Goal: Feedback & Contribution: Contribute content

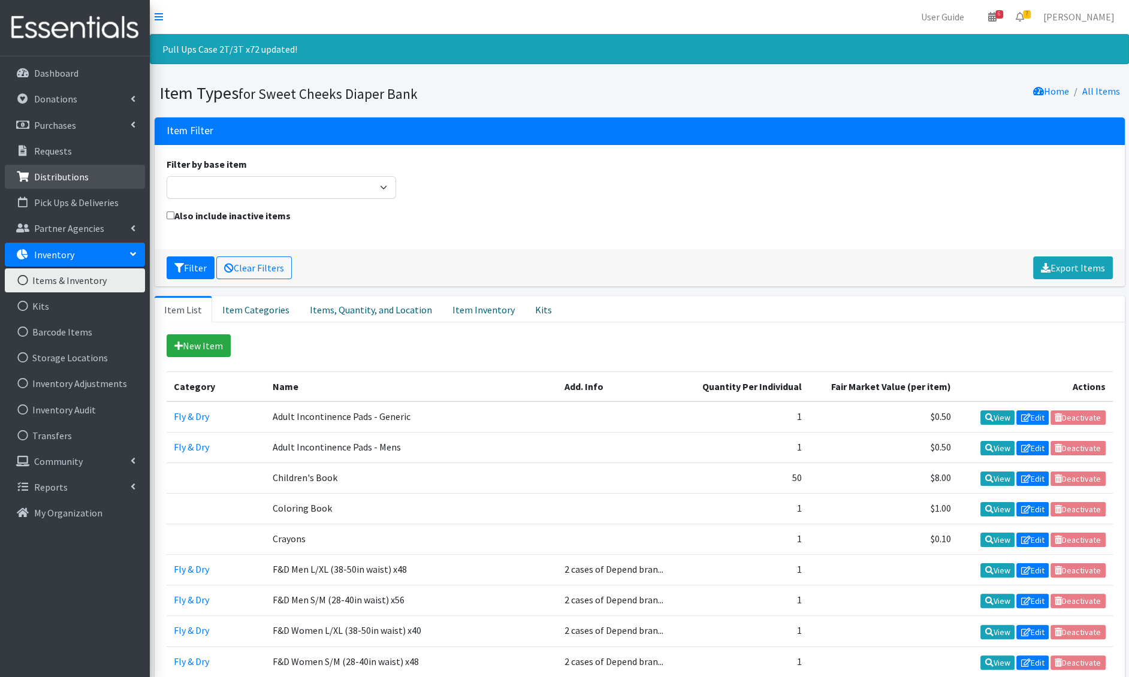
click at [66, 185] on link "Distributions" at bounding box center [75, 177] width 140 height 24
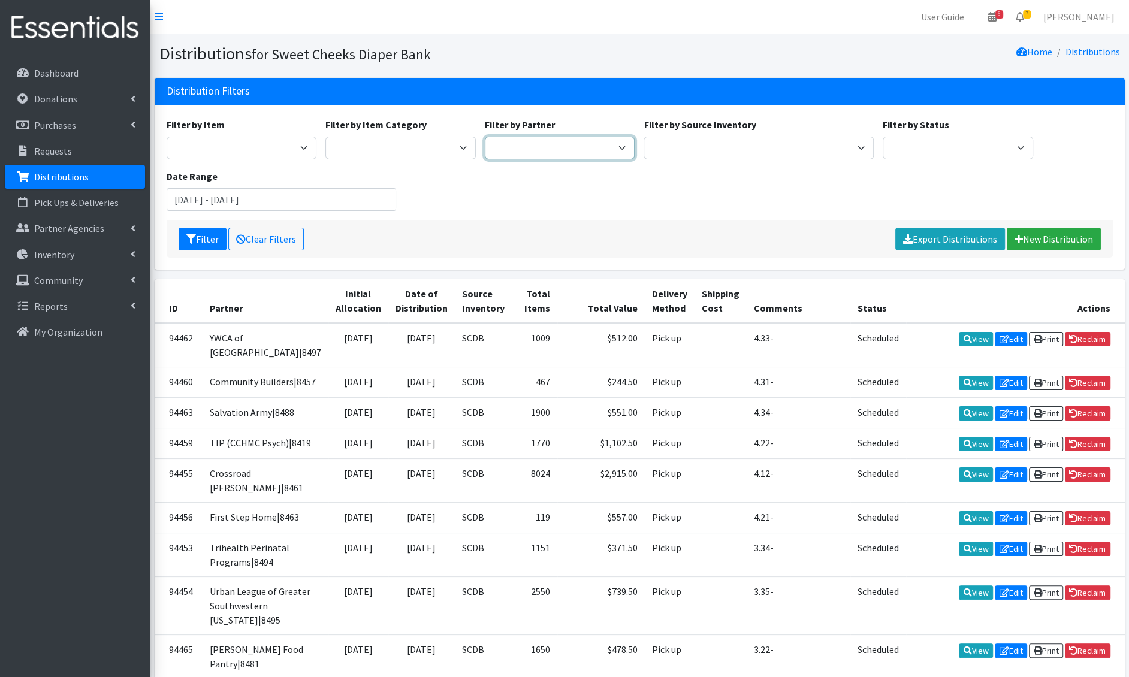
click at [520, 141] on select "[PERSON_NAME]/[GEOGRAPHIC_DATA]|8446 Baby Steps at [GEOGRAPHIC_DATA][PERSON_NAM…" at bounding box center [560, 148] width 150 height 23
select select "687"
click at [485, 137] on select "[PERSON_NAME]/[GEOGRAPHIC_DATA]|8446 Baby Steps at [GEOGRAPHIC_DATA][PERSON_NAM…" at bounding box center [560, 148] width 150 height 23
click at [212, 242] on button "Filter" at bounding box center [203, 239] width 48 height 23
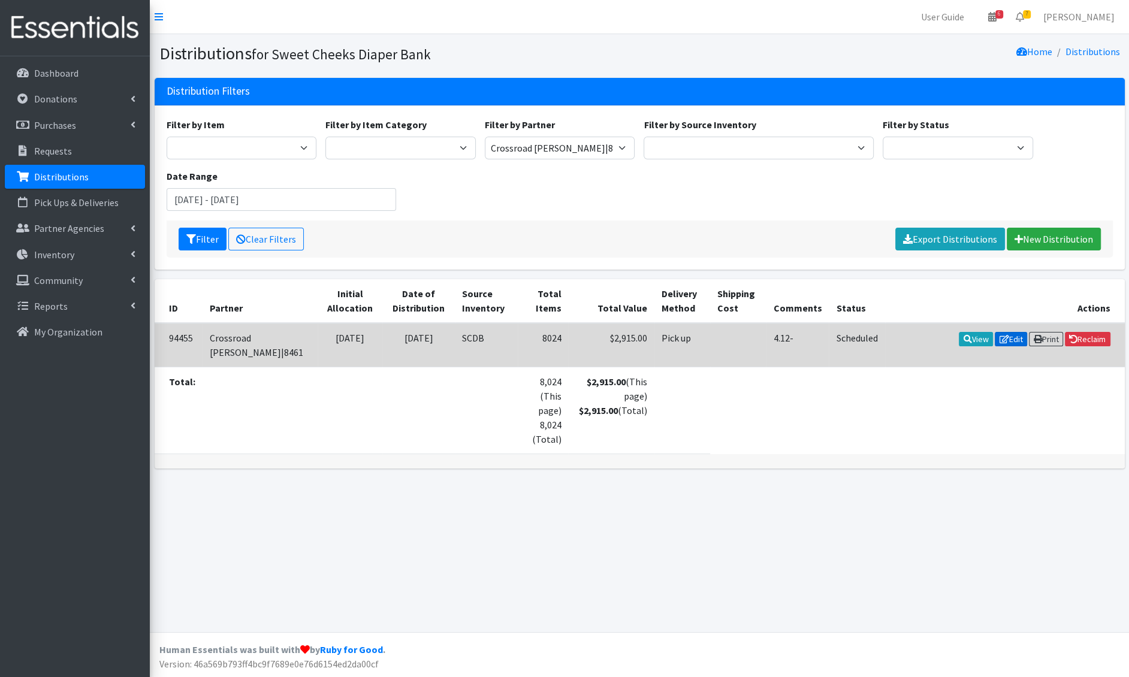
click at [1004, 340] on icon at bounding box center [1005, 339] width 10 height 8
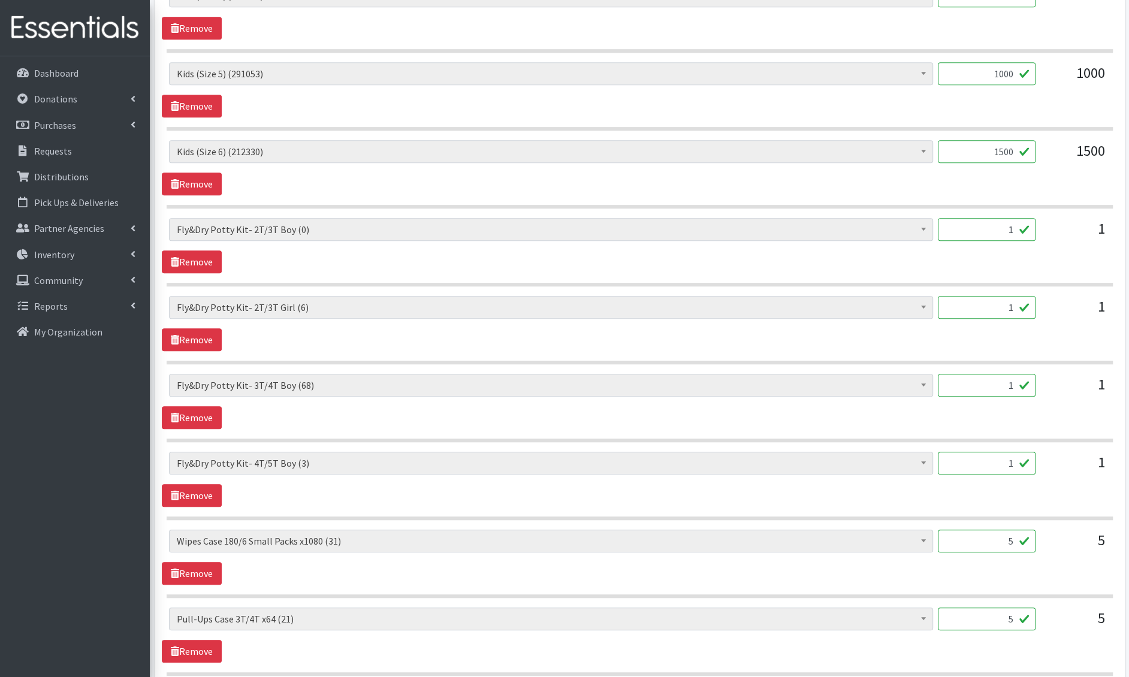
scroll to position [841, 0]
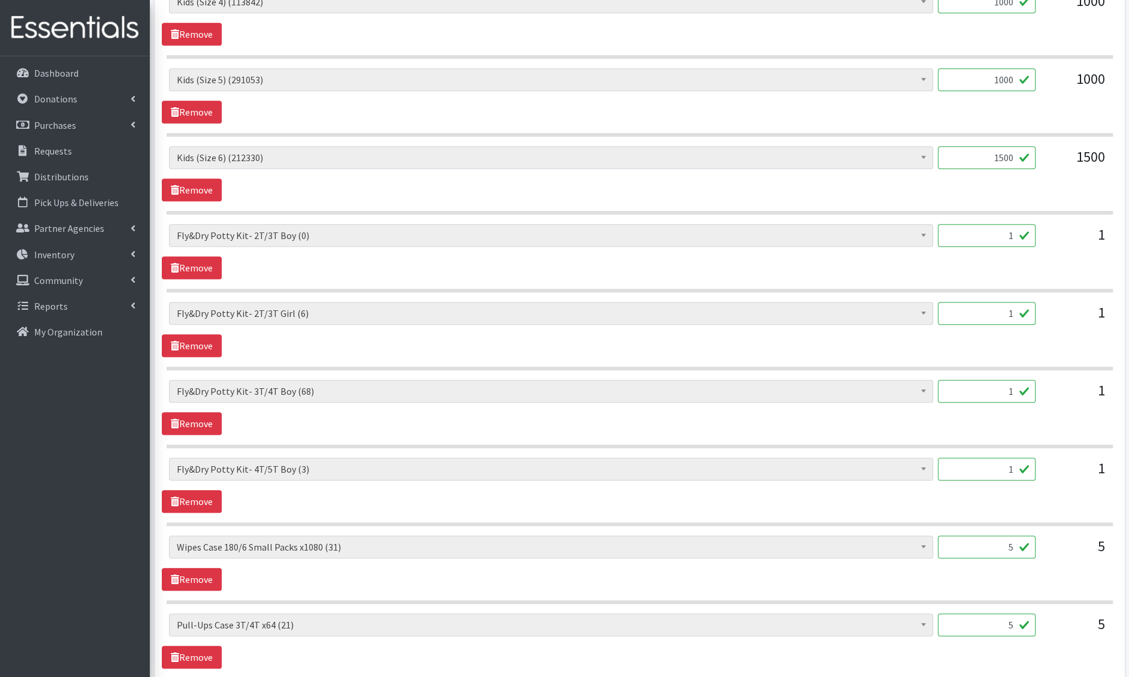
click at [1010, 150] on input "1500" at bounding box center [987, 157] width 98 height 23
type input "700"
click at [1001, 75] on input "1000" at bounding box center [987, 79] width 98 height 23
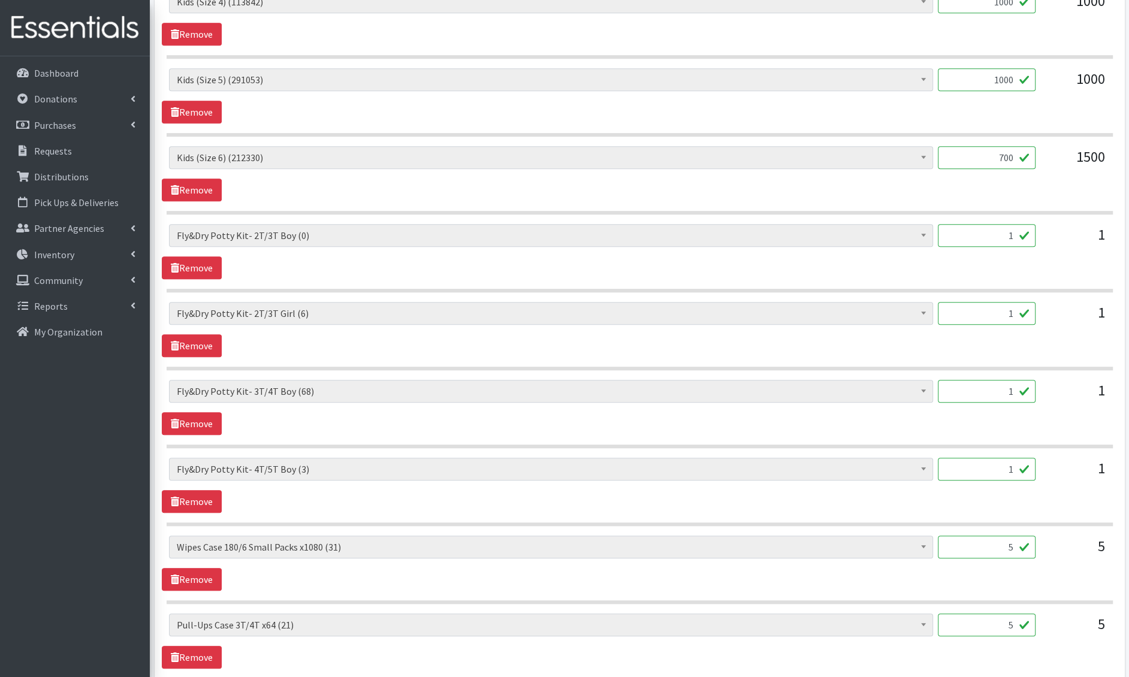
click at [1001, 75] on input "1000" at bounding box center [987, 79] width 98 height 23
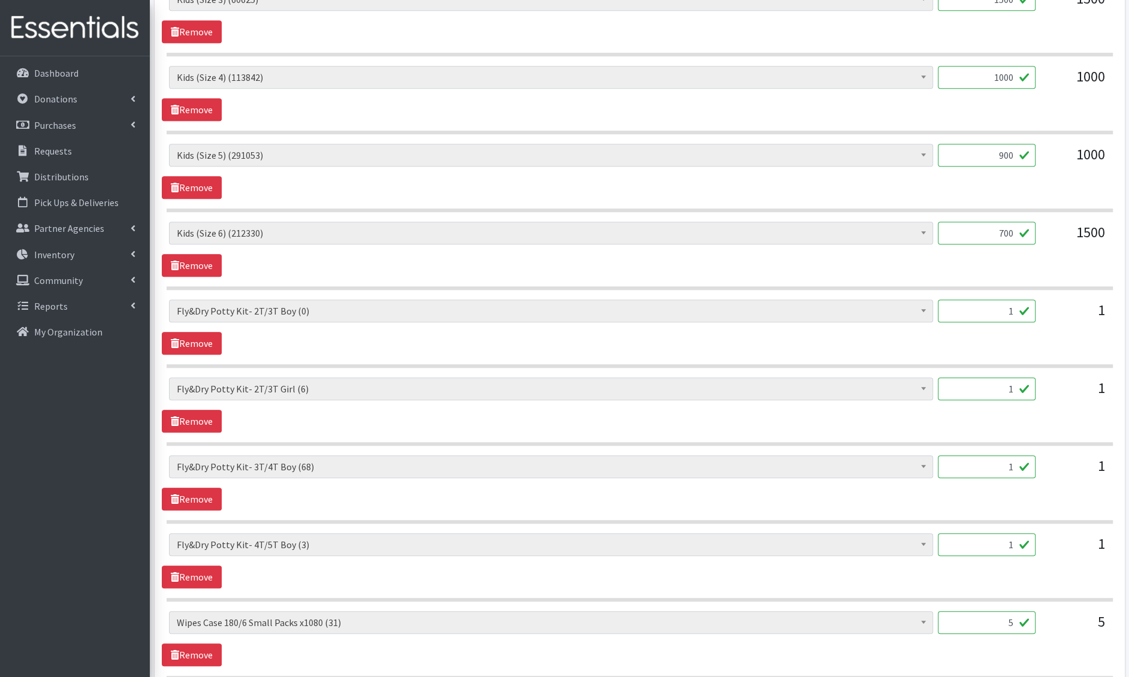
scroll to position [762, 0]
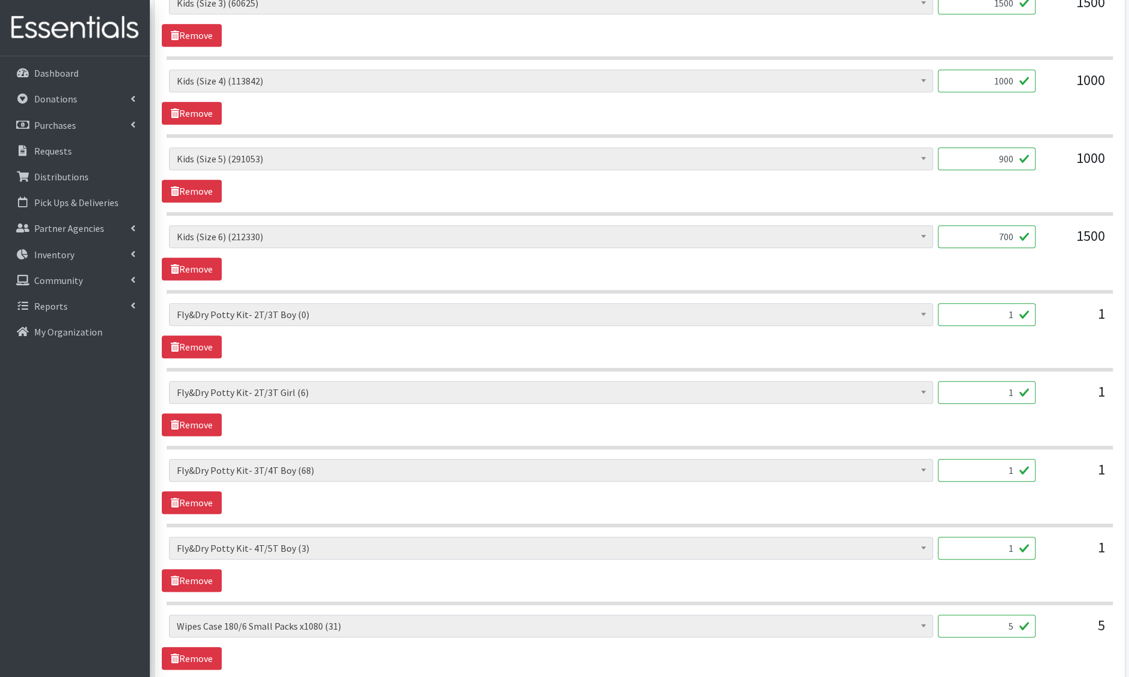
type input "900"
click at [995, 77] on input "1000" at bounding box center [987, 81] width 98 height 23
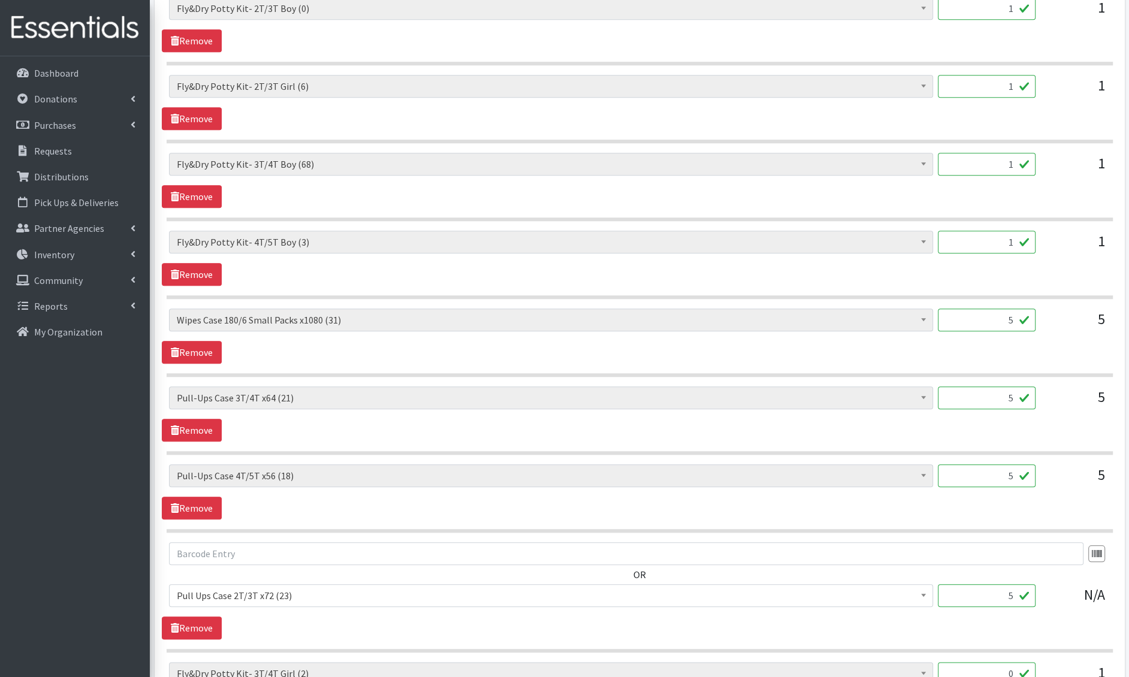
scroll to position [1065, 0]
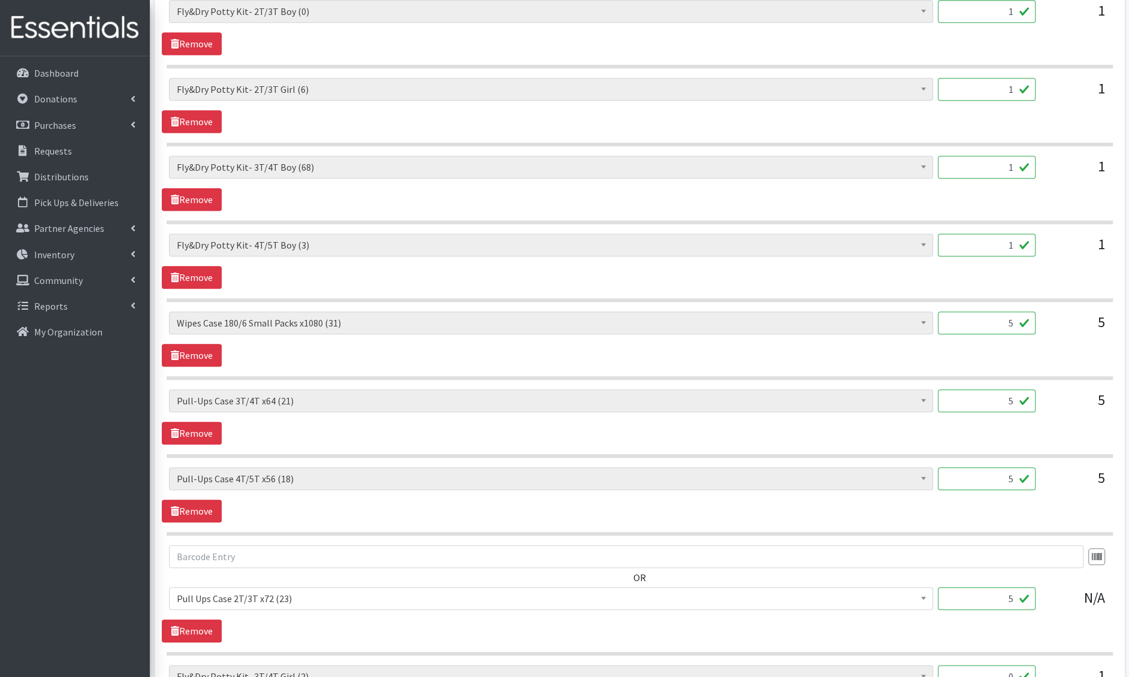
type input "500"
click at [1009, 236] on input "1" at bounding box center [987, 245] width 98 height 23
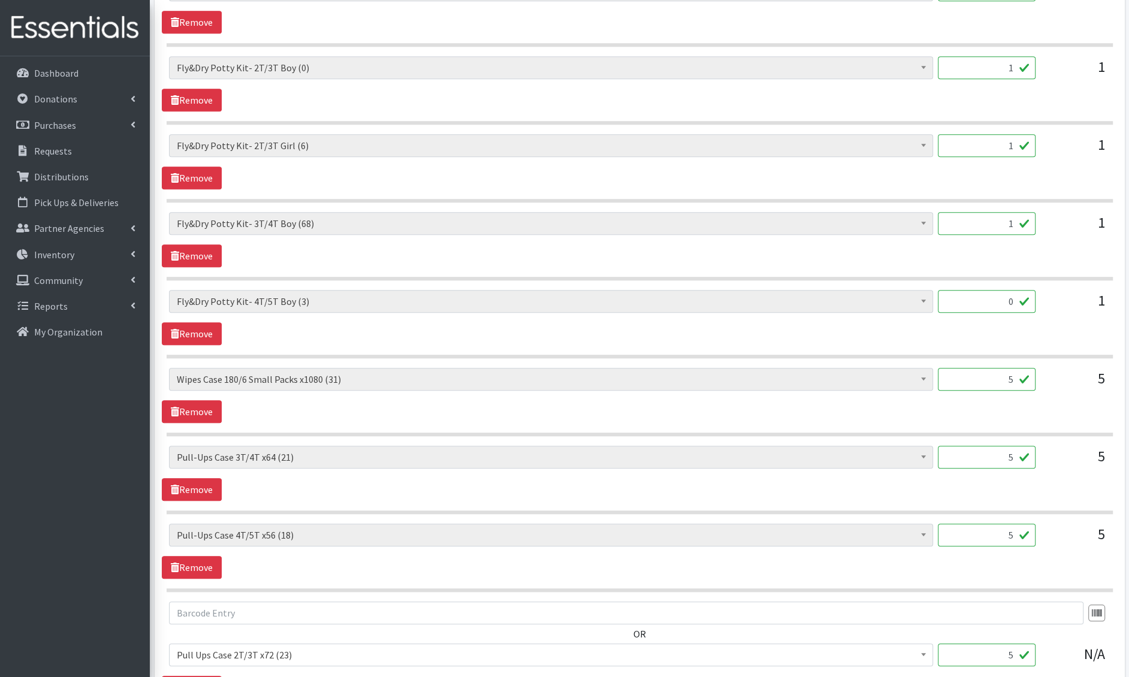
scroll to position [990, 0]
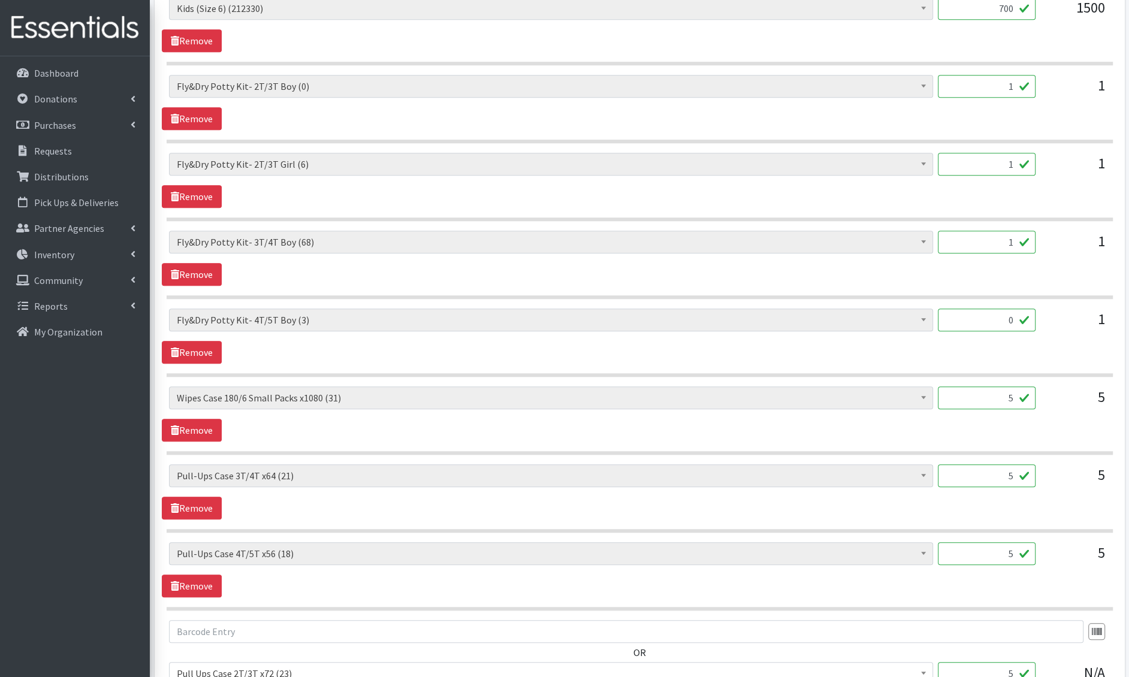
type input "1"
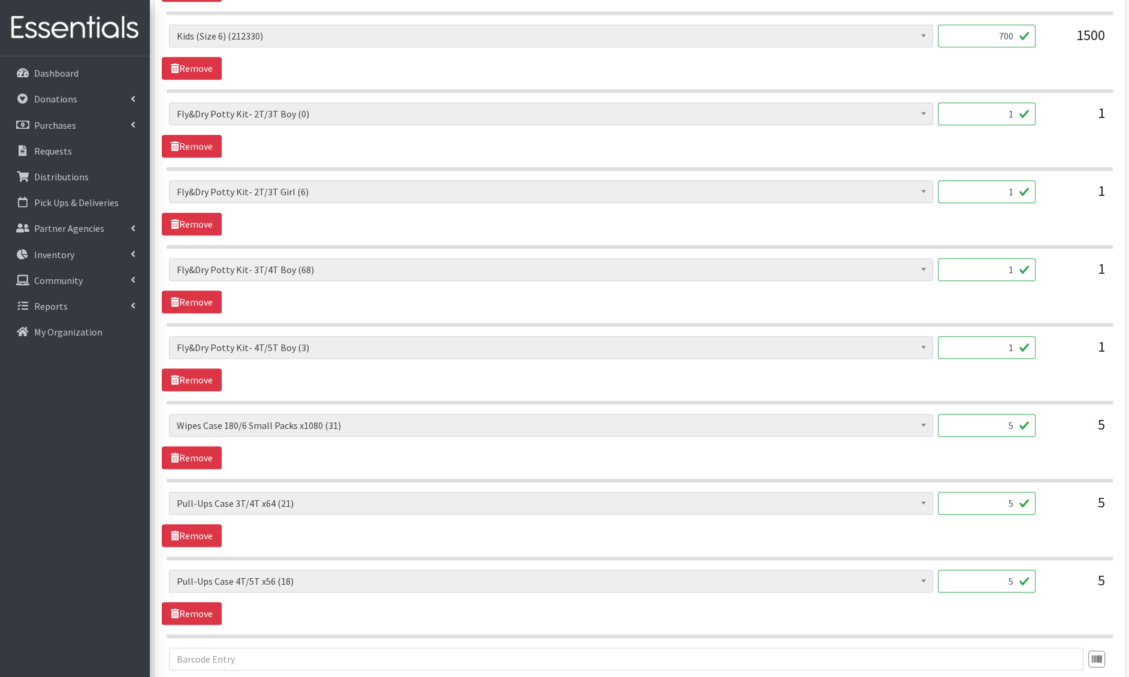
scroll to position [951, 0]
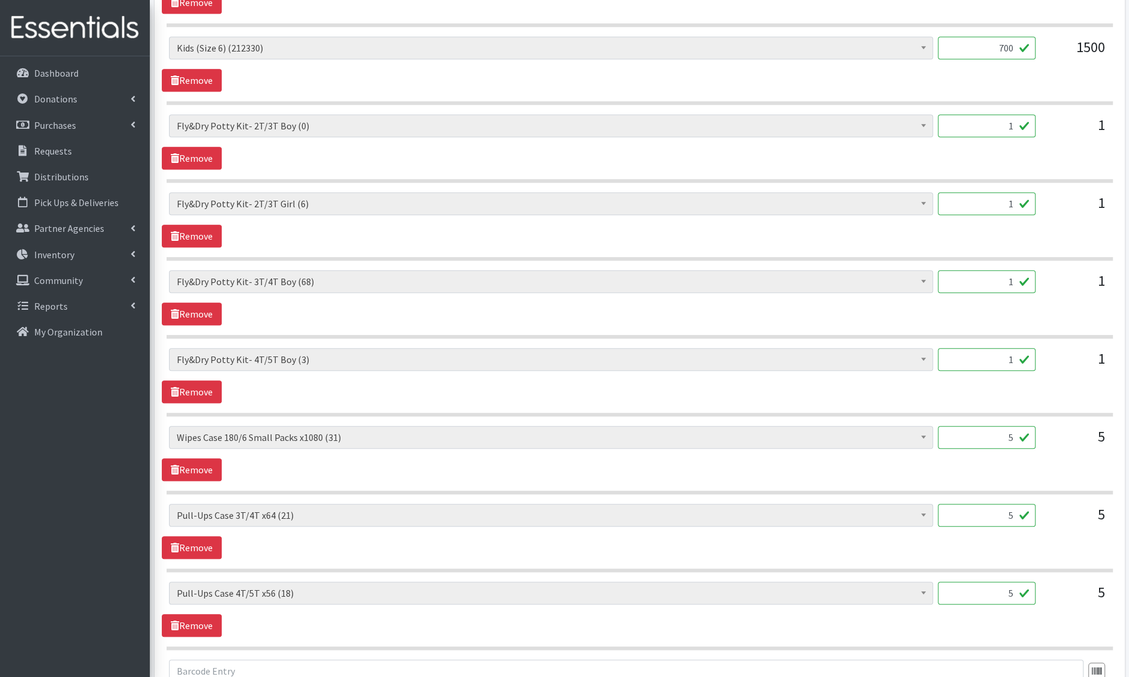
click at [1005, 125] on input "1" at bounding box center [987, 126] width 98 height 23
click at [1005, 122] on input "1" at bounding box center [987, 126] width 98 height 23
type input "0"
click at [1007, 202] on input "1" at bounding box center [987, 203] width 98 height 23
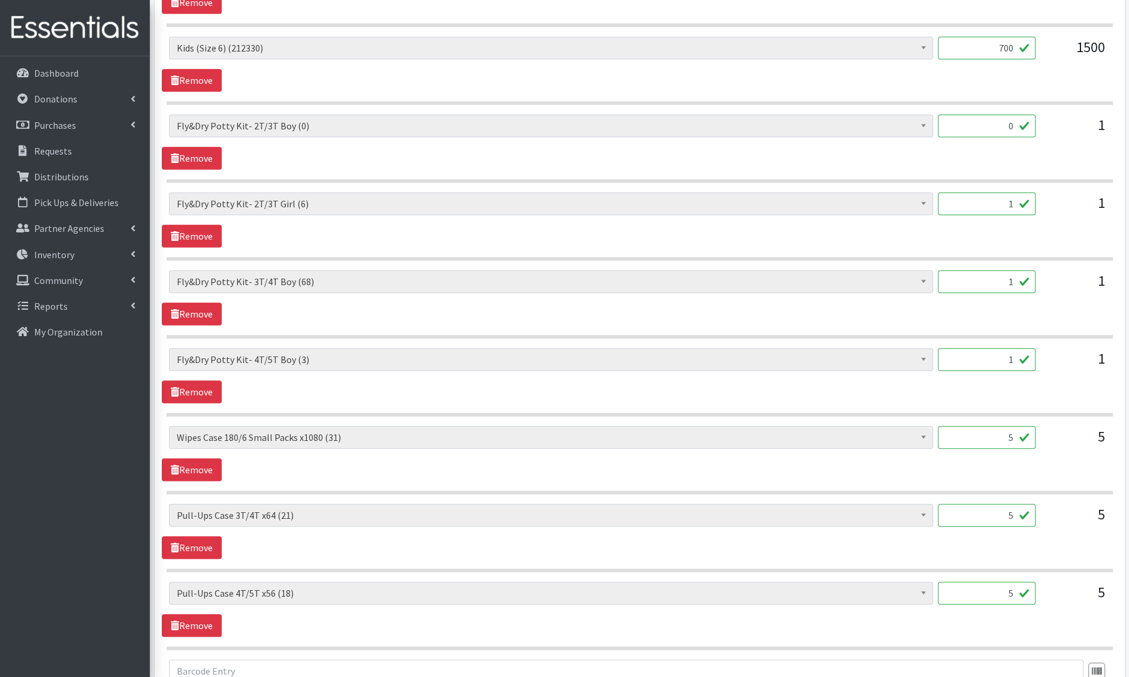
click at [1007, 202] on input "1" at bounding box center [987, 203] width 98 height 23
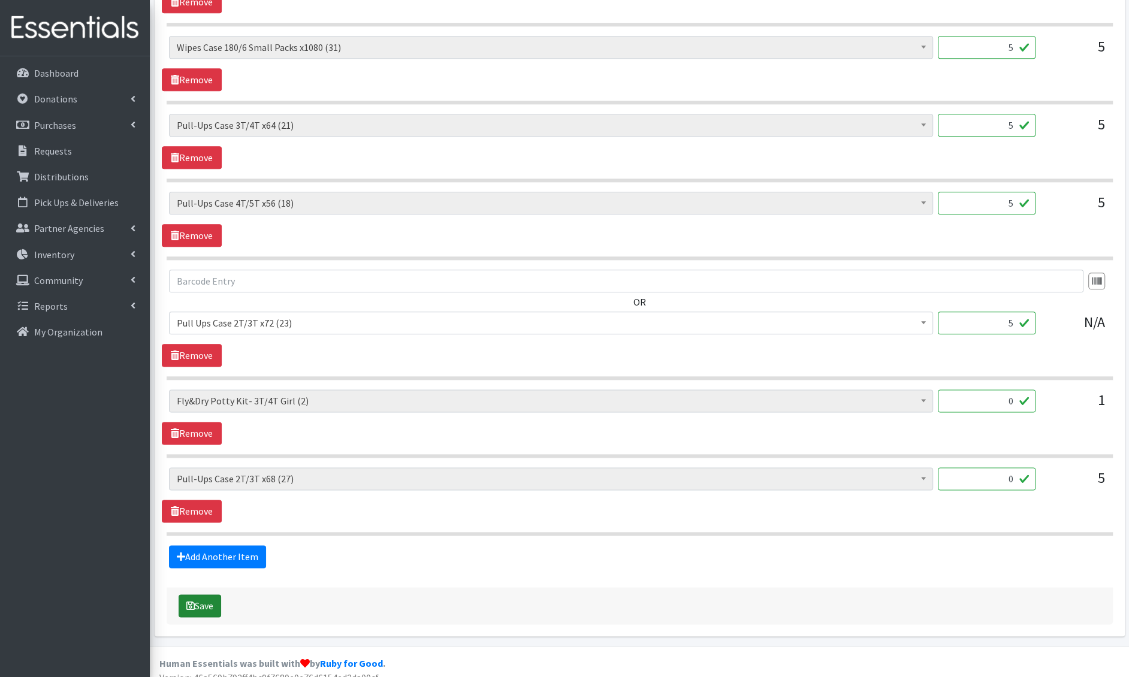
type input "0"
click at [220, 595] on button "Save" at bounding box center [200, 606] width 43 height 23
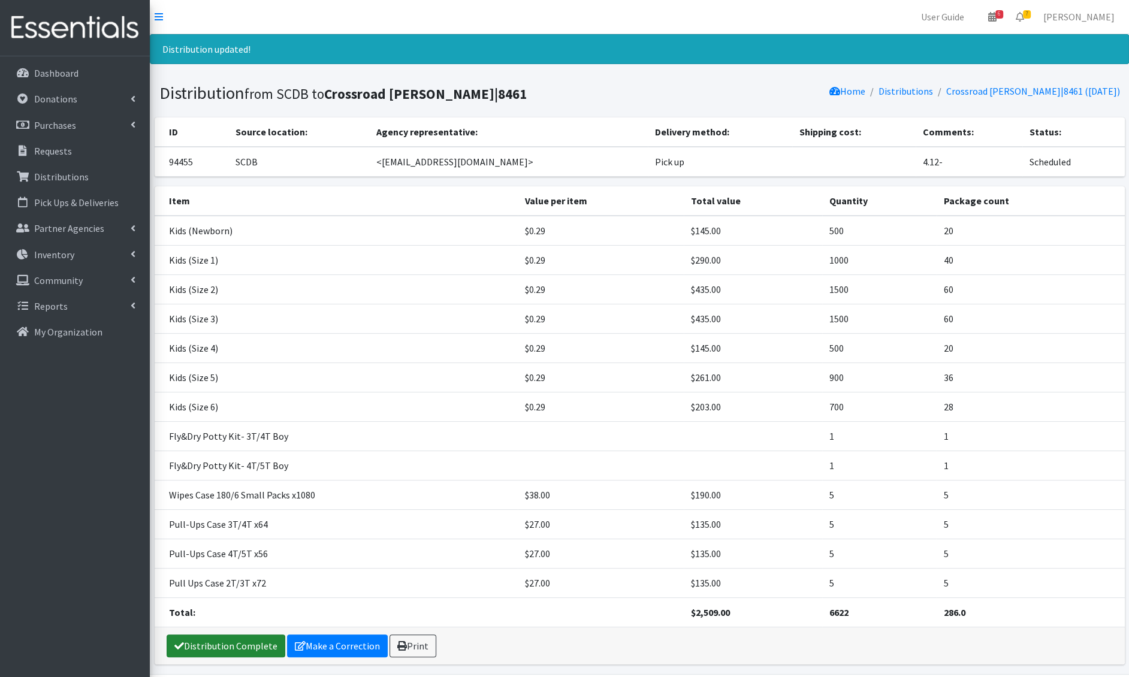
click at [232, 635] on link "Distribution Complete" at bounding box center [226, 646] width 119 height 23
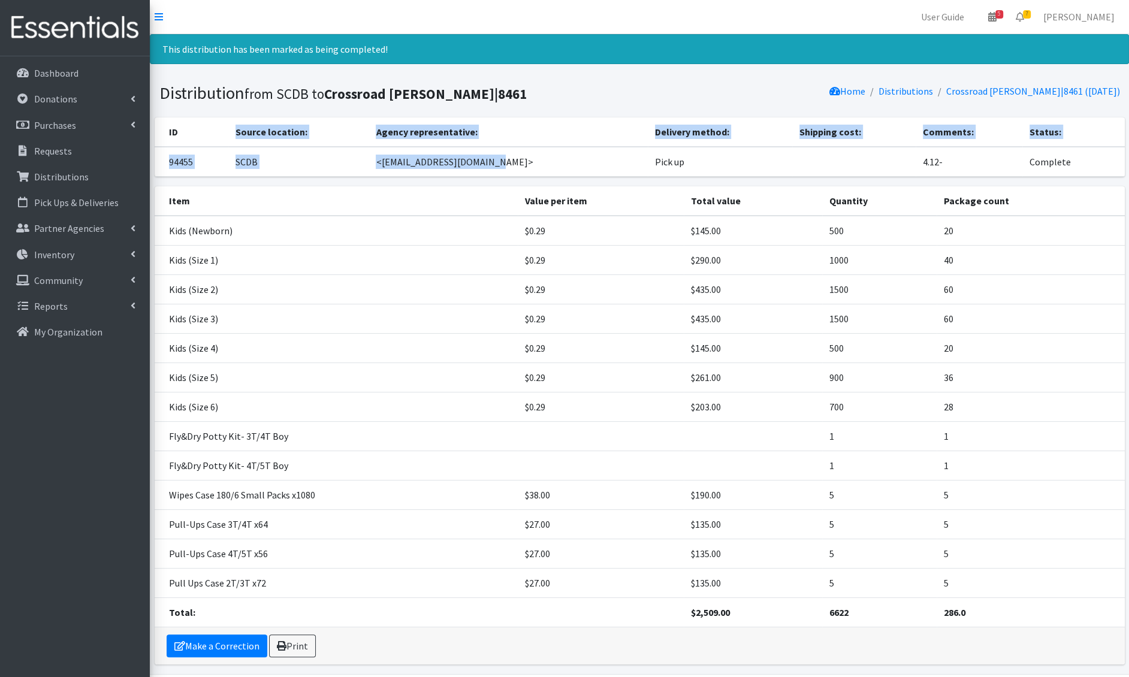
drag, startPoint x: 522, startPoint y: 162, endPoint x: 384, endPoint y: 121, distance: 144.0
click at [384, 121] on table "ID Source location: Agency representative: Delivery method: Shipping cost: Comm…" at bounding box center [640, 146] width 971 height 59
click at [369, 121] on th "Source location:" at bounding box center [298, 131] width 140 height 29
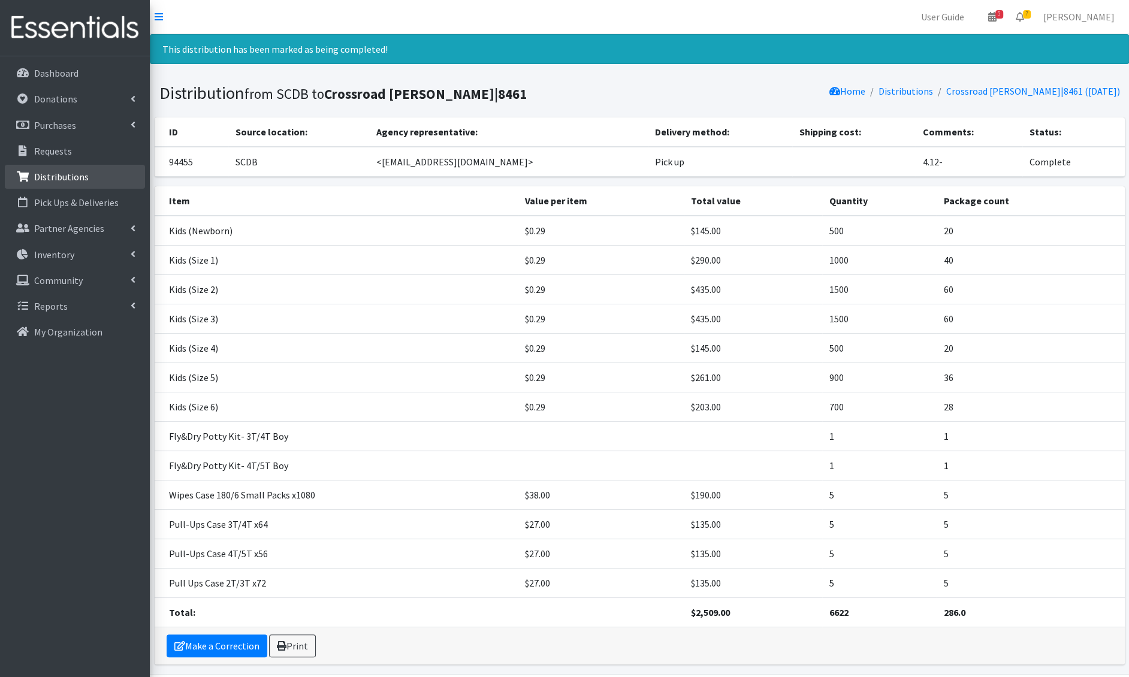
click at [64, 175] on p "Distributions" at bounding box center [61, 177] width 55 height 12
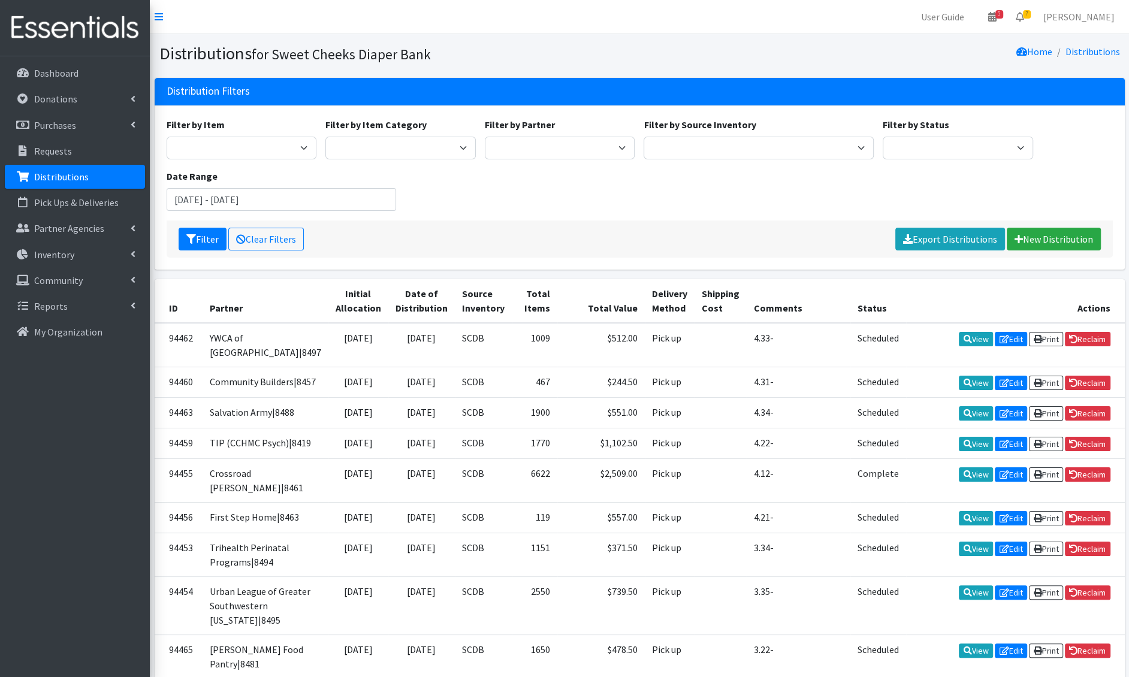
scroll to position [433, 0]
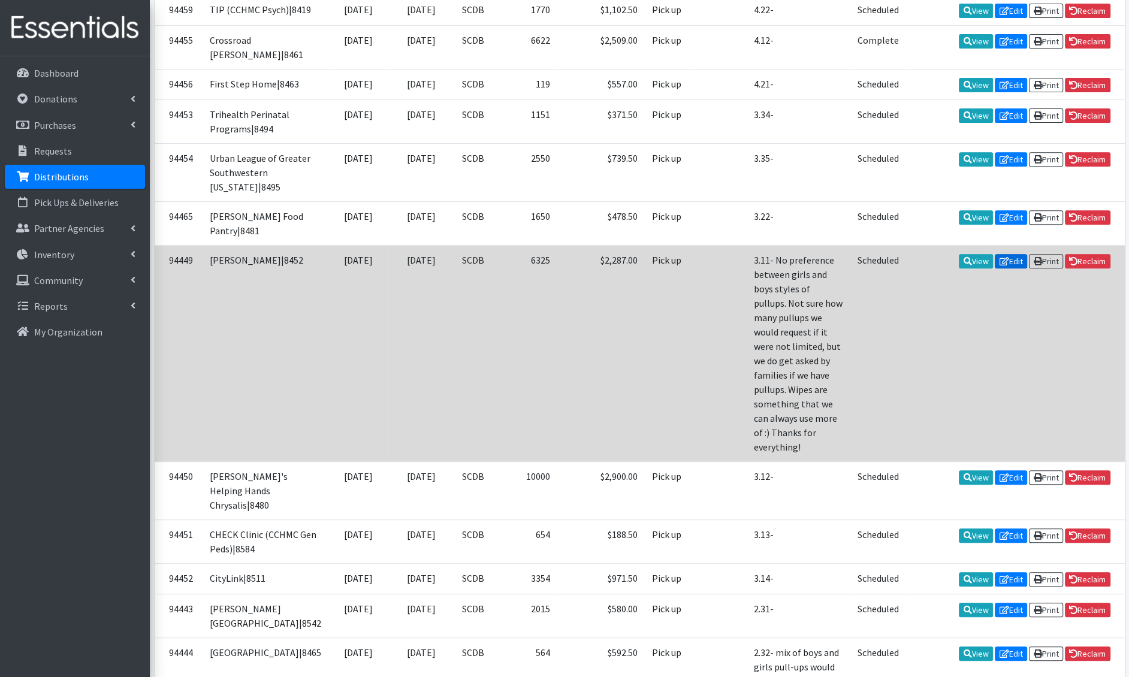
click at [1007, 269] on link "Edit" at bounding box center [1011, 261] width 32 height 14
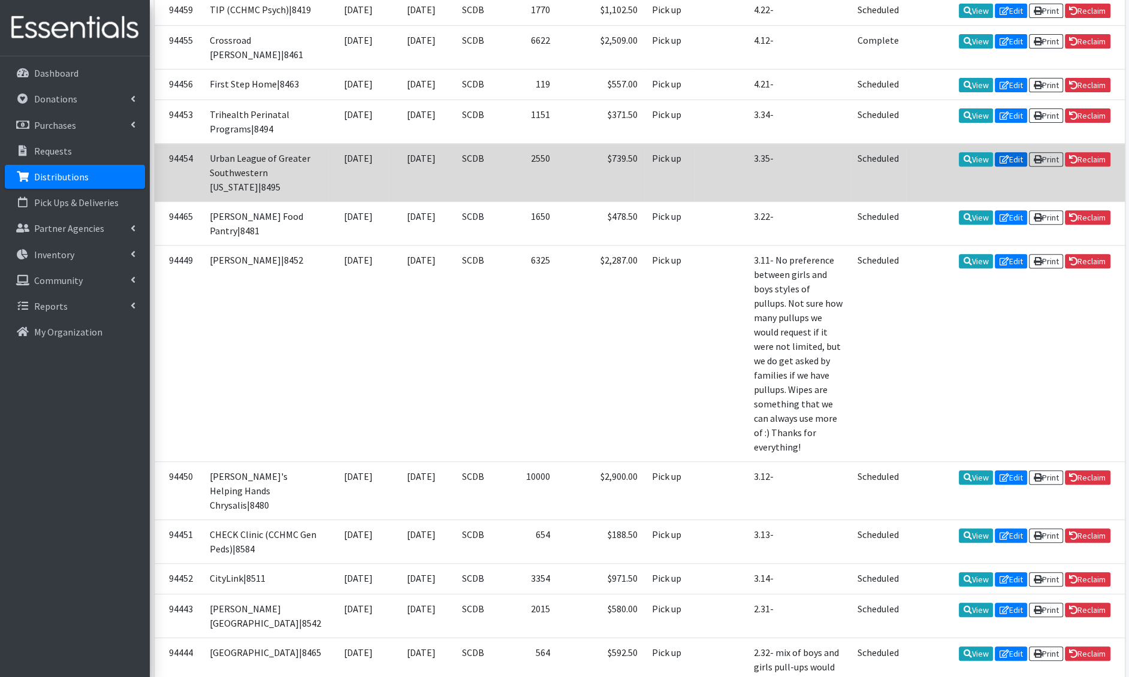
click at [1010, 167] on link "Edit" at bounding box center [1011, 159] width 32 height 14
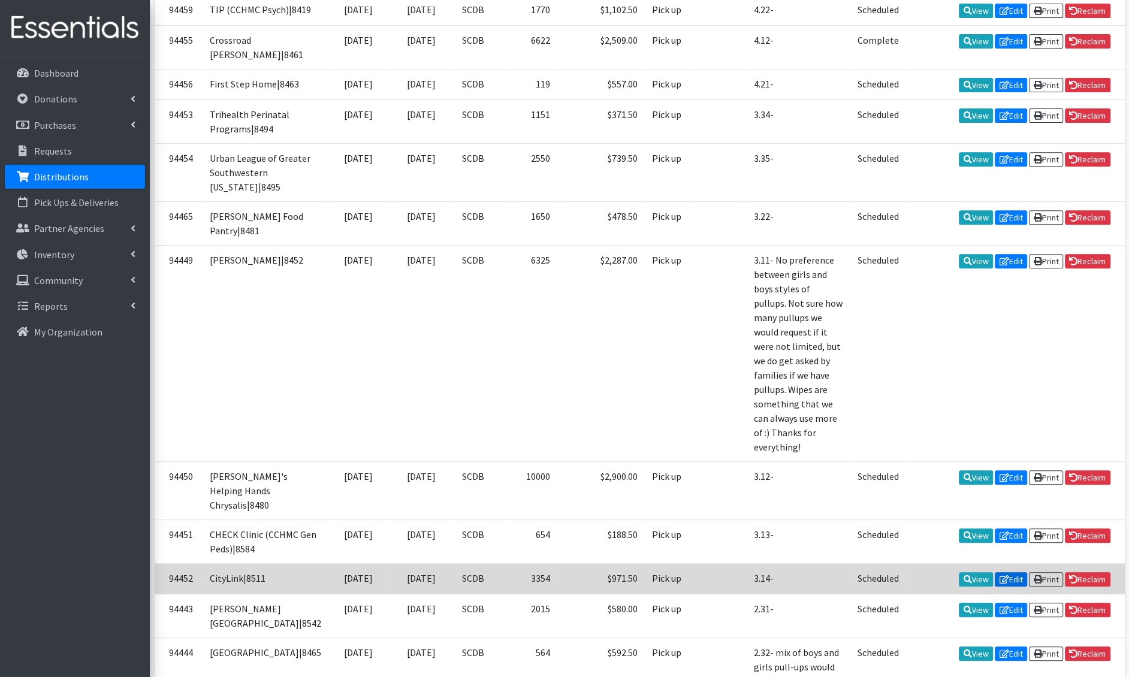
click at [1000, 584] on icon at bounding box center [1005, 580] width 10 height 8
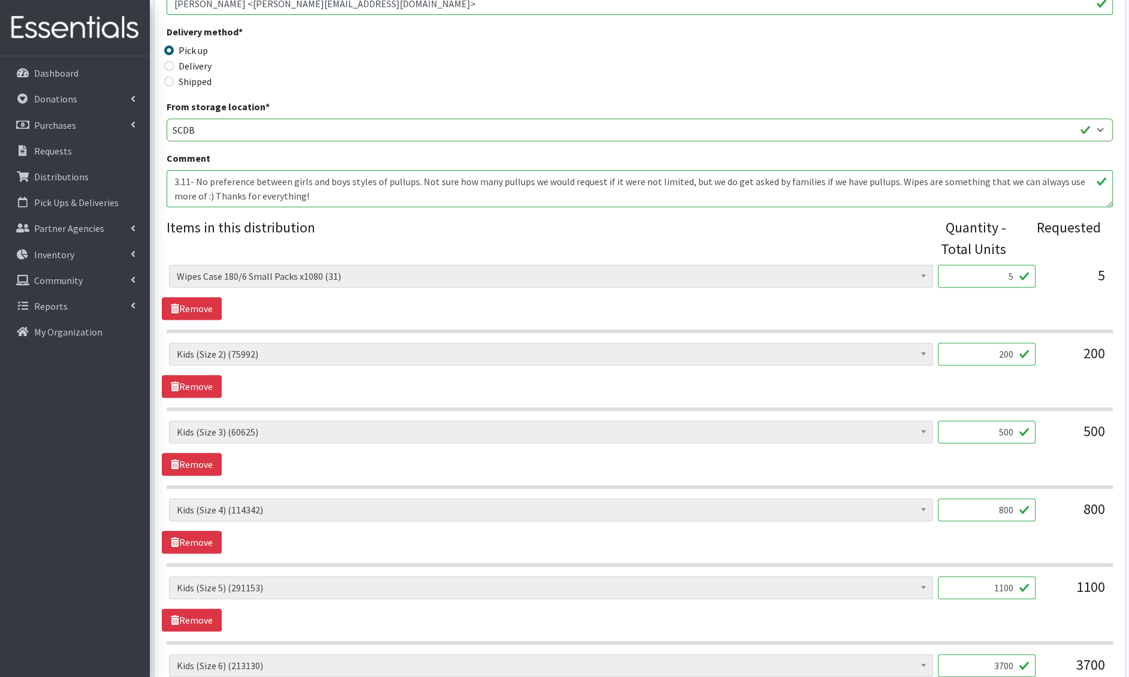
scroll to position [13, 0]
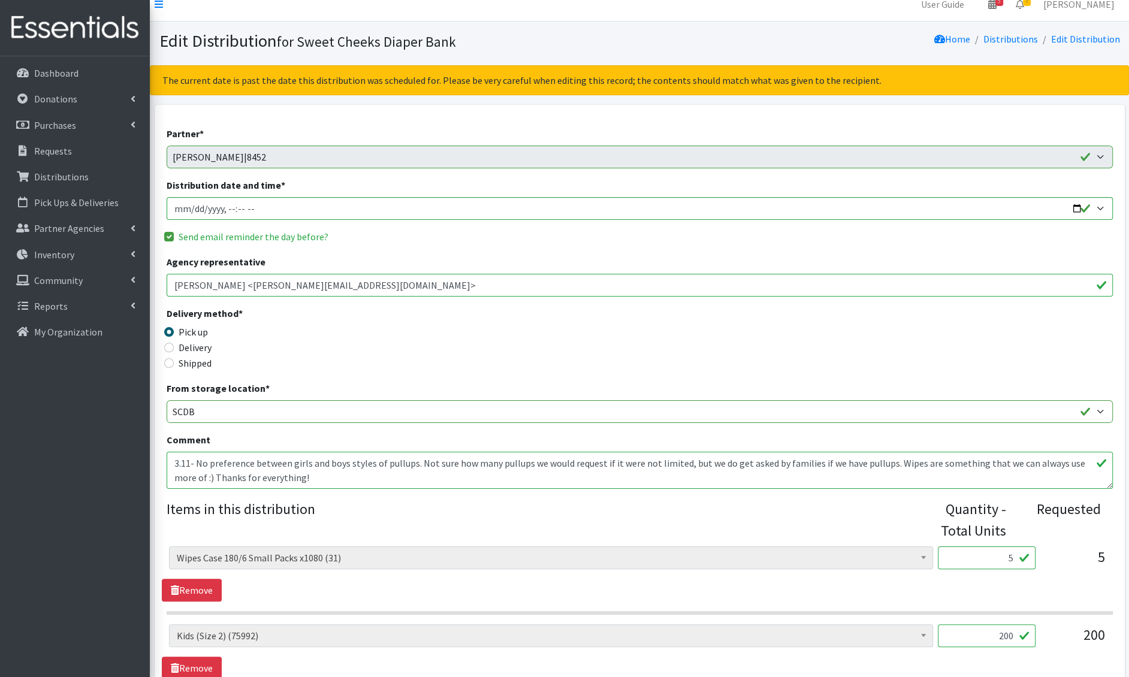
click at [195, 456] on textarea "3.11- No preference between girls and boys styles of pullups. Not sure how many…" at bounding box center [640, 470] width 947 height 37
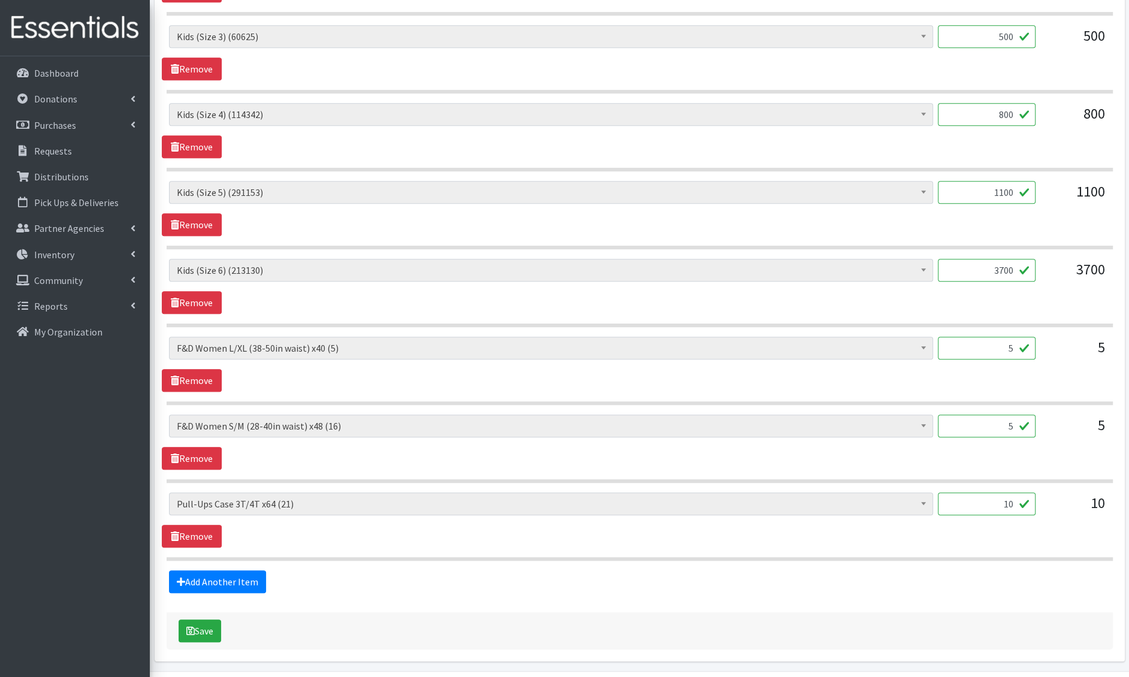
scroll to position [720, 0]
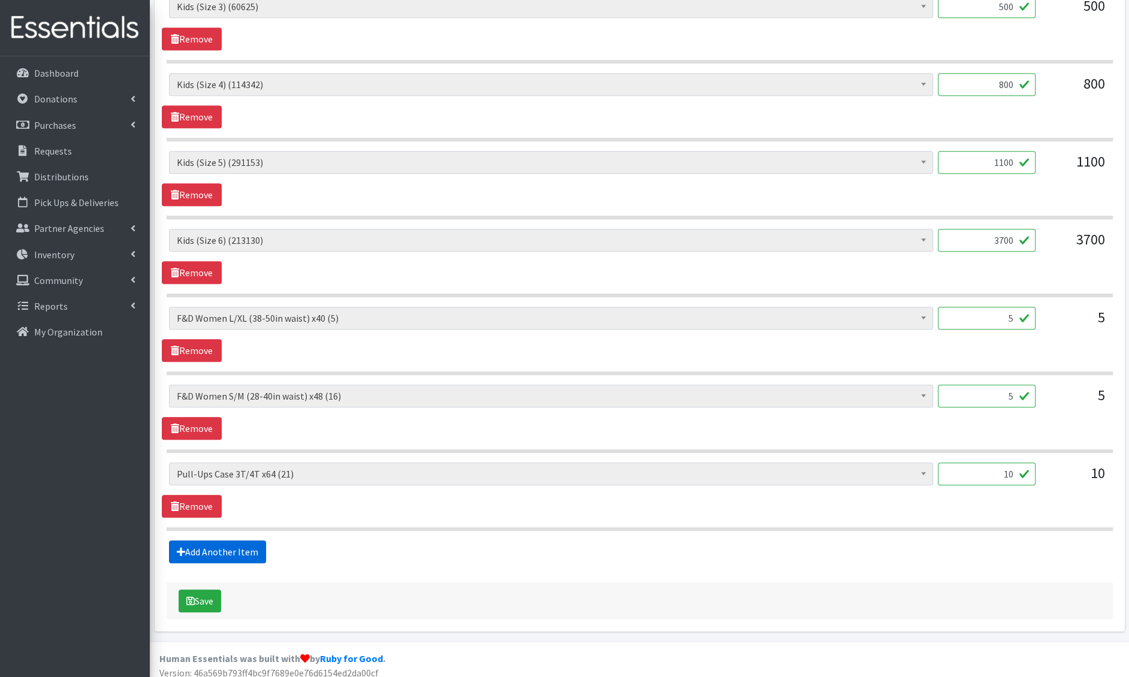
type textarea "3.11- Free area added. No preference between girls and boys styles of pullups. …"
click at [204, 541] on link "Add Another Item" at bounding box center [217, 552] width 97 height 23
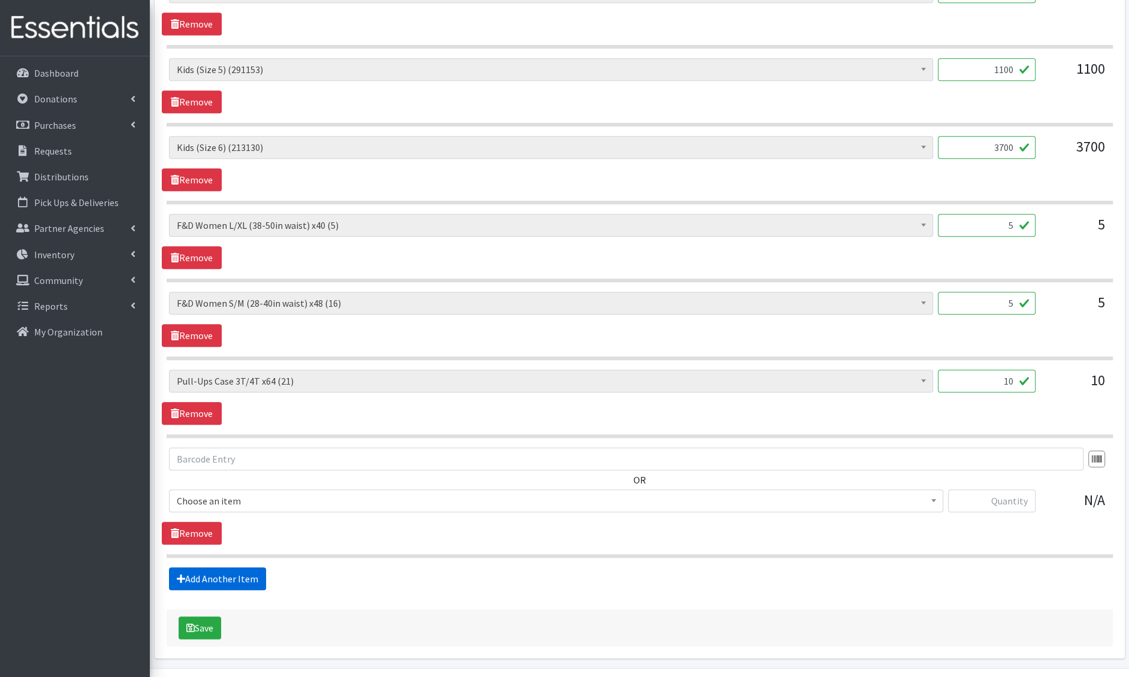
scroll to position [839, 0]
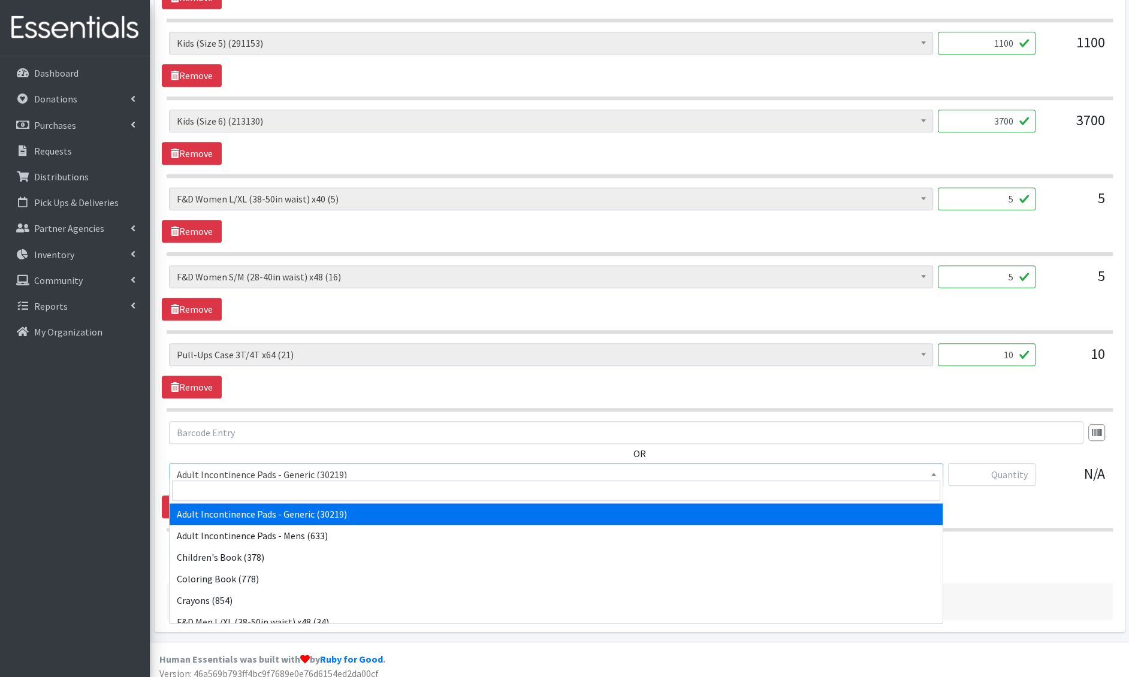
click at [229, 467] on span "Adult Incontinence Pads - Generic (30219)" at bounding box center [556, 474] width 759 height 17
click at [219, 488] on input "search" at bounding box center [556, 491] width 769 height 20
type input "e"
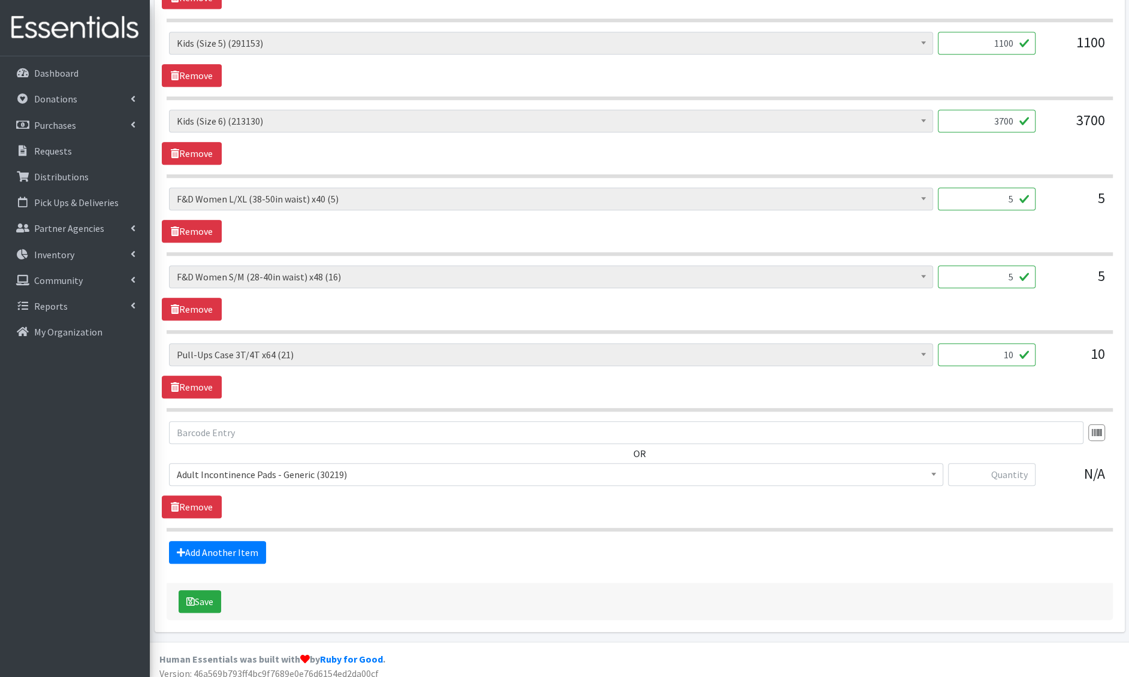
click at [491, 442] on div "OR Adult Incontinence Pads - Generic (30219) Adult Incontinence Pads - Mens (63…" at bounding box center [640, 458] width 956 height 74
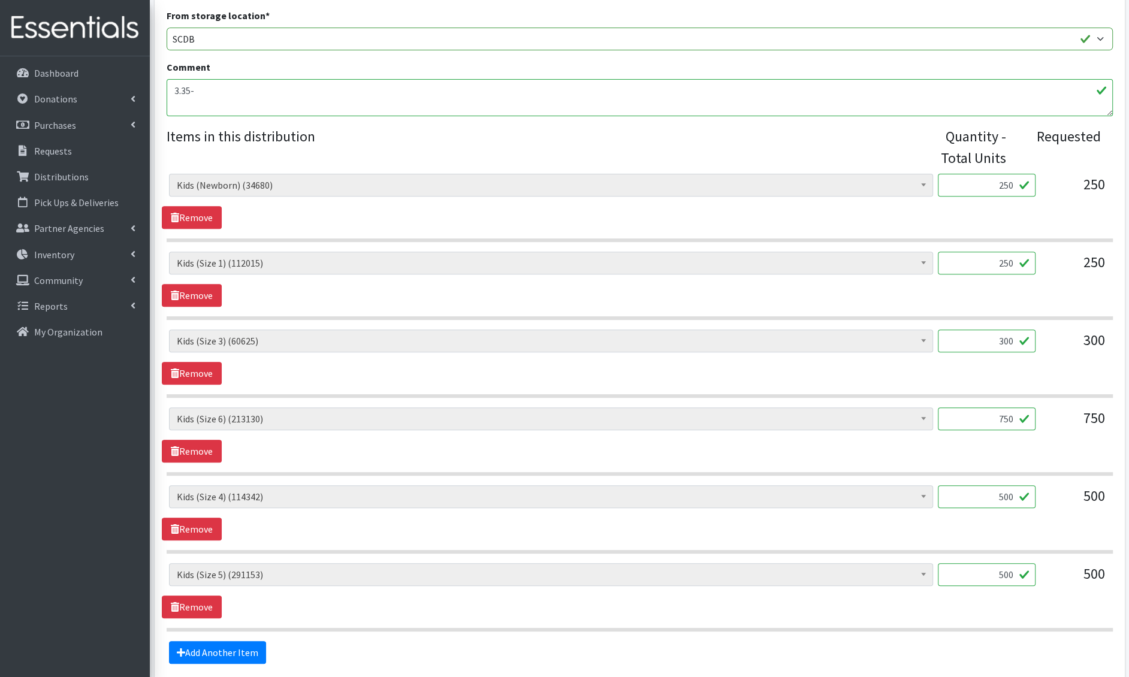
scroll to position [489, 0]
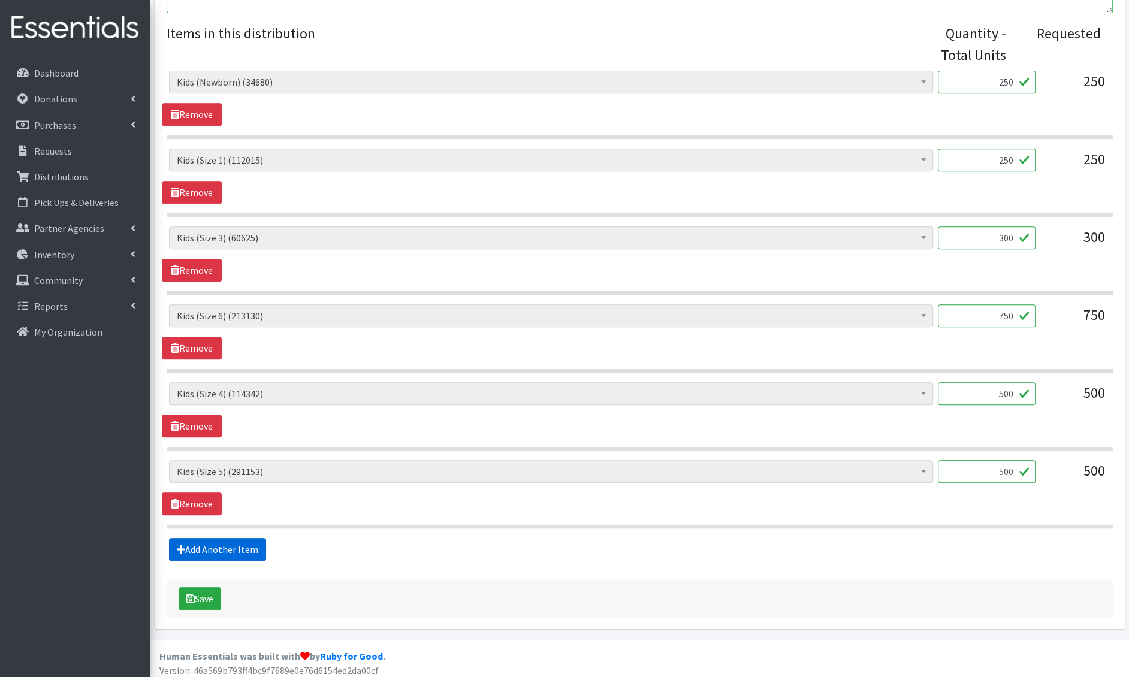
click at [231, 538] on link "Add Another Item" at bounding box center [217, 549] width 97 height 23
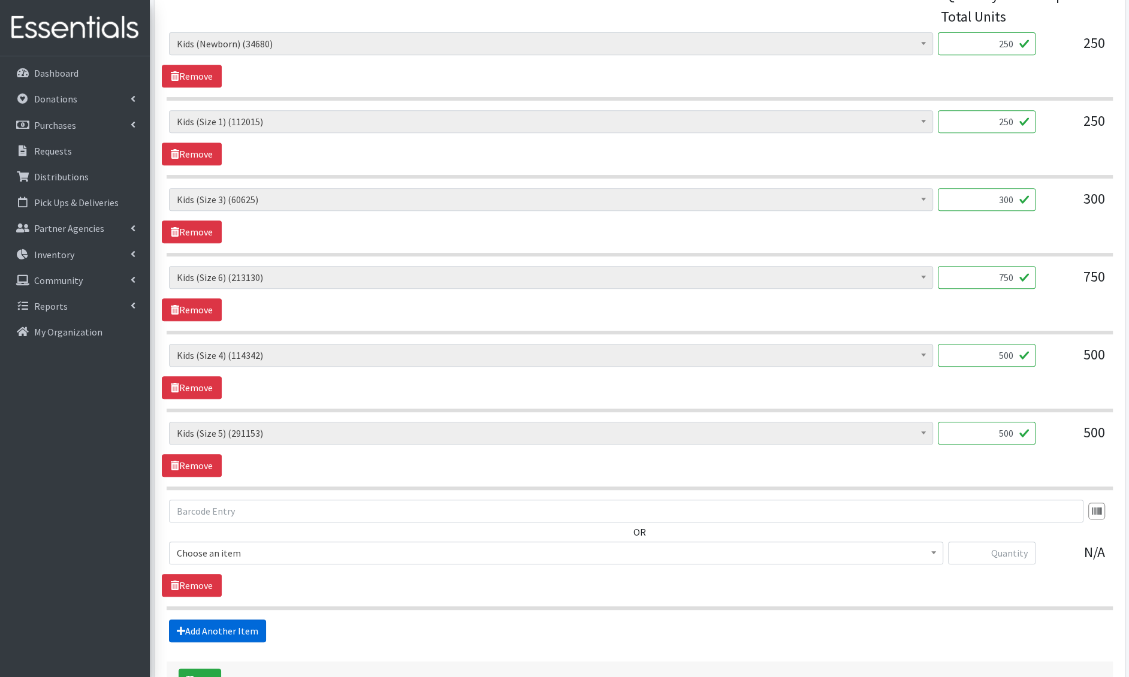
scroll to position [608, 0]
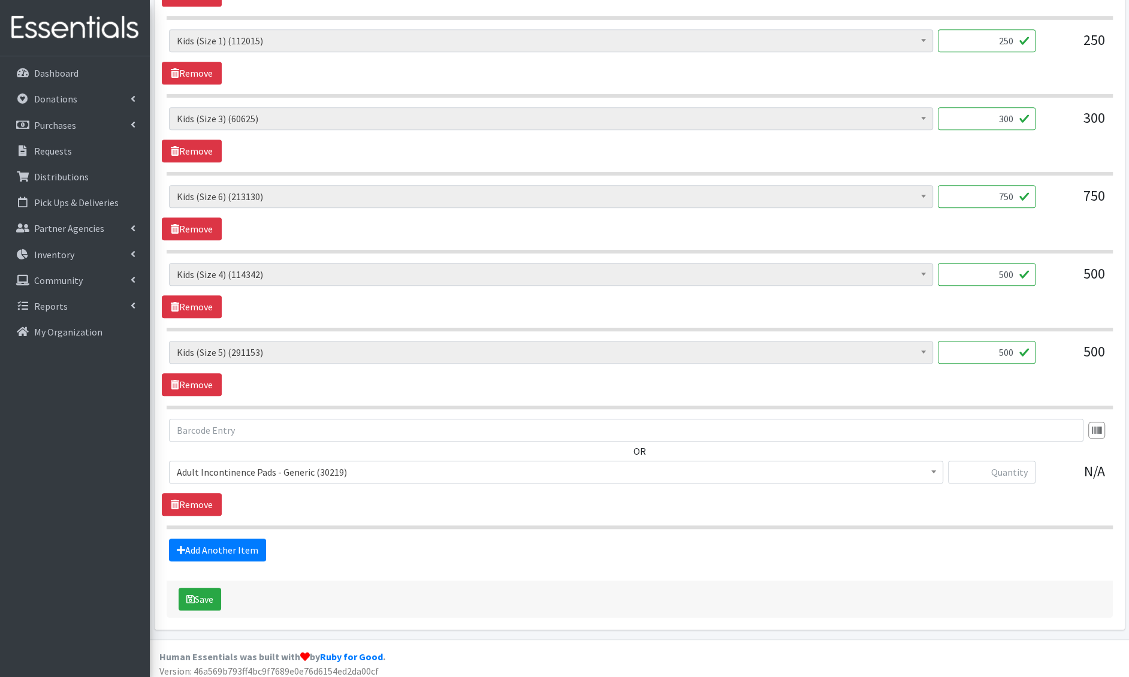
click at [239, 475] on span "Adult Incontinence Pads - Generic (30219)" at bounding box center [556, 472] width 775 height 23
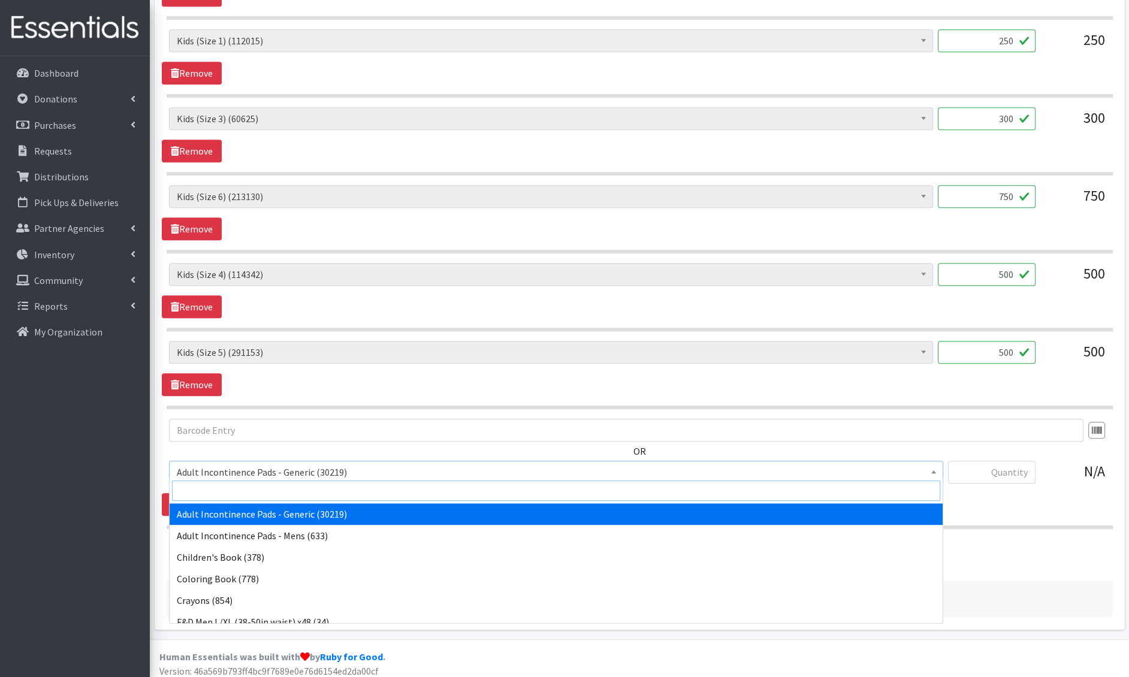
click at [234, 493] on input "search" at bounding box center [556, 491] width 769 height 20
type input "e 7"
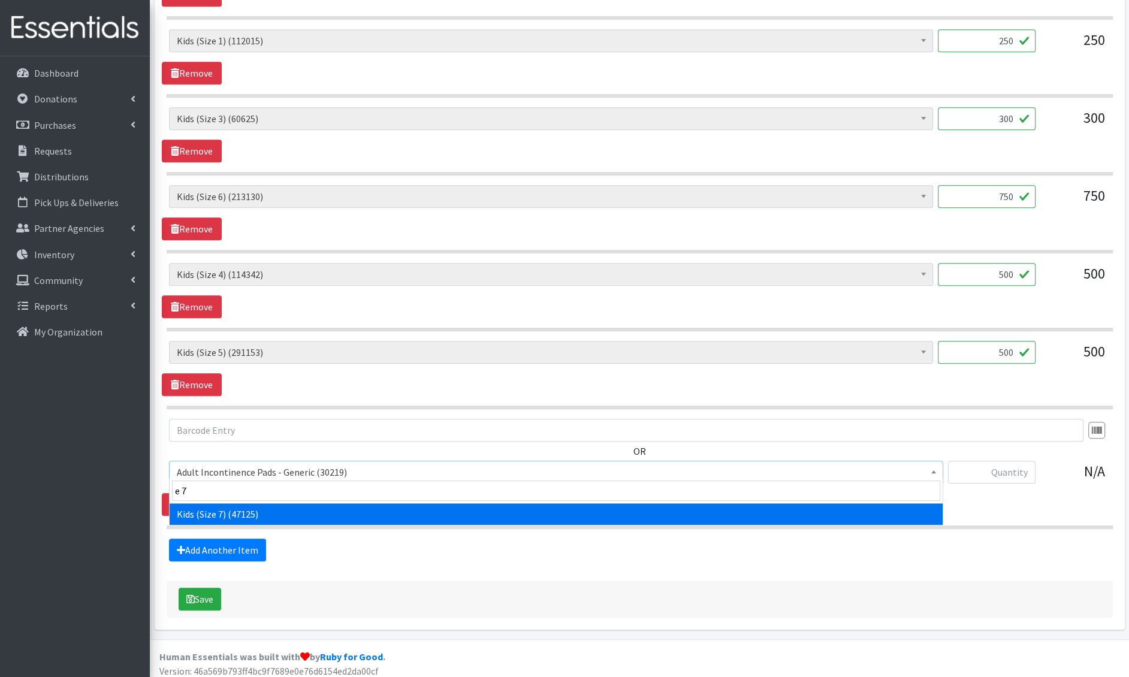
select select "6314"
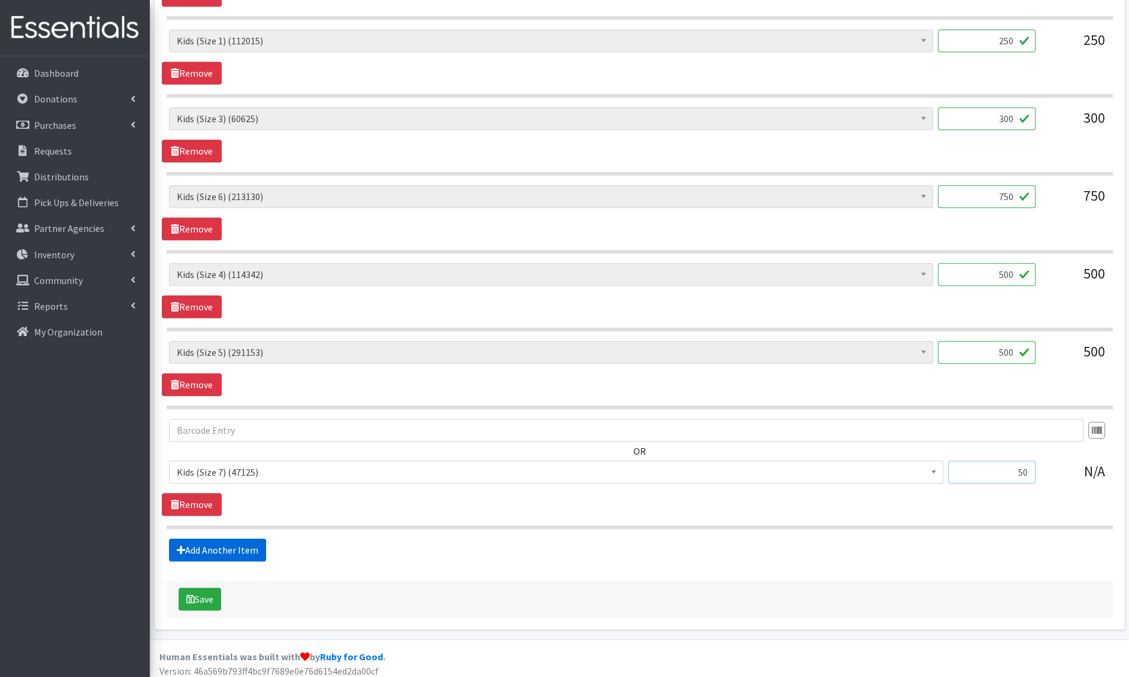
type input "50"
click at [220, 547] on link "Add Another Item" at bounding box center [217, 550] width 97 height 23
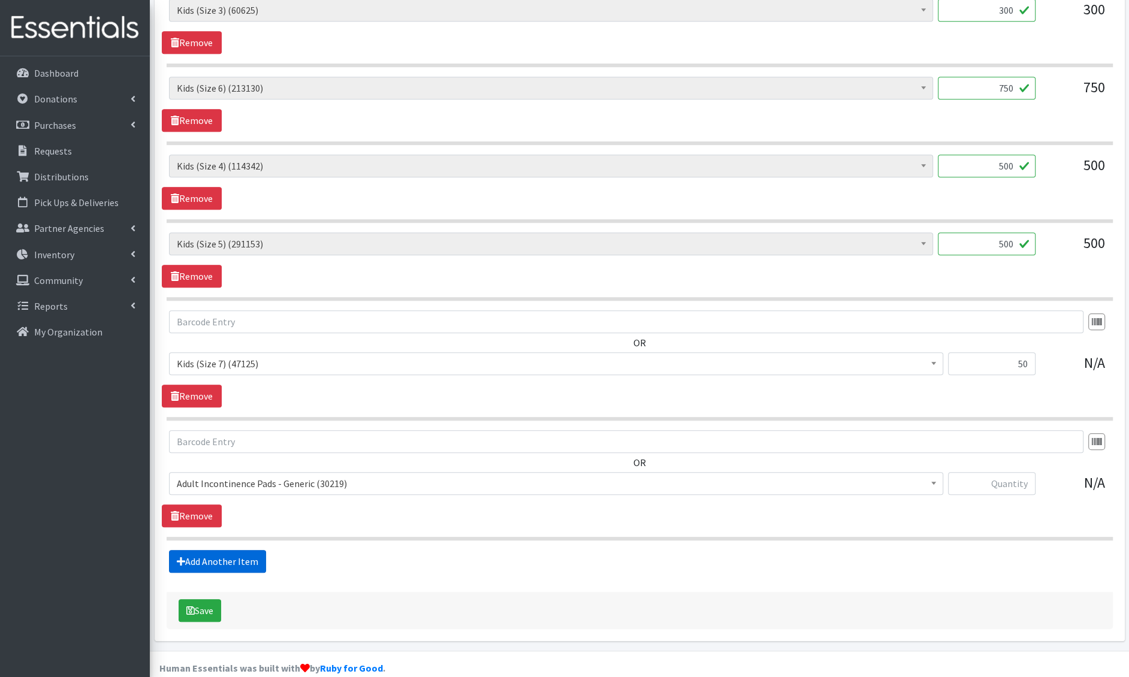
scroll to position [727, 0]
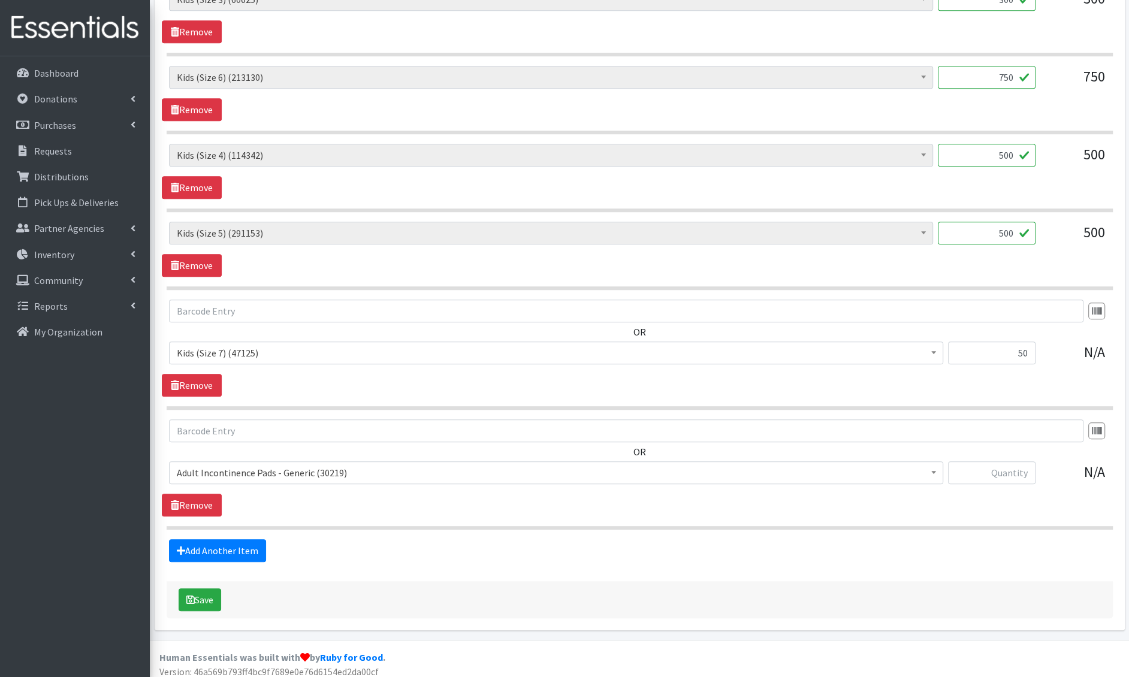
click at [256, 467] on span "Adult Incontinence Pads - Generic (30219)" at bounding box center [556, 473] width 759 height 17
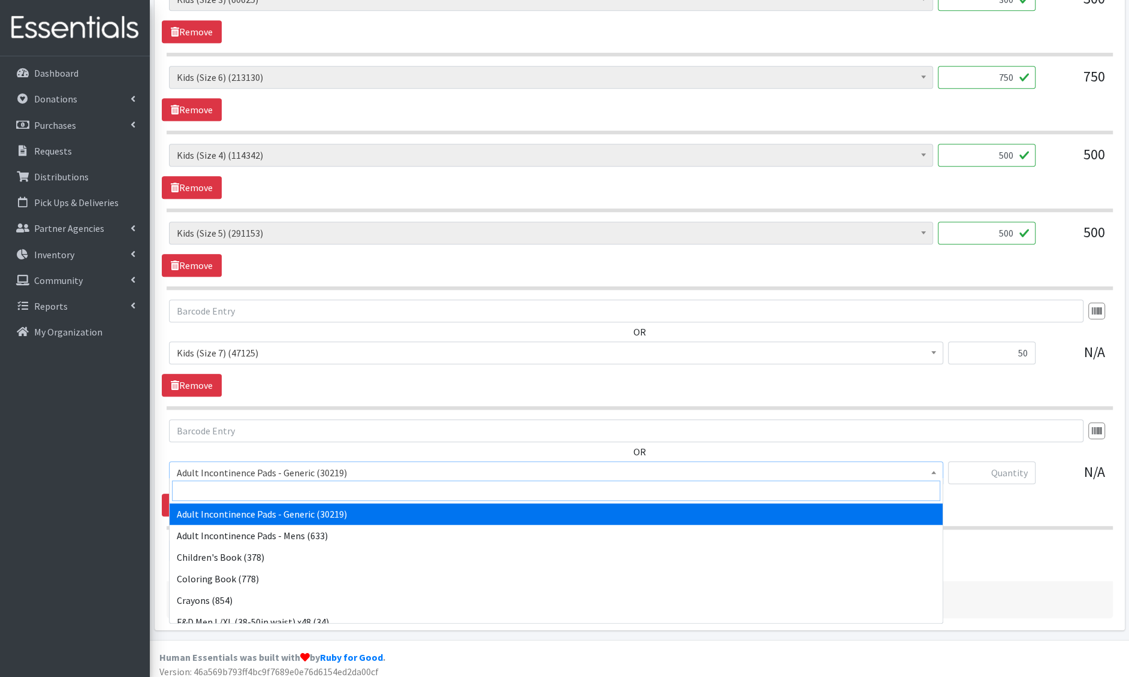
click at [254, 483] on input "search" at bounding box center [556, 491] width 769 height 20
type input "e 8"
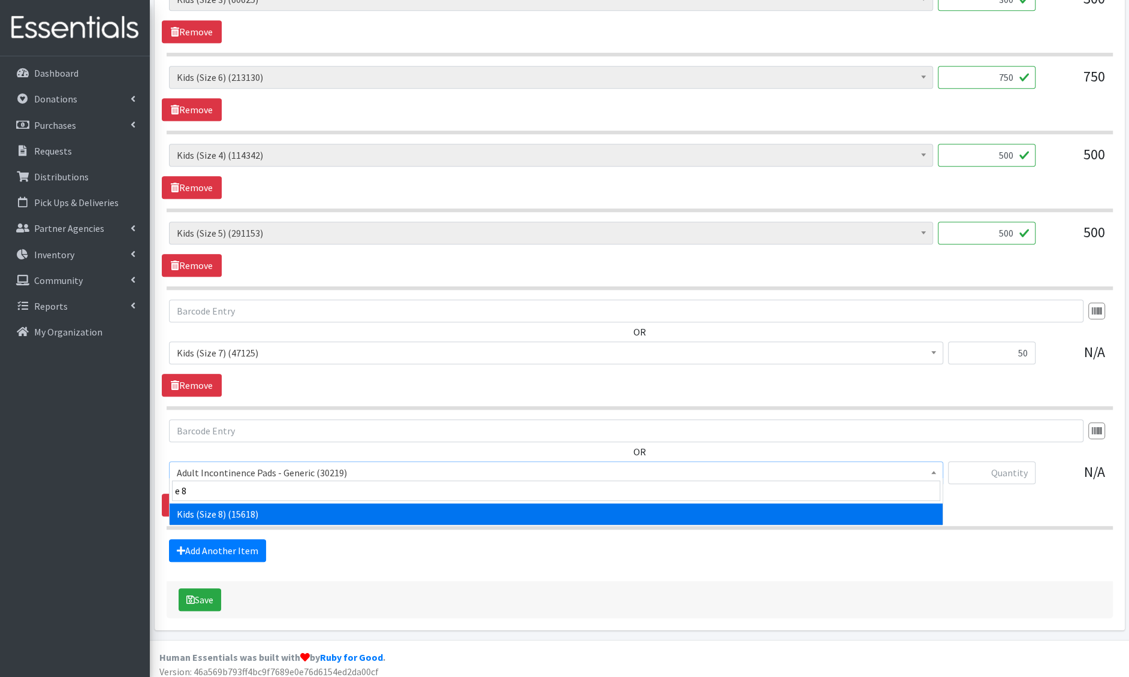
select select "15186"
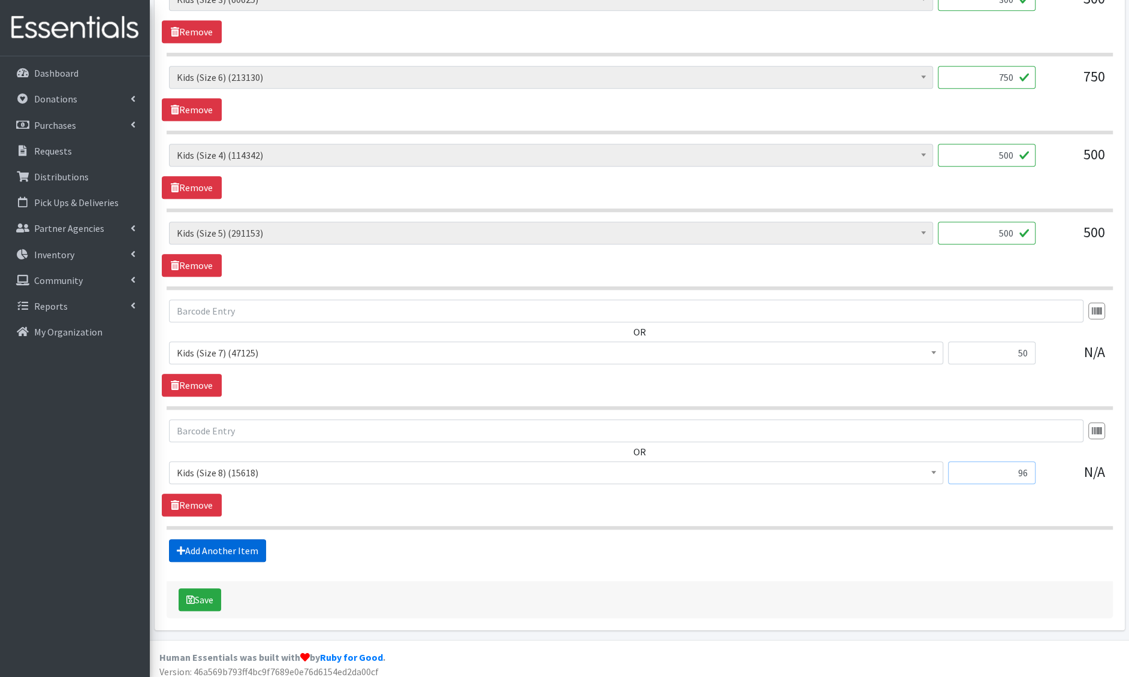
type input "96"
click at [194, 540] on link "Add Another Item" at bounding box center [217, 551] width 97 height 23
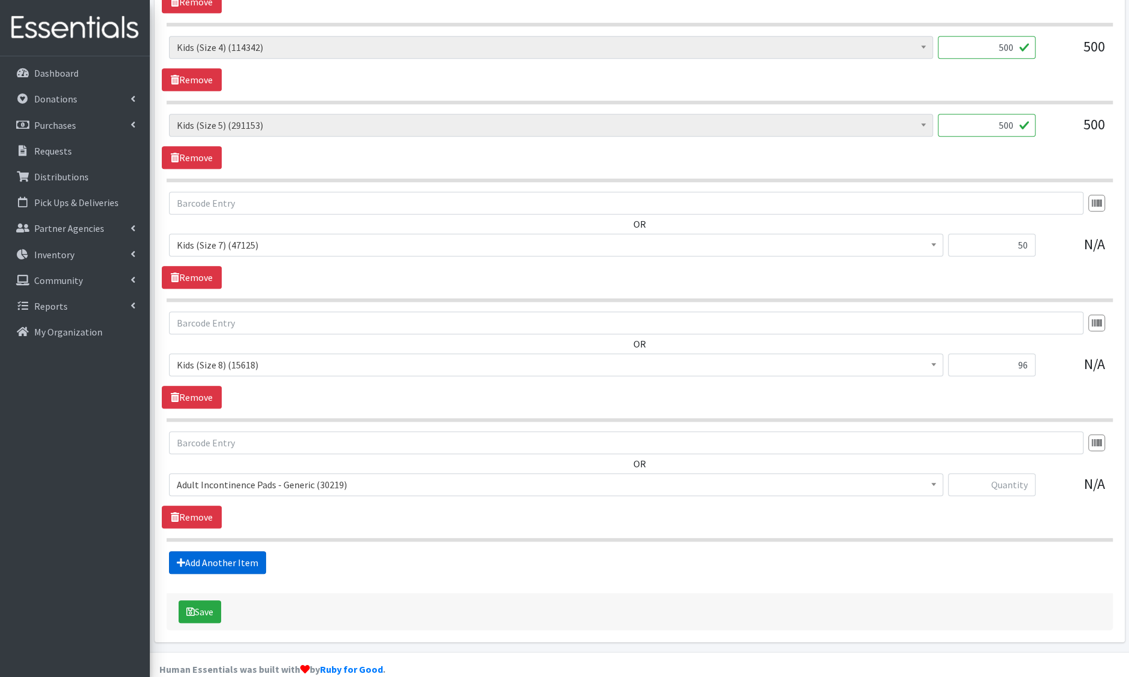
scroll to position [846, 0]
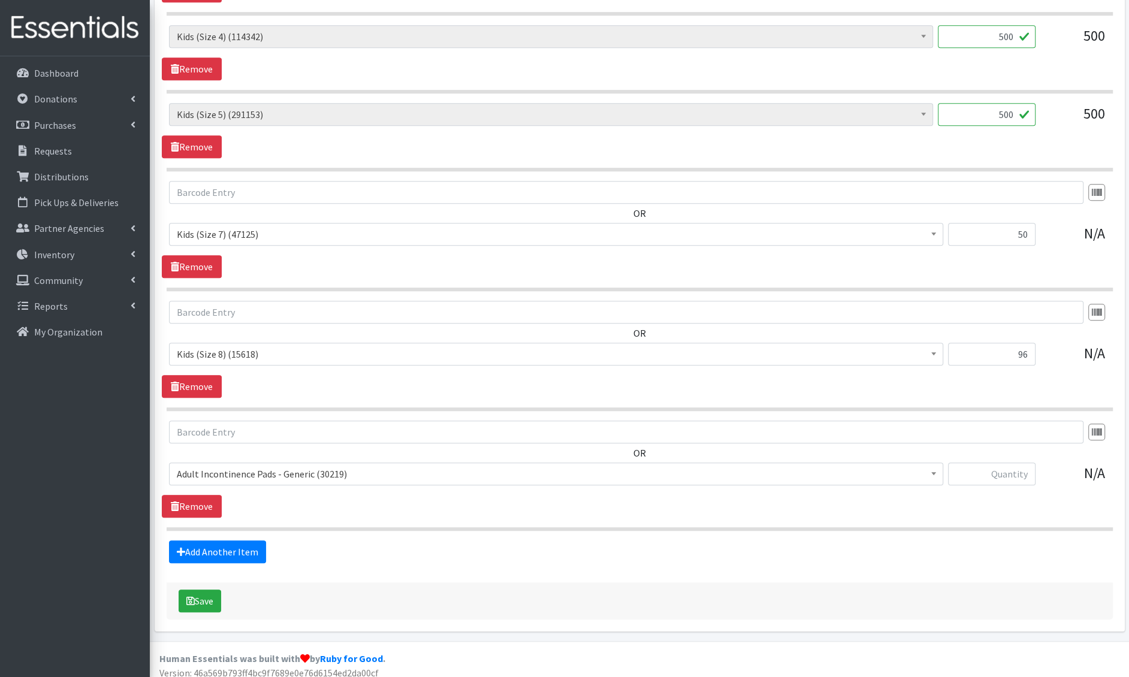
click at [230, 477] on span "Adult Incontinence Pads - Generic (30219)" at bounding box center [556, 474] width 775 height 23
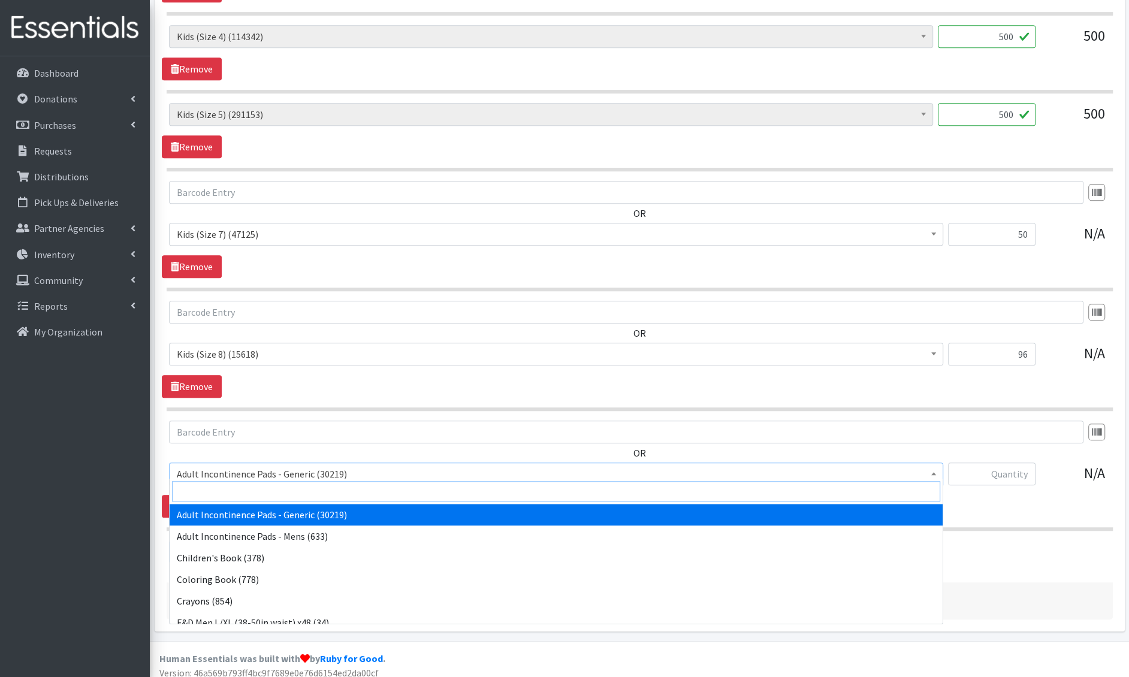
click at [231, 489] on input "search" at bounding box center [556, 491] width 769 height 20
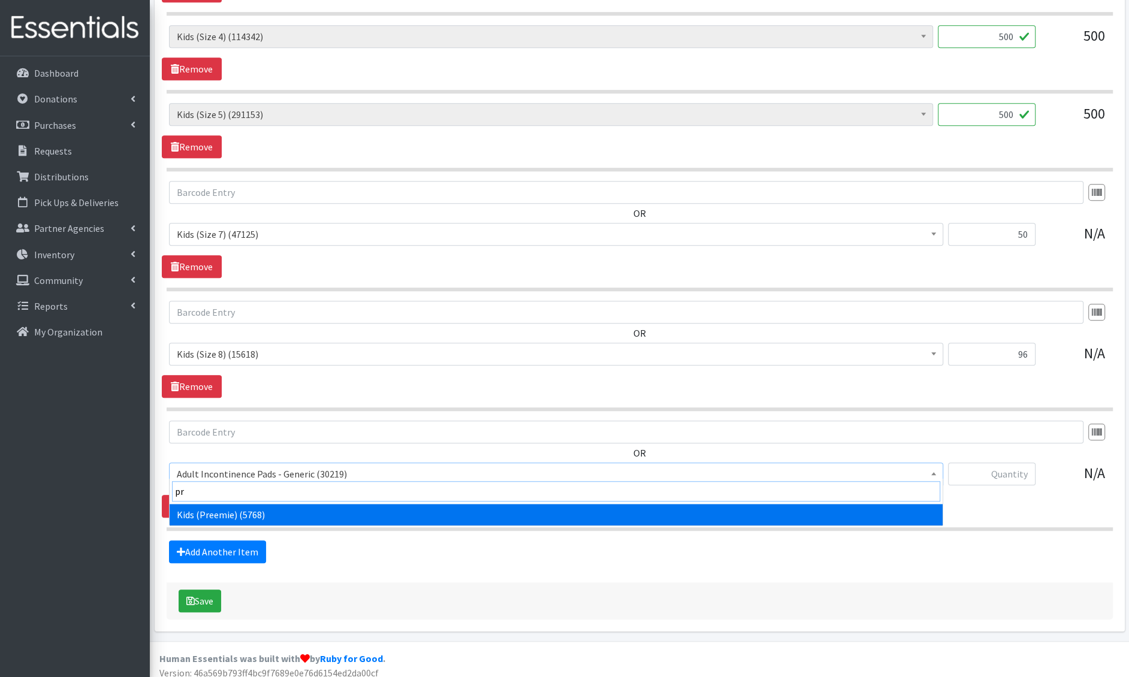
type input "pre"
select select "4729"
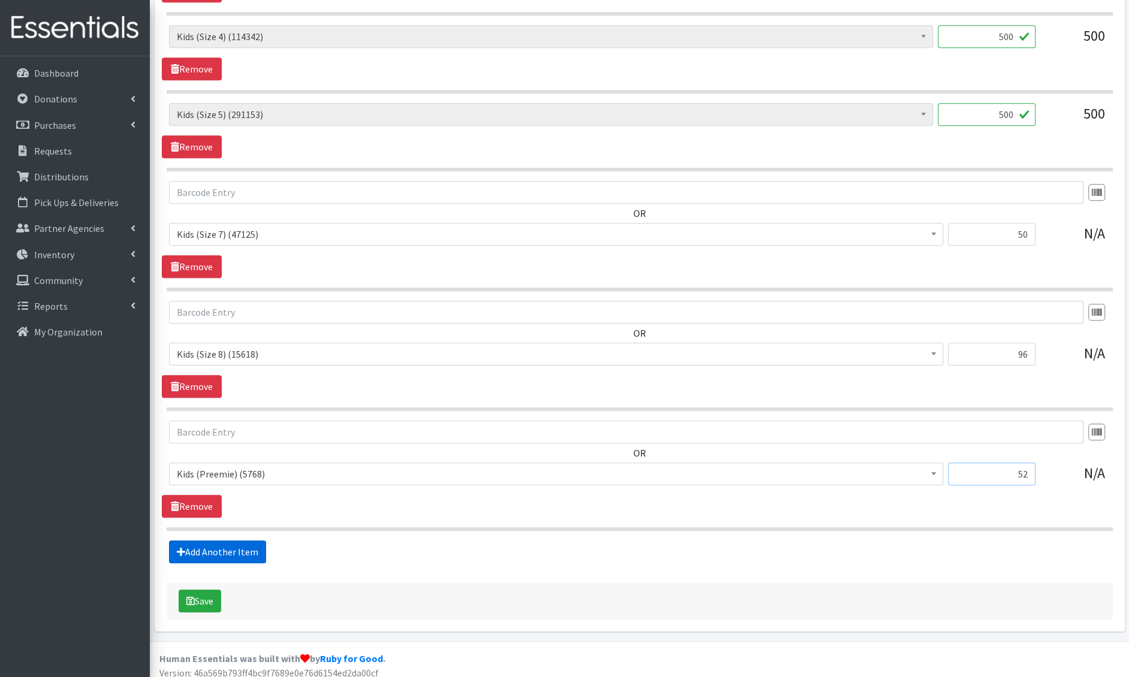
type input "52"
click at [200, 541] on link "Add Another Item" at bounding box center [217, 552] width 97 height 23
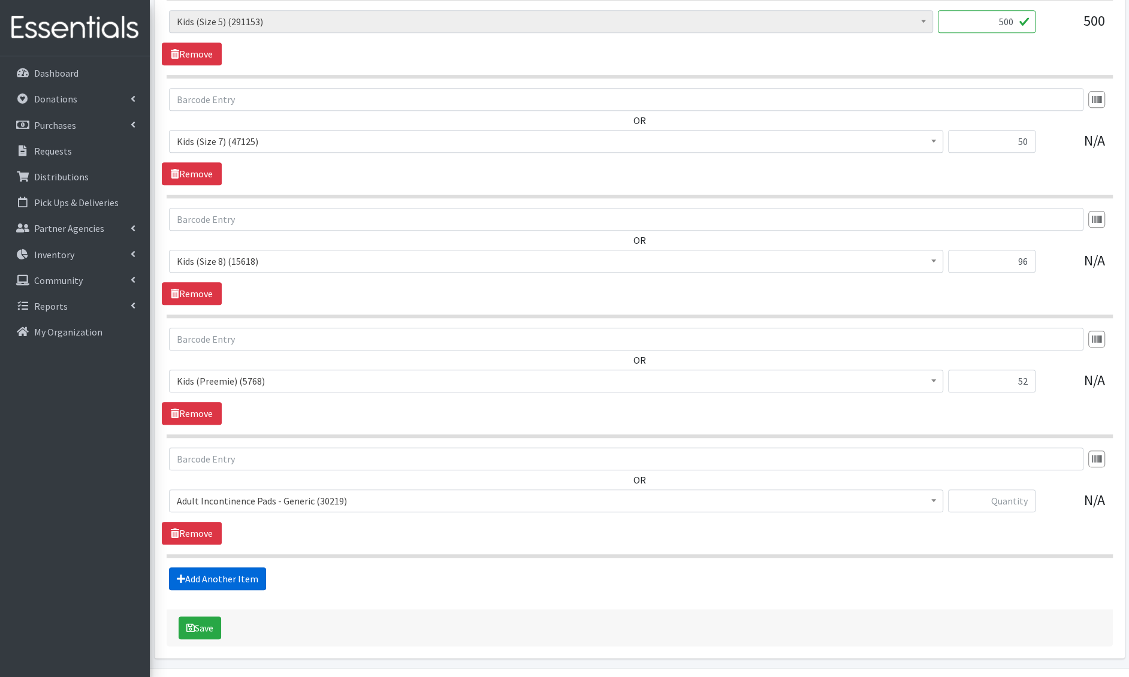
scroll to position [965, 0]
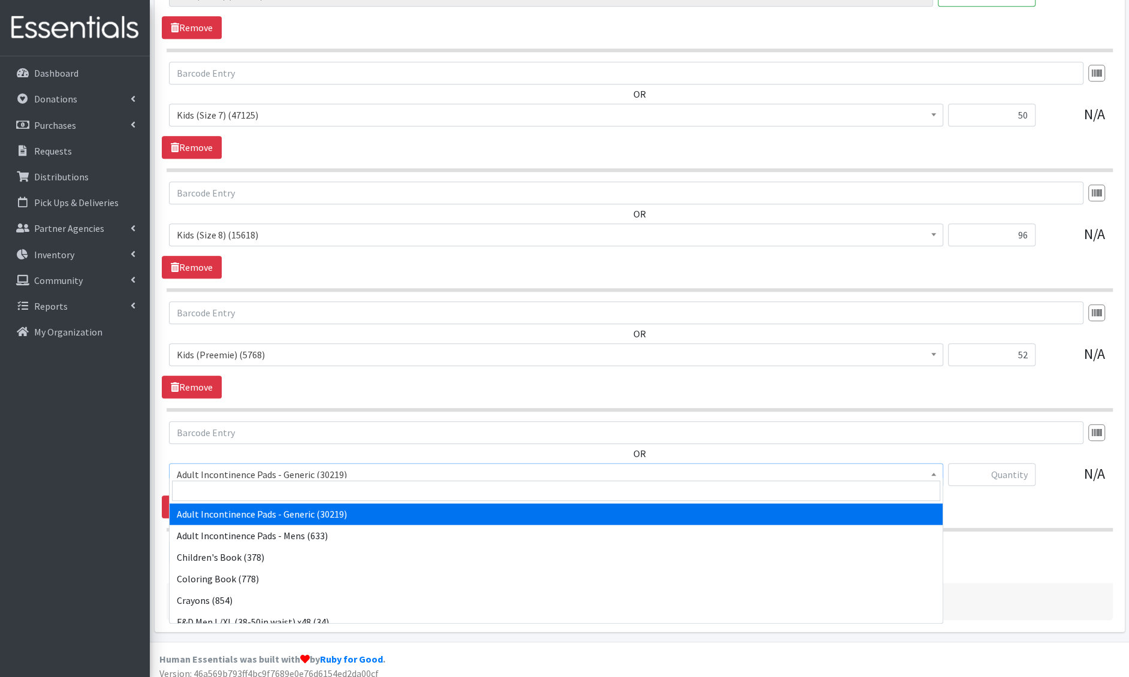
click at [251, 469] on span "Adult Incontinence Pads - Generic (30219)" at bounding box center [556, 474] width 759 height 17
click at [288, 484] on input "search" at bounding box center [556, 491] width 769 height 20
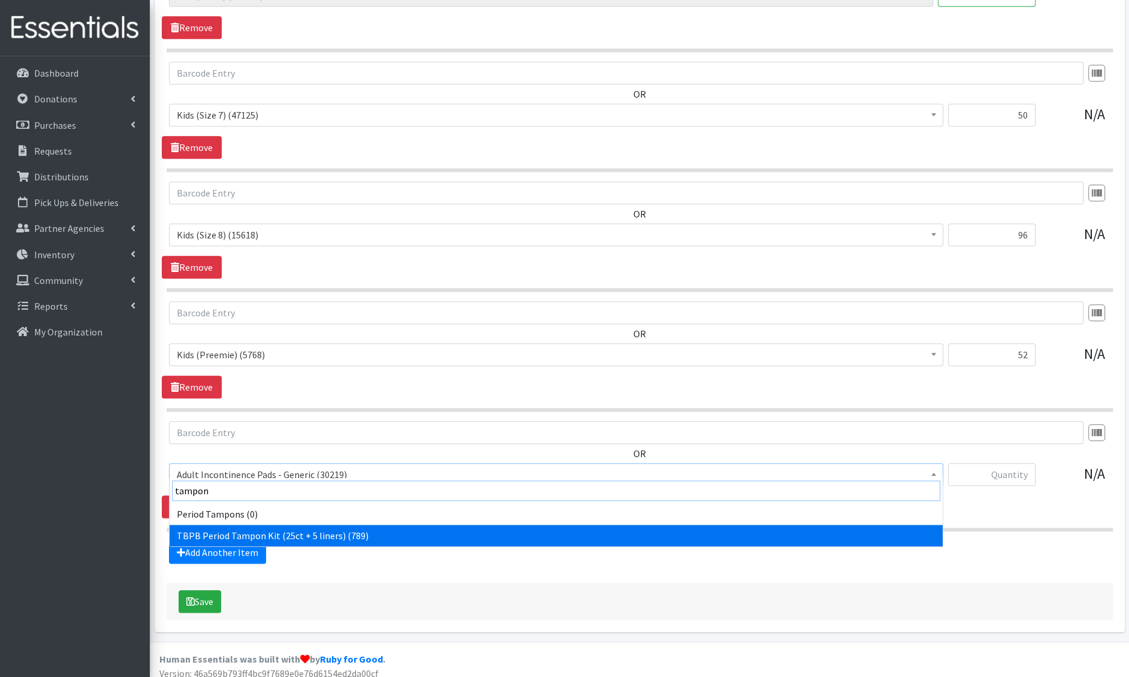
type input "tampon"
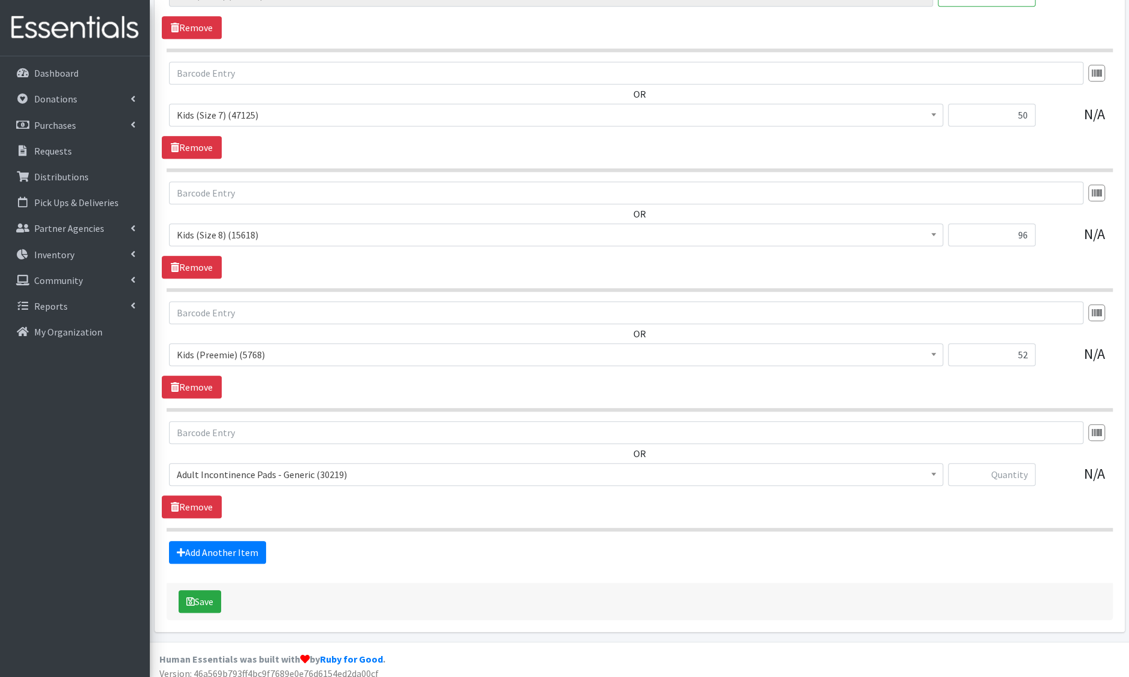
click at [305, 466] on span "Adult Incontinence Pads - Generic (30219)" at bounding box center [556, 474] width 759 height 17
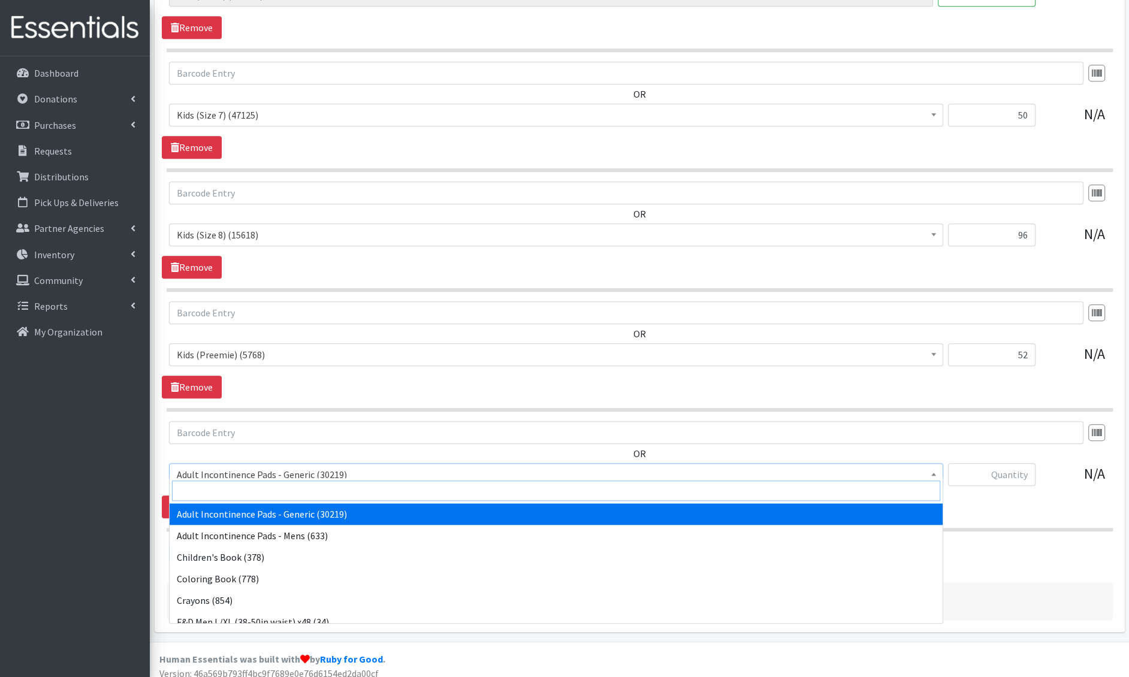
click at [296, 490] on input "search" at bounding box center [556, 491] width 769 height 20
type input "wipes"
select select "1205"
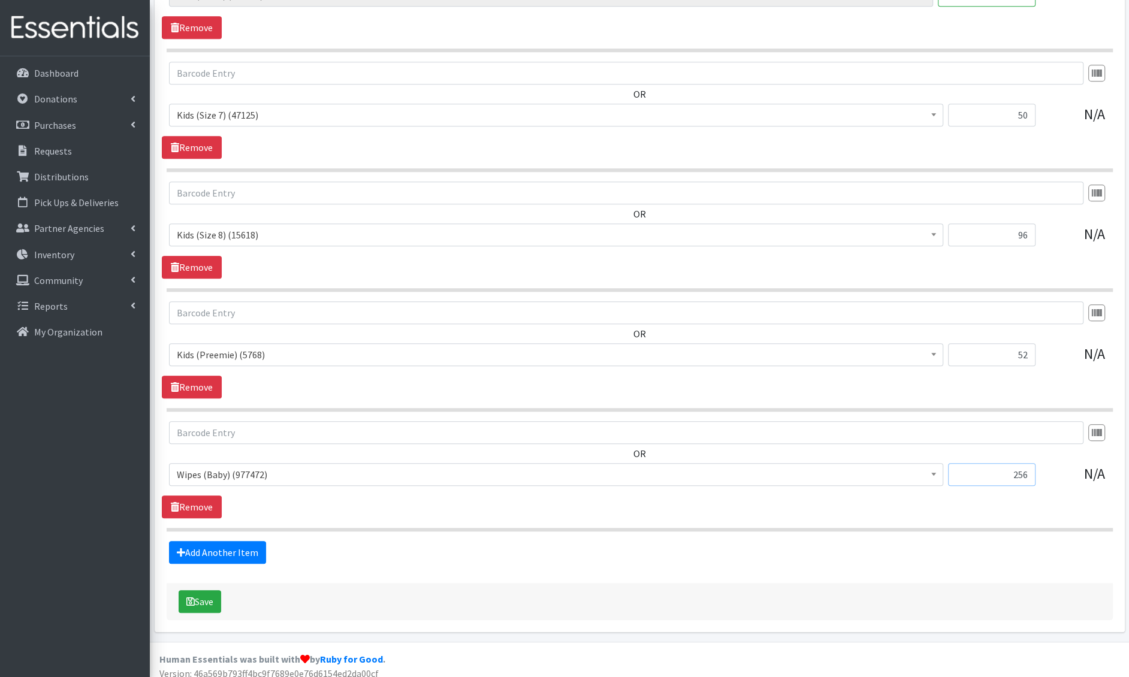
type input "256"
click at [327, 541] on div "Add Another Item" at bounding box center [640, 552] width 956 height 23
click at [250, 548] on link "Add Another Item" at bounding box center [217, 552] width 97 height 23
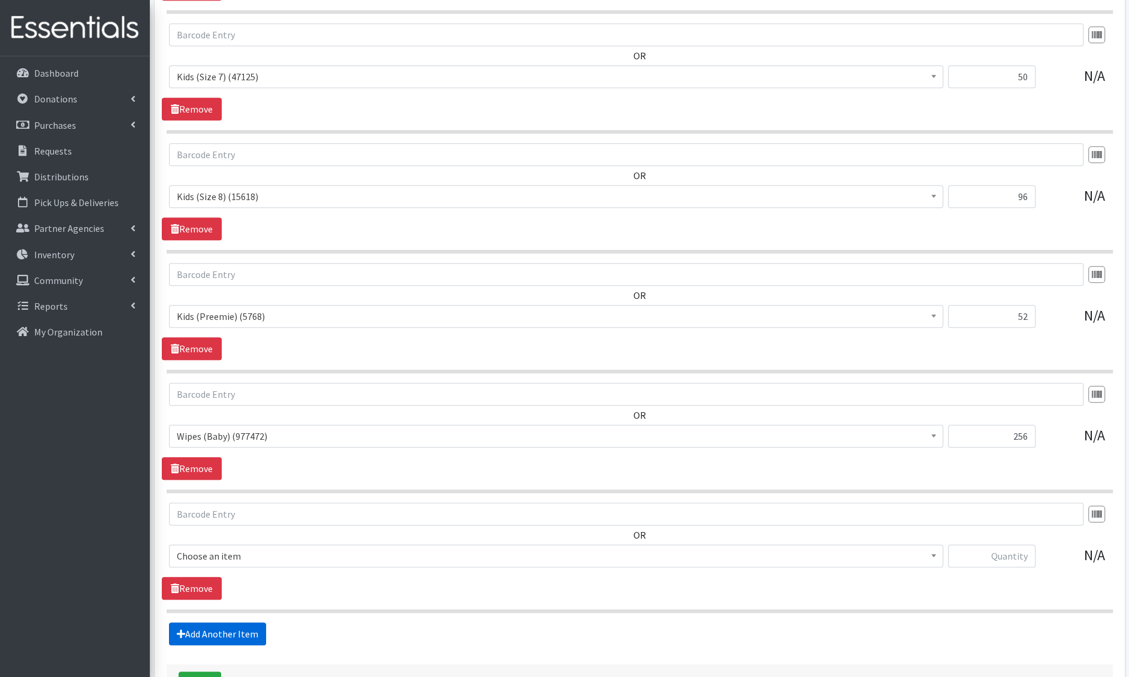
scroll to position [1084, 0]
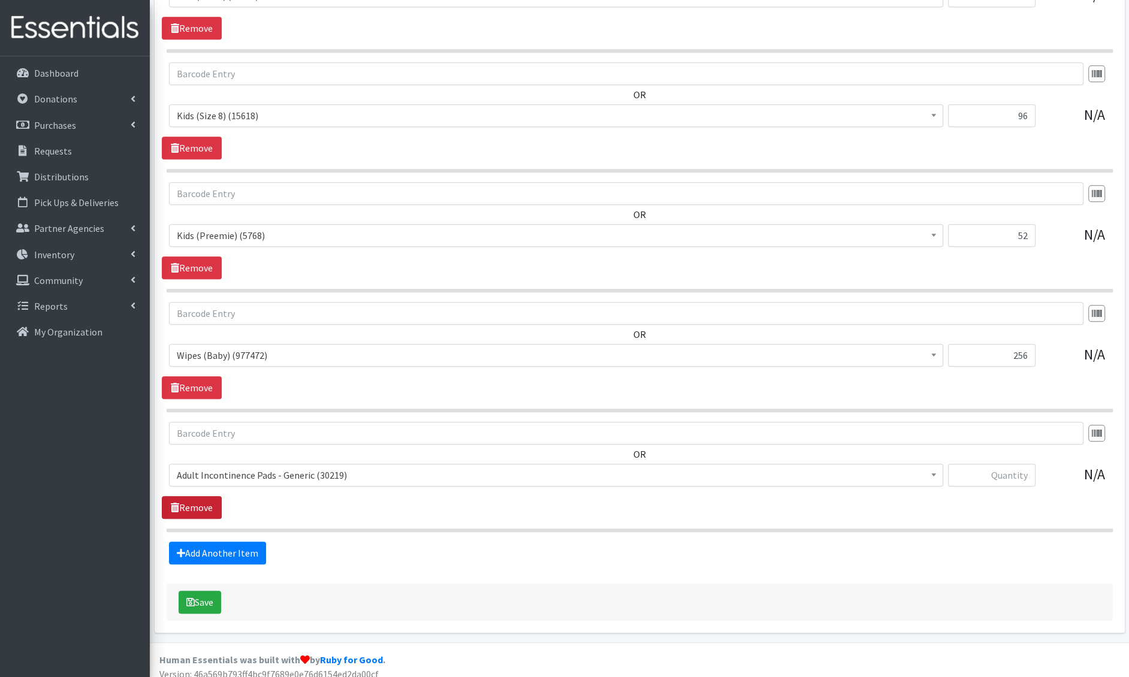
click at [210, 498] on link "Remove" at bounding box center [192, 507] width 60 height 23
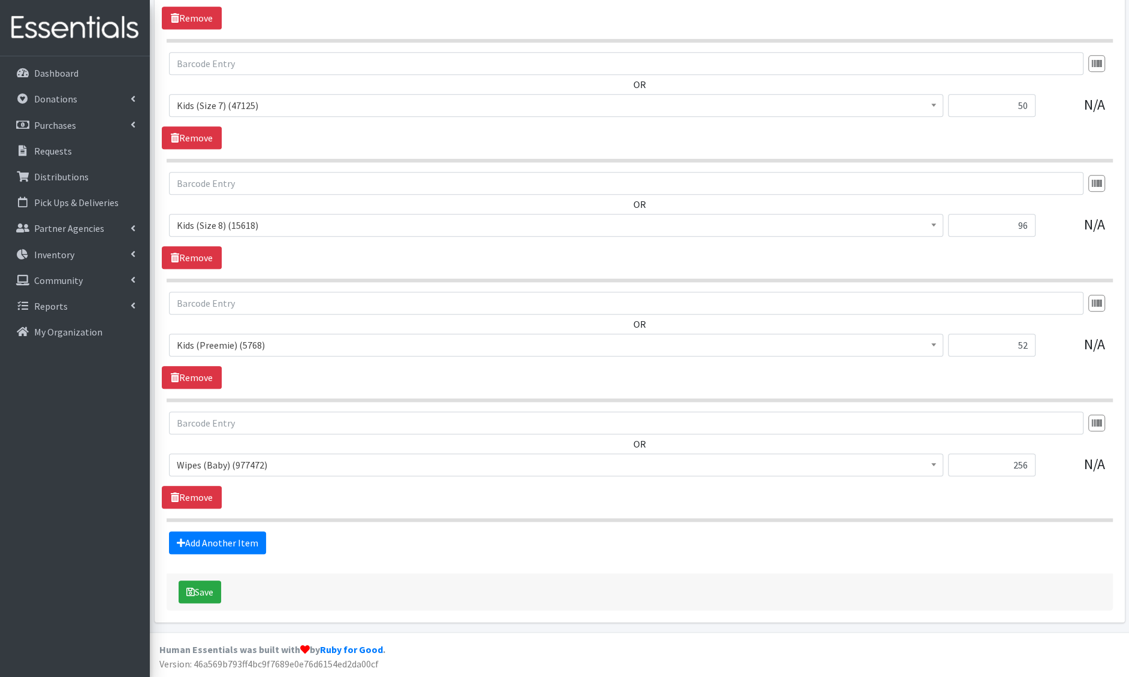
scroll to position [965, 0]
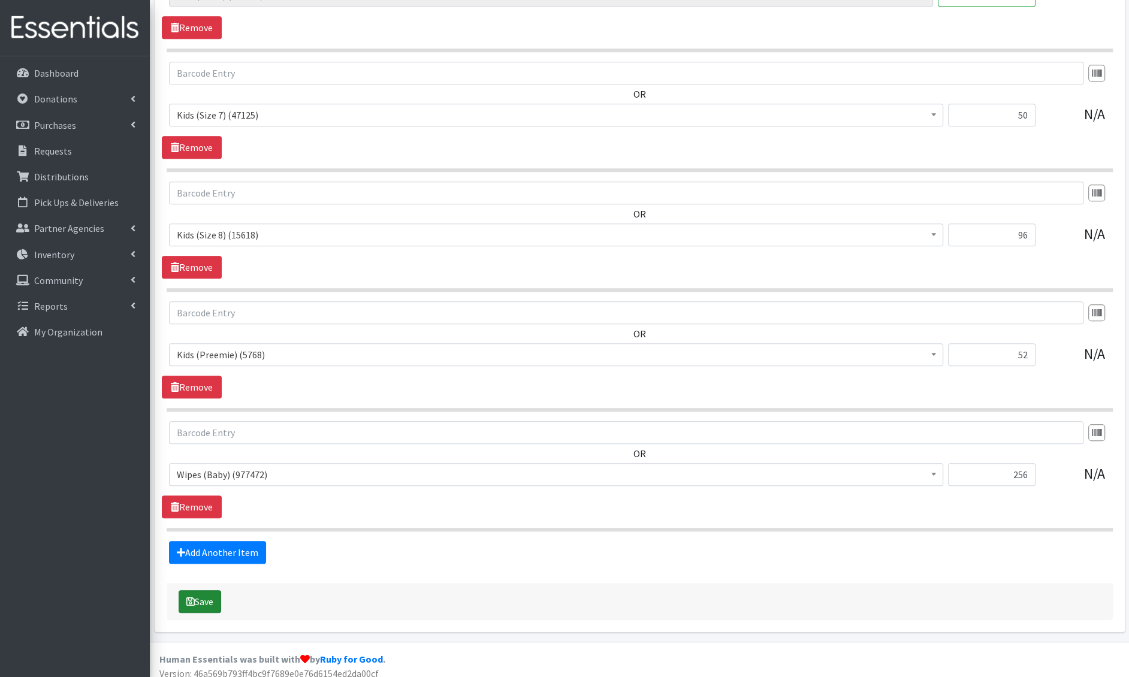
click at [185, 596] on button "Save" at bounding box center [200, 601] width 43 height 23
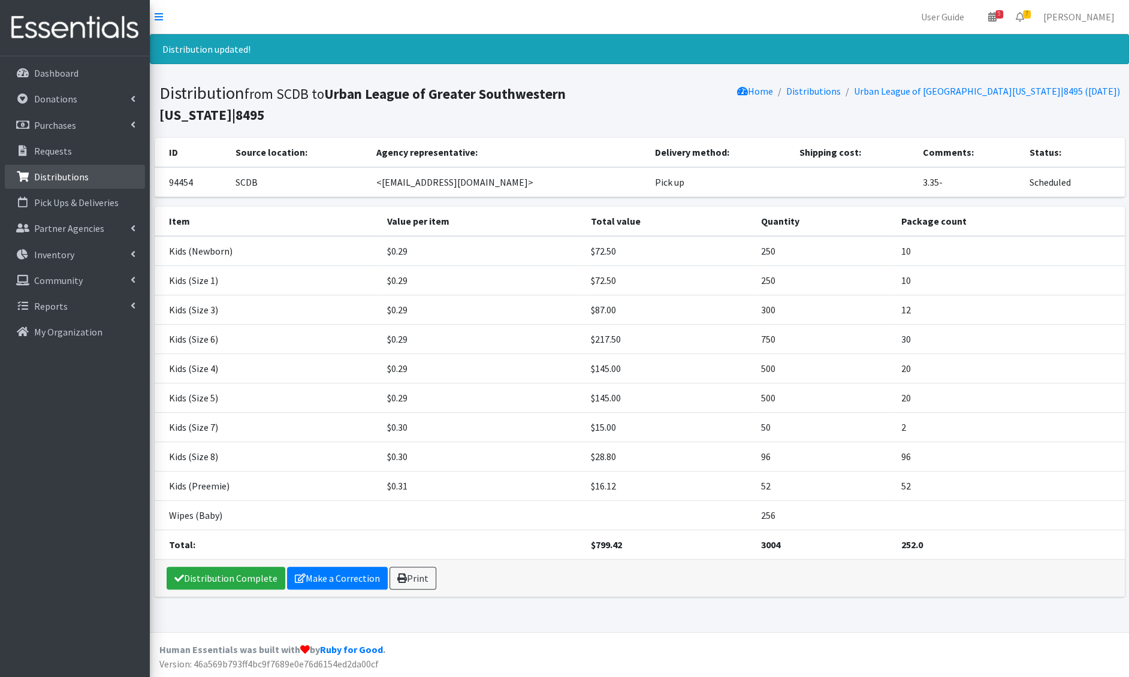
click at [64, 171] on p "Distributions" at bounding box center [61, 177] width 55 height 12
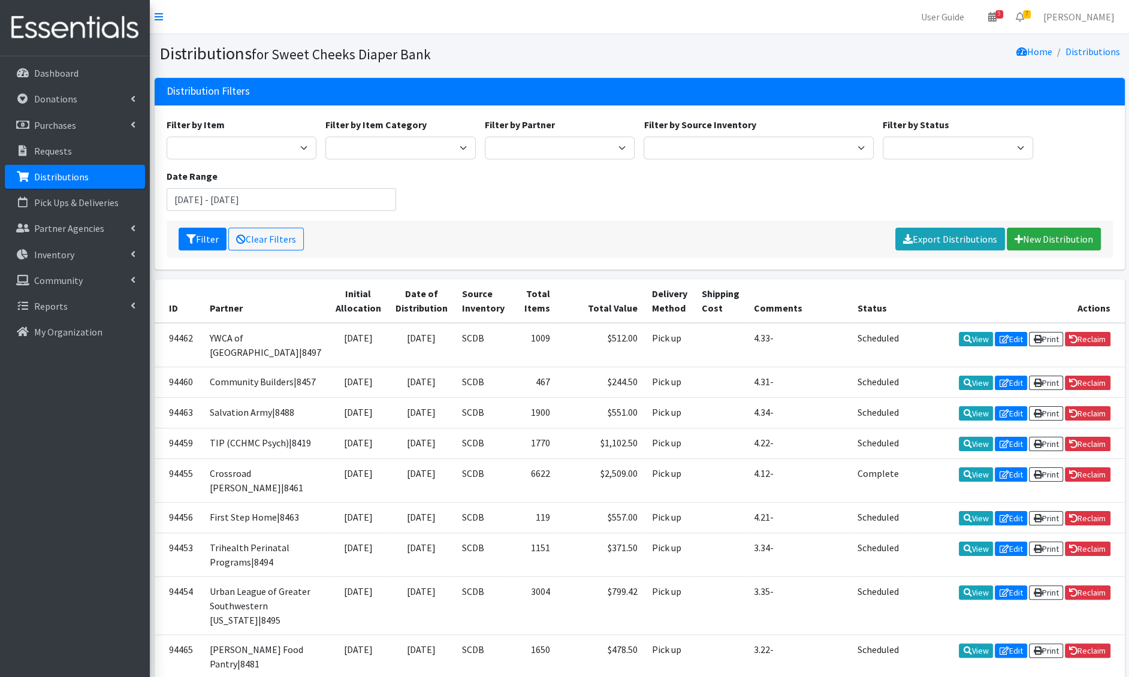
scroll to position [577, 0]
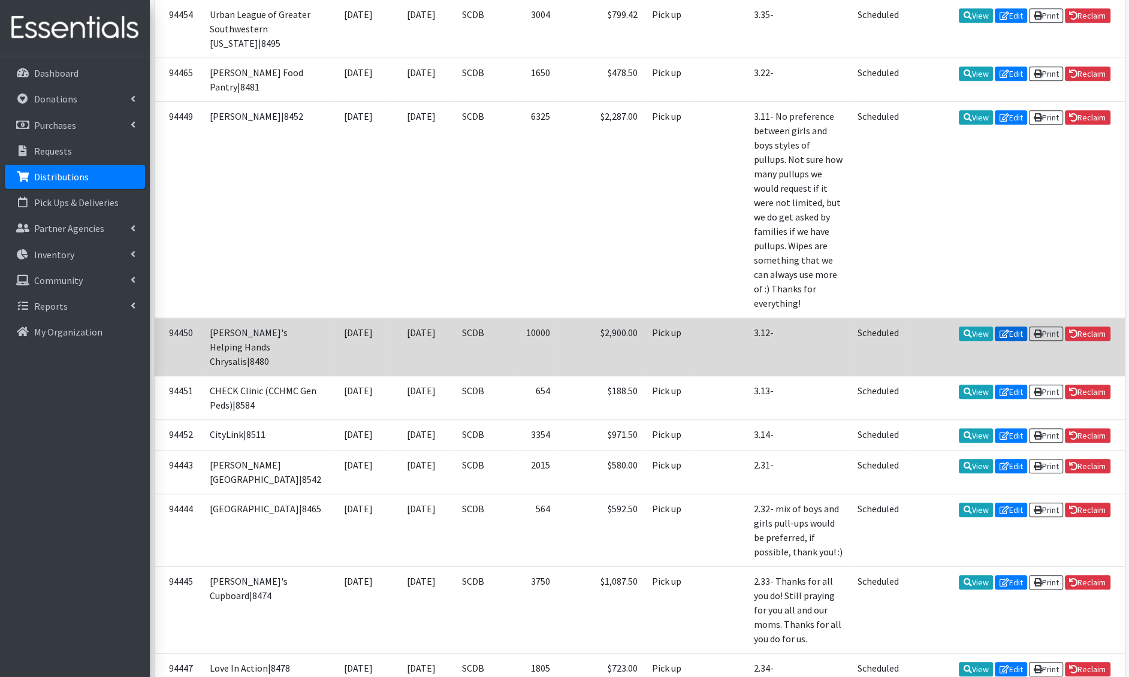
click at [1017, 340] on link "Edit" at bounding box center [1011, 334] width 32 height 14
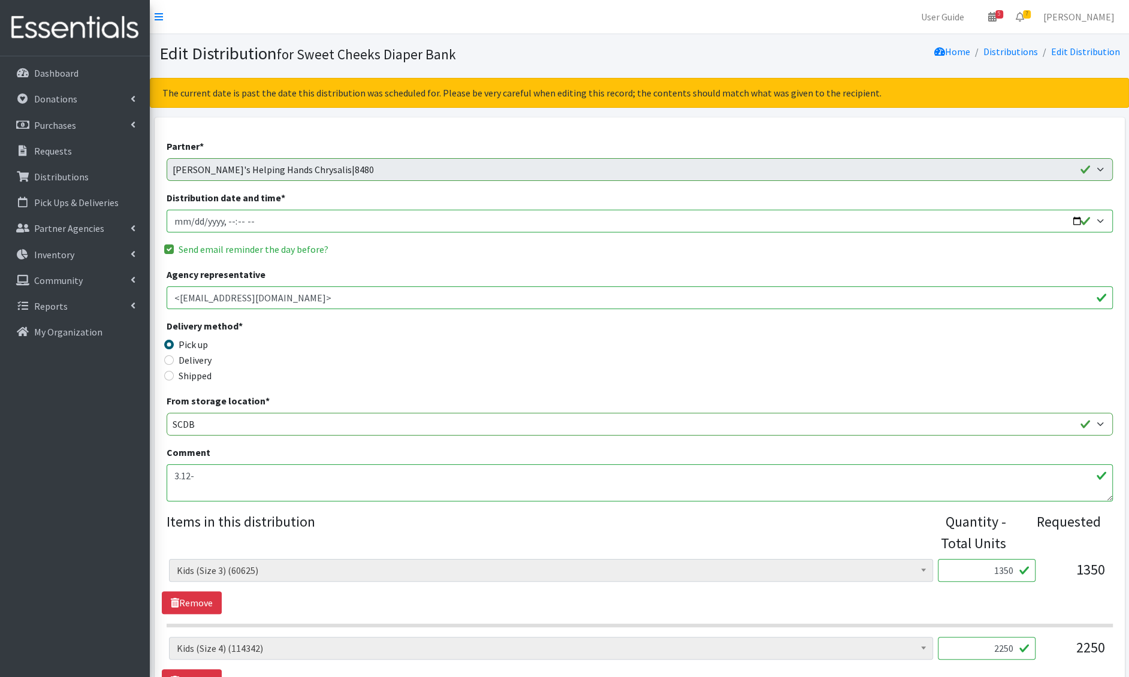
click at [191, 222] on input "Distribution date and time *" at bounding box center [640, 221] width 947 height 23
click at [556, 268] on div "Agency representative <[EMAIL_ADDRESS][DOMAIN_NAME]>" at bounding box center [640, 288] width 947 height 42
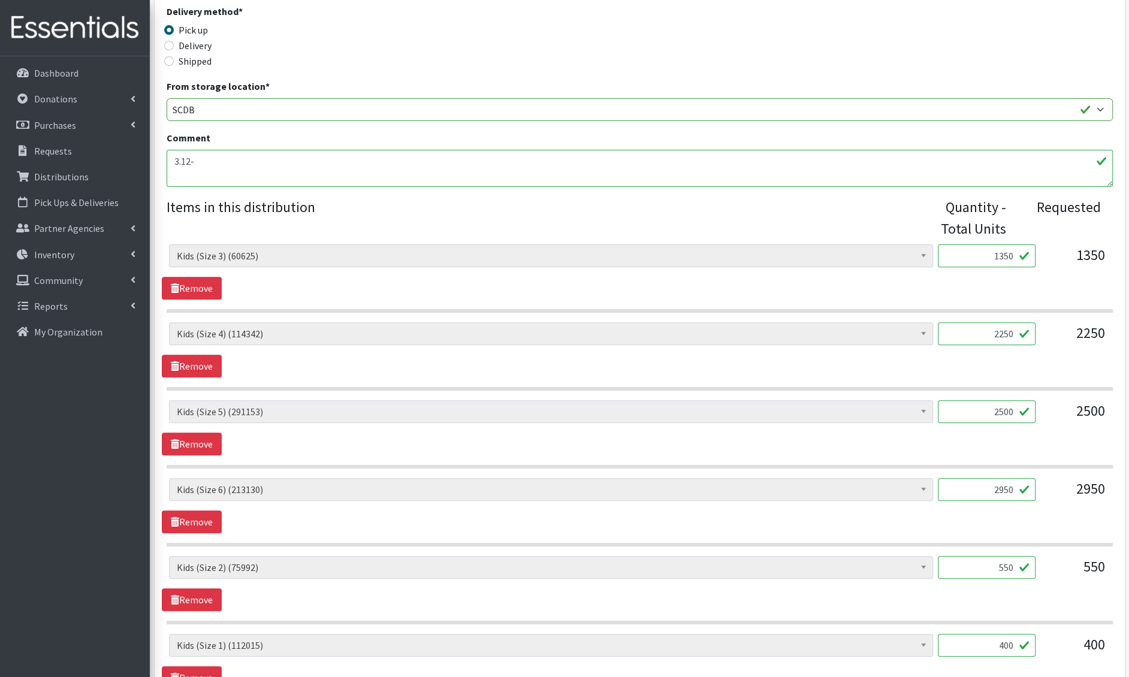
scroll to position [489, 0]
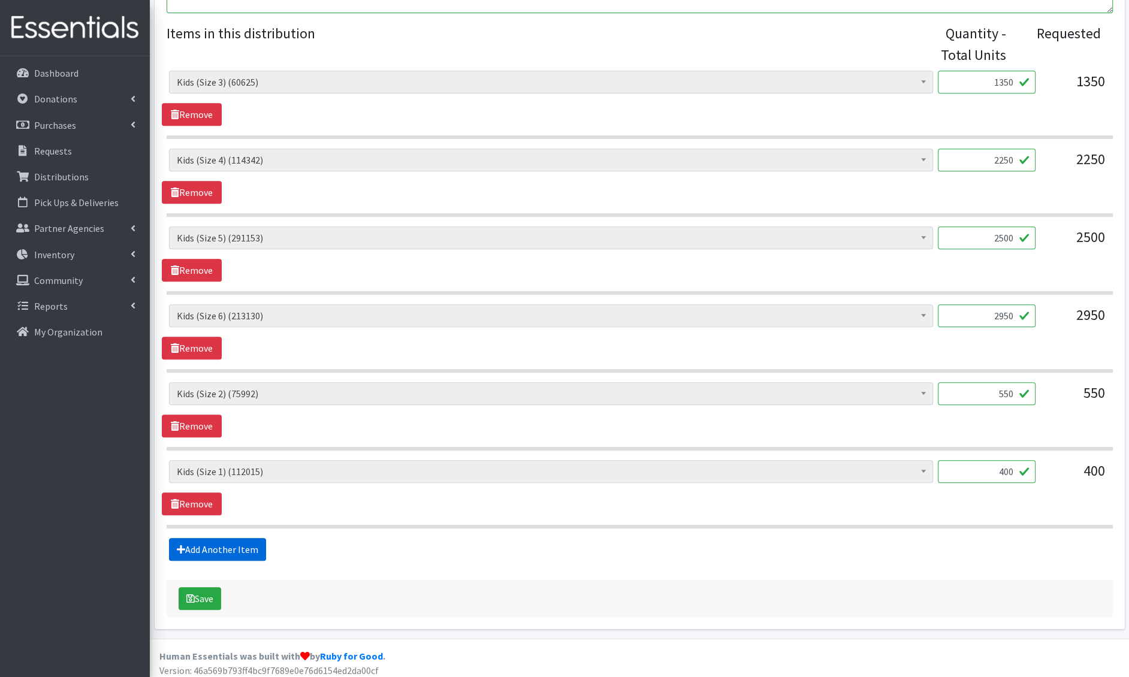
click at [254, 538] on link "Add Another Item" at bounding box center [217, 549] width 97 height 23
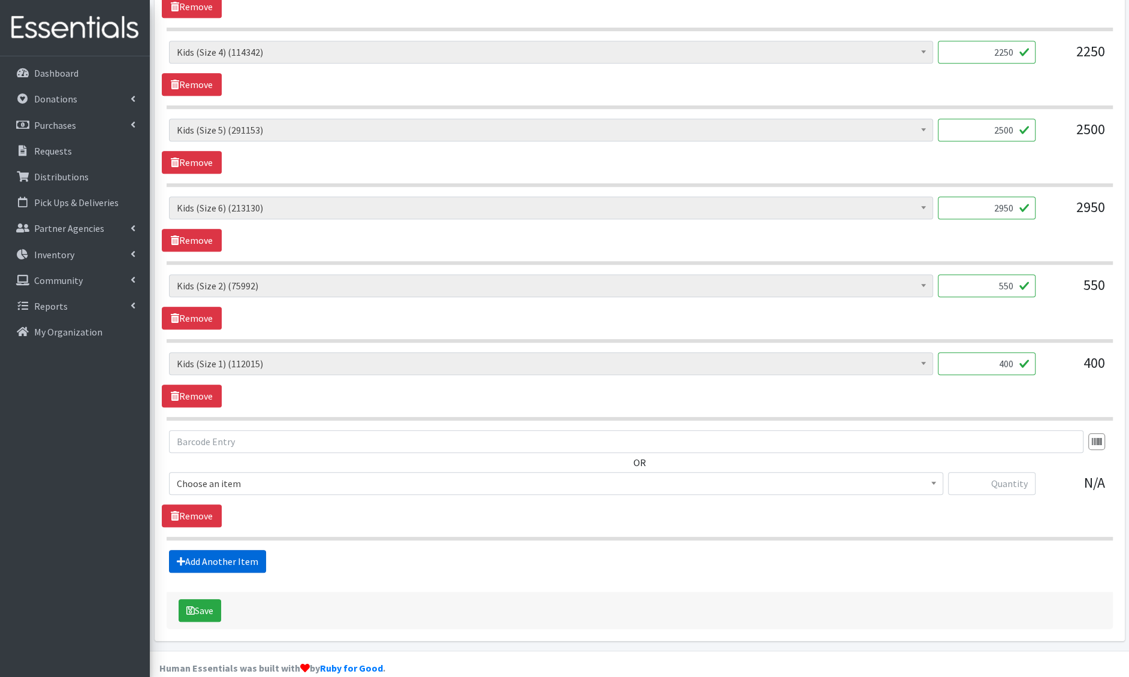
scroll to position [608, 0]
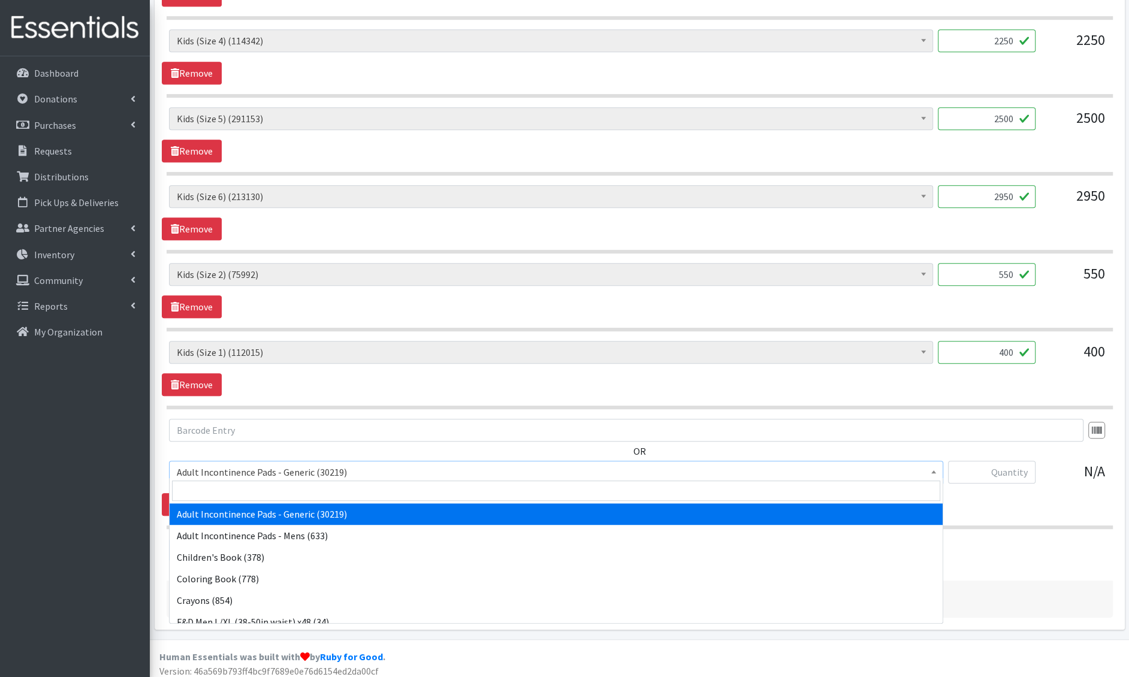
click at [246, 469] on span "Adult Incontinence Pads - Generic (30219)" at bounding box center [556, 472] width 759 height 17
click at [238, 485] on input "search" at bounding box center [556, 491] width 769 height 20
type input "wipes"
select select "1205"
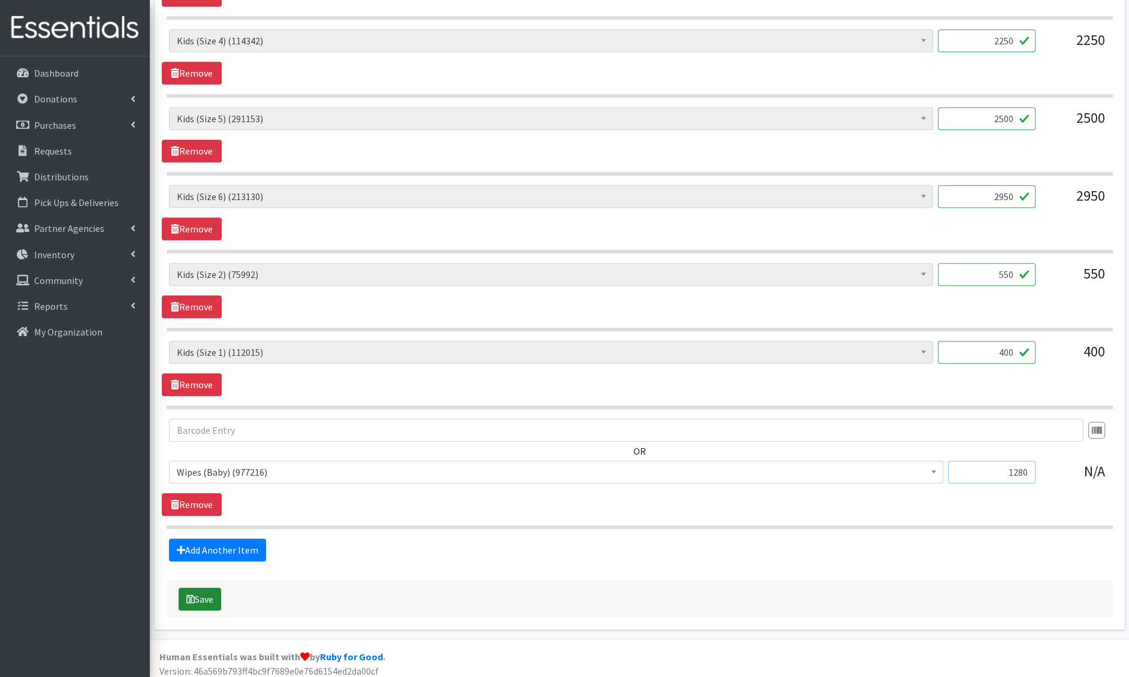
type input "1280"
click at [187, 595] on icon "submit" at bounding box center [190, 600] width 8 height 10
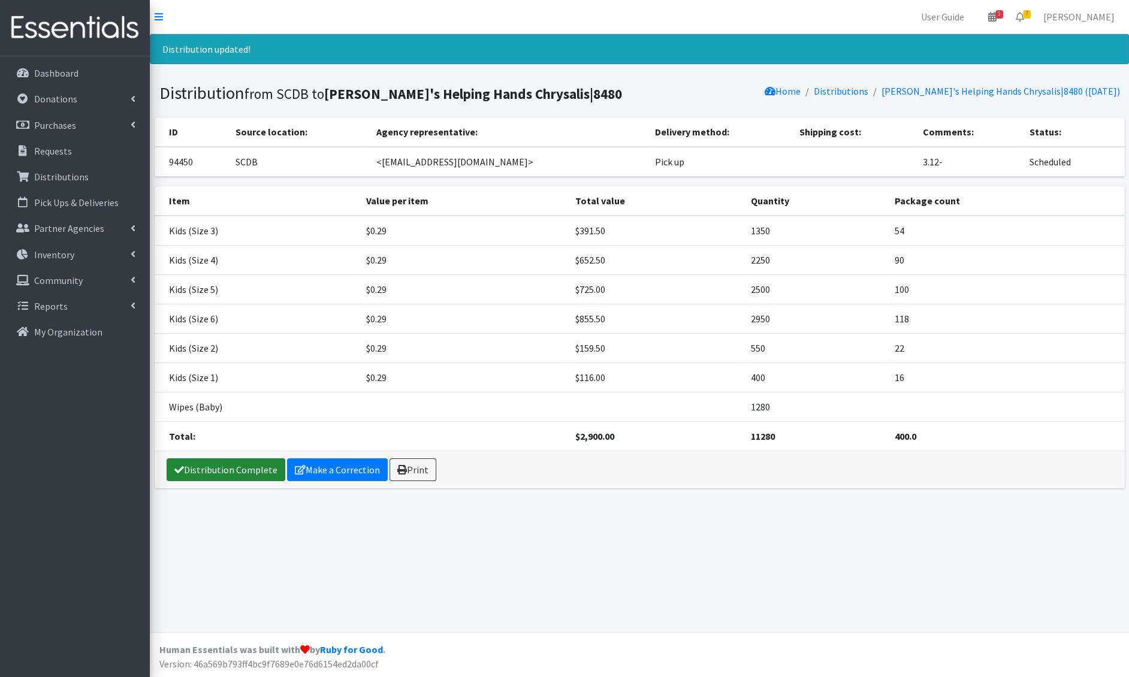
click at [252, 474] on link "Distribution Complete" at bounding box center [226, 470] width 119 height 23
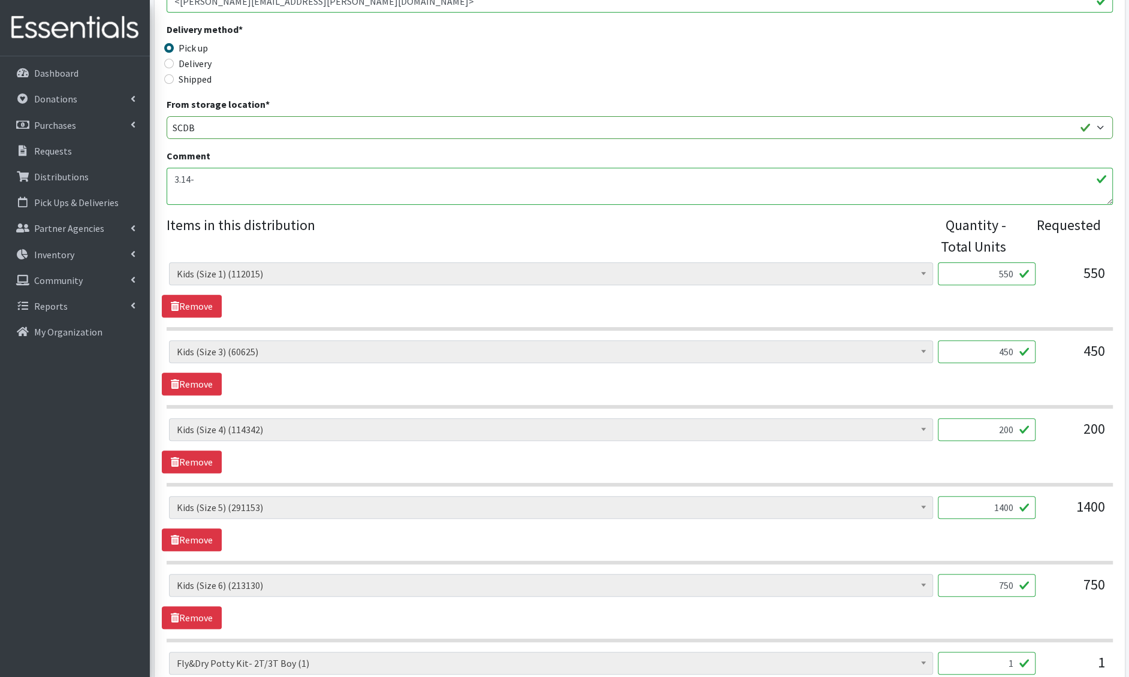
scroll to position [720, 0]
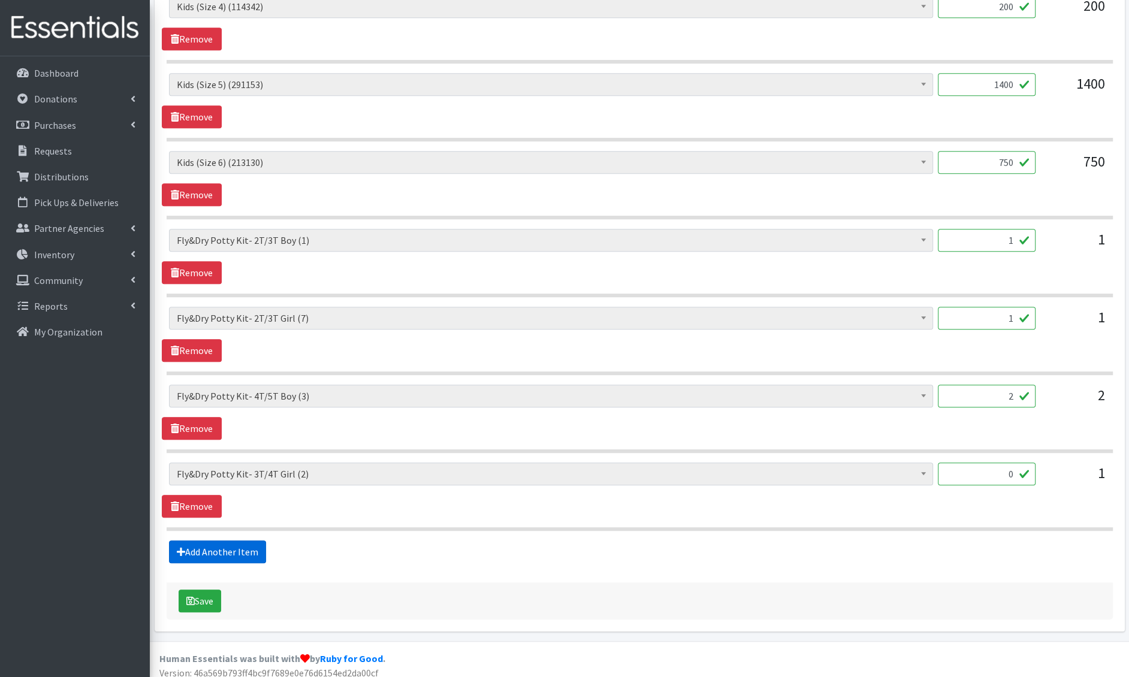
click at [245, 546] on link "Add Another Item" at bounding box center [217, 552] width 97 height 23
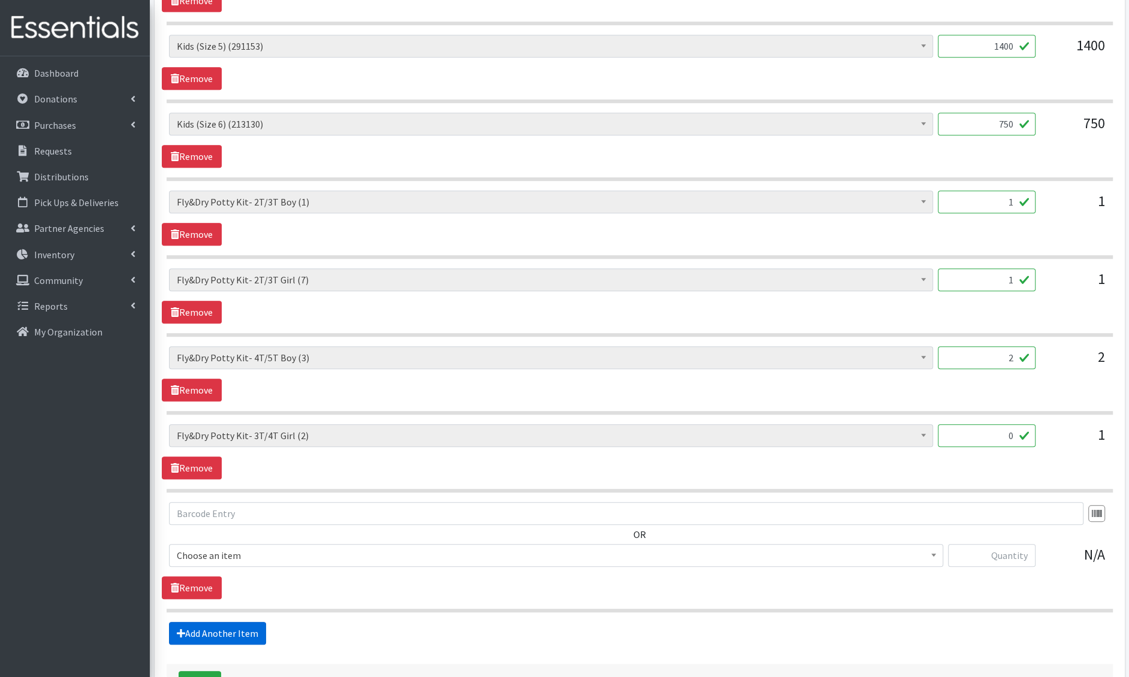
scroll to position [839, 0]
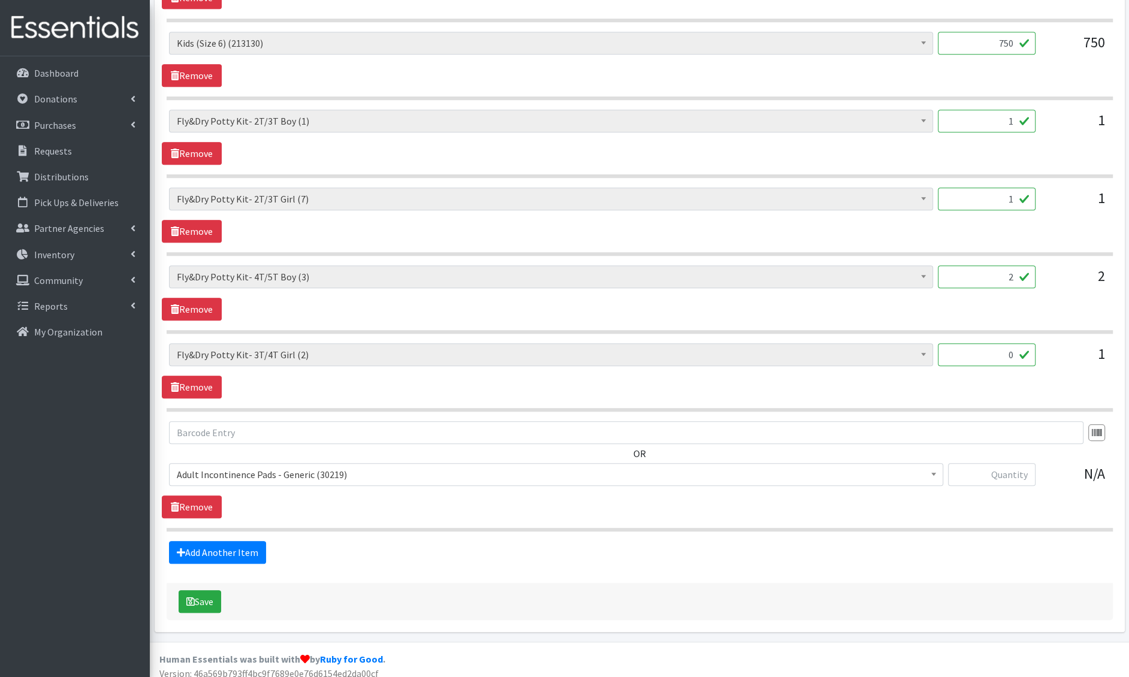
click at [258, 466] on span "Adult Incontinence Pads - Generic (30219)" at bounding box center [556, 474] width 759 height 17
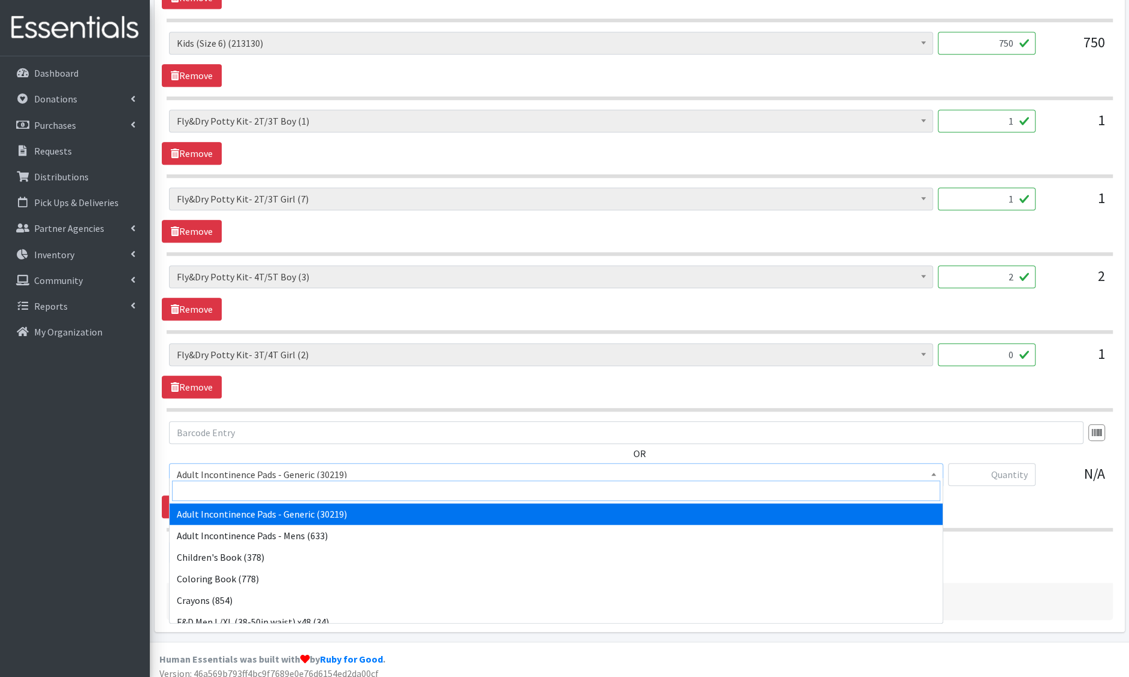
click at [251, 486] on input "search" at bounding box center [556, 491] width 769 height 20
type input "e 7"
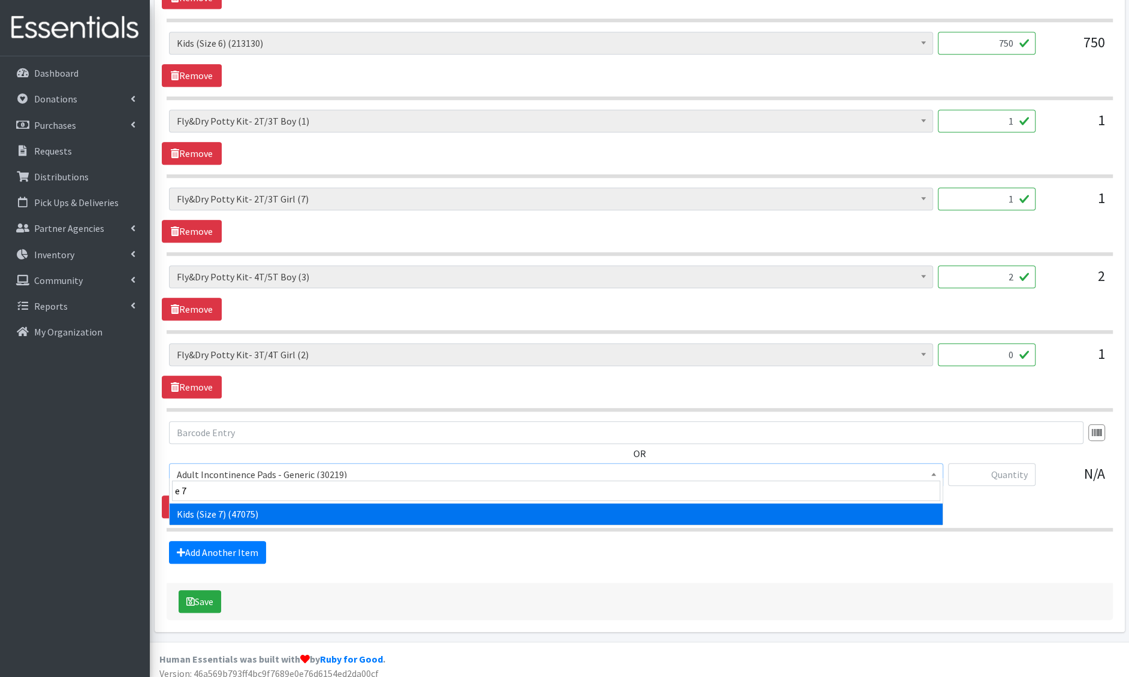
select select "6314"
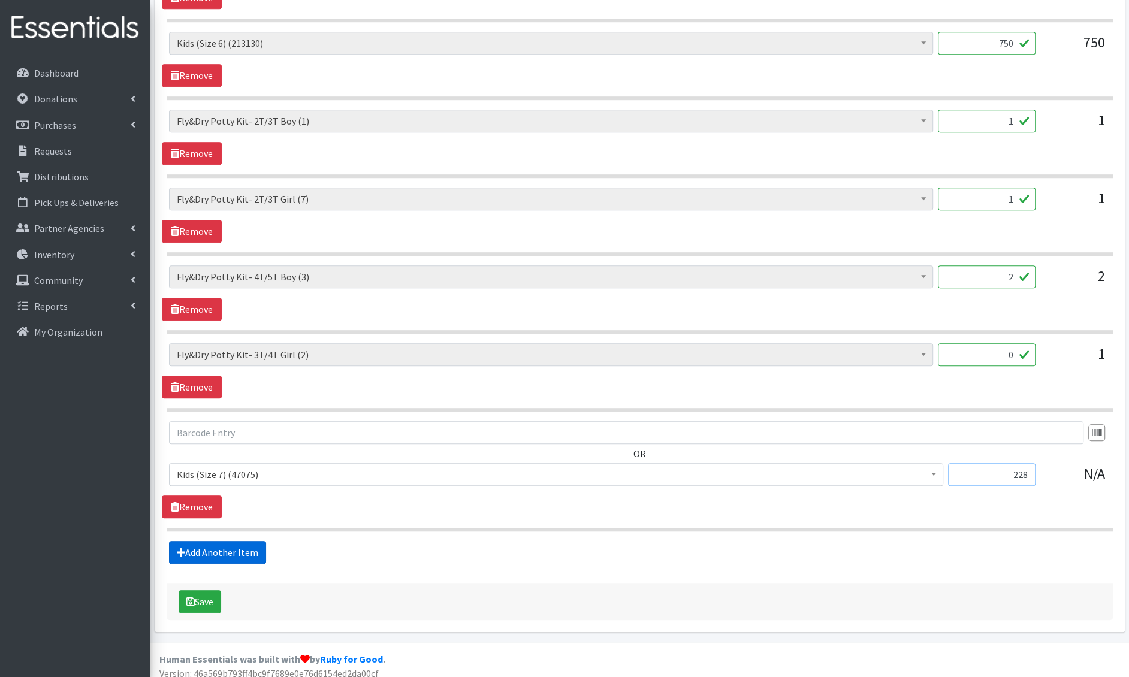
type input "228"
click at [209, 541] on link "Add Another Item" at bounding box center [217, 552] width 97 height 23
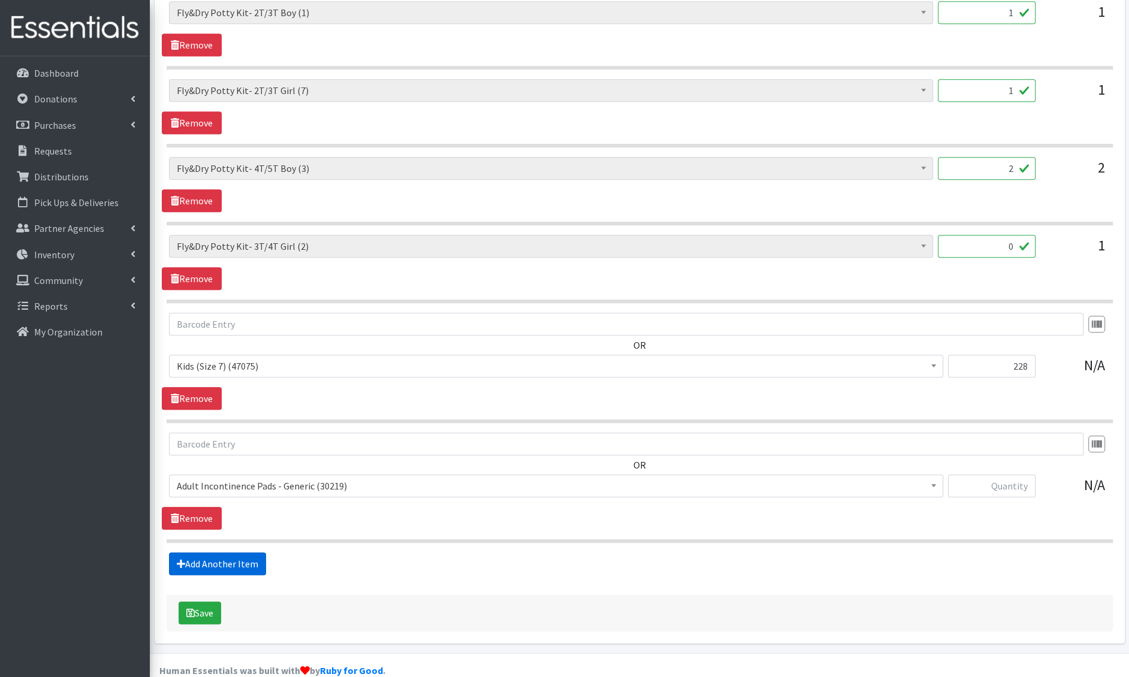
scroll to position [959, 0]
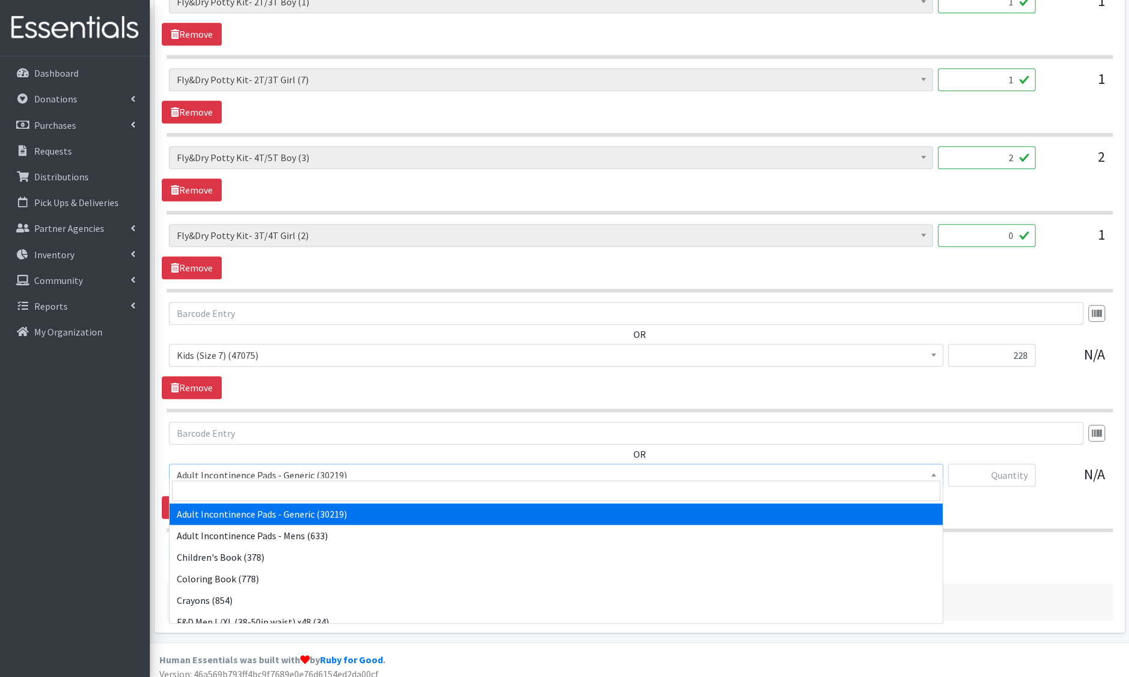
click at [261, 467] on span "Adult Incontinence Pads - Generic (30219)" at bounding box center [556, 475] width 759 height 17
click at [256, 489] on input "search" at bounding box center [556, 491] width 769 height 20
type input "wipes"
select select "1205"
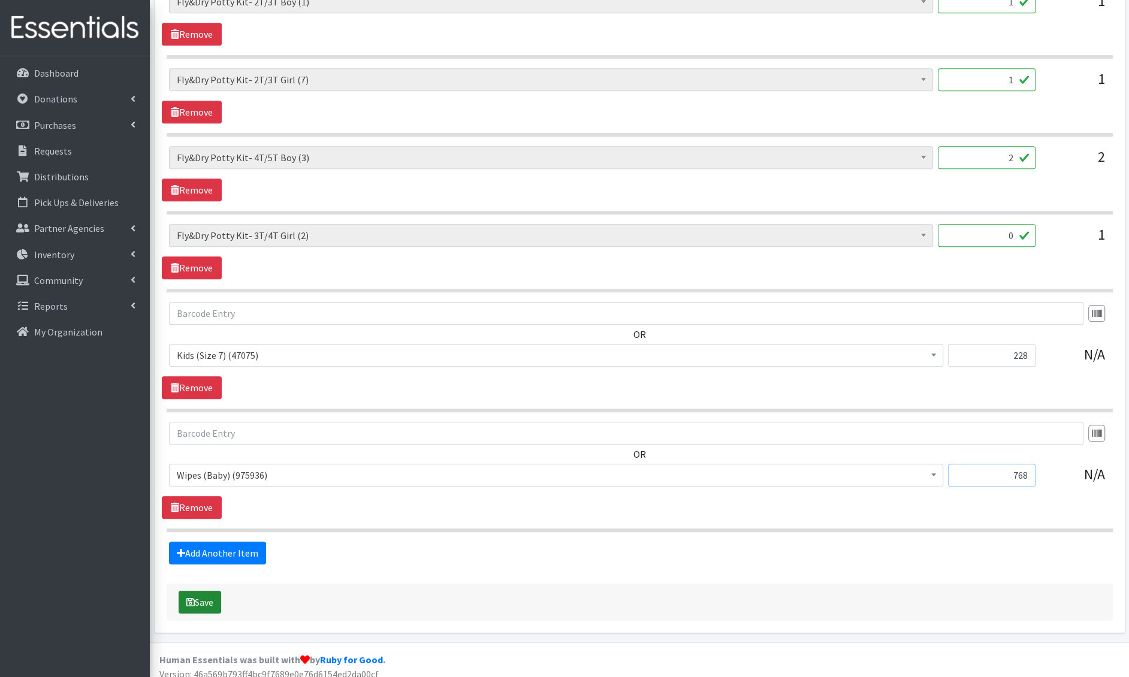
type input "768"
click at [198, 591] on button "Save" at bounding box center [200, 602] width 43 height 23
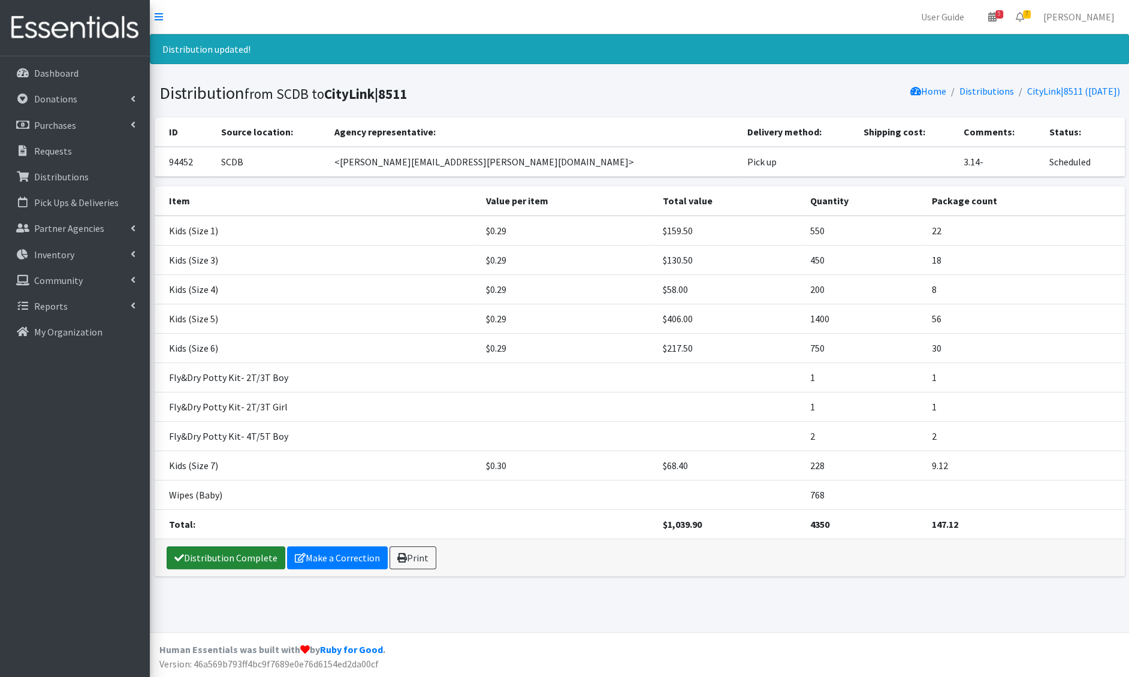
click at [221, 550] on link "Distribution Complete" at bounding box center [226, 558] width 119 height 23
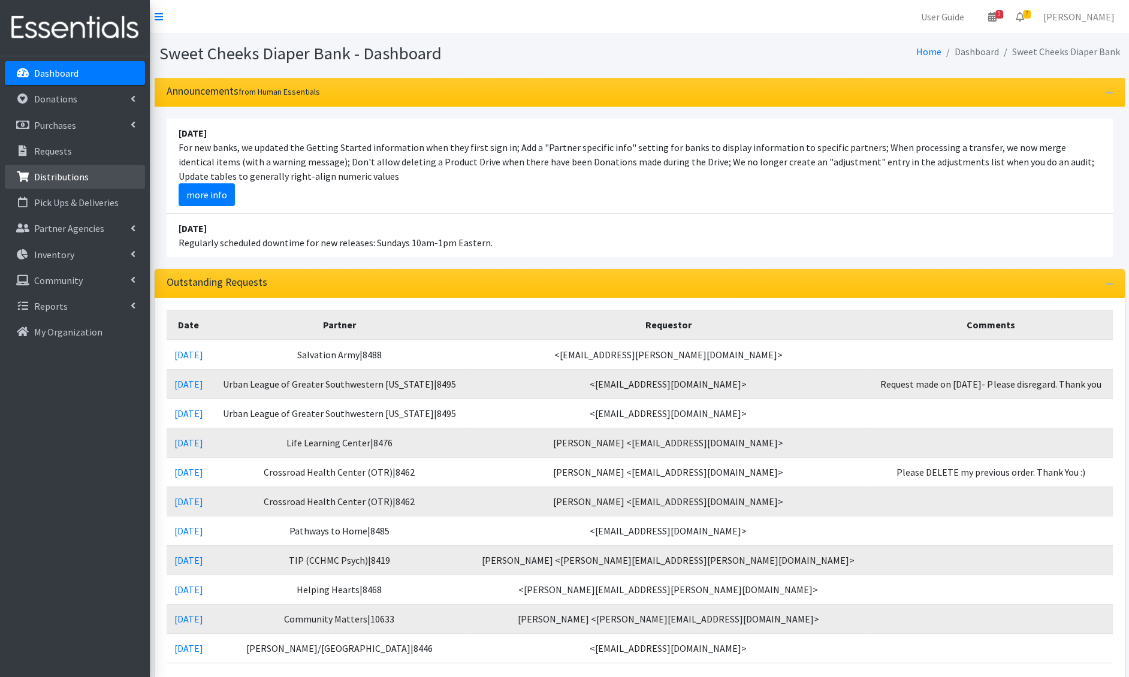
click at [56, 174] on p "Distributions" at bounding box center [61, 177] width 55 height 12
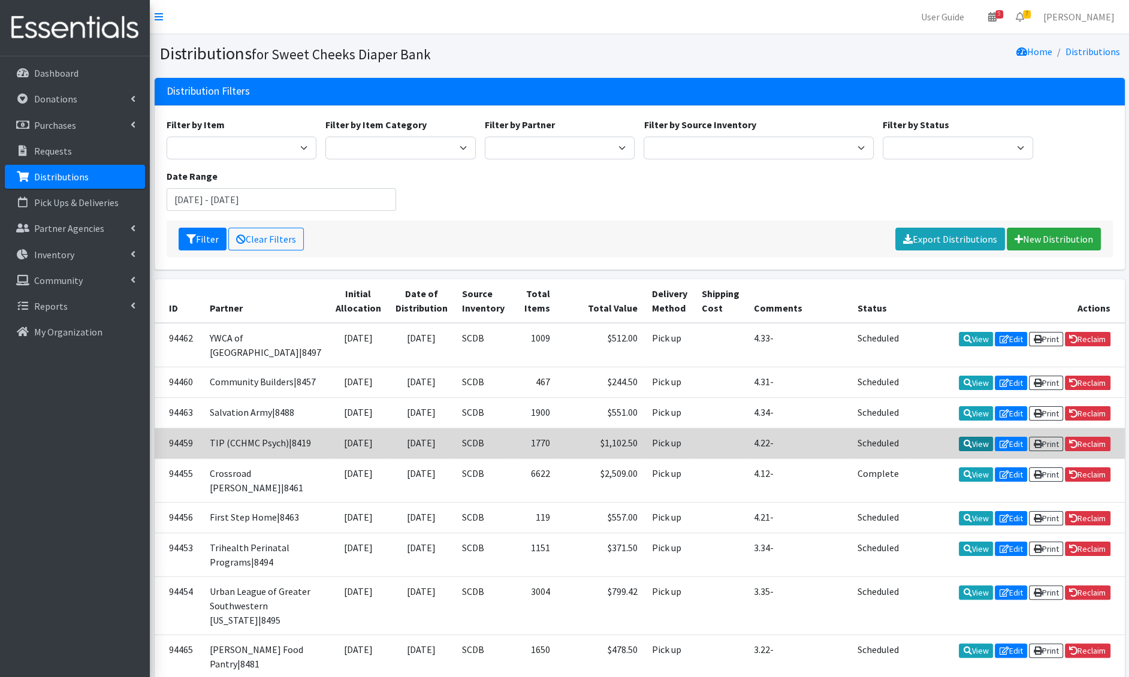
click at [972, 451] on link "View" at bounding box center [976, 444] width 34 height 14
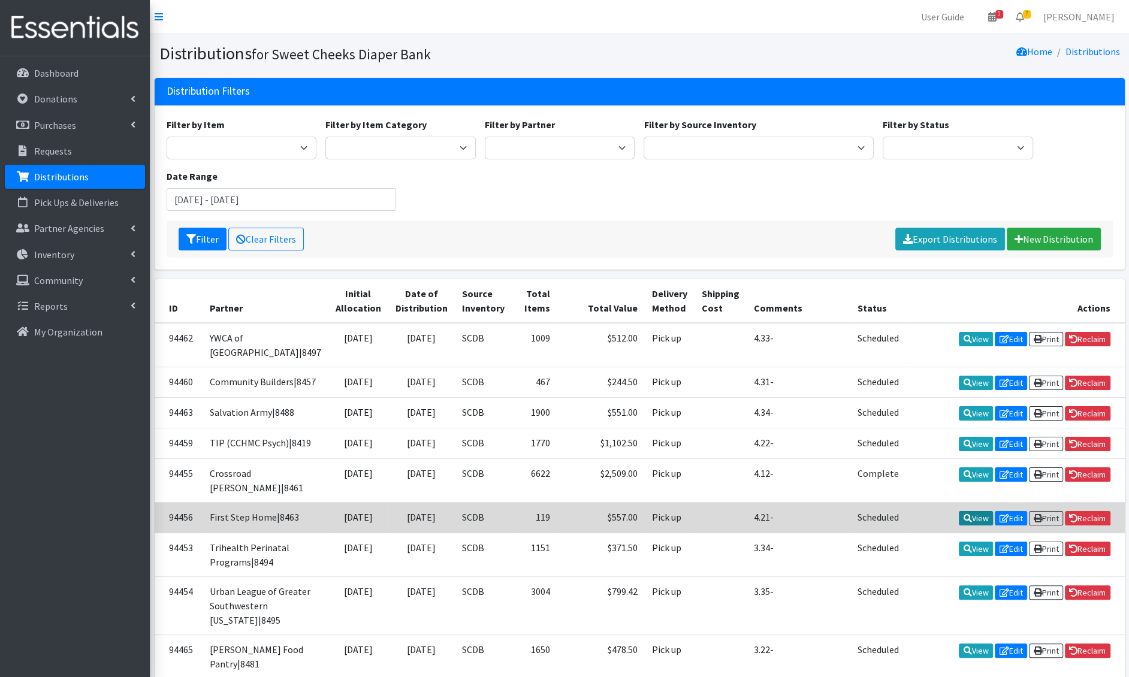
click at [965, 523] on icon at bounding box center [968, 518] width 8 height 8
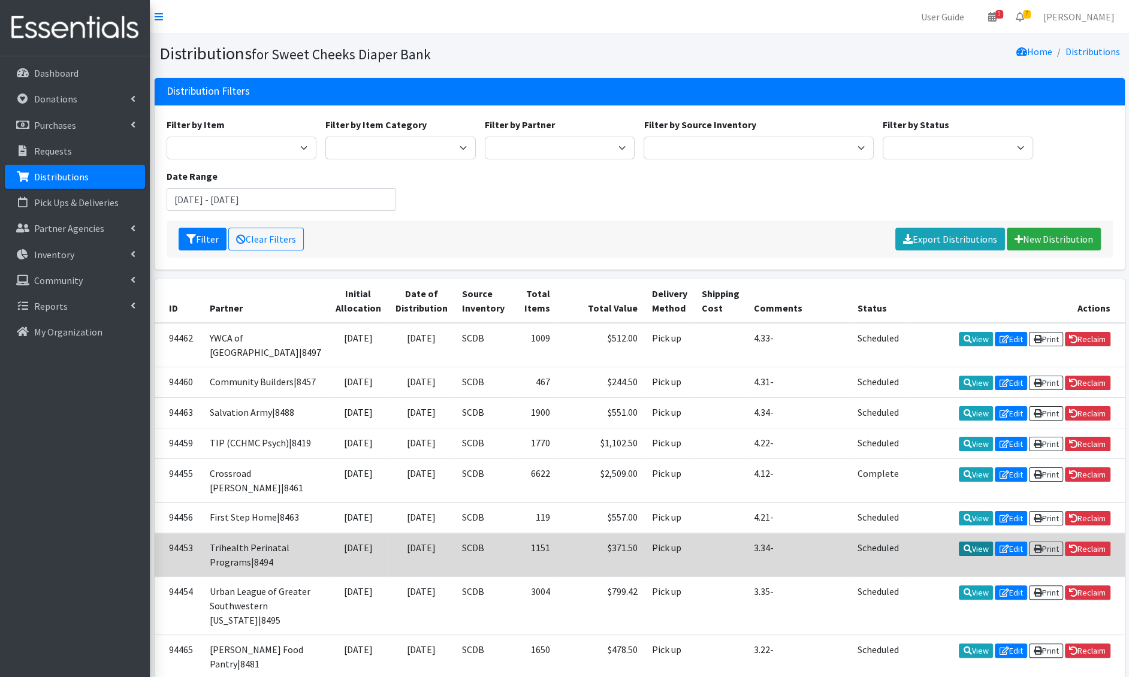
click at [964, 553] on icon at bounding box center [968, 549] width 8 height 8
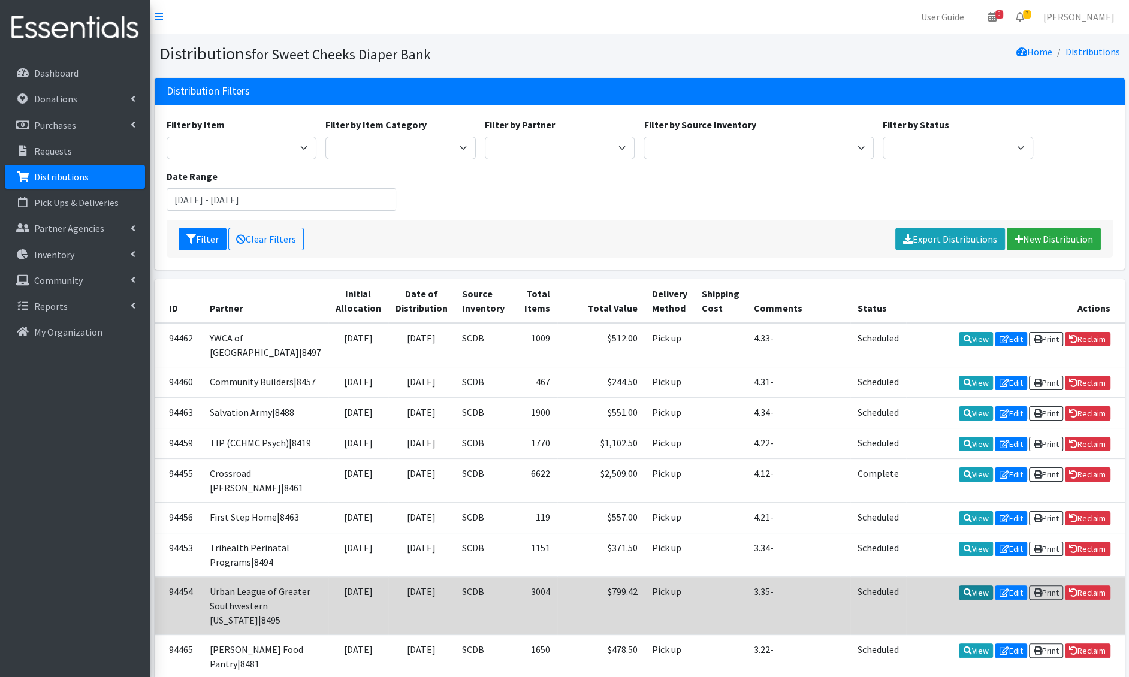
click at [964, 597] on icon at bounding box center [968, 593] width 8 height 8
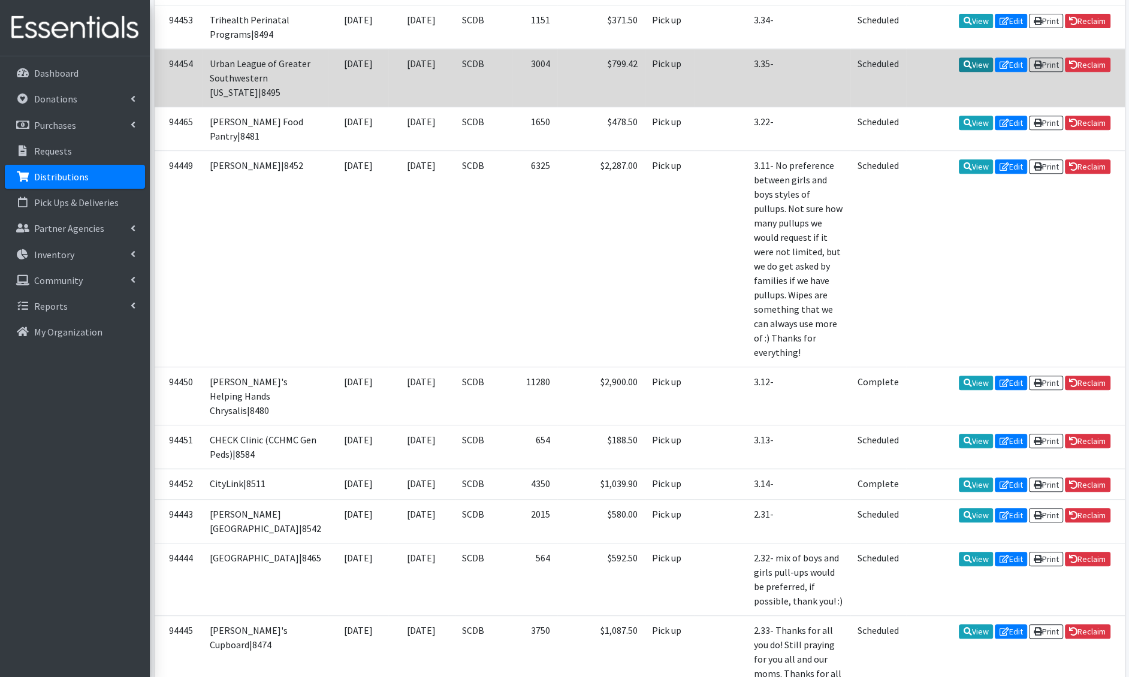
scroll to position [535, 0]
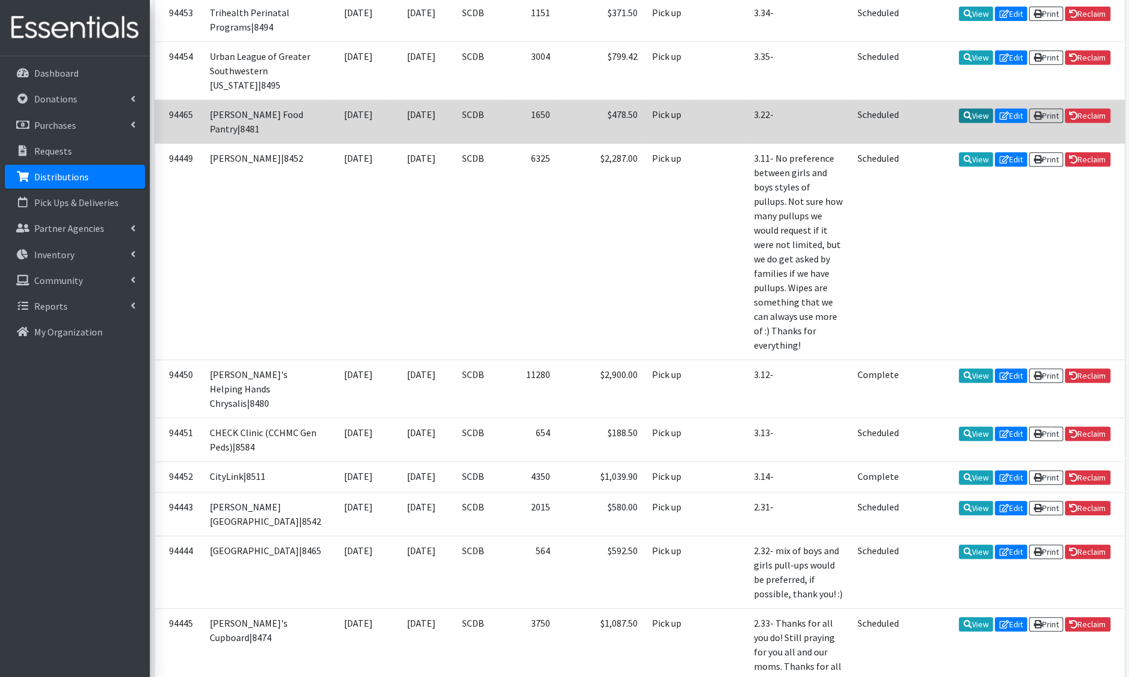
click at [966, 123] on link "View" at bounding box center [976, 116] width 34 height 14
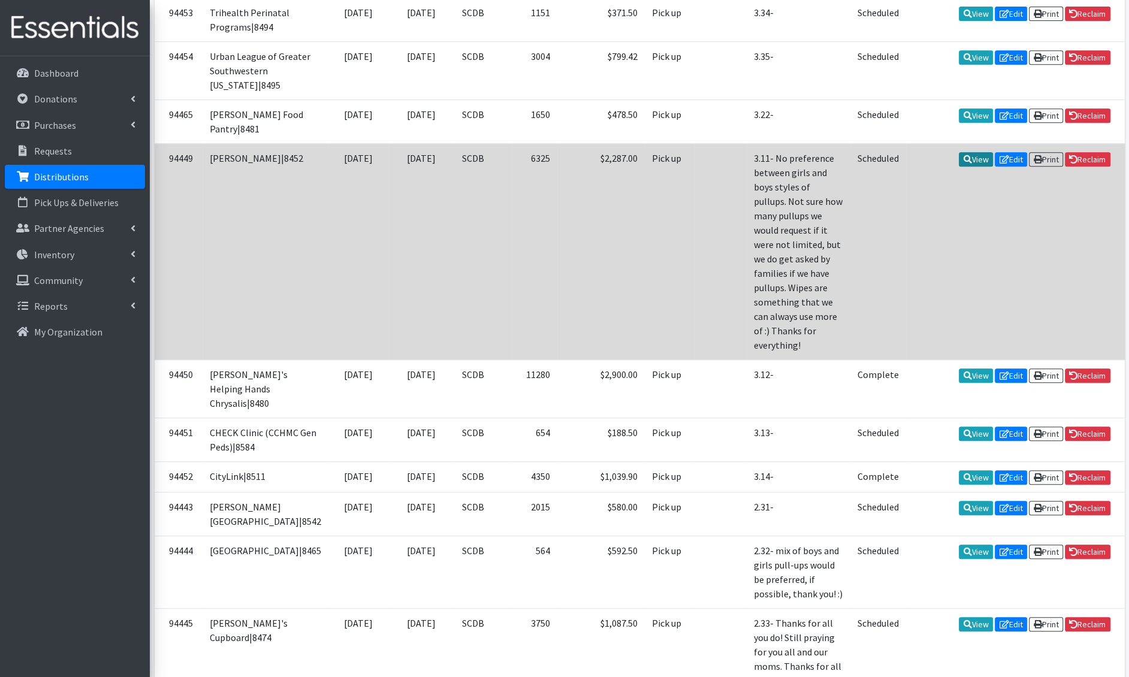
click at [965, 164] on icon at bounding box center [968, 159] width 8 height 8
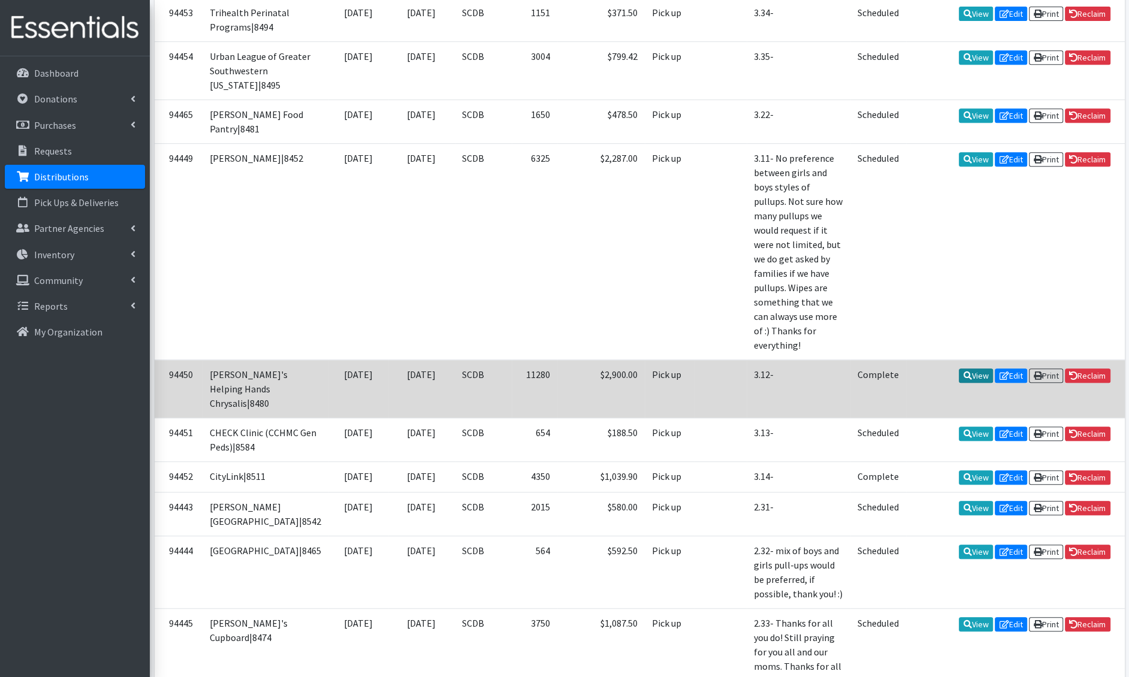
click at [965, 376] on link "View" at bounding box center [976, 376] width 34 height 14
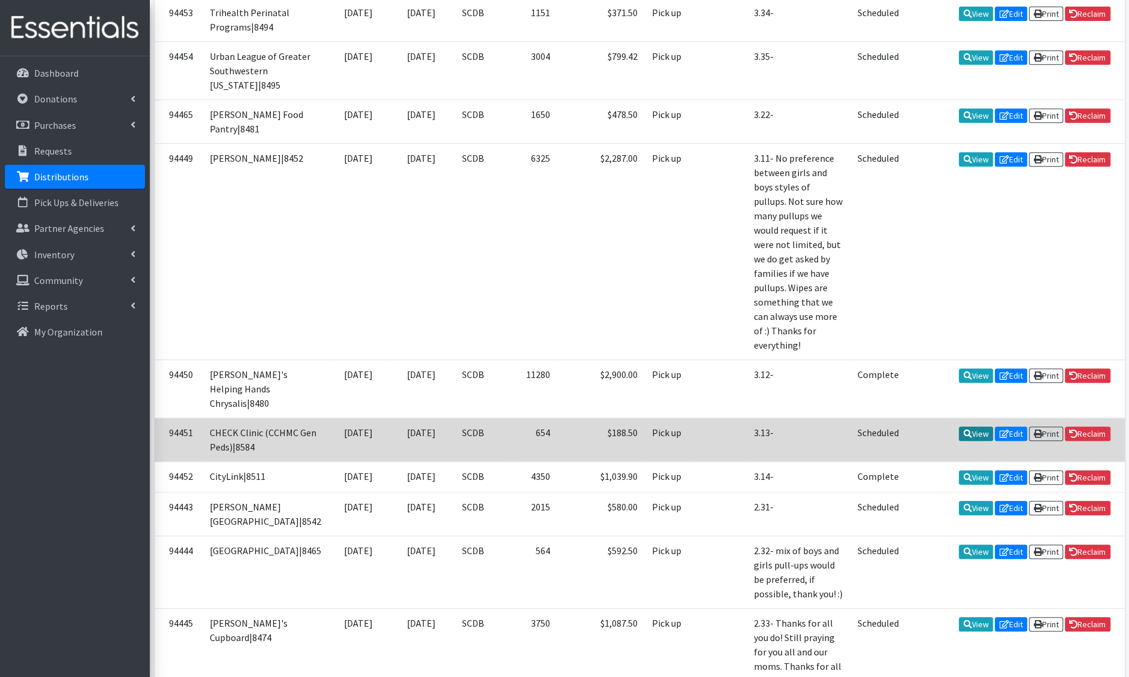
click at [966, 441] on link "View" at bounding box center [976, 434] width 34 height 14
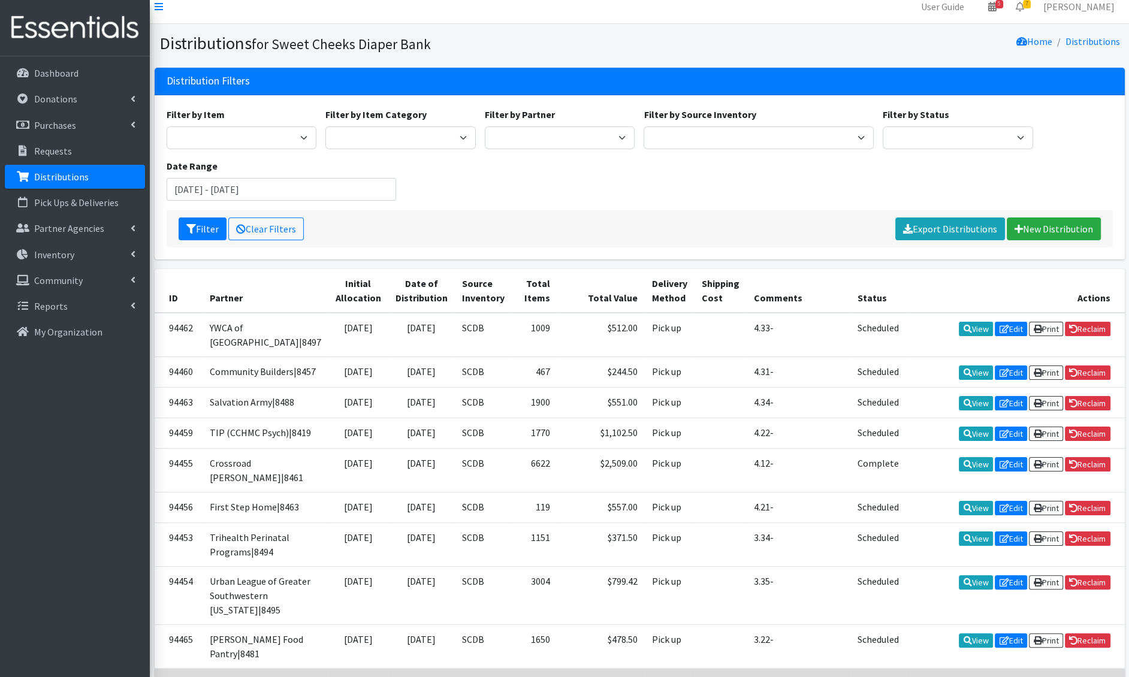
scroll to position [0, 0]
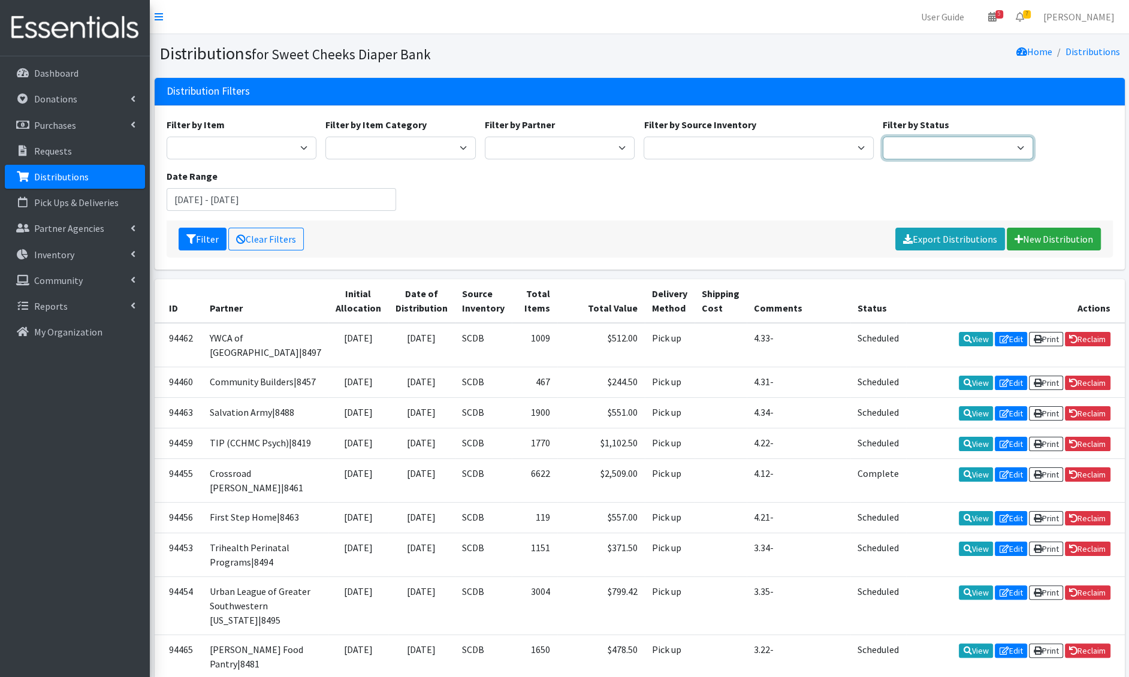
click at [957, 141] on select "Scheduled Complete" at bounding box center [958, 148] width 150 height 23
select select "5"
click at [883, 137] on select "Scheduled Complete" at bounding box center [958, 148] width 150 height 23
click at [191, 240] on icon "submit" at bounding box center [191, 239] width 10 height 10
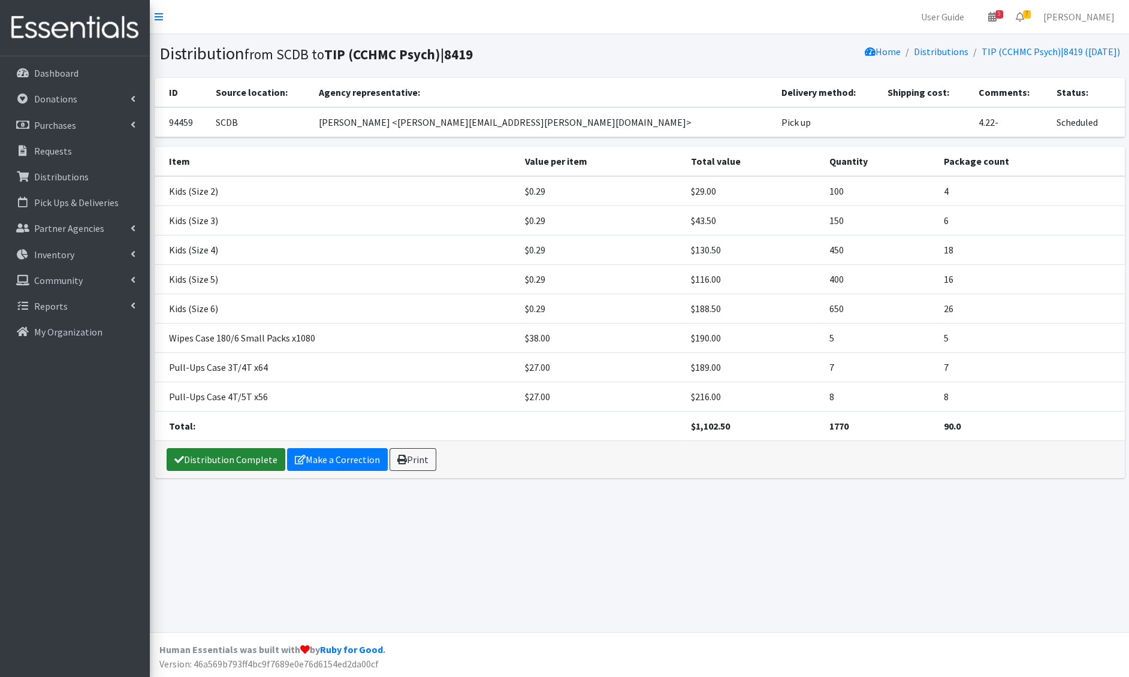
click at [245, 457] on link "Distribution Complete" at bounding box center [226, 459] width 119 height 23
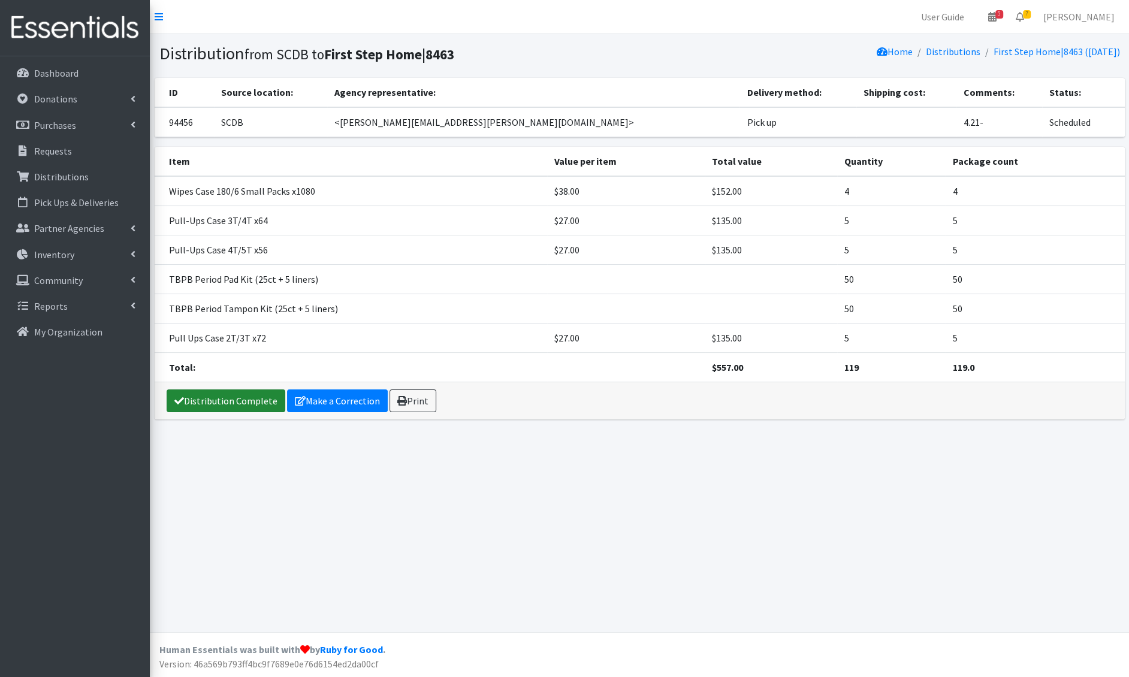
click at [227, 408] on link "Distribution Complete" at bounding box center [226, 401] width 119 height 23
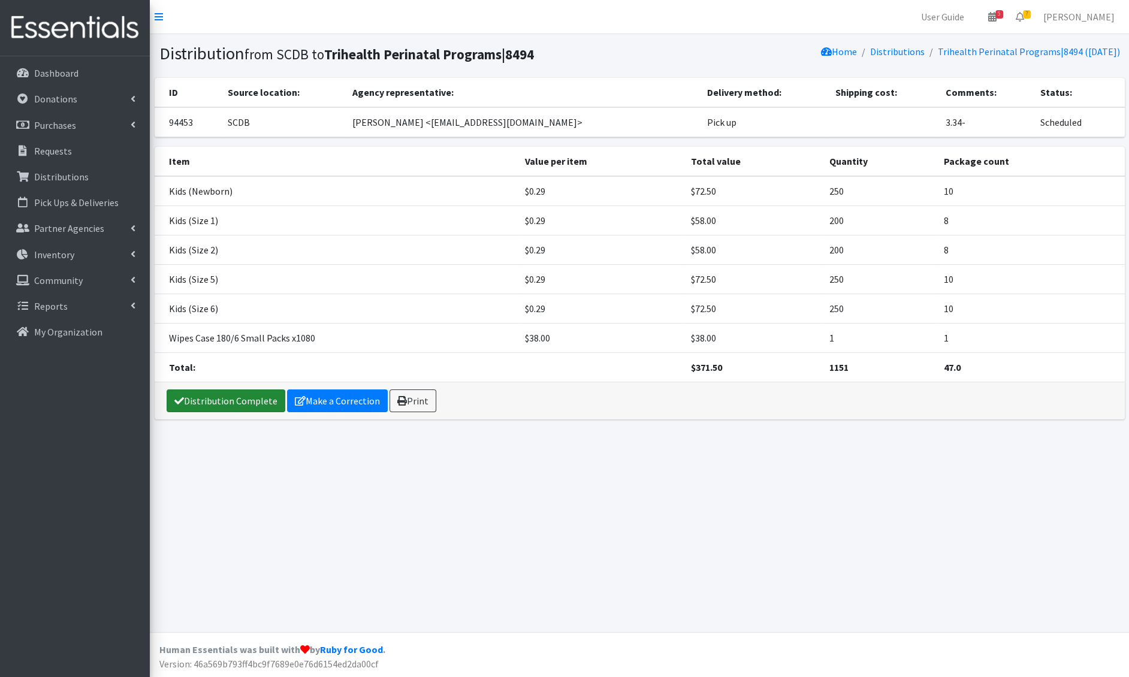
click at [226, 403] on link "Distribution Complete" at bounding box center [226, 401] width 119 height 23
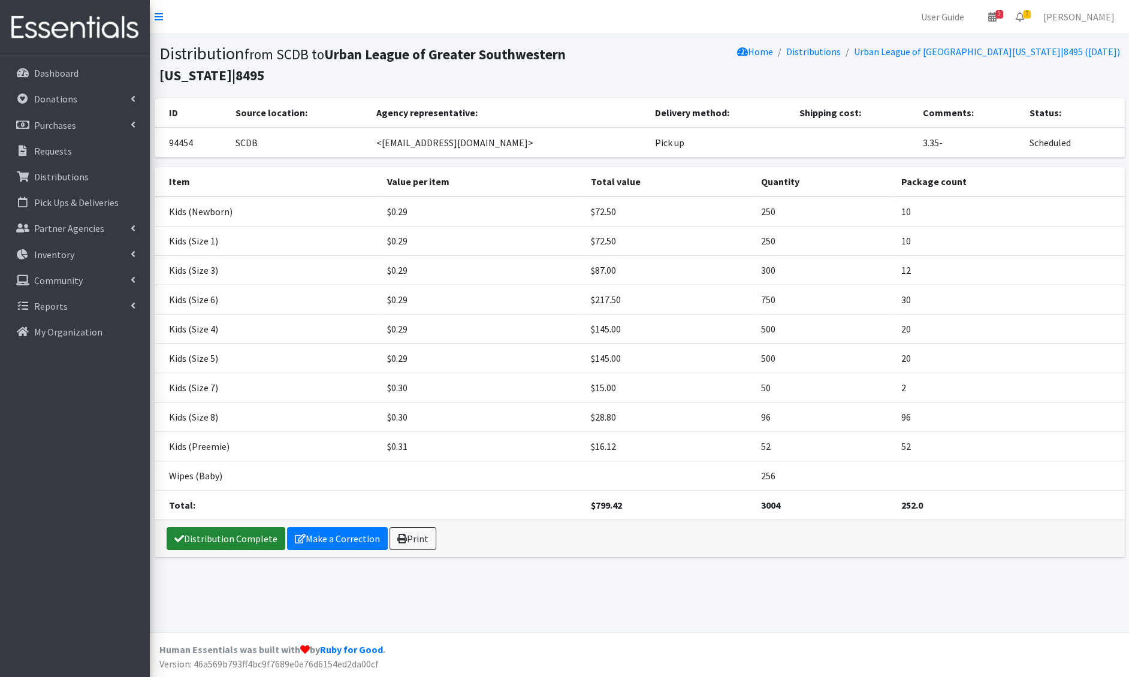
click at [222, 528] on link "Distribution Complete" at bounding box center [226, 539] width 119 height 23
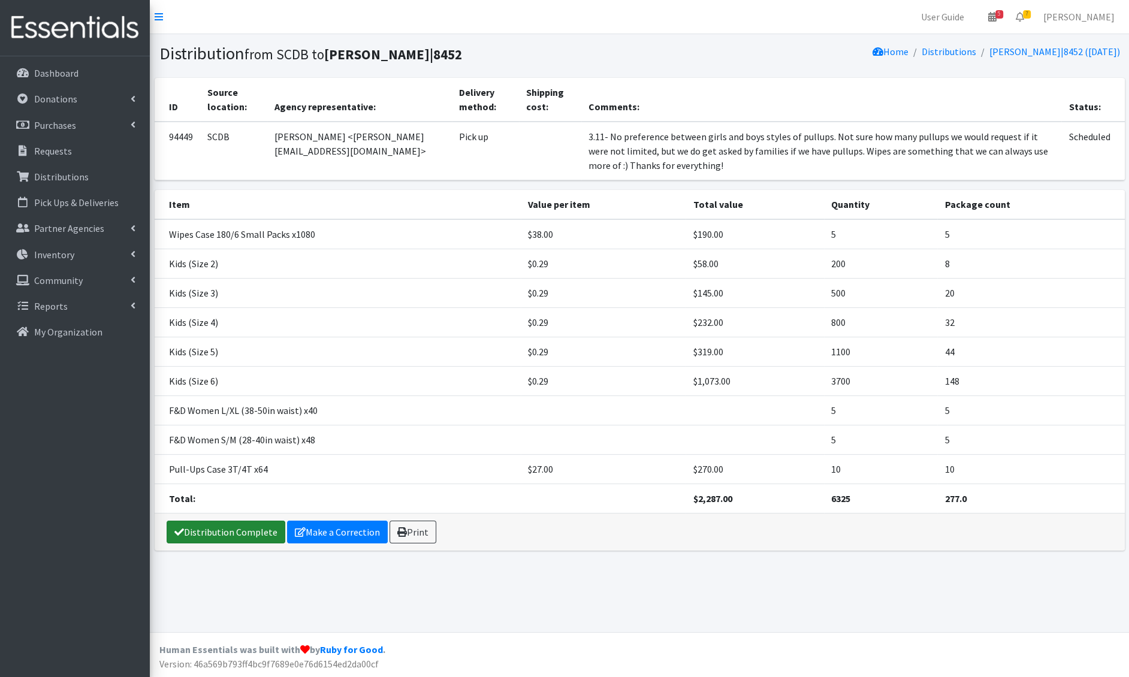
click at [222, 521] on link "Distribution Complete" at bounding box center [226, 532] width 119 height 23
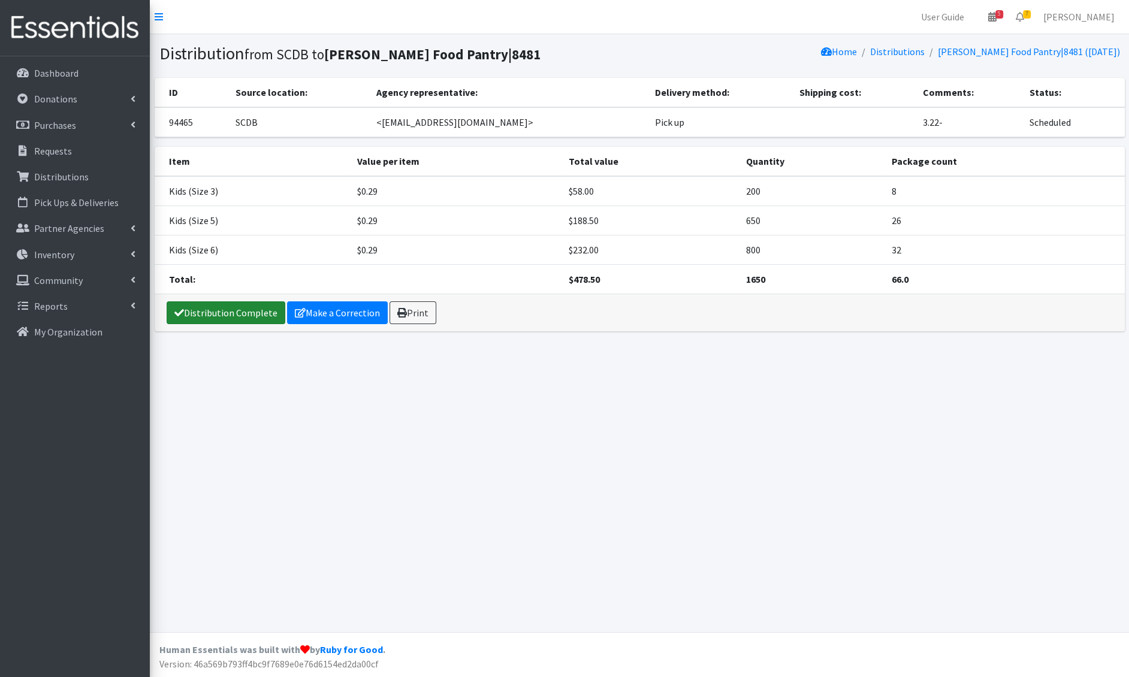
click at [240, 311] on link "Distribution Complete" at bounding box center [226, 313] width 119 height 23
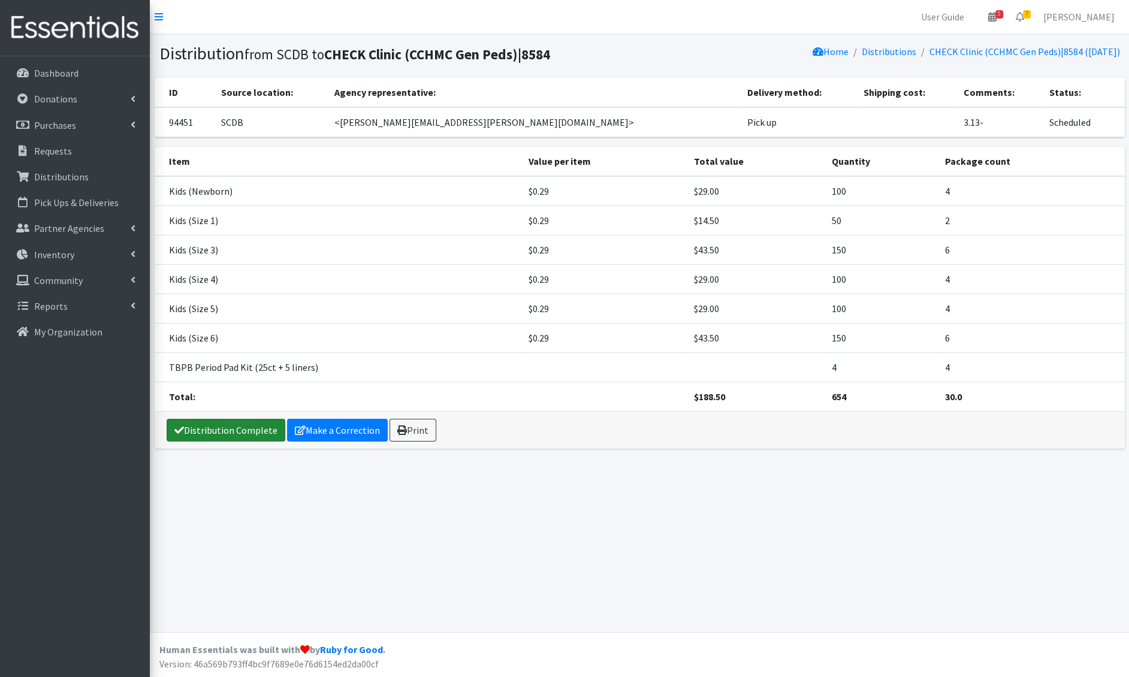
click at [234, 426] on link "Distribution Complete" at bounding box center [226, 430] width 119 height 23
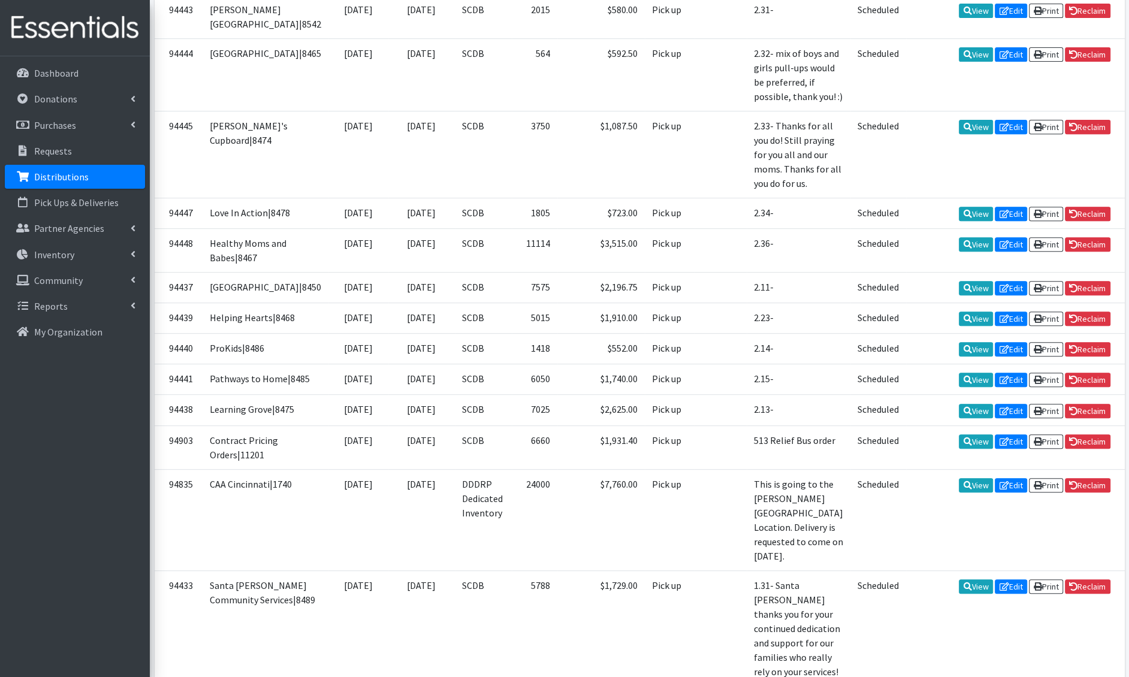
scroll to position [442, 0]
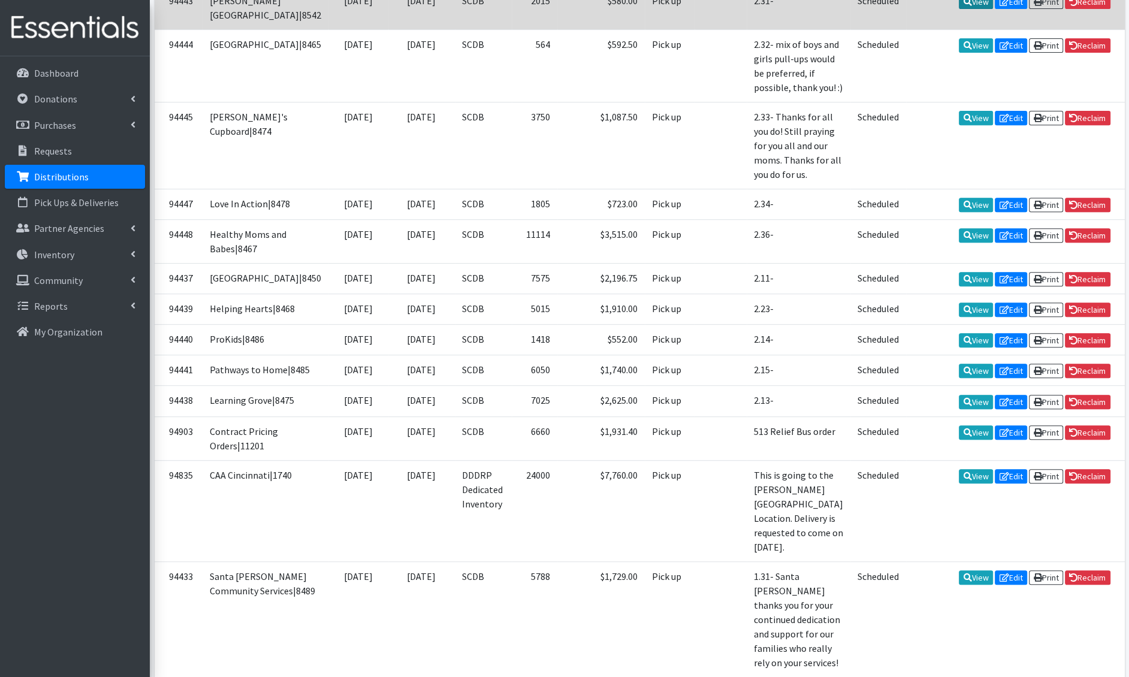
click at [978, 9] on link "View" at bounding box center [976, 2] width 34 height 14
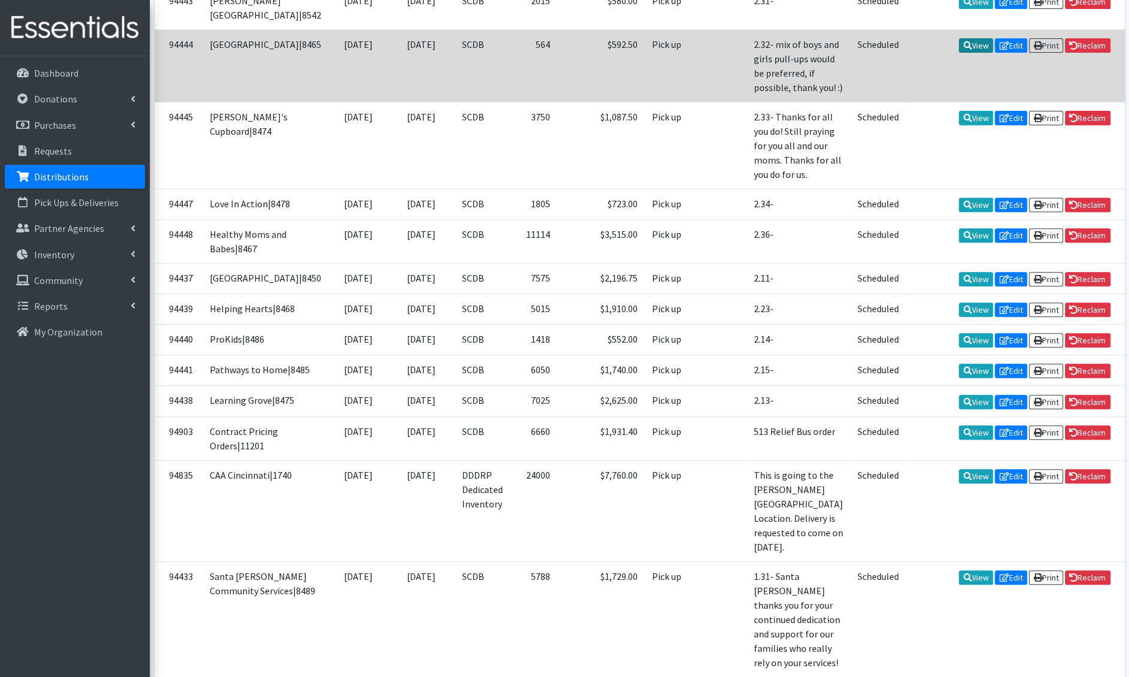
click at [976, 53] on link "View" at bounding box center [976, 45] width 34 height 14
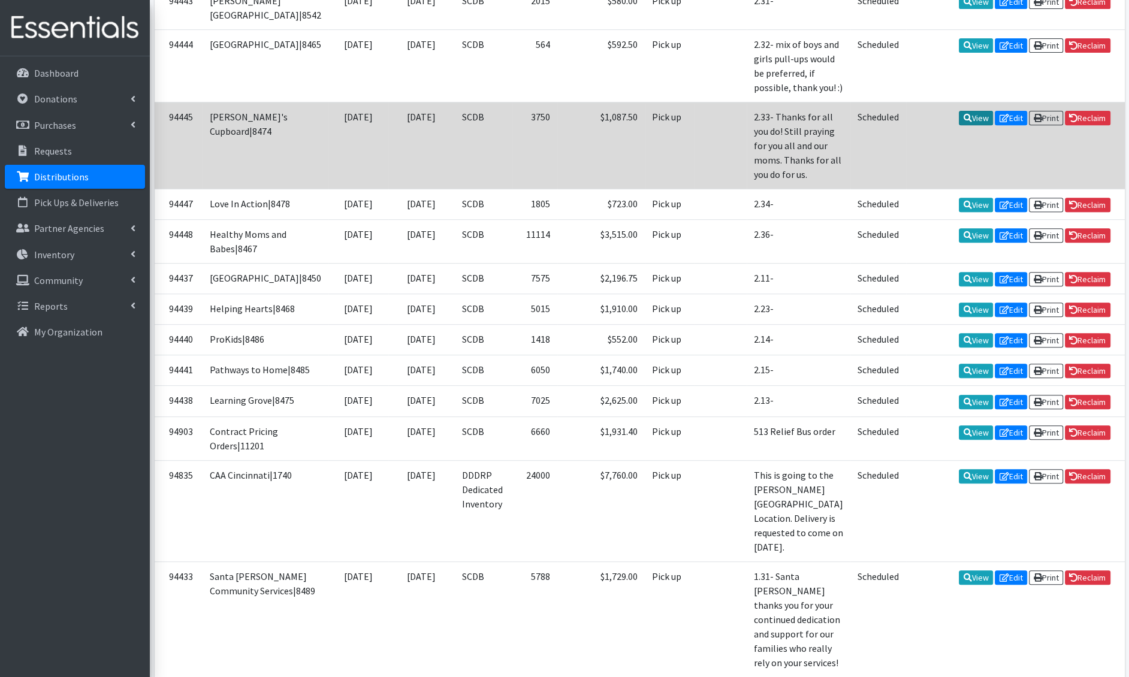
click at [966, 125] on link "View" at bounding box center [976, 118] width 34 height 14
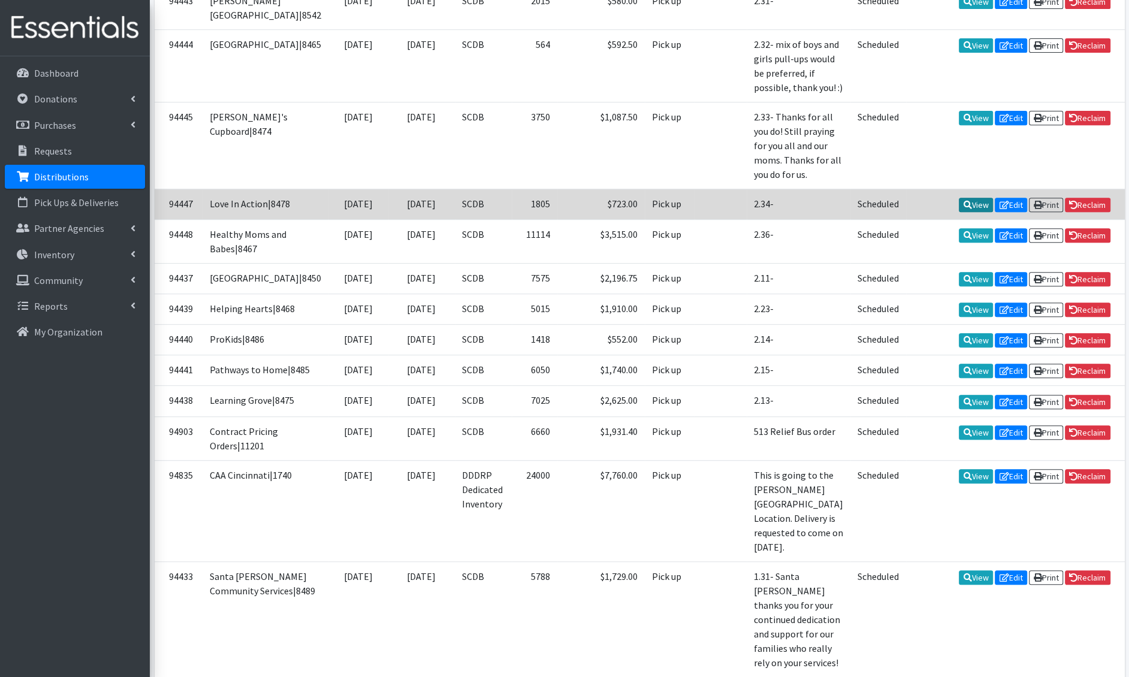
click at [969, 204] on link "View" at bounding box center [976, 205] width 34 height 14
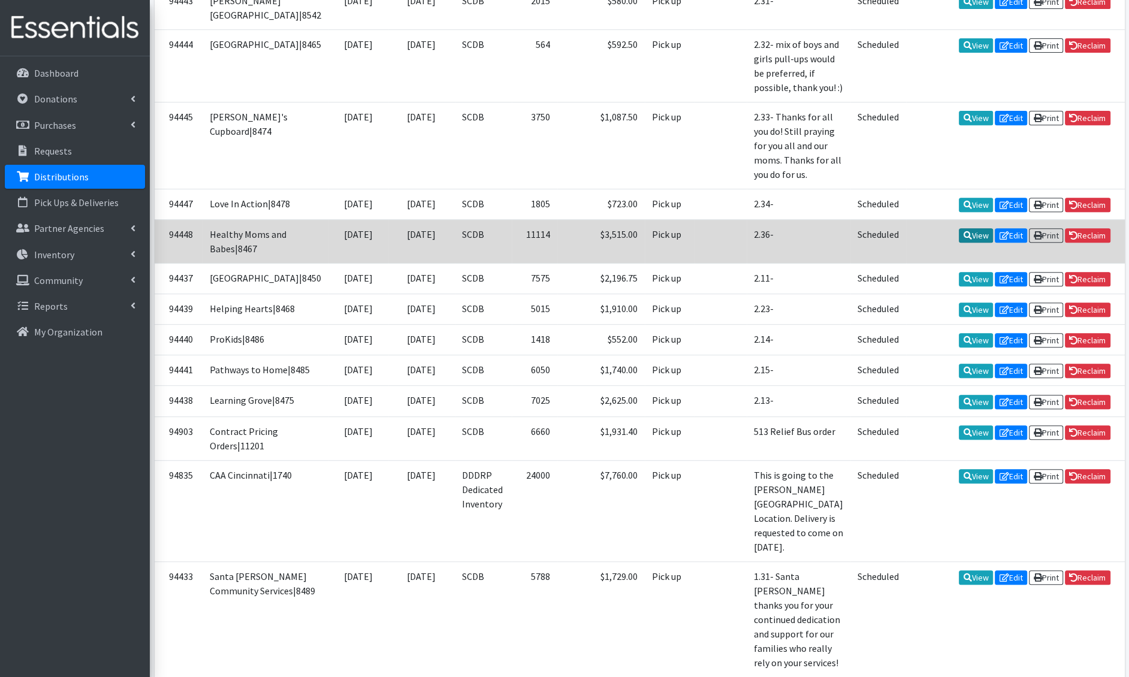
click at [965, 240] on icon at bounding box center [968, 235] width 8 height 8
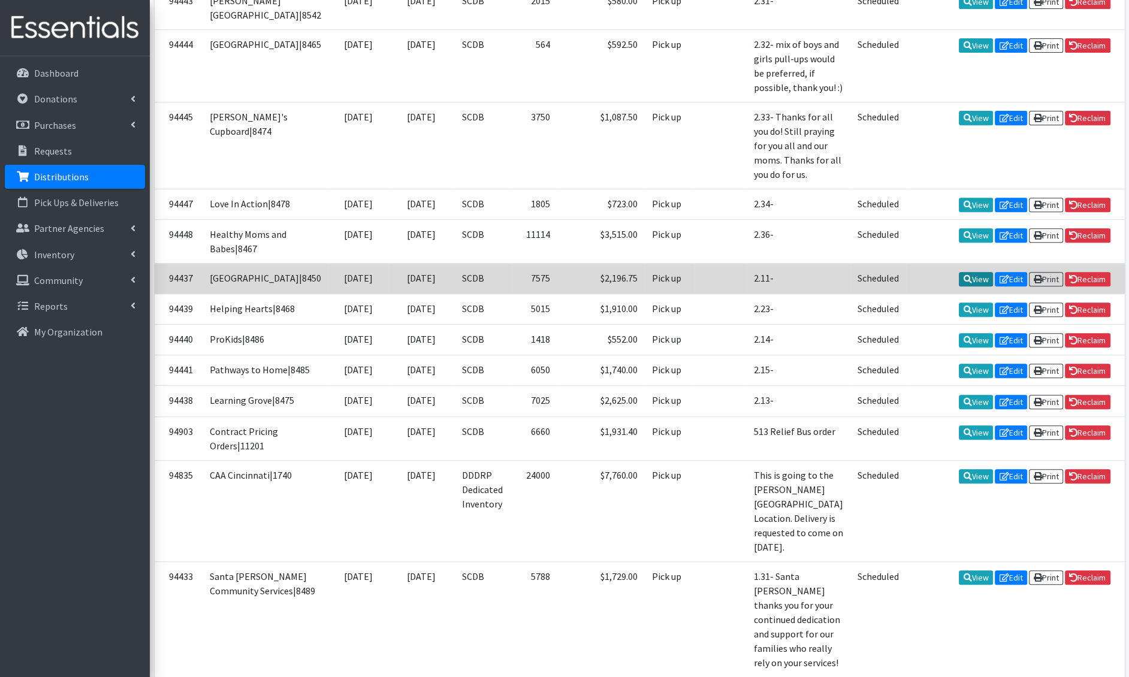
click at [966, 284] on icon at bounding box center [968, 279] width 8 height 8
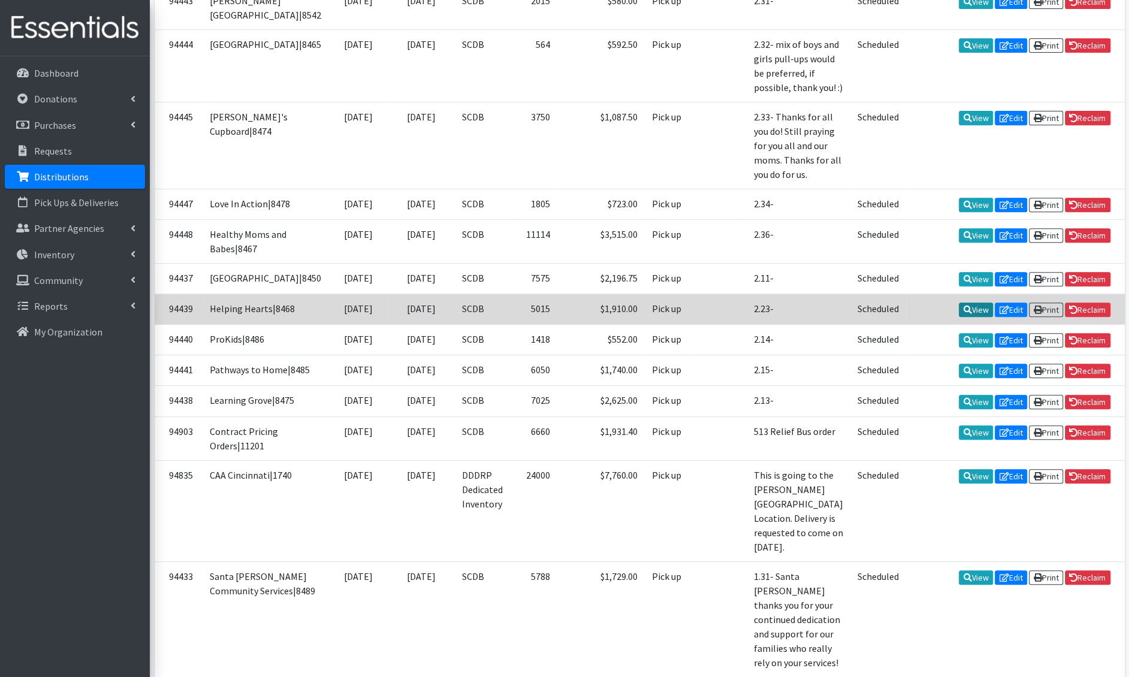
click at [964, 314] on icon at bounding box center [968, 310] width 8 height 8
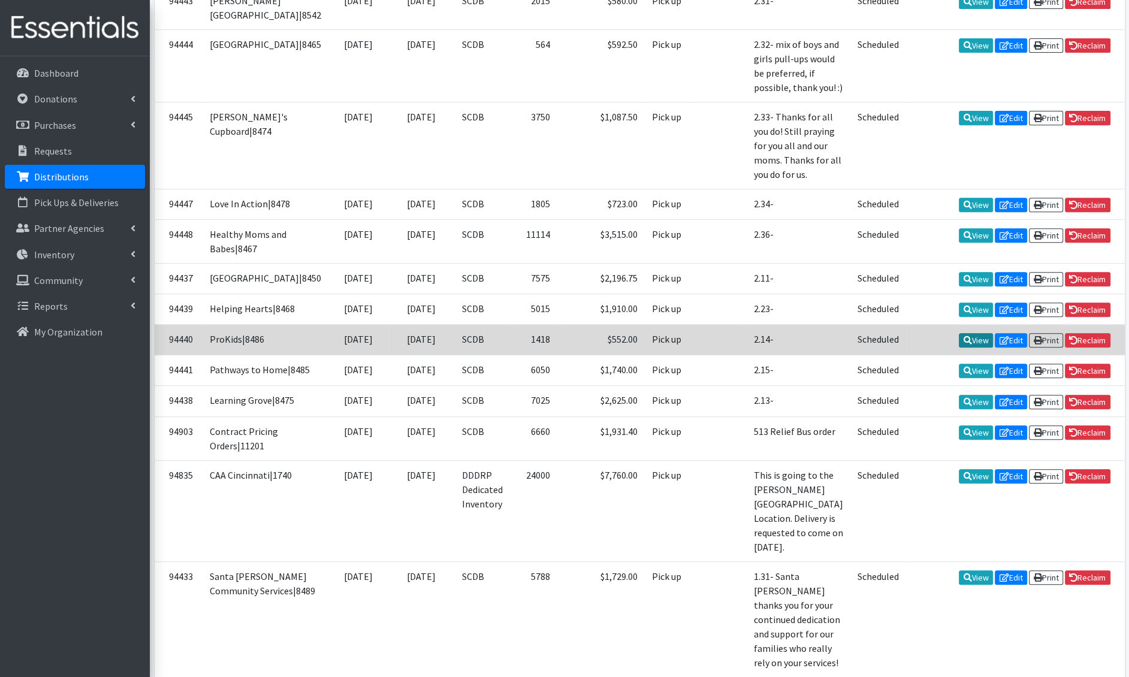
click at [964, 345] on icon at bounding box center [968, 340] width 8 height 8
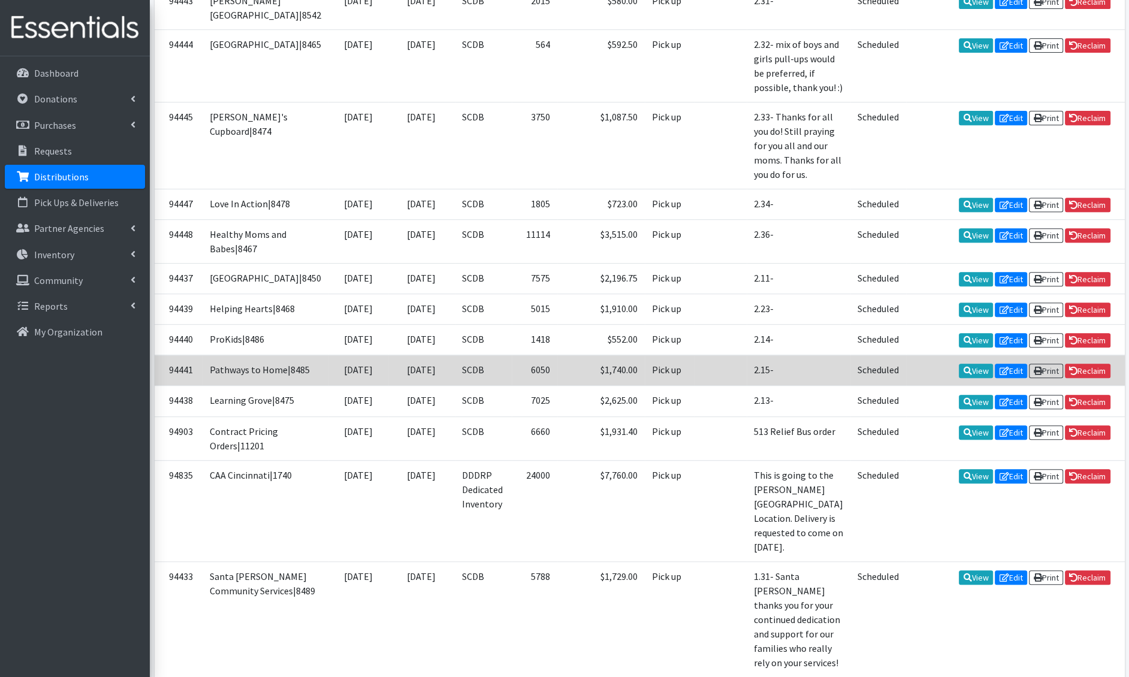
click at [965, 386] on td "View Edit Print Reclaim" at bounding box center [1015, 370] width 219 height 31
click at [965, 375] on icon at bounding box center [968, 371] width 8 height 8
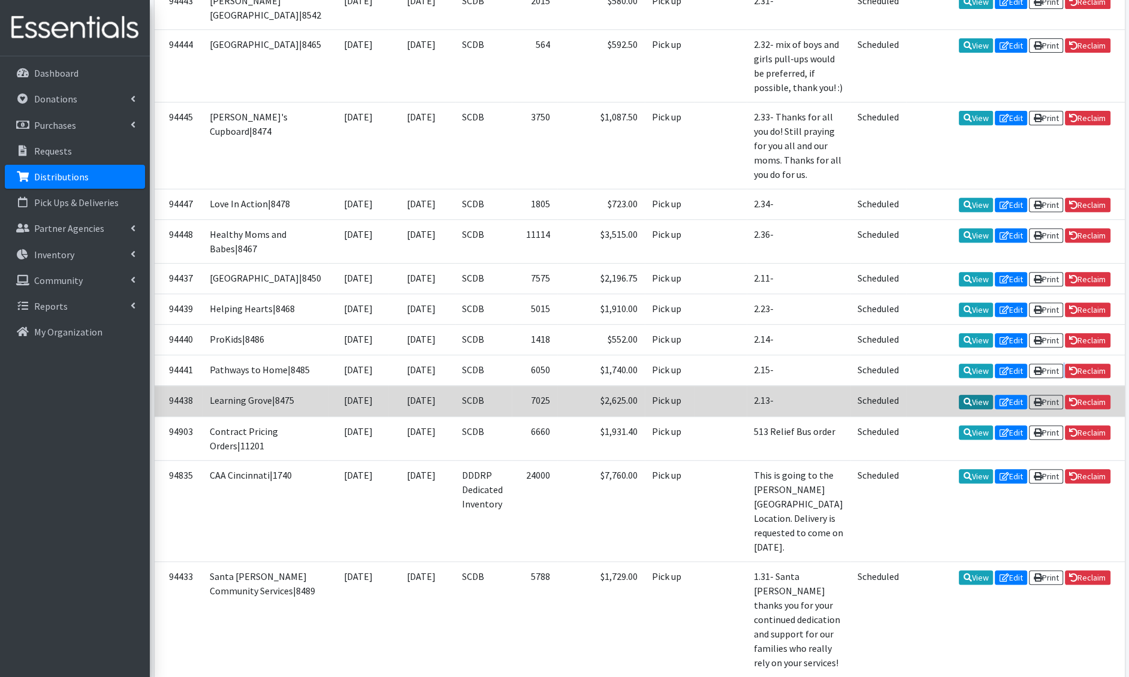
click at [964, 406] on icon at bounding box center [968, 402] width 8 height 8
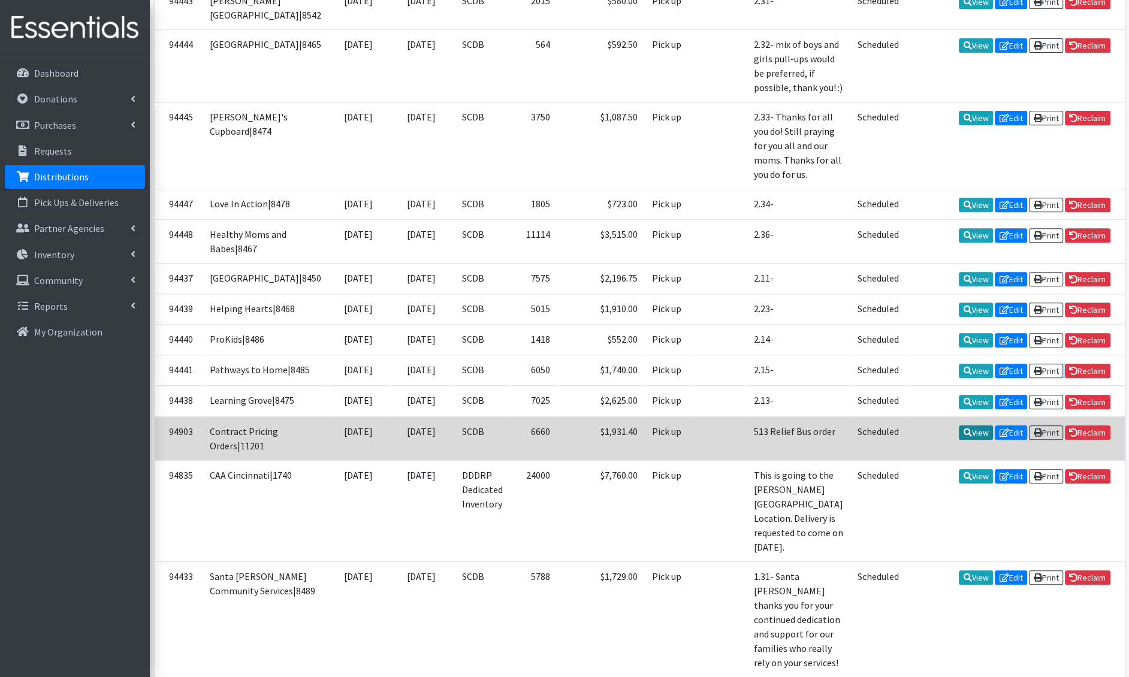
click at [960, 440] on link "View" at bounding box center [976, 433] width 34 height 14
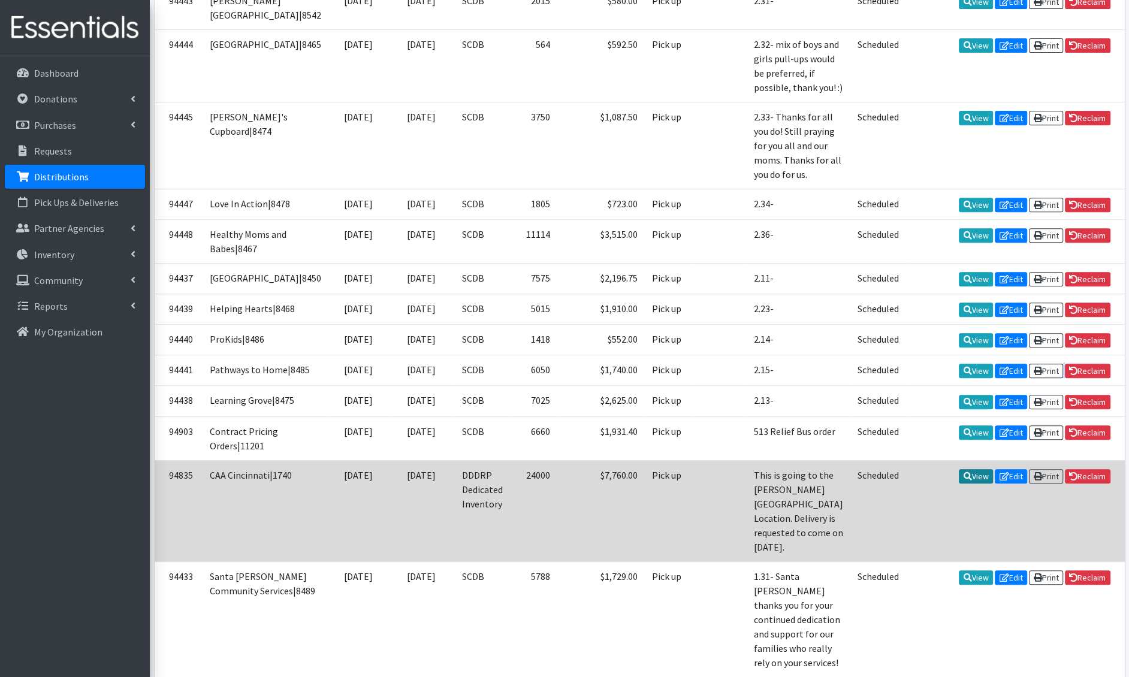
click at [965, 481] on icon at bounding box center [968, 476] width 8 height 8
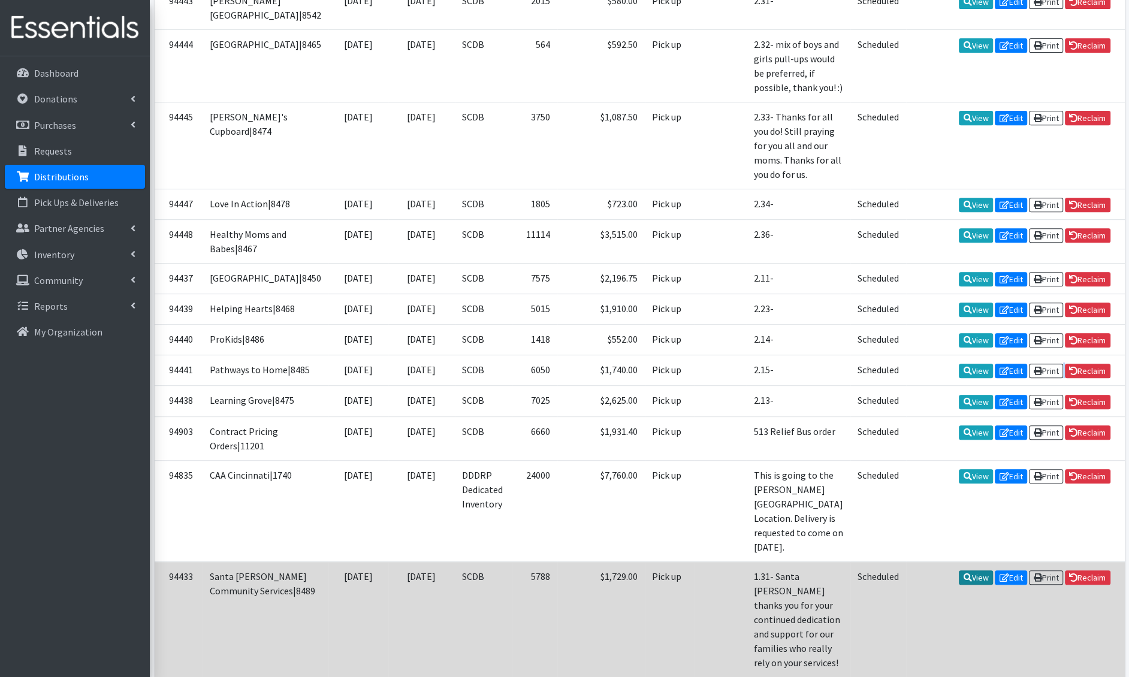
click at [964, 582] on icon at bounding box center [968, 578] width 8 height 8
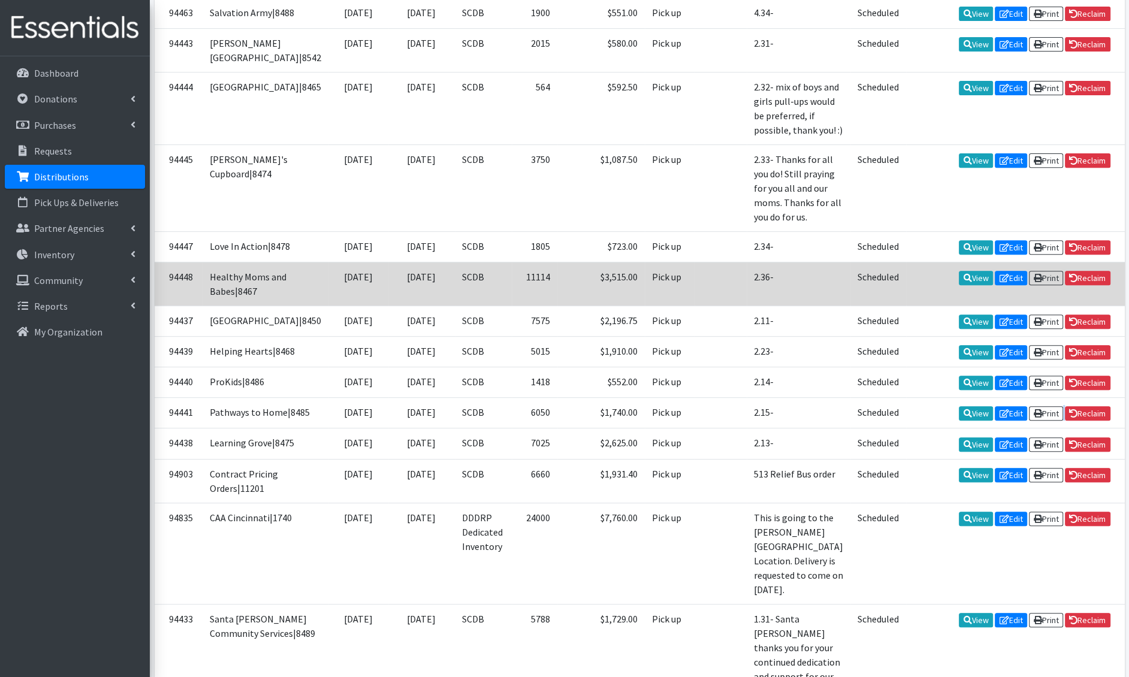
scroll to position [0, 0]
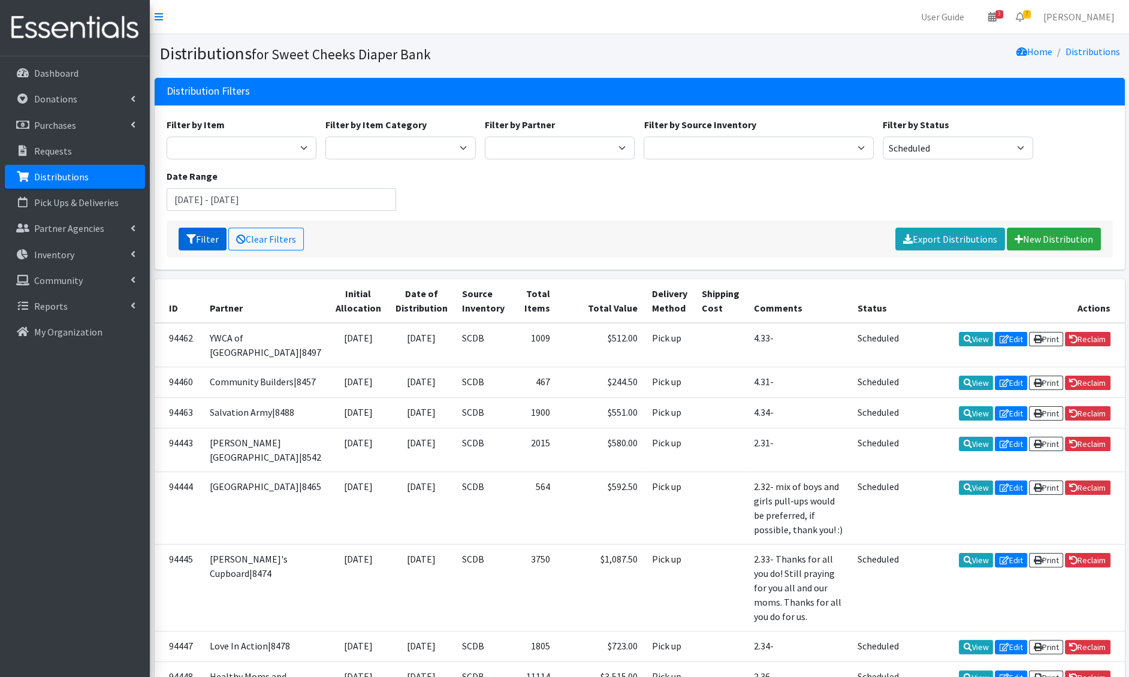
click at [207, 244] on button "Filter" at bounding box center [203, 239] width 48 height 23
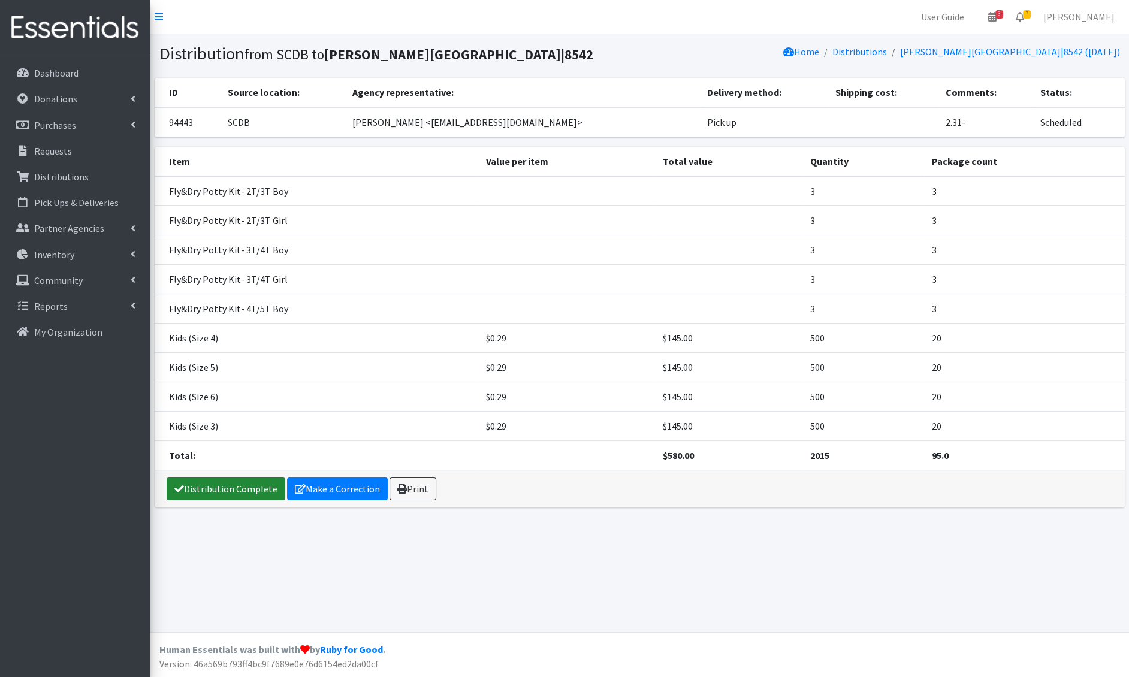
click at [257, 481] on link "Distribution Complete" at bounding box center [226, 489] width 119 height 23
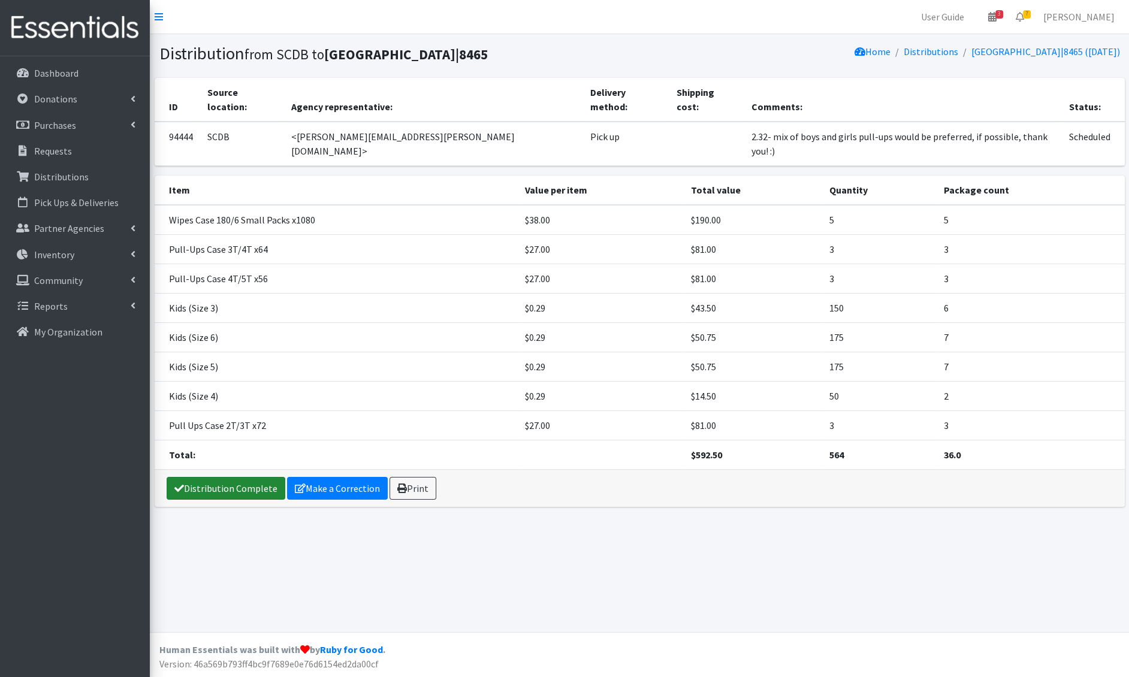
click at [241, 477] on link "Distribution Complete" at bounding box center [226, 488] width 119 height 23
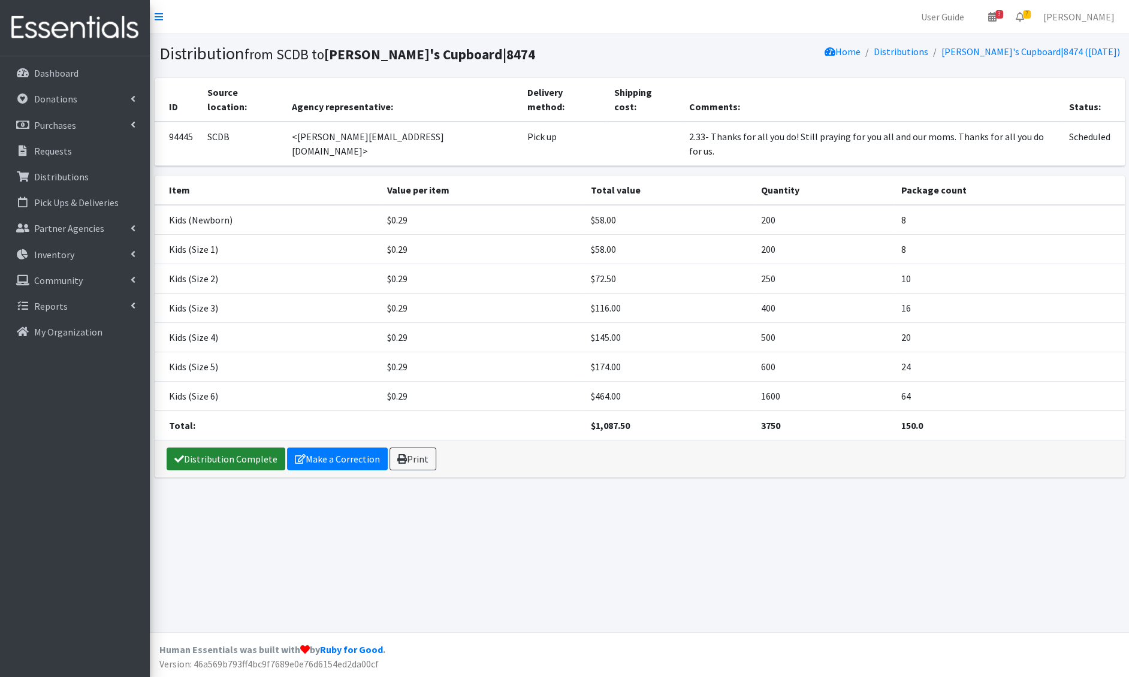
click at [243, 448] on link "Distribution Complete" at bounding box center [226, 459] width 119 height 23
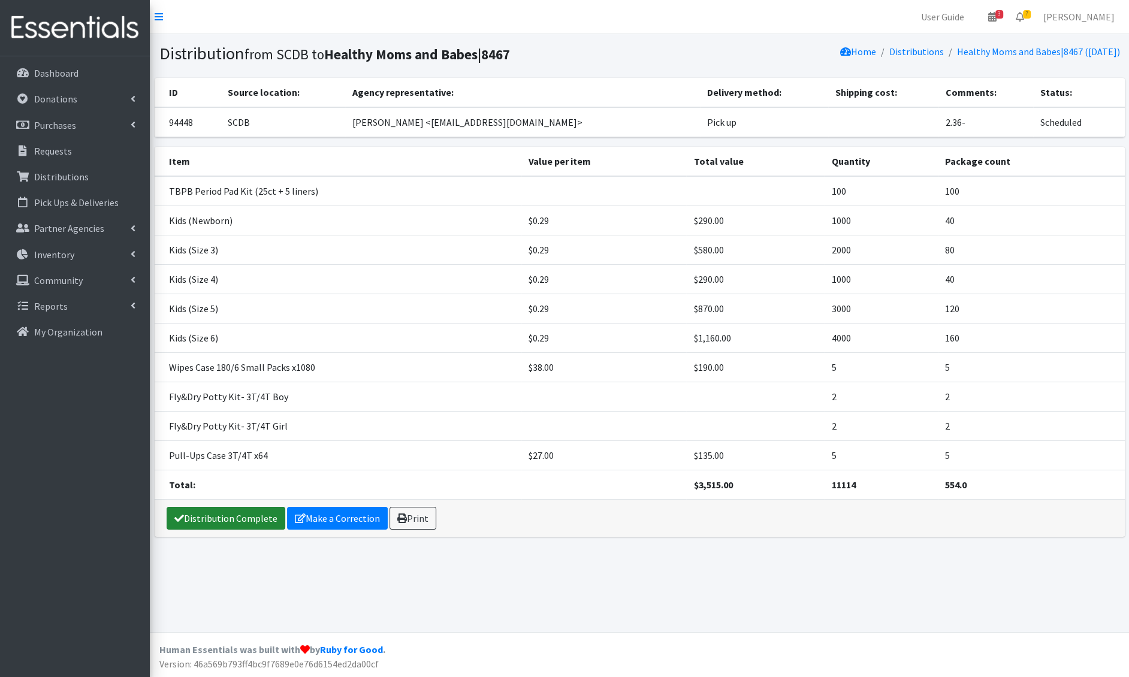
click at [236, 516] on link "Distribution Complete" at bounding box center [226, 518] width 119 height 23
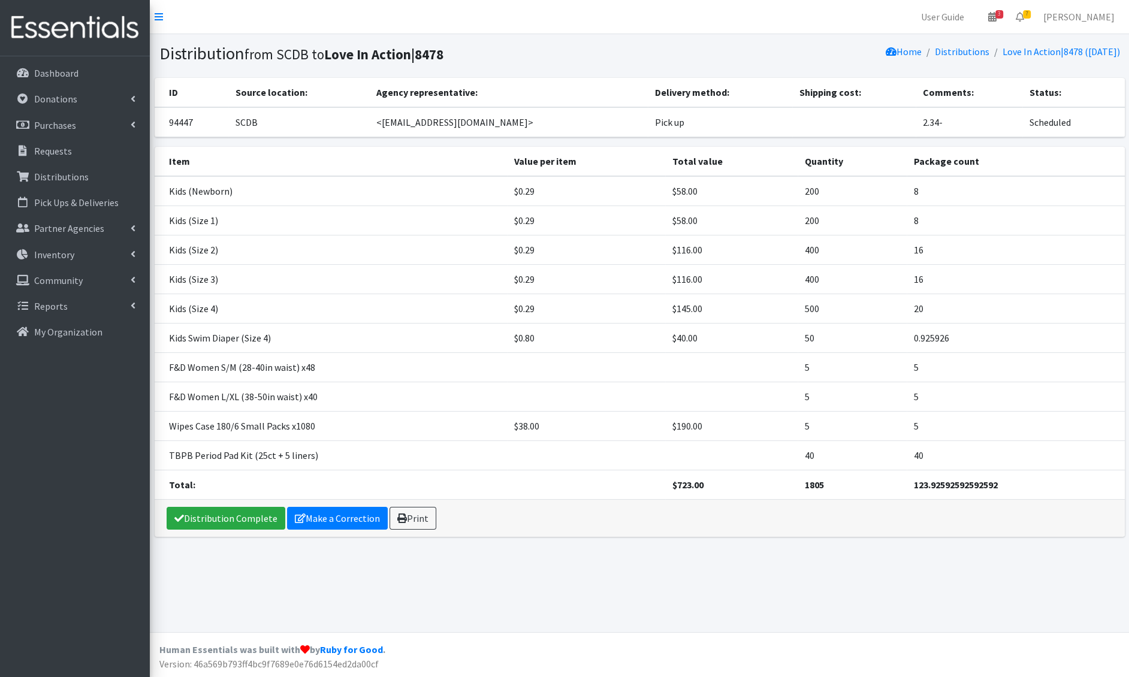
click at [236, 501] on div "Distribution Complete Make a Correction Print" at bounding box center [640, 518] width 971 height 37
click at [234, 517] on link "Distribution Complete" at bounding box center [226, 518] width 119 height 23
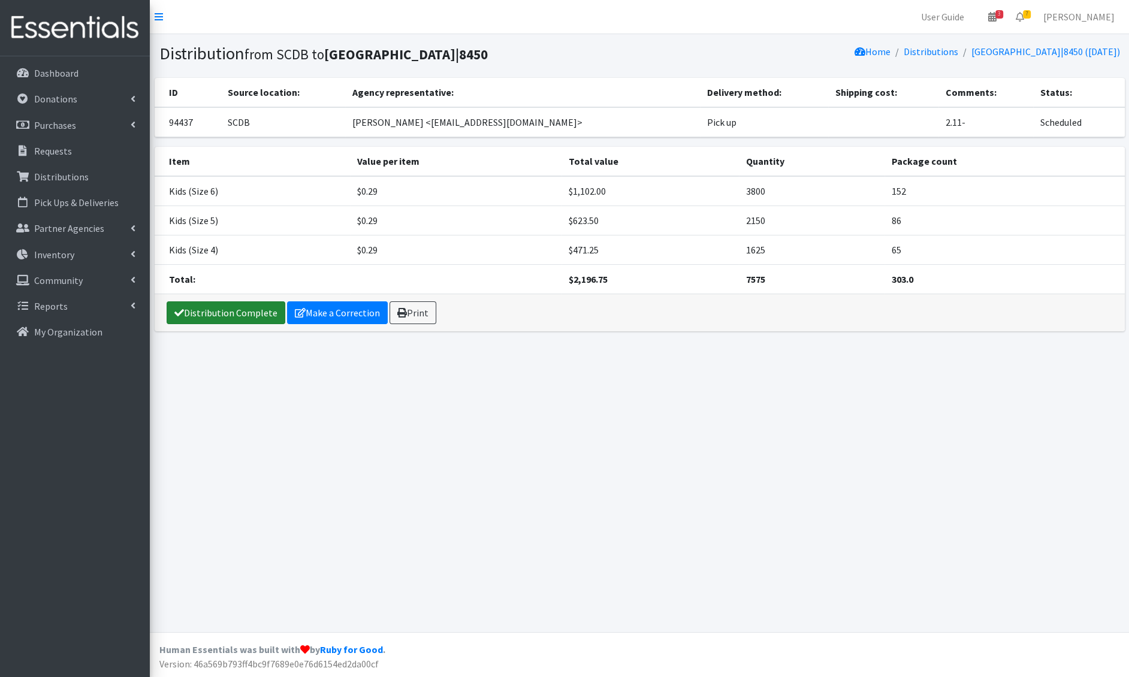
click at [231, 313] on link "Distribution Complete" at bounding box center [226, 313] width 119 height 23
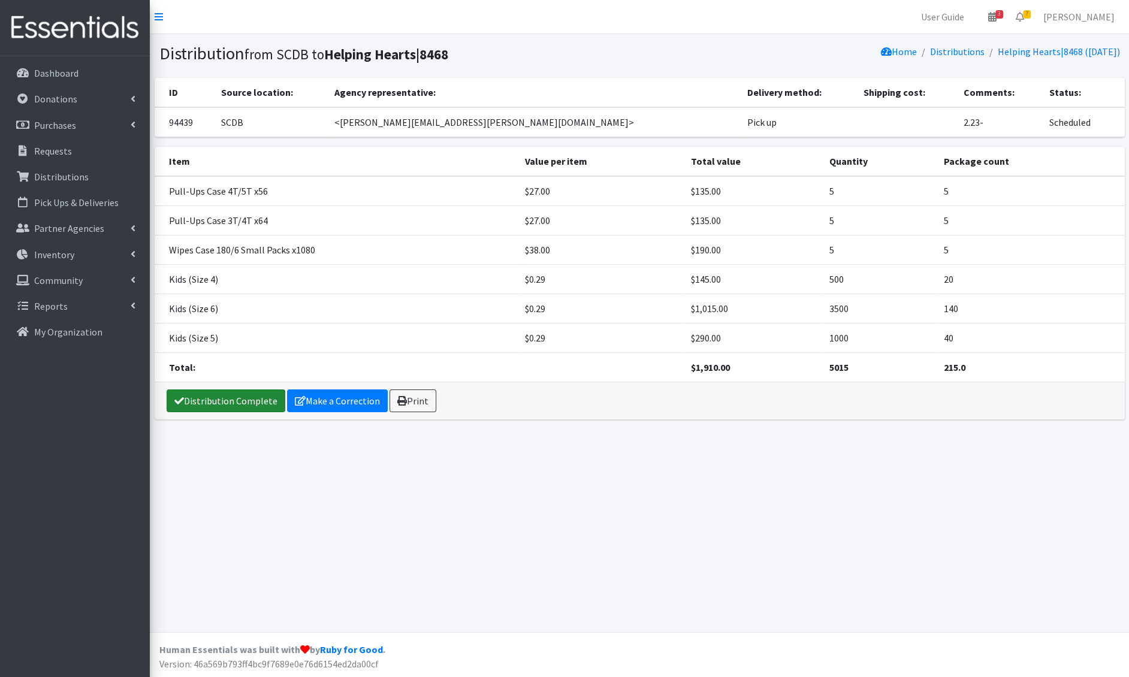
click at [222, 394] on link "Distribution Complete" at bounding box center [226, 401] width 119 height 23
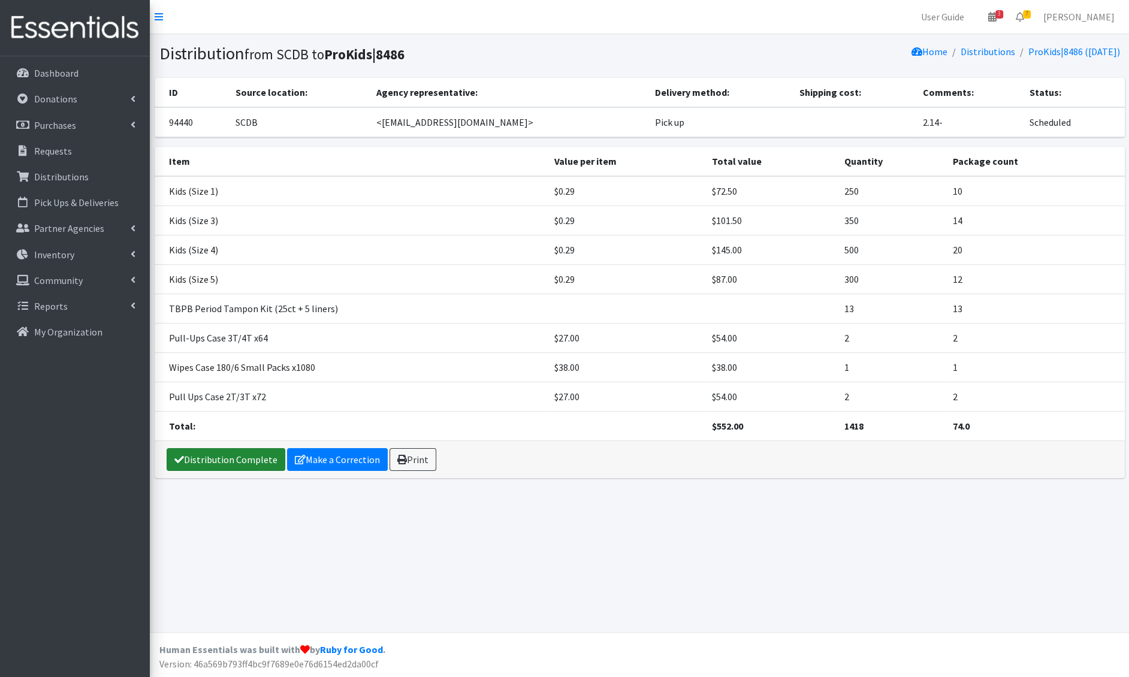
click at [216, 451] on link "Distribution Complete" at bounding box center [226, 459] width 119 height 23
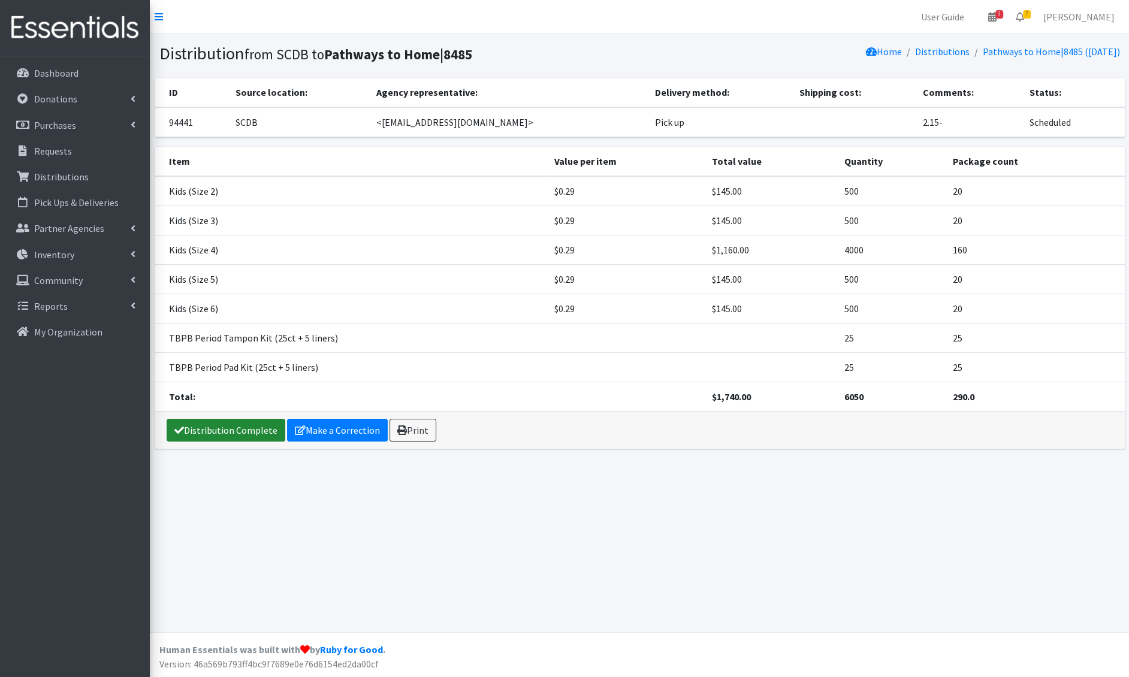
click at [223, 430] on link "Distribution Complete" at bounding box center [226, 430] width 119 height 23
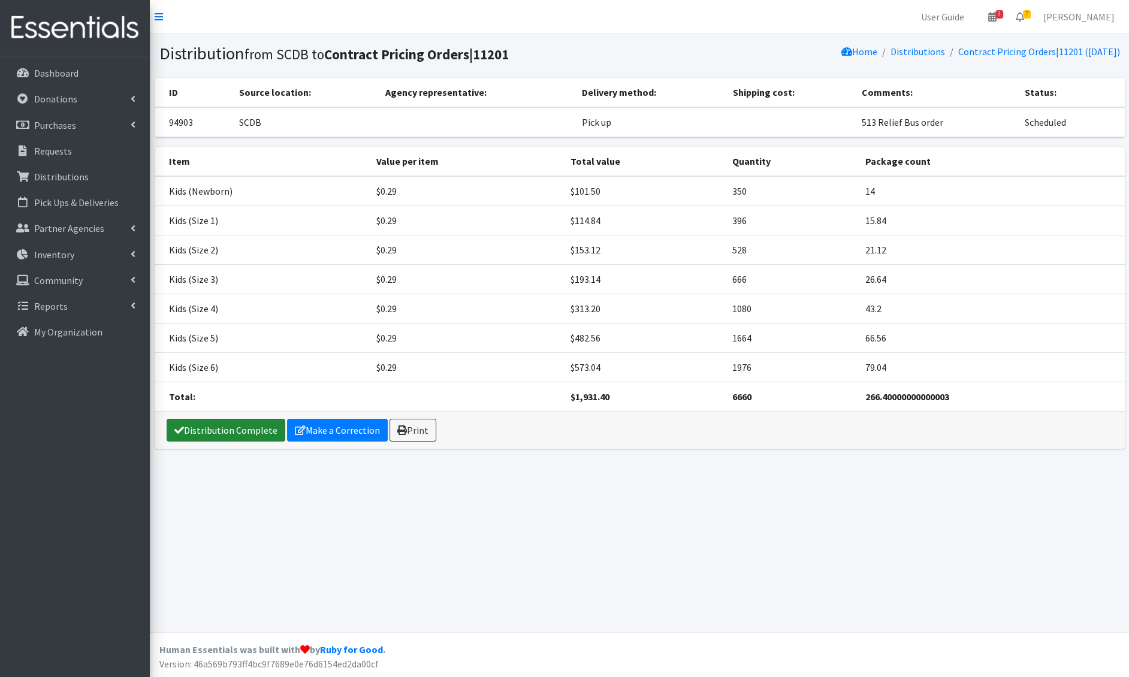
click at [234, 432] on link "Distribution Complete" at bounding box center [226, 430] width 119 height 23
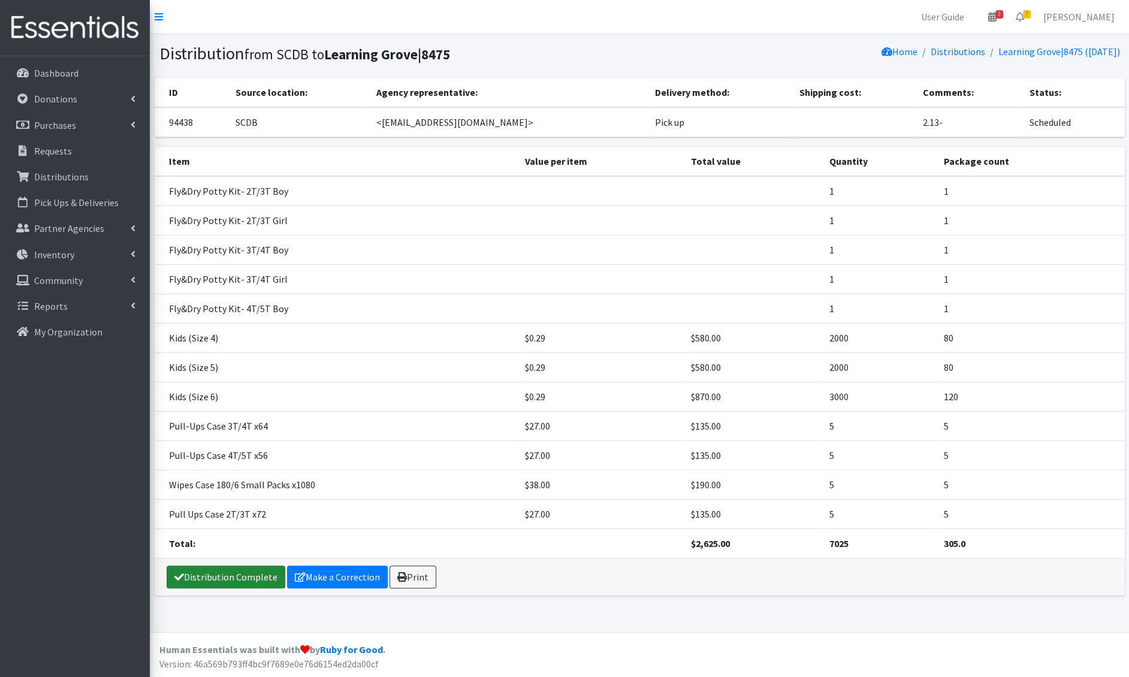
click at [220, 576] on link "Distribution Complete" at bounding box center [226, 577] width 119 height 23
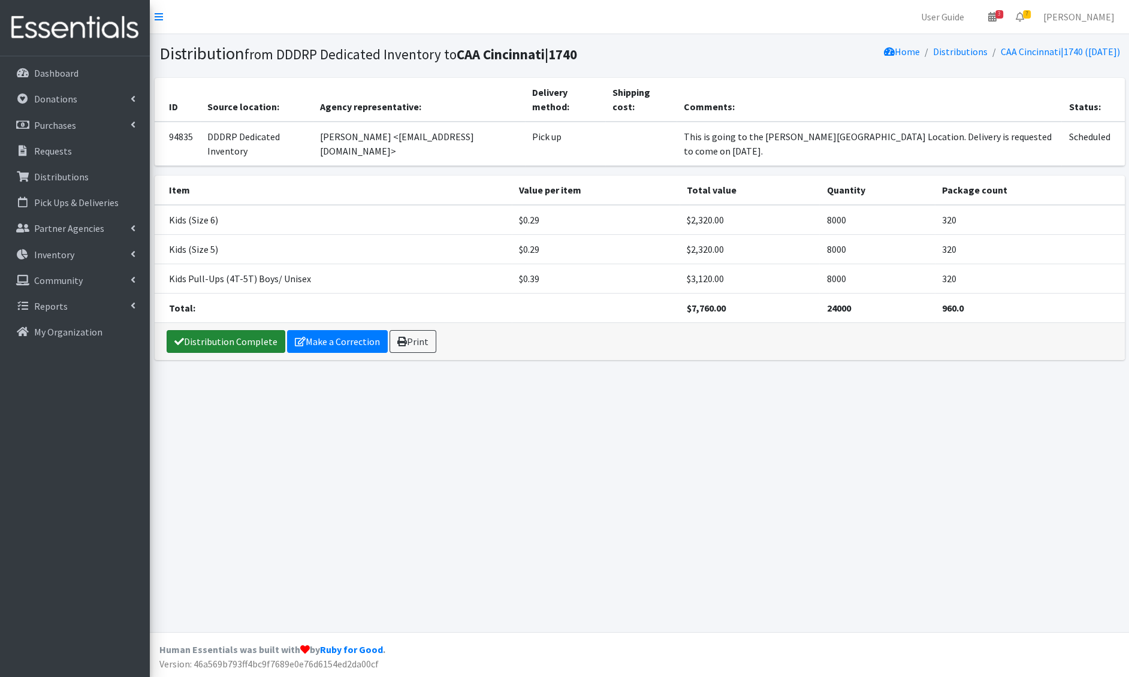
click at [247, 330] on link "Distribution Complete" at bounding box center [226, 341] width 119 height 23
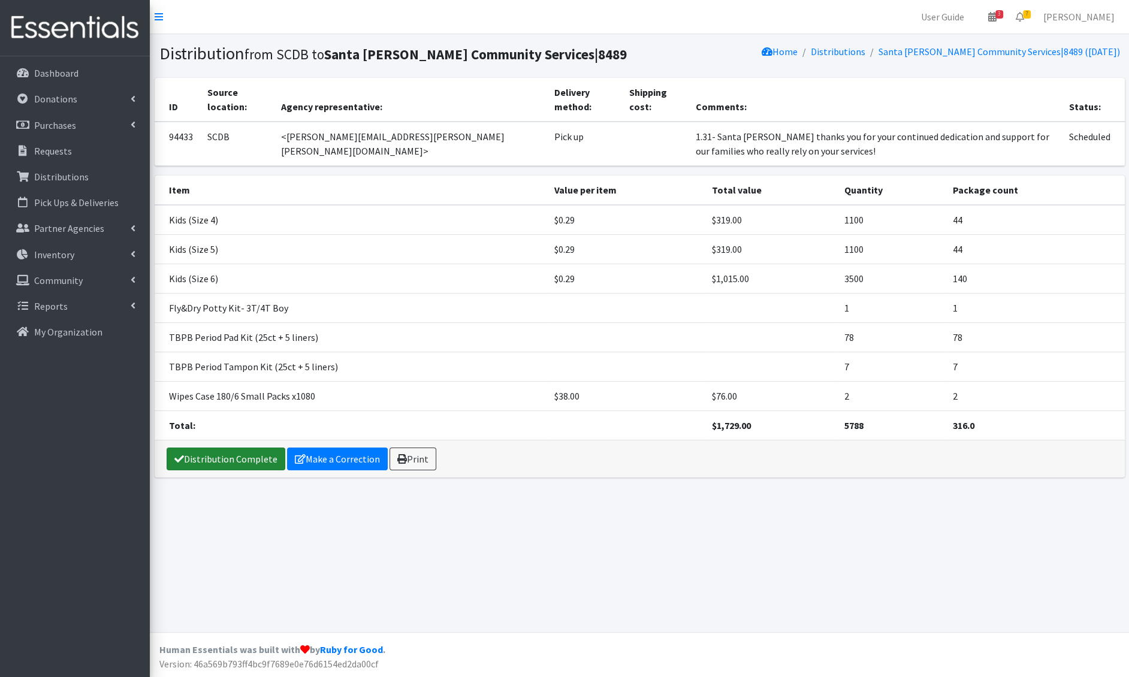
click at [227, 457] on link "Distribution Complete" at bounding box center [226, 459] width 119 height 23
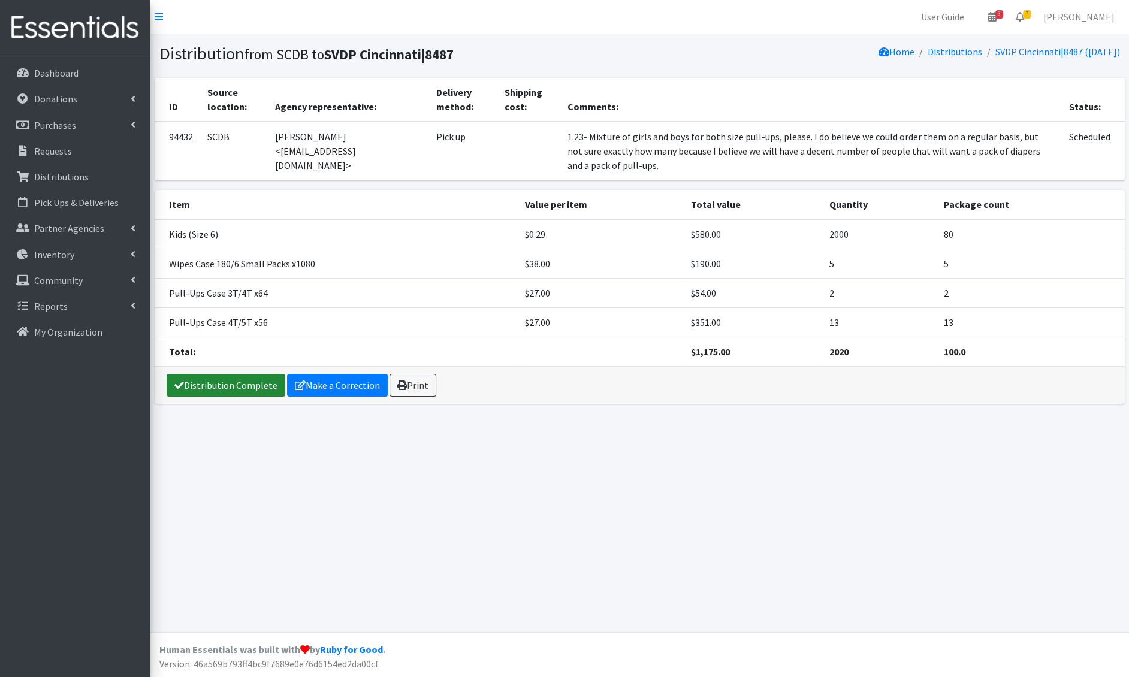
click at [222, 385] on link "Distribution Complete" at bounding box center [226, 385] width 119 height 23
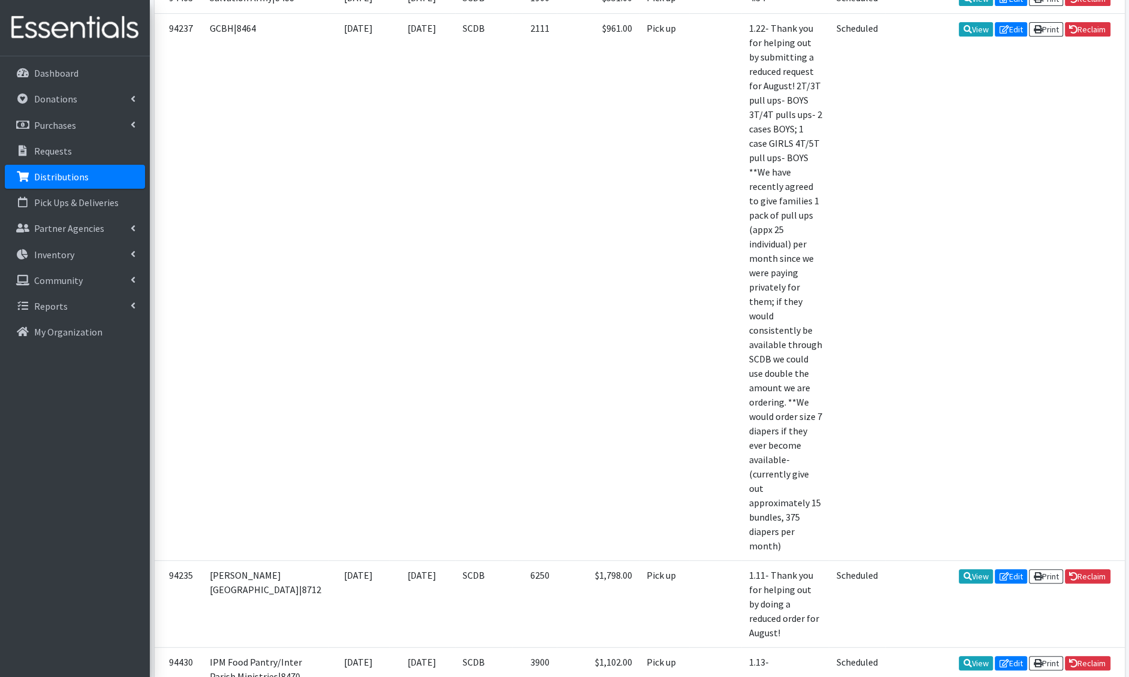
scroll to position [422, 0]
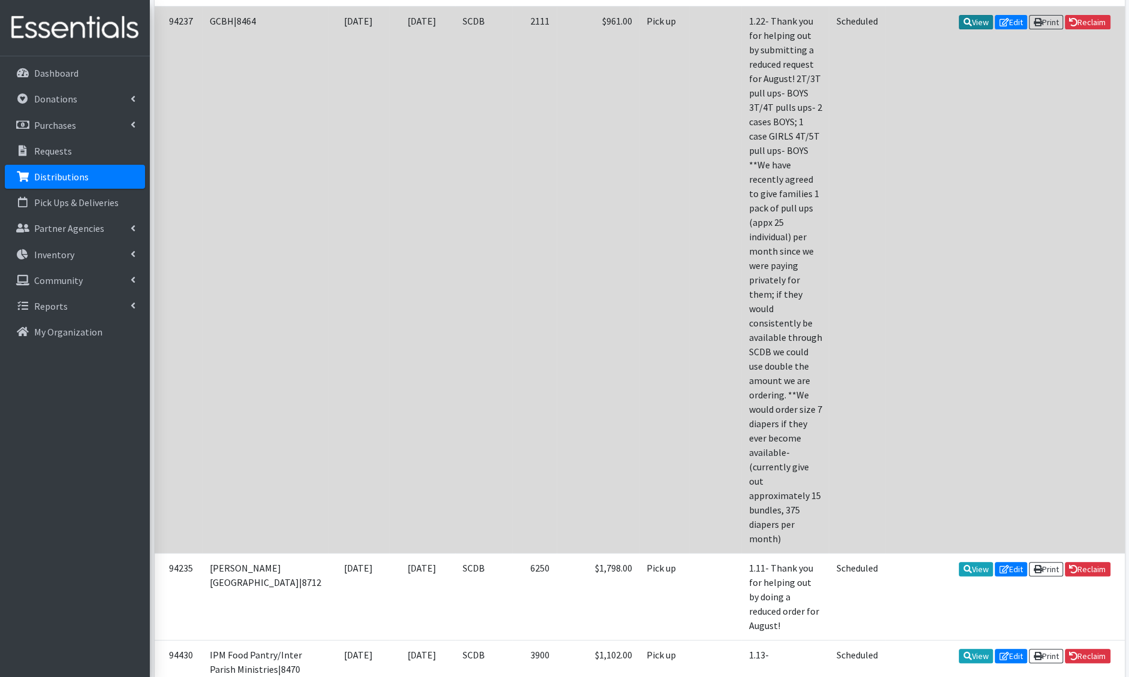
click at [975, 29] on link "View" at bounding box center [976, 22] width 34 height 14
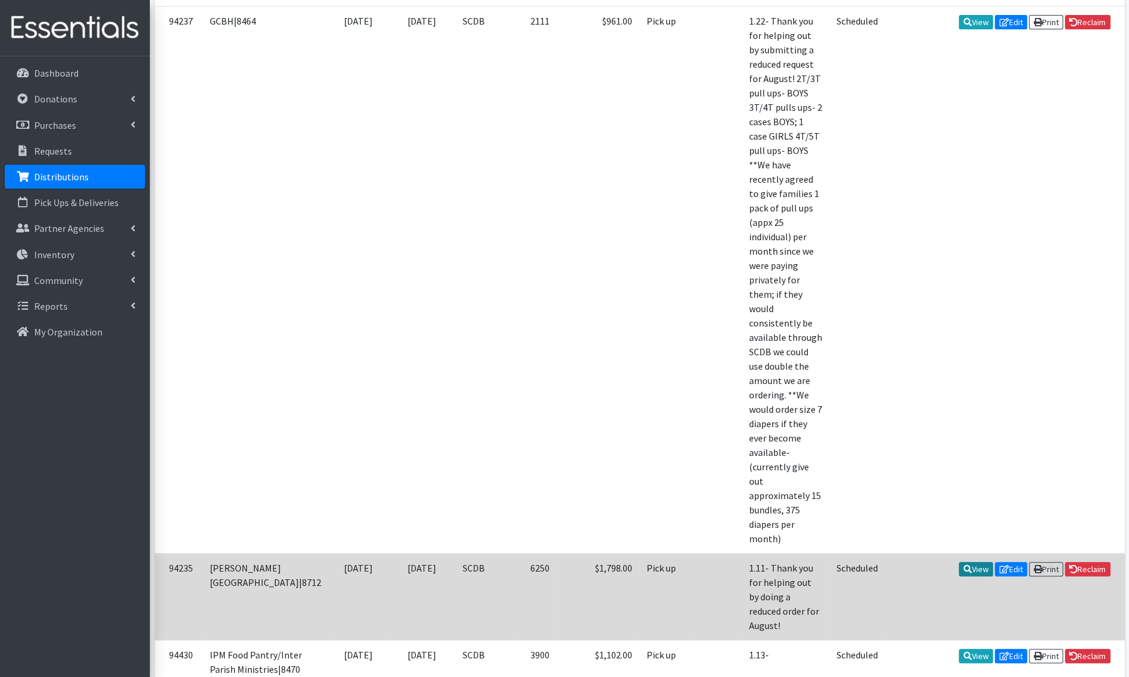
click at [973, 562] on link "View" at bounding box center [976, 569] width 34 height 14
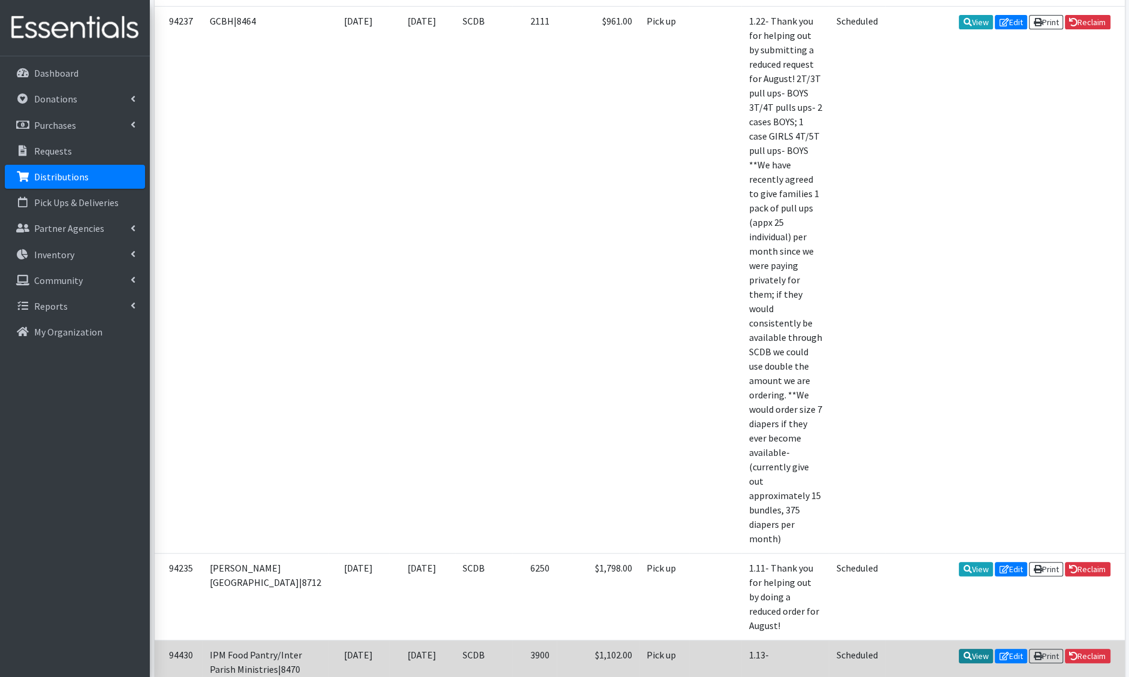
click at [964, 652] on icon at bounding box center [968, 656] width 8 height 8
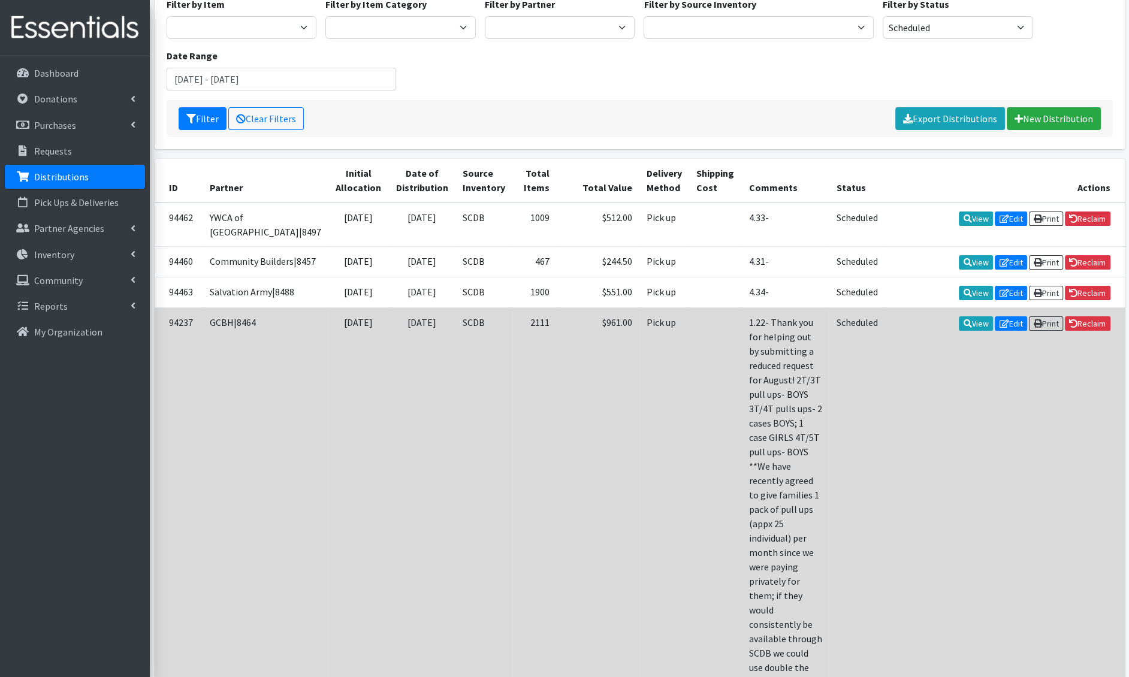
scroll to position [0, 0]
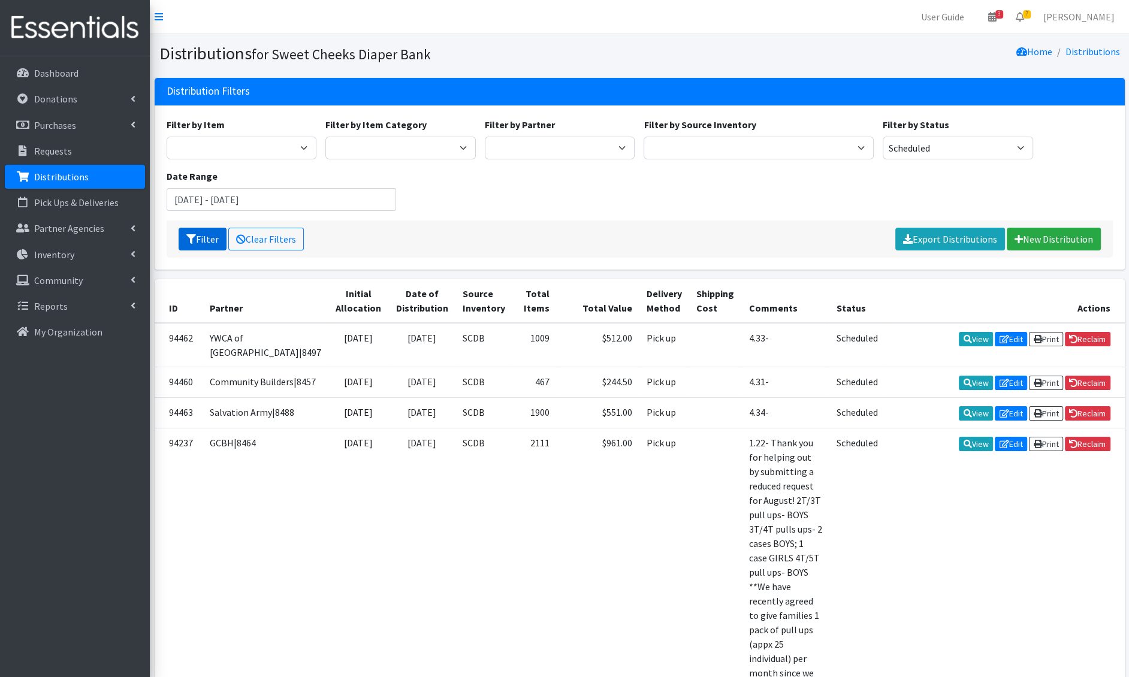
click at [208, 231] on button "Filter" at bounding box center [203, 239] width 48 height 23
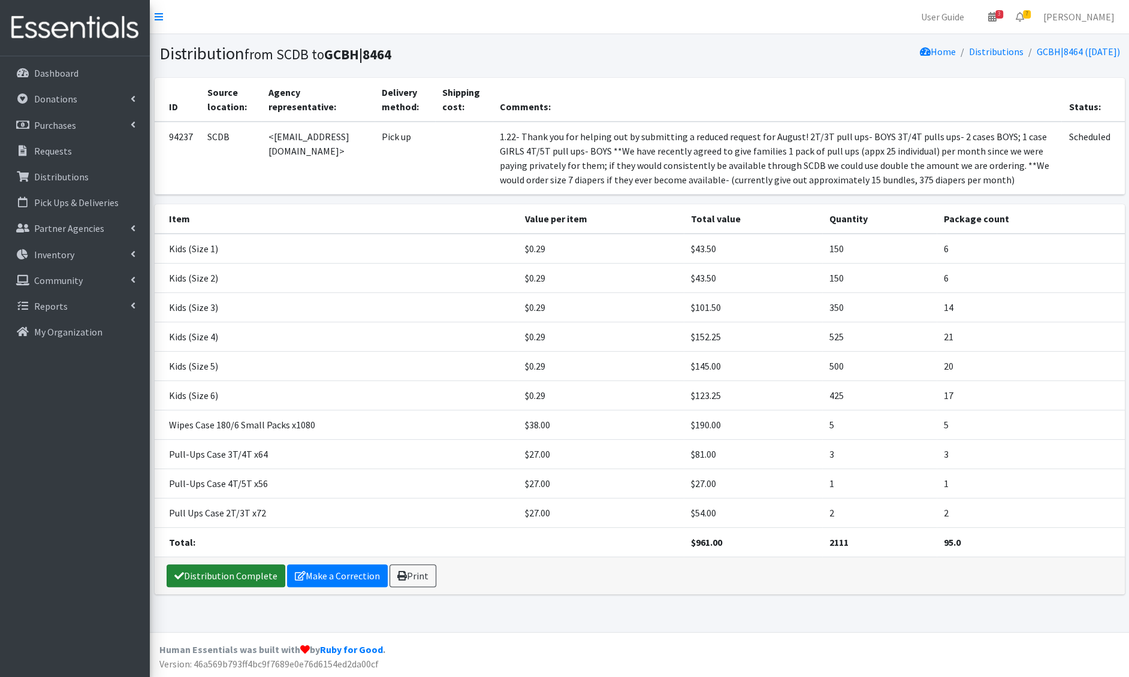
click at [228, 570] on link "Distribution Complete" at bounding box center [226, 576] width 119 height 23
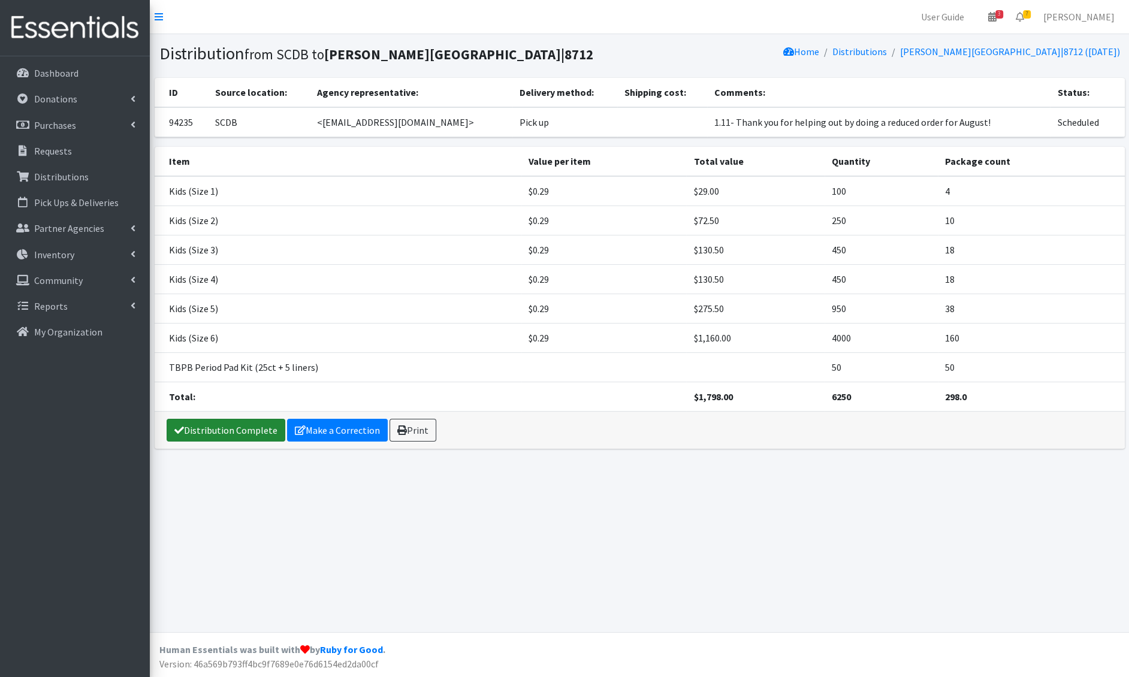
click at [233, 424] on link "Distribution Complete" at bounding box center [226, 430] width 119 height 23
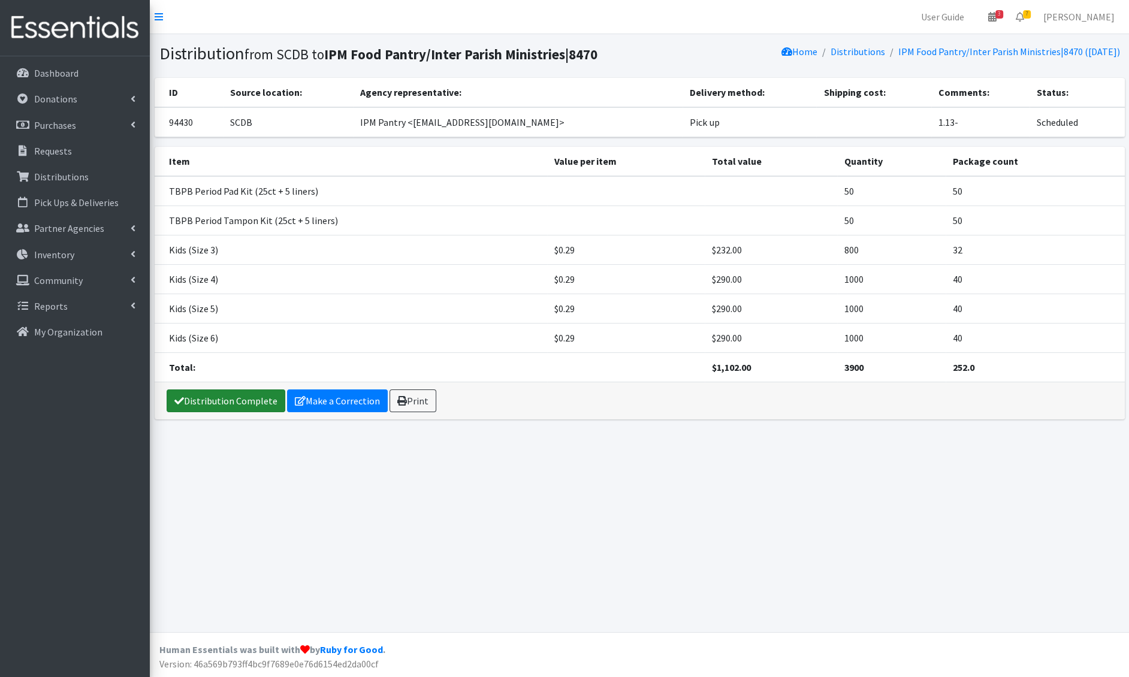
click at [228, 402] on link "Distribution Complete" at bounding box center [226, 401] width 119 height 23
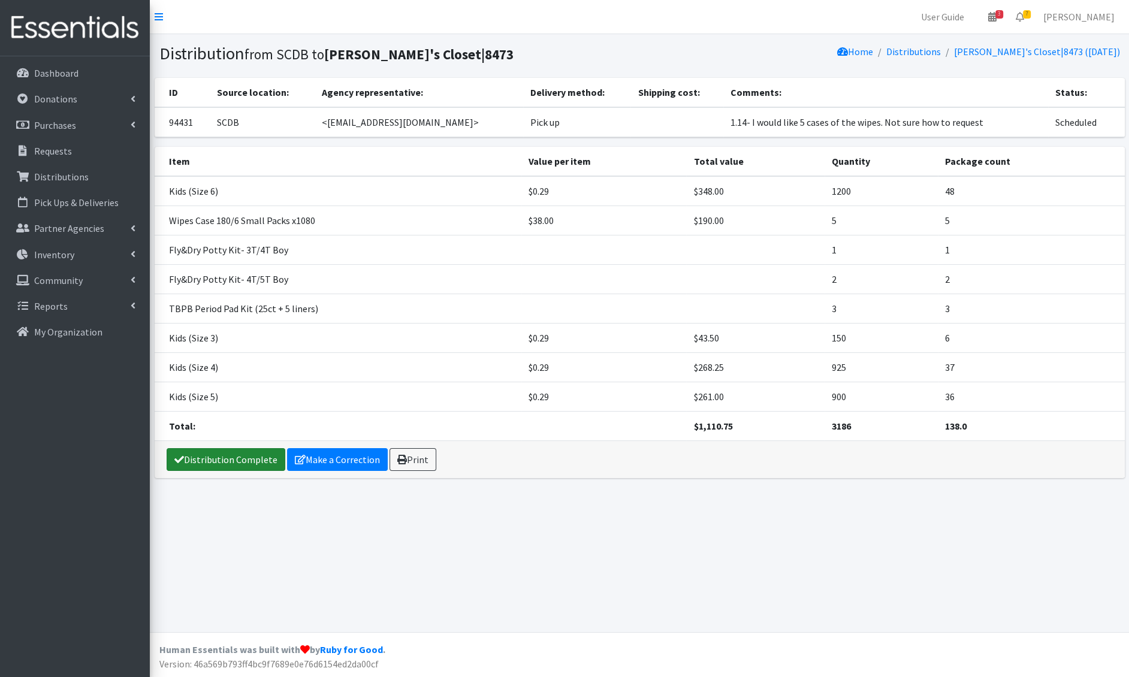
click at [227, 455] on link "Distribution Complete" at bounding box center [226, 459] width 119 height 23
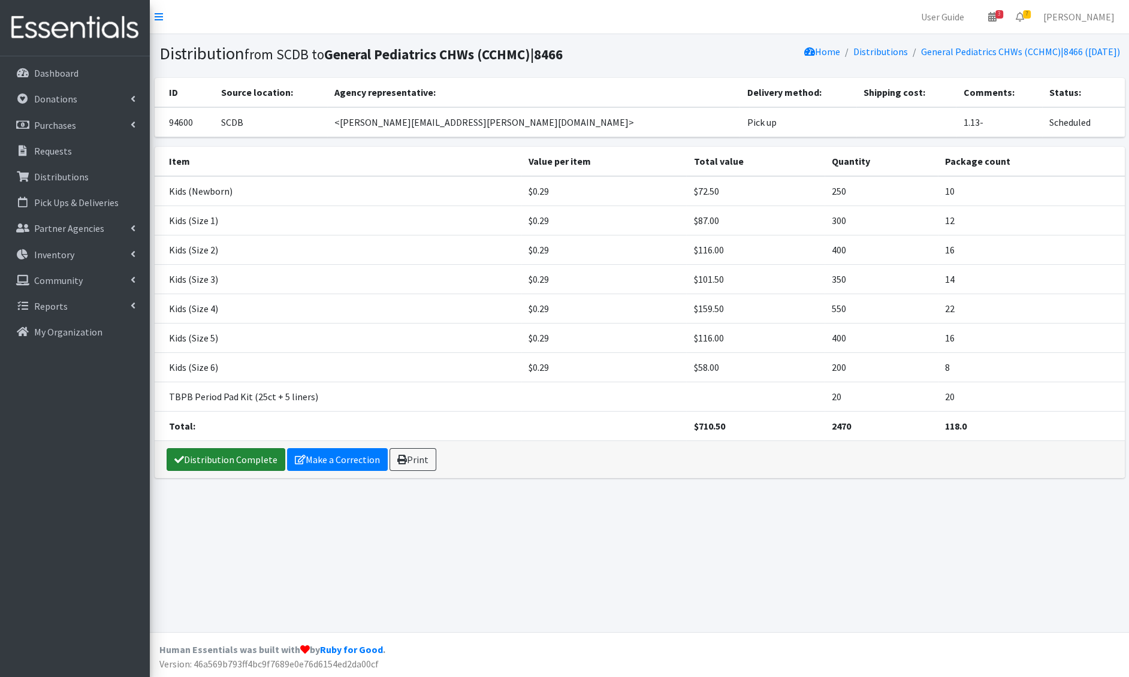
click at [228, 453] on link "Distribution Complete" at bounding box center [226, 459] width 119 height 23
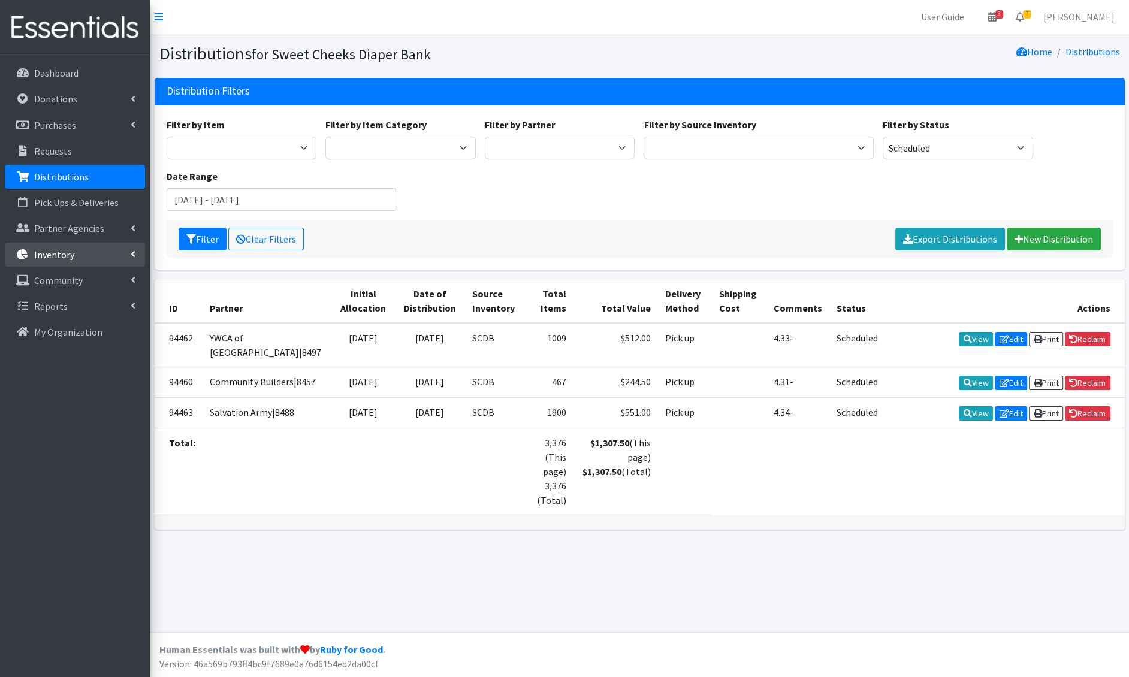
click at [53, 252] on p "Inventory" at bounding box center [54, 255] width 40 height 12
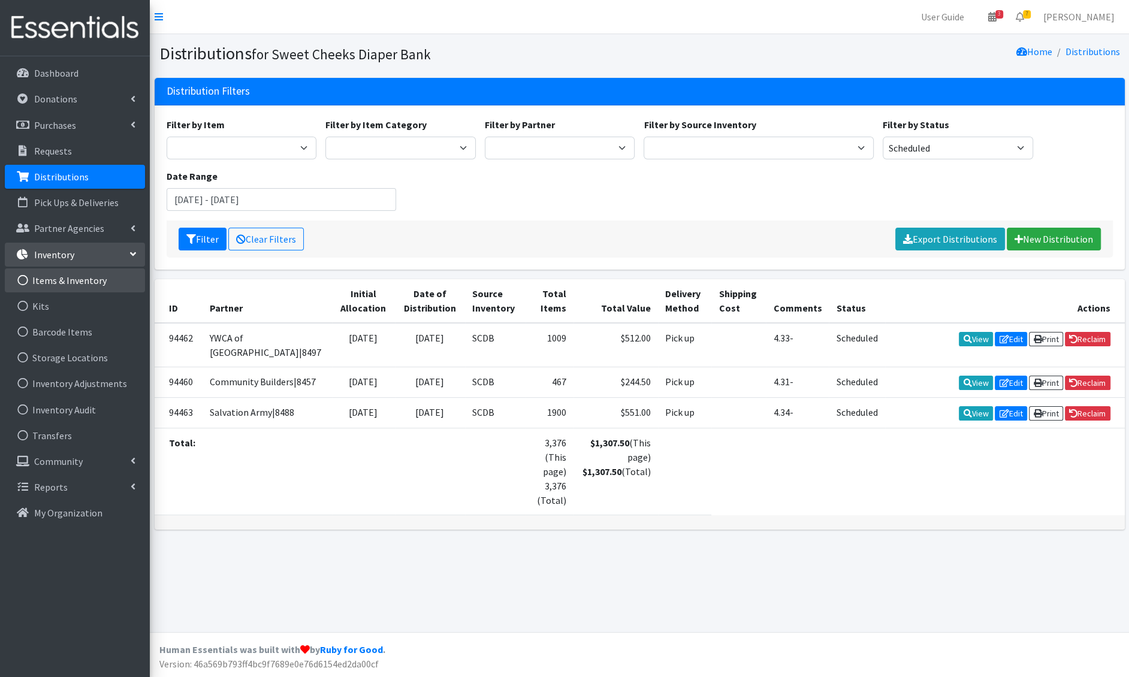
click at [82, 281] on link "Items & Inventory" at bounding box center [75, 281] width 140 height 24
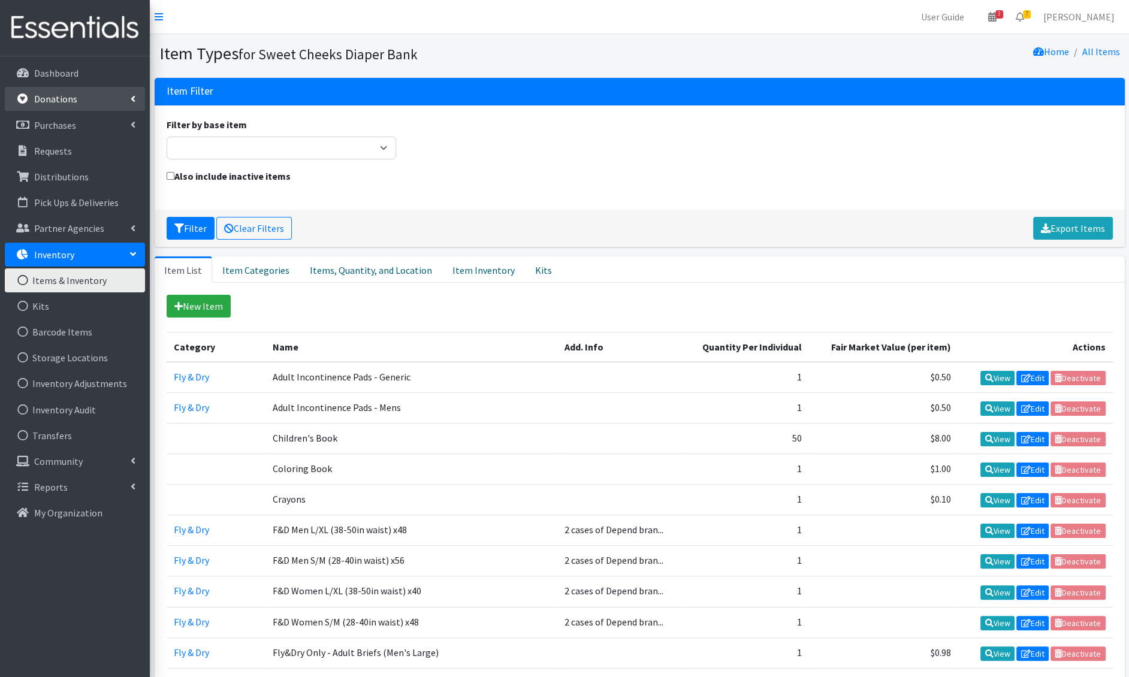
click at [55, 107] on link "Donations" at bounding box center [75, 99] width 140 height 24
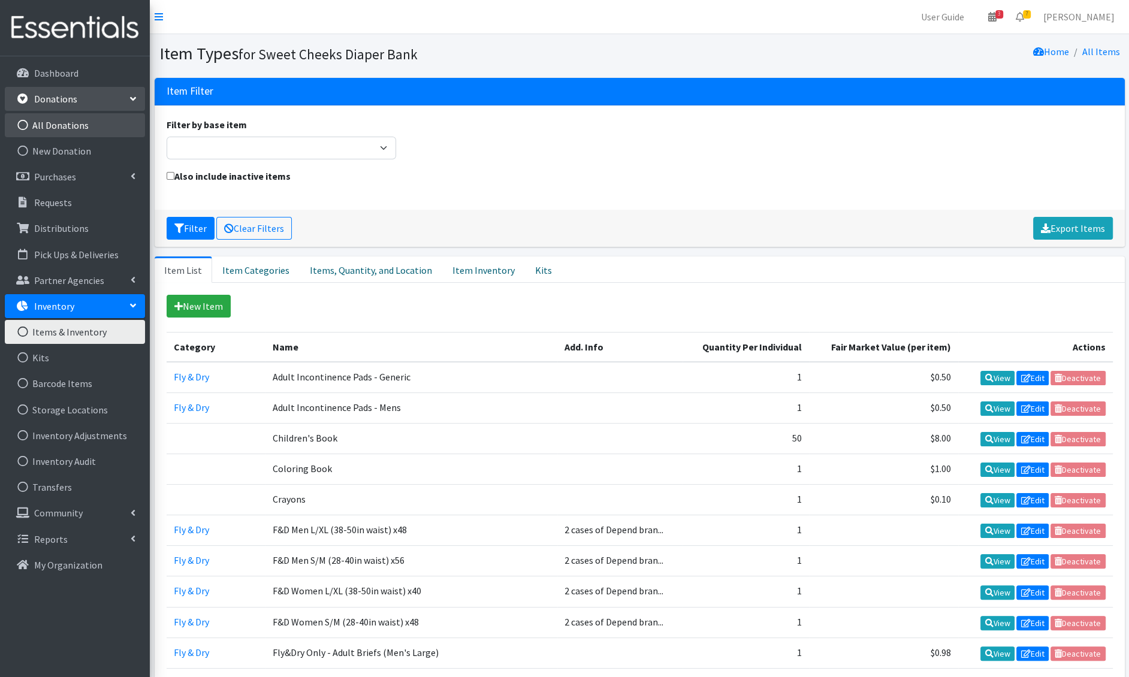
click at [62, 131] on link "All Donations" at bounding box center [75, 125] width 140 height 24
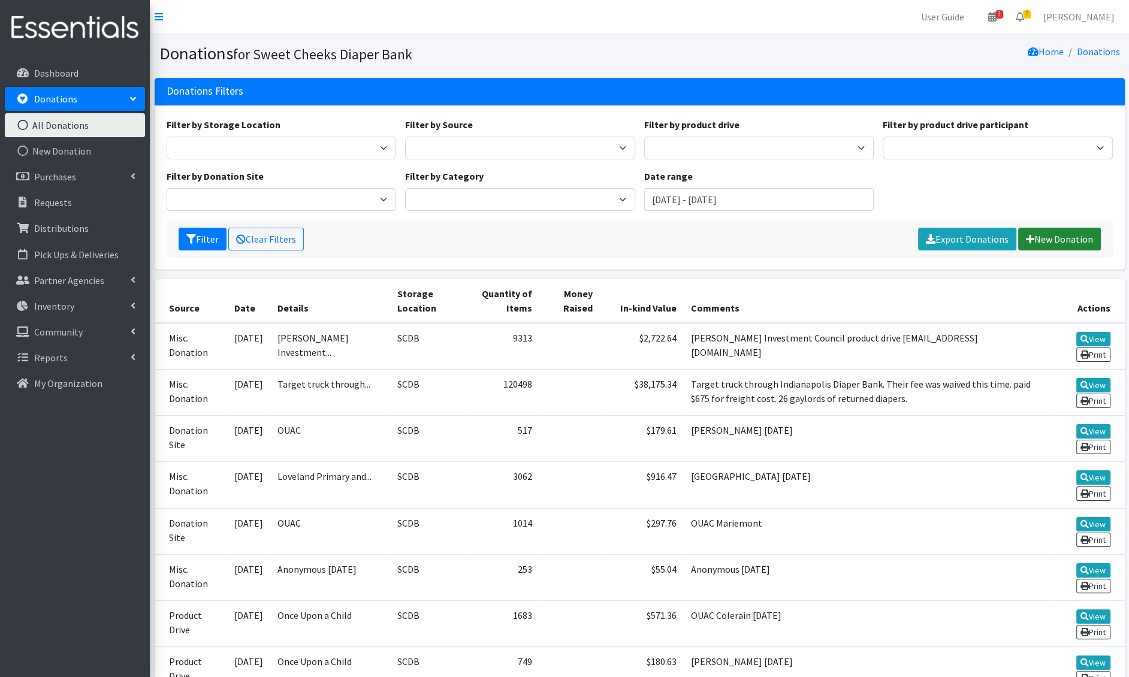
click at [1048, 234] on link "New Donation" at bounding box center [1060, 239] width 83 height 23
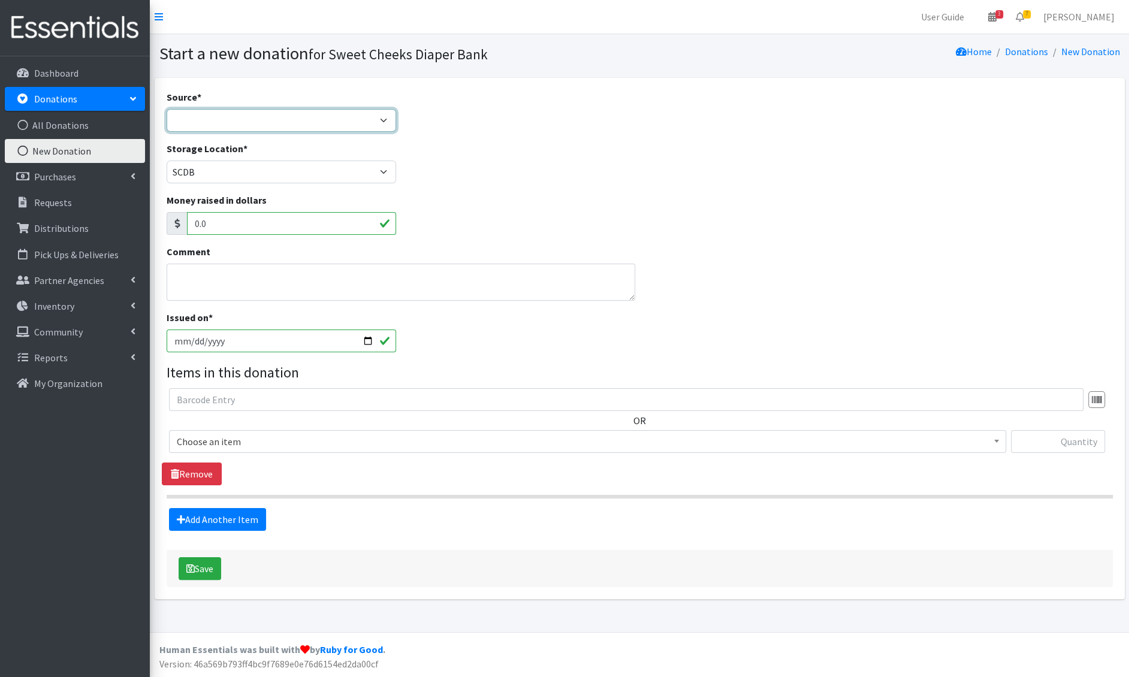
click at [281, 110] on select "Product Drive Manufacturer Donation Site Misc. Donation" at bounding box center [282, 120] width 230 height 23
click at [167, 109] on select "Product Drive Manufacturer Donation Site Misc. Donation" at bounding box center [282, 120] width 230 height 23
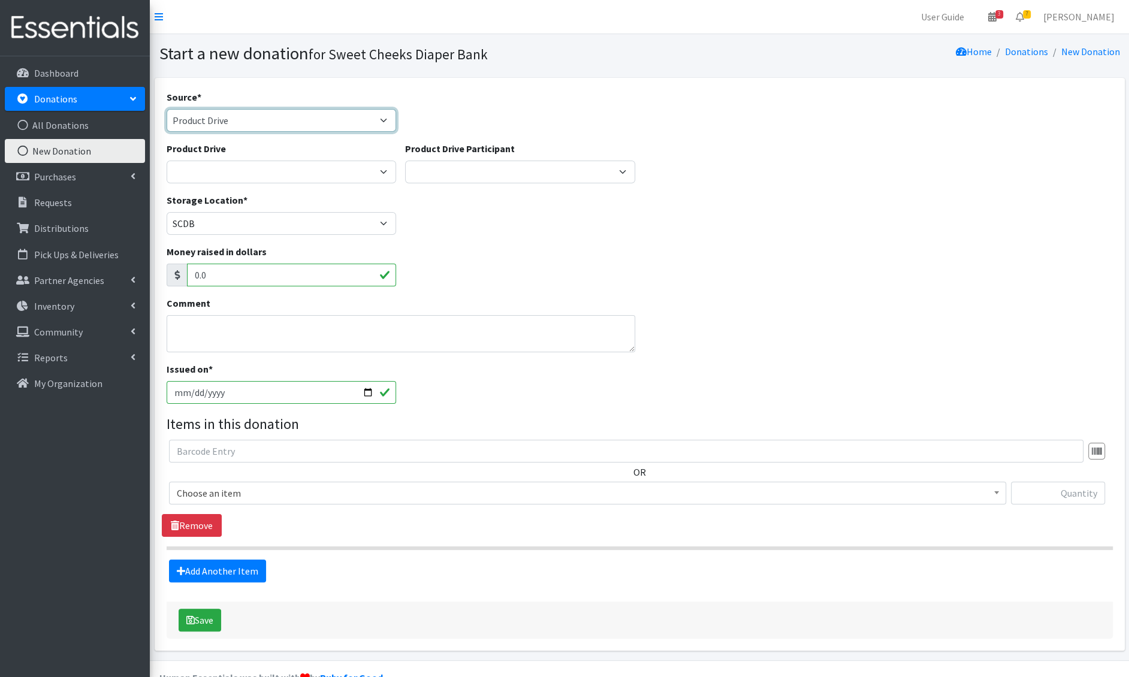
click at [243, 112] on select "Product Drive Manufacturer Donation Site Misc. Donation" at bounding box center [282, 120] width 230 height 23
select select "Misc. Donation"
click at [167, 109] on select "Product Drive Manufacturer Donation Site Misc. Donation" at bounding box center [282, 120] width 230 height 23
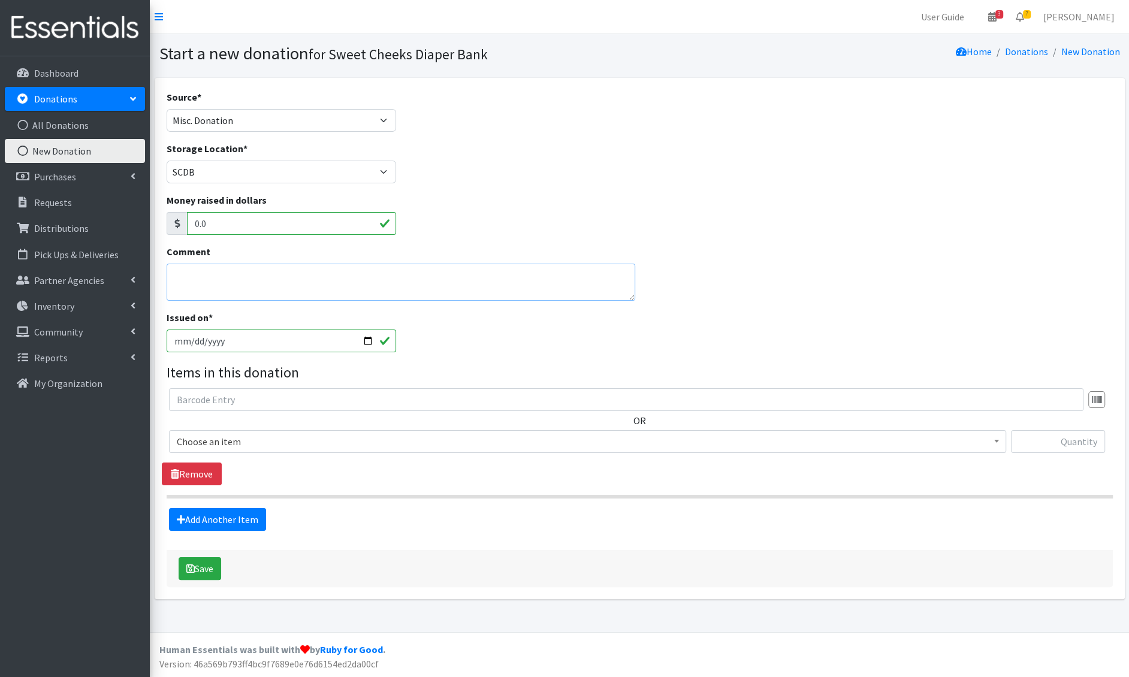
click at [265, 288] on textarea "Comment" at bounding box center [401, 282] width 469 height 37
type textarea "Victory Wholesale Group delivery (arranged by [PERSON_NAME]. 1 half pallet."
click at [206, 438] on span "Choose an item" at bounding box center [588, 441] width 822 height 17
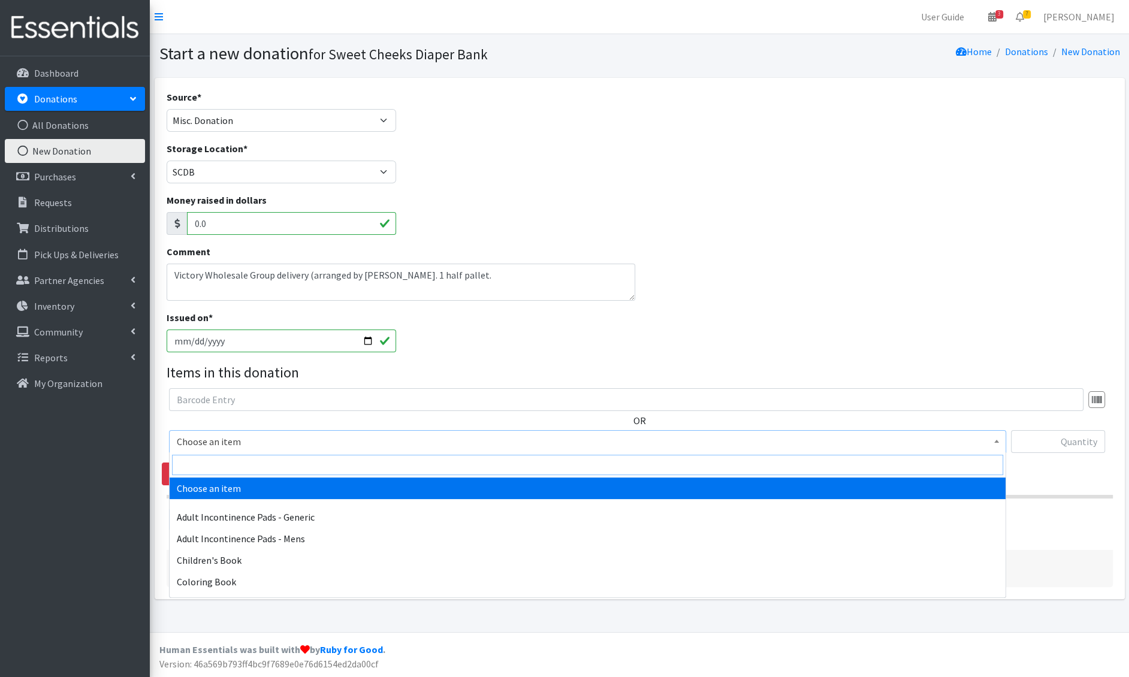
click at [213, 465] on input "search" at bounding box center [587, 465] width 831 height 20
type input "e 6"
select select "1216"
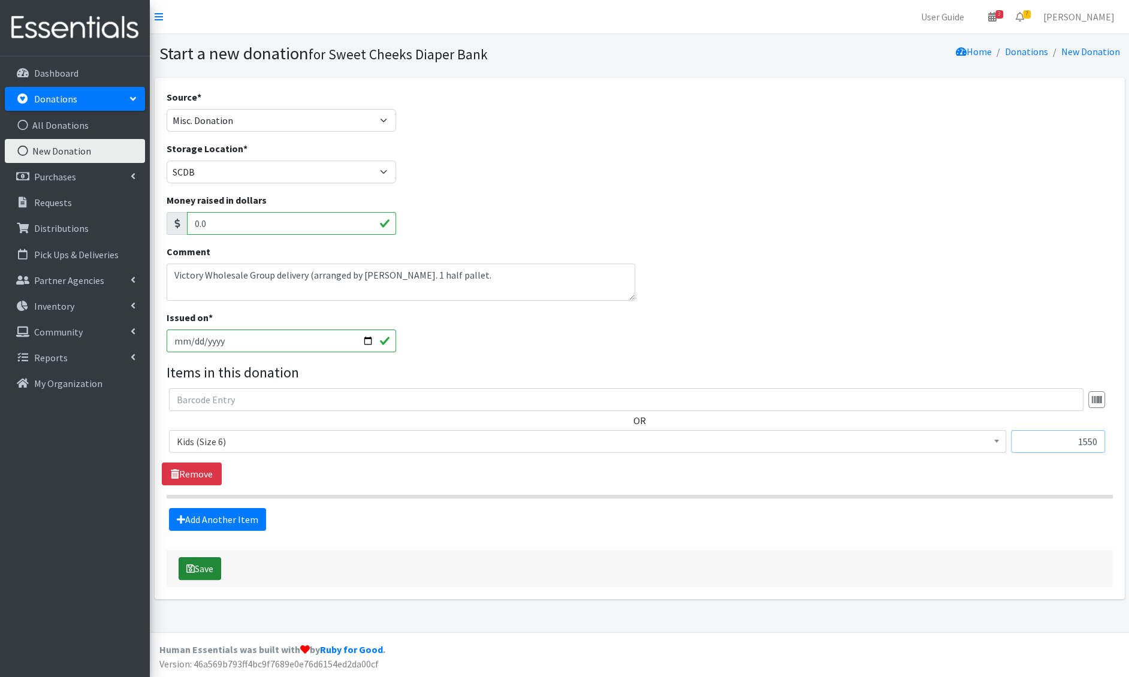
type input "1550"
click at [198, 571] on button "Save" at bounding box center [200, 569] width 43 height 23
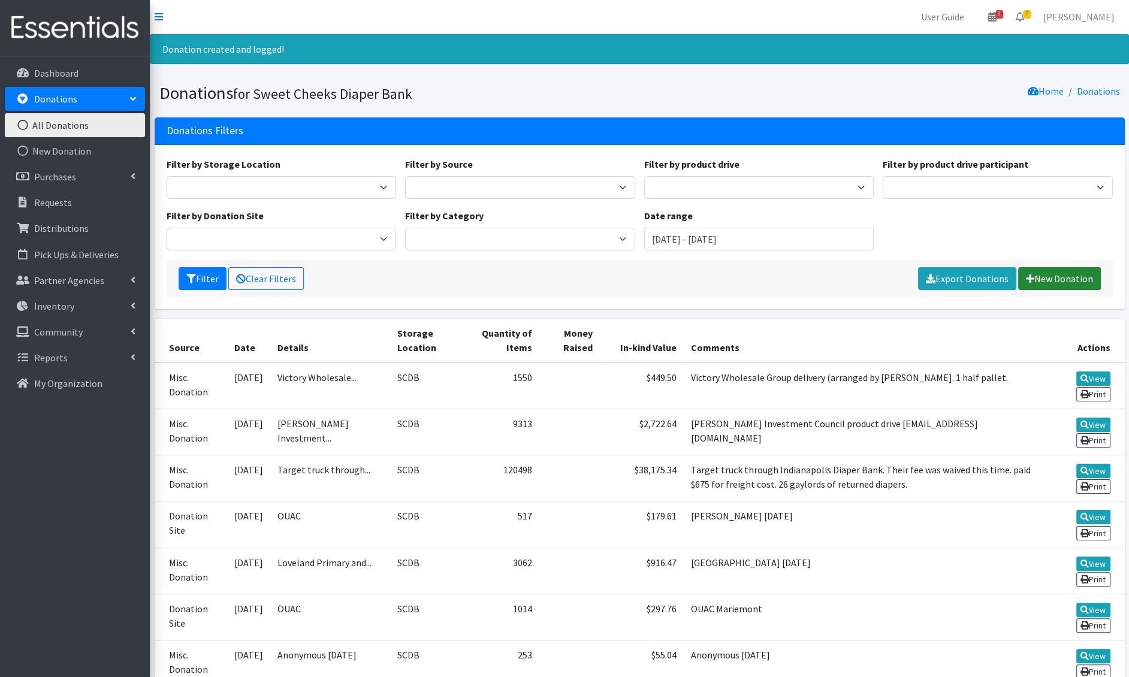
click at [1023, 278] on link "New Donation" at bounding box center [1060, 278] width 83 height 23
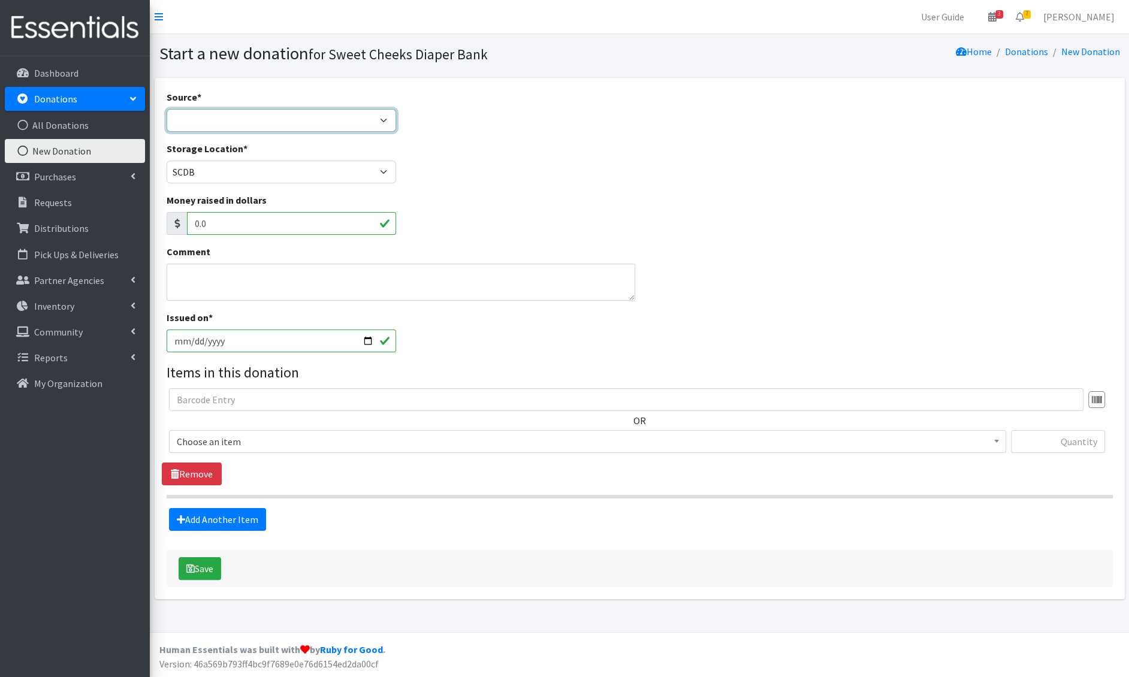
click at [285, 125] on select "Product Drive Manufacturer Donation Site Misc. Donation" at bounding box center [282, 120] width 230 height 23
select select "Donation Site"
click at [167, 109] on select "Product Drive Manufacturer Donation Site Misc. Donation" at bounding box center [282, 120] width 230 height 23
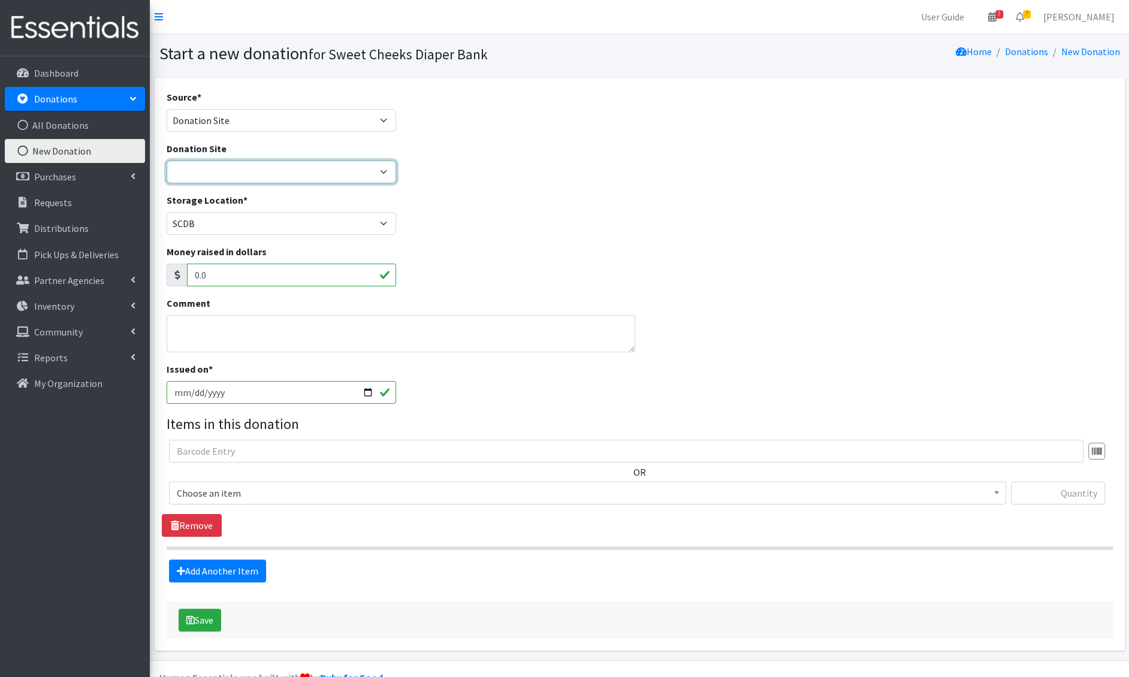
click at [263, 172] on select "Barre 3 [GEOGRAPHIC_DATA] Cincinnati Recycling and Reuse Hub Climb Cincy Clothe…" at bounding box center [282, 172] width 230 height 23
select select "38"
click at [167, 161] on select "Barre 3 Mariemont Cincinnati Museum Center Cincinnati Recycling and Reuse Hub C…" at bounding box center [282, 172] width 230 height 23
click at [244, 326] on textarea "Comment" at bounding box center [401, 333] width 469 height 37
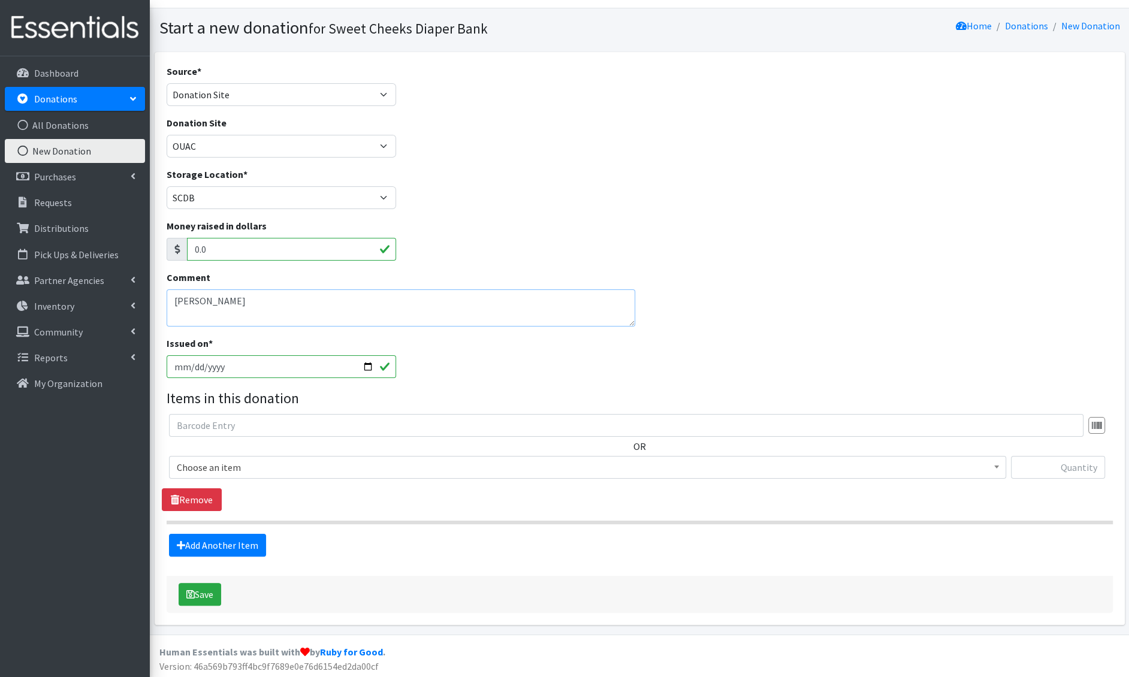
type textarea "[PERSON_NAME]"
click at [192, 366] on input "[DATE]" at bounding box center [282, 366] width 230 height 23
type input "[DATE]"
click at [209, 474] on span "Choose an item" at bounding box center [588, 467] width 822 height 17
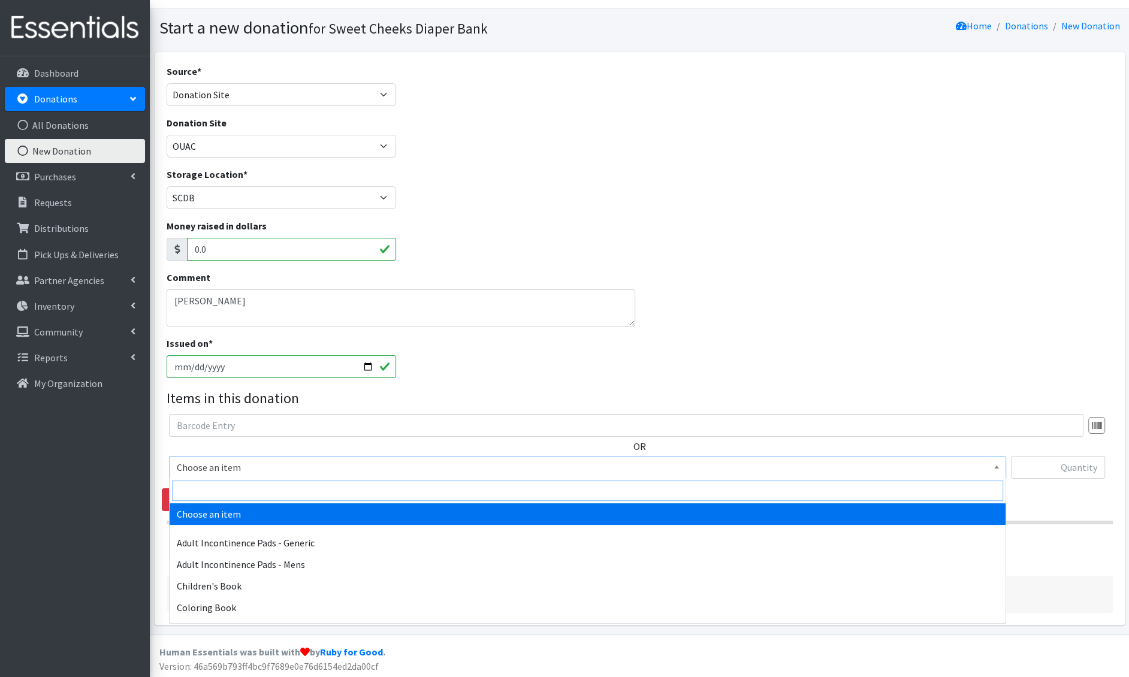
click at [208, 489] on input "search" at bounding box center [587, 491] width 831 height 20
type input "new"
select select "1222"
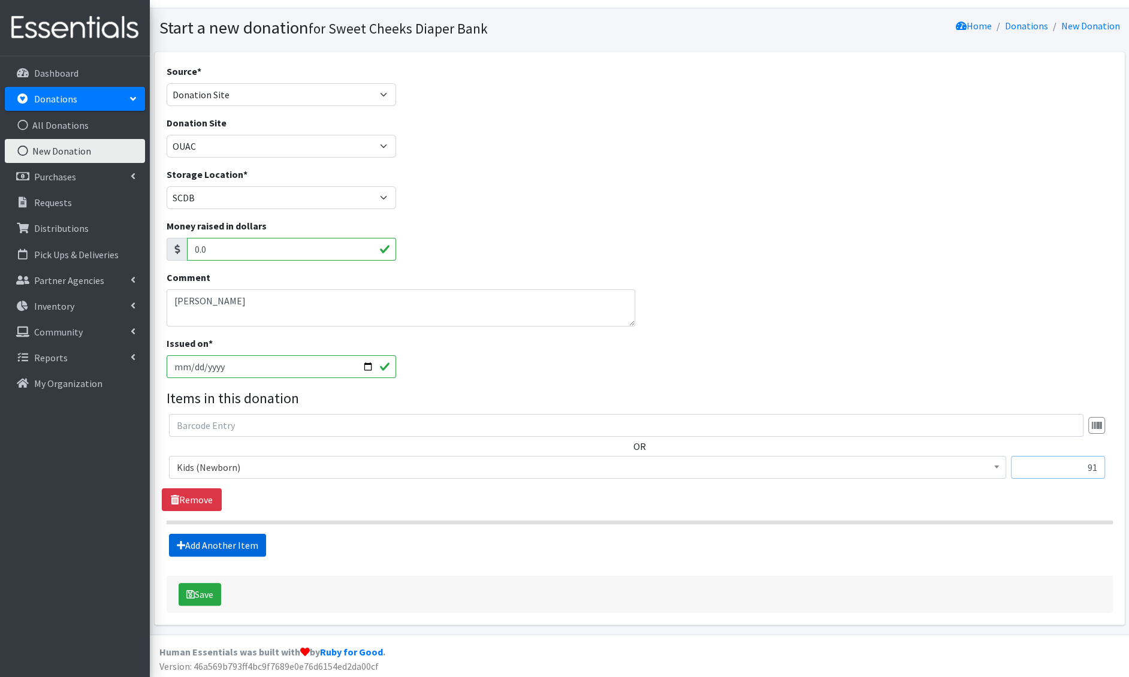
type input "91"
click at [206, 541] on link "Add Another Item" at bounding box center [217, 545] width 97 height 23
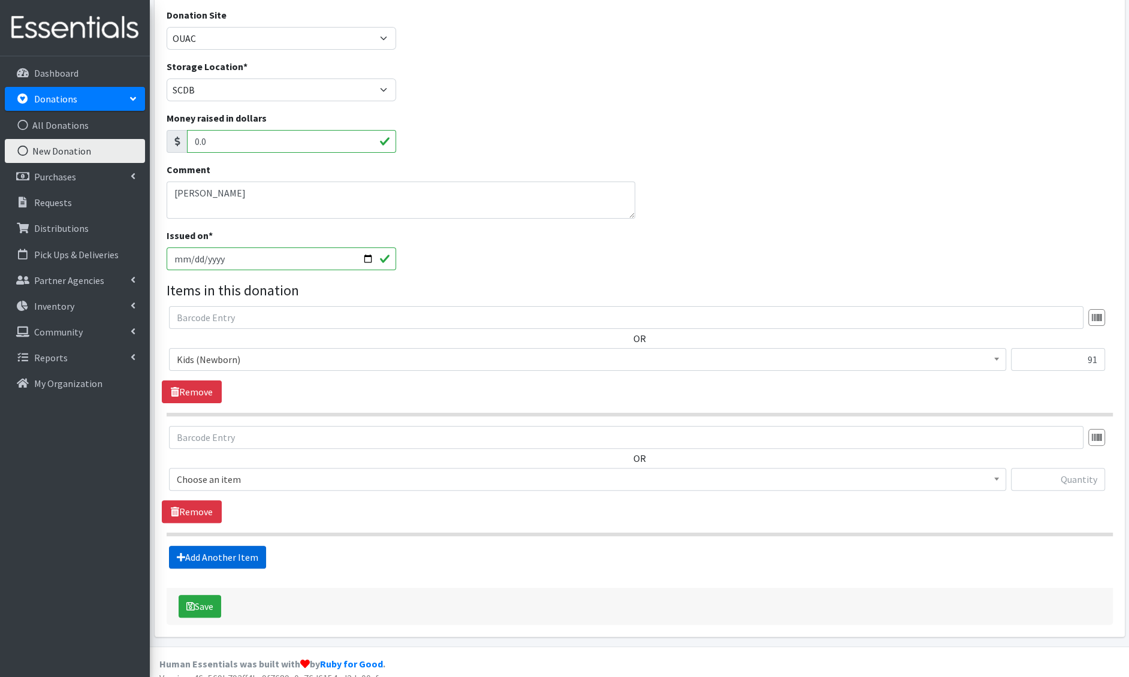
scroll to position [144, 0]
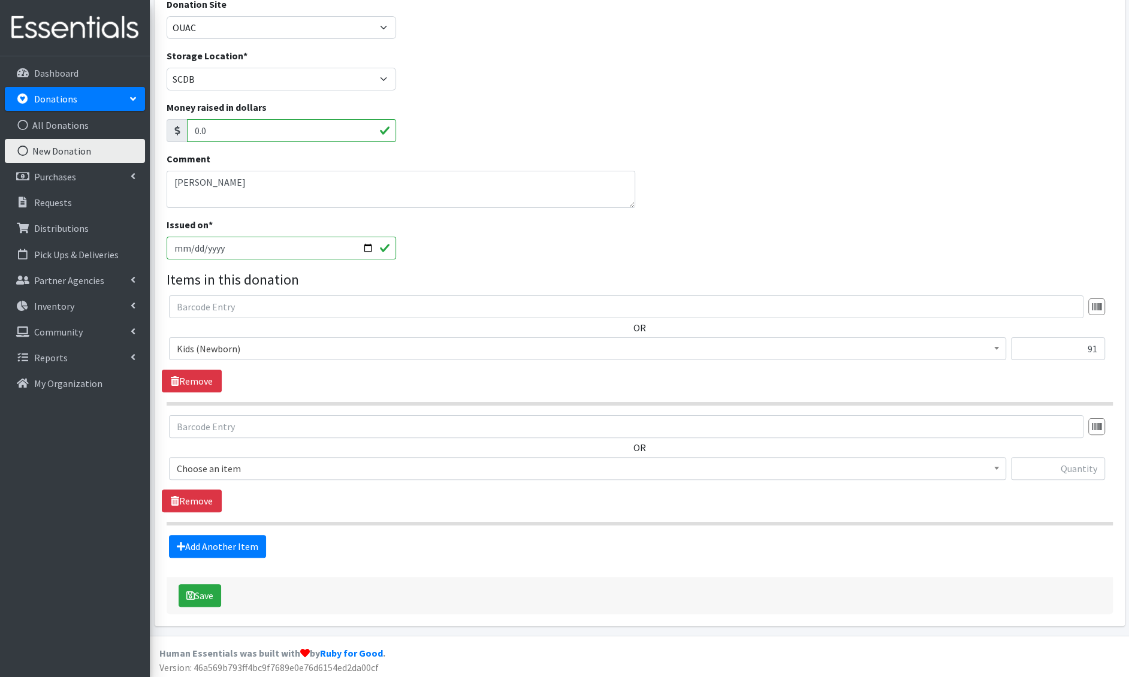
click at [263, 460] on span "Choose an item" at bounding box center [588, 468] width 822 height 17
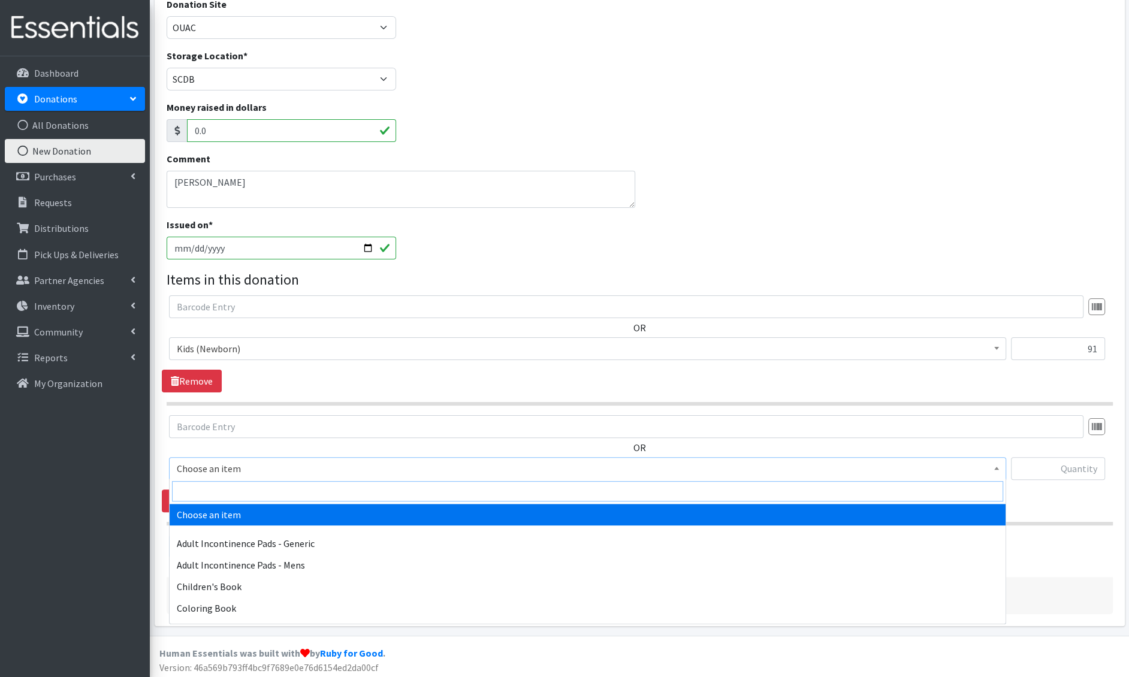
click at [259, 489] on input "search" at bounding box center [587, 491] width 831 height 20
type input "e 1"
select select "1201"
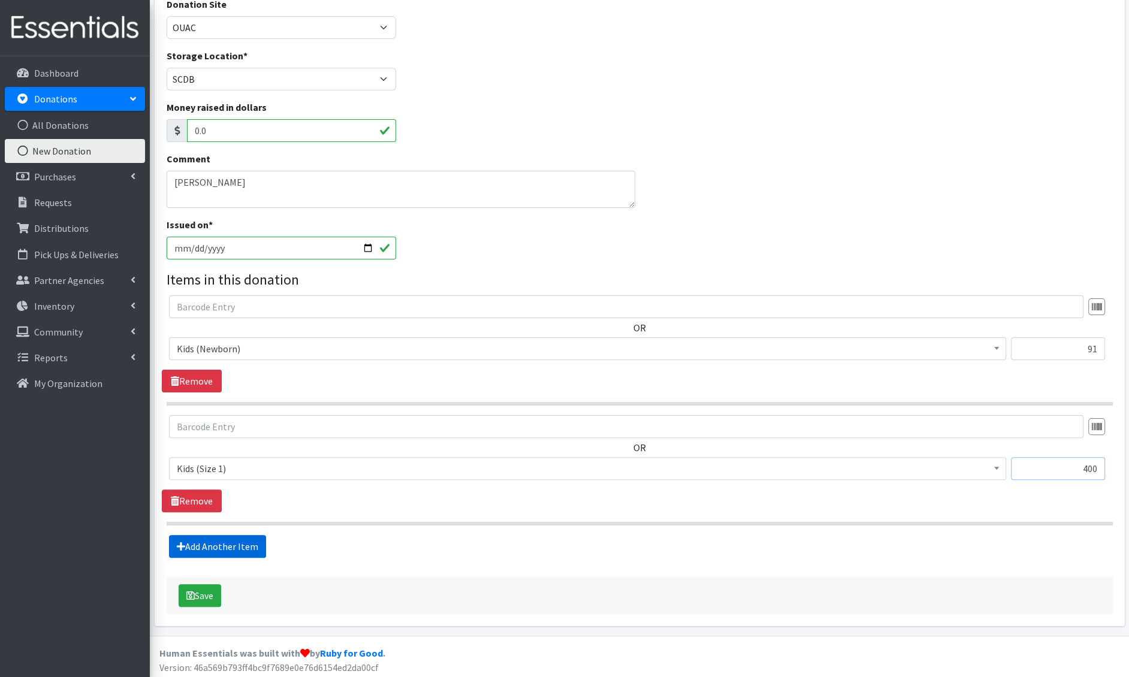
type input "400"
click at [201, 535] on link "Add Another Item" at bounding box center [217, 546] width 97 height 23
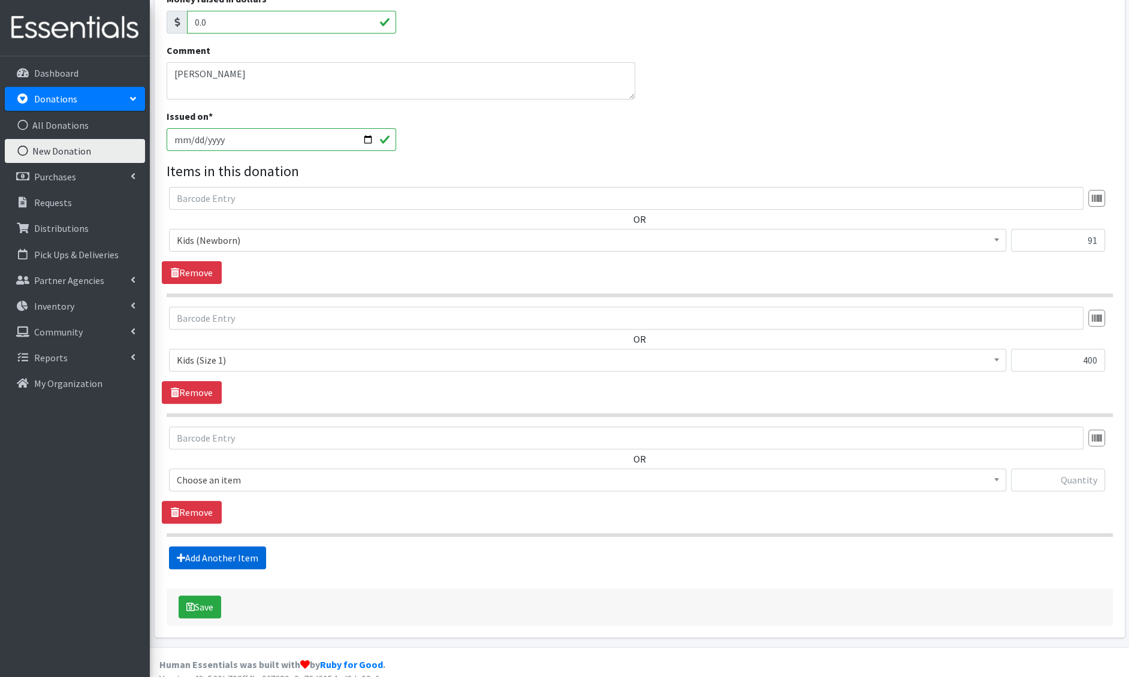
scroll to position [264, 0]
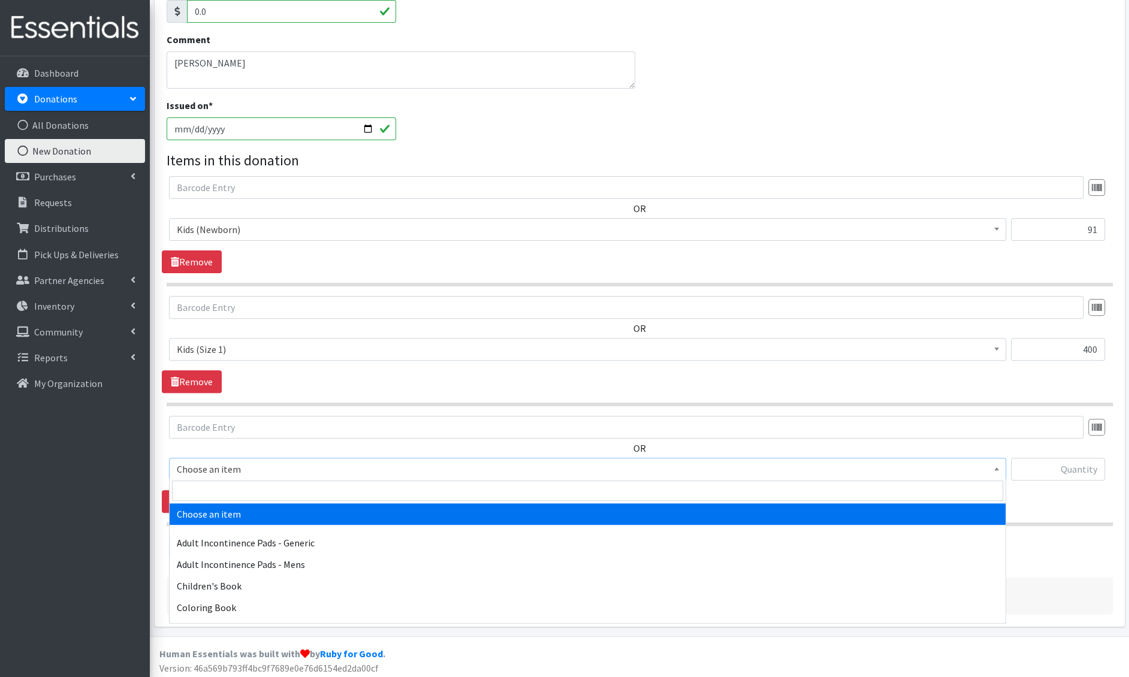
click at [249, 477] on span "Choose an item" at bounding box center [587, 469] width 837 height 23
click at [245, 490] on input "search" at bounding box center [587, 491] width 831 height 20
type input "e 2"
select select "1202"
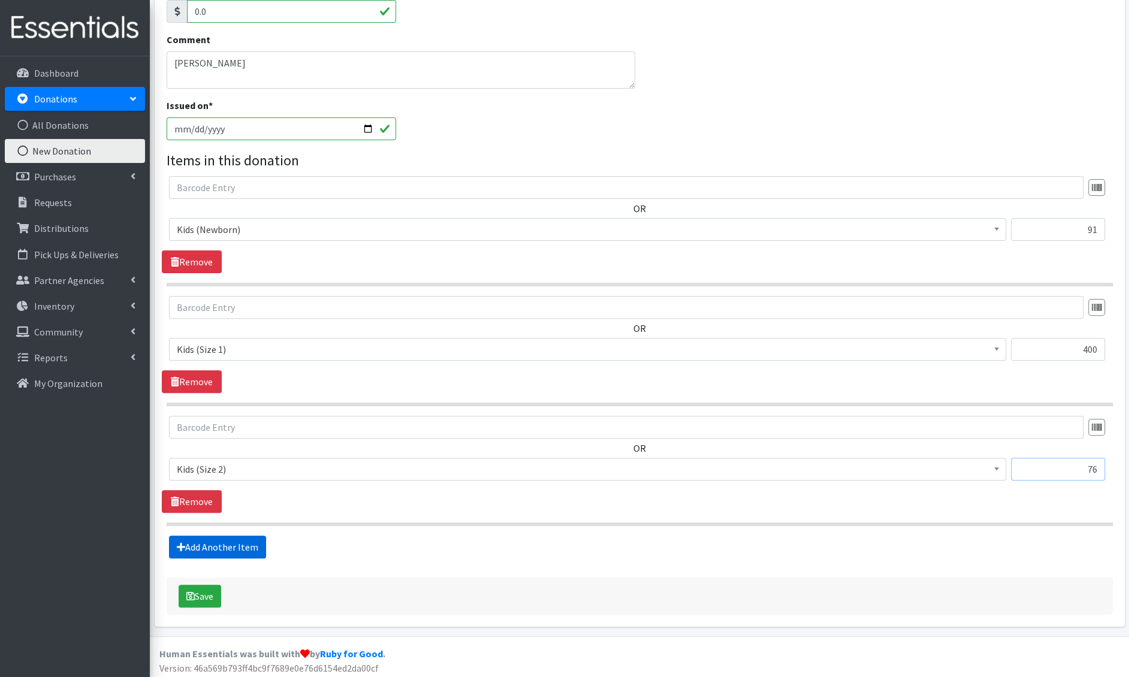
type input "76"
click at [198, 539] on link "Add Another Item" at bounding box center [217, 547] width 97 height 23
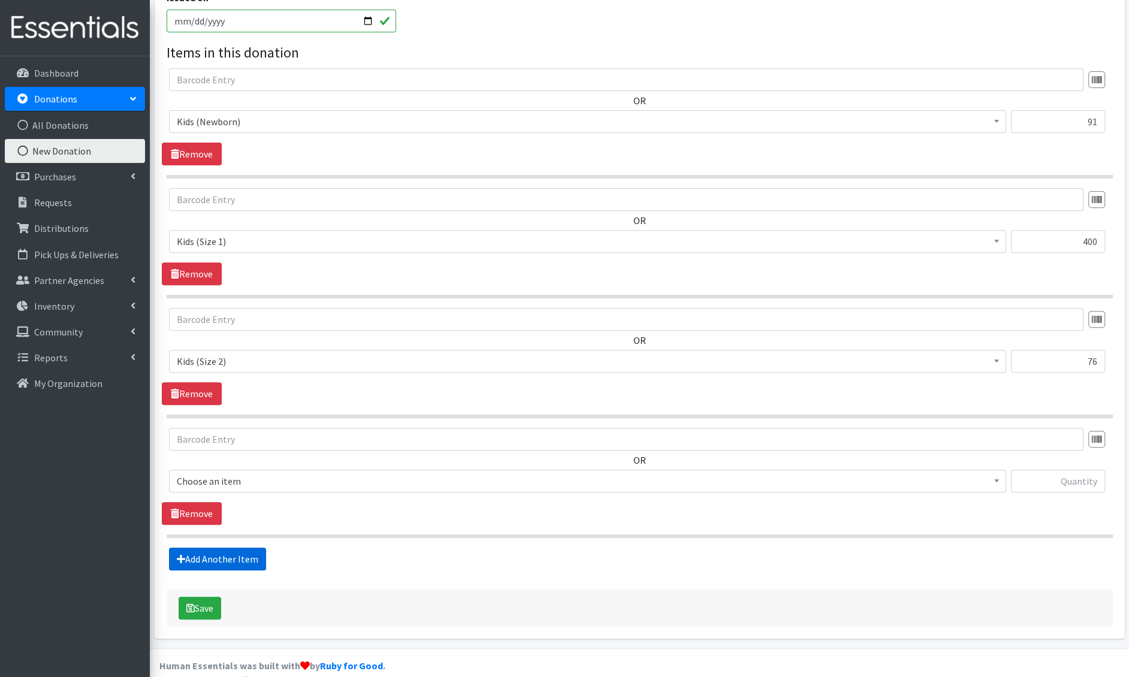
scroll to position [383, 0]
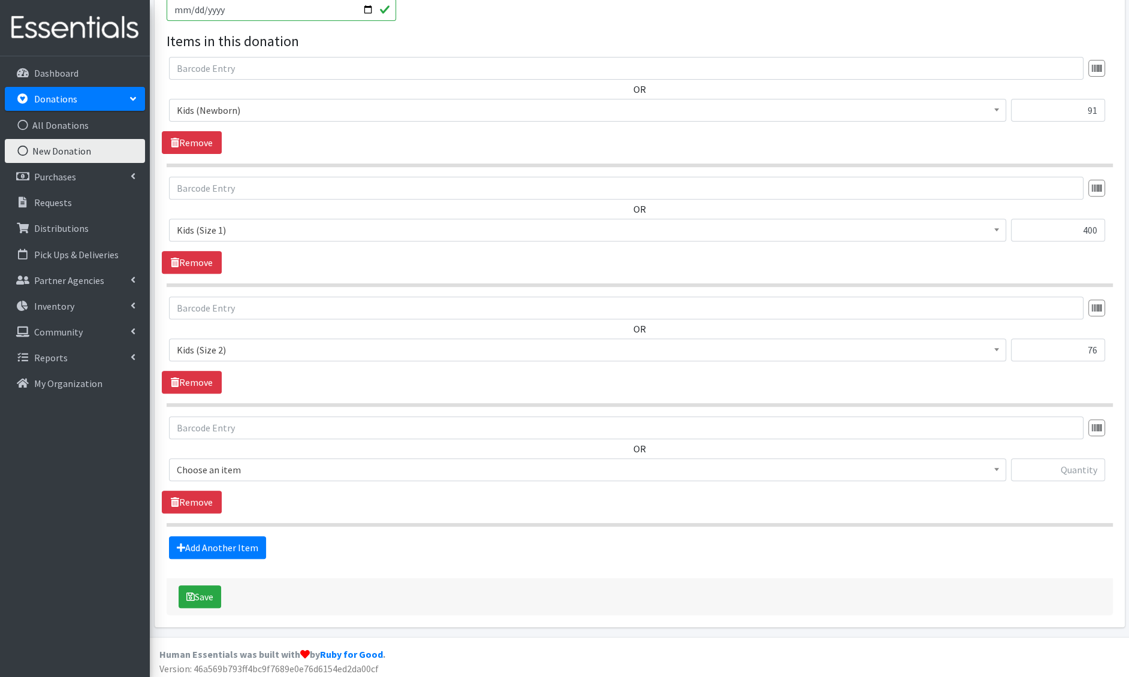
click at [258, 469] on span "Choose an item" at bounding box center [588, 470] width 822 height 17
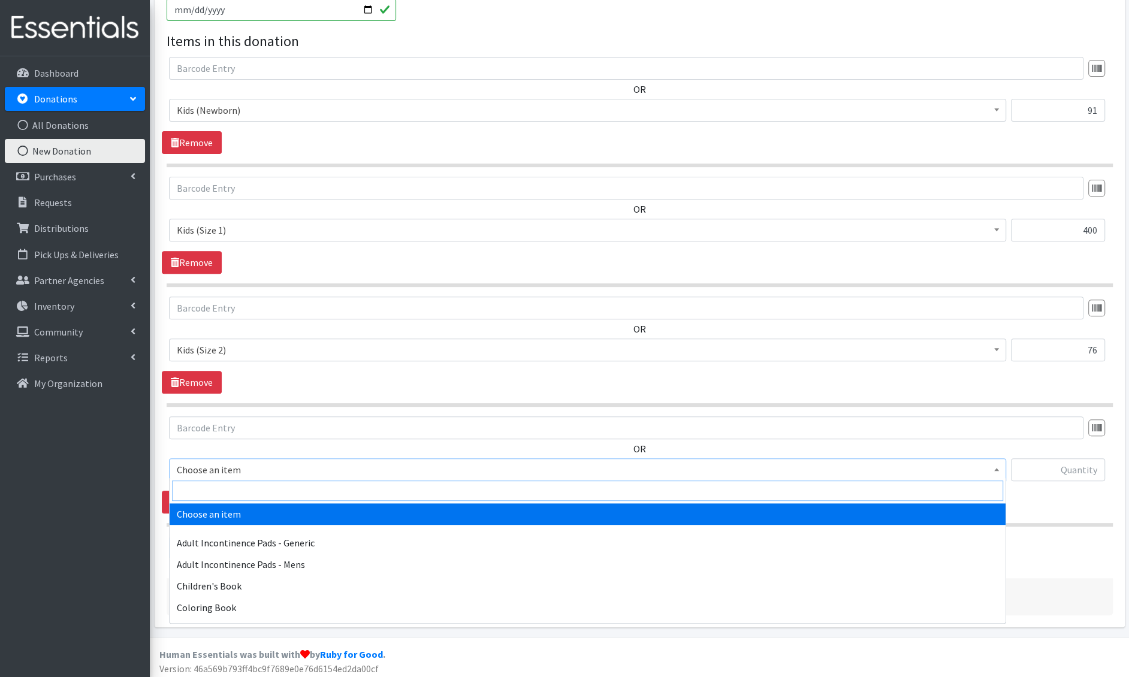
click at [258, 485] on input "search" at bounding box center [587, 491] width 831 height 20
type input "e 3"
select select "1221"
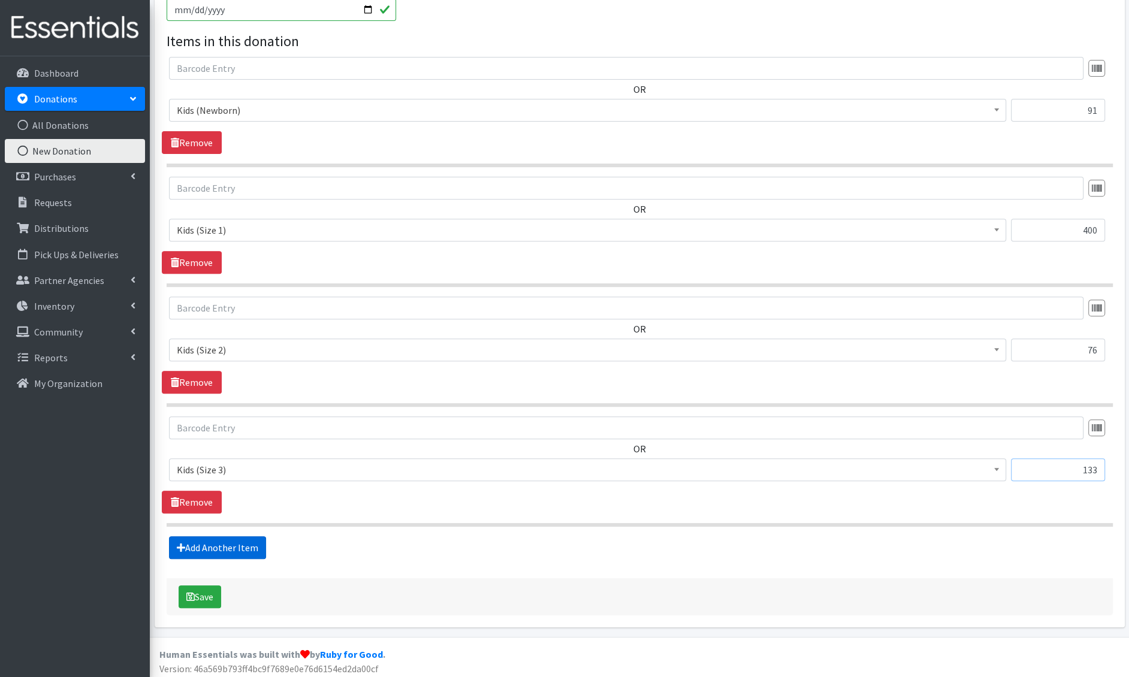
type input "133"
click at [260, 544] on link "Add Another Item" at bounding box center [217, 548] width 97 height 23
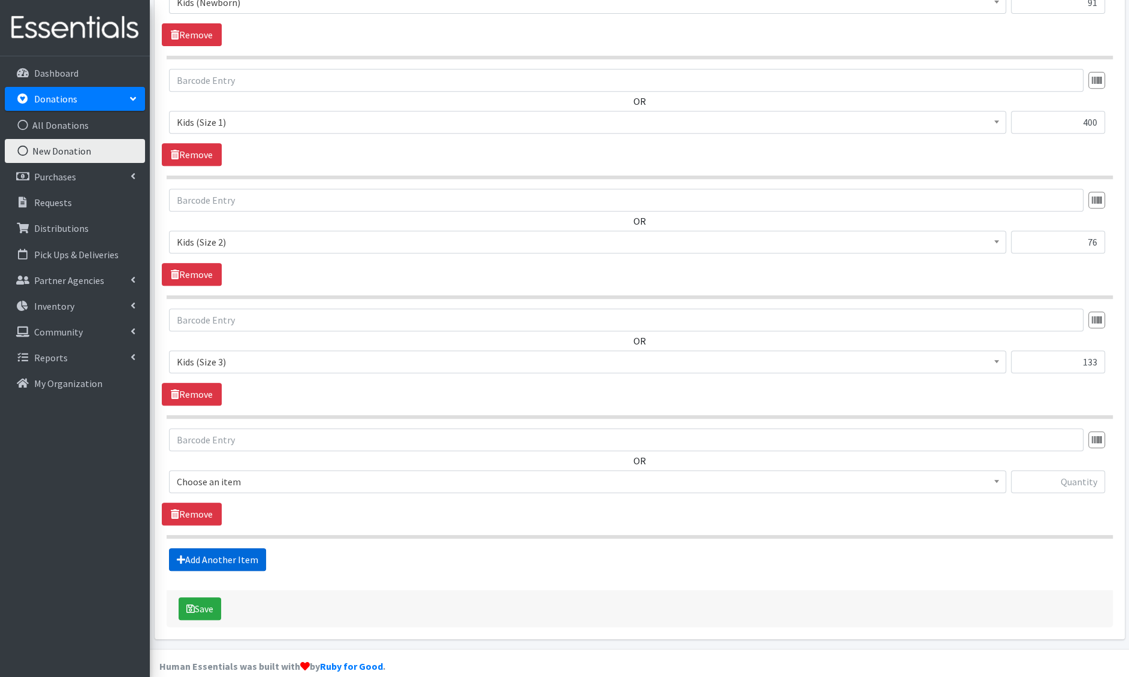
scroll to position [502, 0]
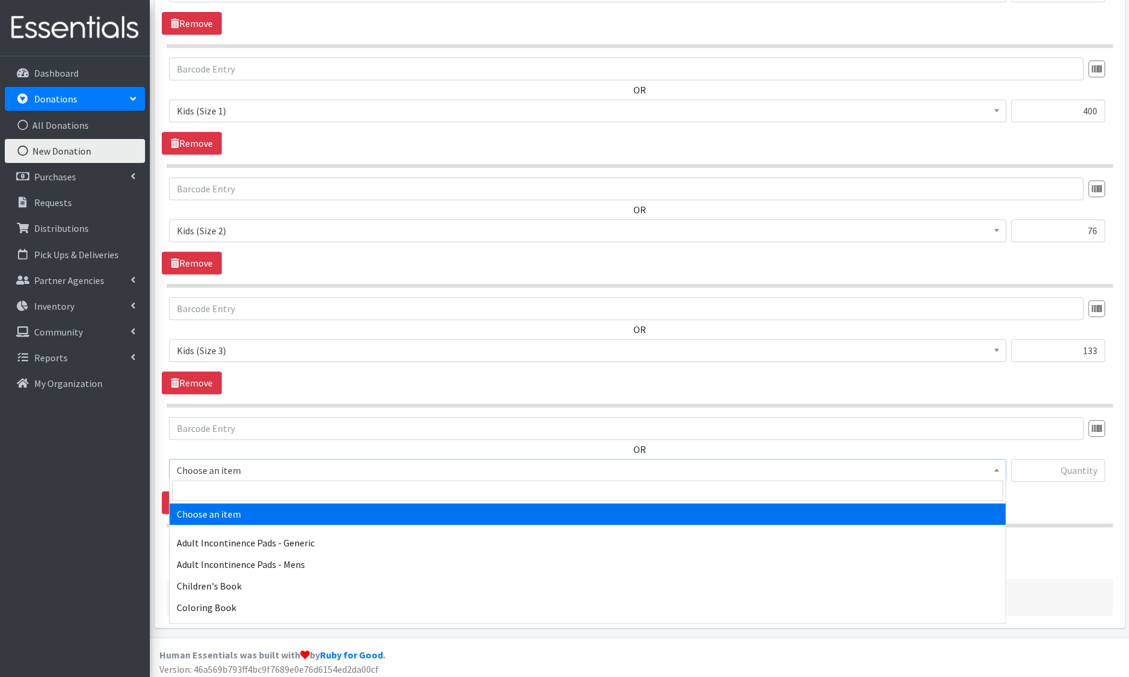
click at [233, 470] on span "Choose an item" at bounding box center [588, 470] width 822 height 17
click at [216, 495] on input "search" at bounding box center [587, 491] width 831 height 20
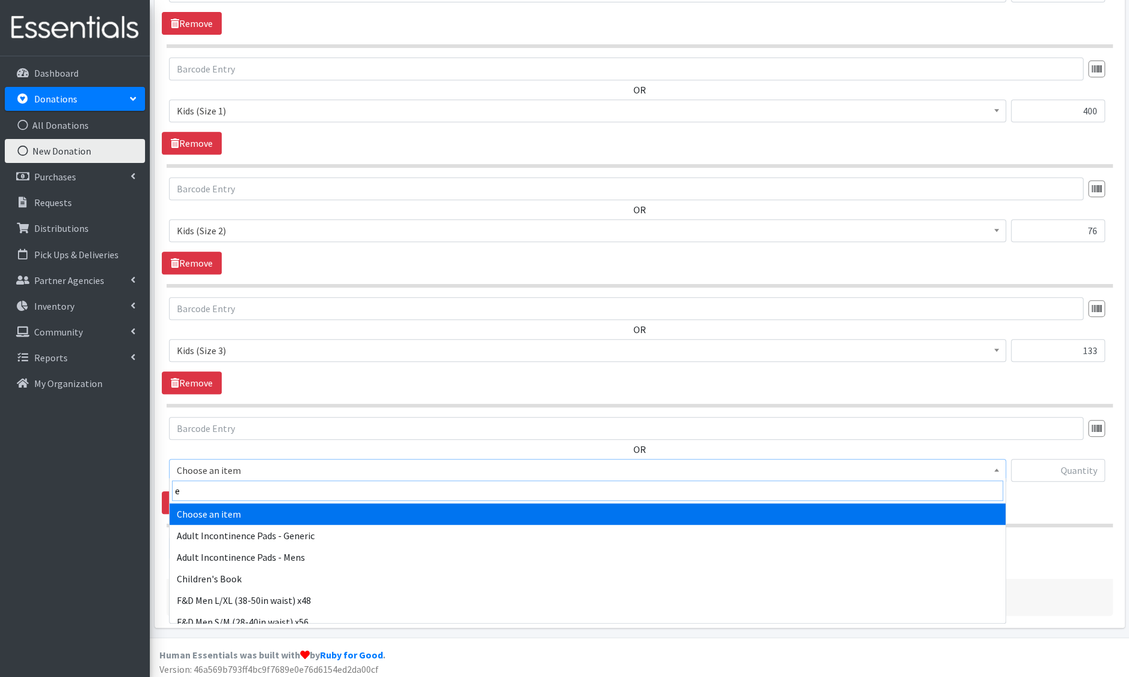
type input "e 4"
select select "1213"
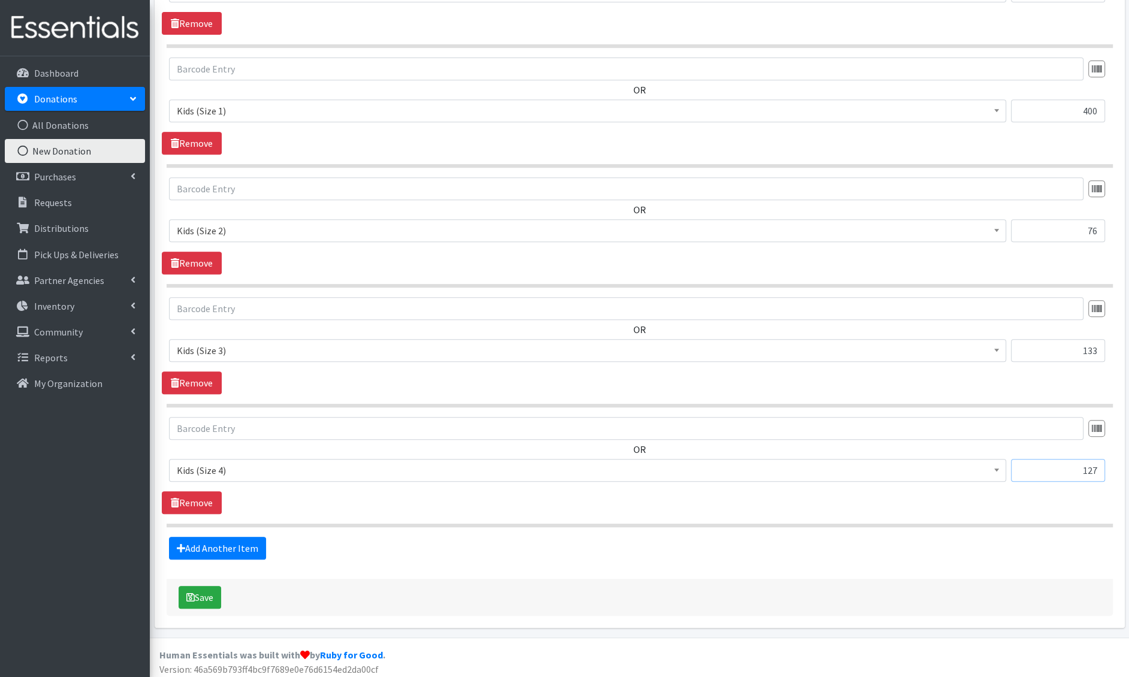
type input "127"
click at [169, 537] on link "Add Another Item" at bounding box center [217, 548] width 97 height 23
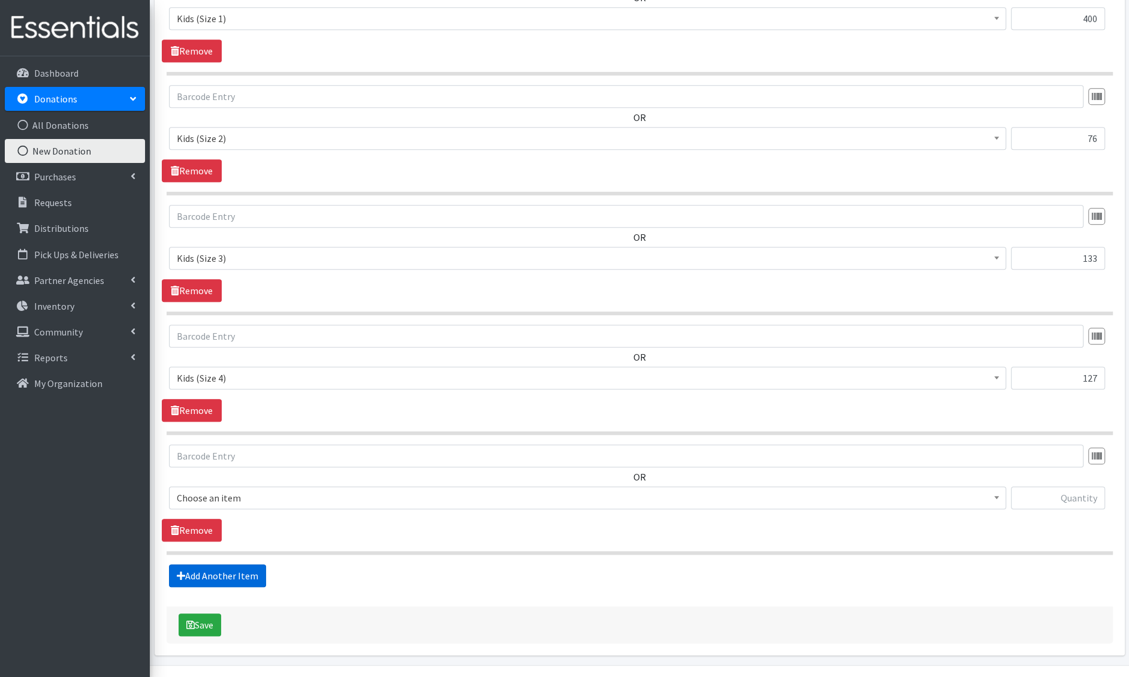
scroll to position [621, 0]
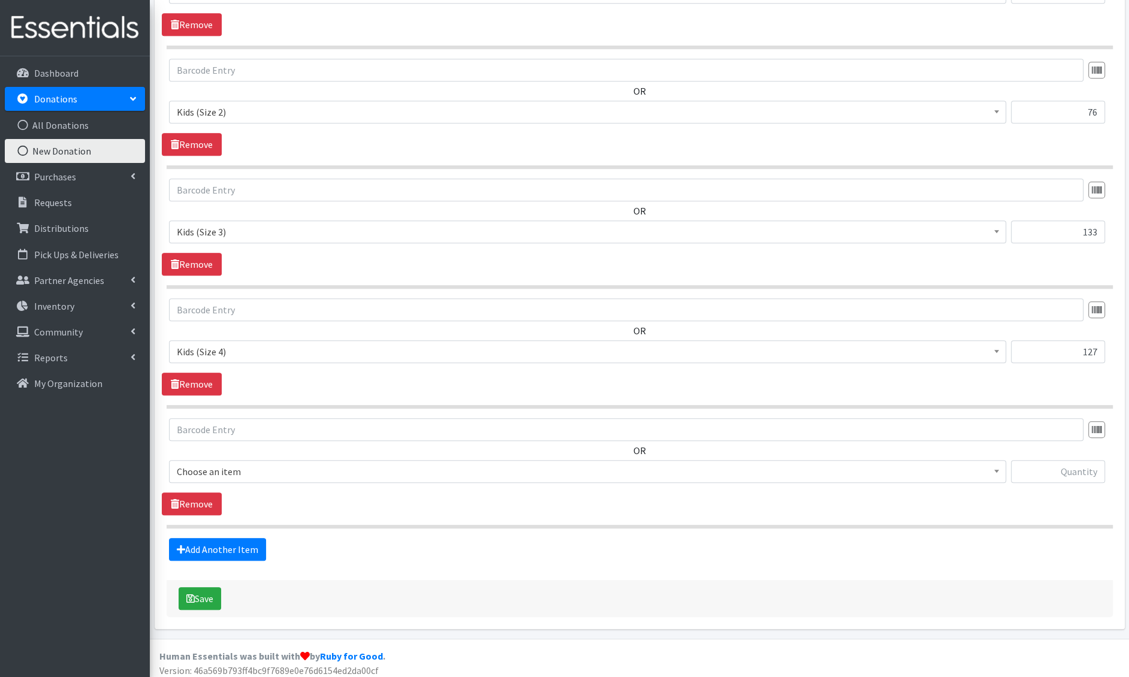
click at [194, 469] on span "Choose an item" at bounding box center [588, 471] width 822 height 17
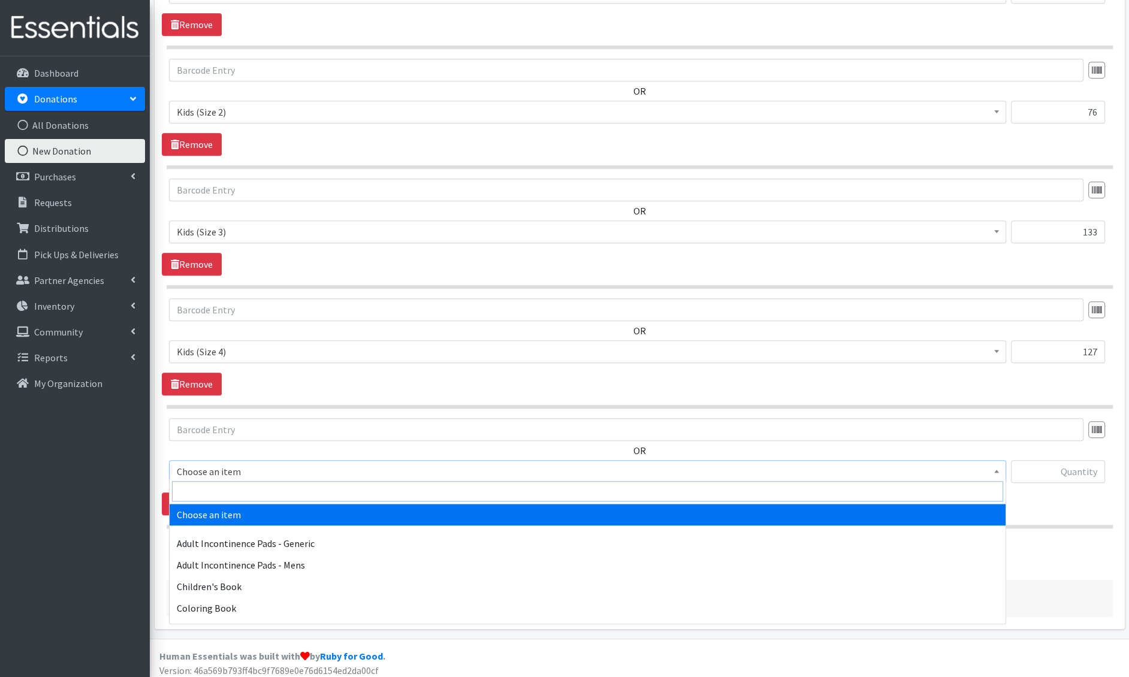
click at [208, 487] on input "search" at bounding box center [587, 491] width 831 height 20
type input "e 5"
select select "1214"
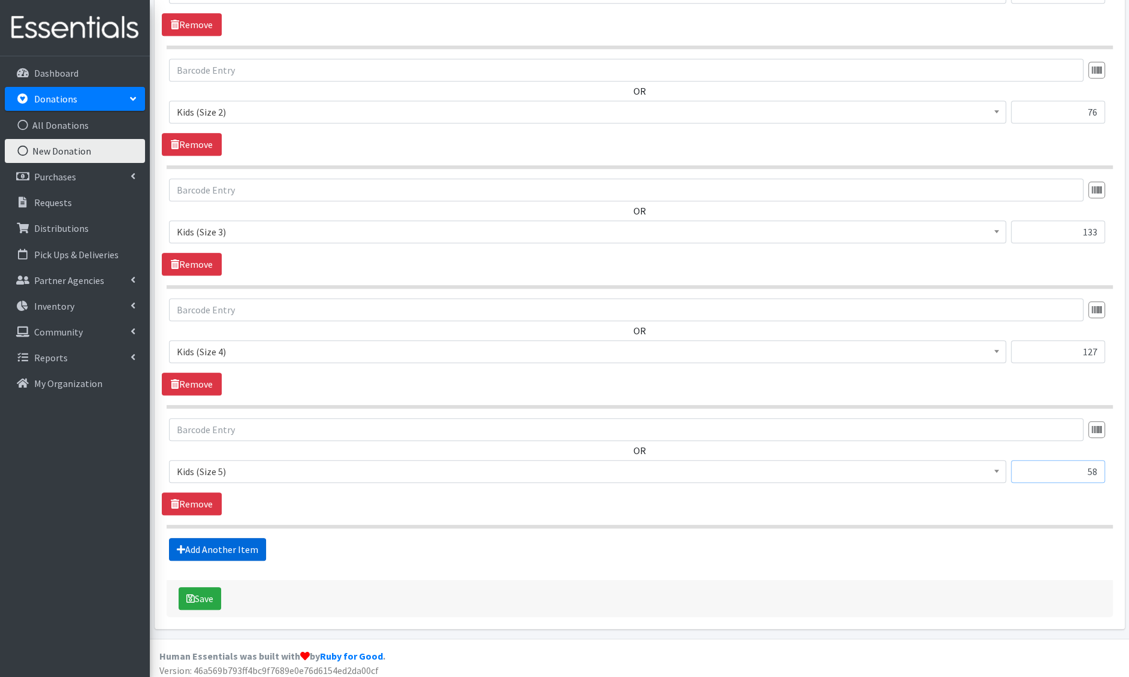
type input "58"
click at [214, 553] on link "Add Another Item" at bounding box center [217, 549] width 97 height 23
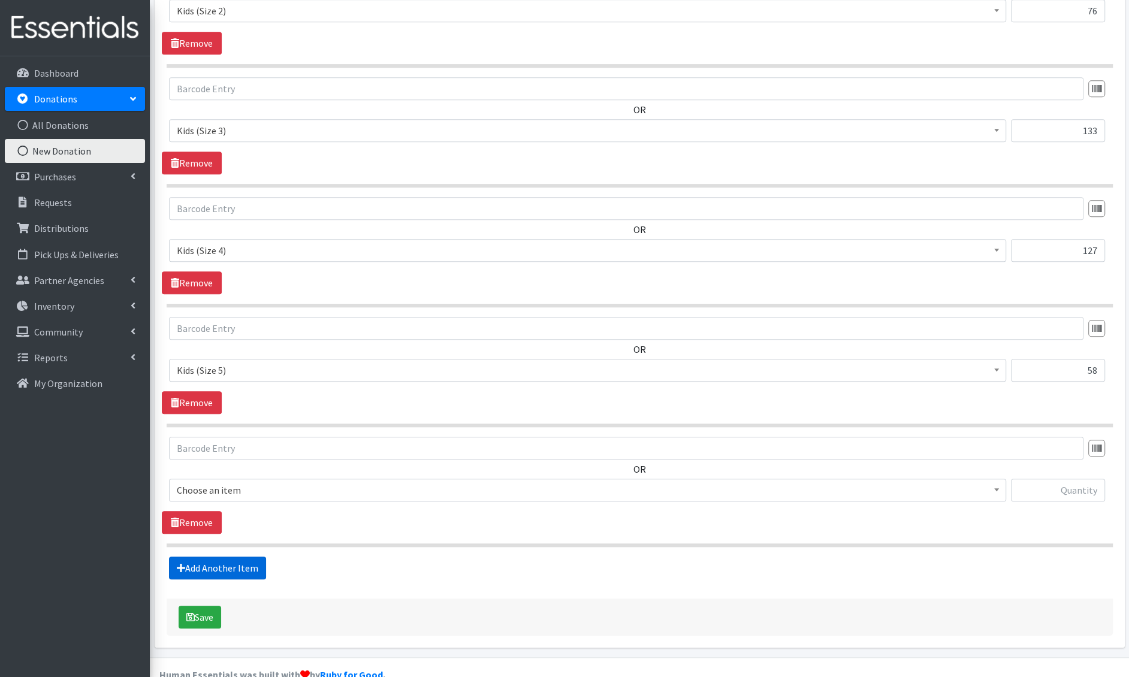
scroll to position [741, 0]
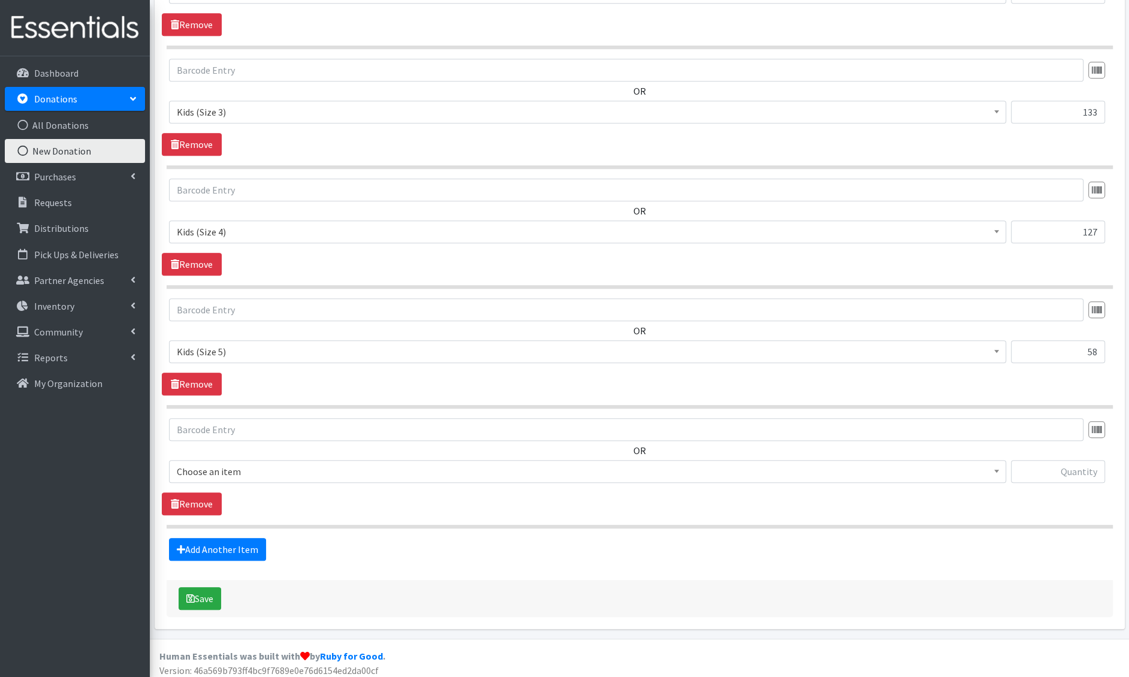
click at [242, 465] on span "Choose an item" at bounding box center [588, 471] width 822 height 17
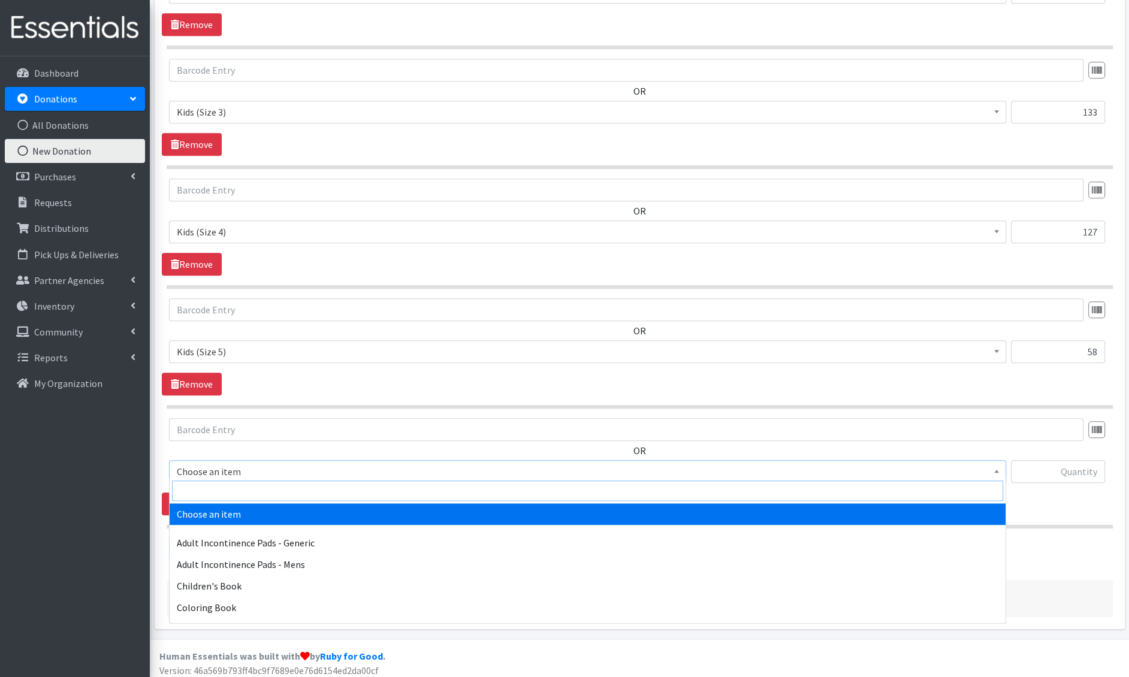
click at [233, 489] on input "search" at bounding box center [587, 491] width 831 height 20
type input "e 6"
select select "1216"
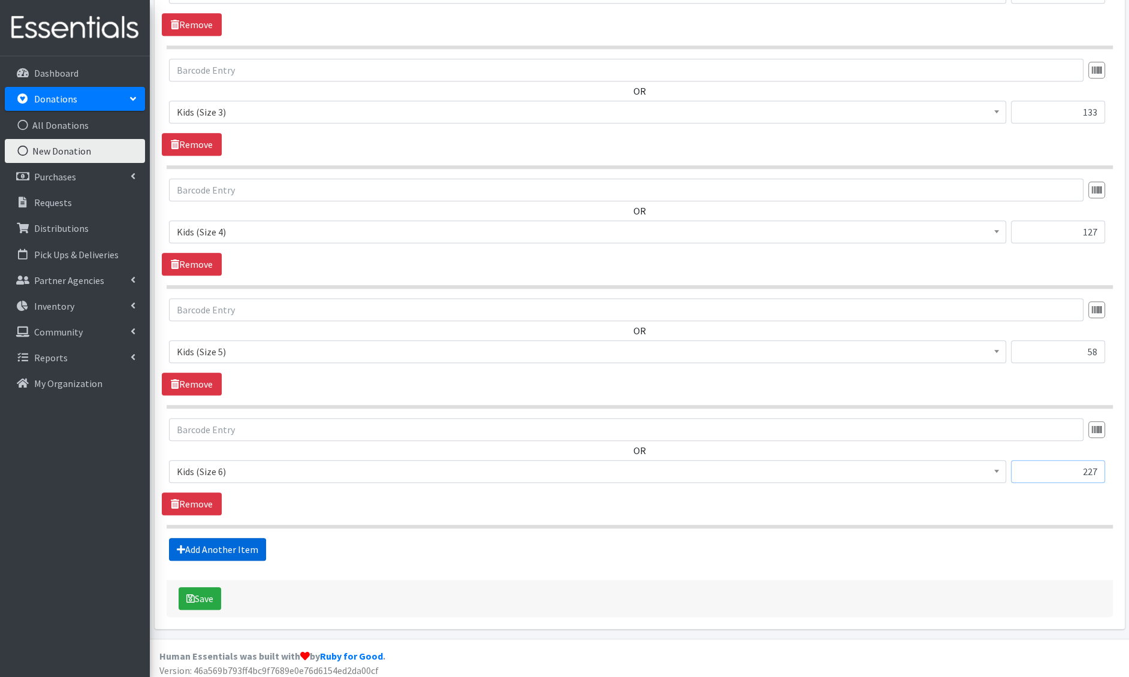
type input "227"
click at [213, 549] on link "Add Another Item" at bounding box center [217, 549] width 97 height 23
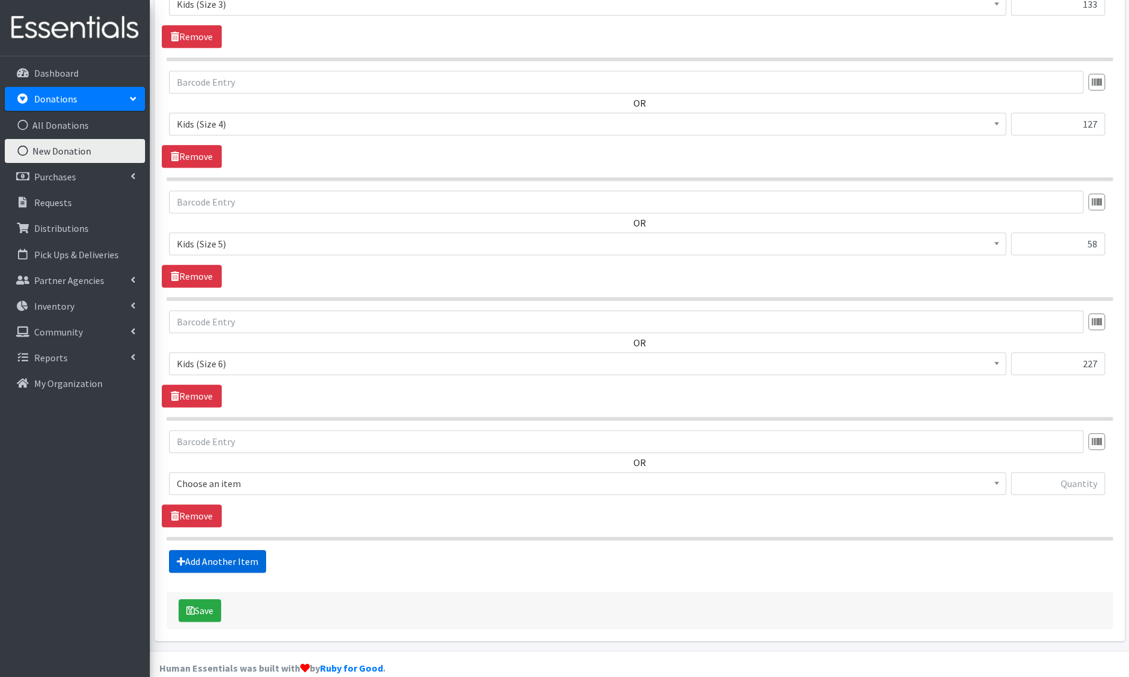
scroll to position [860, 0]
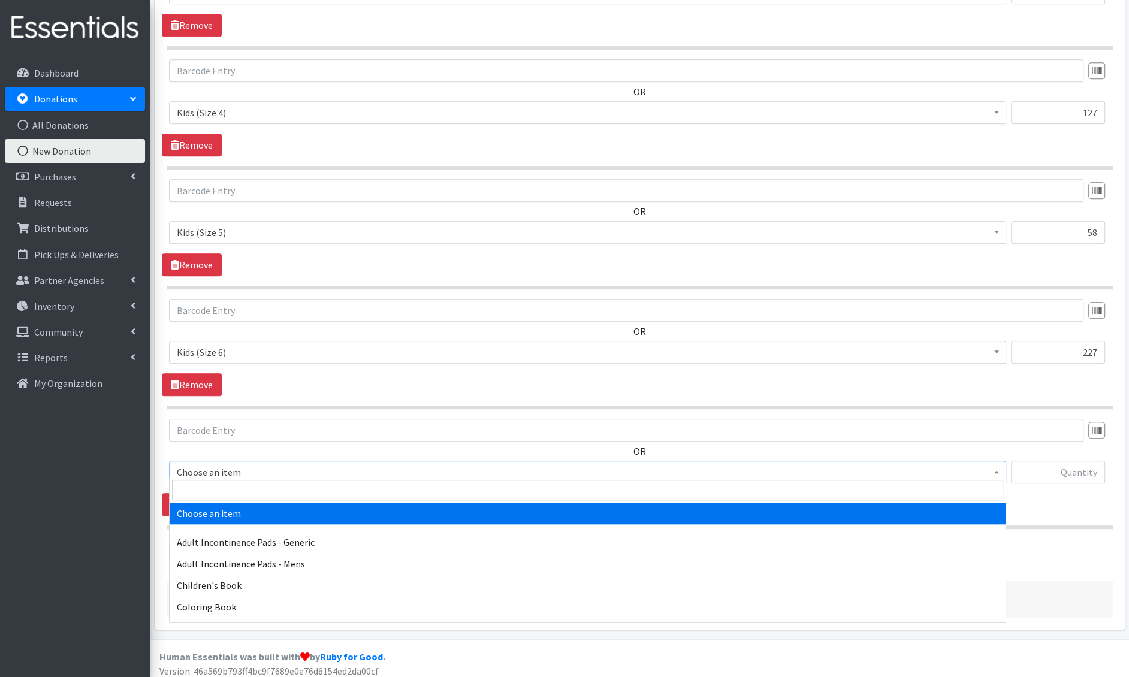
click at [261, 472] on span "Choose an item" at bounding box center [588, 472] width 822 height 17
click at [257, 494] on input "search" at bounding box center [587, 490] width 831 height 20
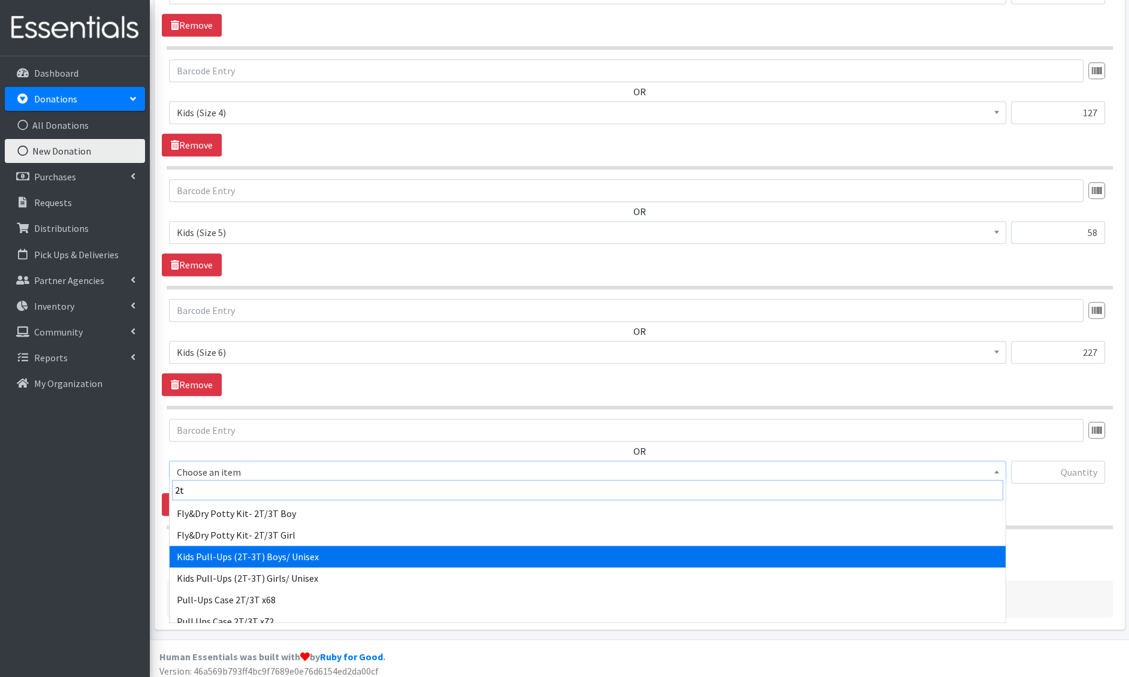
type input "2t"
select select "1411"
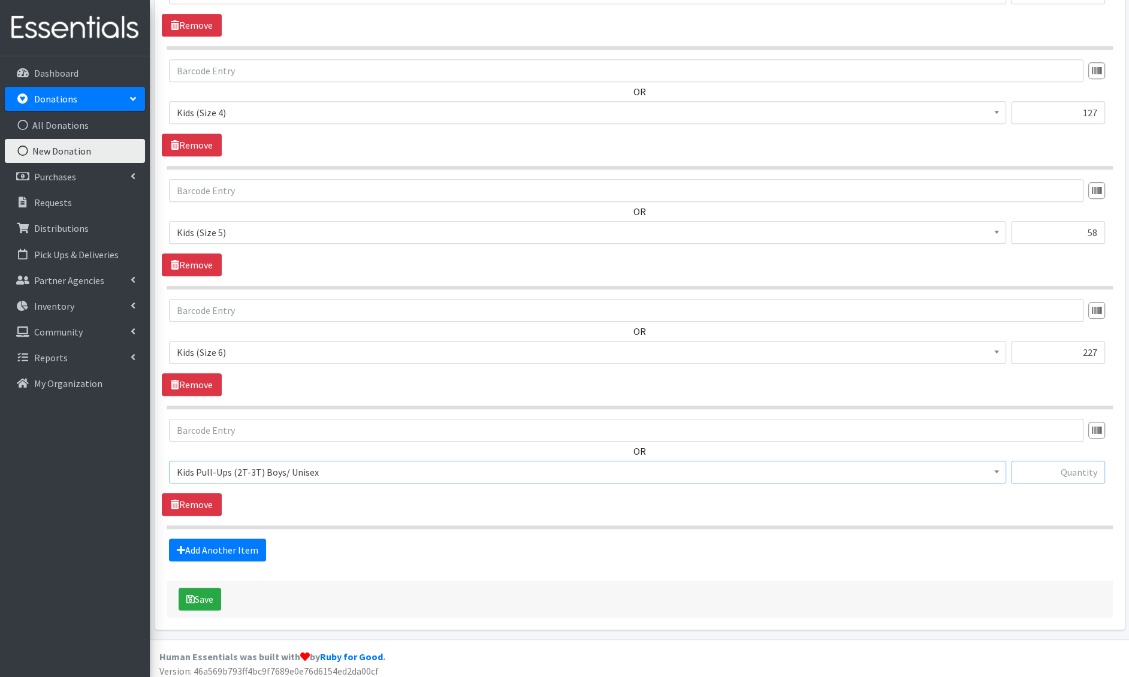
click at [1055, 461] on input "text" at bounding box center [1058, 472] width 94 height 23
type input "8"
click at [241, 539] on link "Add Another Item" at bounding box center [217, 550] width 97 height 23
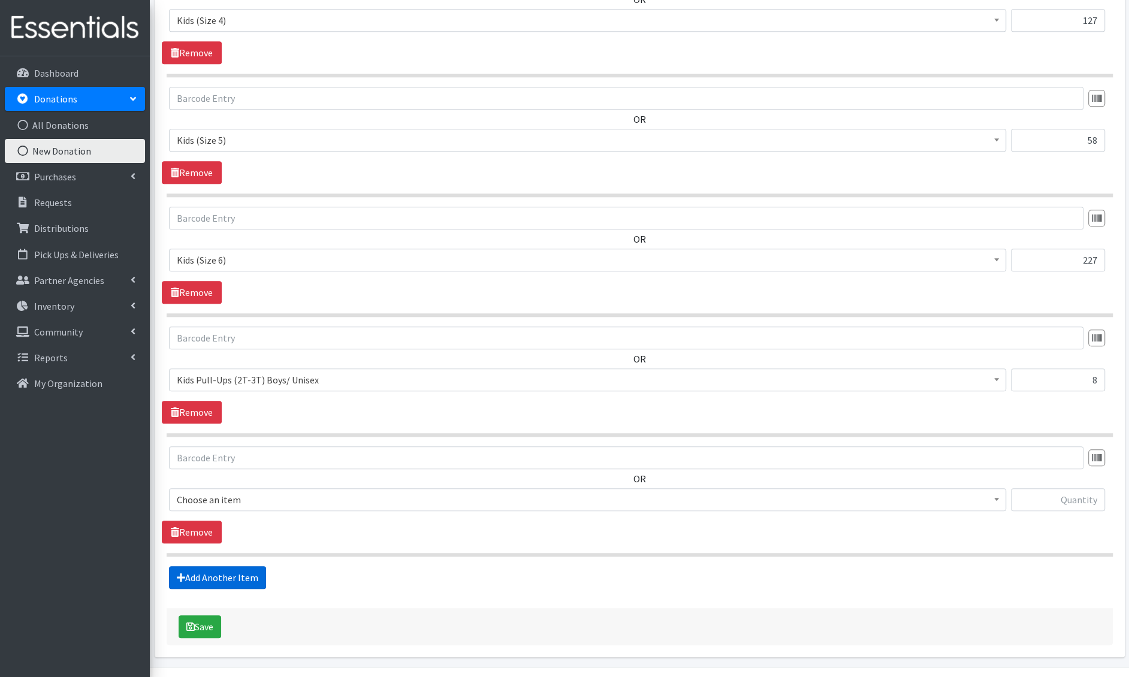
scroll to position [979, 0]
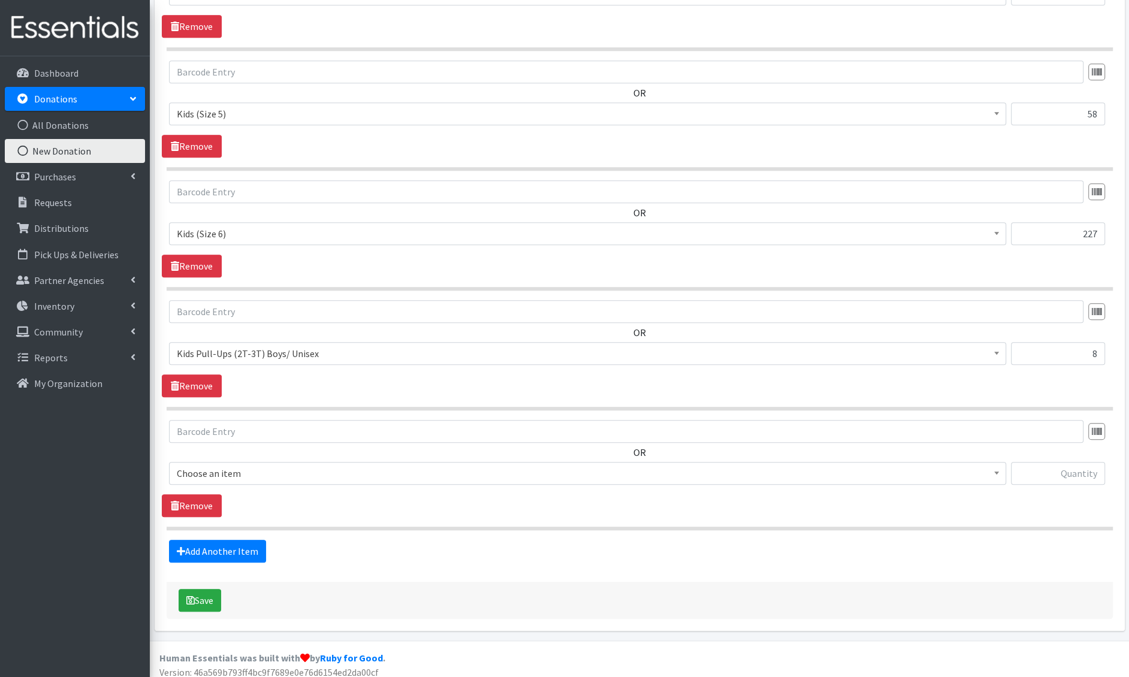
click at [269, 465] on span "Choose an item" at bounding box center [588, 473] width 822 height 17
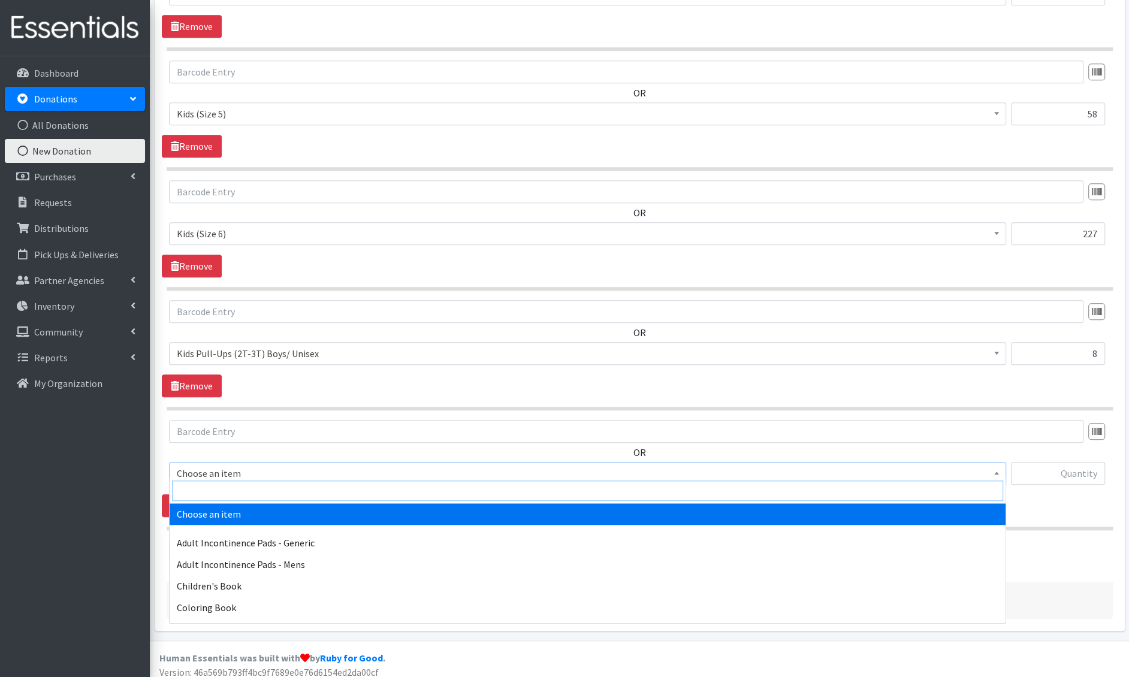
click at [260, 495] on input "search" at bounding box center [587, 491] width 831 height 20
type input "3t-"
select select "1413"
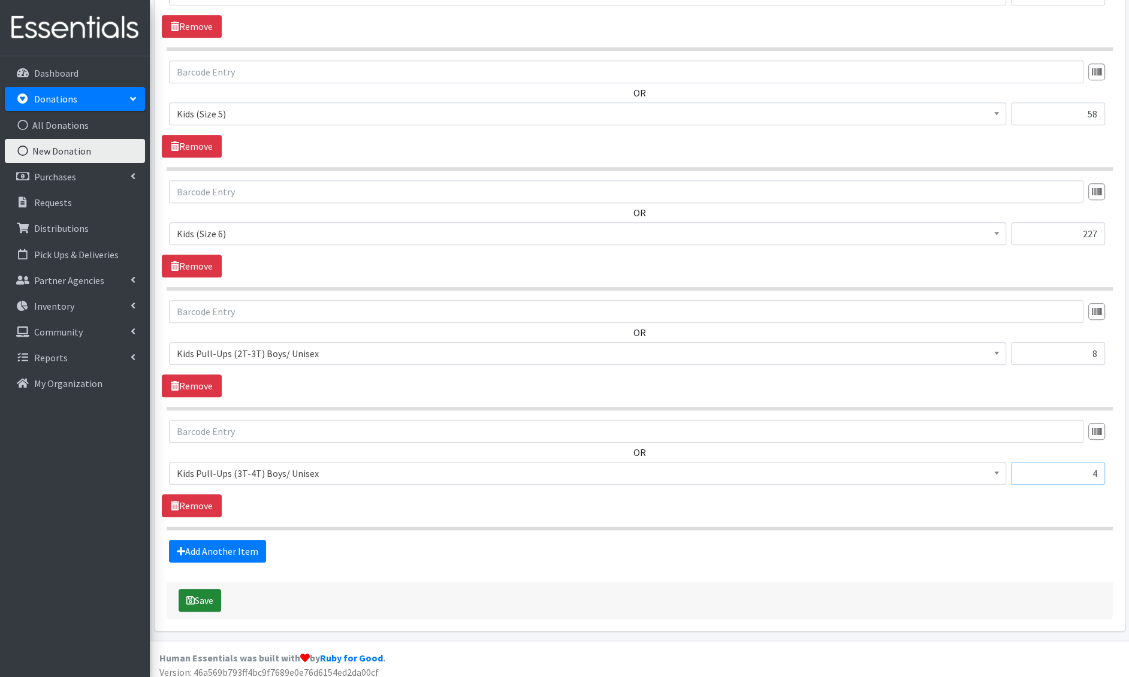
type input "4"
click at [207, 597] on button "Save" at bounding box center [200, 600] width 43 height 23
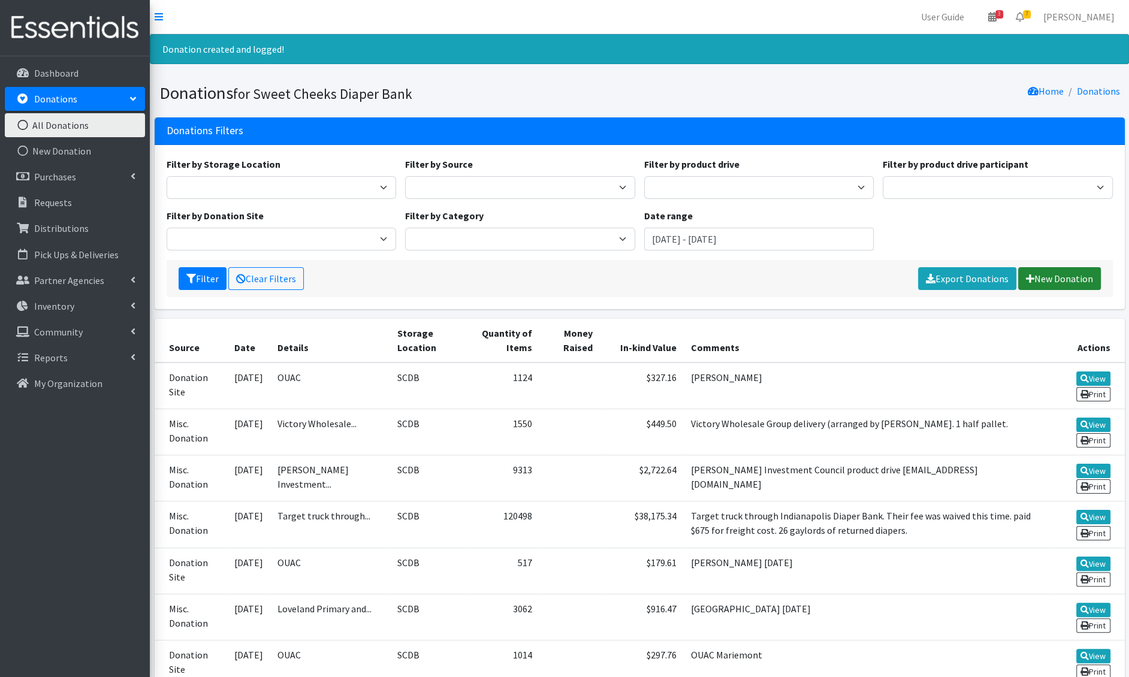
click at [1062, 278] on link "New Donation" at bounding box center [1060, 278] width 83 height 23
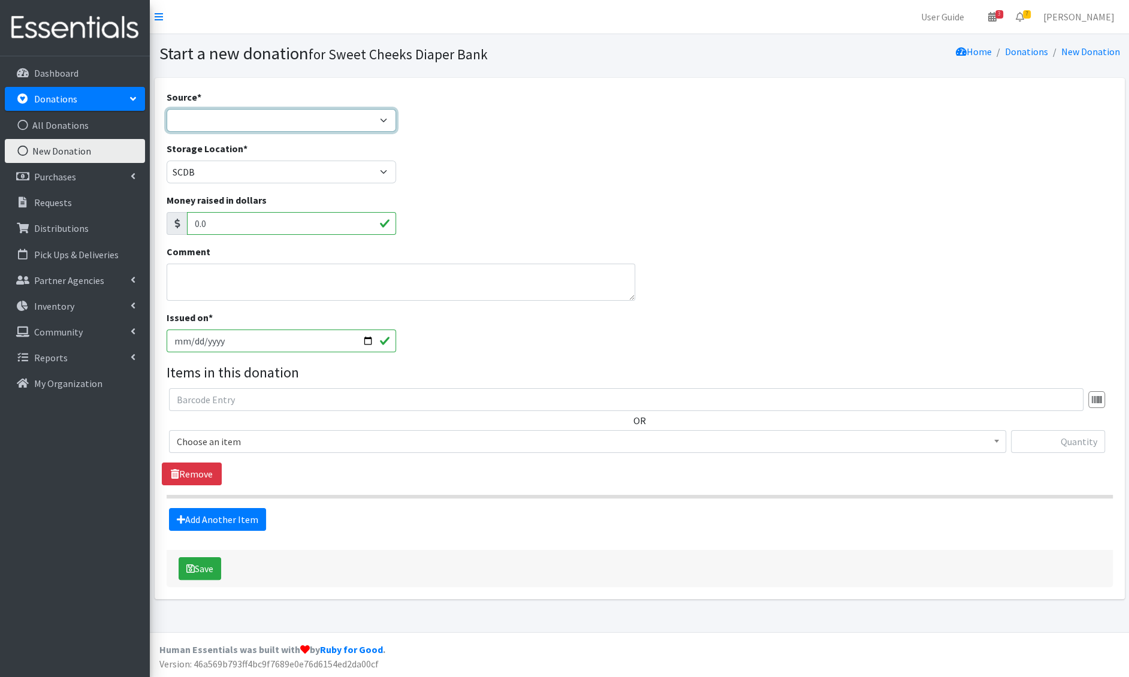
click at [279, 121] on select "Product Drive Manufacturer Donation Site Misc. Donation" at bounding box center [282, 120] width 230 height 23
select select "Donation Site"
click at [167, 109] on select "Product Drive Manufacturer Donation Site Misc. Donation" at bounding box center [282, 120] width 230 height 23
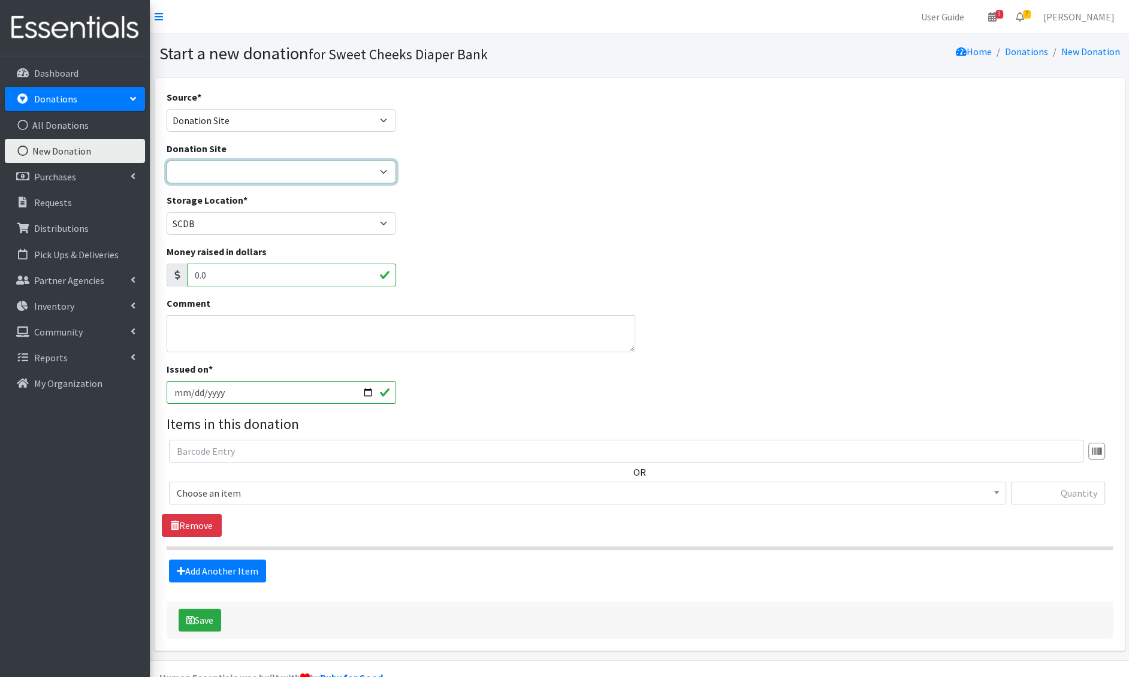
click at [217, 176] on select "Barre 3 Mariemont Cincinnati Museum Center Cincinnati Recycling and Reuse Hub C…" at bounding box center [282, 172] width 230 height 23
select select "38"
click at [167, 161] on select "Barre 3 Mariemont Cincinnati Museum Center Cincinnati Recycling and Reuse Hub C…" at bounding box center [282, 172] width 230 height 23
click at [210, 331] on textarea "Comment" at bounding box center [401, 333] width 469 height 37
type textarea "Anderson"
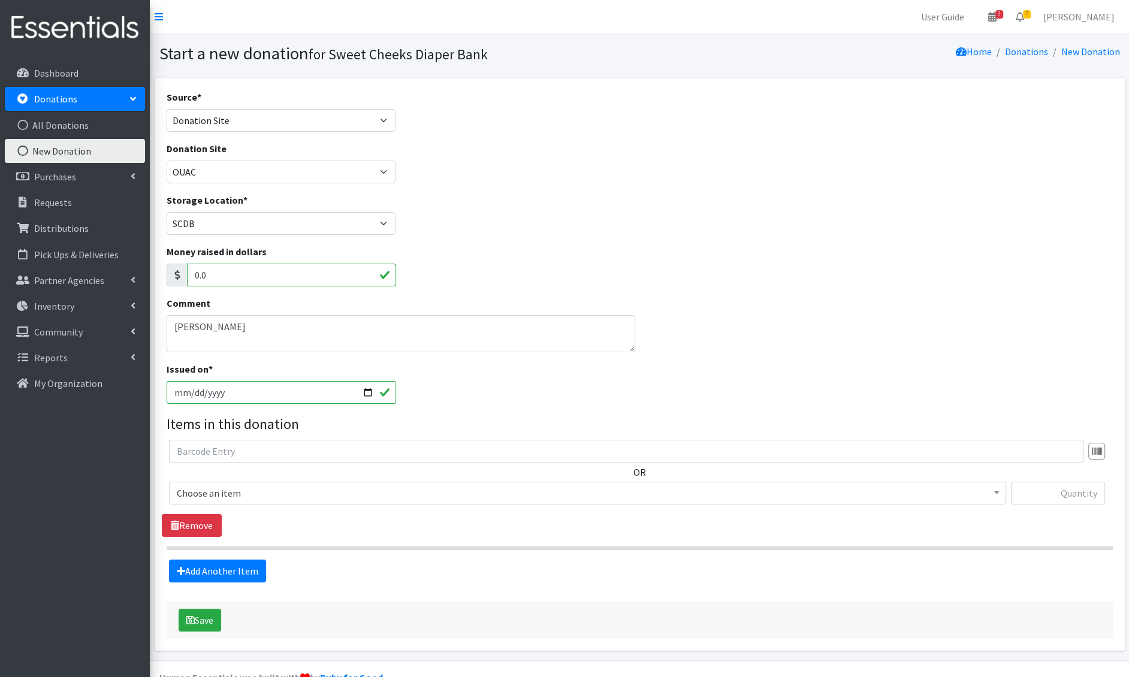
click at [196, 391] on input "[DATE]" at bounding box center [282, 392] width 230 height 23
click at [191, 396] on input "2025-08-21" at bounding box center [282, 392] width 230 height 23
type input "2025-08-09"
click at [234, 496] on span "Choose an item" at bounding box center [588, 493] width 822 height 17
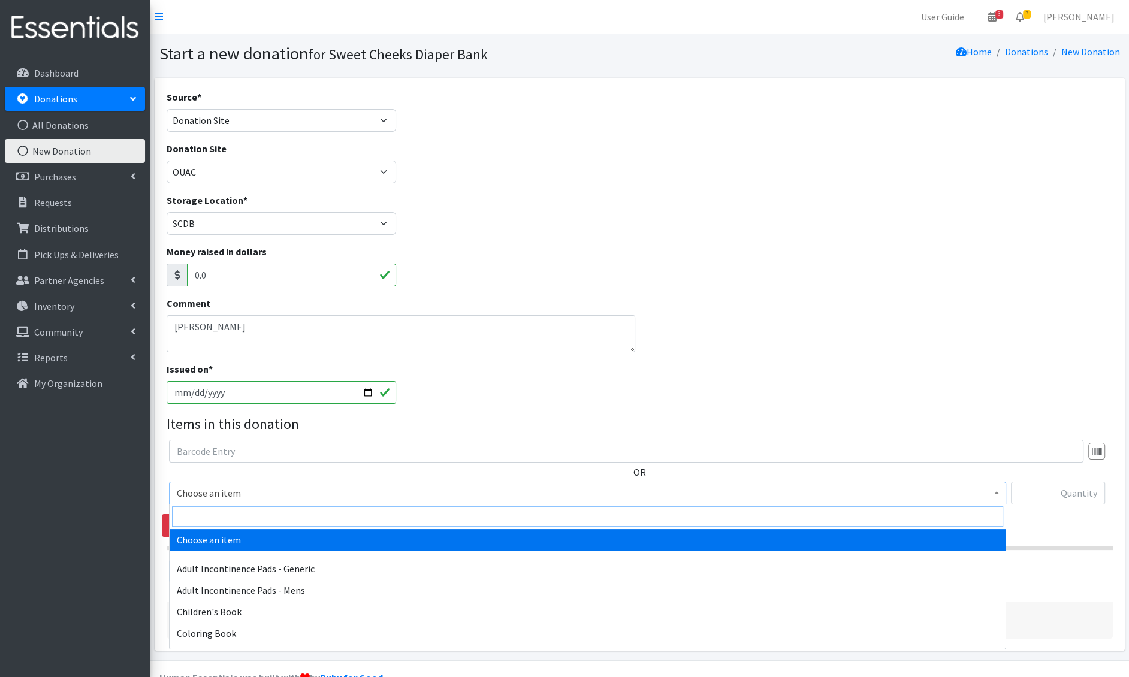
click at [233, 511] on input "search" at bounding box center [587, 517] width 831 height 20
type input "new"
select select "1222"
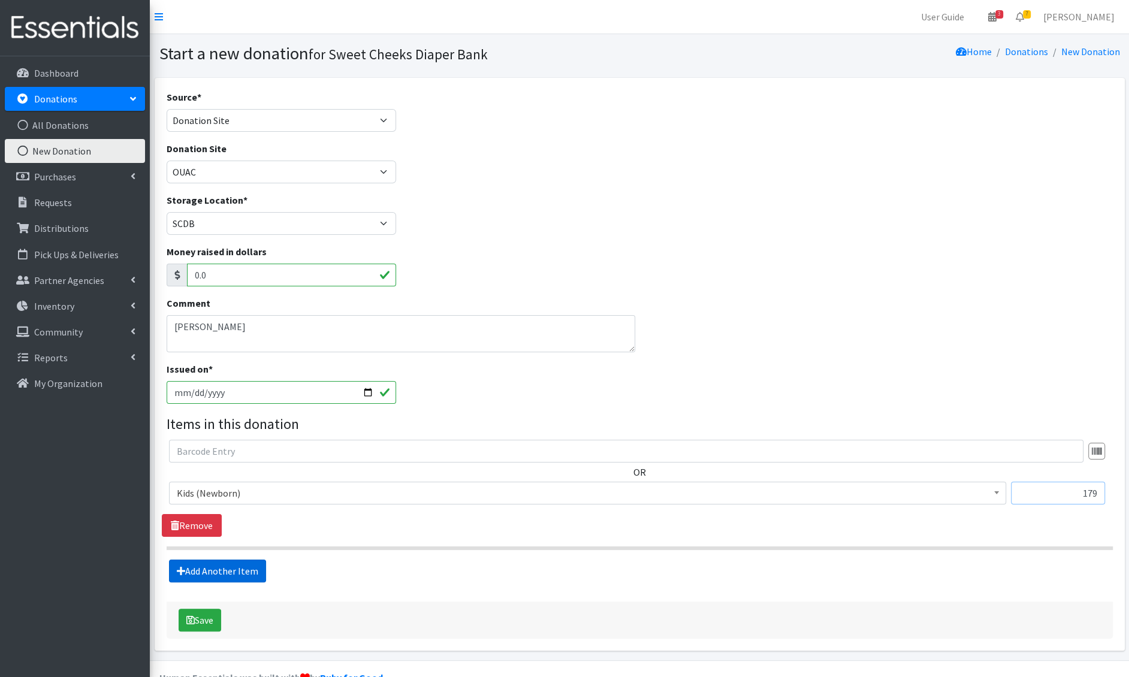
type input "179"
click at [198, 565] on link "Add Another Item" at bounding box center [217, 571] width 97 height 23
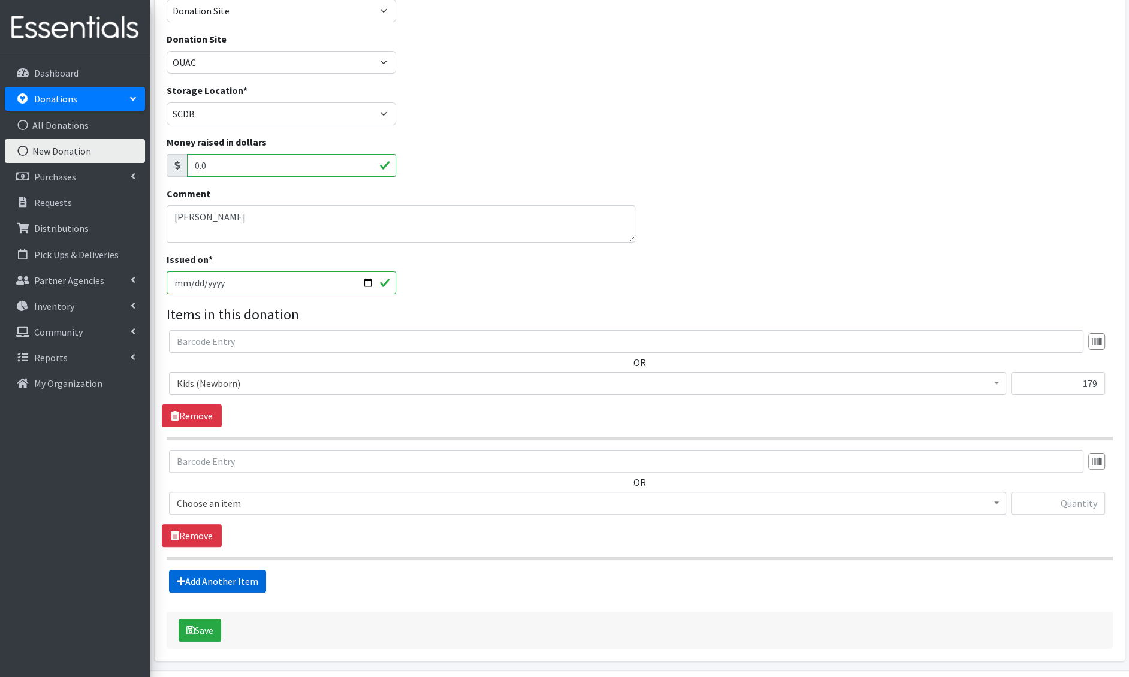
scroll to position [144, 0]
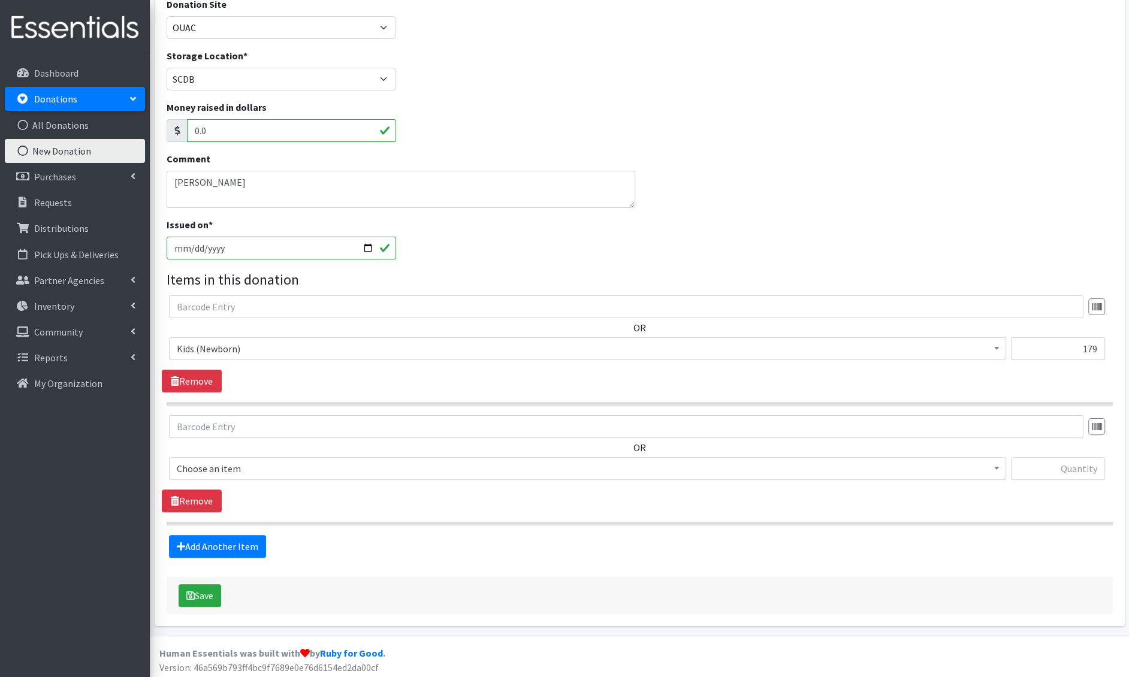
click at [223, 475] on span "Choose an item" at bounding box center [587, 468] width 837 height 23
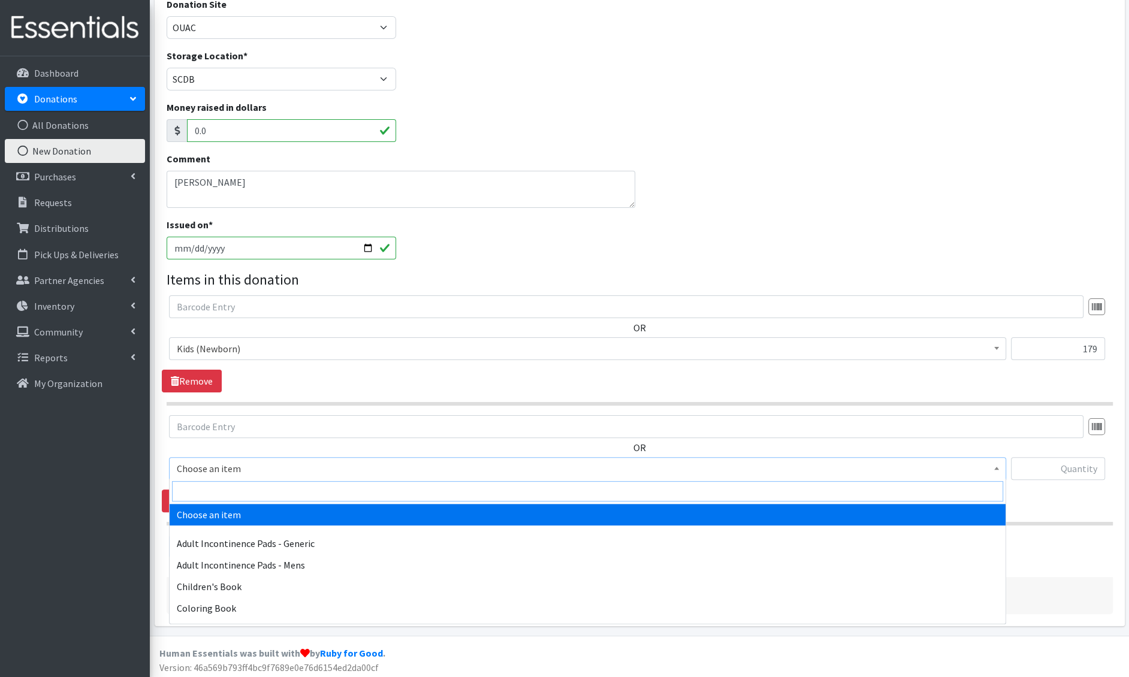
click at [228, 486] on input "search" at bounding box center [587, 491] width 831 height 20
type input "e 1"
select select "1201"
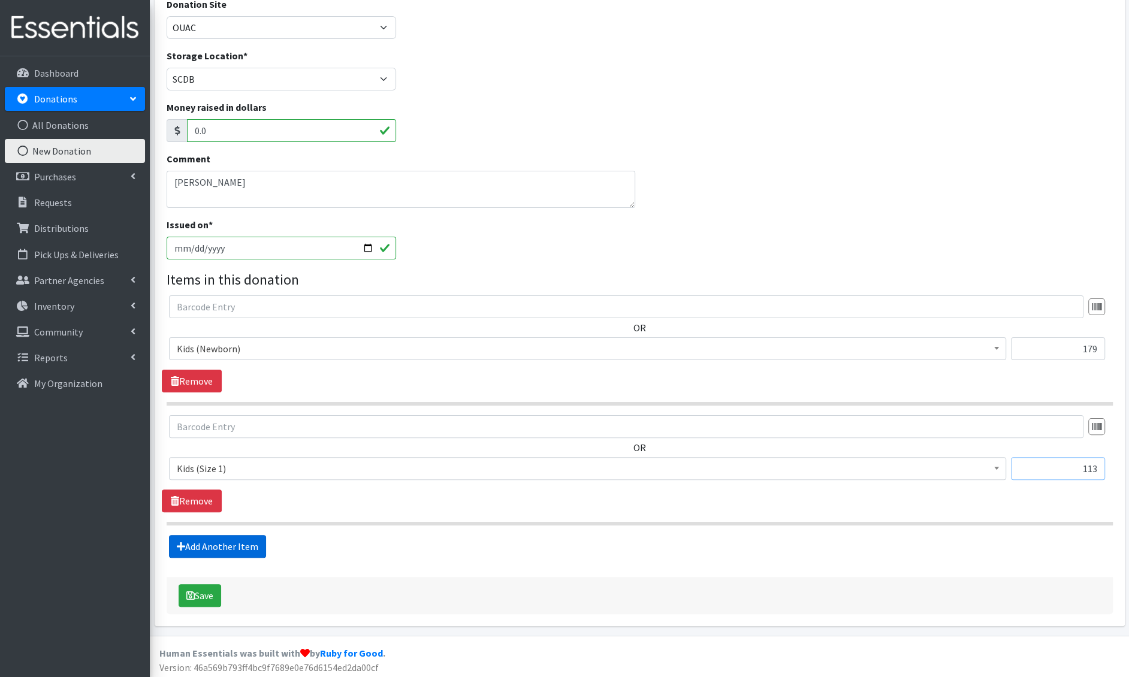
type input "113"
click at [219, 552] on link "Add Another Item" at bounding box center [217, 546] width 97 height 23
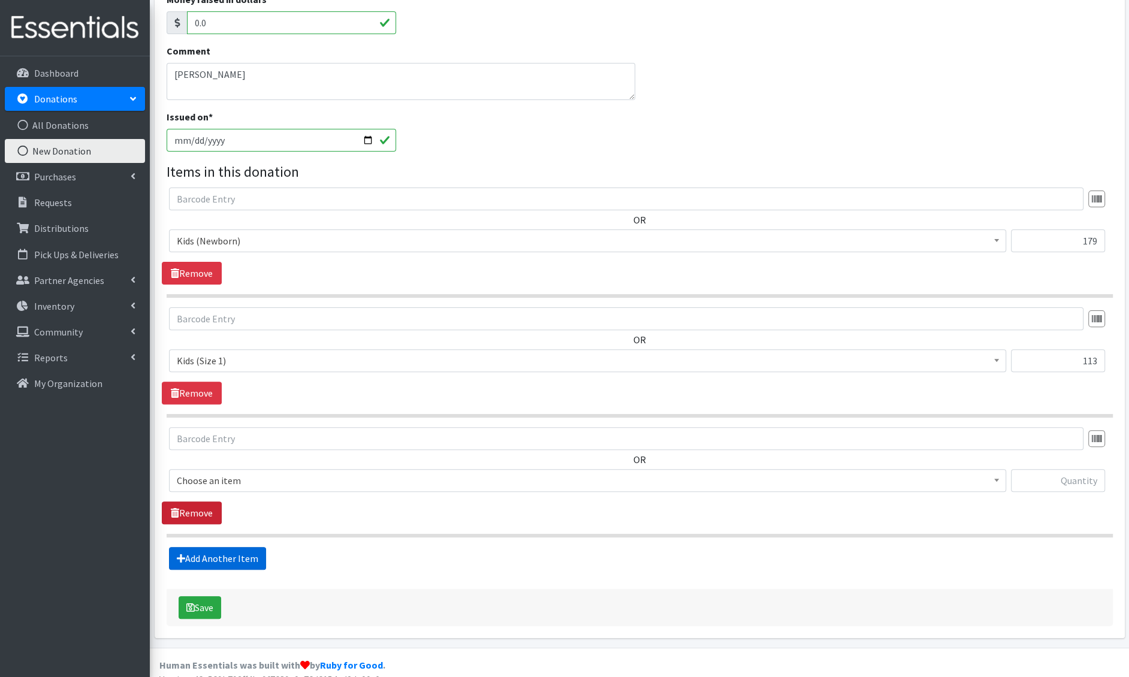
scroll to position [264, 0]
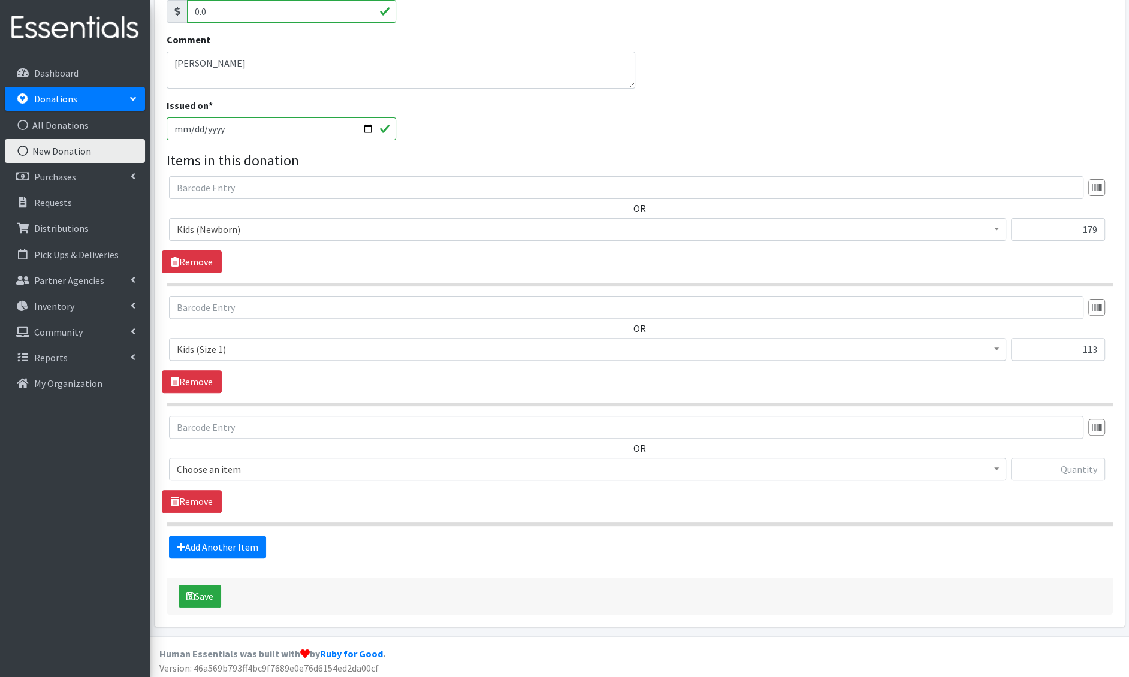
click at [219, 471] on span "Choose an item" at bounding box center [588, 469] width 822 height 17
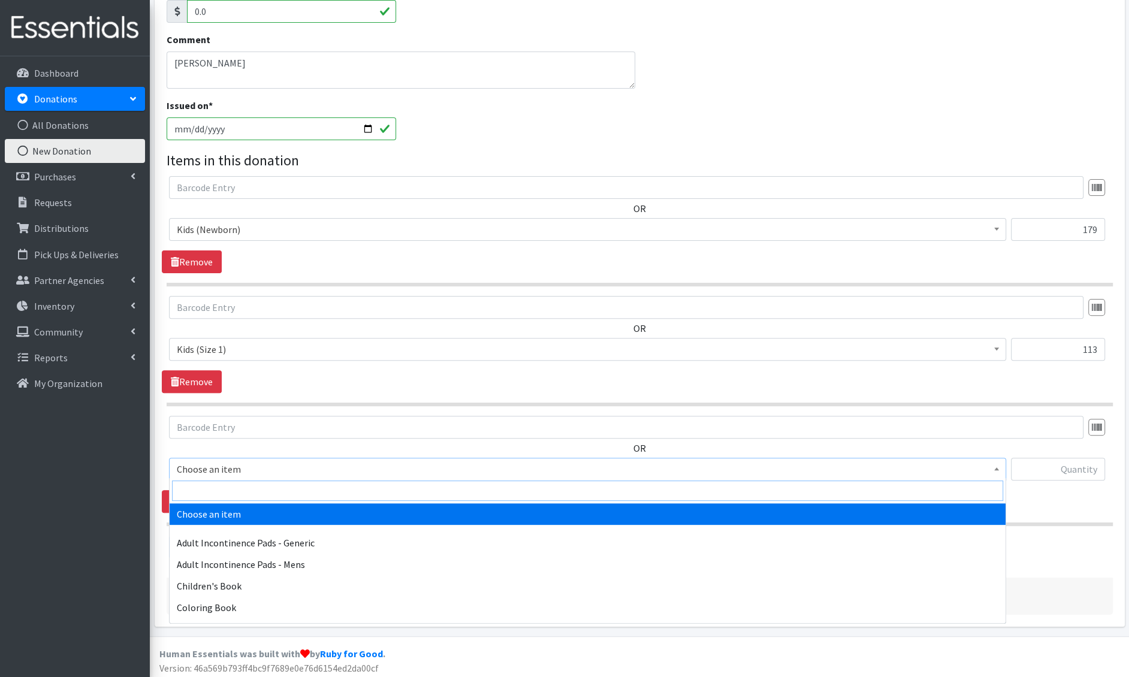
click at [222, 494] on input "search" at bounding box center [587, 491] width 831 height 20
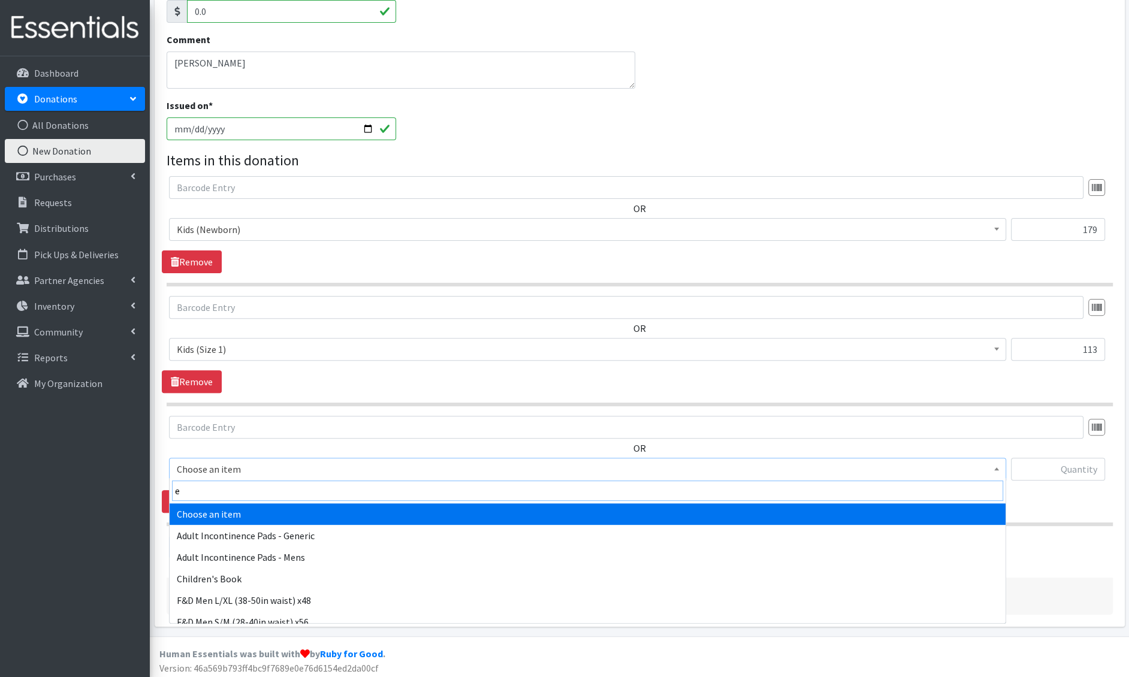
type input "e 2"
select select "1202"
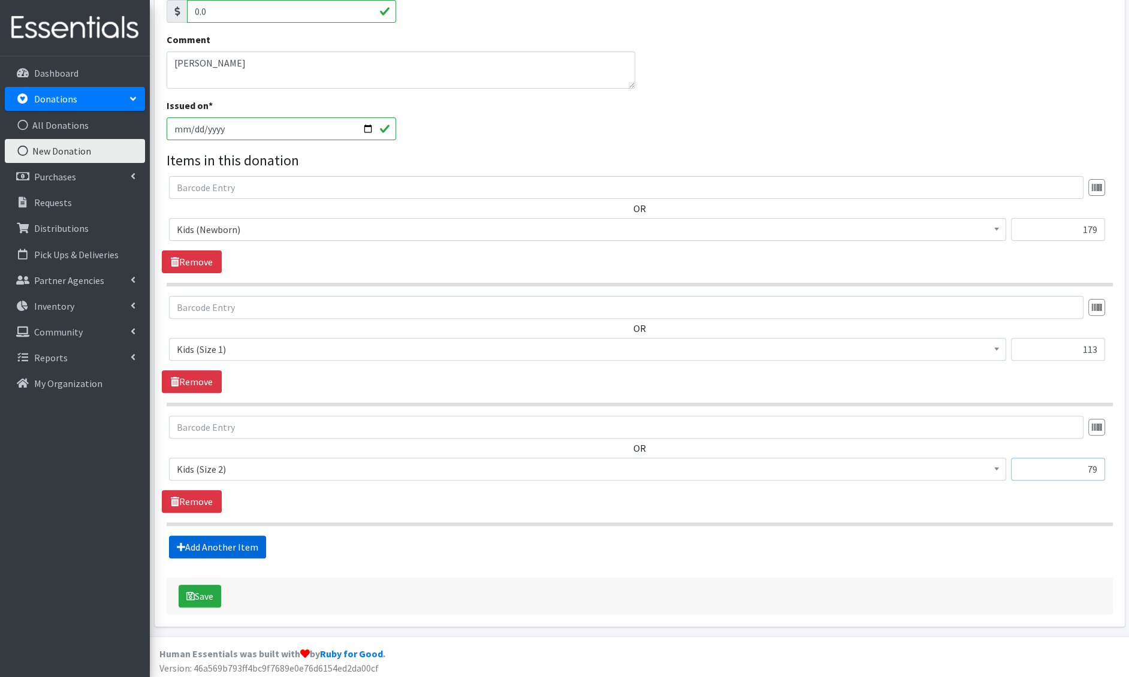
type input "79"
click at [188, 543] on link "Add Another Item" at bounding box center [217, 547] width 97 height 23
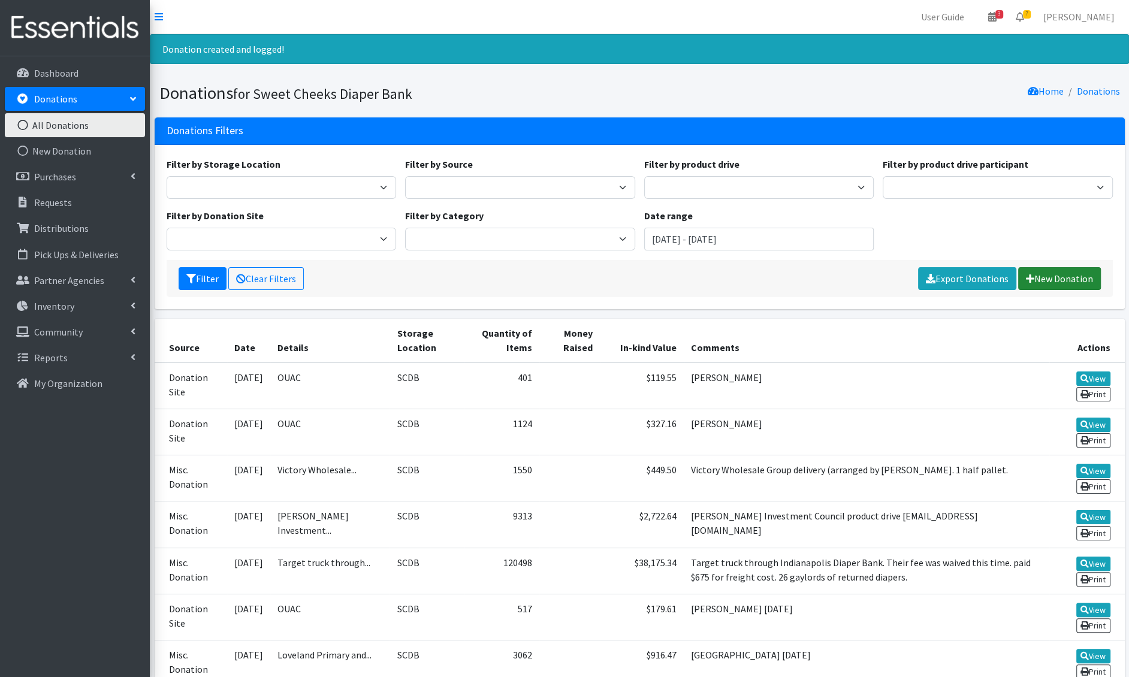
click at [1040, 276] on link "New Donation" at bounding box center [1060, 278] width 83 height 23
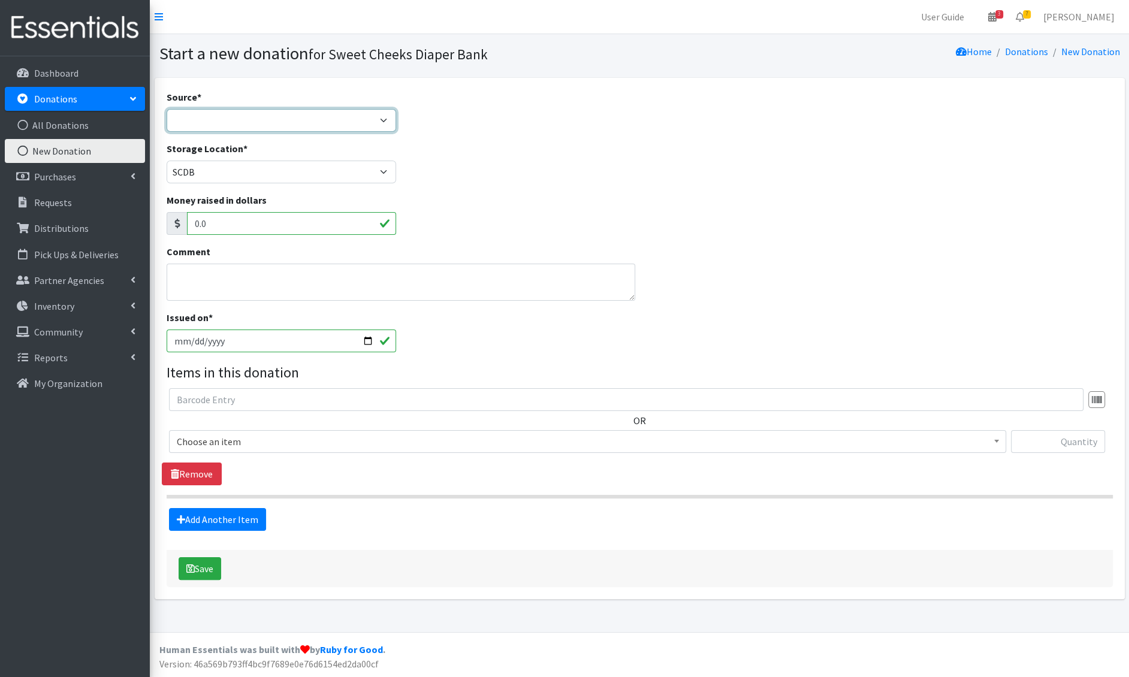
click at [222, 123] on select "Product Drive Manufacturer Donation Site Misc. Donation" at bounding box center [282, 120] width 230 height 23
select select "Donation Site"
click at [167, 109] on select "Product Drive Manufacturer Donation Site Misc. Donation" at bounding box center [282, 120] width 230 height 23
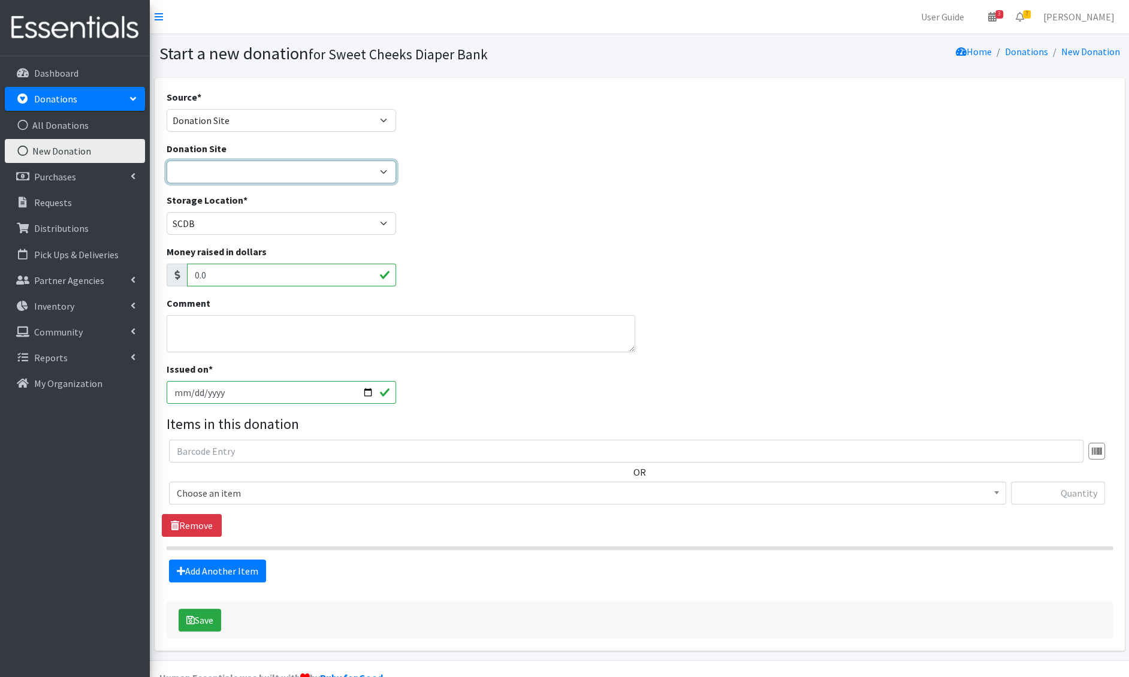
click at [203, 169] on select "Barre 3 Mariemont Cincinnati Museum Center Cincinnati Recycling and Reuse Hub C…" at bounding box center [282, 172] width 230 height 23
select select "38"
click at [167, 161] on select "Barre 3 Mariemont Cincinnati Museum Center Cincinnati Recycling and Reuse Hub C…" at bounding box center [282, 172] width 230 height 23
click at [206, 326] on textarea "Comment" at bounding box center [401, 333] width 469 height 37
type textarea "[GEOGRAPHIC_DATA]"
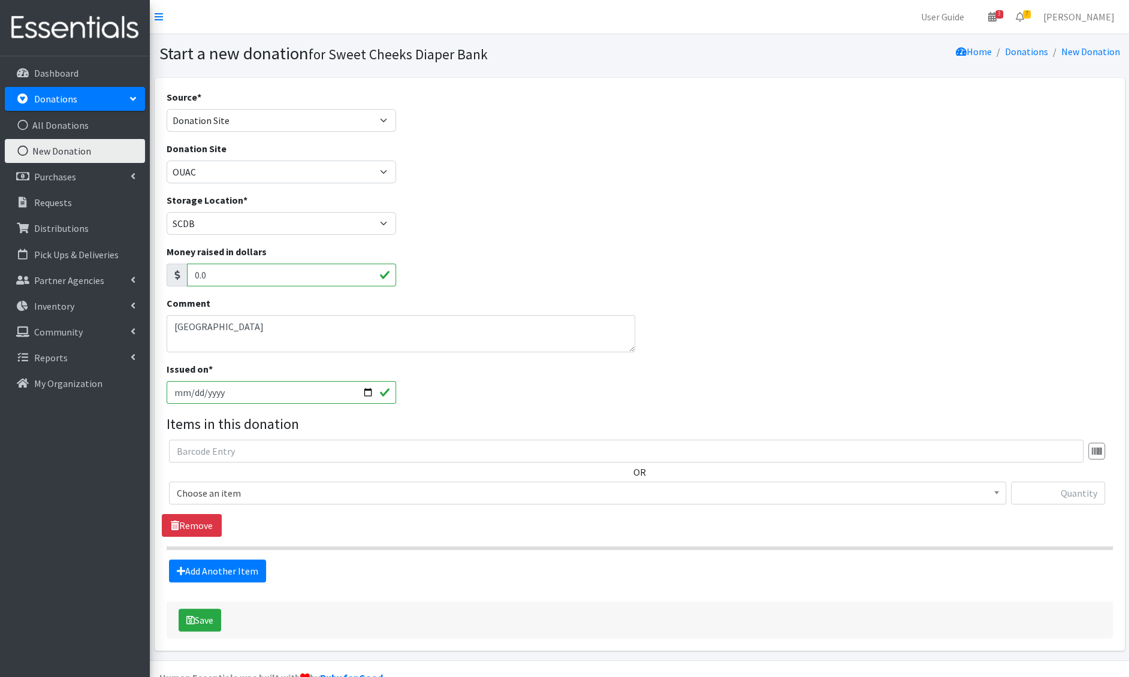
click at [189, 393] on input "[DATE]" at bounding box center [282, 392] width 230 height 23
type input "[DATE]"
click at [204, 489] on span "Choose an item" at bounding box center [588, 493] width 822 height 17
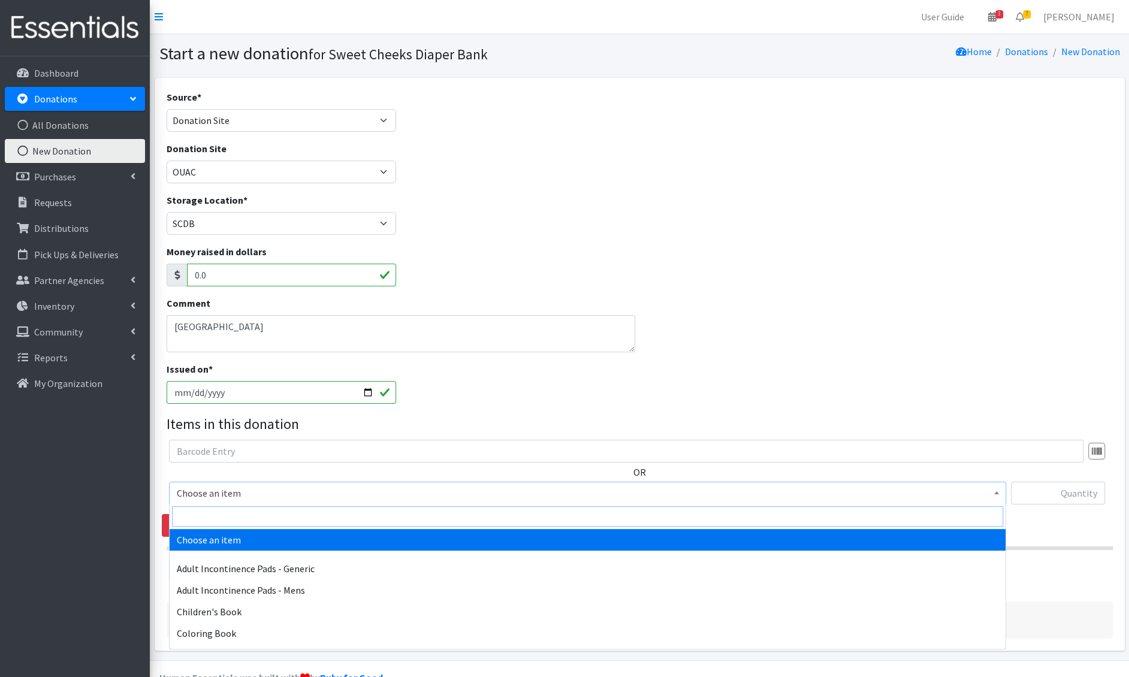
click at [206, 520] on input "search" at bounding box center [587, 517] width 831 height 20
type input "newb"
select select "1222"
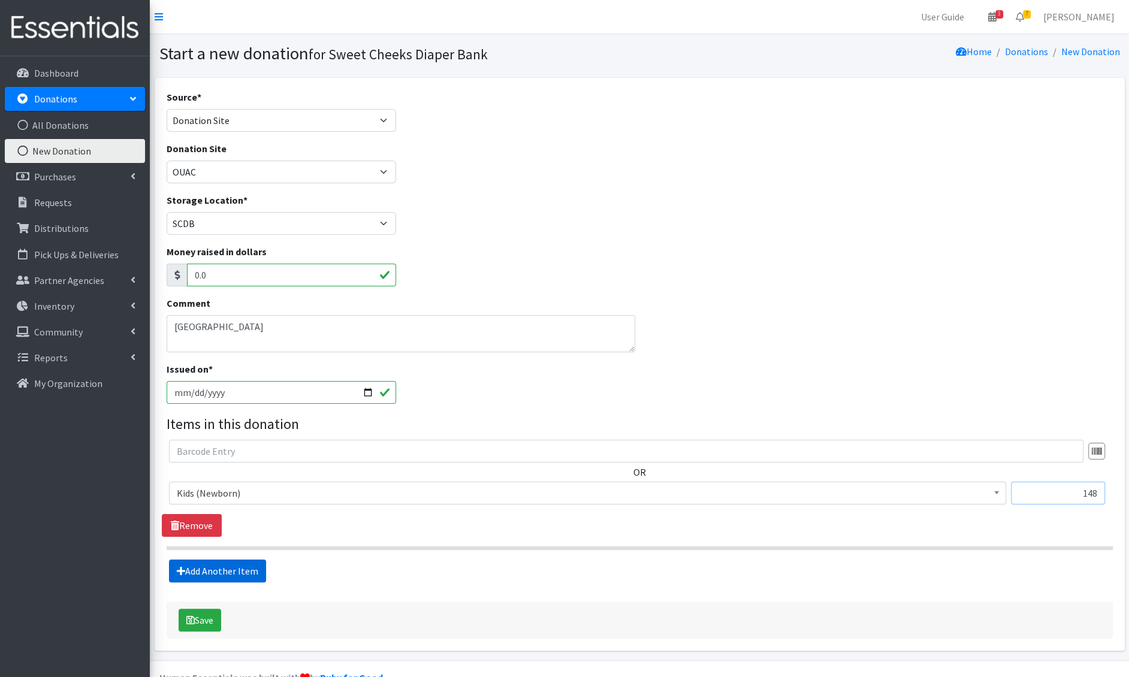
type input "148"
click at [189, 570] on link "Add Another Item" at bounding box center [217, 571] width 97 height 23
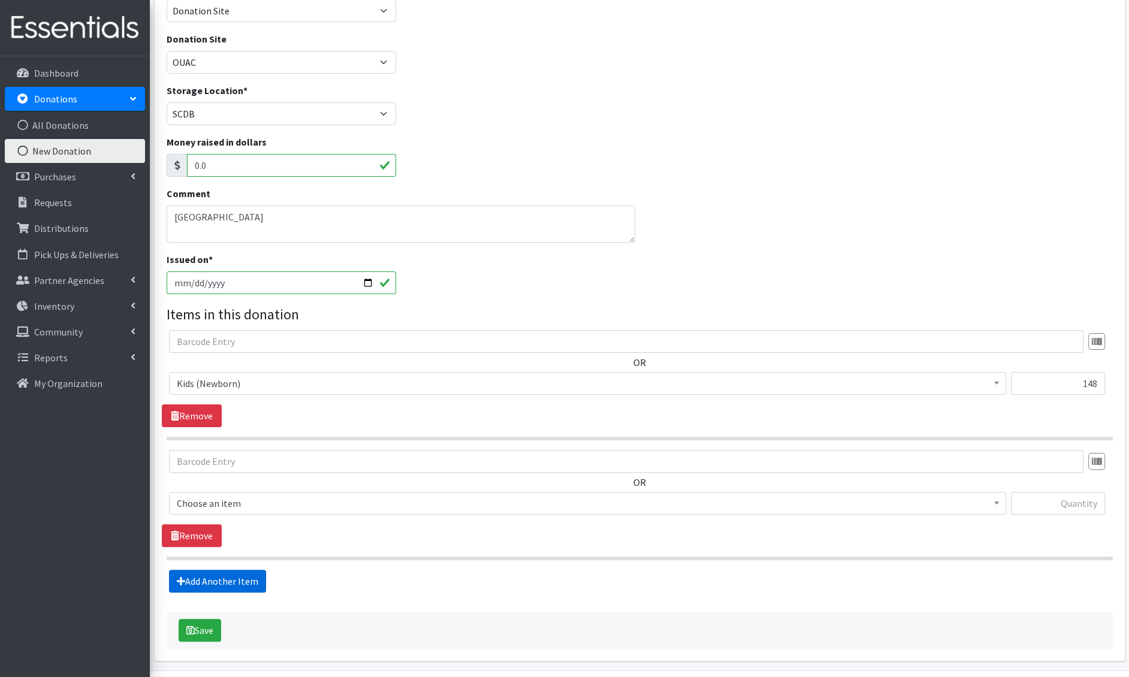
scroll to position [144, 0]
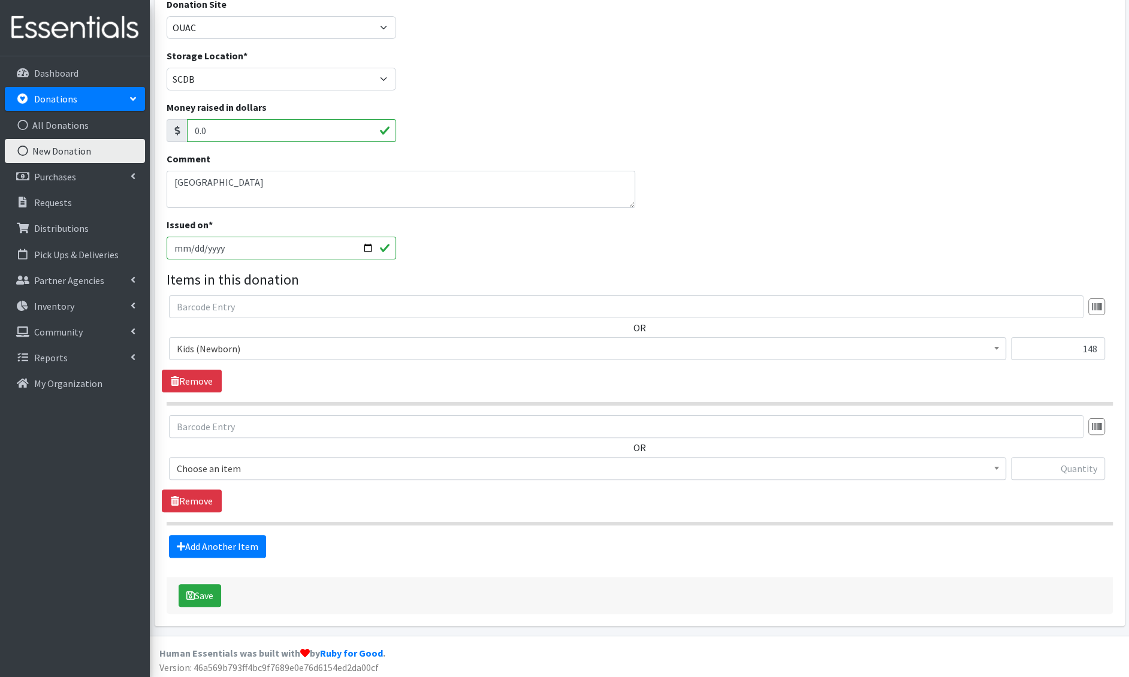
click at [232, 468] on span "Choose an item" at bounding box center [588, 468] width 822 height 17
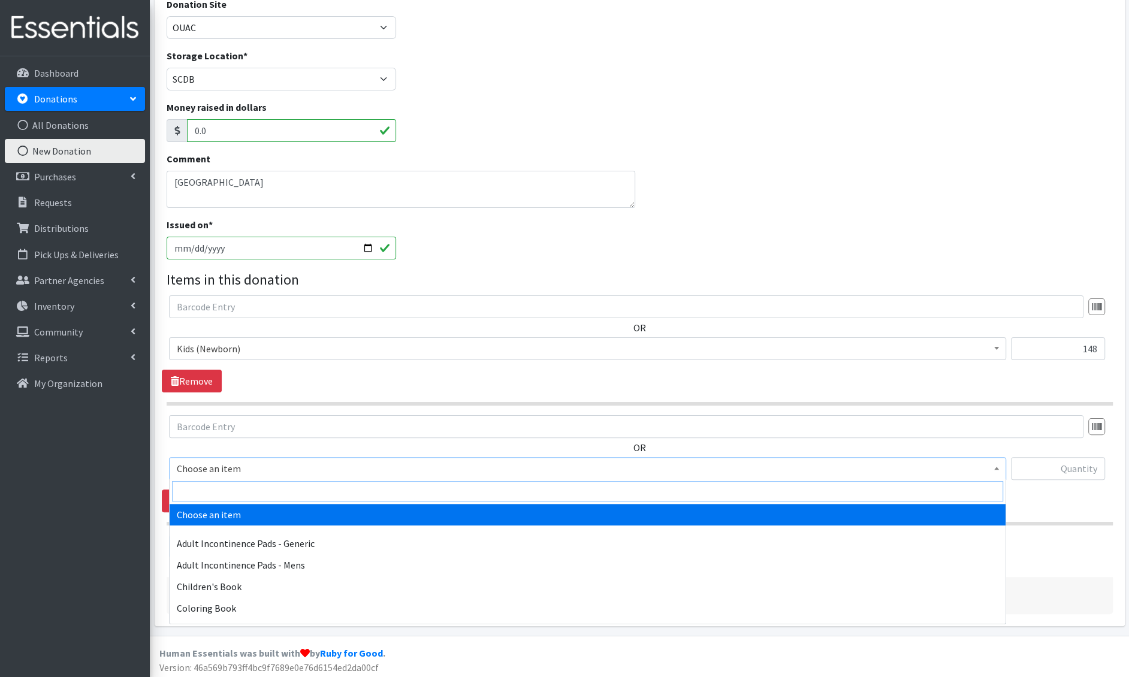
click at [232, 493] on input "search" at bounding box center [587, 491] width 831 height 20
type input "e 1"
select select "1201"
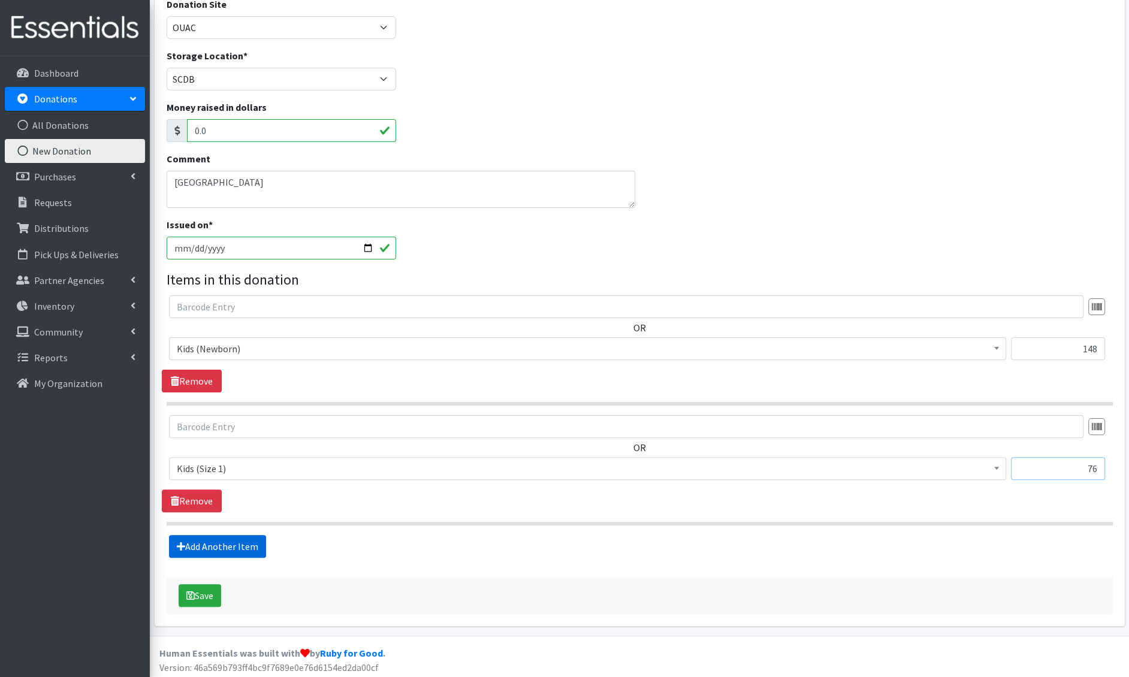
type input "76"
click at [196, 553] on link "Add Another Item" at bounding box center [217, 546] width 97 height 23
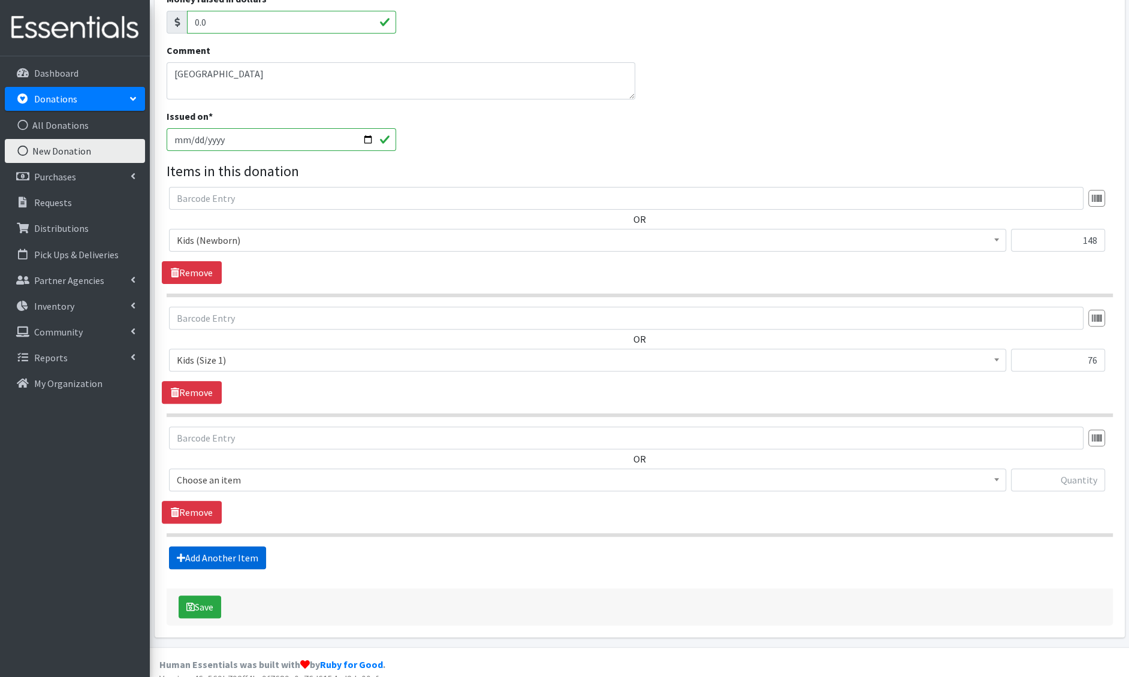
scroll to position [264, 0]
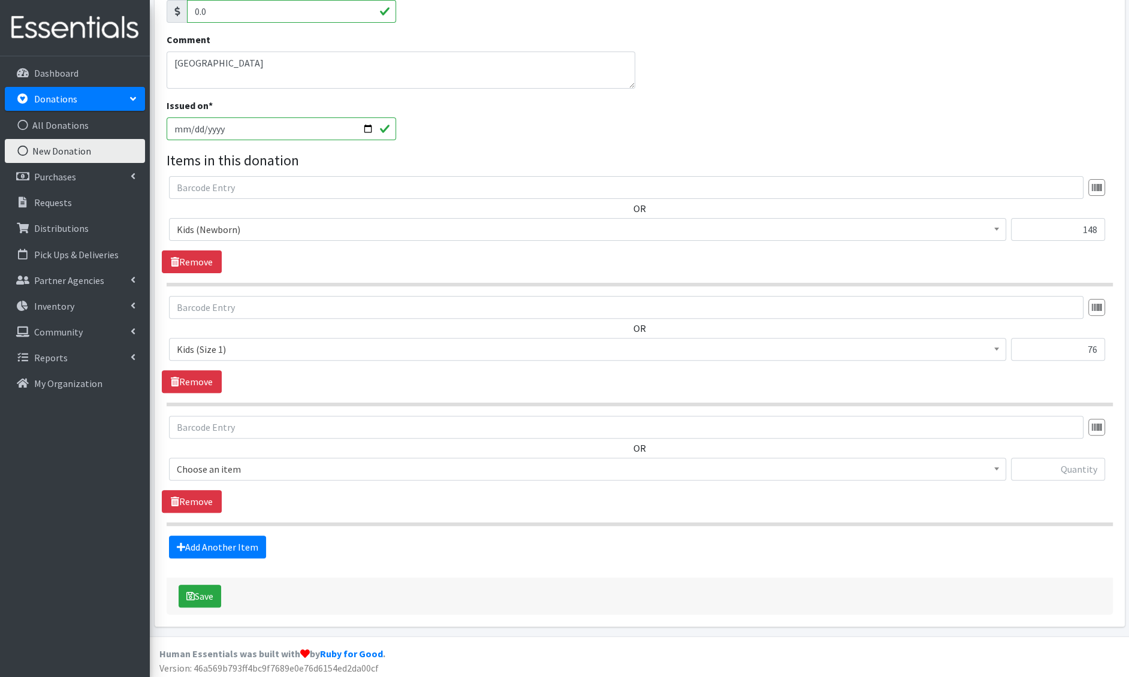
click at [221, 469] on span "Choose an item" at bounding box center [588, 469] width 822 height 17
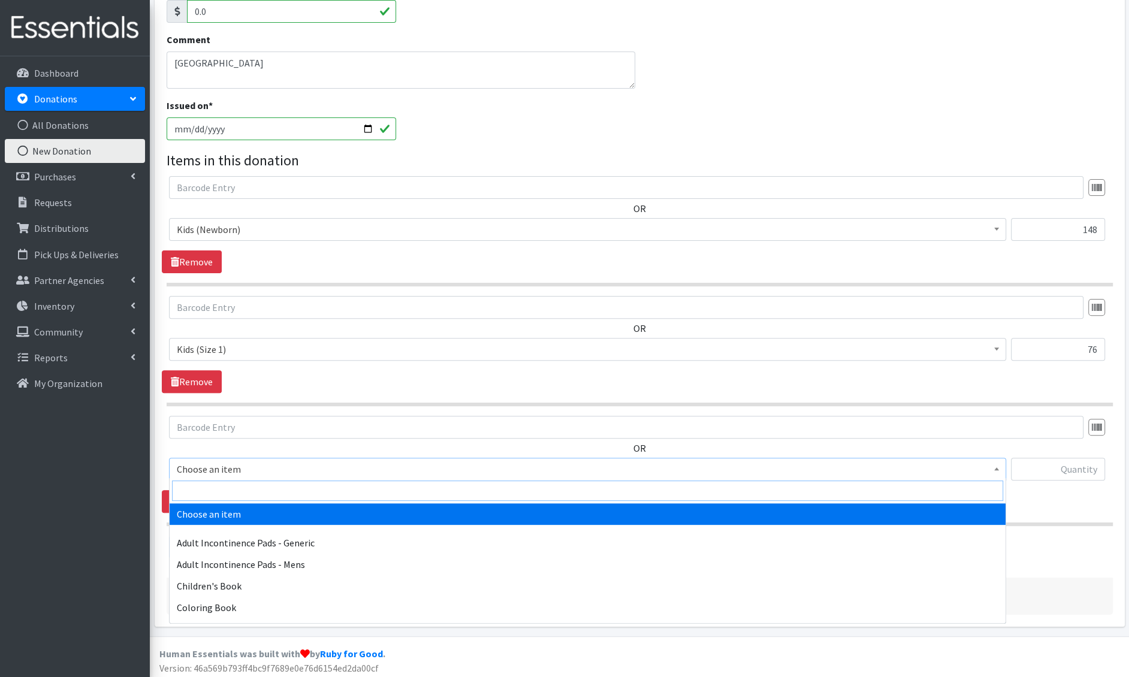
click at [217, 488] on input "search" at bounding box center [587, 491] width 831 height 20
type input "e 2"
select select "1202"
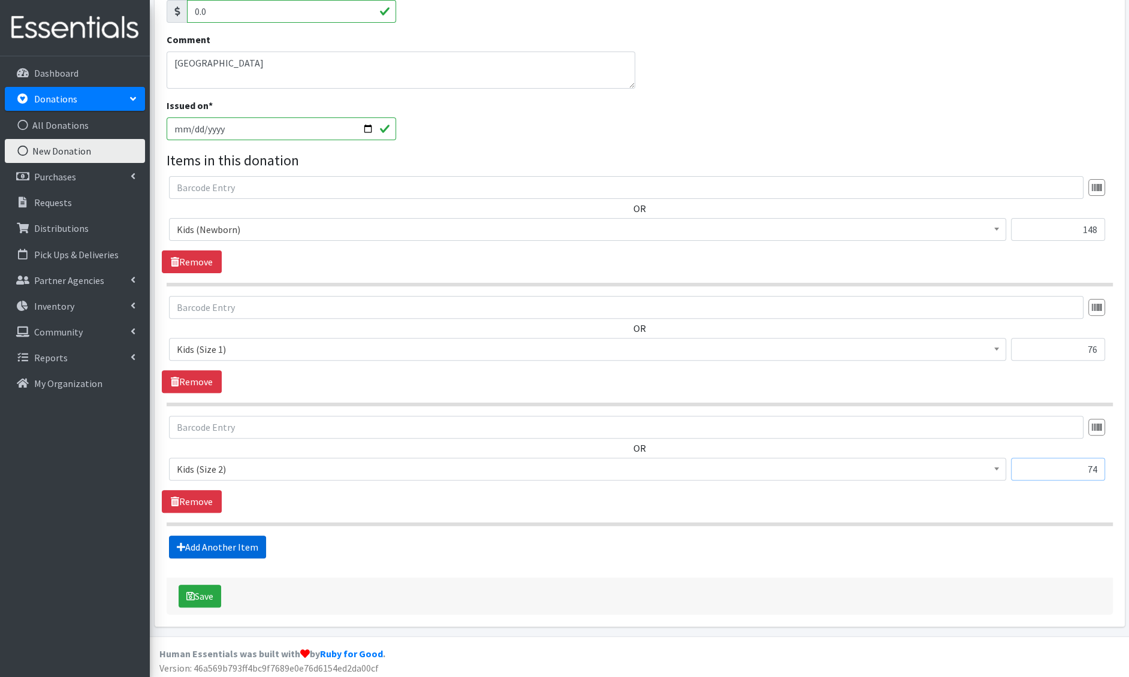
type input "74"
click at [185, 548] on link "Add Another Item" at bounding box center [217, 547] width 97 height 23
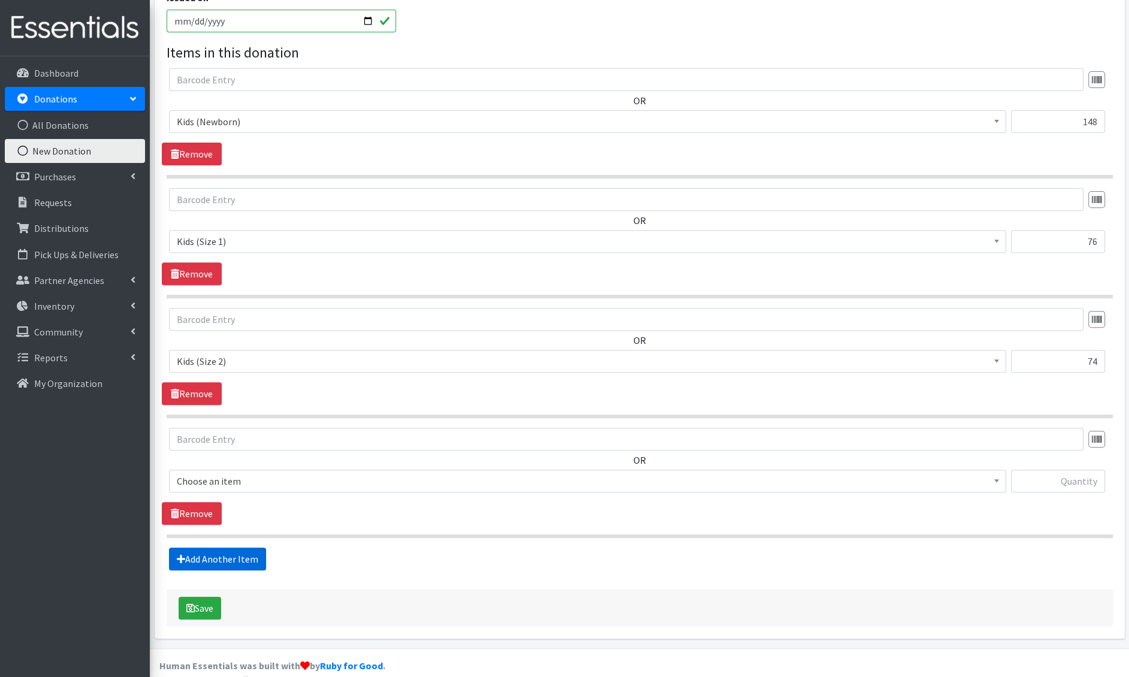
scroll to position [383, 0]
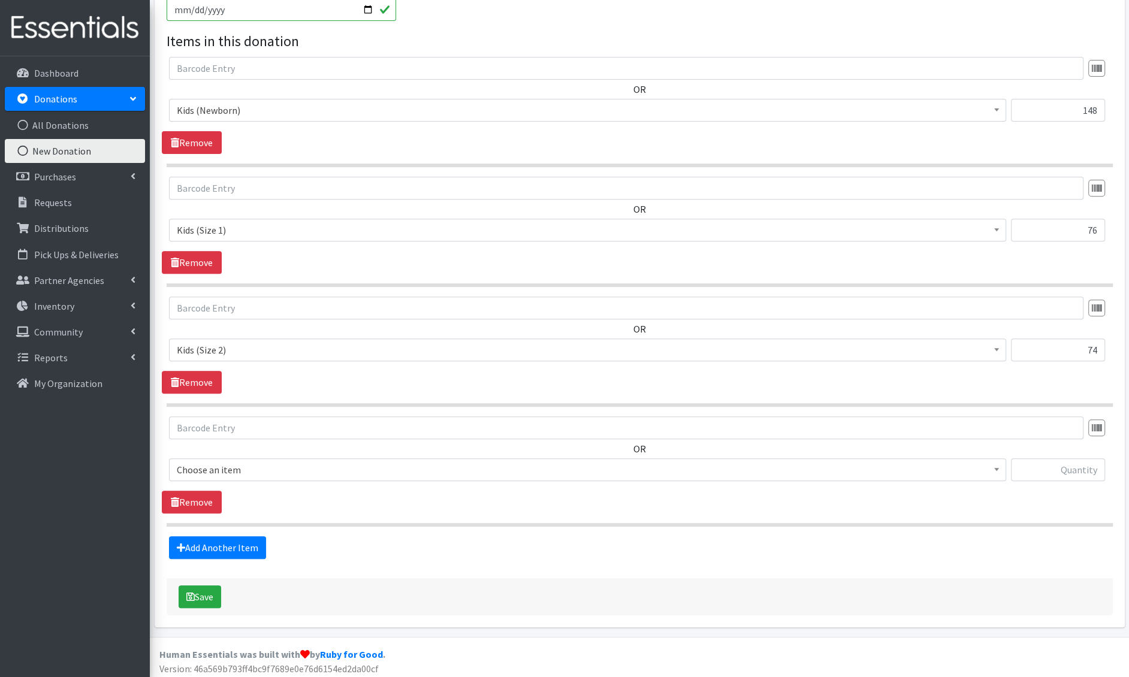
click at [242, 471] on span "Choose an item" at bounding box center [588, 470] width 822 height 17
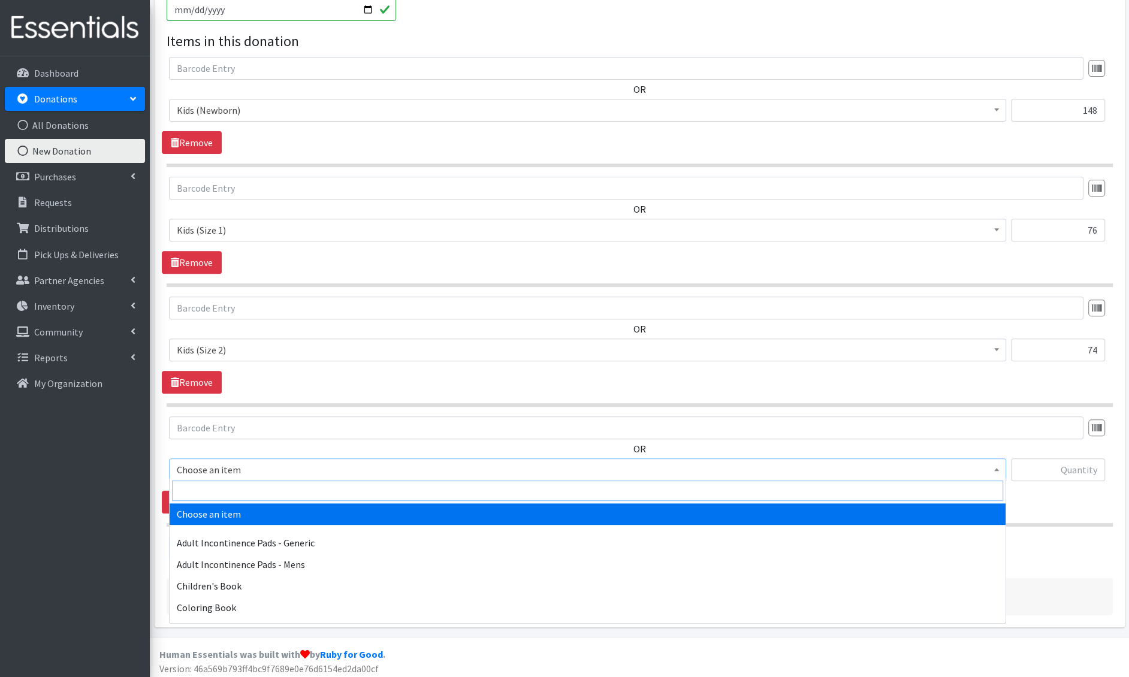
click at [239, 489] on input "search" at bounding box center [587, 491] width 831 height 20
type input "e 3"
select select "1221"
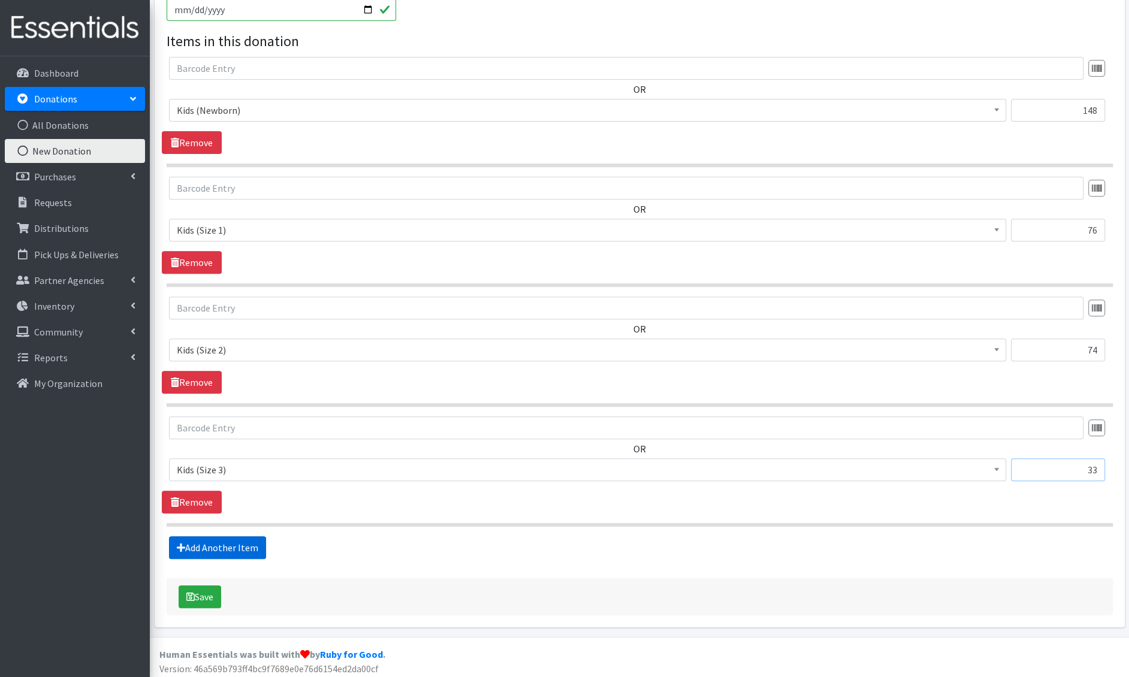
type input "33"
click at [213, 544] on link "Add Another Item" at bounding box center [217, 548] width 97 height 23
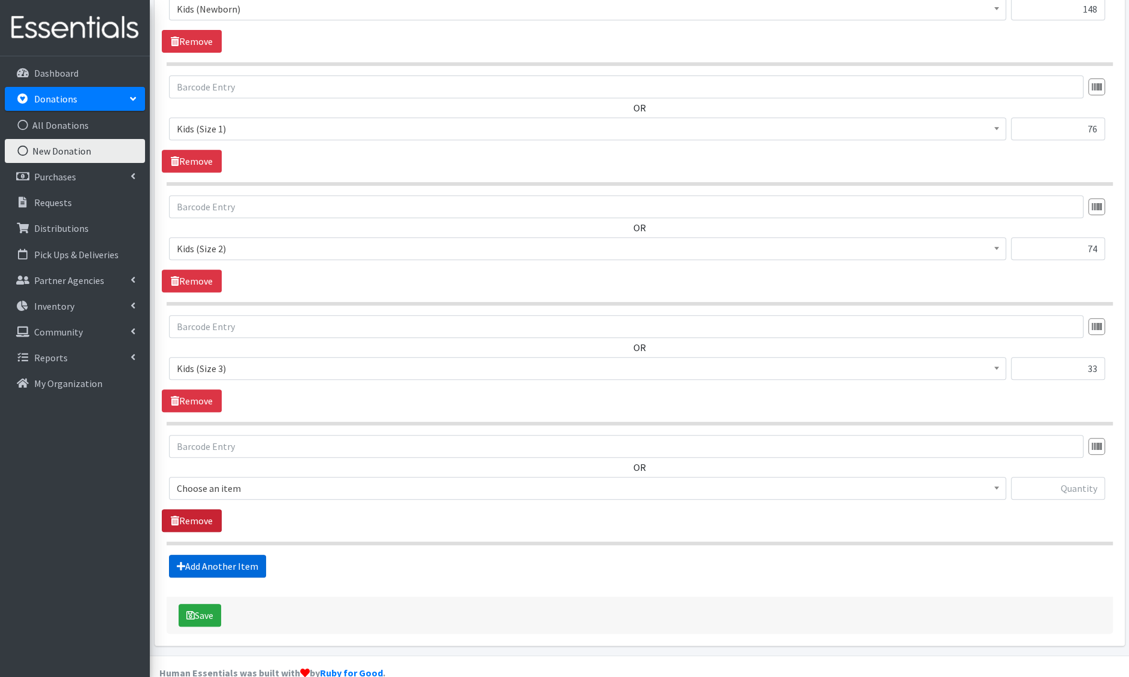
scroll to position [502, 0]
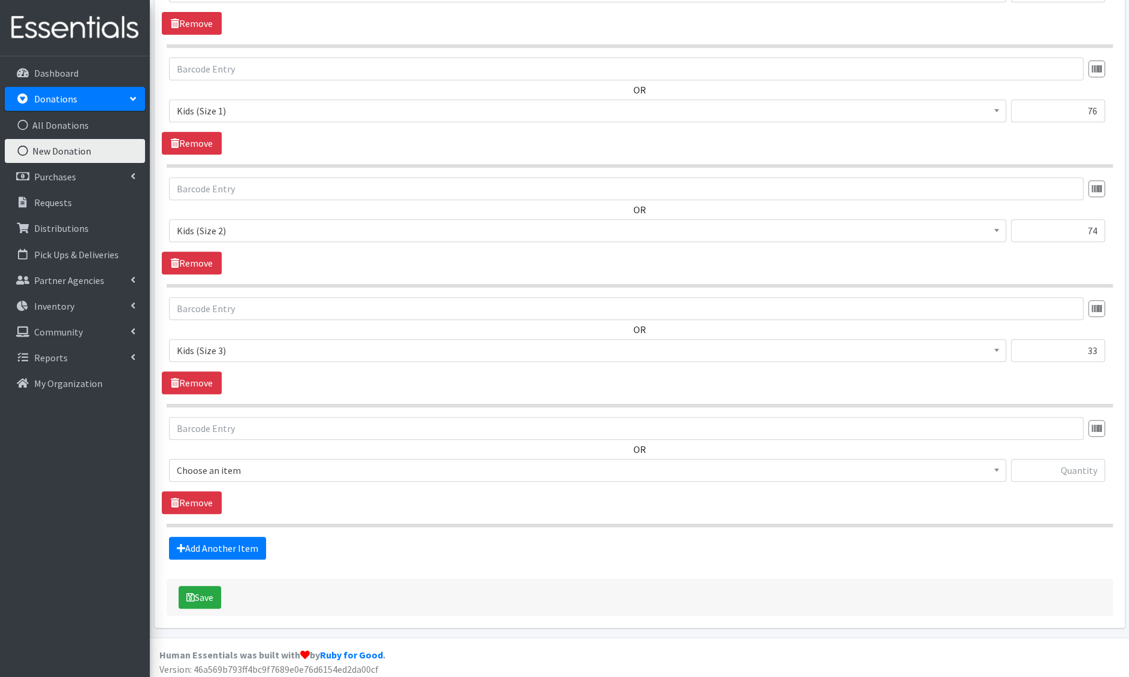
click at [219, 469] on span "Choose an item" at bounding box center [588, 470] width 822 height 17
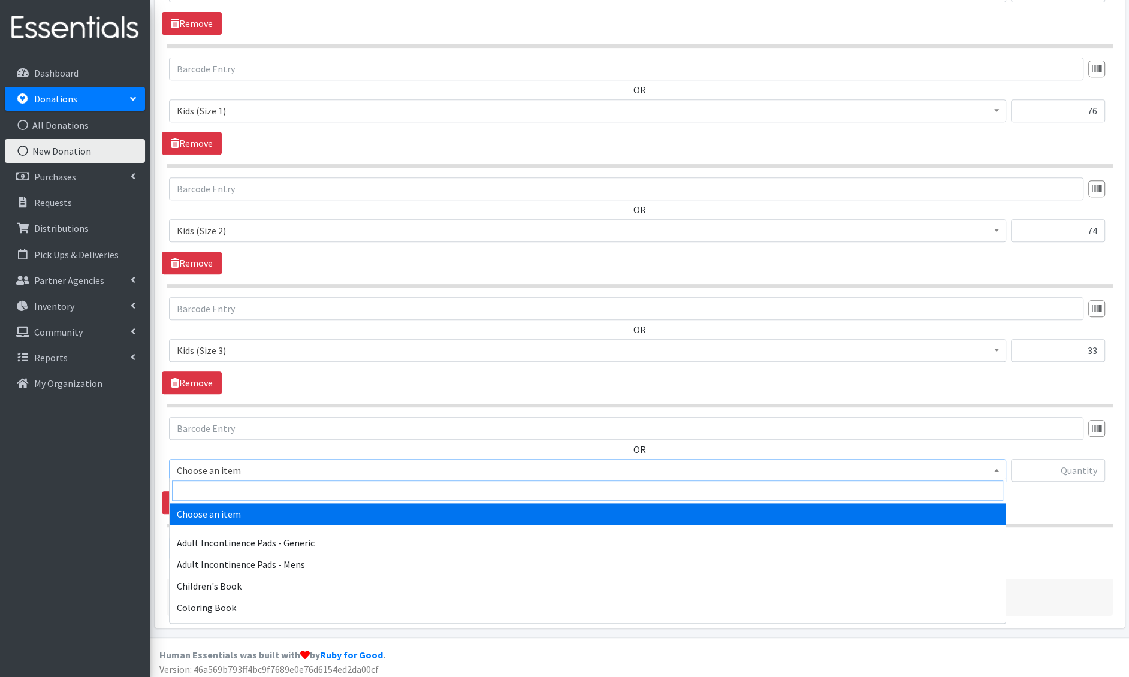
click at [215, 489] on input "search" at bounding box center [587, 491] width 831 height 20
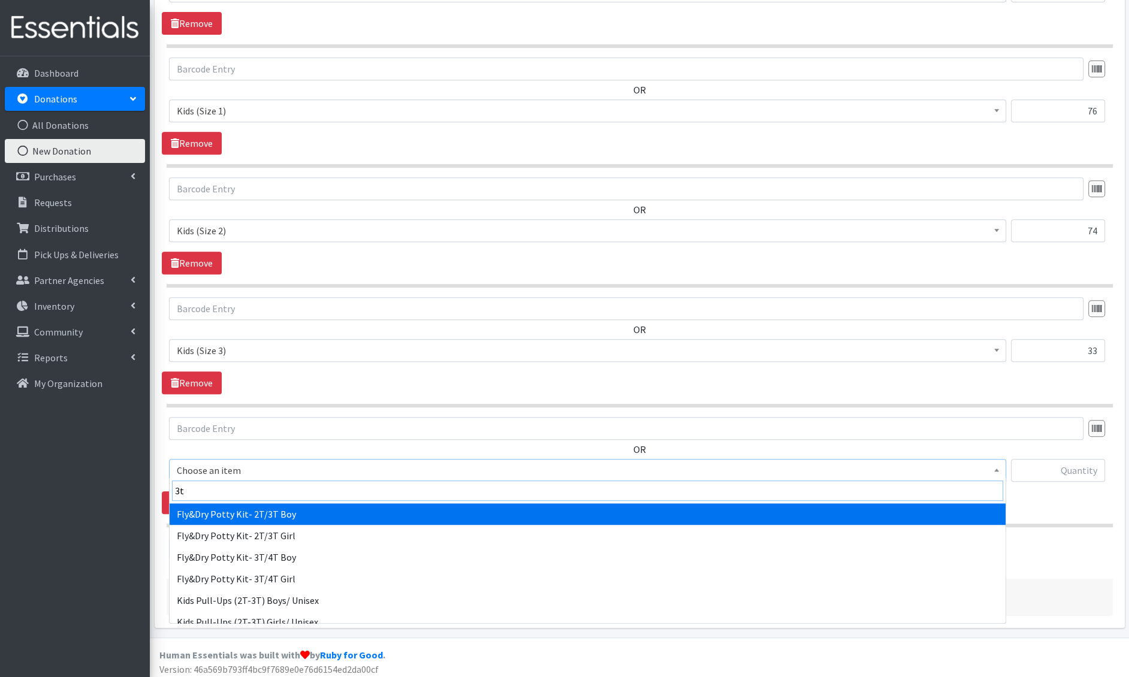
type input "3t-"
select select "1413"
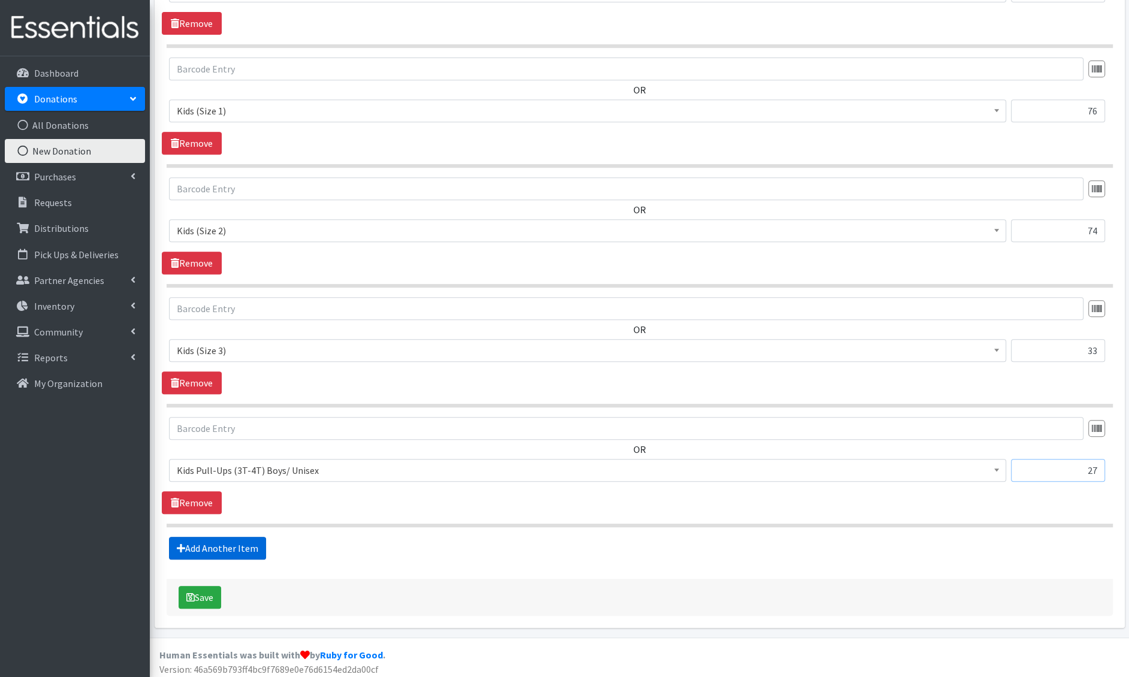
type input "27"
click at [188, 550] on link "Add Another Item" at bounding box center [217, 548] width 97 height 23
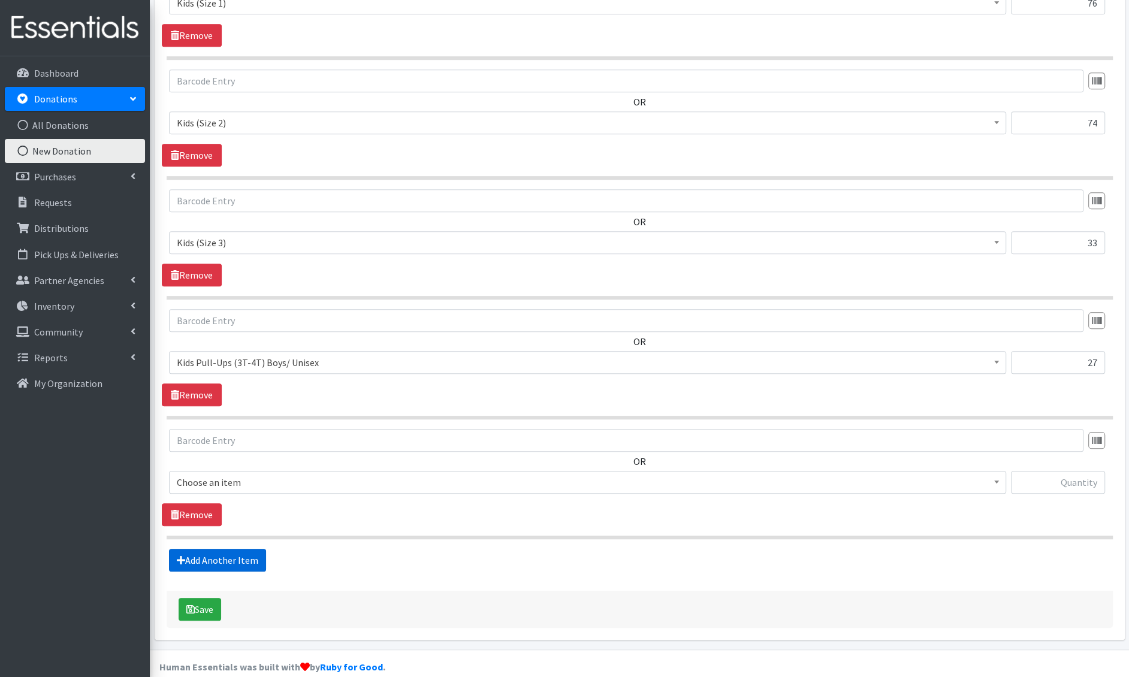
scroll to position [621, 0]
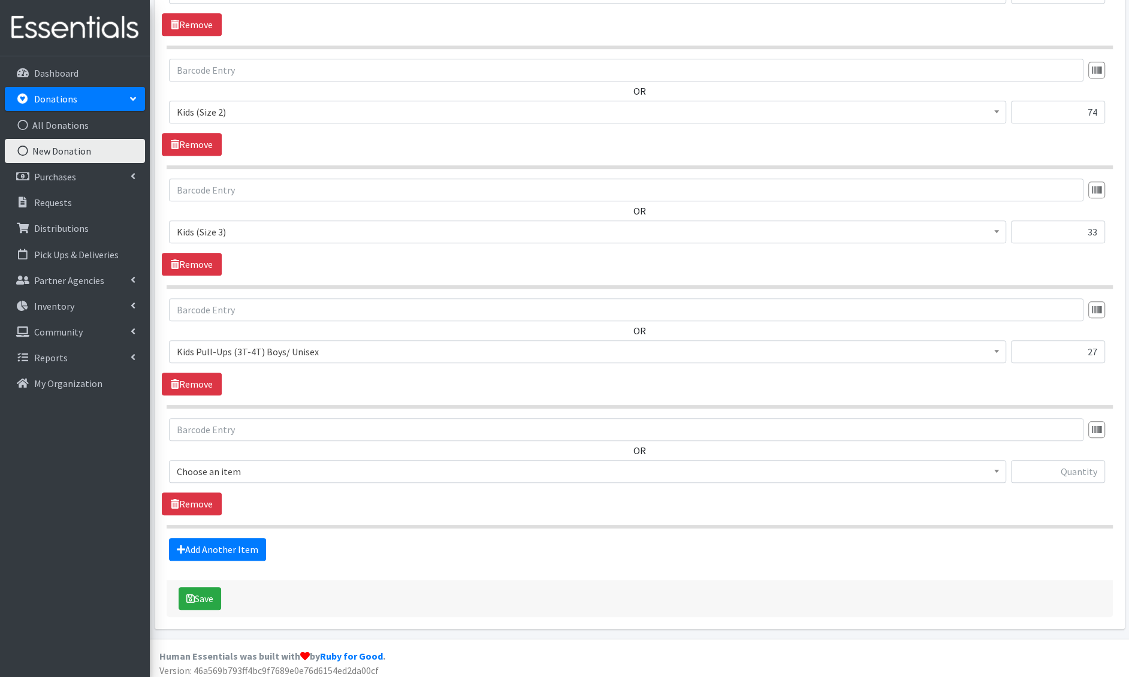
click at [237, 472] on span "Choose an item" at bounding box center [588, 471] width 822 height 17
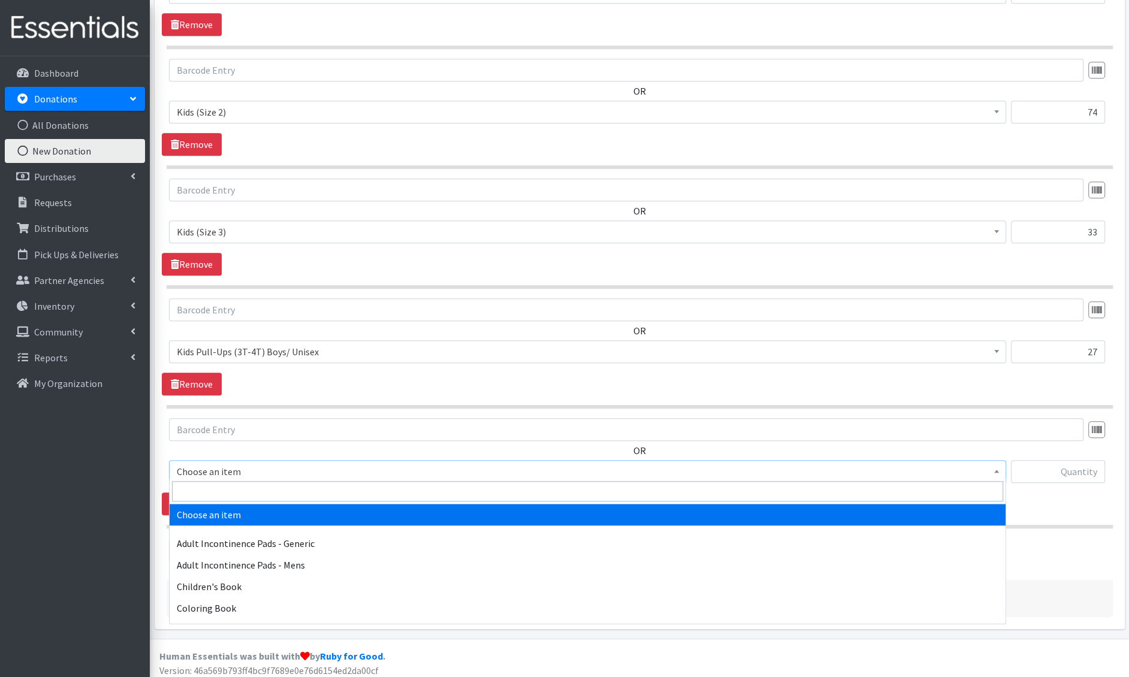
click at [239, 490] on input "search" at bounding box center [587, 491] width 831 height 20
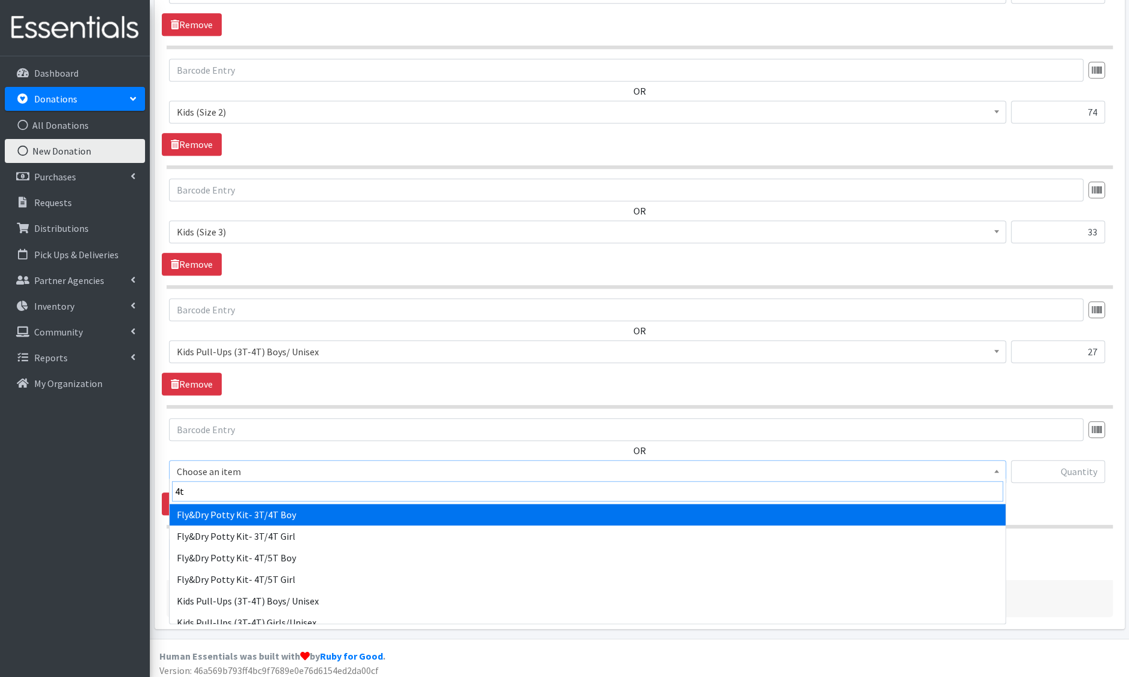
type input "4t-"
select select "1412"
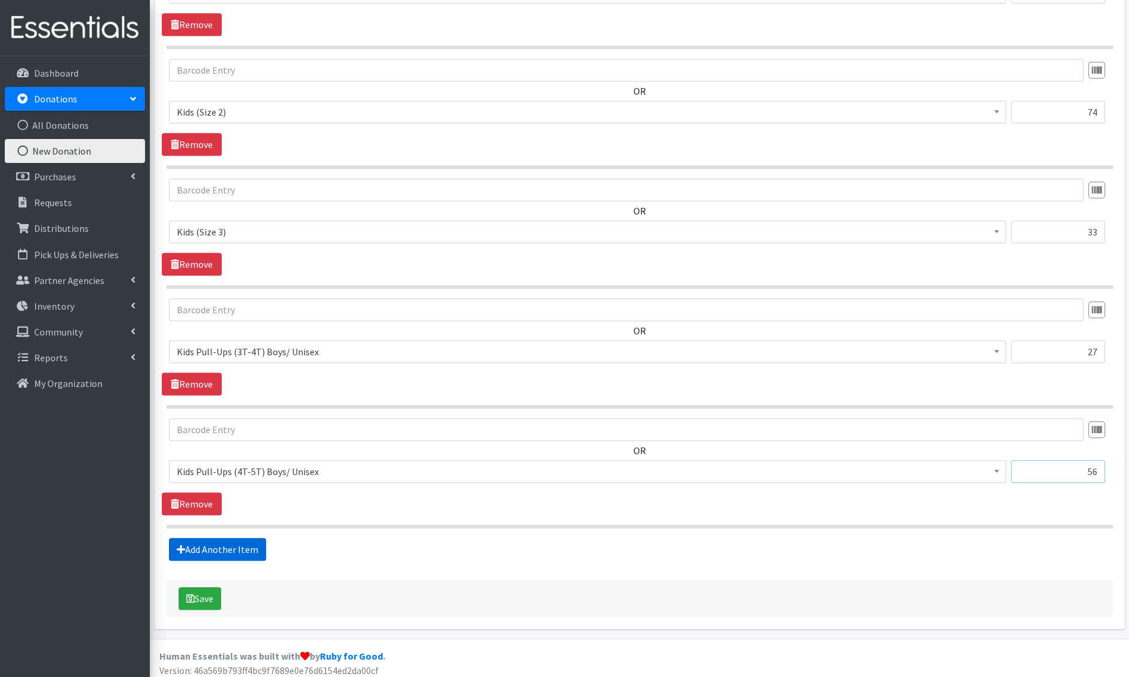
type input "56"
click at [204, 550] on link "Add Another Item" at bounding box center [217, 549] width 97 height 23
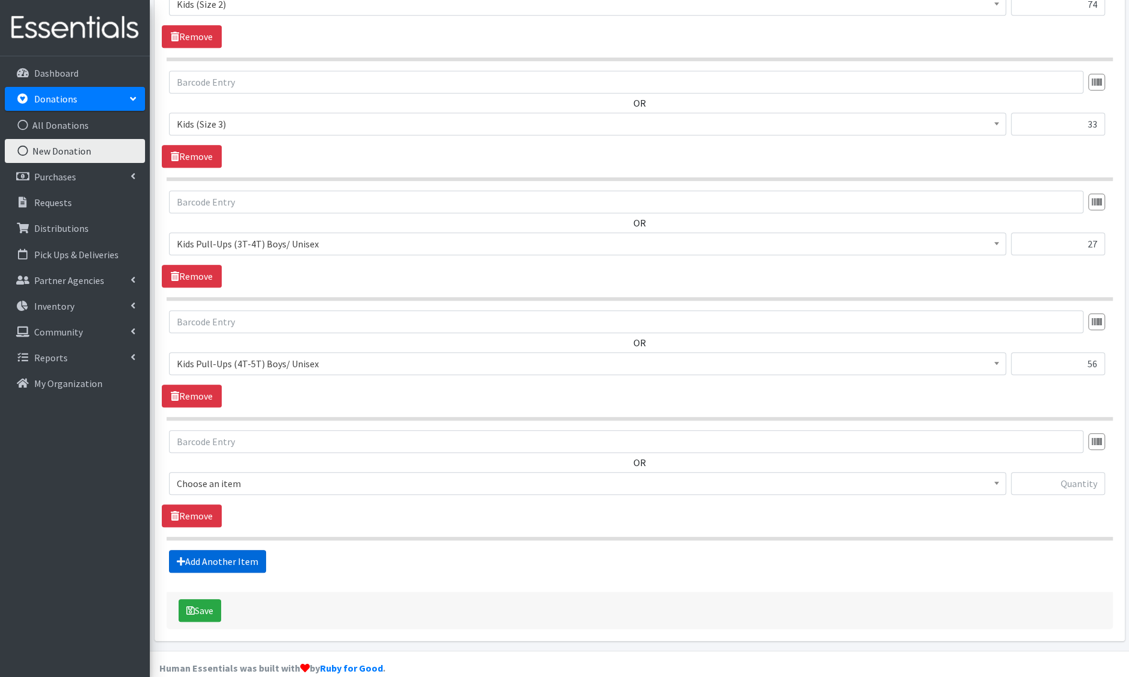
scroll to position [741, 0]
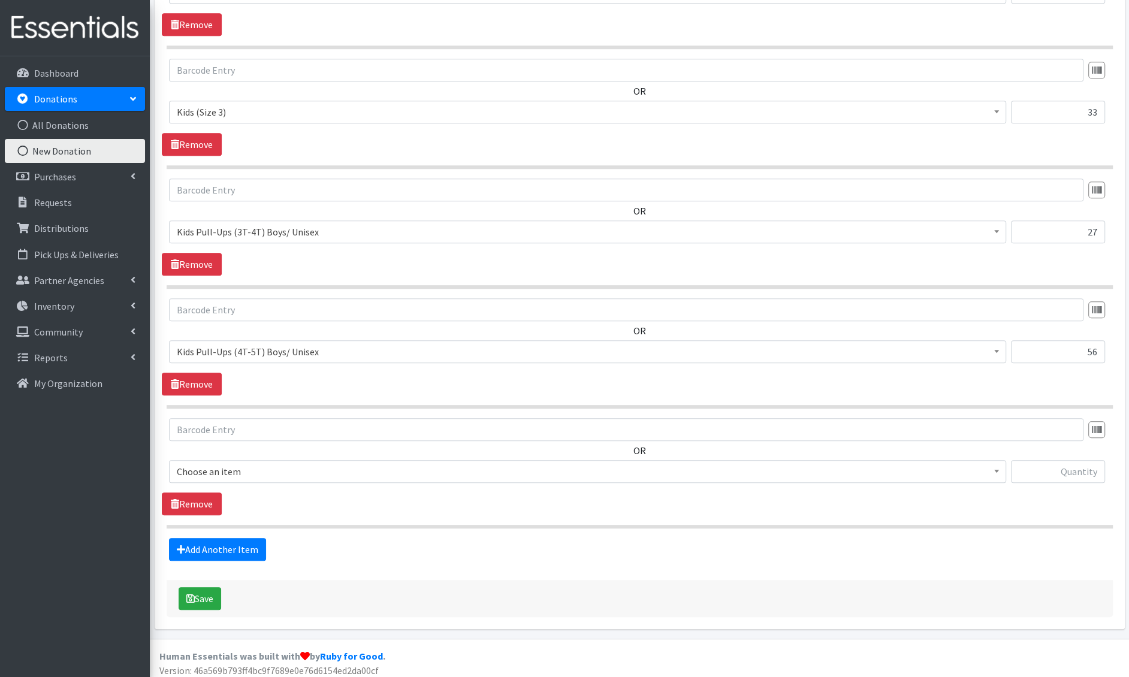
click at [248, 469] on span "Choose an item" at bounding box center [588, 471] width 822 height 17
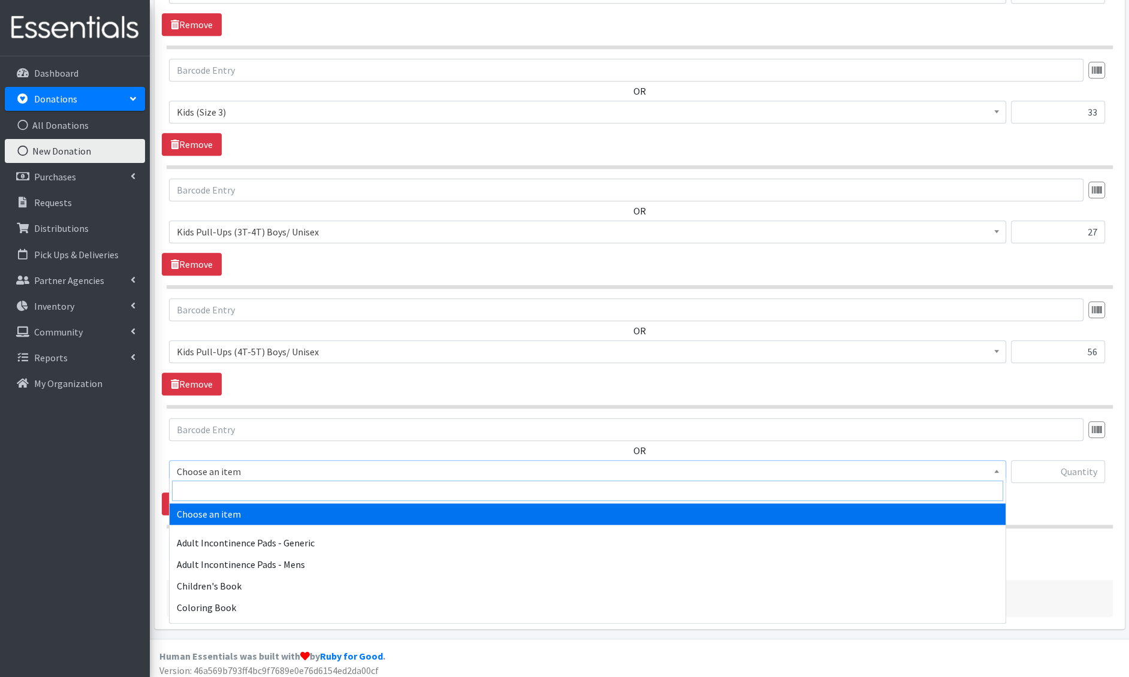
click at [248, 493] on input "search" at bounding box center [587, 491] width 831 height 20
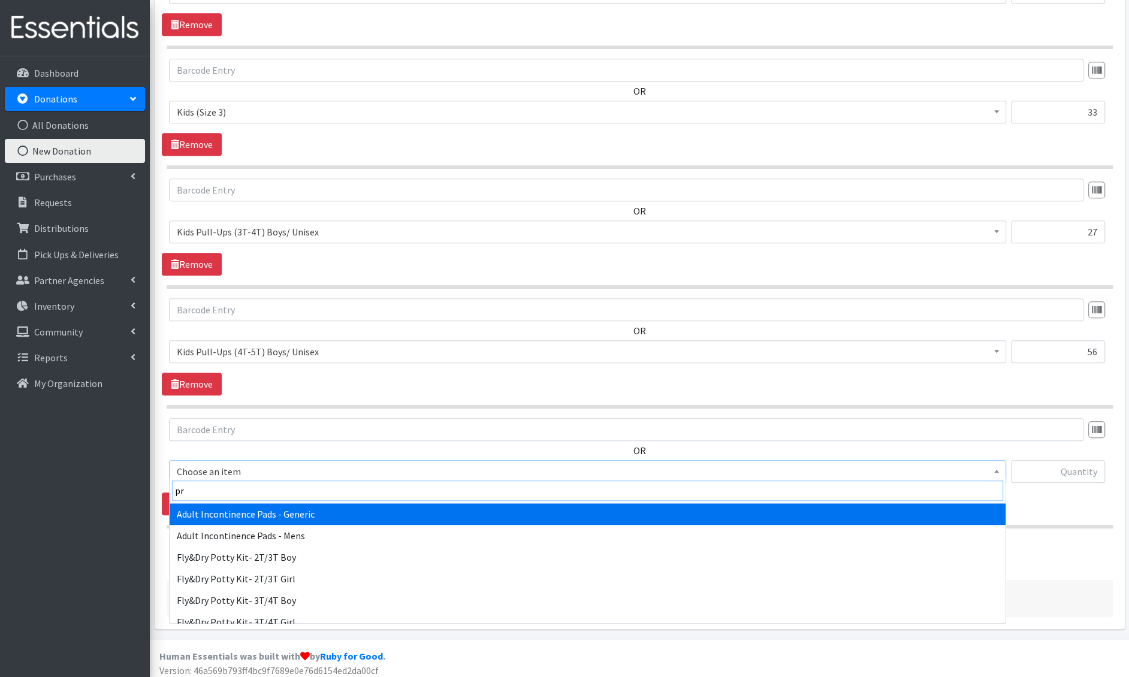
type input "pre"
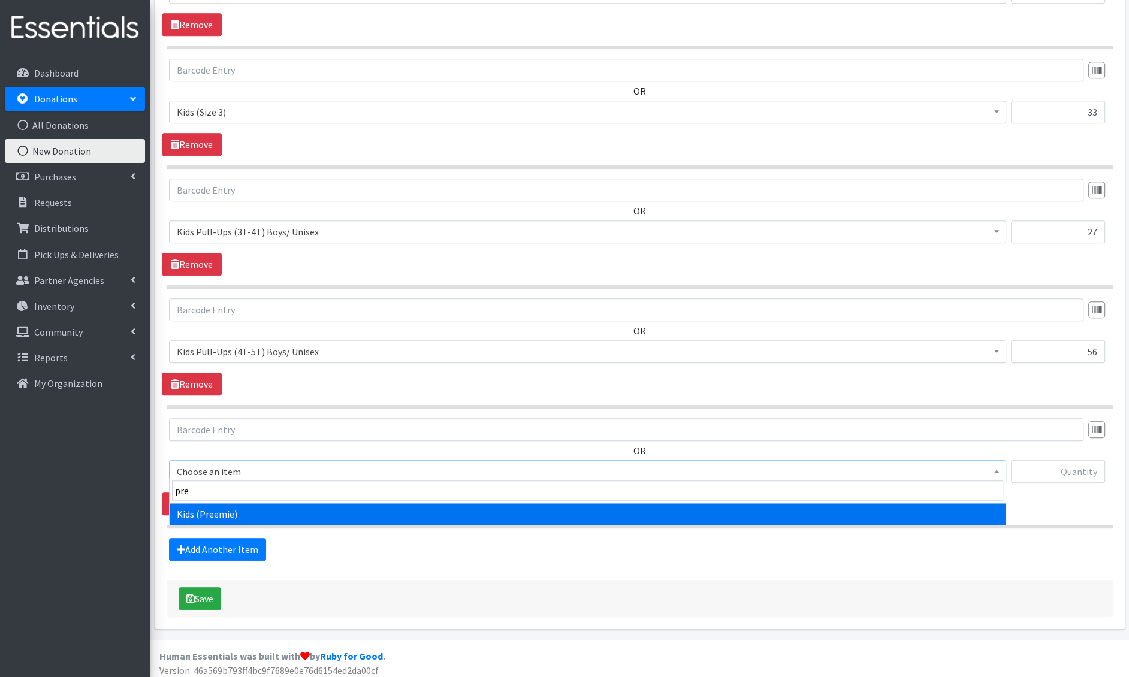
select select "4729"
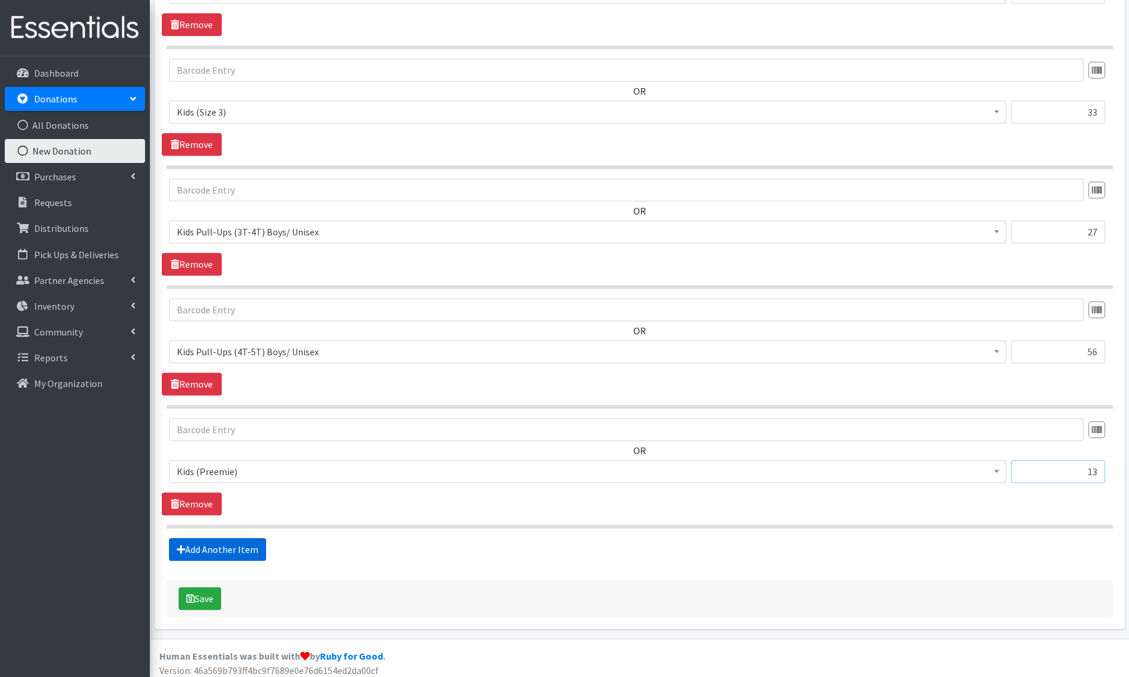
type input "13"
click at [201, 542] on link "Add Another Item" at bounding box center [217, 549] width 97 height 23
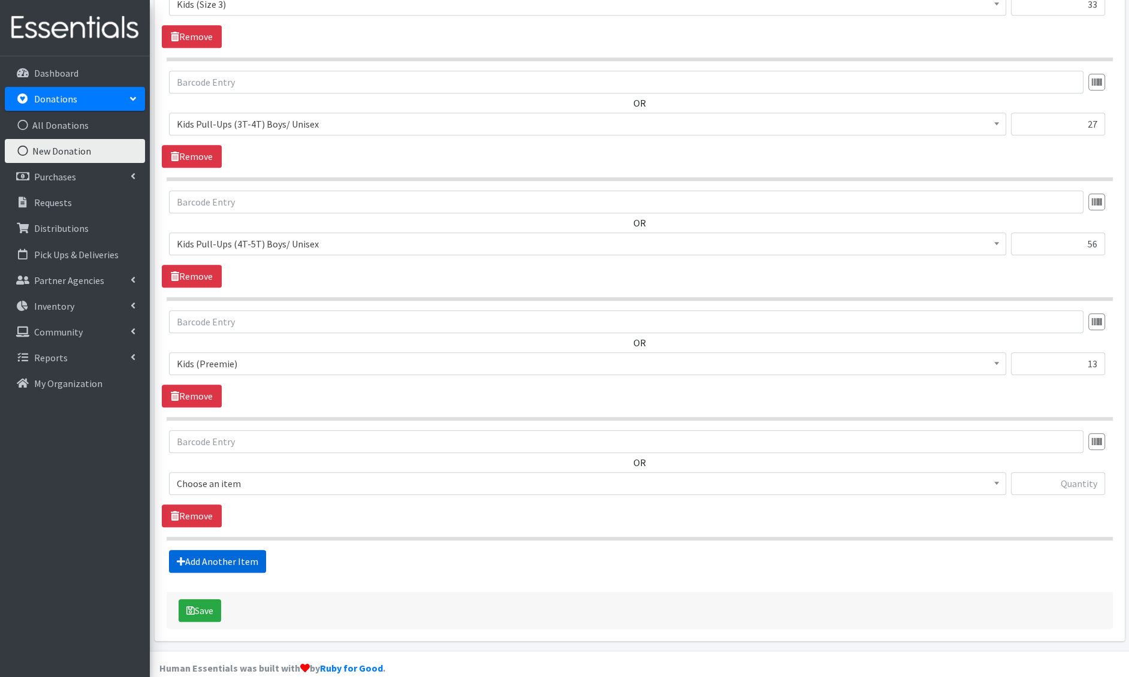
scroll to position [860, 0]
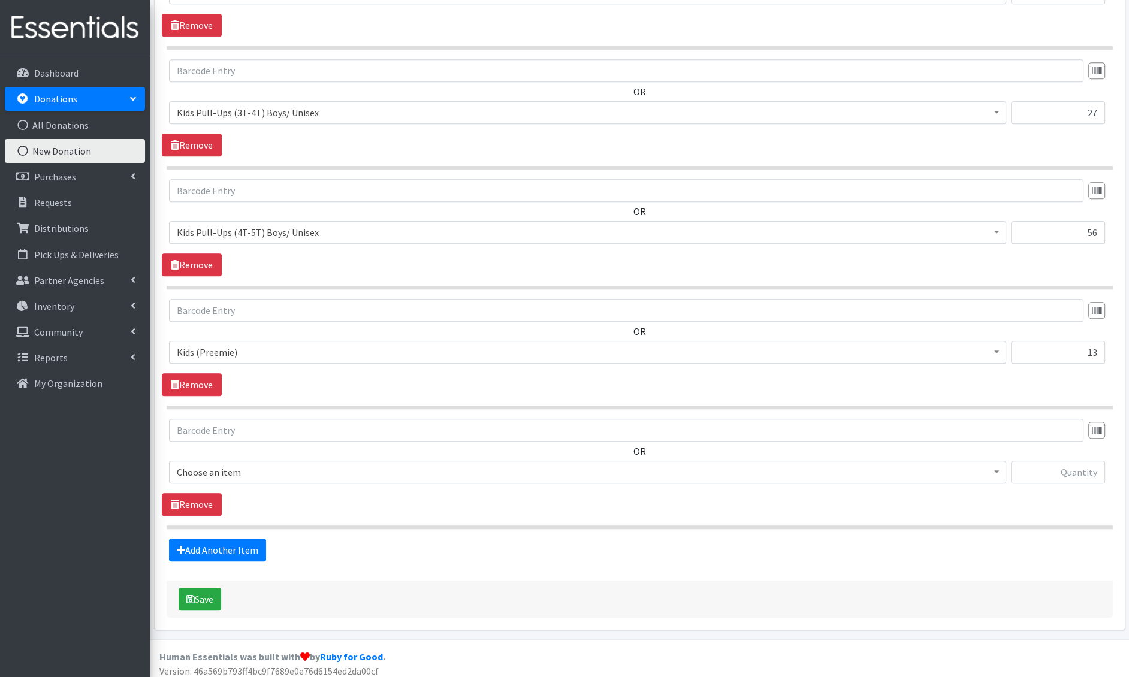
click at [237, 472] on span "Choose an item" at bounding box center [588, 472] width 822 height 17
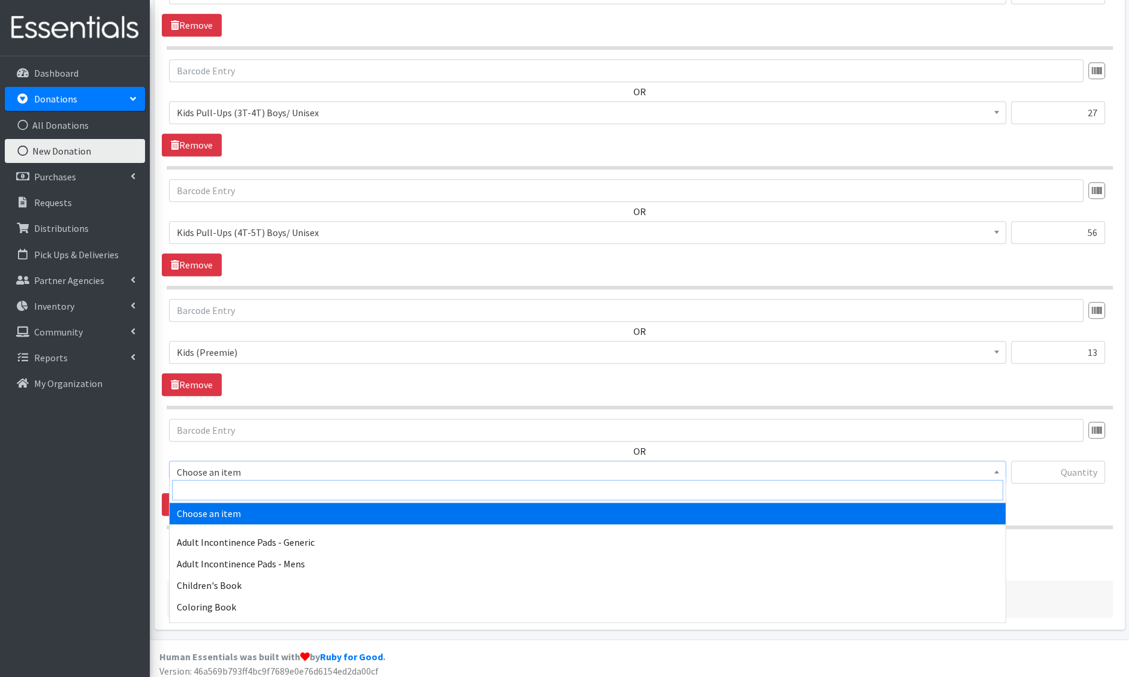
click at [237, 490] on input "search" at bounding box center [587, 490] width 831 height 20
type input "swimm"
select select "4728"
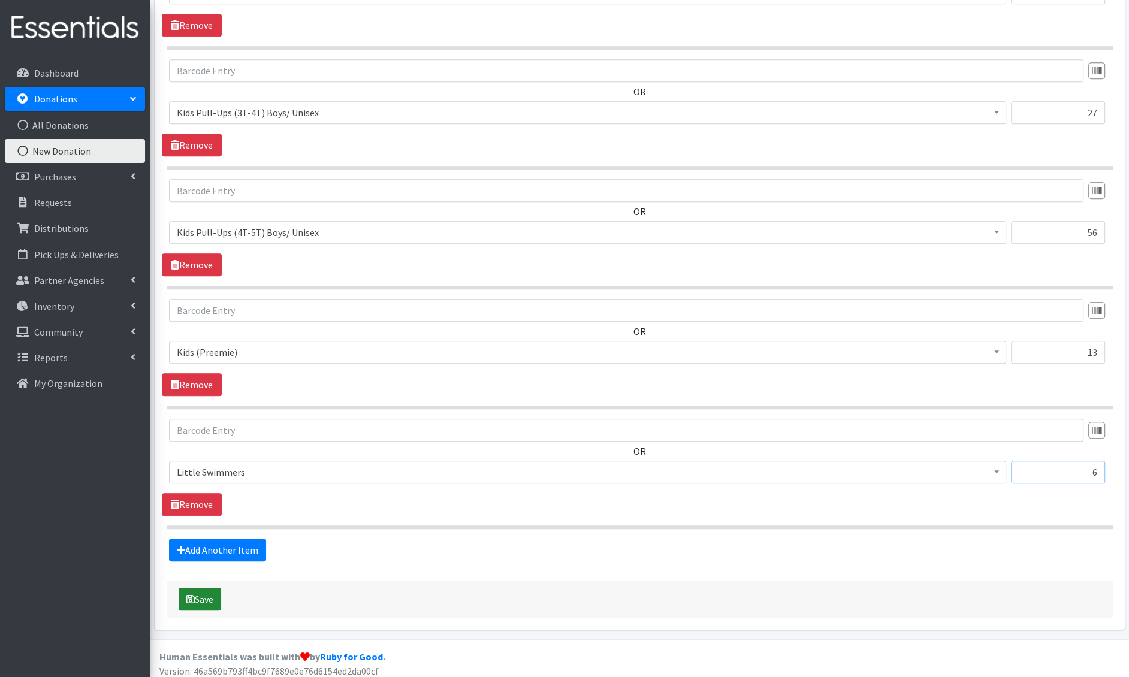
type input "6"
click at [206, 598] on button "Save" at bounding box center [200, 599] width 43 height 23
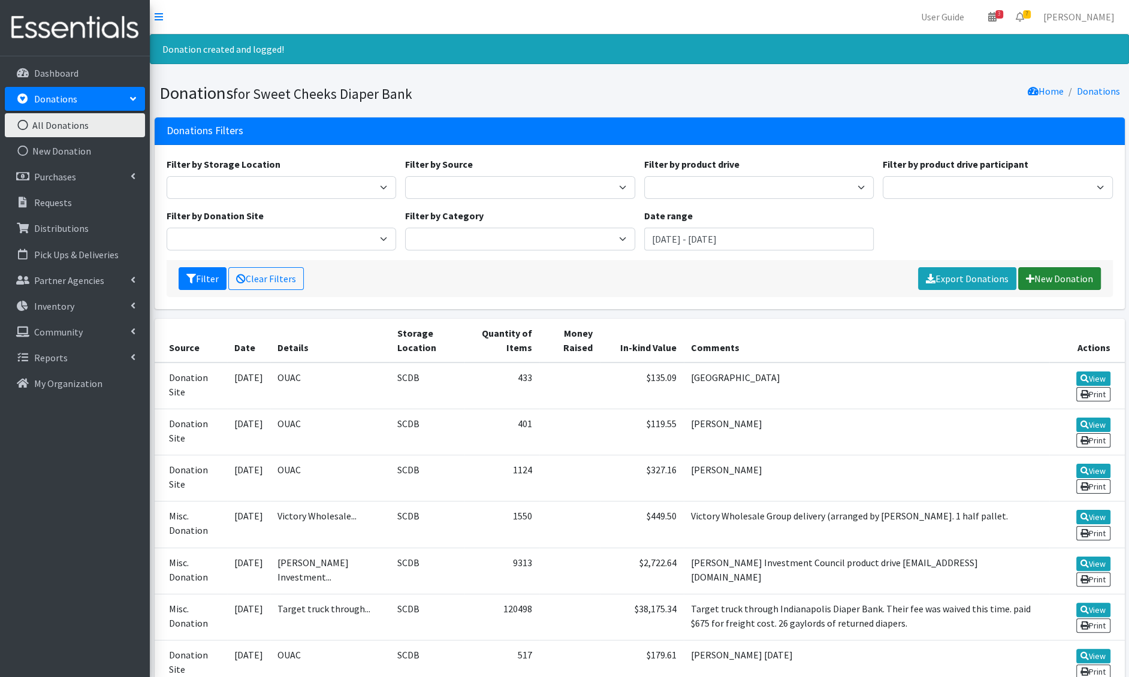
click at [1051, 270] on link "New Donation" at bounding box center [1060, 278] width 83 height 23
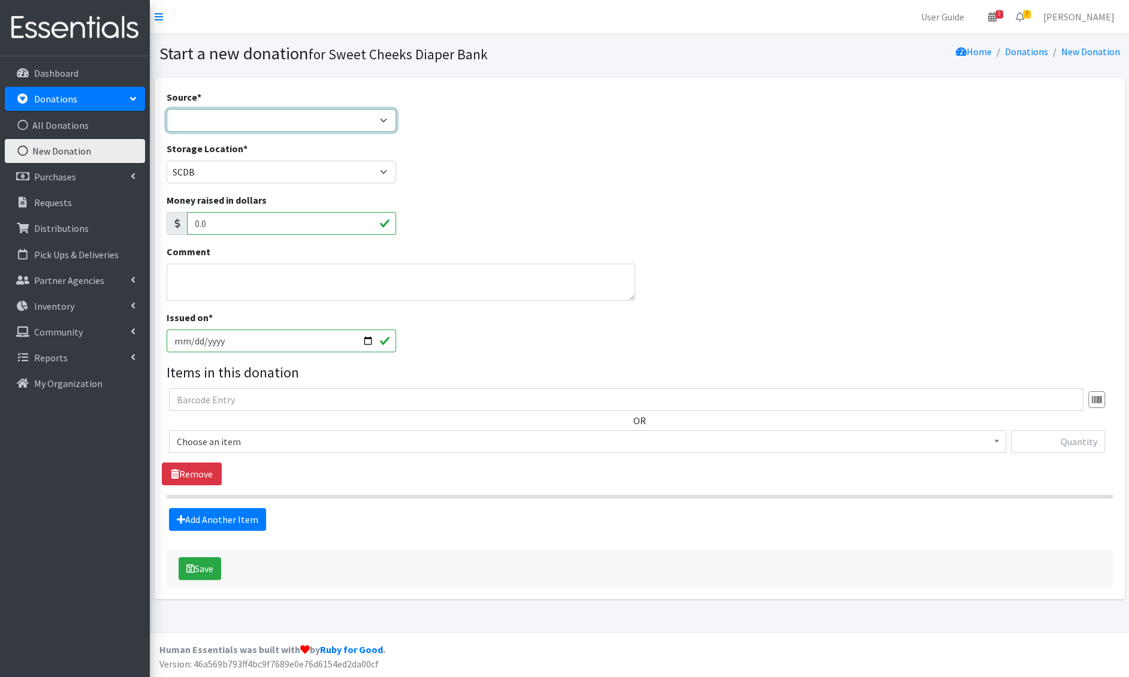
click at [281, 119] on select "Product Drive Manufacturer Donation Site Misc. Donation" at bounding box center [282, 120] width 230 height 23
select select "Product Drive"
click at [167, 109] on select "Product Drive Manufacturer Donation Site Misc. Donation" at bounding box center [282, 120] width 230 height 23
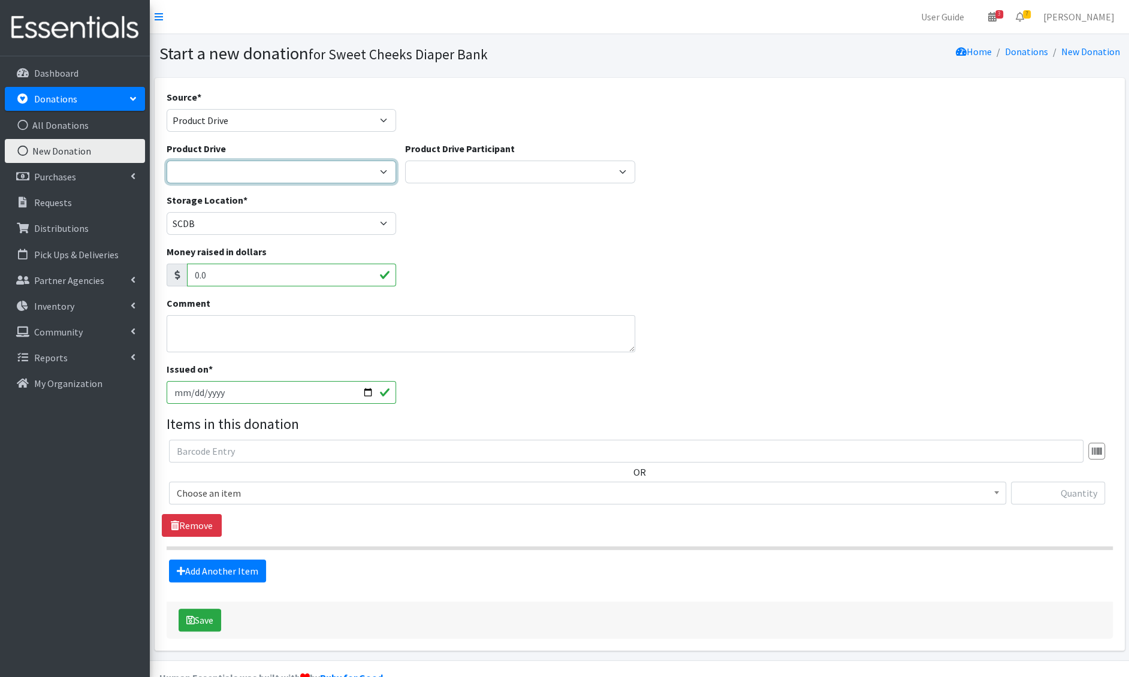
click at [249, 165] on select "3C [DEMOGRAPHIC_DATA] [DEMOGRAPHIC_DATA] All About Kids American Royal Beauties…" at bounding box center [282, 172] width 230 height 23
select select
click at [167, 161] on select "3C [DEMOGRAPHIC_DATA] [DEMOGRAPHIC_DATA] All About Kids American Royal Beauties…" at bounding box center [282, 172] width 230 height 23
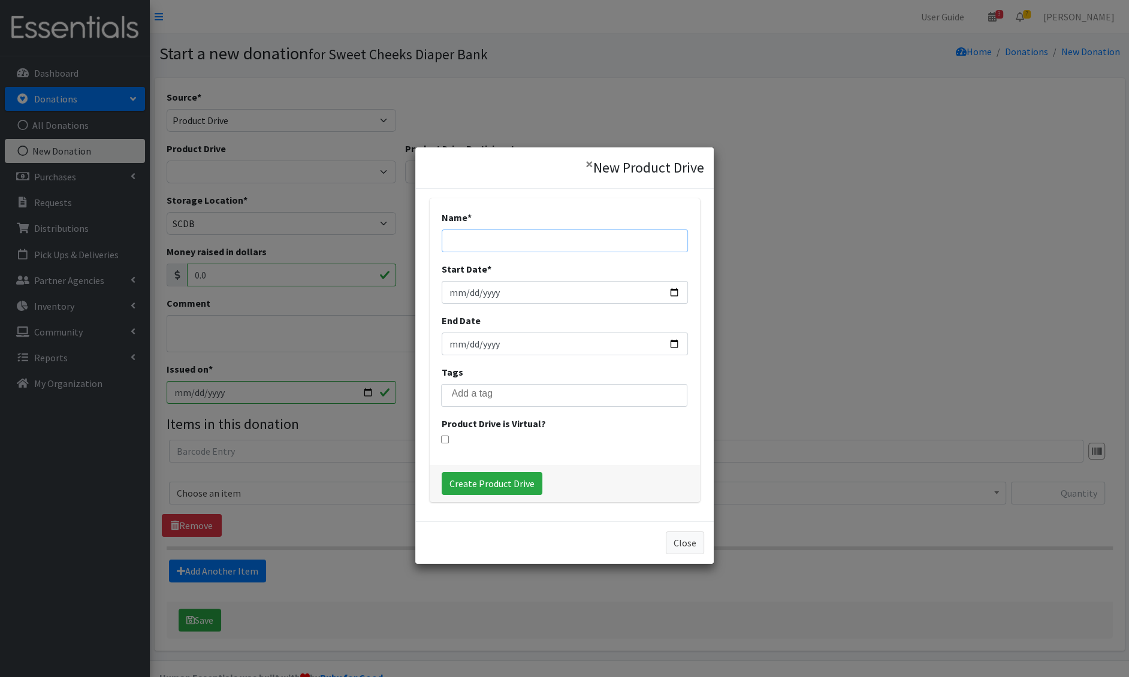
click at [473, 239] on input "Name *" at bounding box center [565, 241] width 246 height 23
type input "[PERSON_NAME]"
click at [465, 336] on input "End Date" at bounding box center [565, 344] width 246 height 23
click at [680, 343] on input "End Date" at bounding box center [565, 344] width 246 height 23
type input "[DATE]"
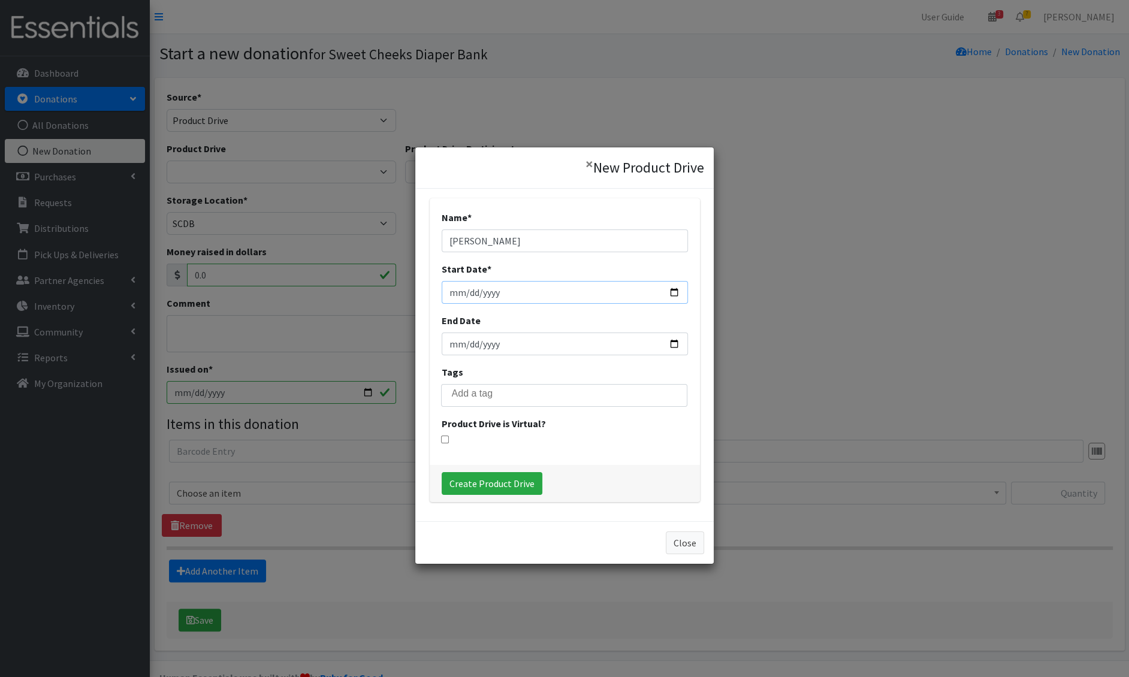
click at [682, 296] on input "Start Date *" at bounding box center [565, 292] width 246 height 23
click at [680, 295] on input "Start Date *" at bounding box center [565, 292] width 246 height 23
click at [674, 293] on input "Start Date *" at bounding box center [565, 292] width 246 height 23
type input "2025-07-01"
click at [476, 487] on input "Create Product Drive" at bounding box center [492, 483] width 101 height 23
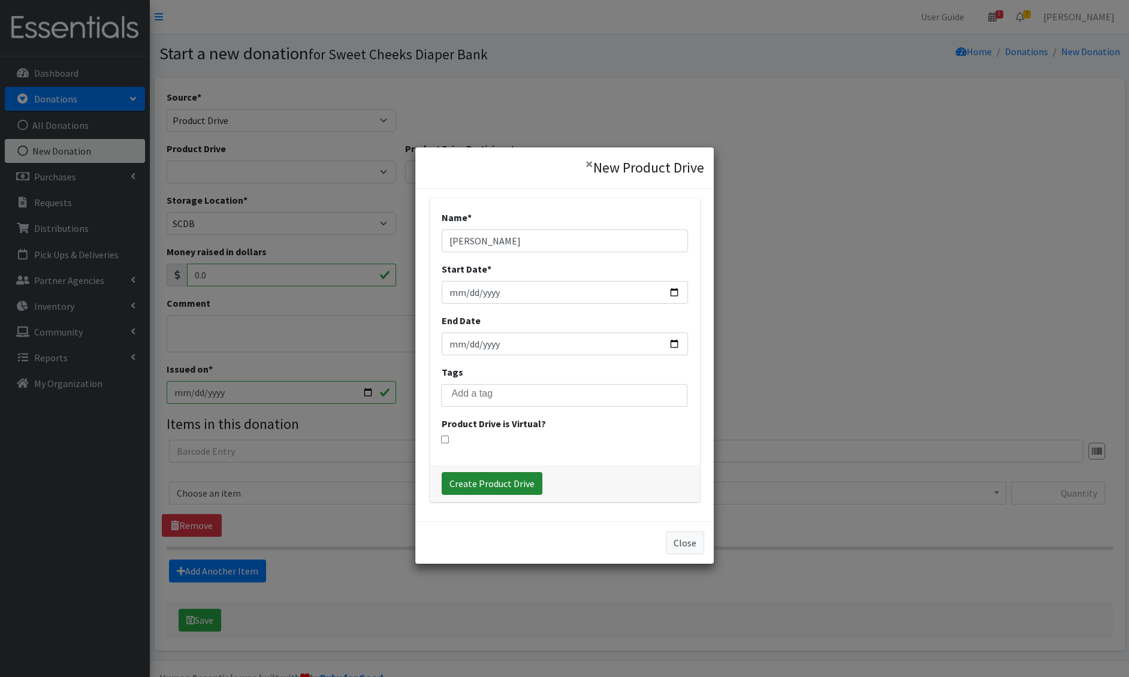
select select "3508"
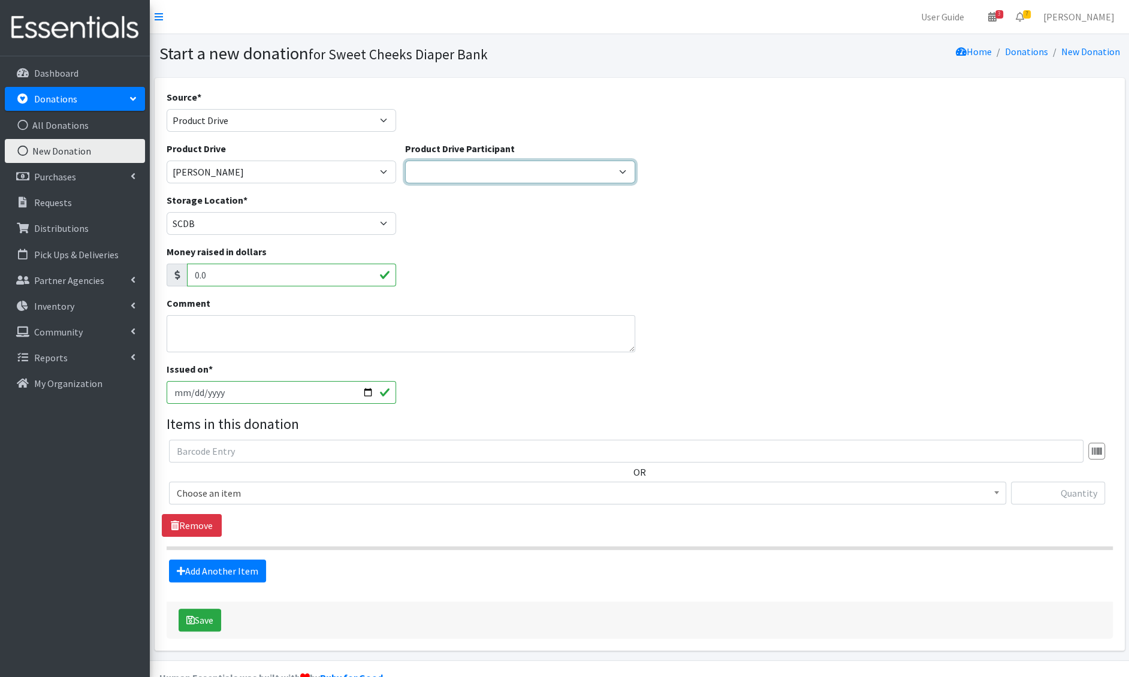
click at [465, 175] on select "St I's Church Roebling Point Books Mayfield Clinic Balloon parlour St. Xavier H…" at bounding box center [520, 172] width 230 height 23
click at [246, 336] on textarea "Comment" at bounding box center [401, 333] width 469 height 37
click at [181, 326] on textarea "Kaathryn Geckle" at bounding box center [401, 333] width 469 height 37
click at [186, 326] on textarea "Kaathryn Geckle" at bounding box center [401, 333] width 469 height 37
type textarea "[PERSON_NAME]"
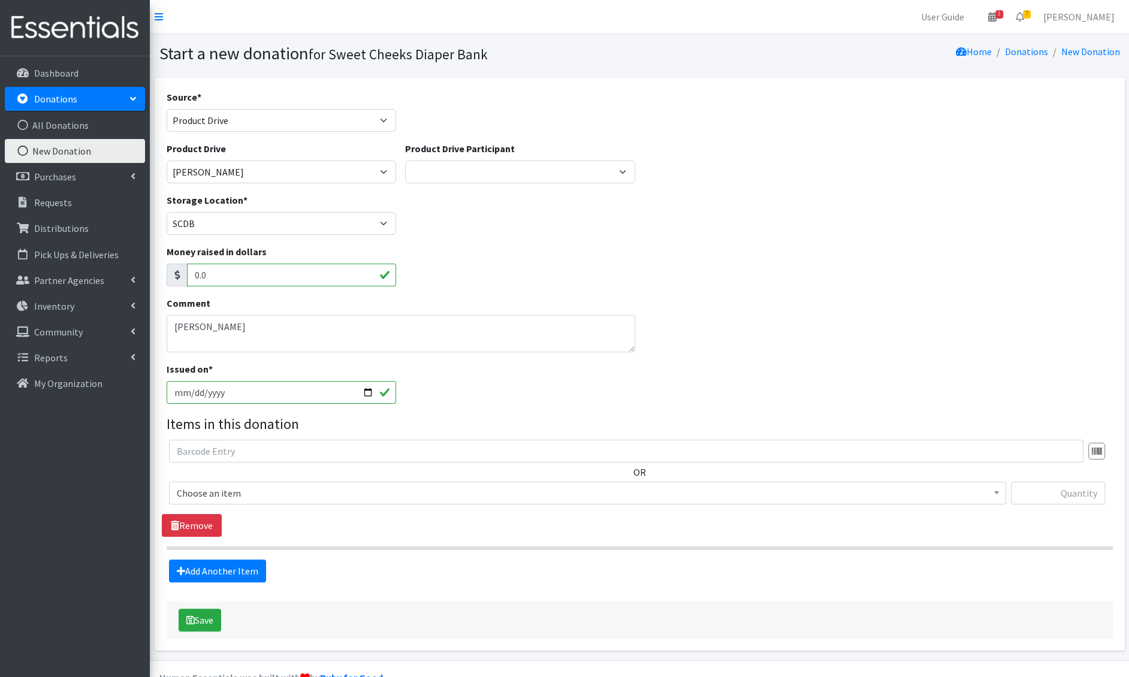
click at [184, 396] on input "2025-08-21" at bounding box center [282, 392] width 230 height 23
click at [191, 395] on input "2025-08-21" at bounding box center [282, 392] width 230 height 23
type input "[DATE]"
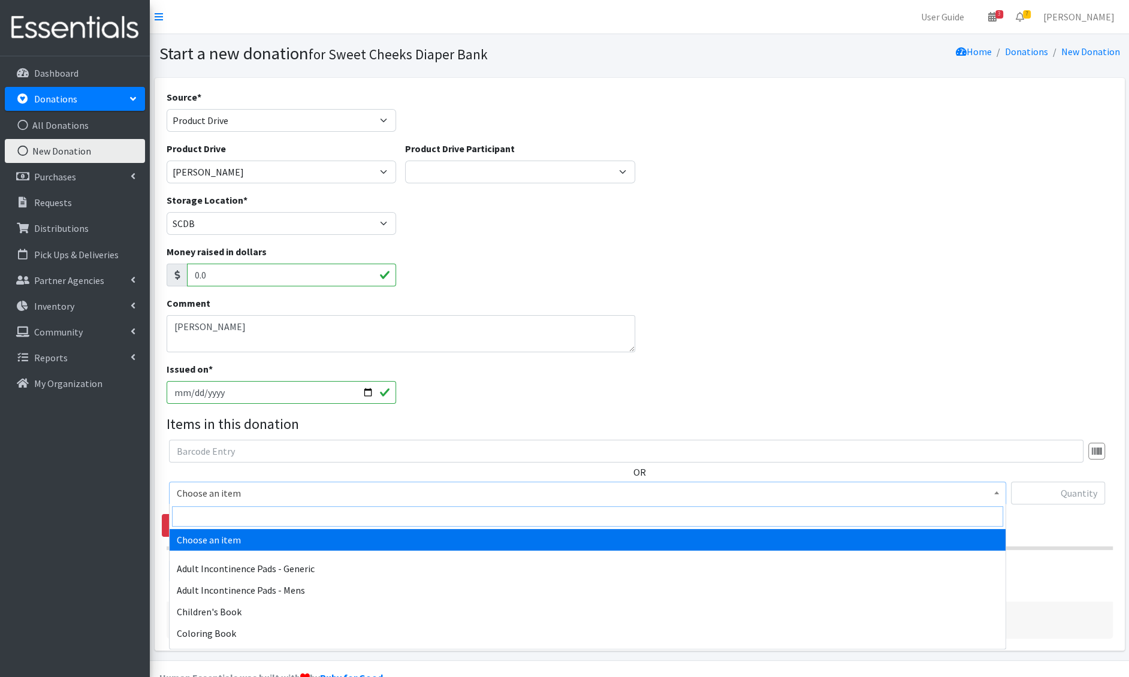
click at [211, 509] on input "search" at bounding box center [587, 517] width 831 height 20
type input "e 1"
select select "1201"
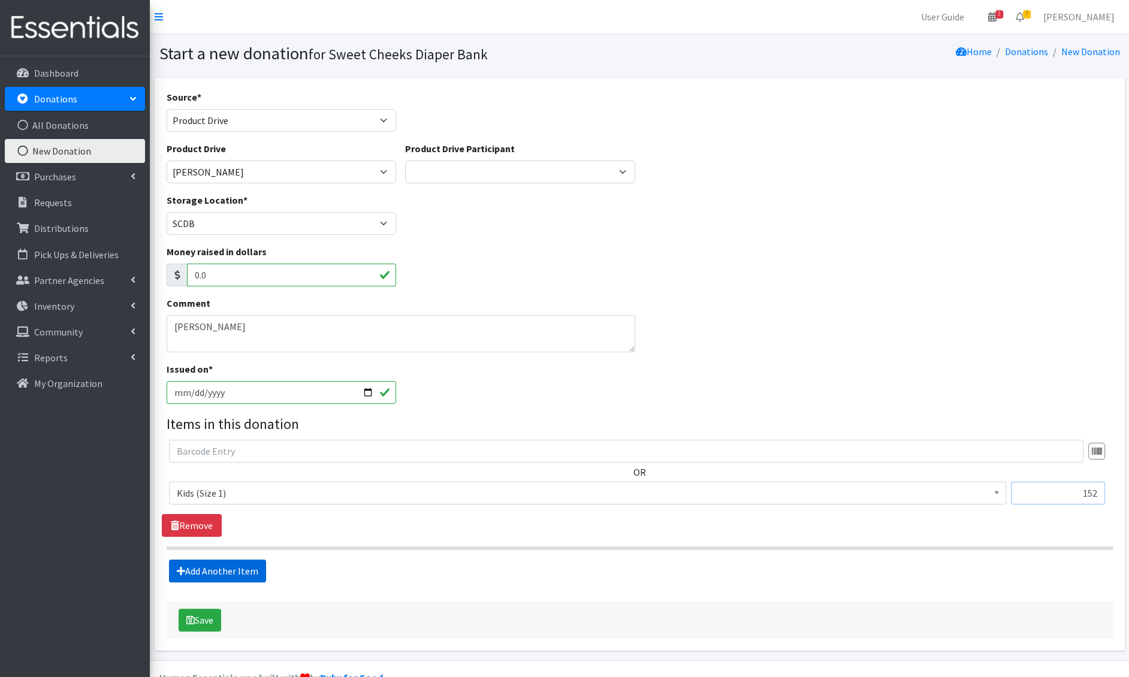
type input "152"
click at [239, 576] on link "Add Another Item" at bounding box center [217, 571] width 97 height 23
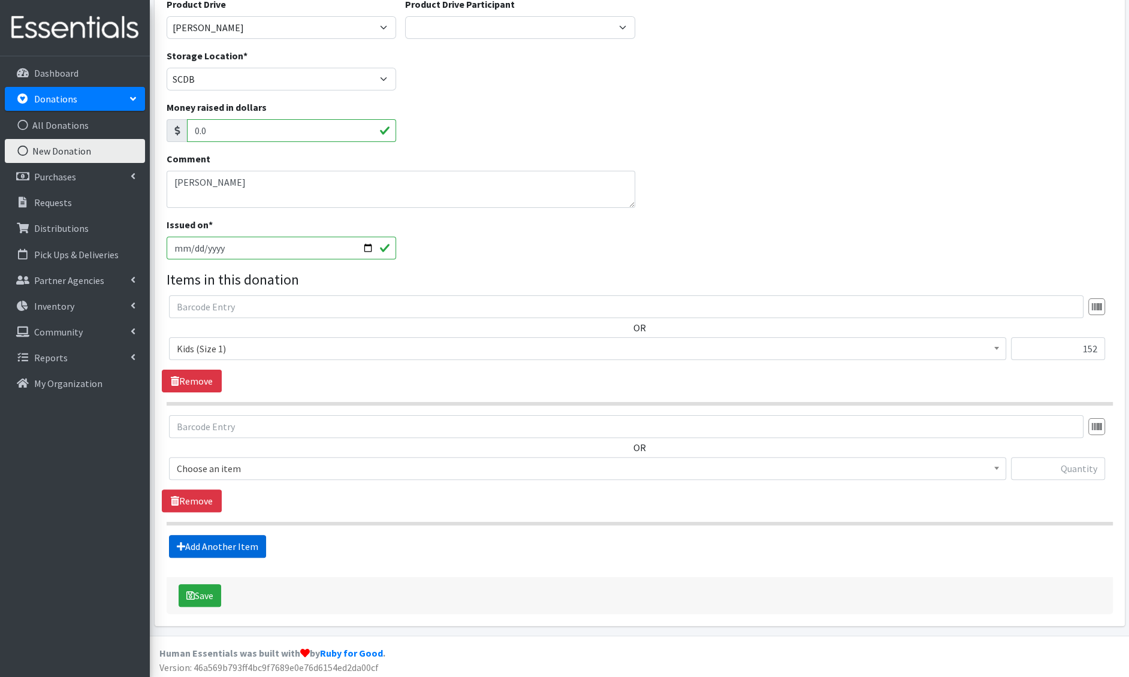
scroll to position [144, 0]
click at [240, 471] on span "Choose an item" at bounding box center [588, 468] width 822 height 17
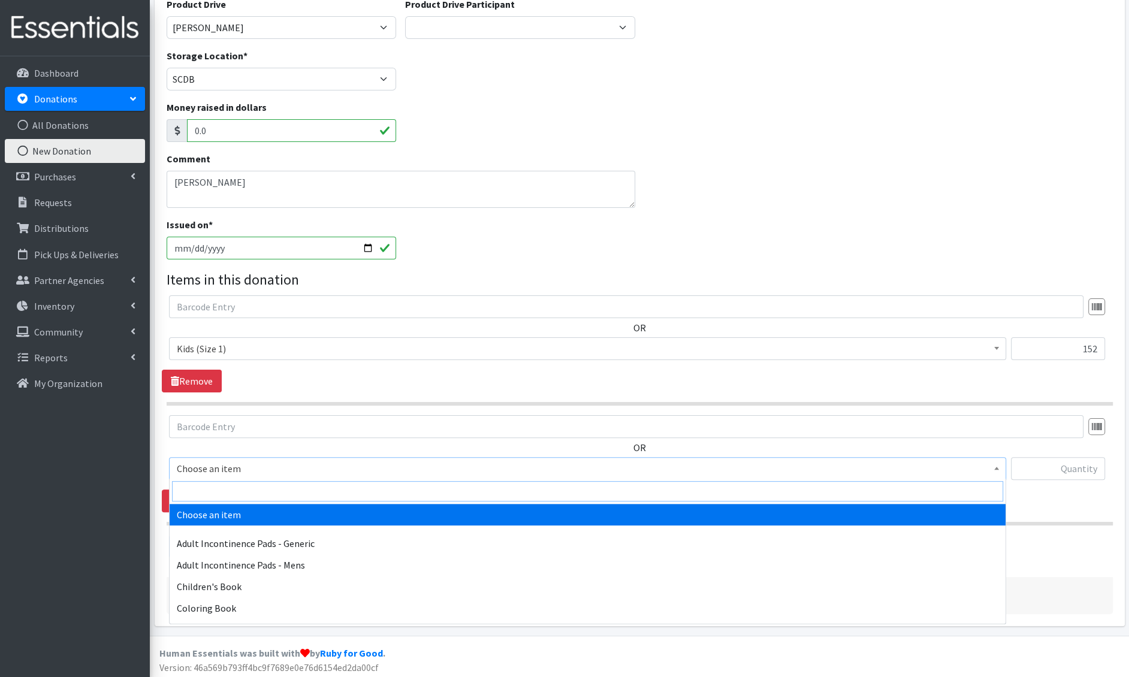
click at [256, 497] on input "search" at bounding box center [587, 491] width 831 height 20
type input "e 2"
select select "1202"
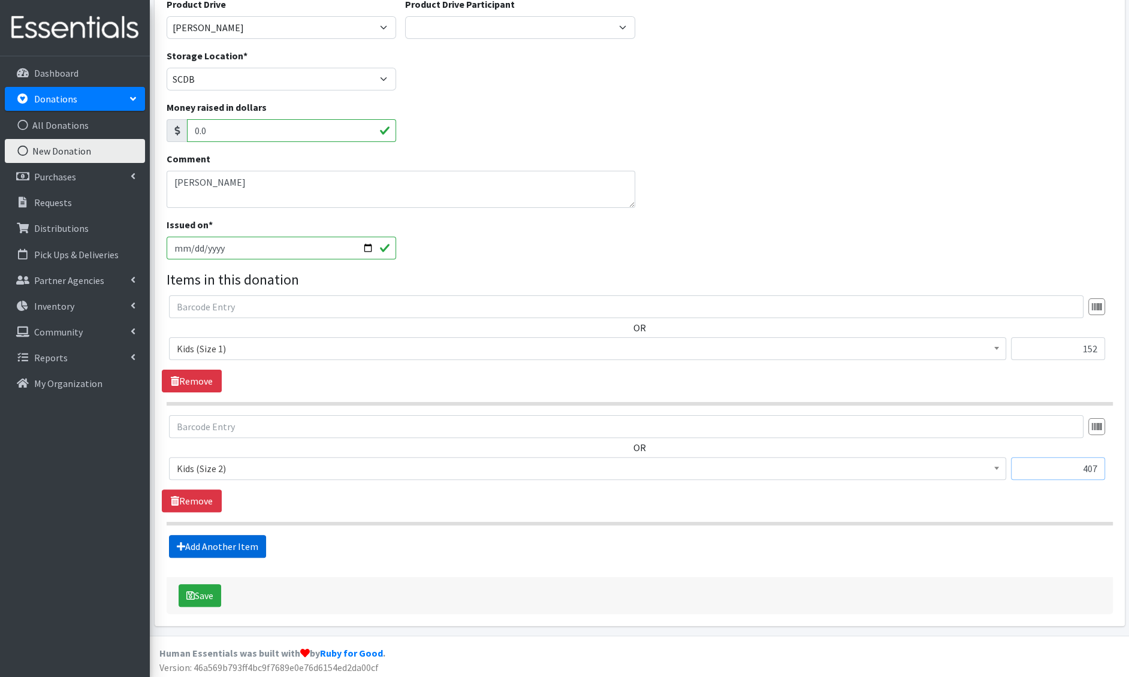
type input "407"
click at [191, 554] on link "Add Another Item" at bounding box center [217, 546] width 97 height 23
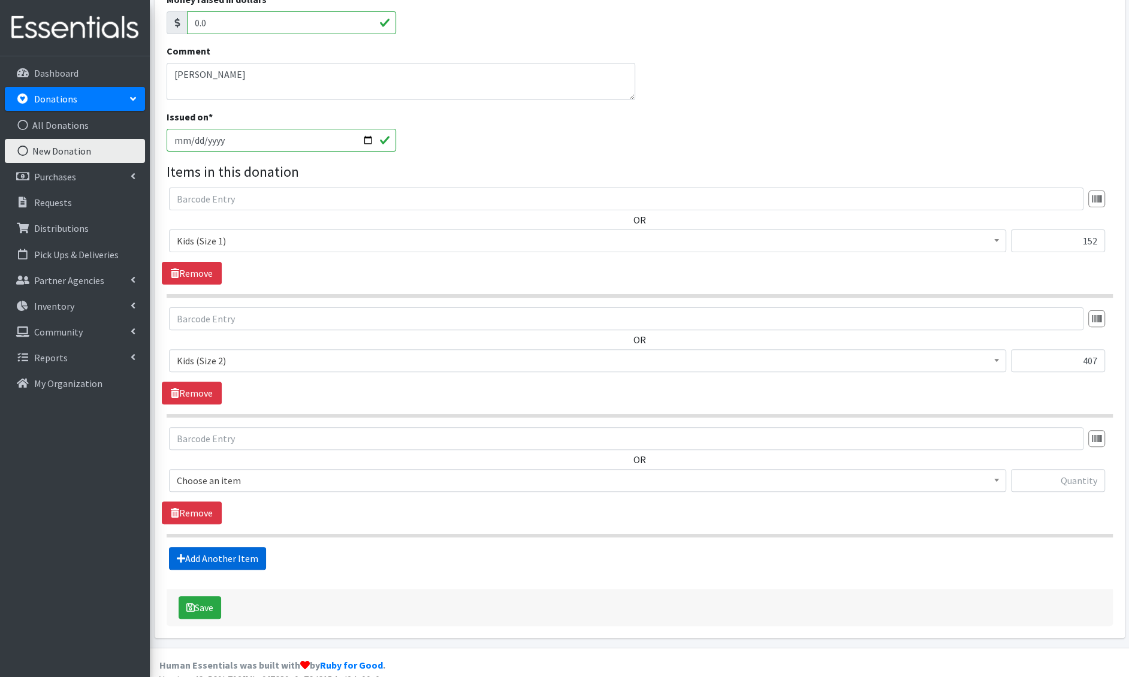
scroll to position [264, 0]
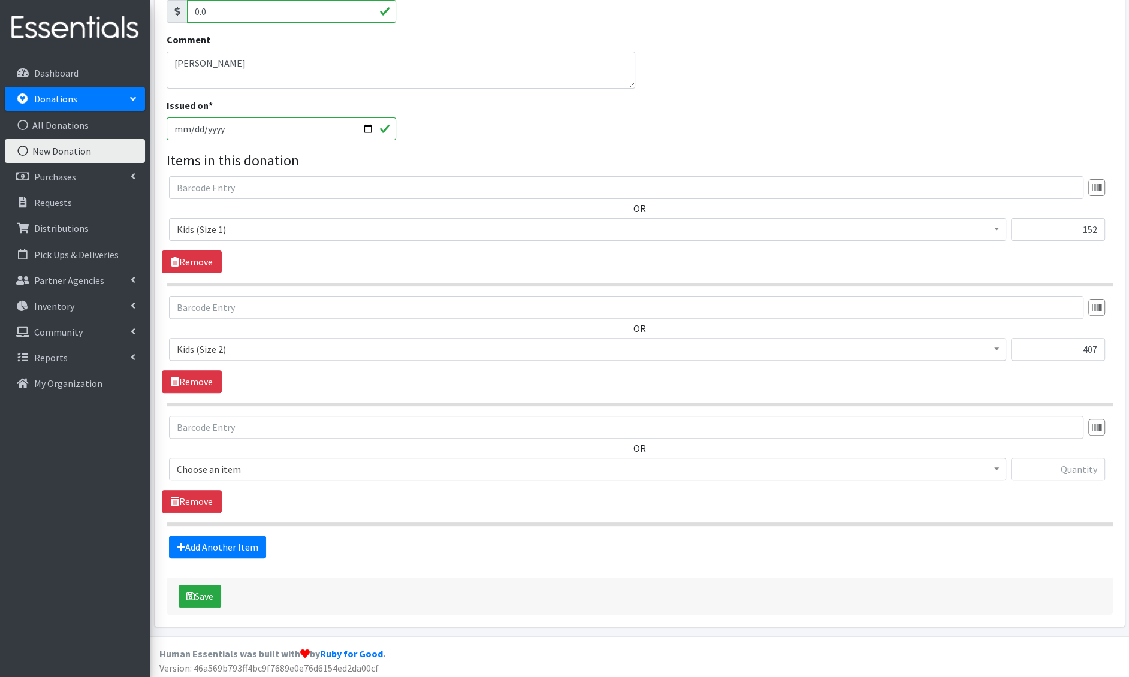
click at [228, 472] on span "Choose an item" at bounding box center [588, 469] width 822 height 17
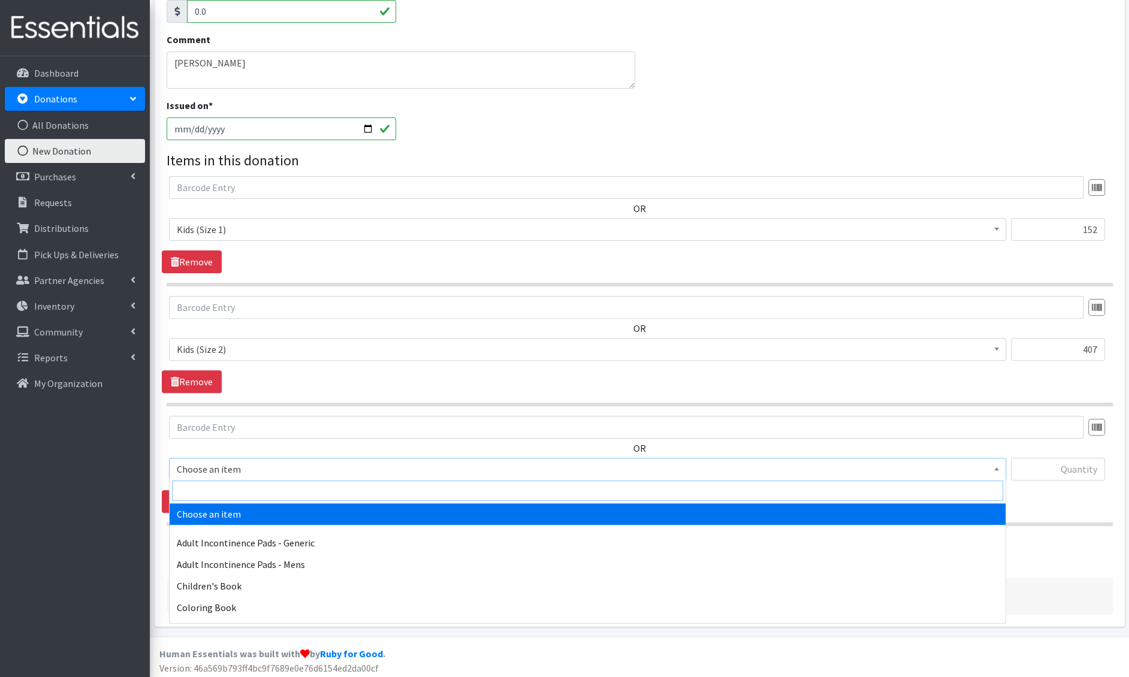
click at [228, 485] on input "search" at bounding box center [587, 491] width 831 height 20
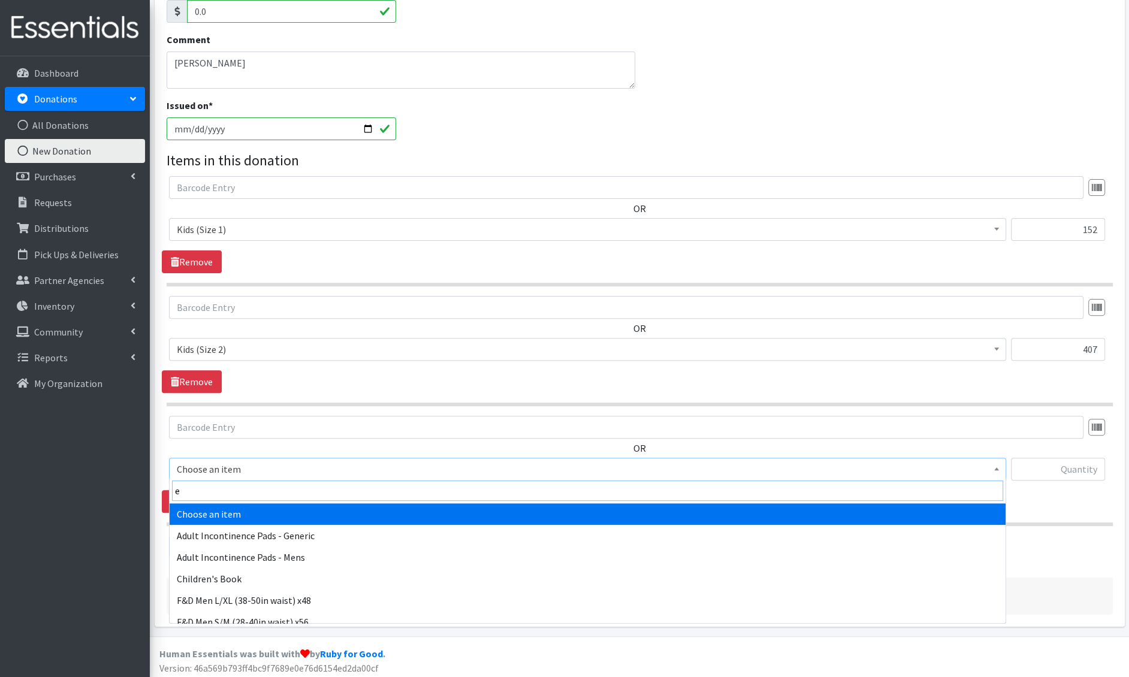
type input "e 3"
select select "1221"
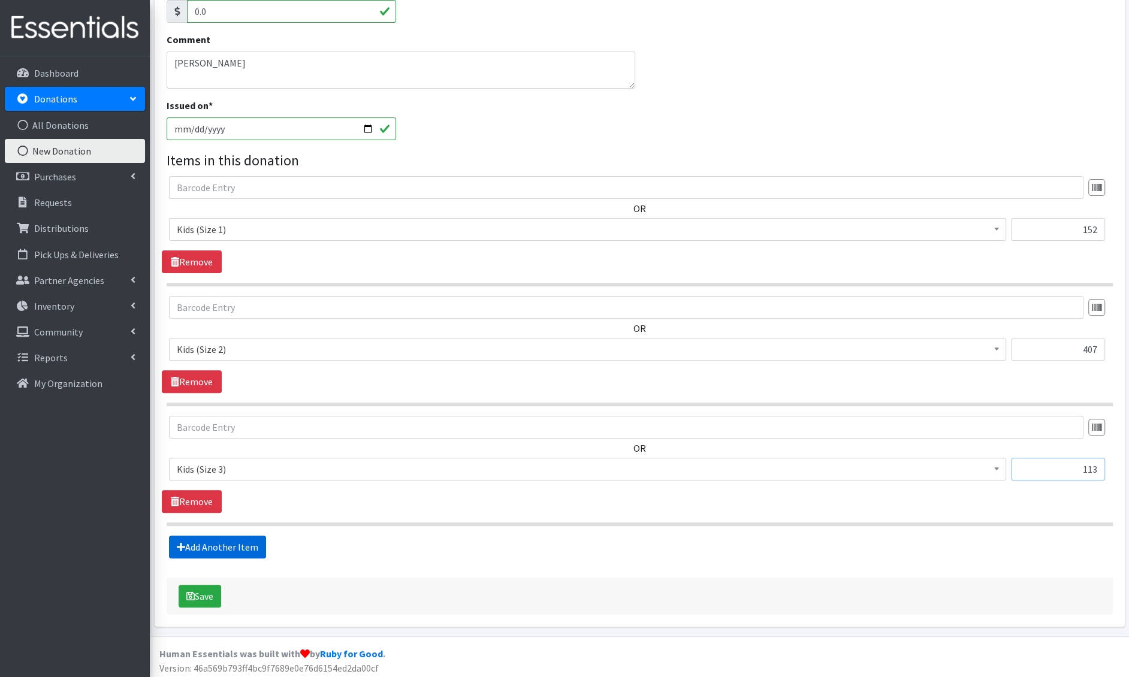
type input "113"
click at [224, 546] on link "Add Another Item" at bounding box center [217, 547] width 97 height 23
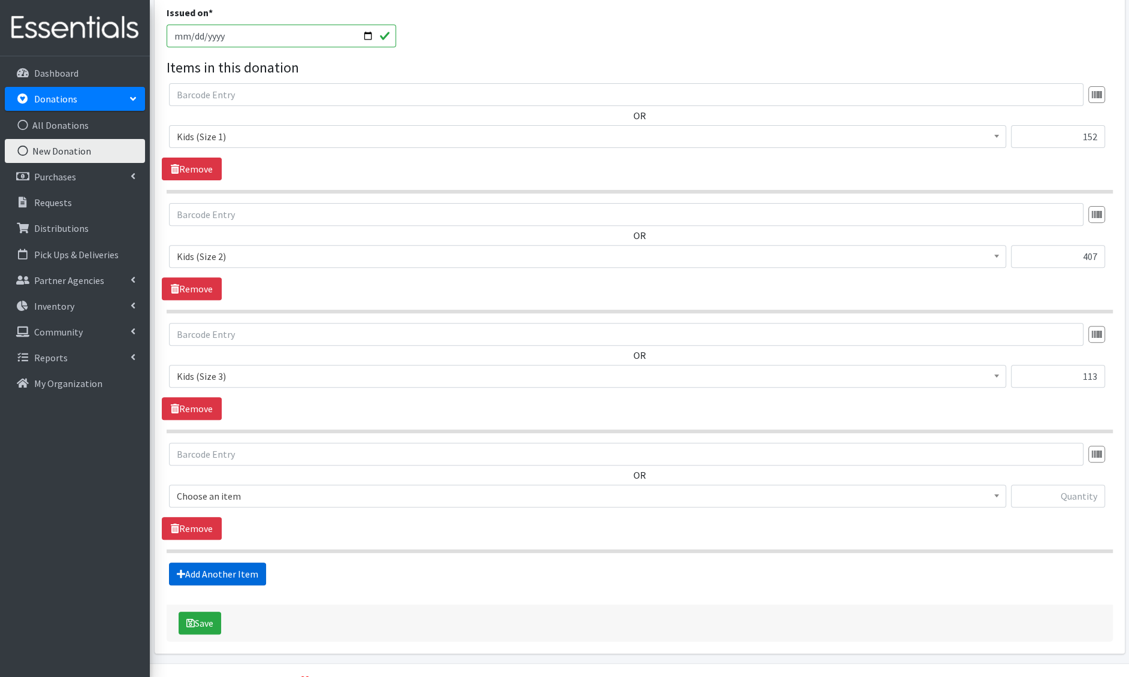
scroll to position [383, 0]
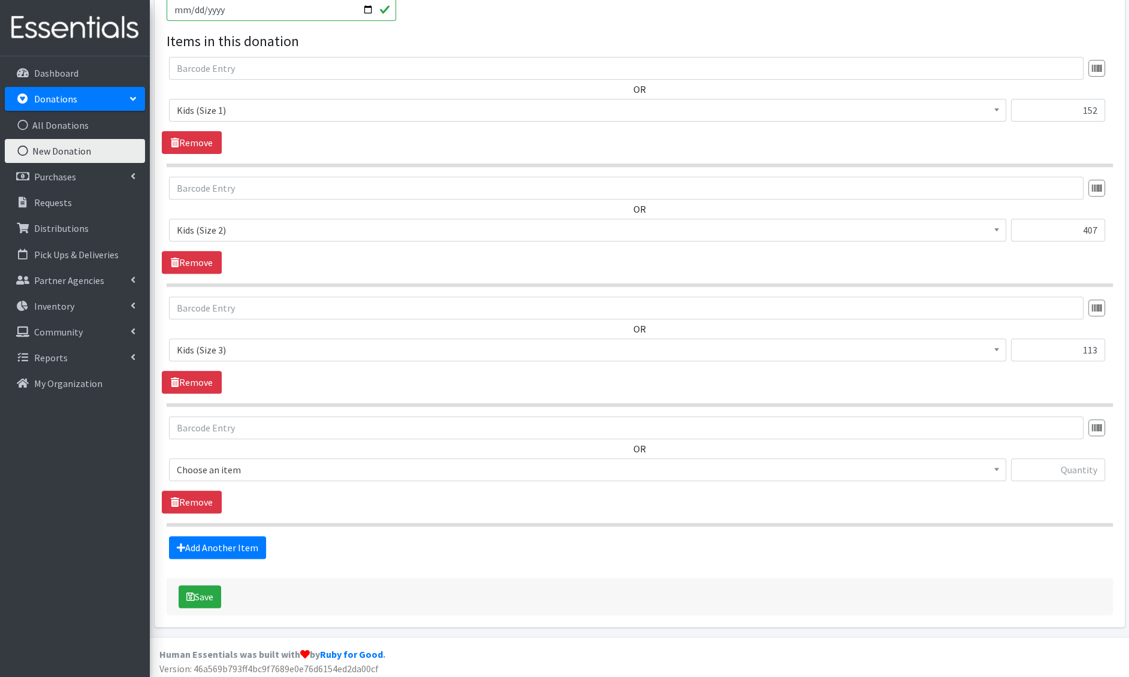
click at [254, 474] on span "Choose an item" at bounding box center [588, 470] width 822 height 17
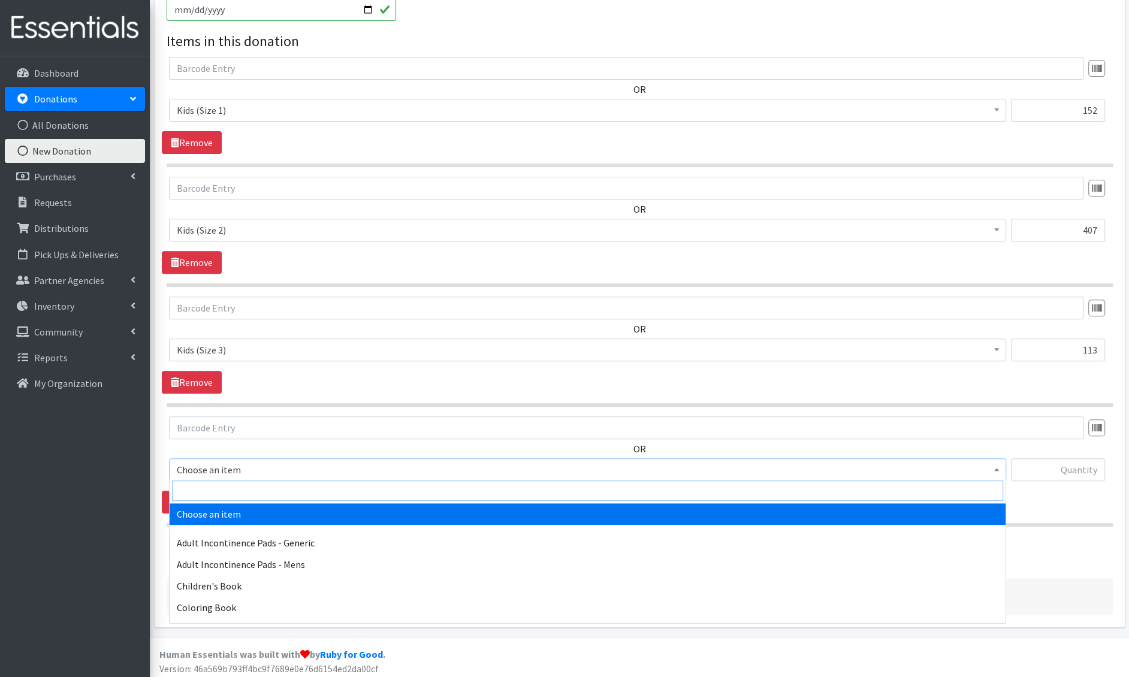
click at [251, 487] on input "search" at bounding box center [587, 491] width 831 height 20
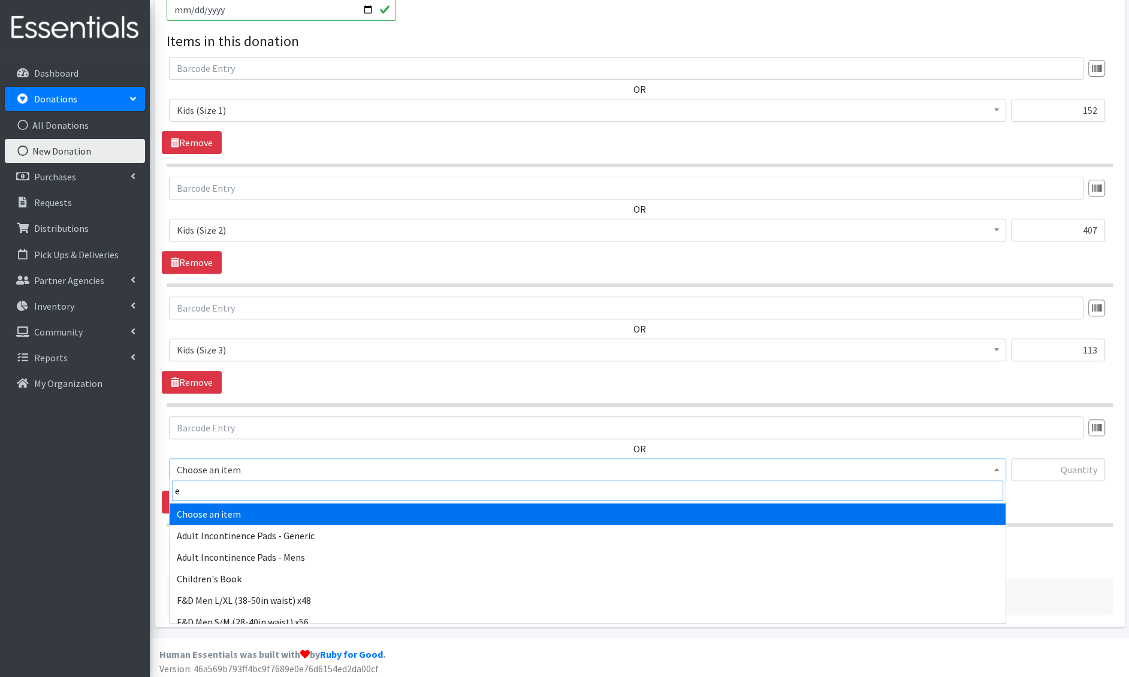
type input "e 4"
select select "1213"
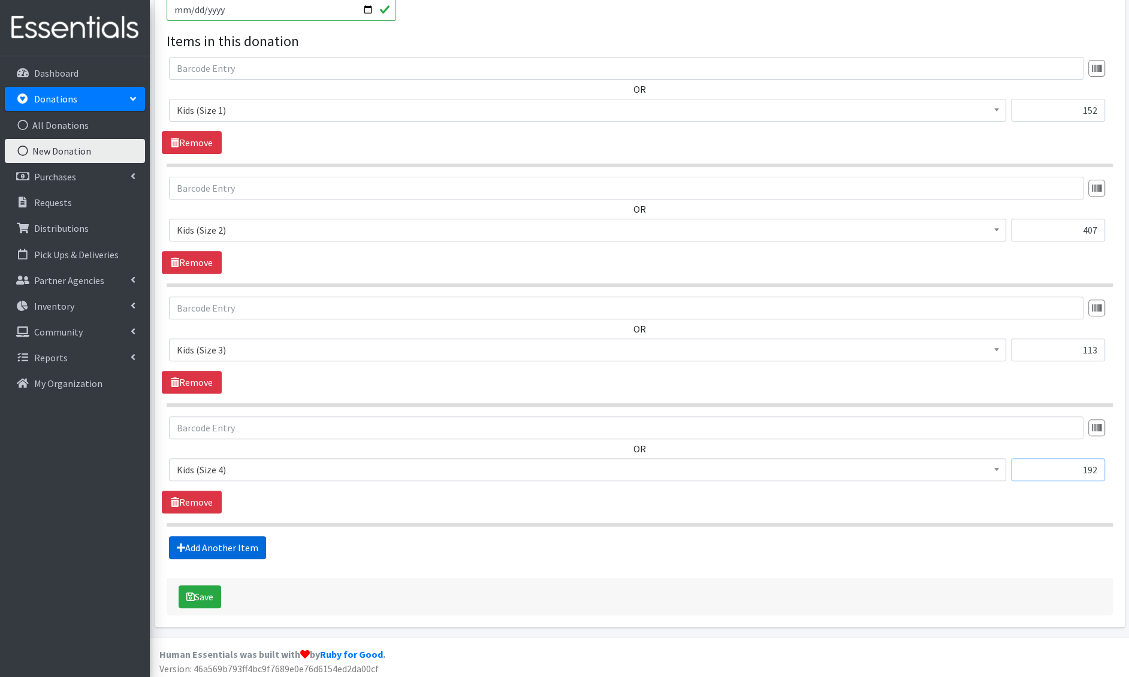
type input "192"
click at [207, 543] on link "Add Another Item" at bounding box center [217, 548] width 97 height 23
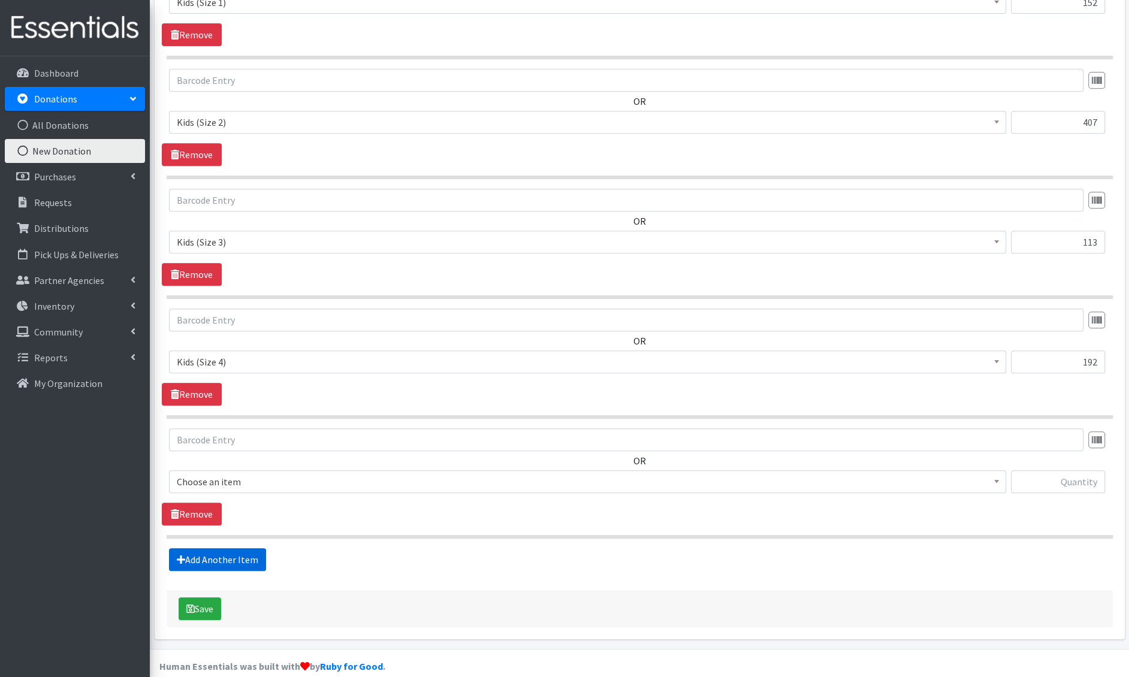
scroll to position [502, 0]
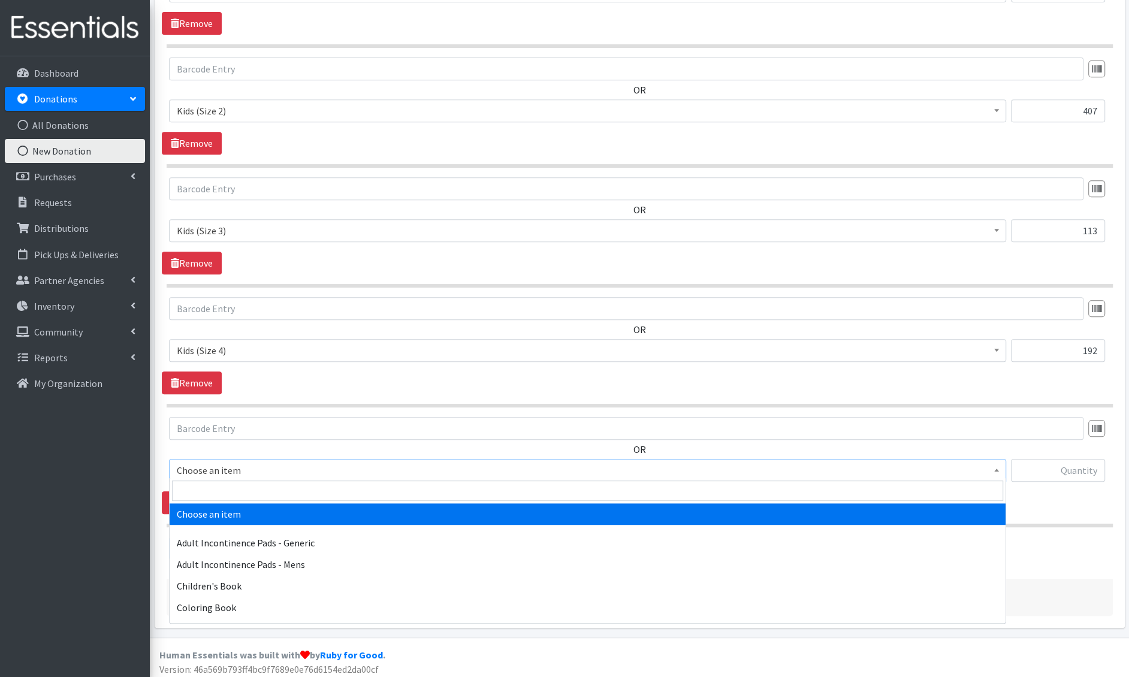
click at [243, 475] on span "Choose an item" at bounding box center [587, 470] width 837 height 23
click at [229, 489] on input "search" at bounding box center [587, 491] width 831 height 20
type input "wipes"
select select "1205"
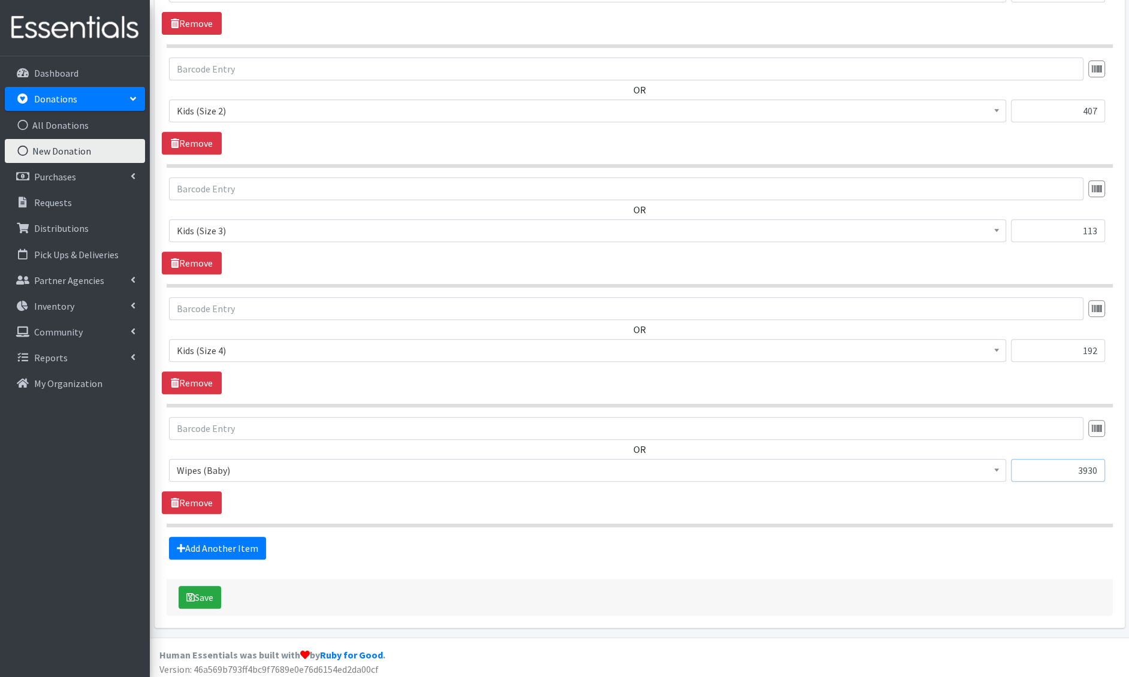
type input "3930"
click at [210, 558] on div "Source * Product Drive Manufacturer Donation Site Misc. Donation Donation Site …" at bounding box center [640, 102] width 947 height 1029
click at [213, 545] on link "Add Another Item" at bounding box center [217, 548] width 97 height 23
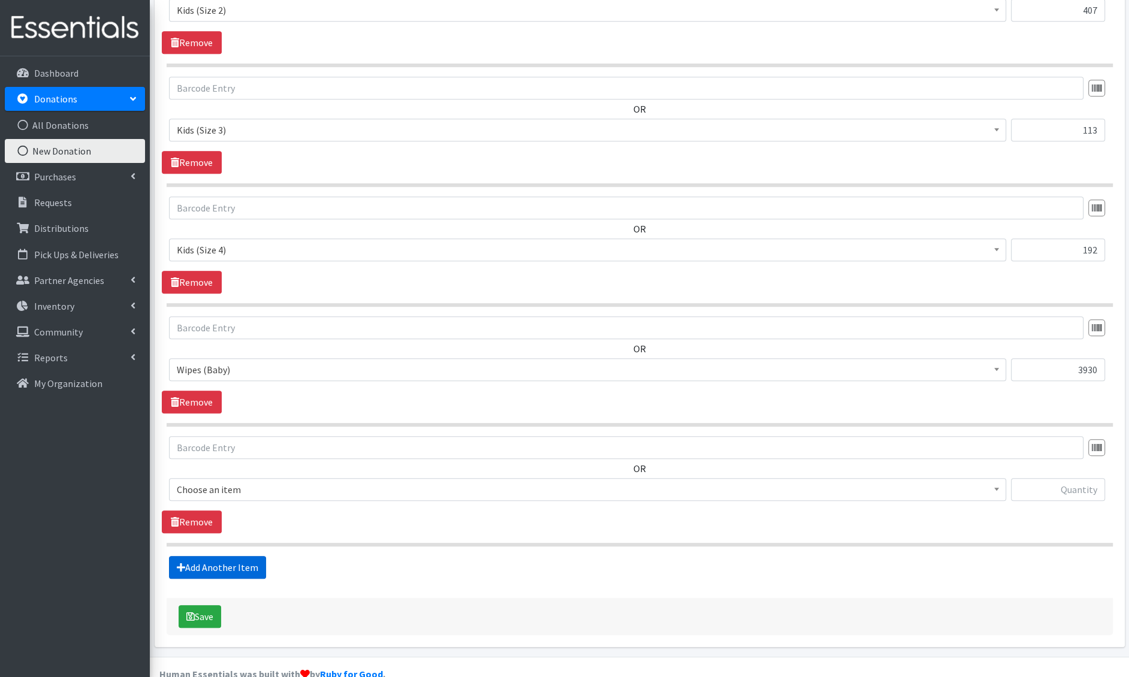
scroll to position [621, 0]
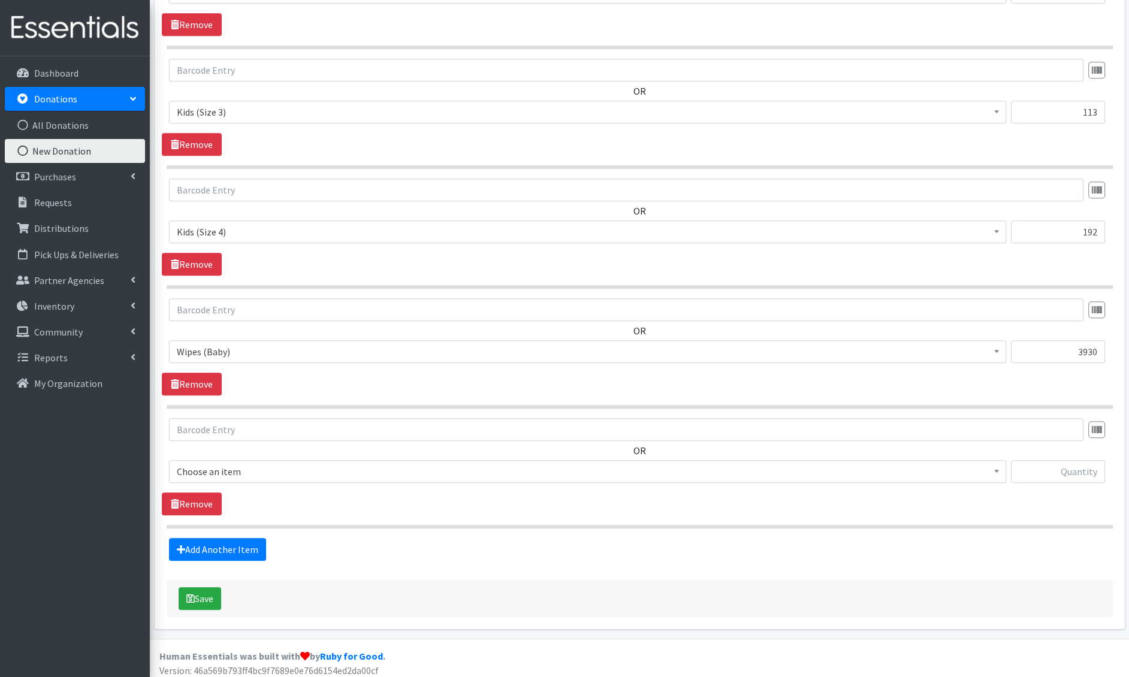
click at [230, 474] on span "Choose an item" at bounding box center [588, 471] width 822 height 17
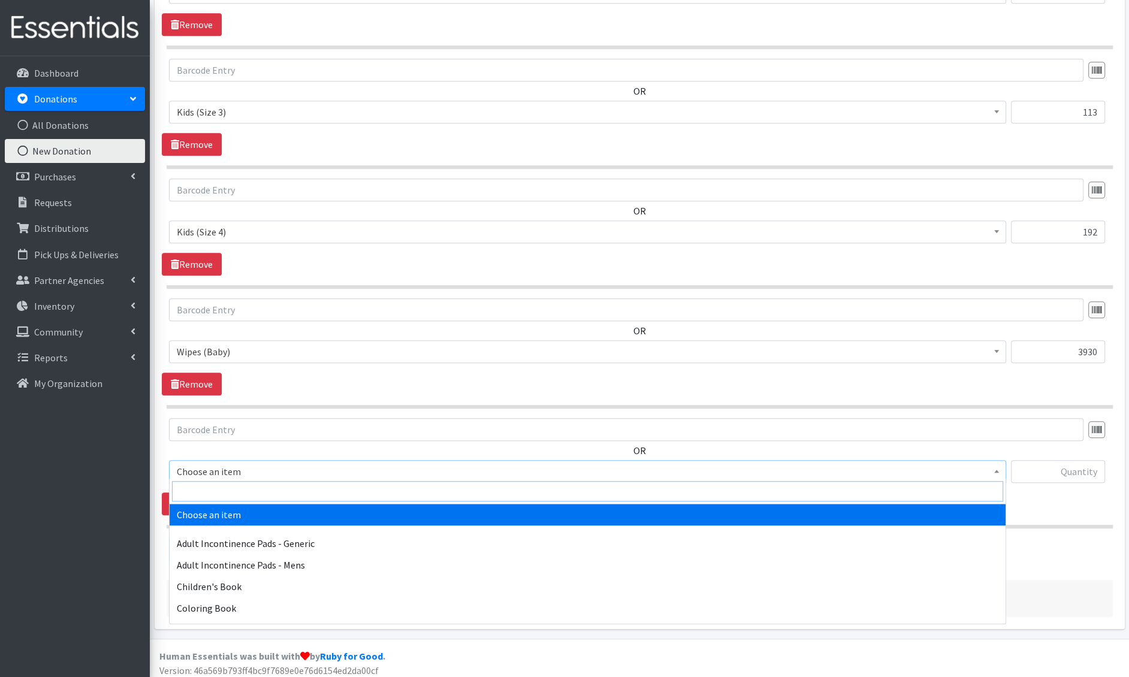
click at [228, 486] on input "search" at bounding box center [587, 491] width 831 height 20
type input "swimm"
select select "4728"
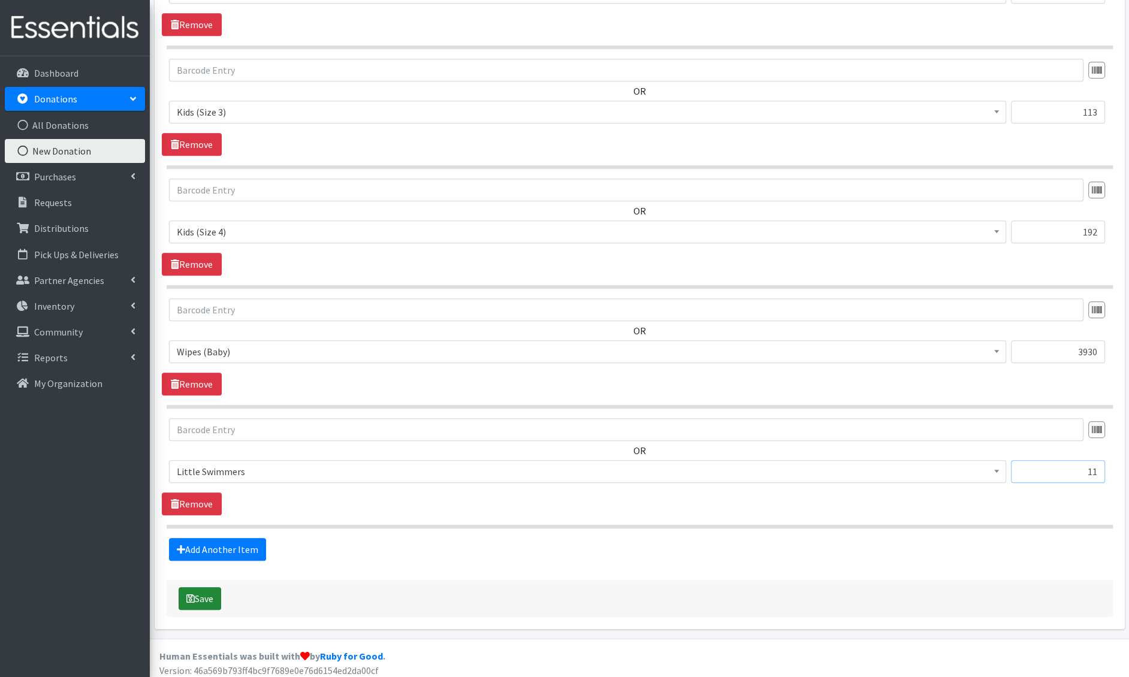
type input "11"
click at [189, 594] on icon "submit" at bounding box center [190, 599] width 8 height 10
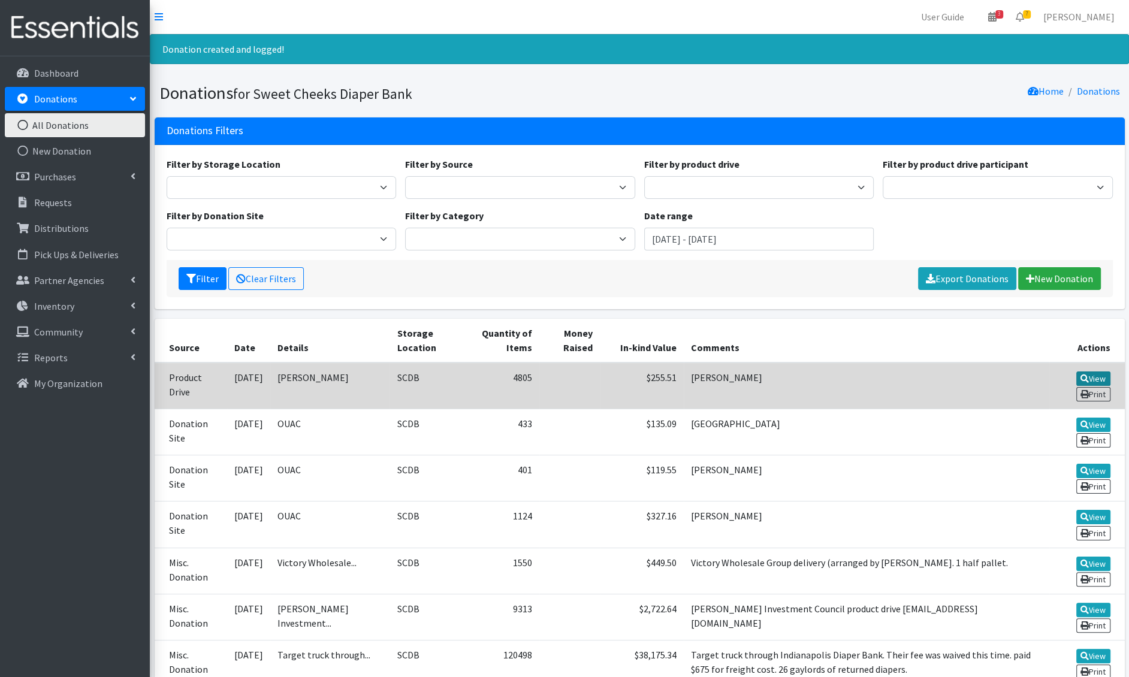
click at [1087, 375] on icon at bounding box center [1085, 379] width 8 height 8
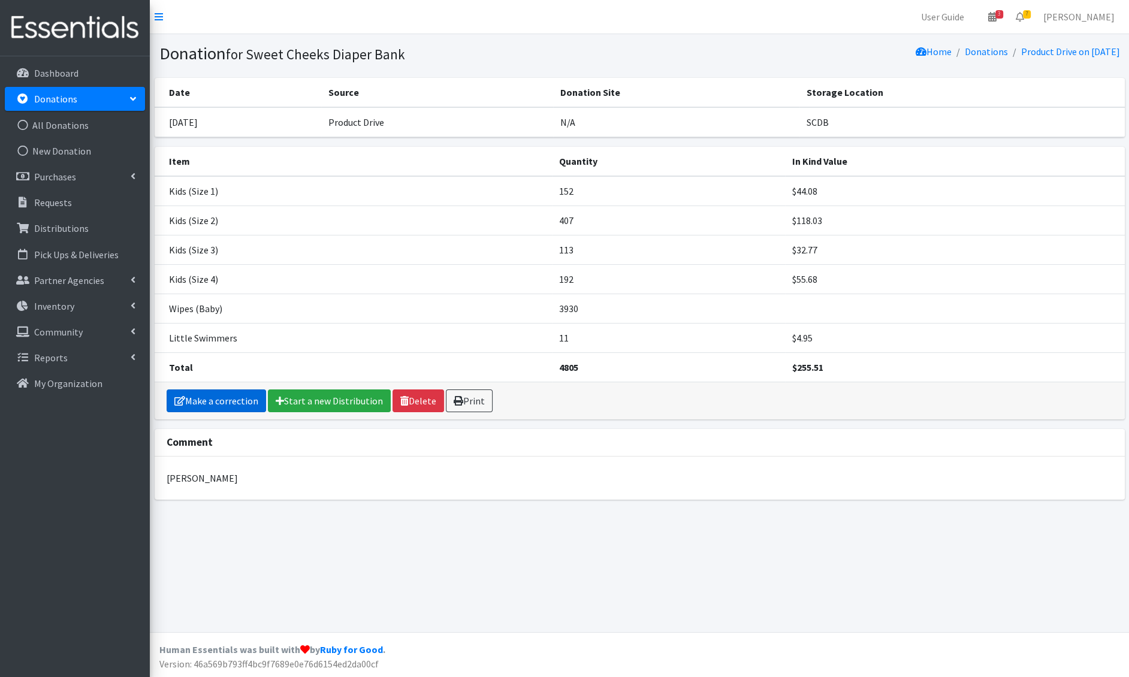
click at [236, 402] on link "Make a correction" at bounding box center [217, 401] width 100 height 23
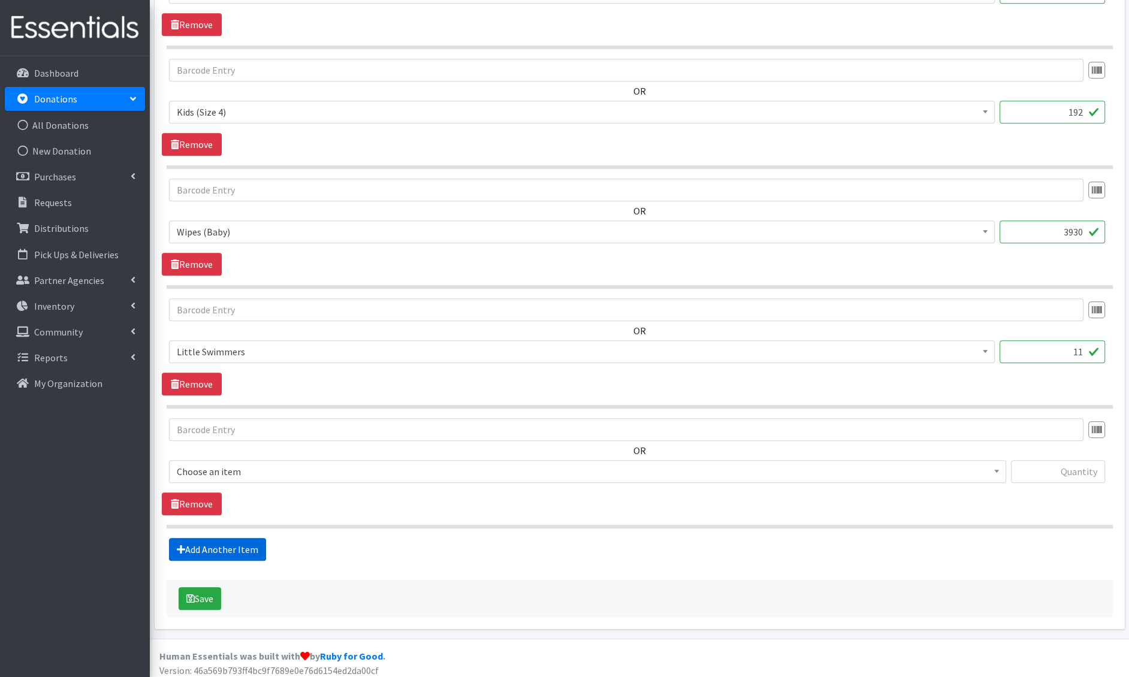
click at [251, 544] on link "Add Another Item" at bounding box center [217, 549] width 97 height 23
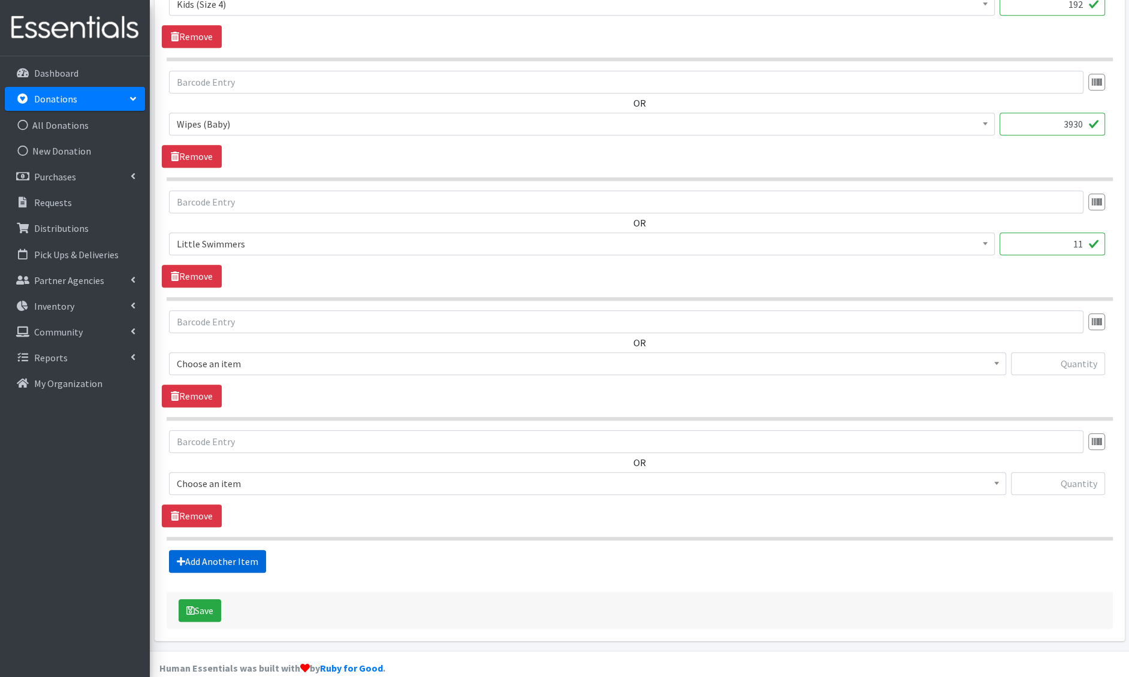
scroll to position [860, 0]
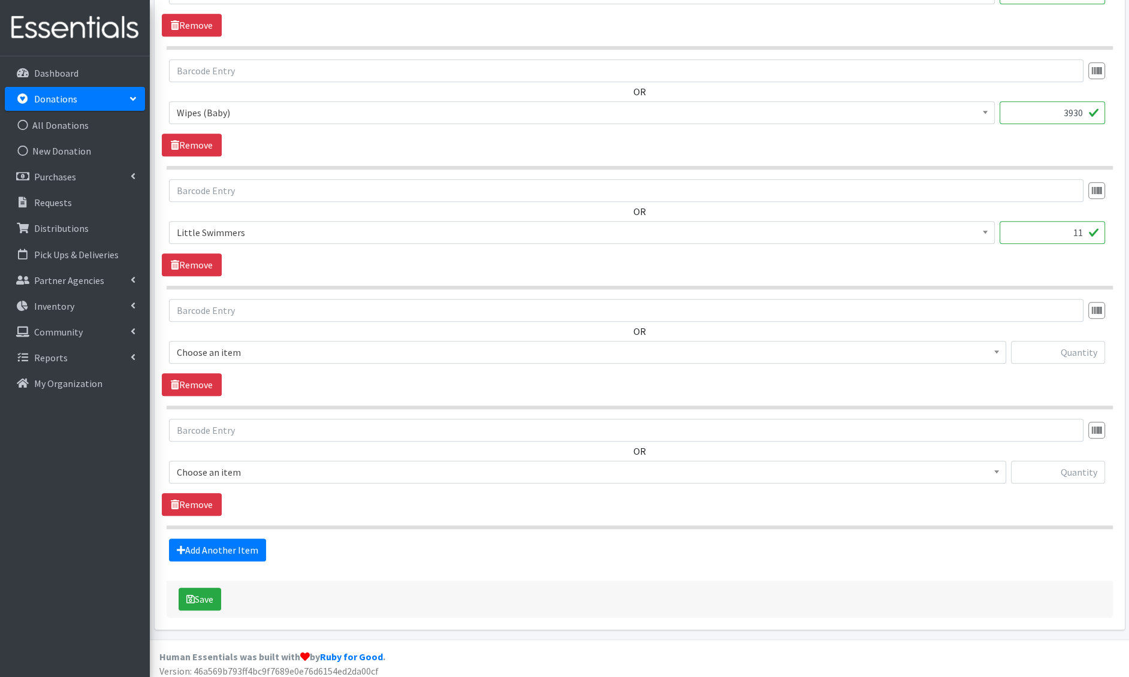
click at [267, 346] on span "Choose an item" at bounding box center [588, 352] width 822 height 17
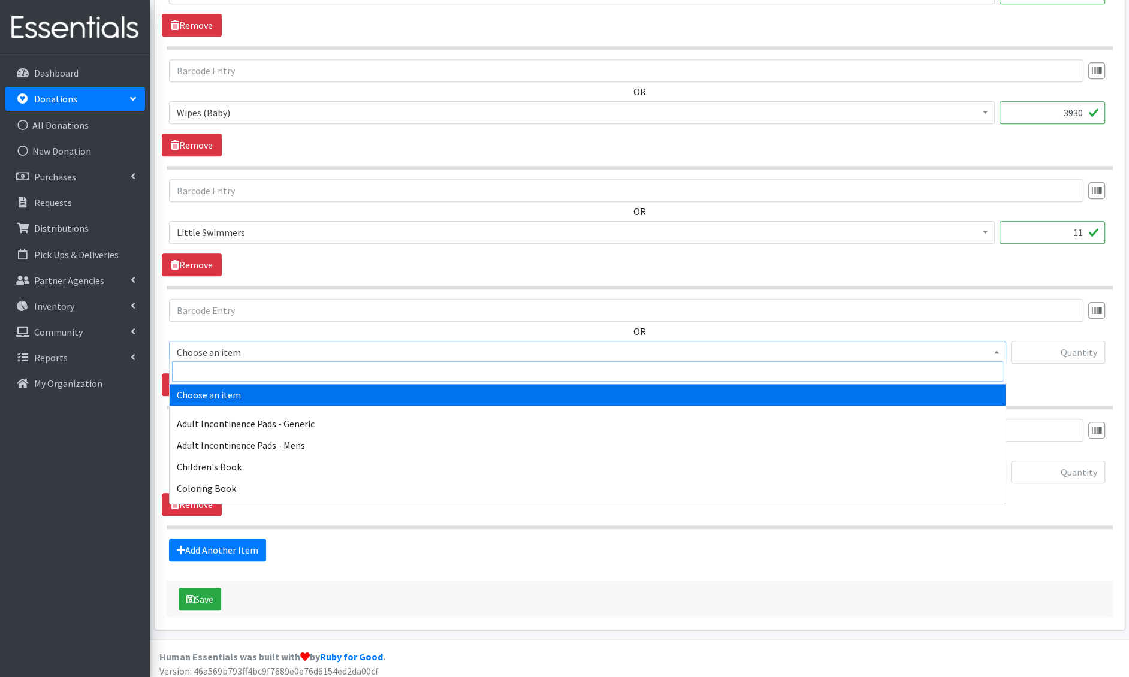
click at [229, 369] on input "search" at bounding box center [587, 371] width 831 height 20
type input "tampon"
select select "1406"
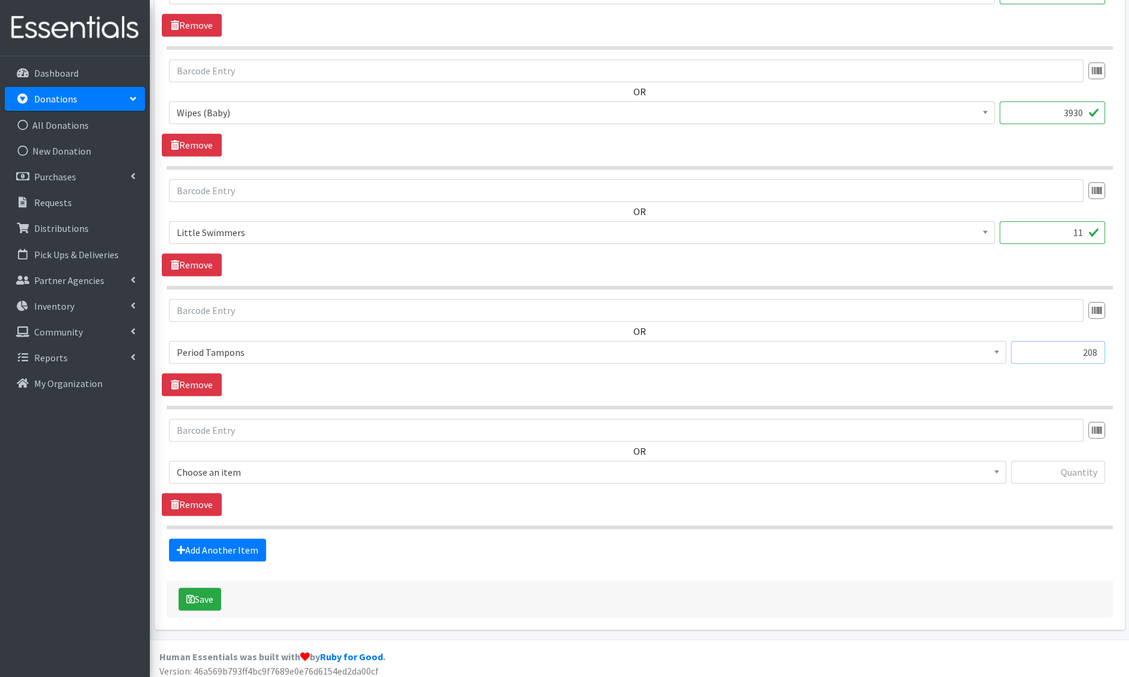
type input "208"
click at [228, 470] on span "Choose an item" at bounding box center [588, 472] width 822 height 17
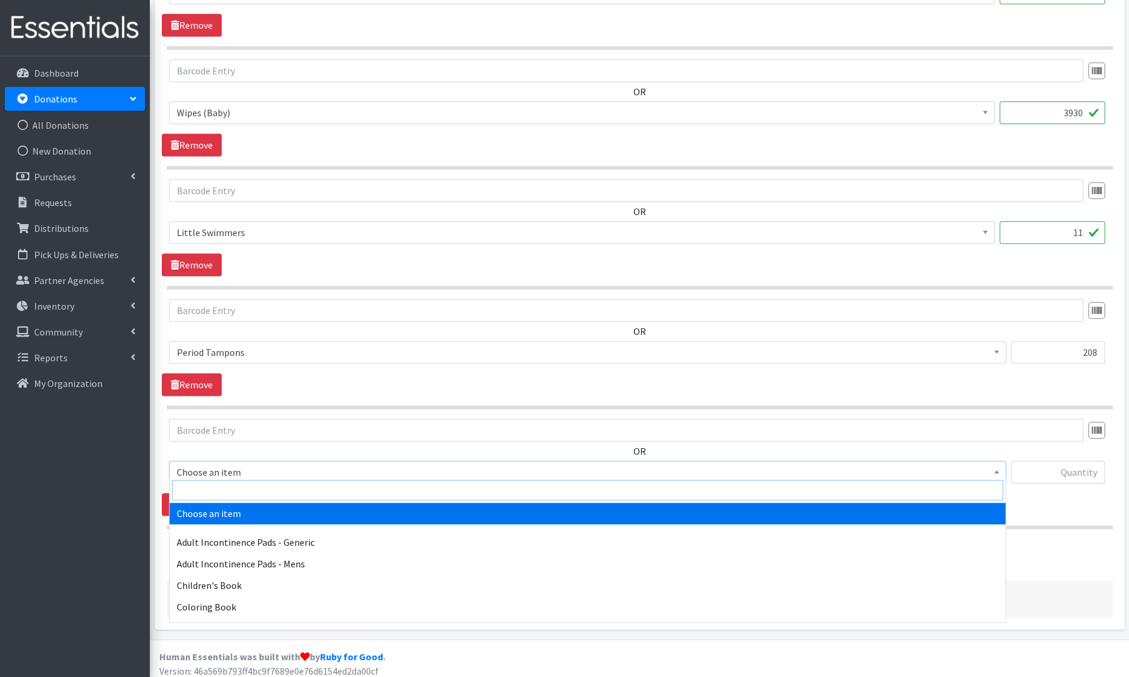
click at [227, 484] on input "search" at bounding box center [587, 490] width 831 height 20
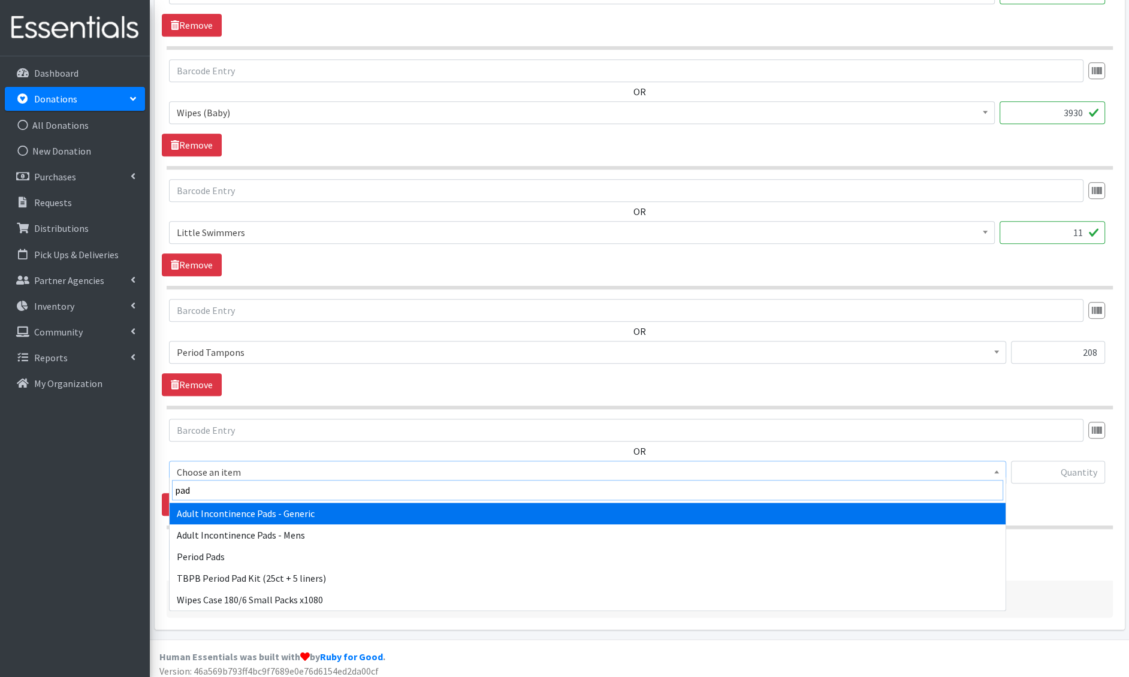
type input "pads"
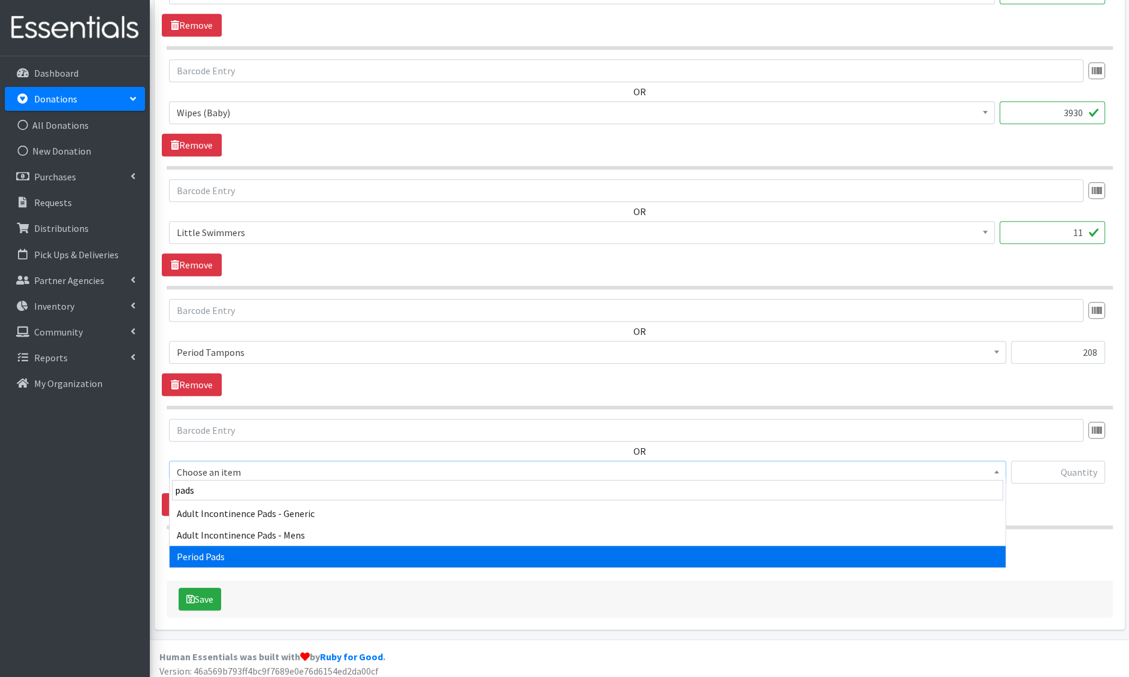
select select "1402"
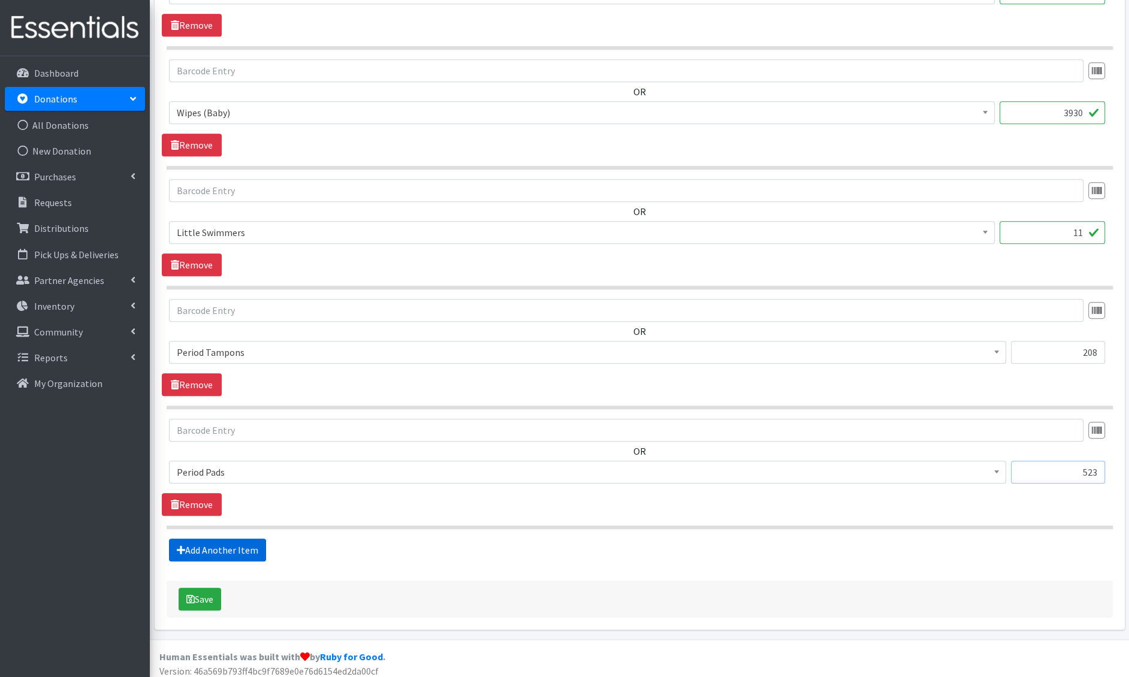
type input "523"
click at [196, 544] on link "Add Another Item" at bounding box center [217, 550] width 97 height 23
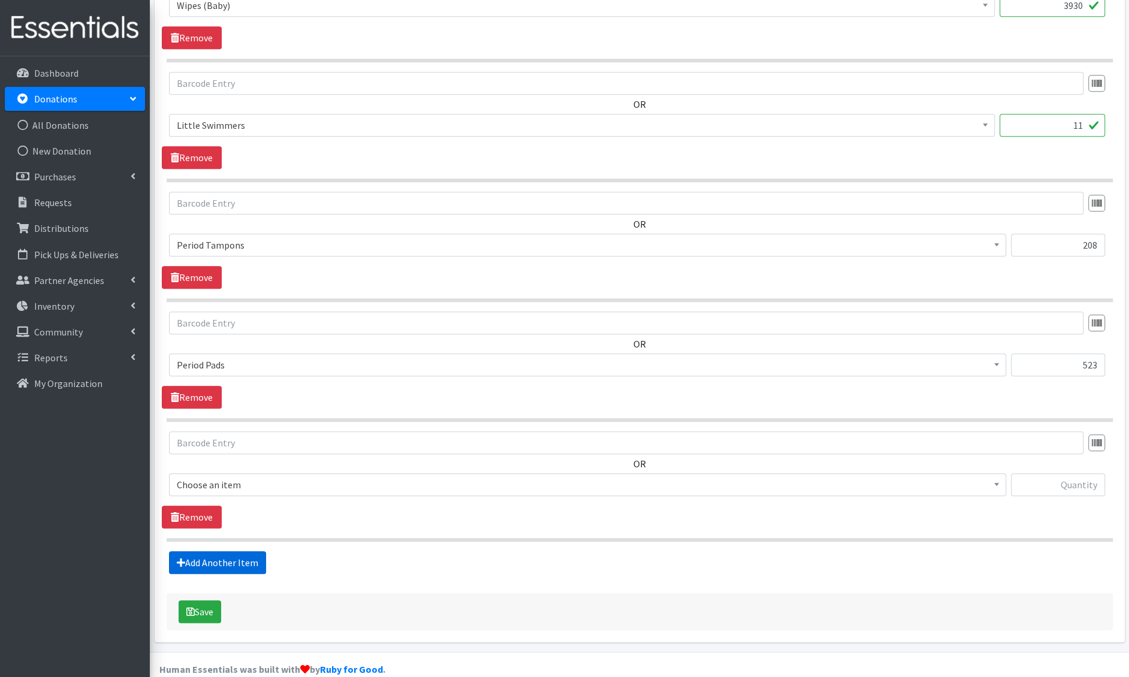
scroll to position [979, 0]
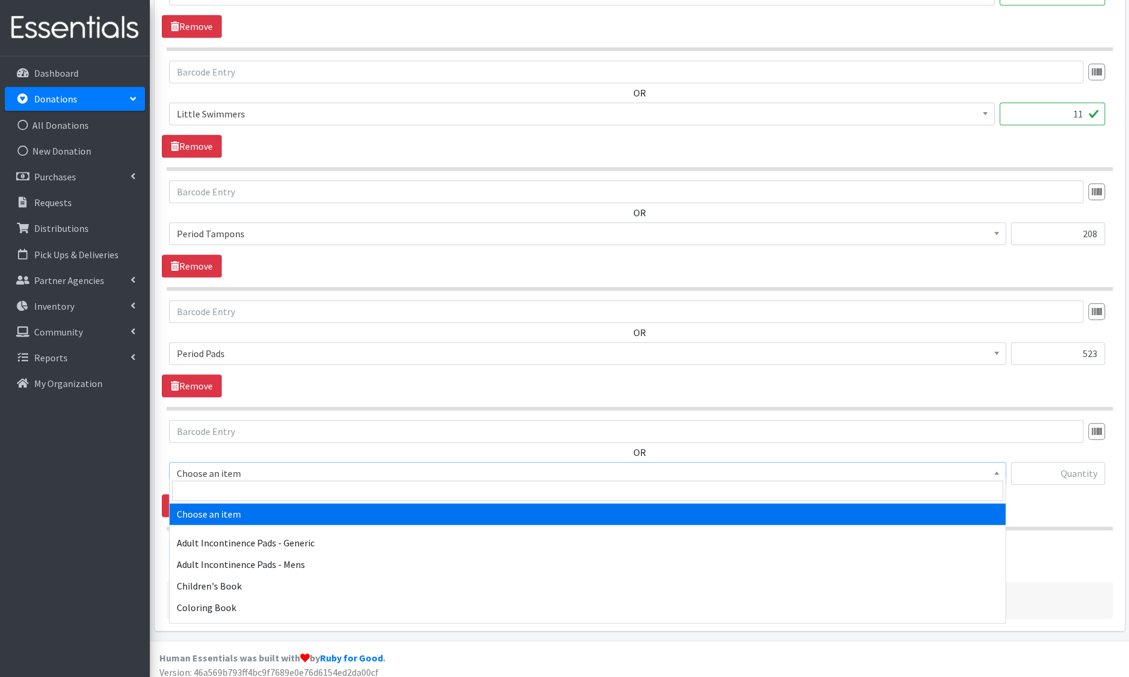
click at [230, 472] on span "Choose an item" at bounding box center [588, 473] width 822 height 17
click at [227, 489] on input "search" at bounding box center [587, 491] width 831 height 20
type input "liner"
select select "1405"
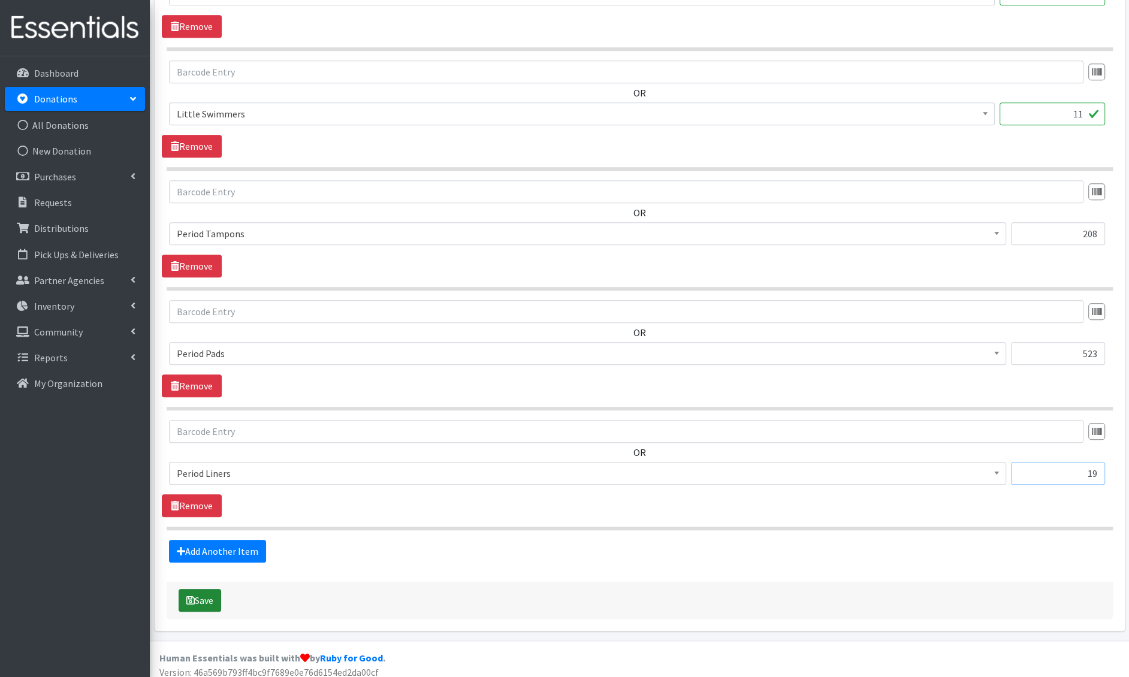
type input "19"
click at [198, 589] on button "Save" at bounding box center [200, 600] width 43 height 23
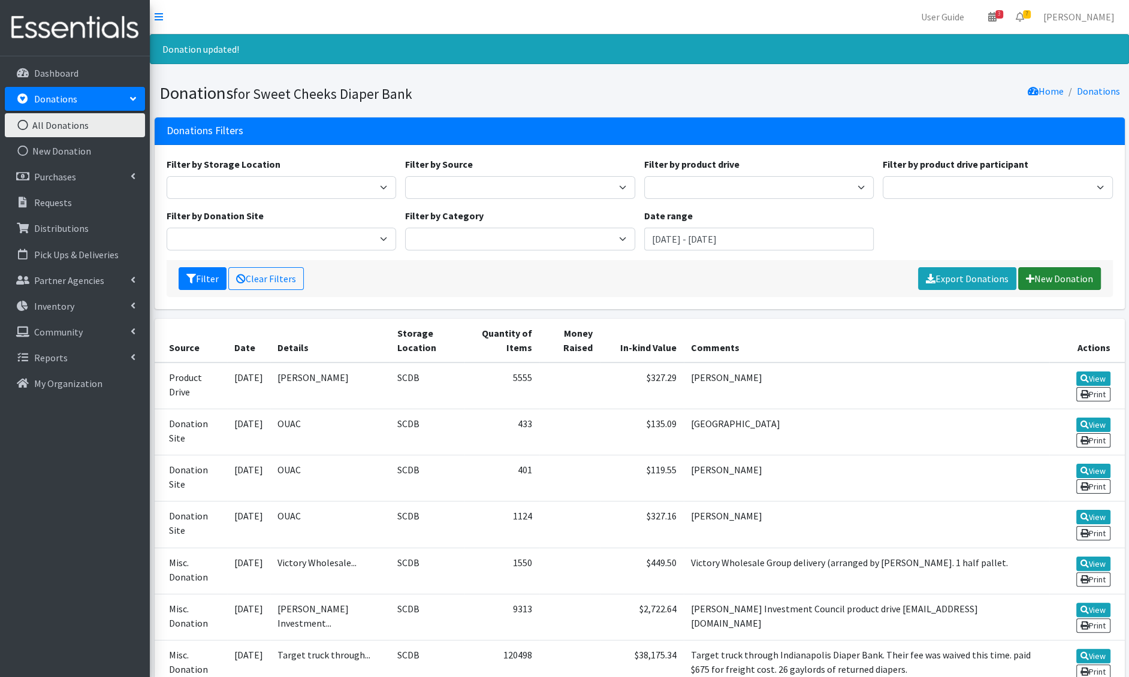
click at [1076, 285] on link "New Donation" at bounding box center [1060, 278] width 83 height 23
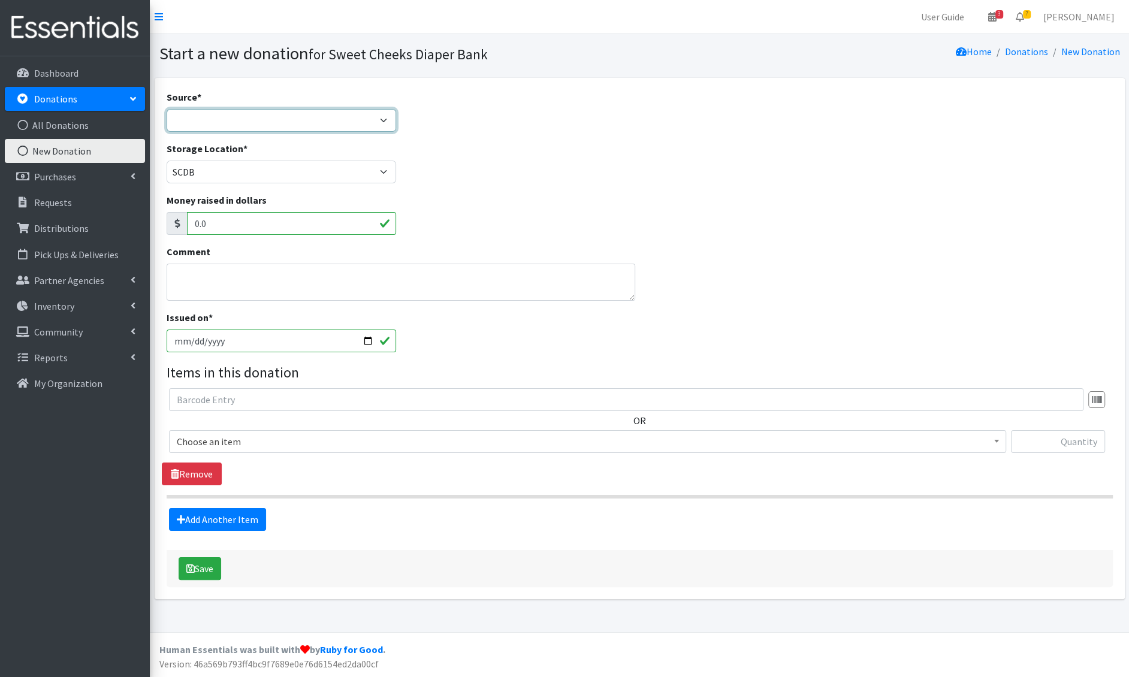
click at [282, 120] on select "Product Drive Manufacturer Donation Site Misc. Donation" at bounding box center [282, 120] width 230 height 23
select select "Donation Site"
click at [167, 109] on select "Product Drive Manufacturer Donation Site Misc. Donation" at bounding box center [282, 120] width 230 height 23
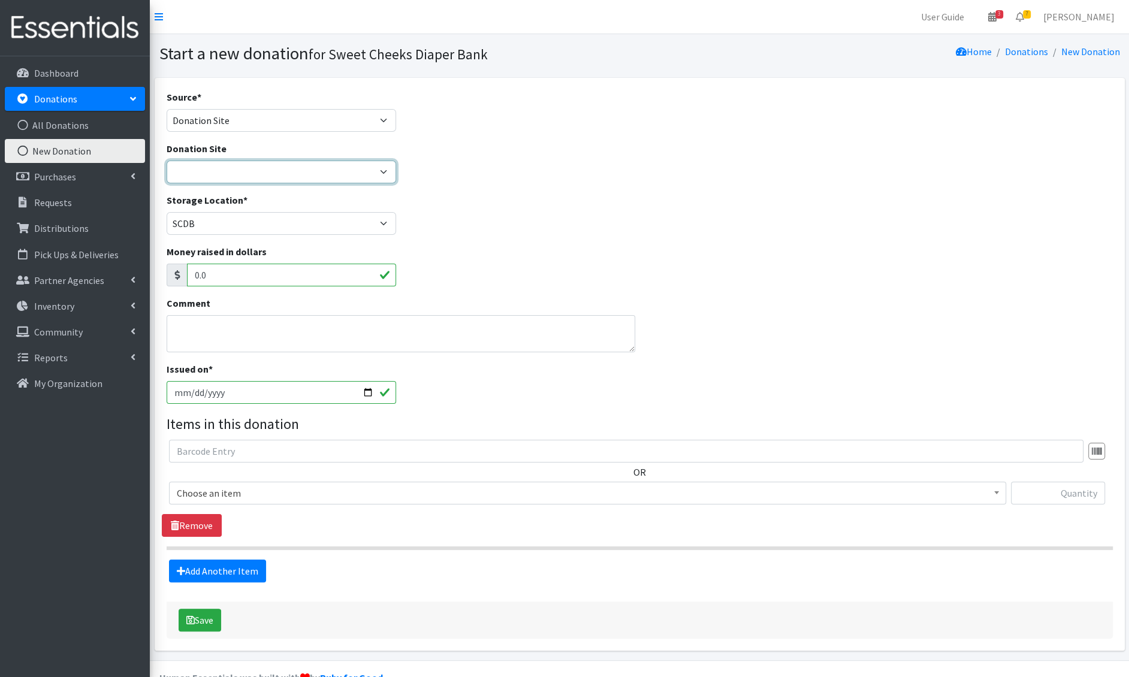
click at [245, 178] on select "Barre 3 [GEOGRAPHIC_DATA] Cincinnati Recycling and Reuse Hub Climb Cincy Clothe…" at bounding box center [282, 172] width 230 height 23
select select "38"
click at [167, 161] on select "Barre 3 [GEOGRAPHIC_DATA] Cincinnati Recycling and Reuse Hub Climb Cincy Clothe…" at bounding box center [282, 172] width 230 height 23
click at [222, 341] on textarea "Comment" at bounding box center [401, 333] width 469 height 37
click at [194, 391] on input "[DATE]" at bounding box center [282, 392] width 230 height 23
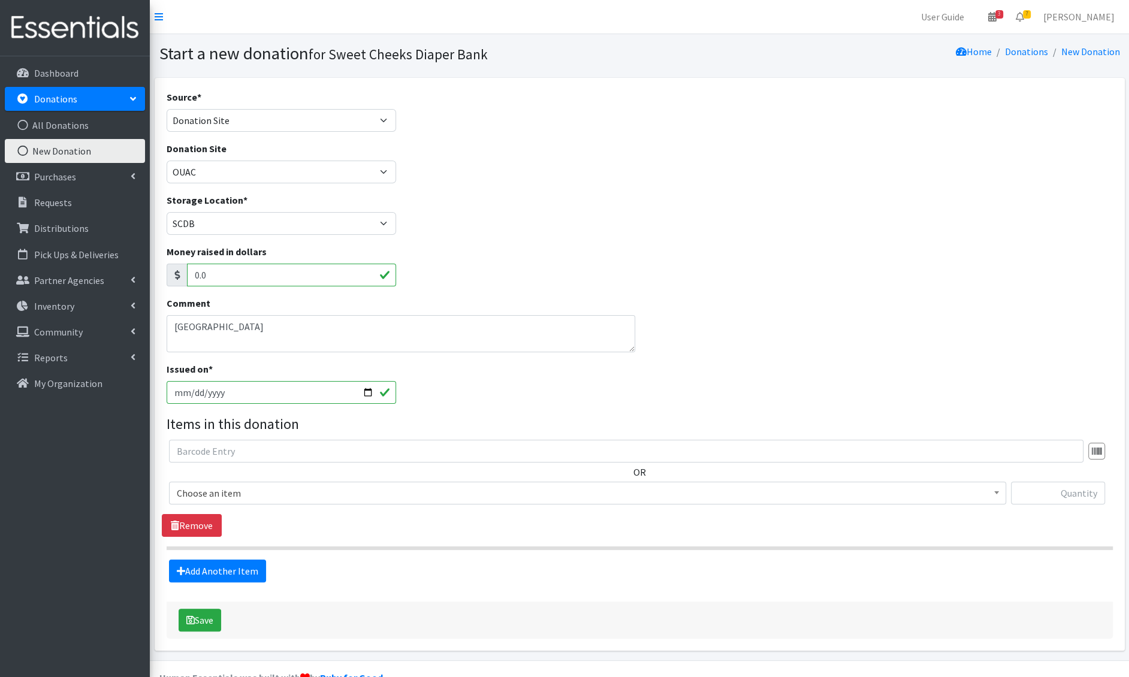
click at [239, 358] on div "Comment Western Hills" at bounding box center [401, 329] width 478 height 66
click at [246, 337] on textarea "Western Hills" at bounding box center [401, 333] width 469 height 37
type textarea "Western Hills [DATE]"
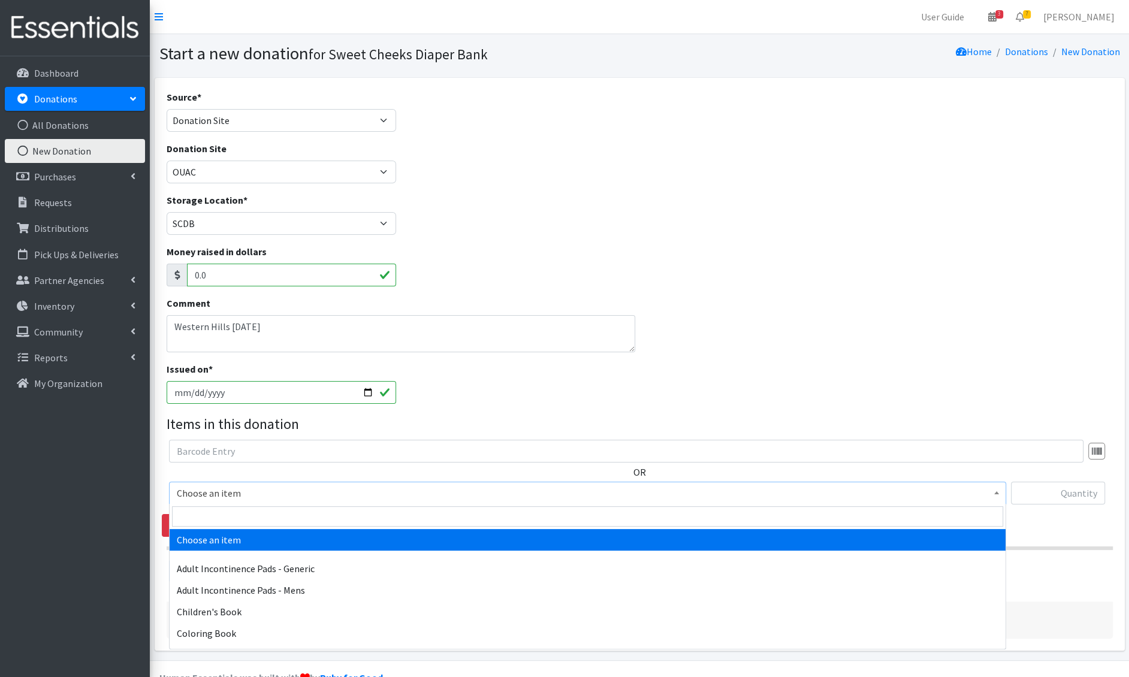
click at [247, 500] on span "Choose an item" at bounding box center [588, 493] width 822 height 17
click at [243, 513] on input "search" at bounding box center [587, 517] width 831 height 20
type input "new"
select select "1222"
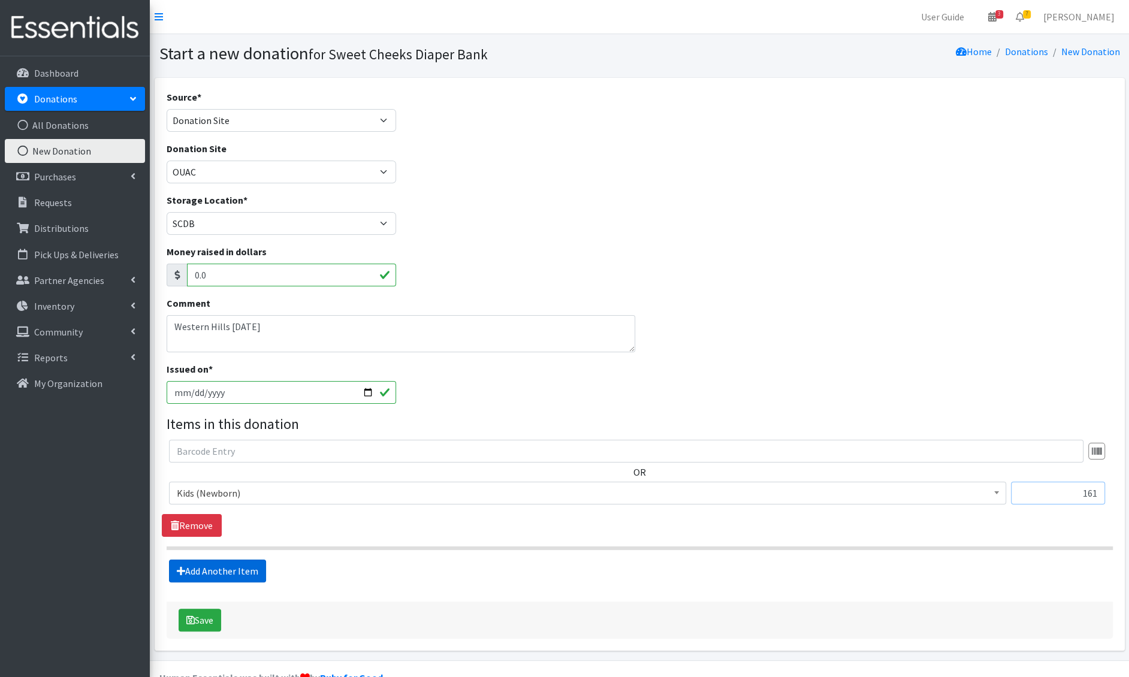
type input "161"
click at [191, 565] on link "Add Another Item" at bounding box center [217, 571] width 97 height 23
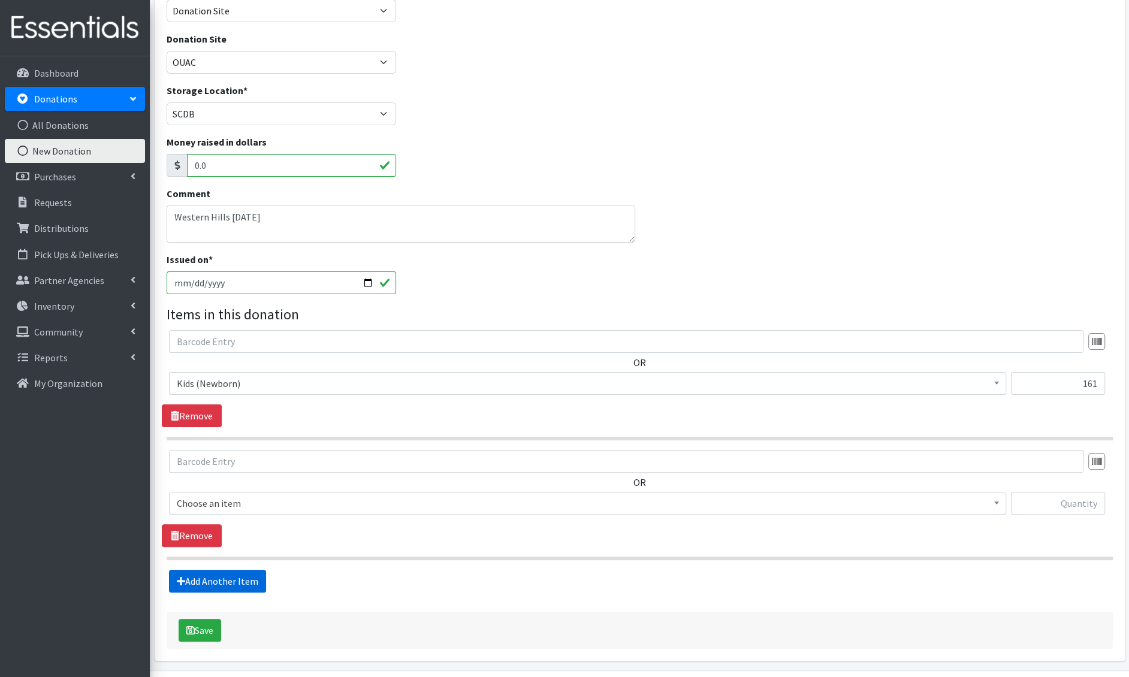
scroll to position [144, 0]
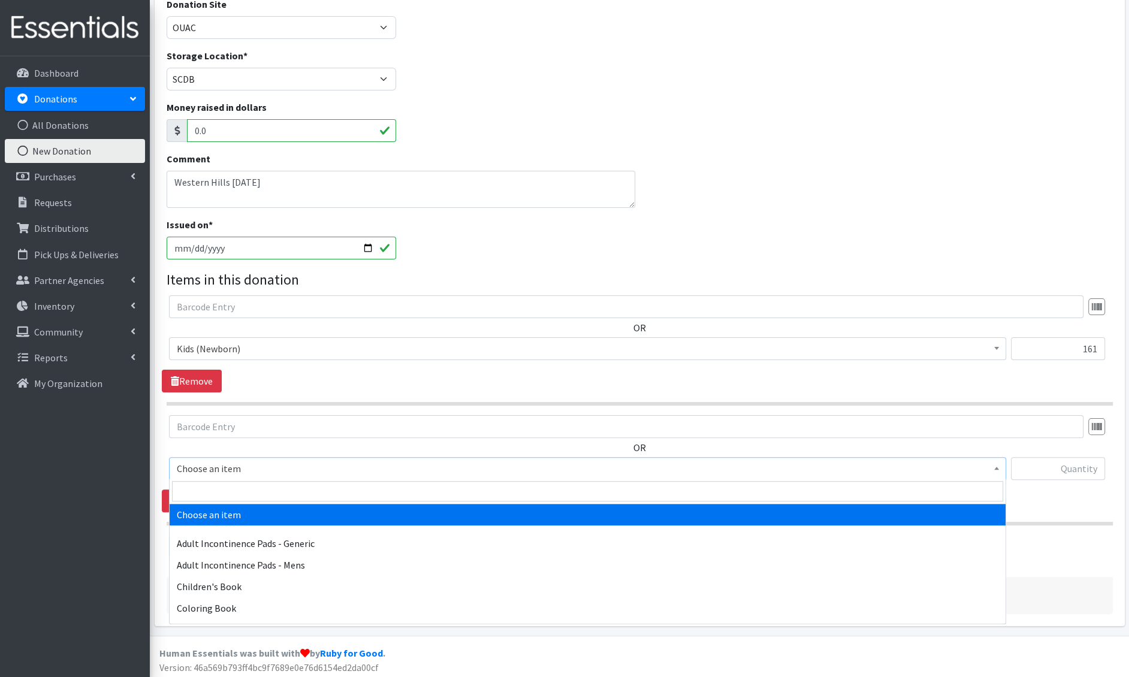
click at [246, 468] on span "Choose an item" at bounding box center [588, 468] width 822 height 17
click at [243, 483] on input "search" at bounding box center [587, 491] width 831 height 20
type input "1"
type input "e 1"
select select "1201"
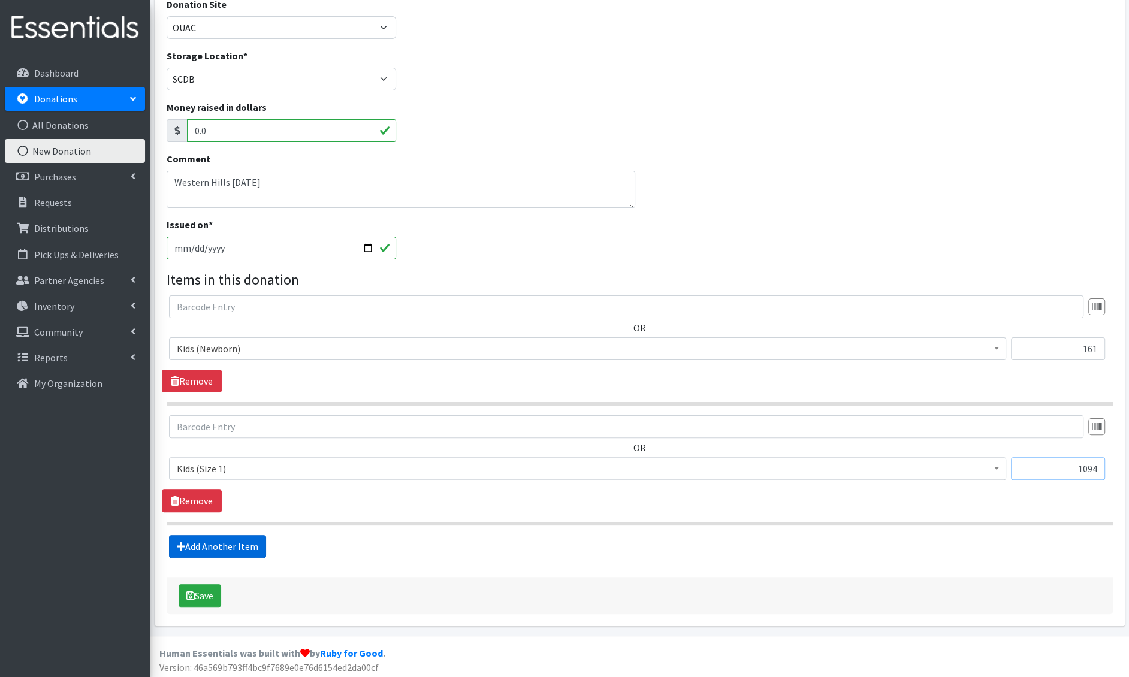
type input "1094"
click at [207, 538] on link "Add Another Item" at bounding box center [217, 546] width 97 height 23
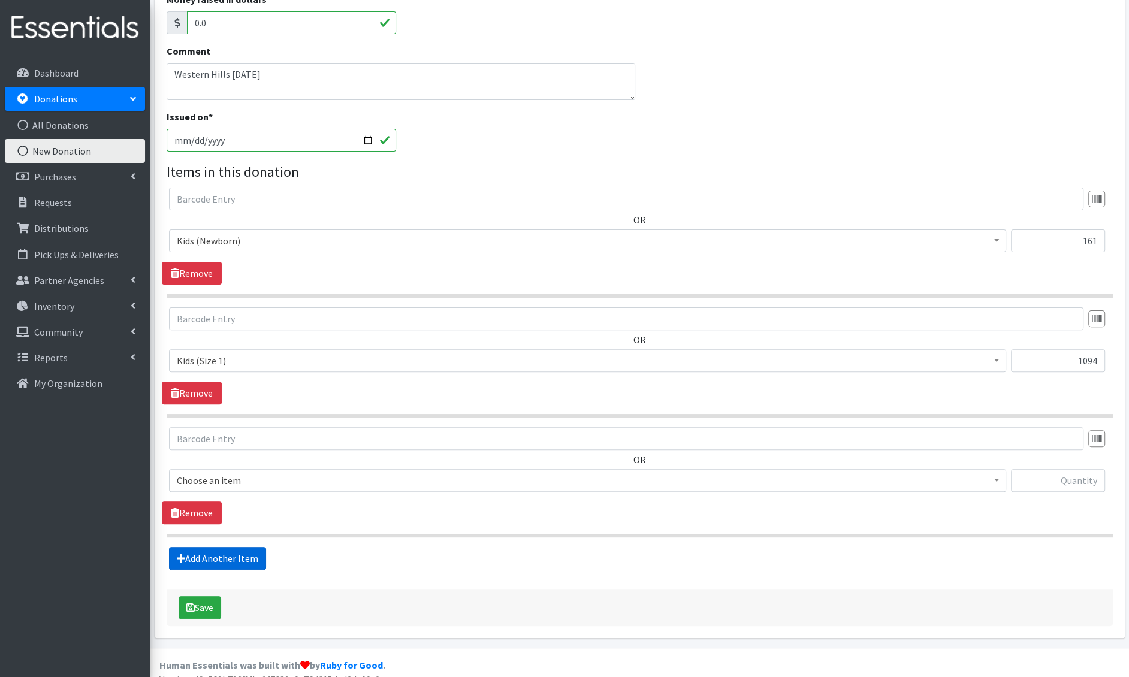
scroll to position [264, 0]
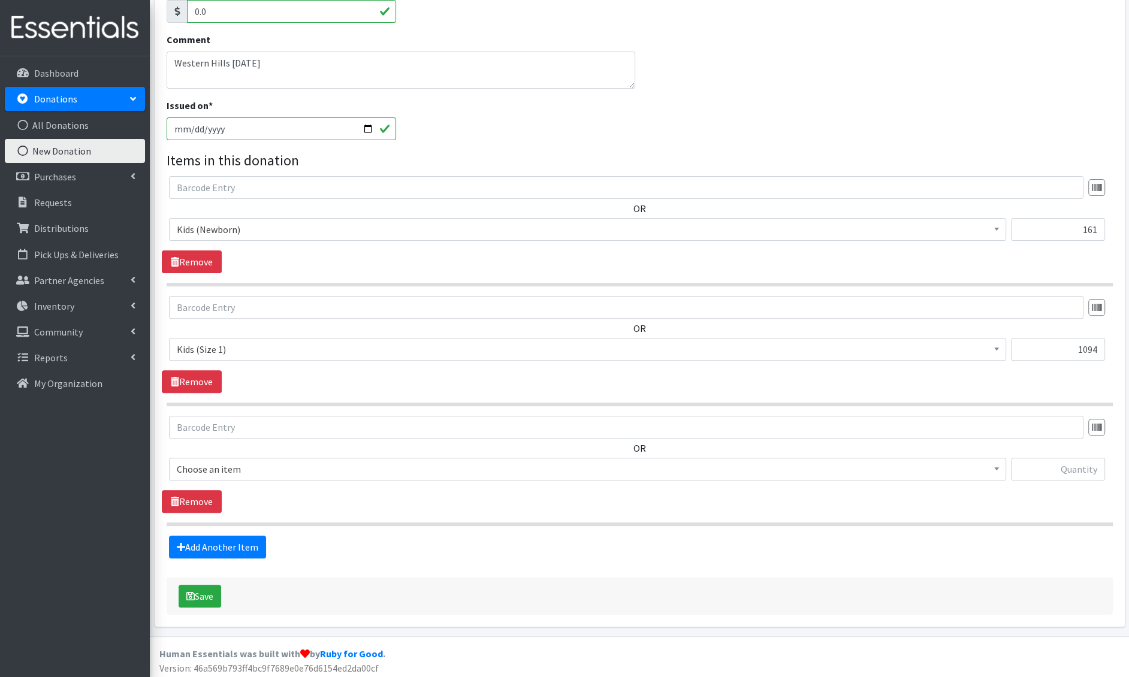
click at [238, 474] on span "Choose an item" at bounding box center [588, 469] width 822 height 17
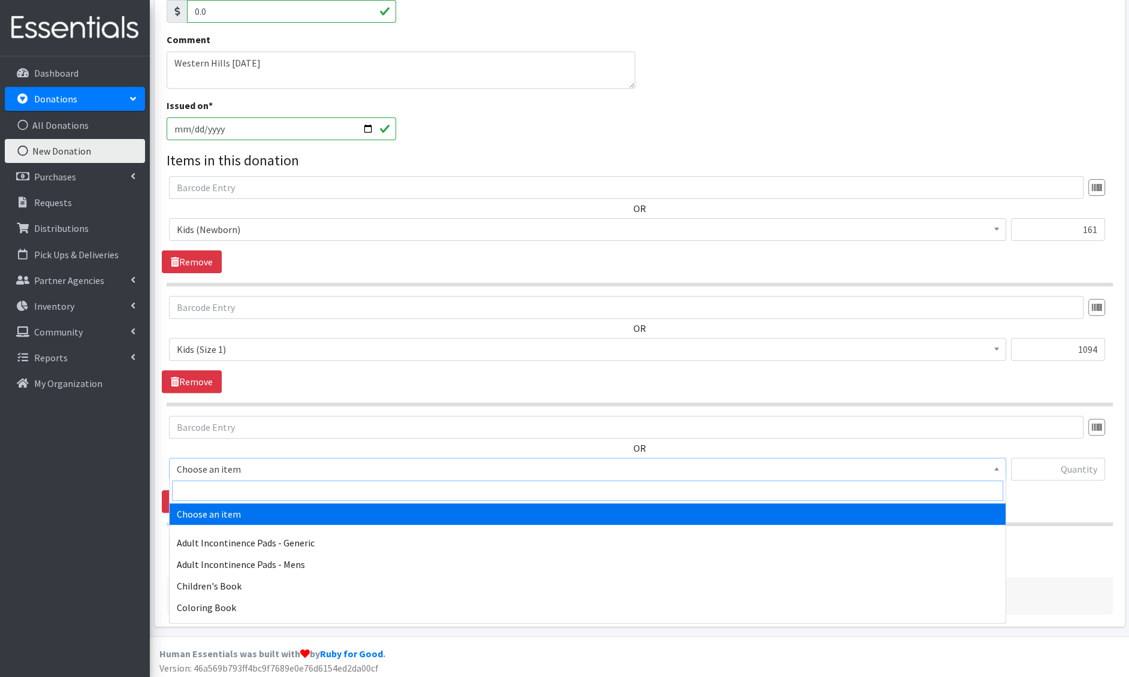
click at [235, 496] on input "search" at bounding box center [587, 491] width 831 height 20
type input "e 2"
select select "1202"
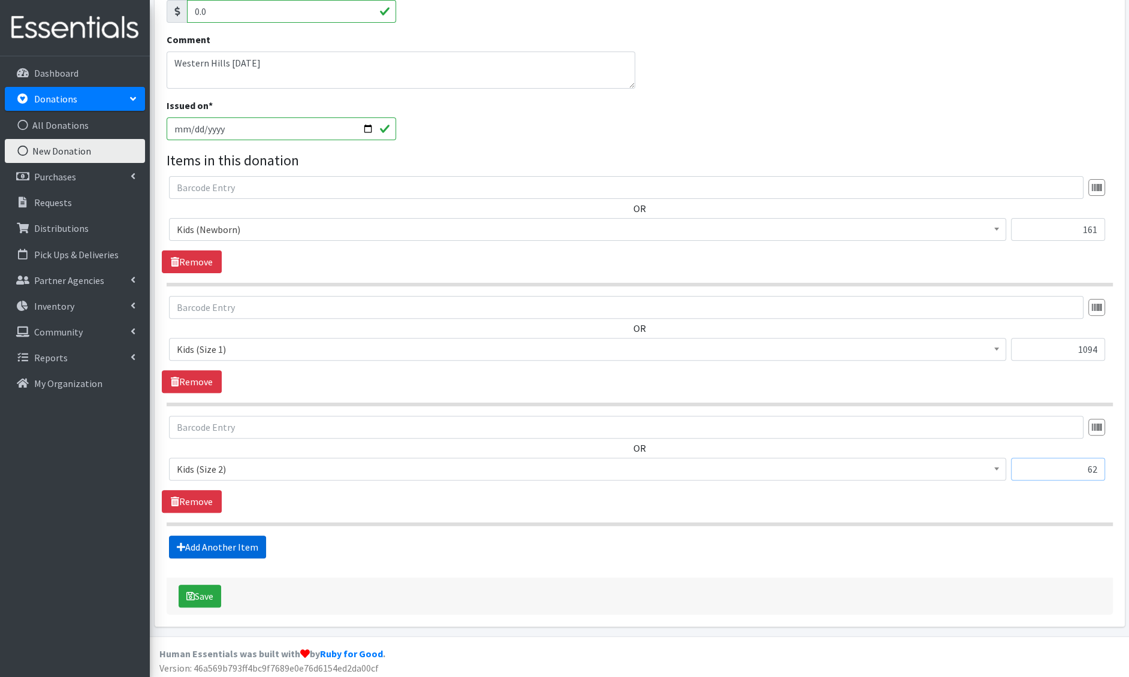
type input "62"
click at [201, 537] on link "Add Another Item" at bounding box center [217, 547] width 97 height 23
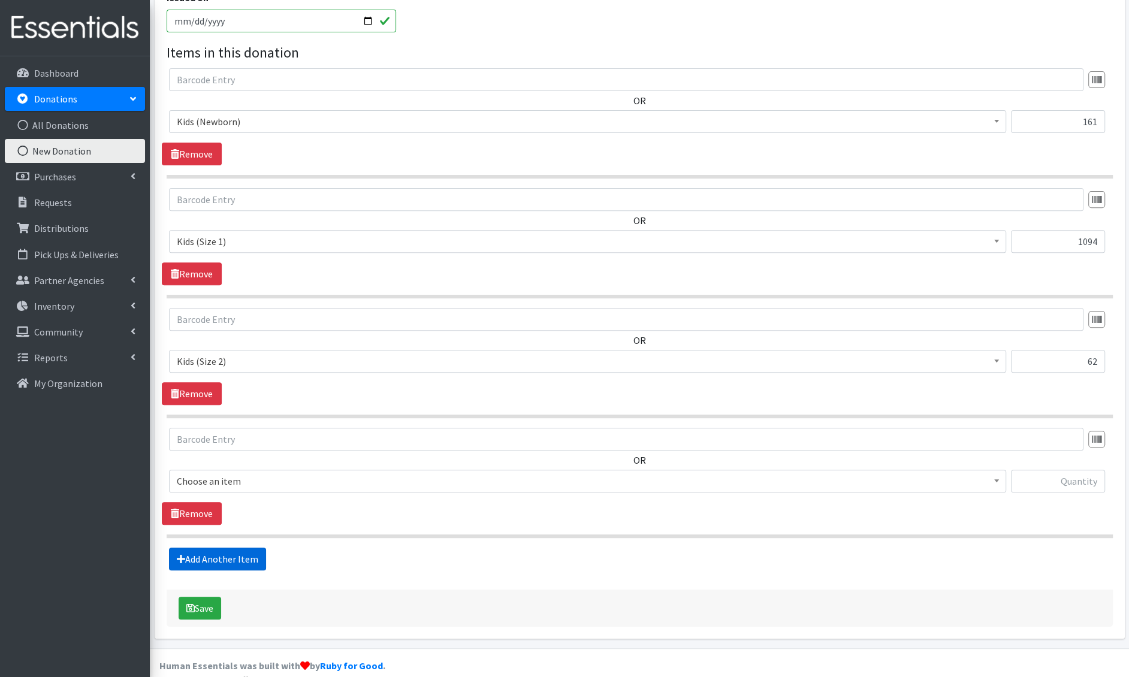
scroll to position [383, 0]
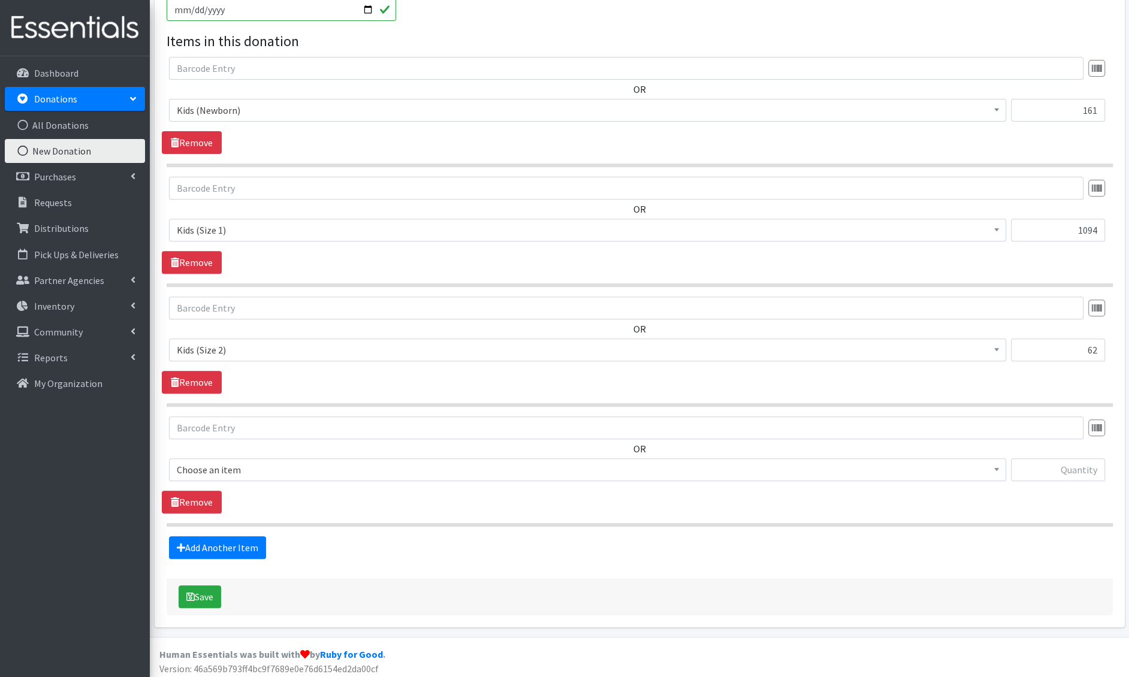
click at [226, 462] on span "Choose an item" at bounding box center [588, 470] width 822 height 17
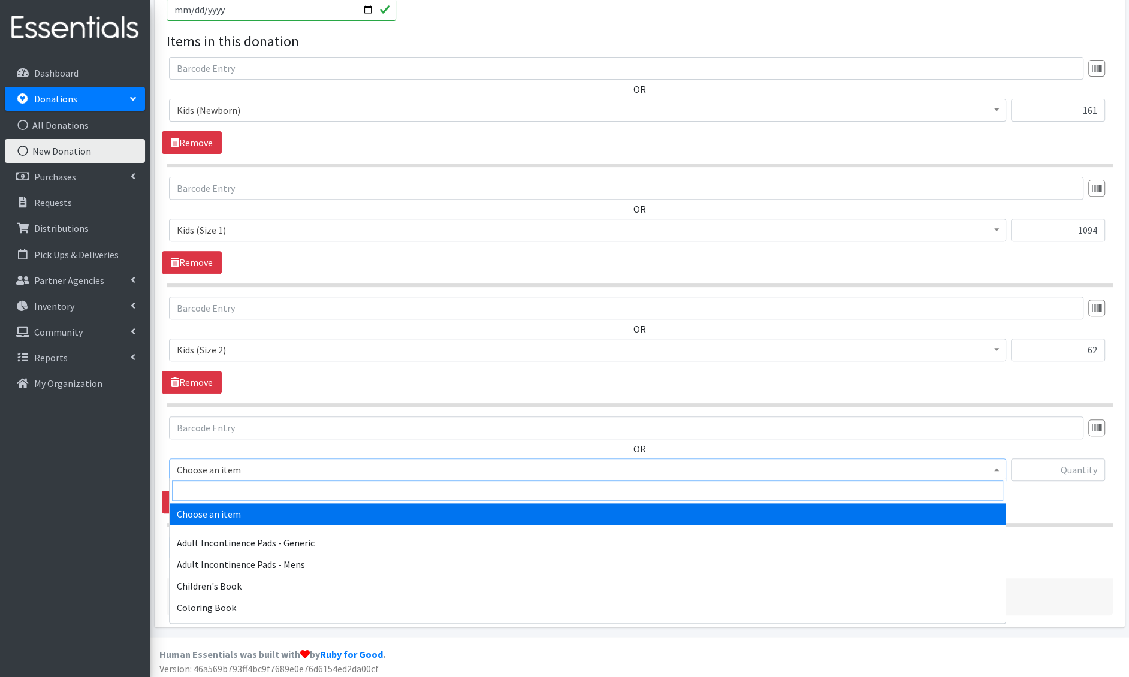
click at [221, 492] on input "search" at bounding box center [587, 491] width 831 height 20
type input "e 3"
select select "1221"
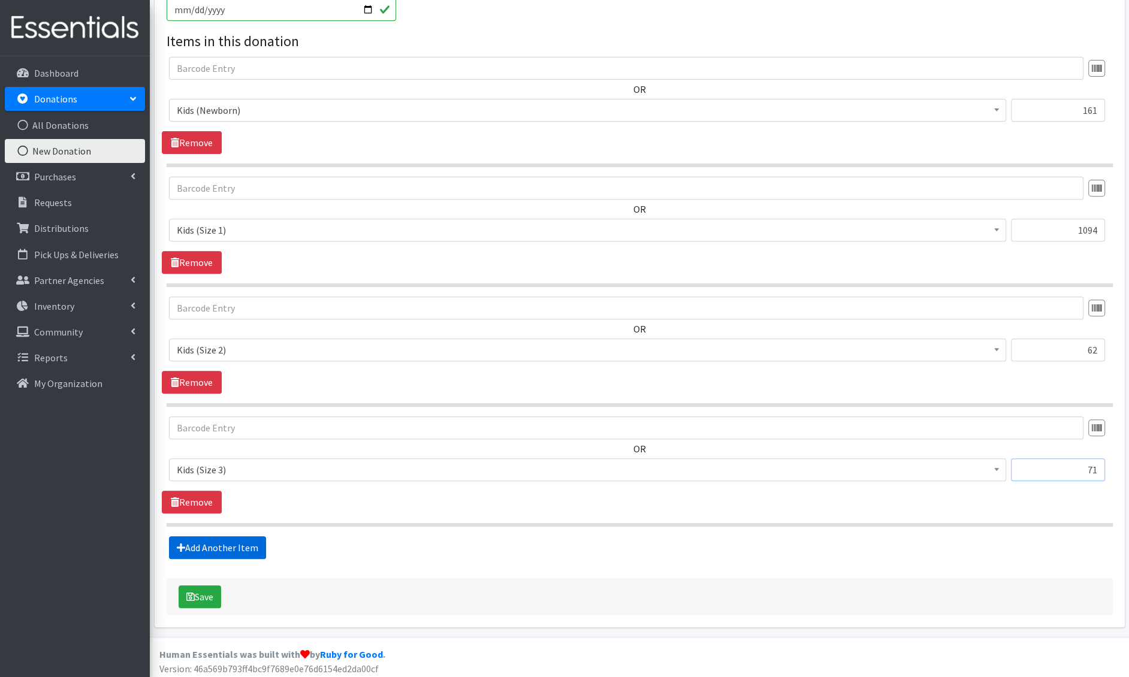
type input "71"
click at [194, 541] on link "Add Another Item" at bounding box center [217, 548] width 97 height 23
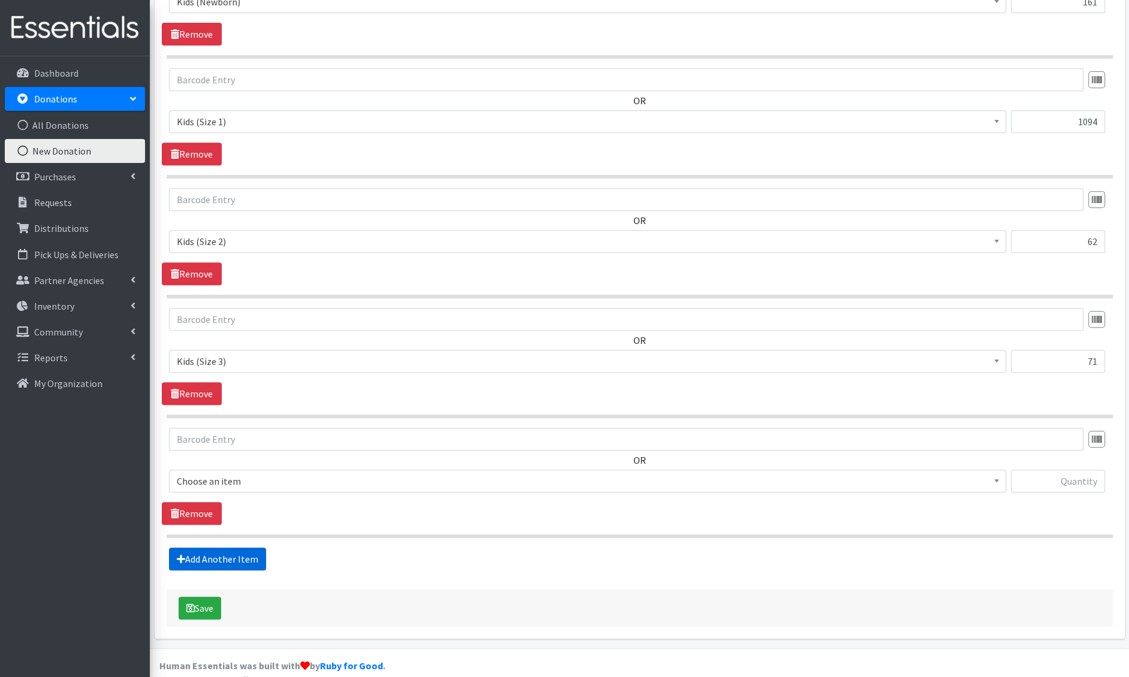
scroll to position [502, 0]
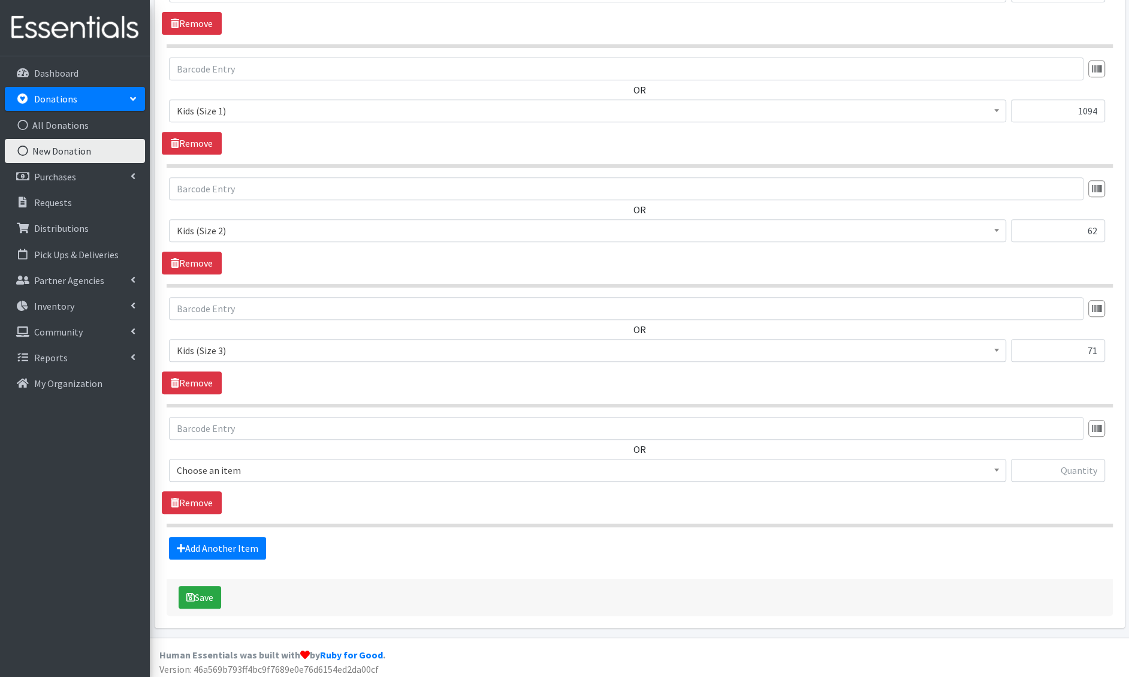
click at [221, 464] on span "Choose an item" at bounding box center [588, 470] width 822 height 17
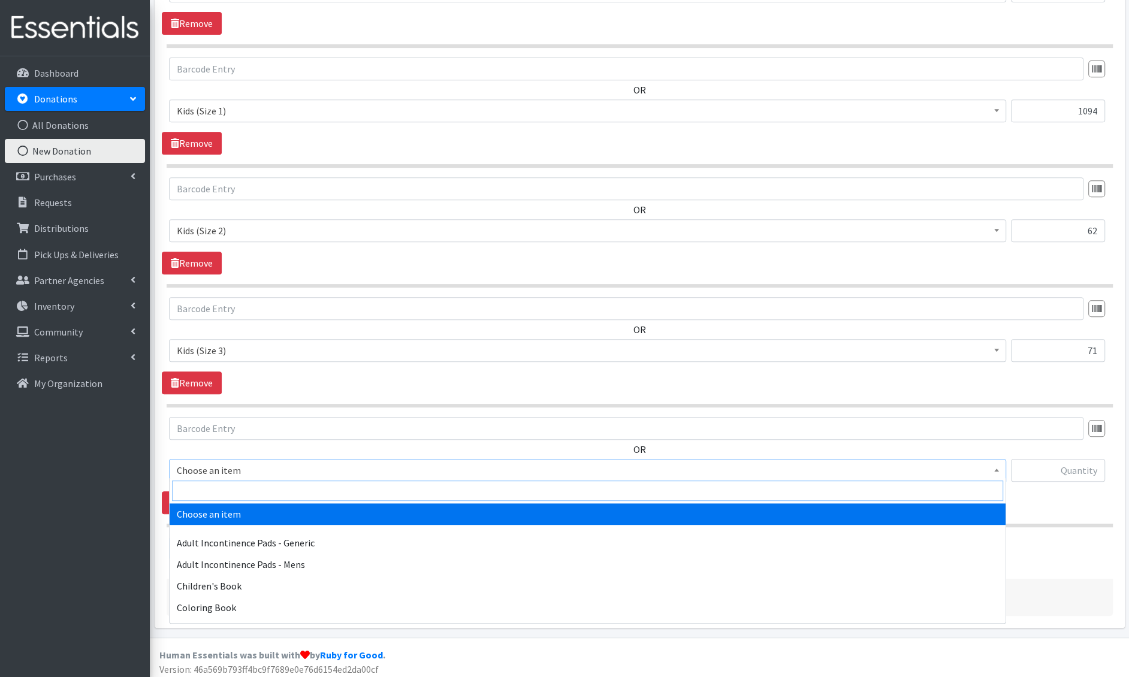
click at [218, 482] on input "search" at bounding box center [587, 491] width 831 height 20
type input "e 4"
select select "1213"
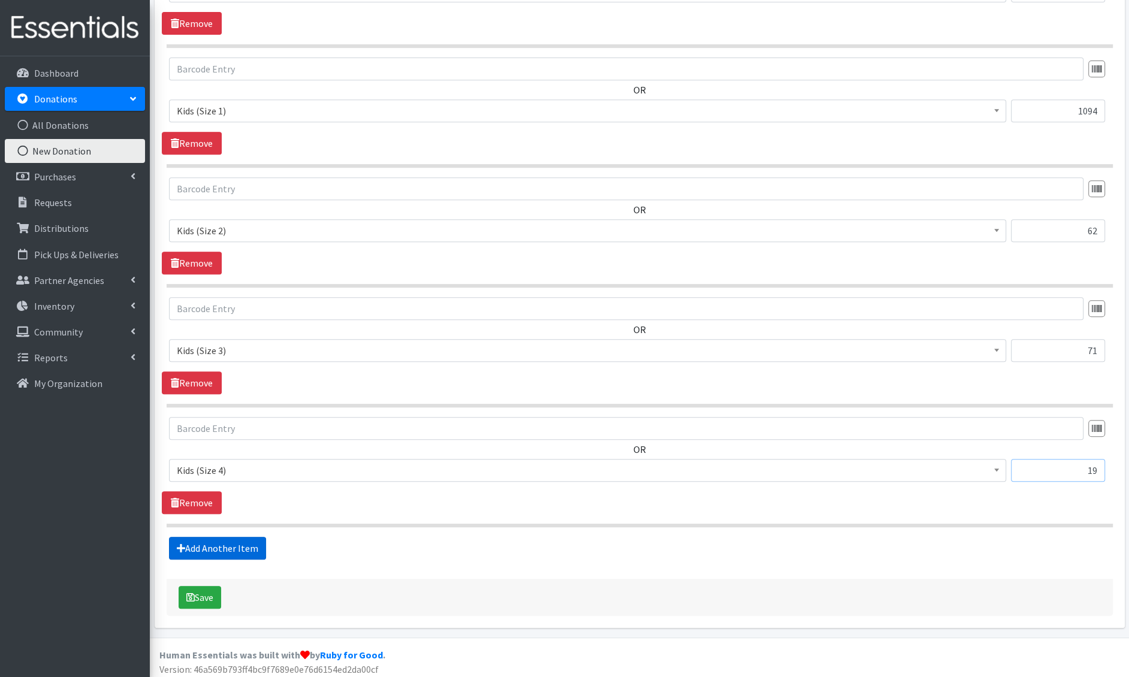
type input "19"
click at [179, 544] on icon at bounding box center [181, 549] width 8 height 10
click at [250, 549] on link "Add Another Item" at bounding box center [217, 548] width 97 height 23
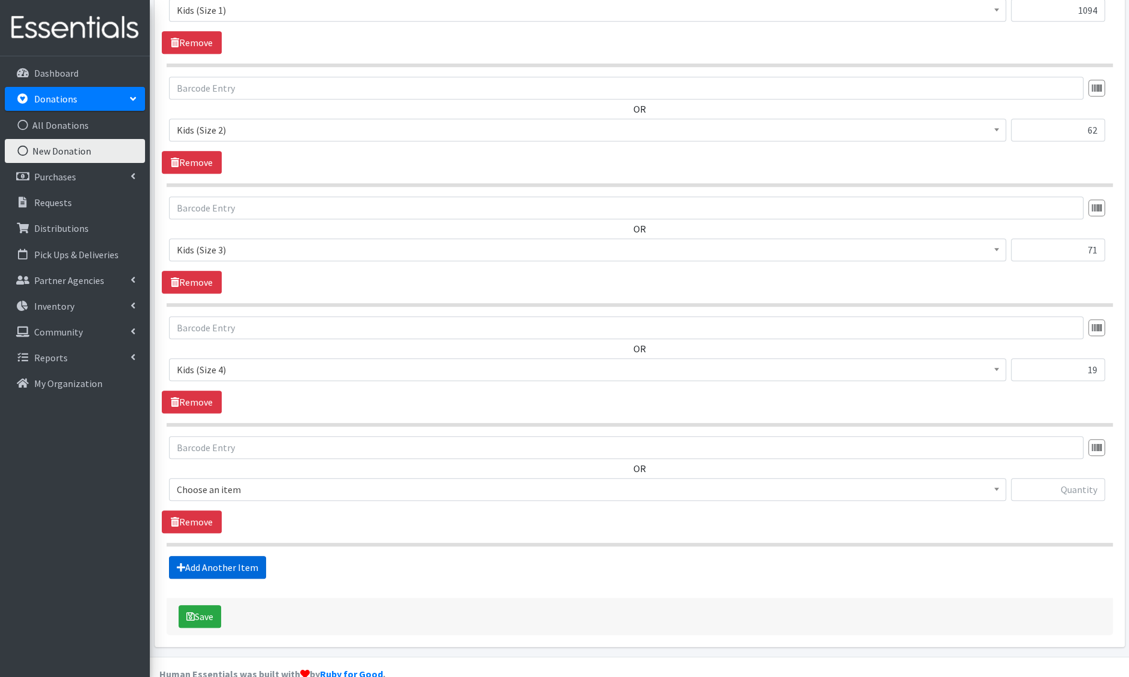
scroll to position [621, 0]
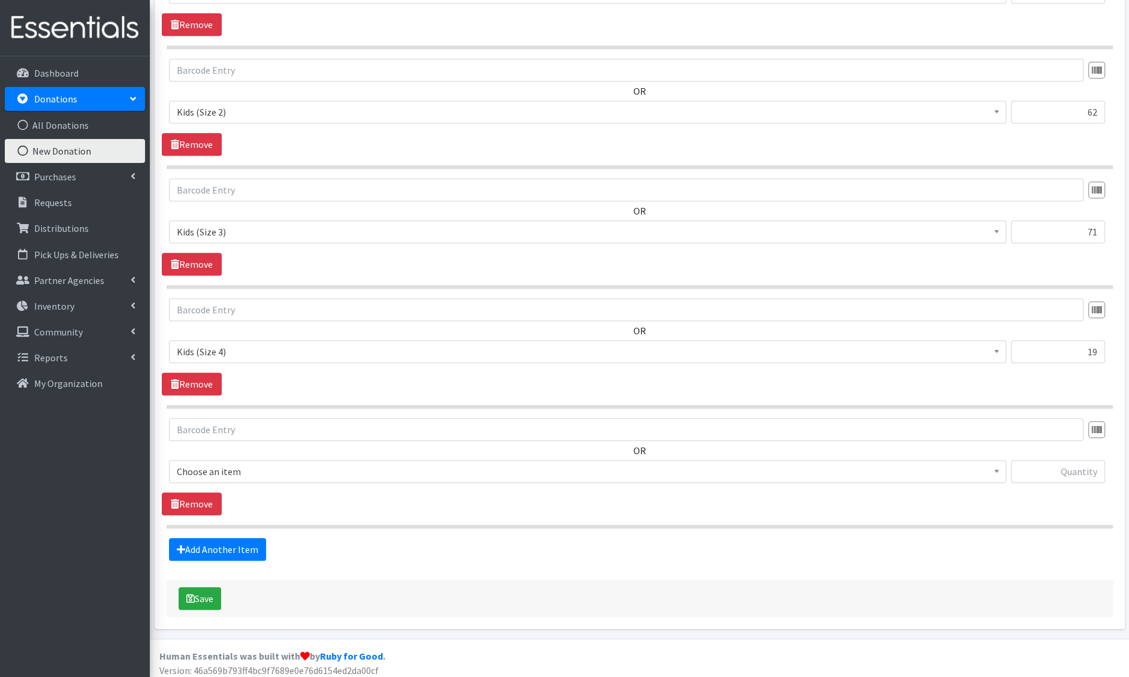
click at [240, 470] on span "Choose an item" at bounding box center [588, 471] width 822 height 17
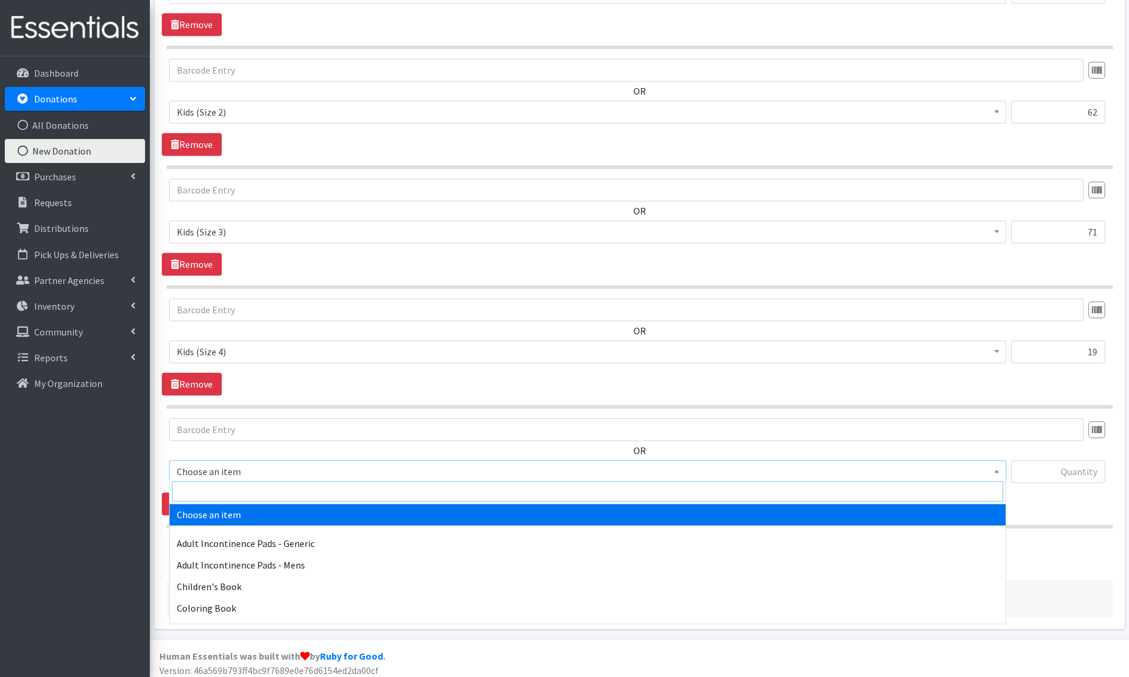
click at [236, 487] on input "search" at bounding box center [587, 491] width 831 height 20
type input "e 5"
select select "1214"
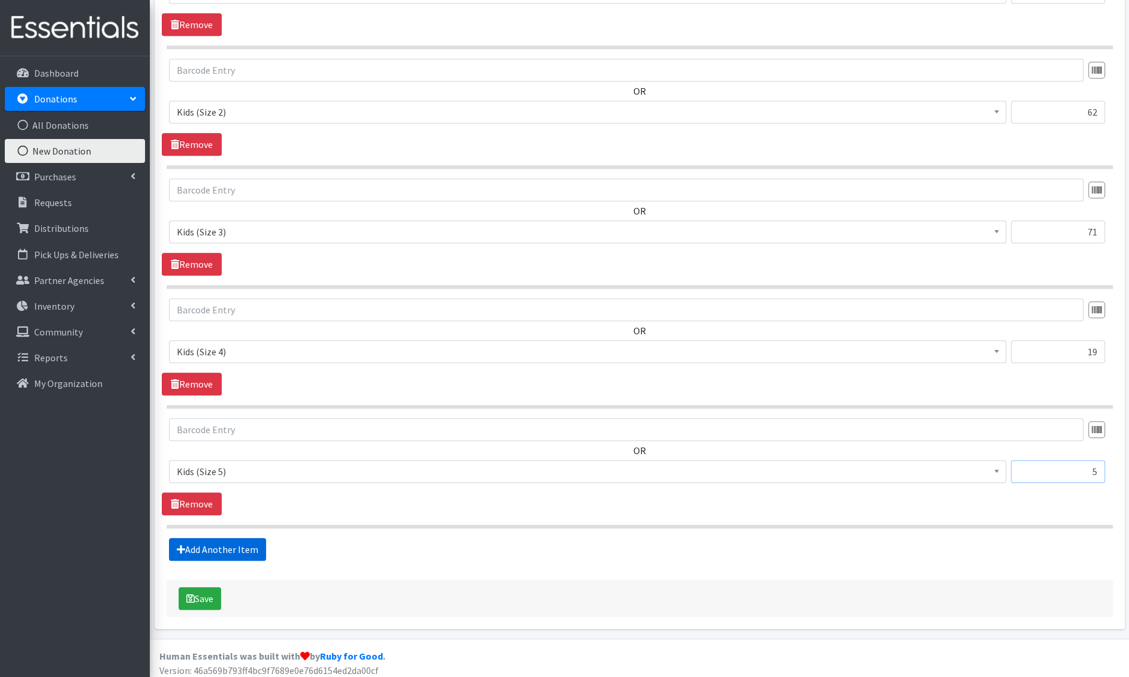
type input "5"
click at [204, 552] on link "Add Another Item" at bounding box center [217, 549] width 97 height 23
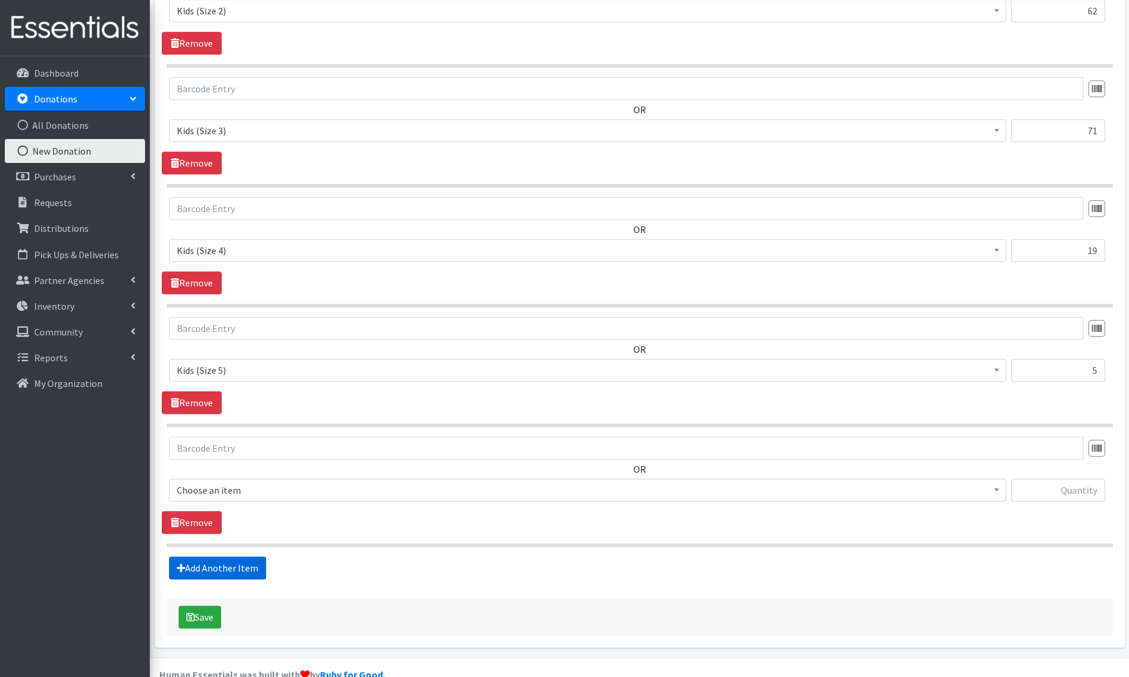
scroll to position [741, 0]
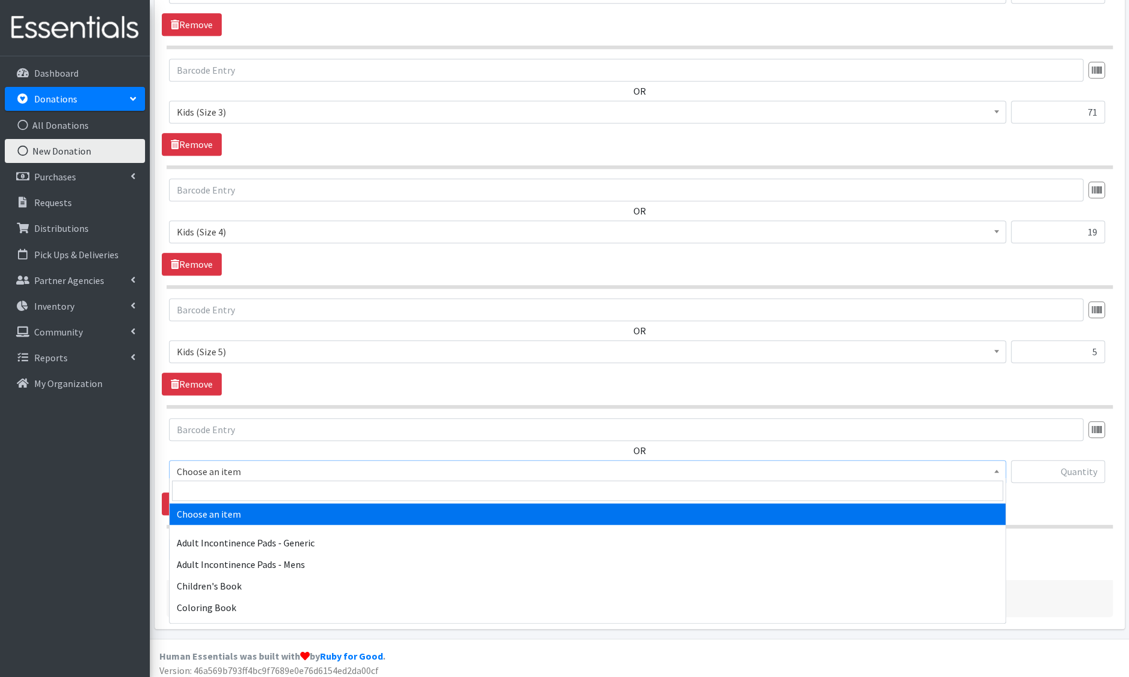
click at [239, 466] on span "Choose an item" at bounding box center [588, 471] width 822 height 17
click at [237, 494] on input "search" at bounding box center [587, 491] width 831 height 20
type input "e 6"
select select "1216"
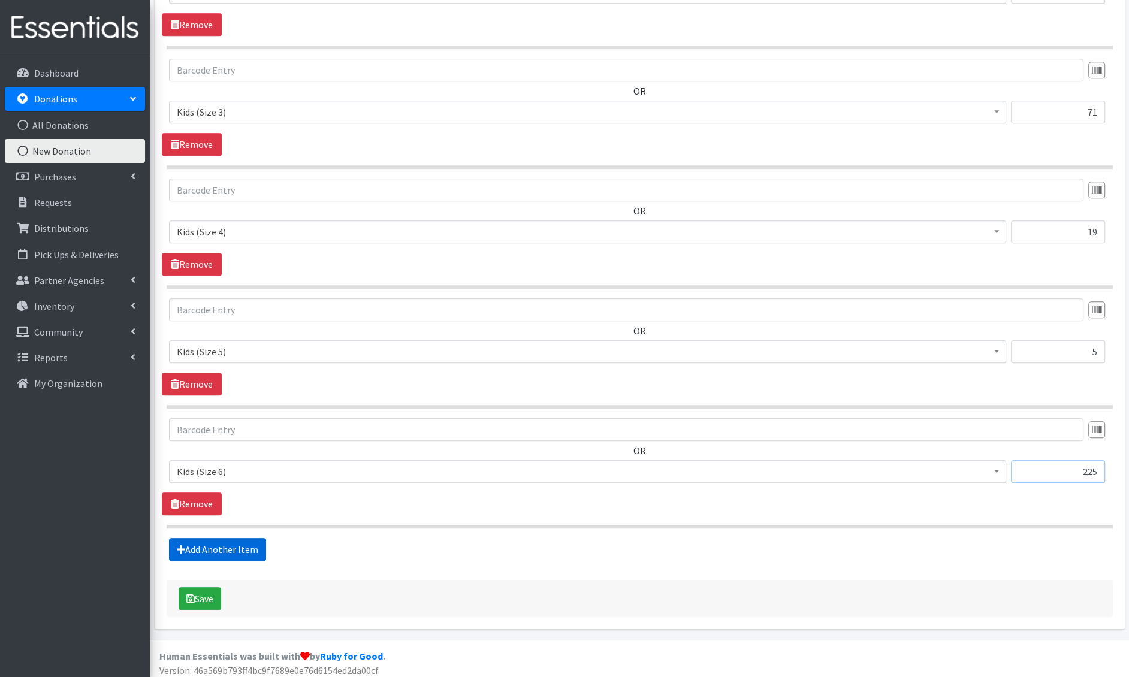
type input "225"
click at [193, 544] on link "Add Another Item" at bounding box center [217, 549] width 97 height 23
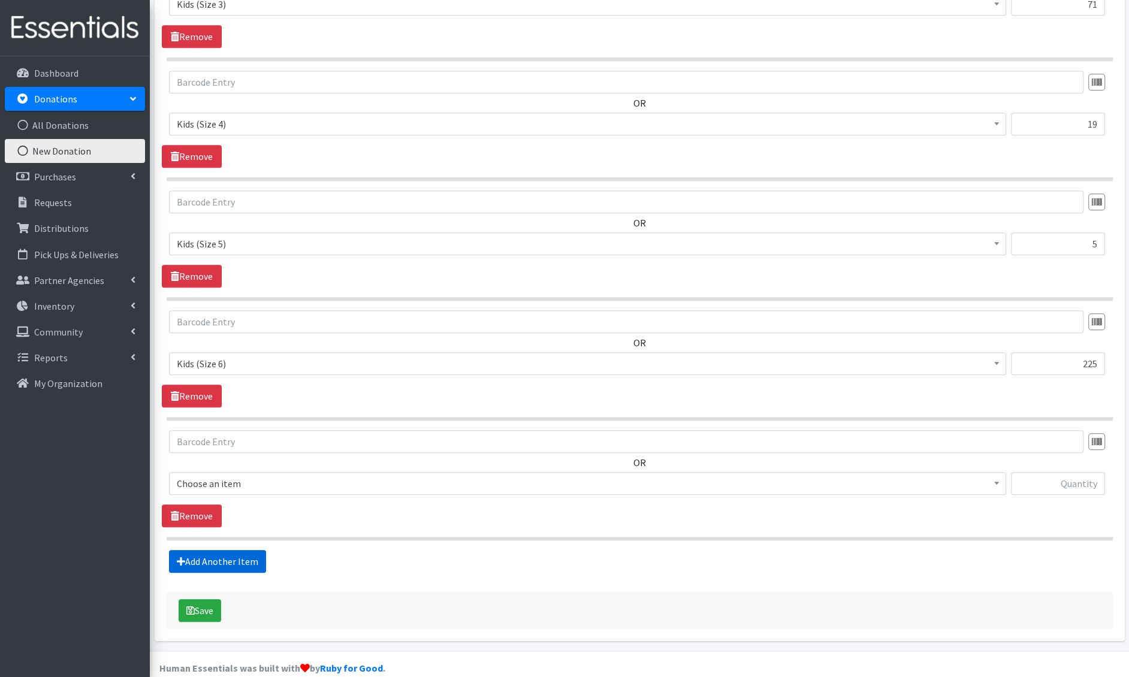
scroll to position [860, 0]
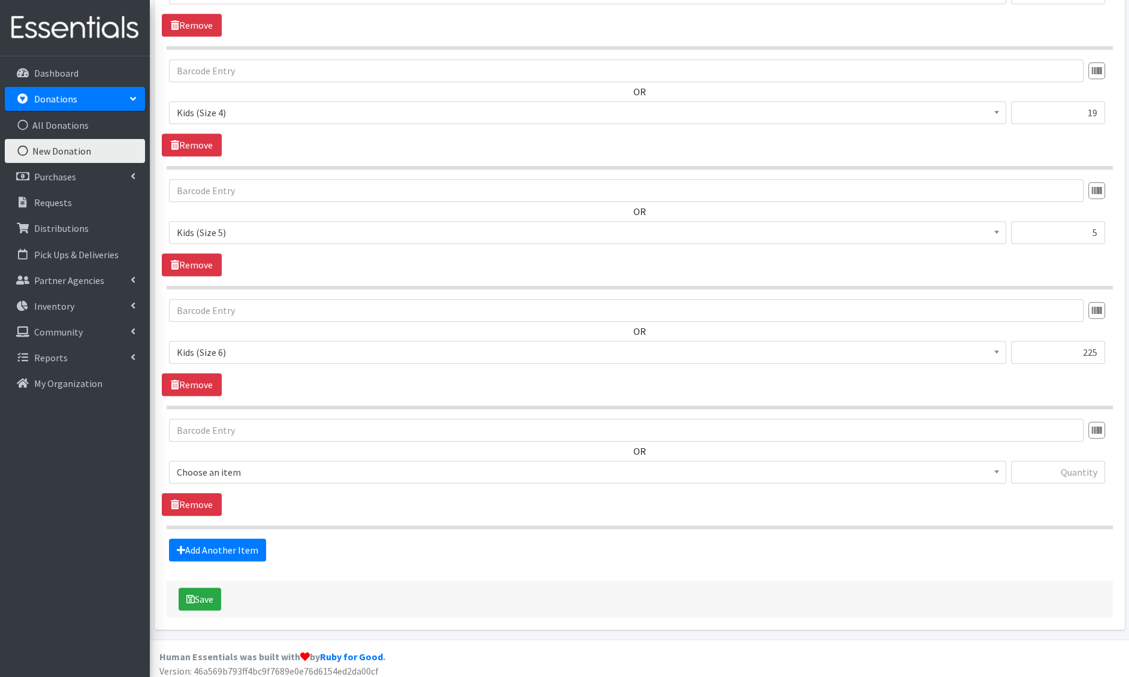
click at [257, 466] on span "Choose an item" at bounding box center [588, 472] width 822 height 17
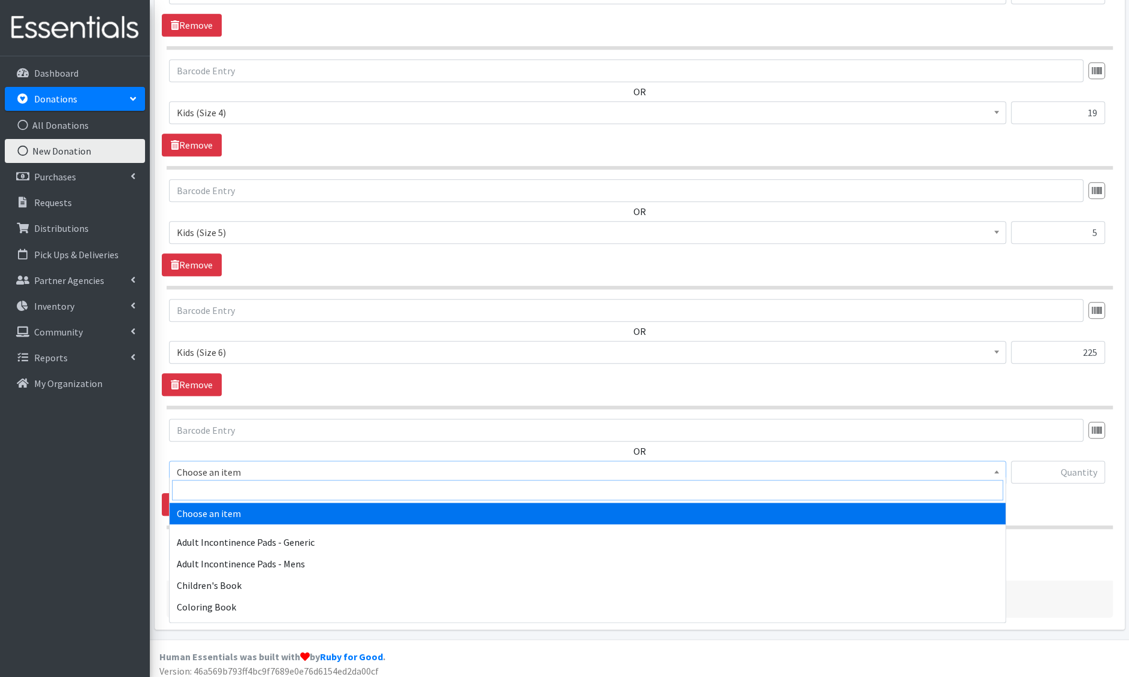
click at [242, 485] on input "search" at bounding box center [587, 490] width 831 height 20
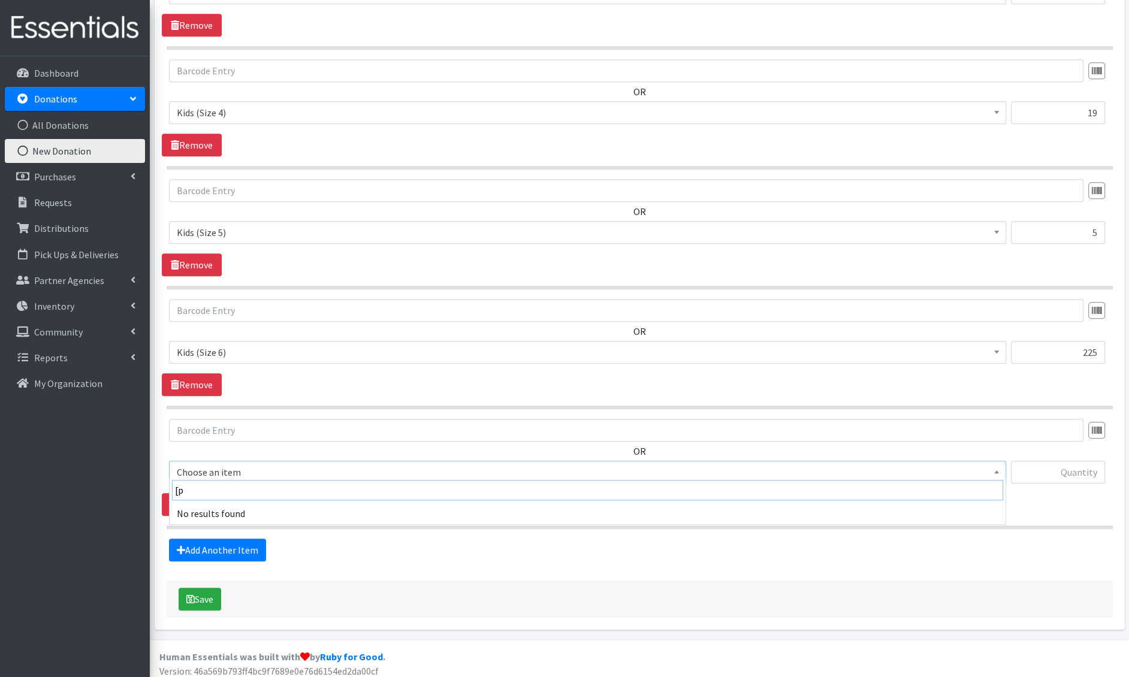
type input "["
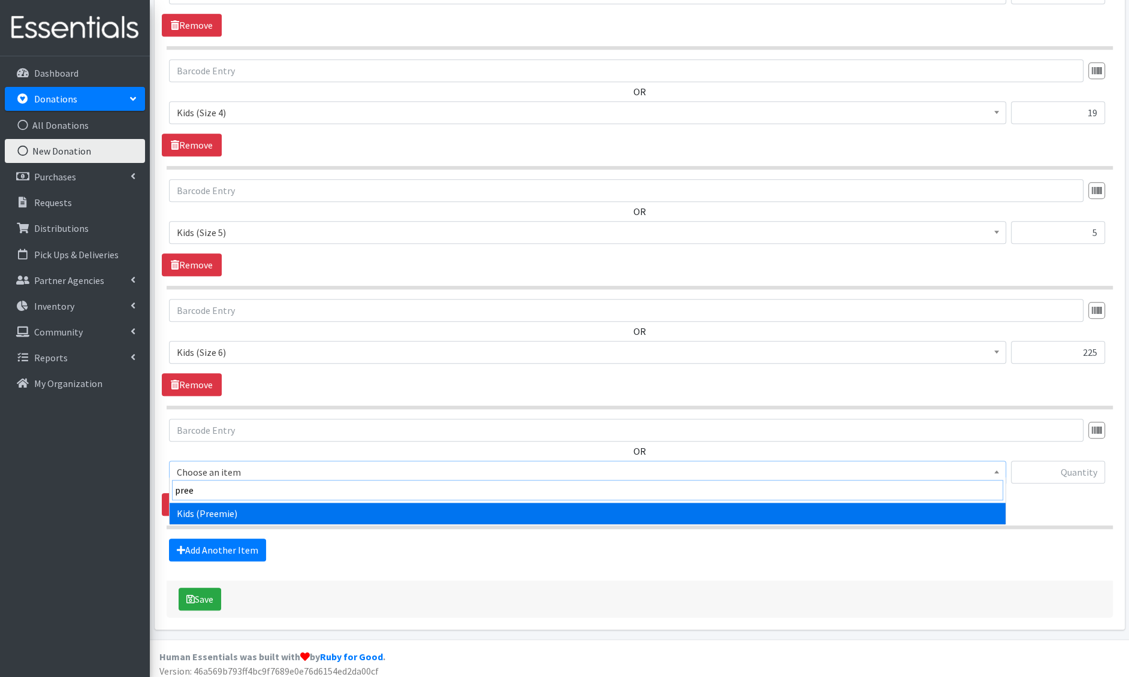
type input "preem"
select select "4729"
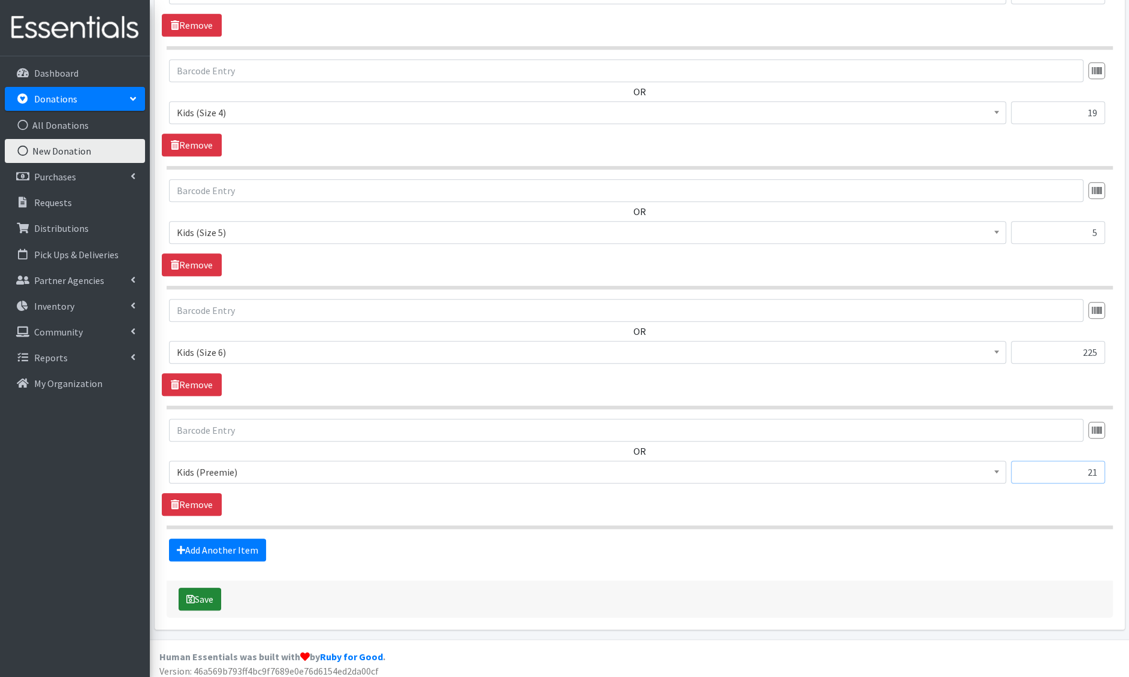
type input "21"
click at [192, 601] on button "Save" at bounding box center [200, 599] width 43 height 23
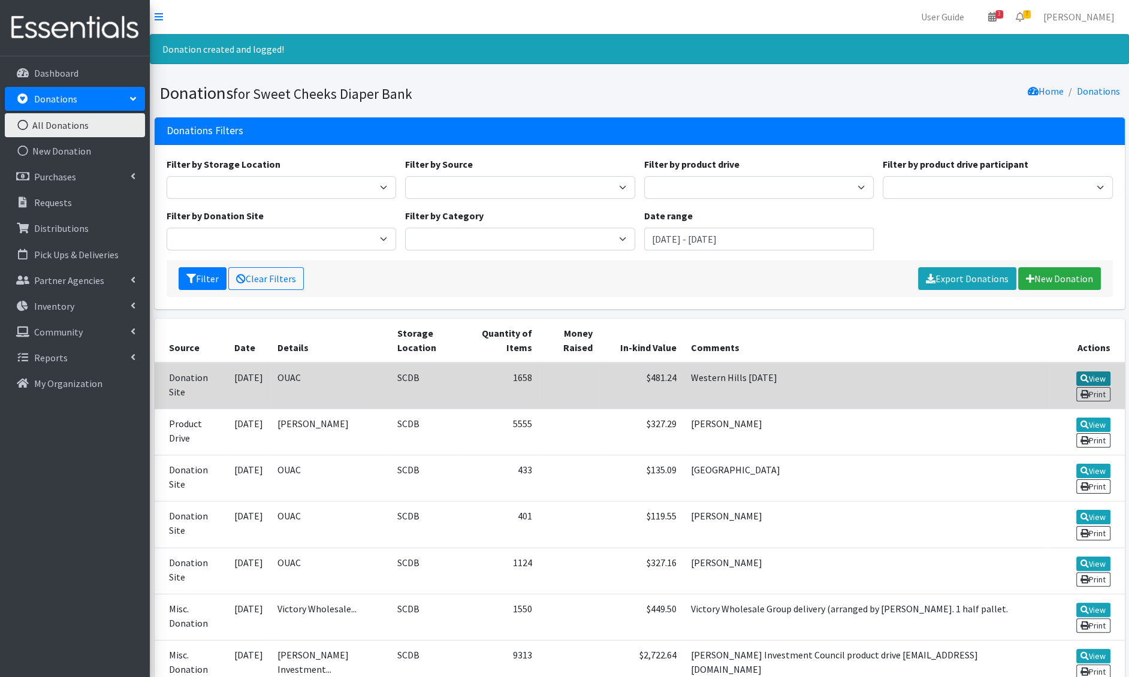
click at [1093, 376] on link "View" at bounding box center [1094, 379] width 34 height 14
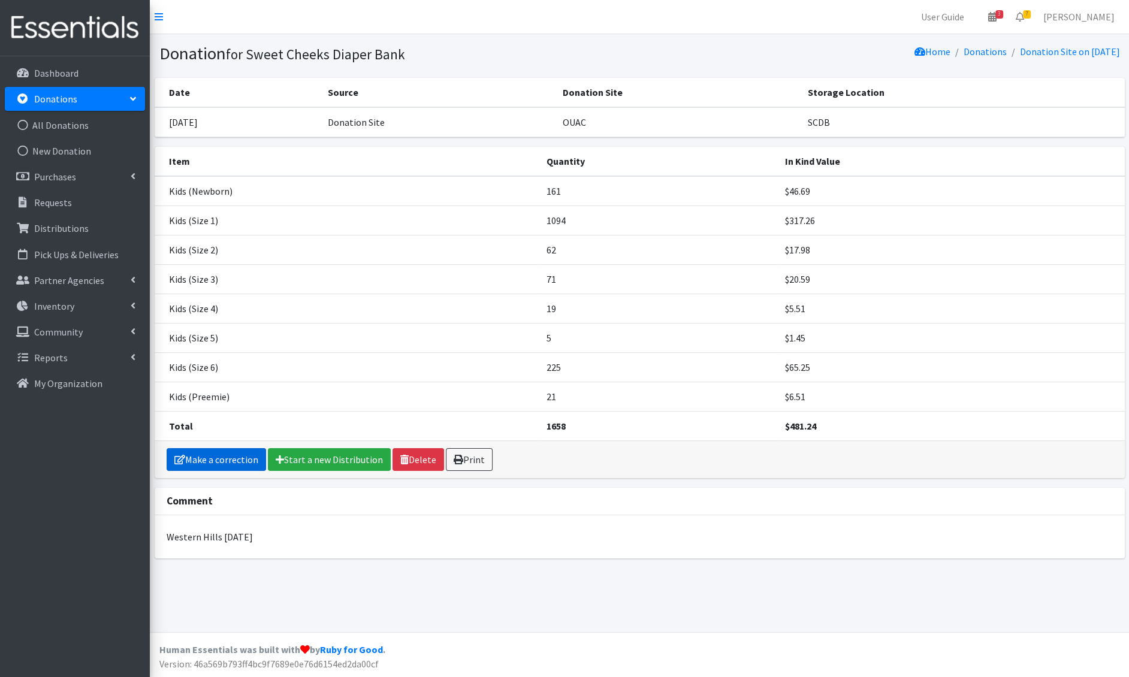
click at [213, 463] on link "Make a correction" at bounding box center [217, 459] width 100 height 23
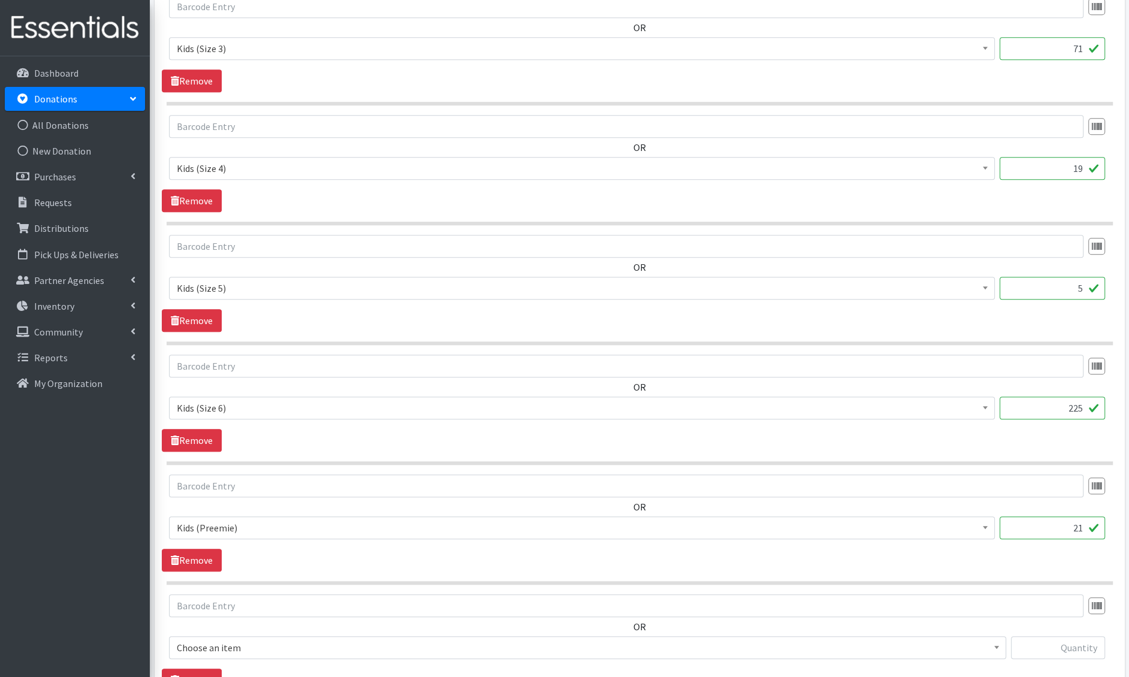
scroll to position [979, 0]
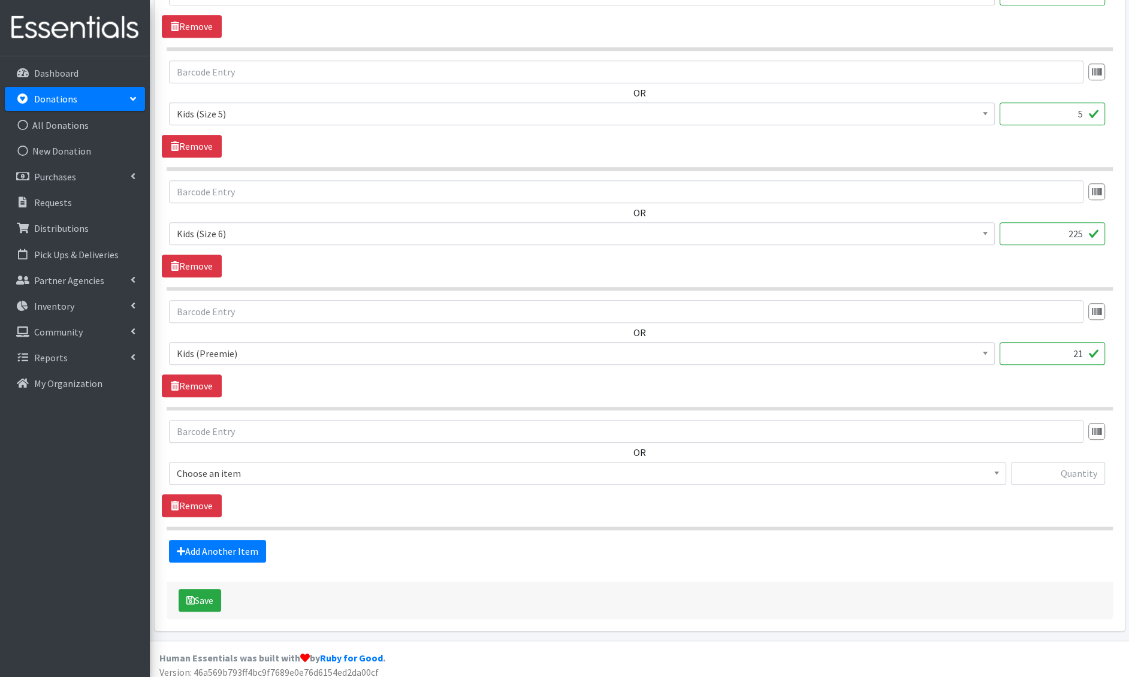
click at [264, 471] on span "Choose an item" at bounding box center [588, 473] width 822 height 17
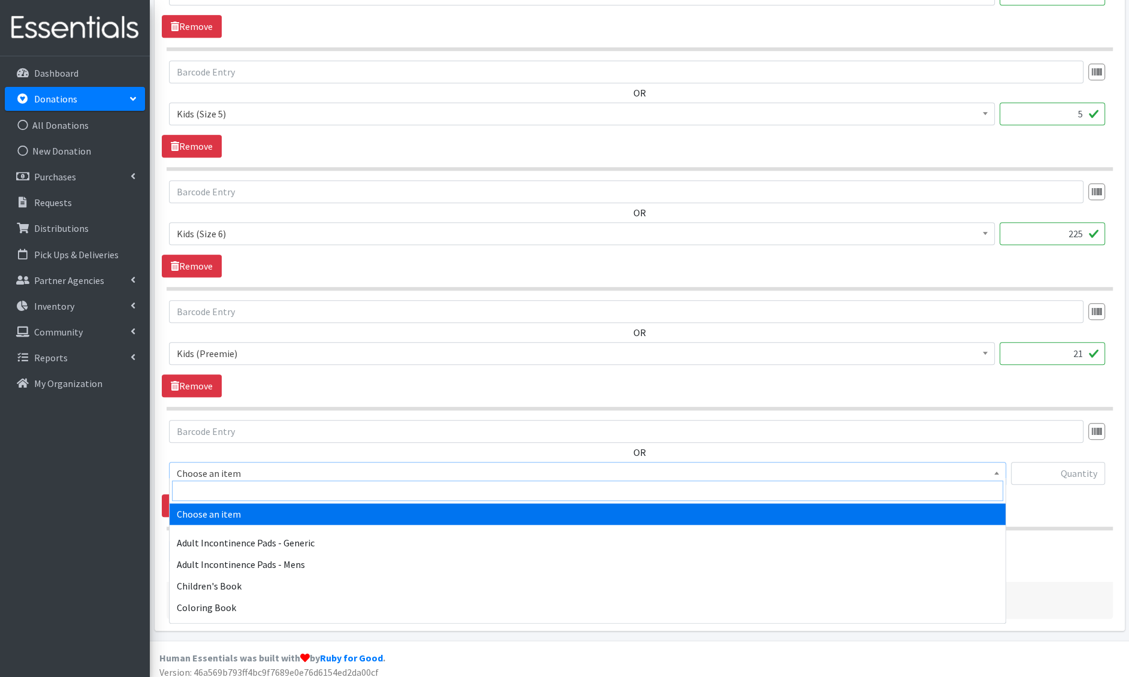
click at [252, 487] on input "search" at bounding box center [587, 491] width 831 height 20
type input "[PERSON_NAME]"
select select "4728"
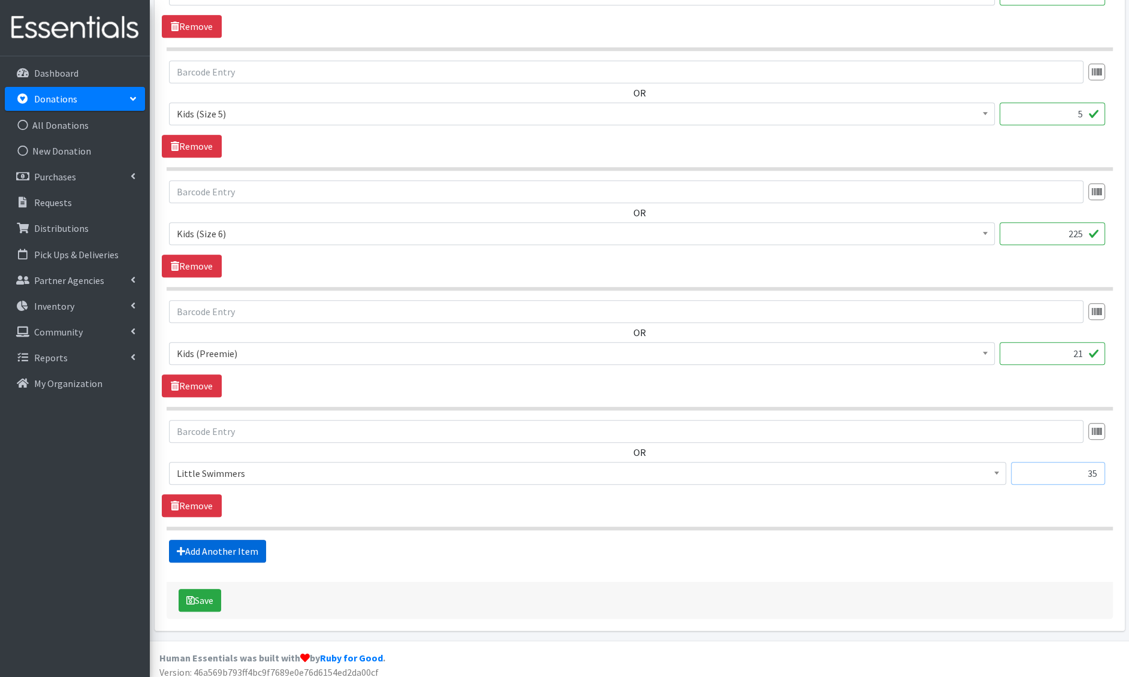
type input "35"
click at [204, 540] on link "Add Another Item" at bounding box center [217, 551] width 97 height 23
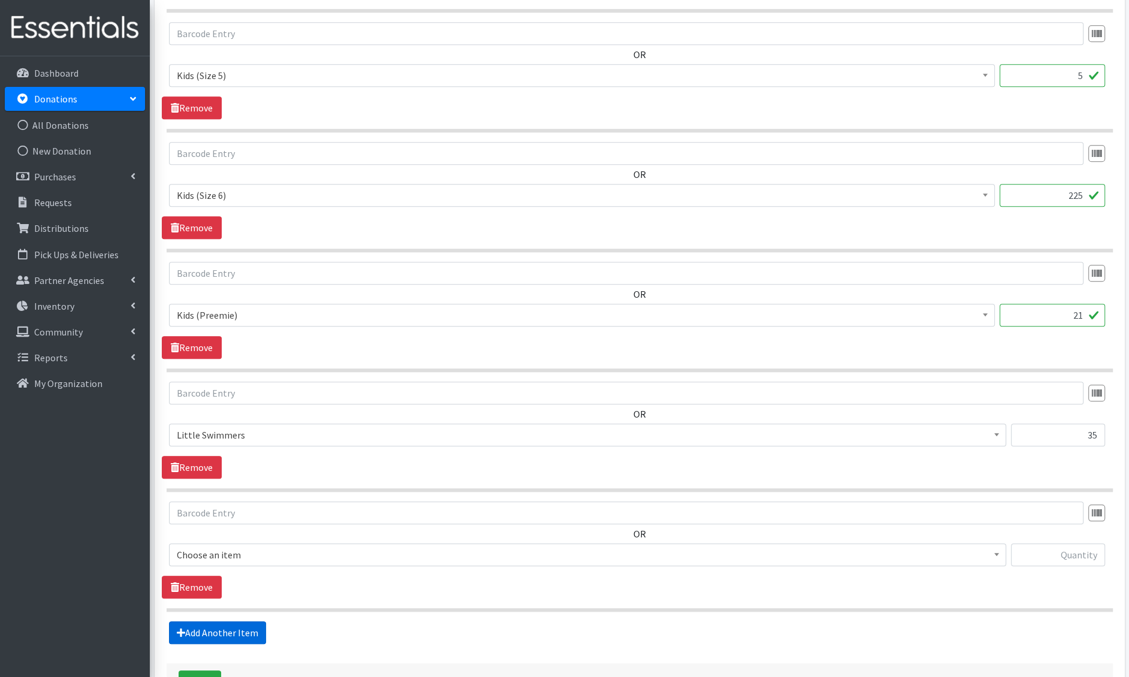
scroll to position [1098, 0]
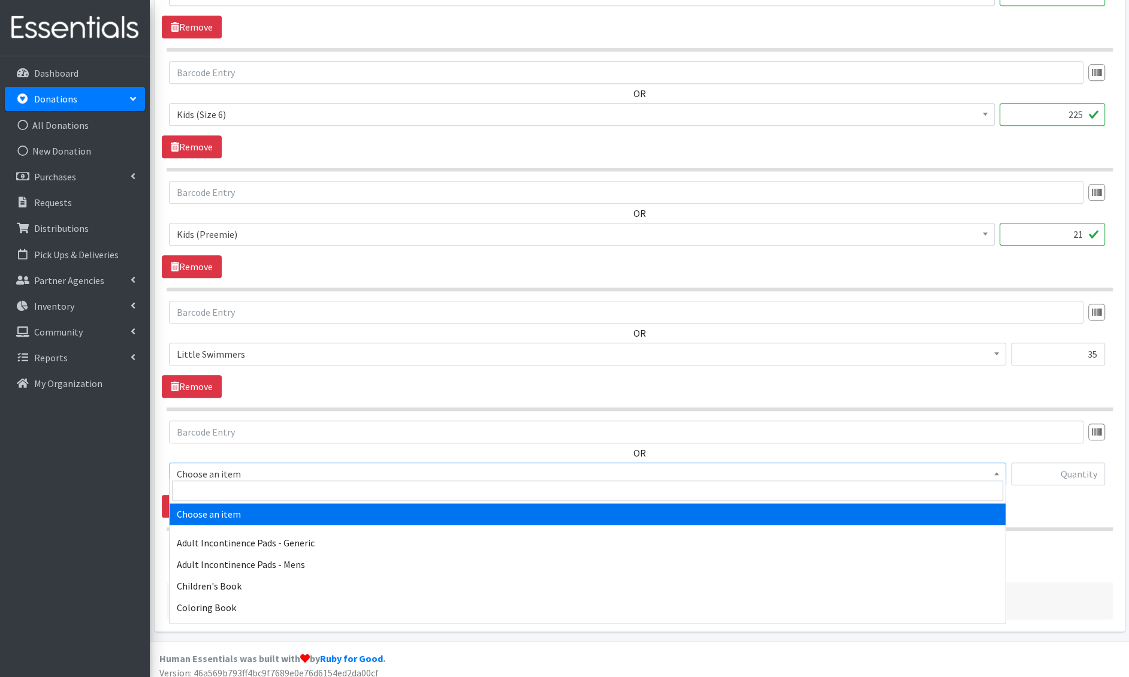
click at [253, 471] on span "Choose an item" at bounding box center [588, 474] width 822 height 17
click at [251, 486] on input "search" at bounding box center [587, 491] width 831 height 20
type input "e 7"
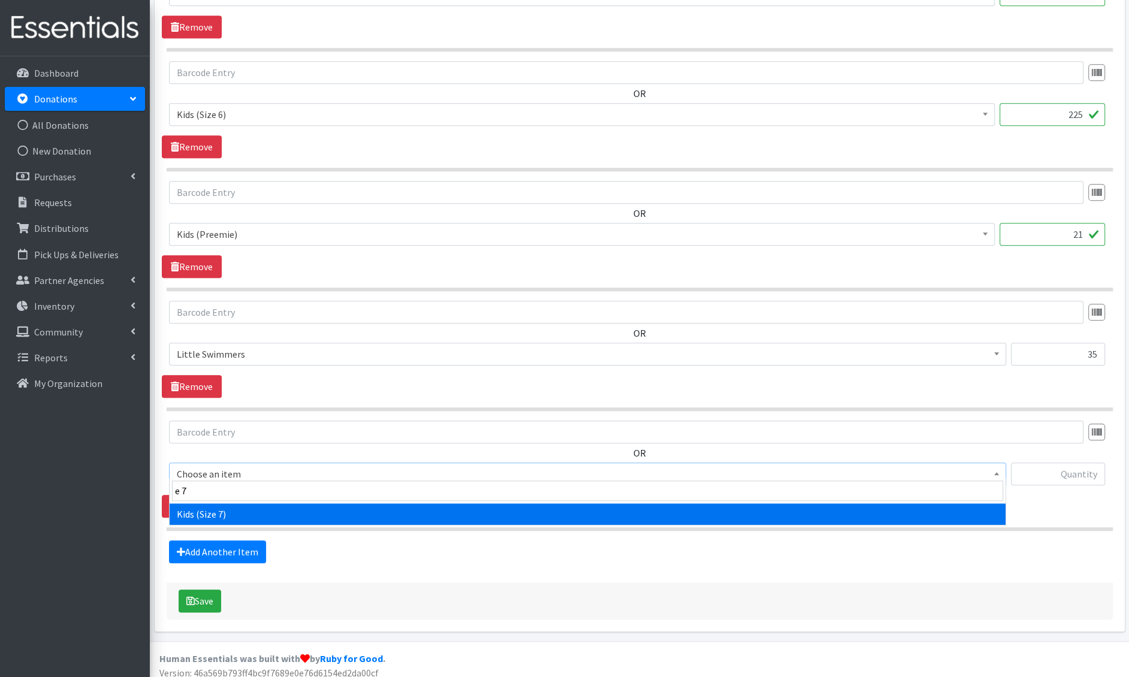
select select "6314"
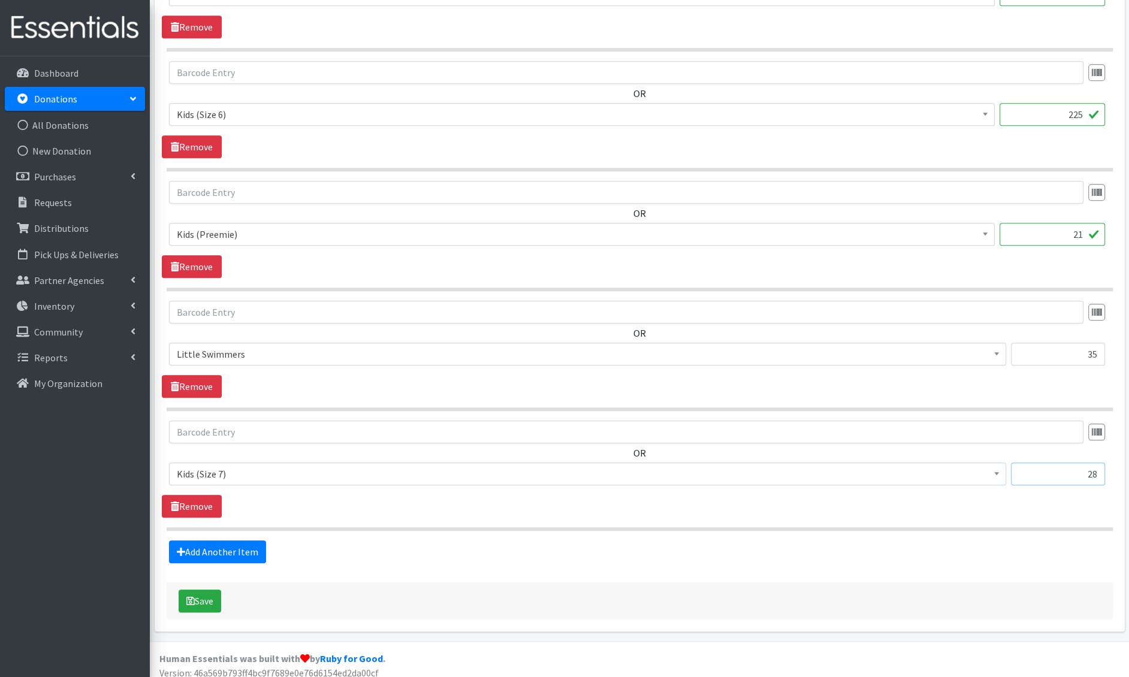
type input "28"
click at [1083, 352] on input "35" at bounding box center [1058, 354] width 94 height 23
type input "93"
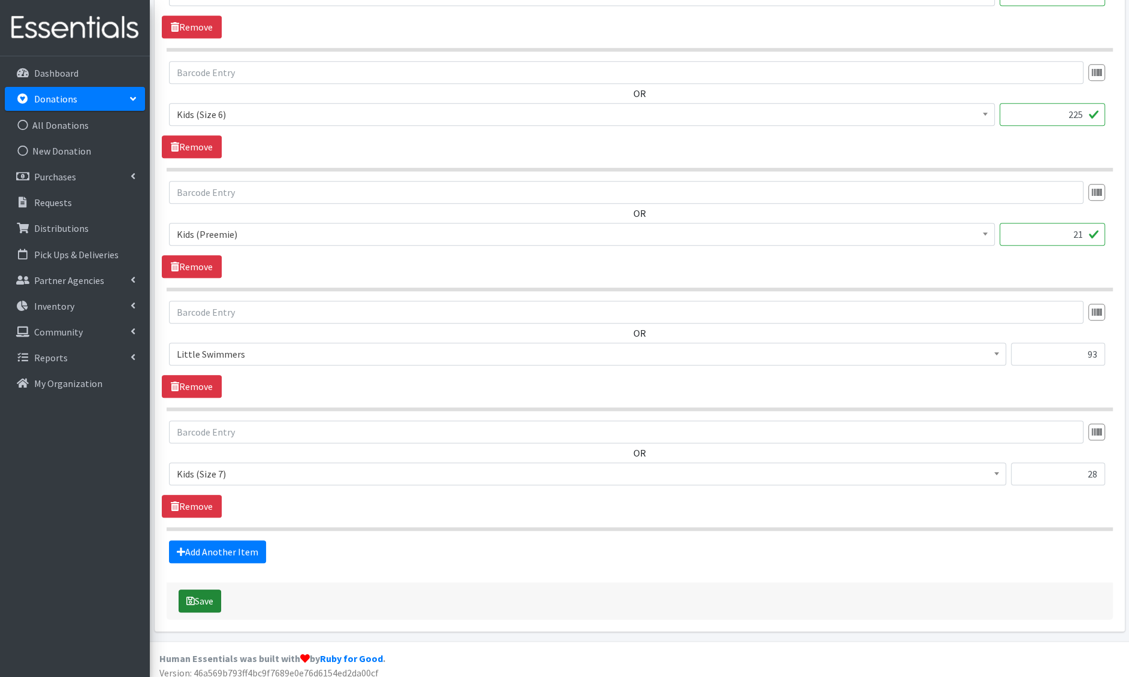
click at [199, 590] on button "Save" at bounding box center [200, 601] width 43 height 23
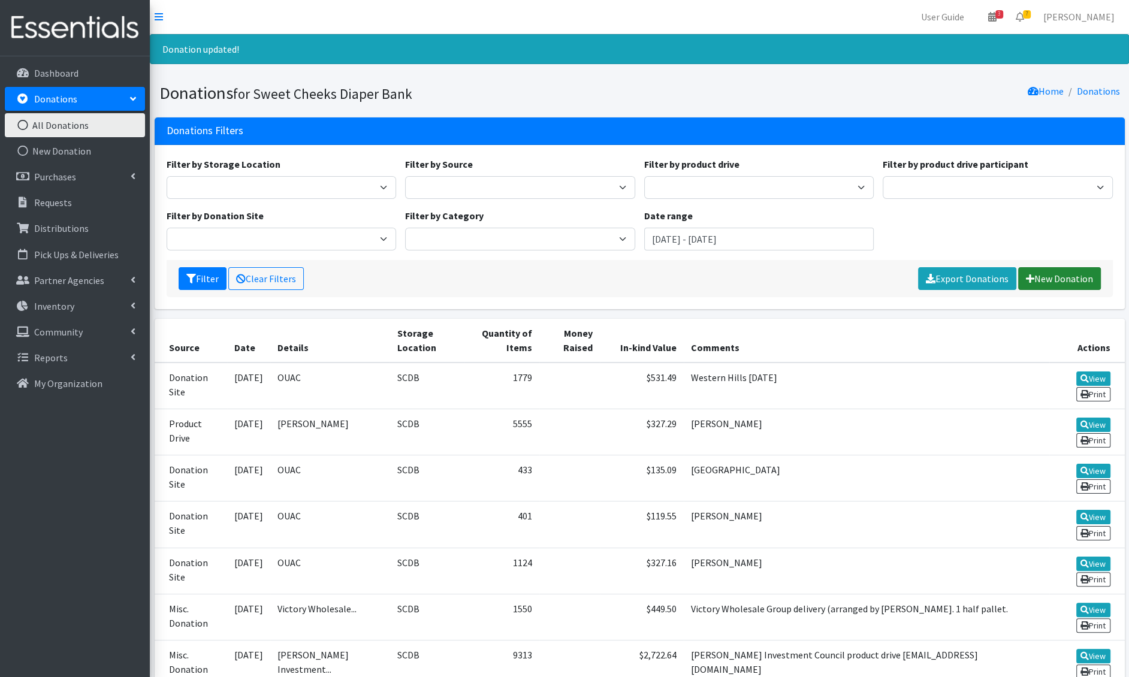
click at [1061, 269] on link "New Donation" at bounding box center [1060, 278] width 83 height 23
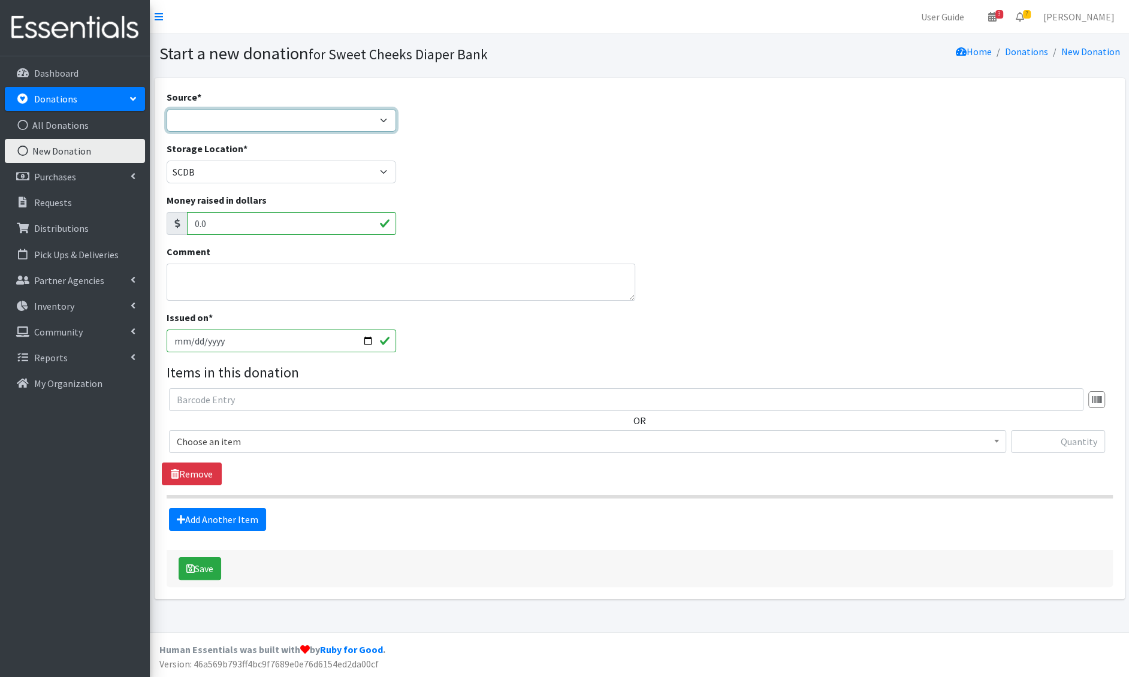
click at [294, 120] on select "Product Drive Manufacturer Donation Site Misc. Donation" at bounding box center [282, 120] width 230 height 23
select select "Donation Site"
click at [167, 109] on select "Product Drive Manufacturer Donation Site Misc. Donation" at bounding box center [282, 120] width 230 height 23
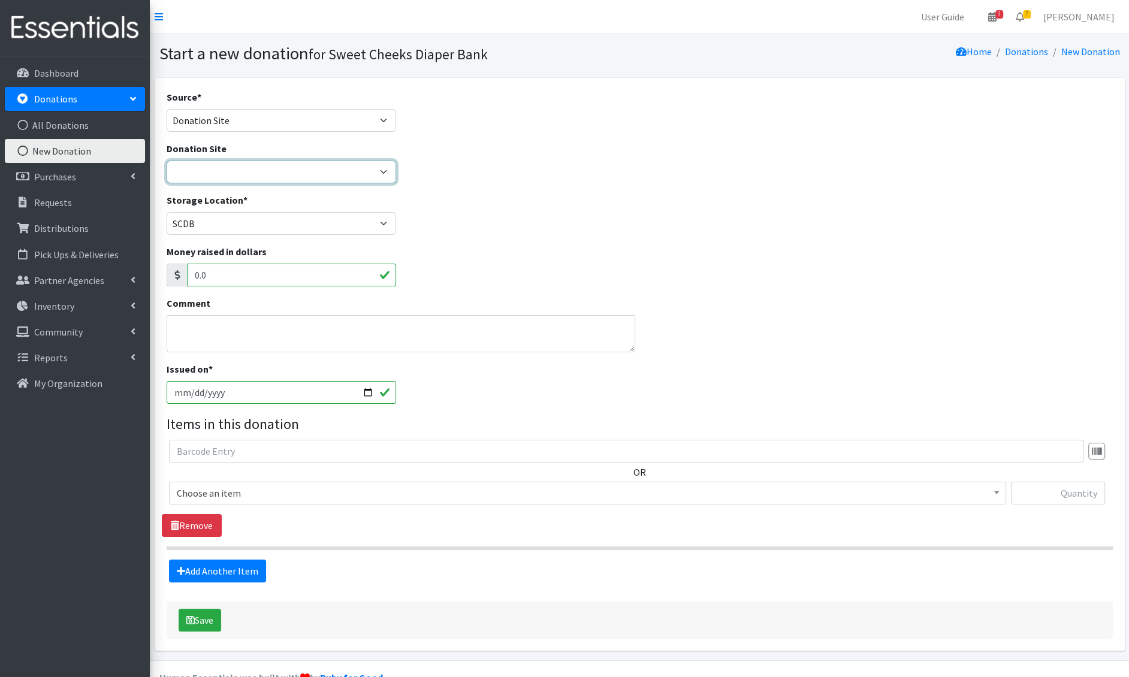
click at [245, 173] on select "Barre 3 [GEOGRAPHIC_DATA] Cincinnati Recycling and Reuse Hub Climb Cincy Clothe…" at bounding box center [282, 172] width 230 height 23
select select "38"
click at [167, 161] on select "Barre 3 [GEOGRAPHIC_DATA] Cincinnati Recycling and Reuse Hub Climb Cincy Clothe…" at bounding box center [282, 172] width 230 height 23
click at [219, 327] on textarea "Comment" at bounding box center [401, 333] width 469 height 37
click at [191, 396] on input "[DATE]" at bounding box center [282, 392] width 230 height 23
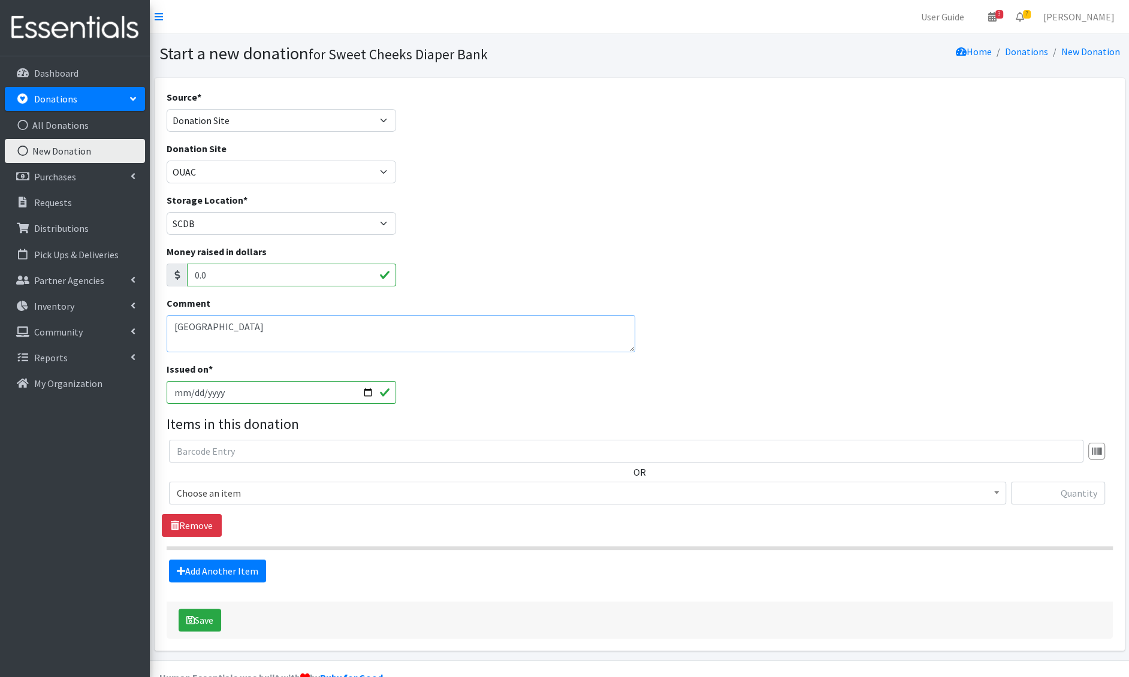
click at [231, 322] on textarea "[GEOGRAPHIC_DATA]" at bounding box center [401, 333] width 469 height 37
type textarea "[GEOGRAPHIC_DATA]"
click at [194, 388] on input "[DATE]" at bounding box center [282, 392] width 230 height 23
type input "[DATE]"
click at [211, 489] on span "Choose an item" at bounding box center [588, 493] width 822 height 17
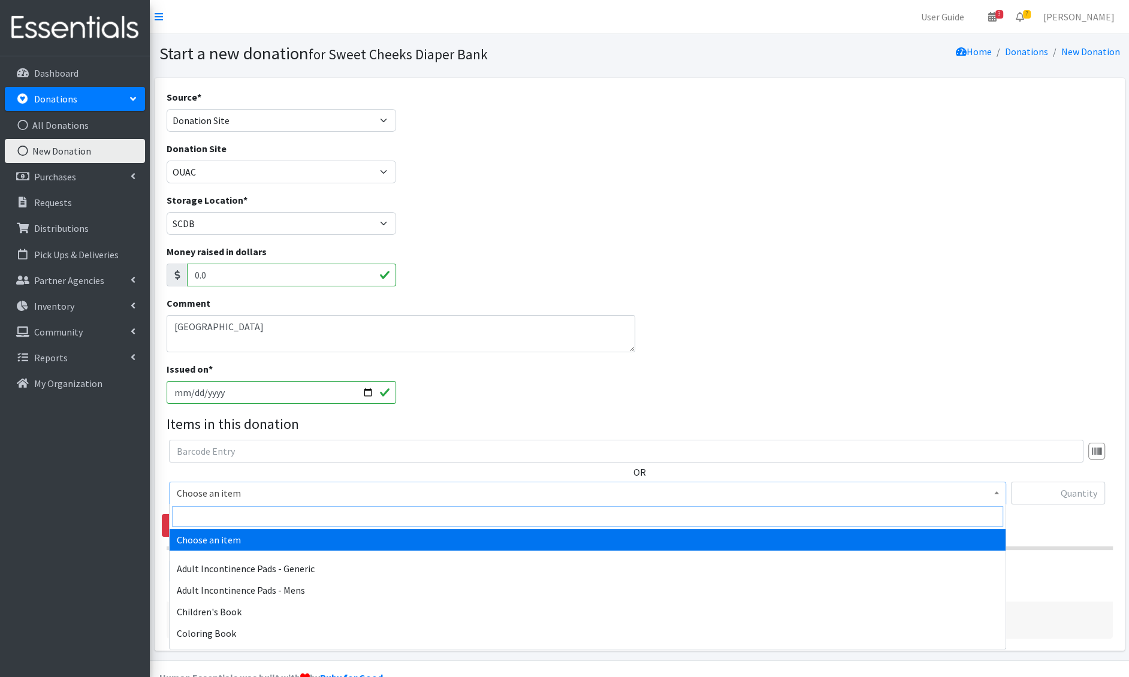
click at [213, 514] on input "search" at bounding box center [587, 517] width 831 height 20
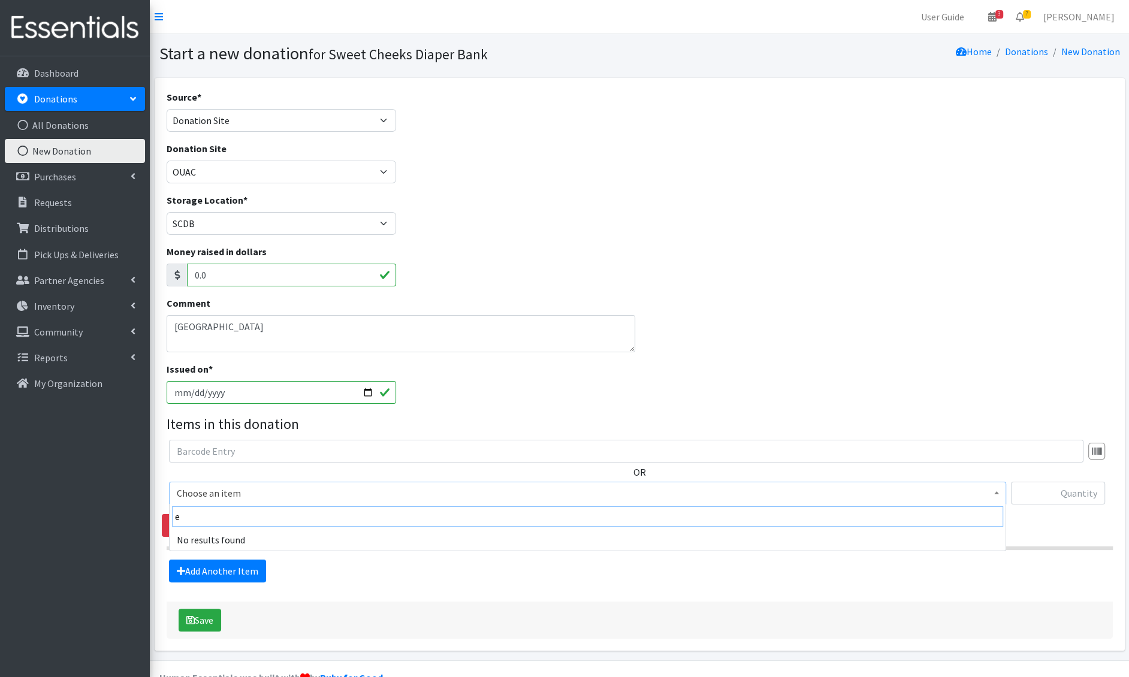
type input "e"
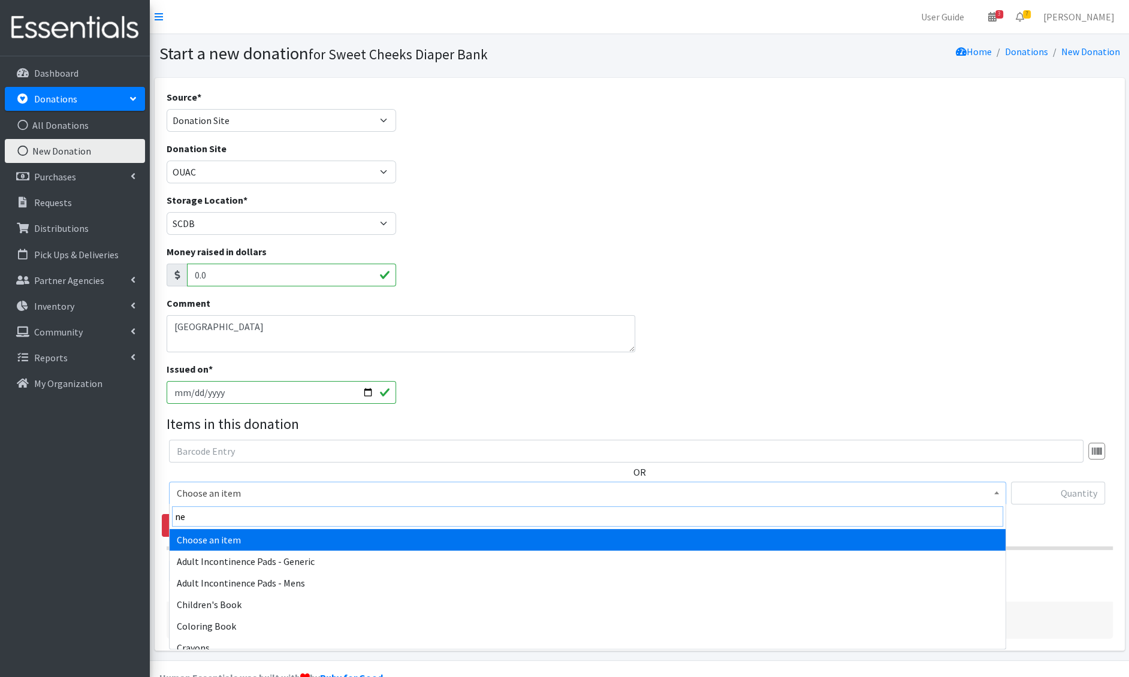
type input "new"
select select "1222"
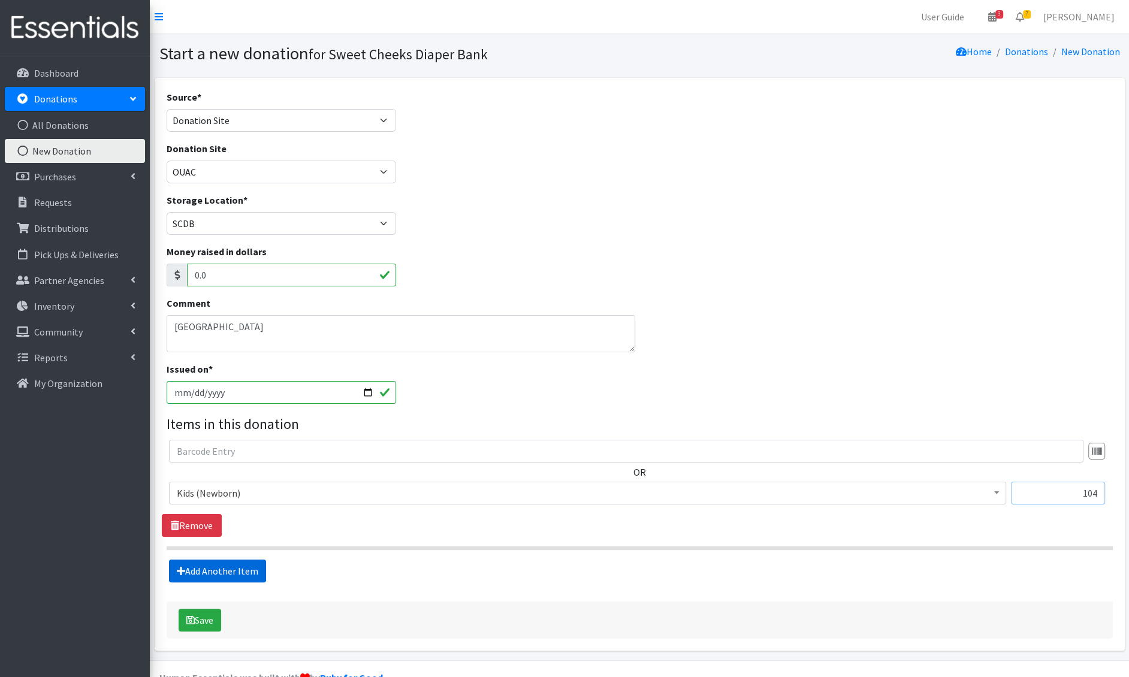
type input "104"
click at [187, 564] on link "Add Another Item" at bounding box center [217, 571] width 97 height 23
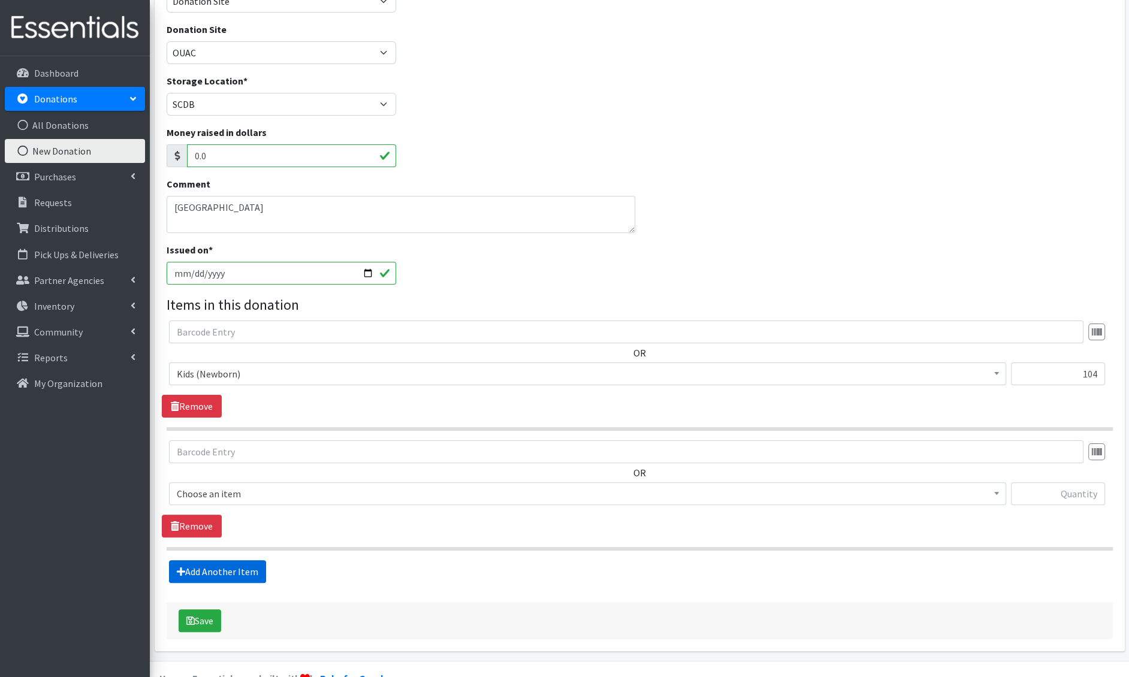
scroll to position [144, 0]
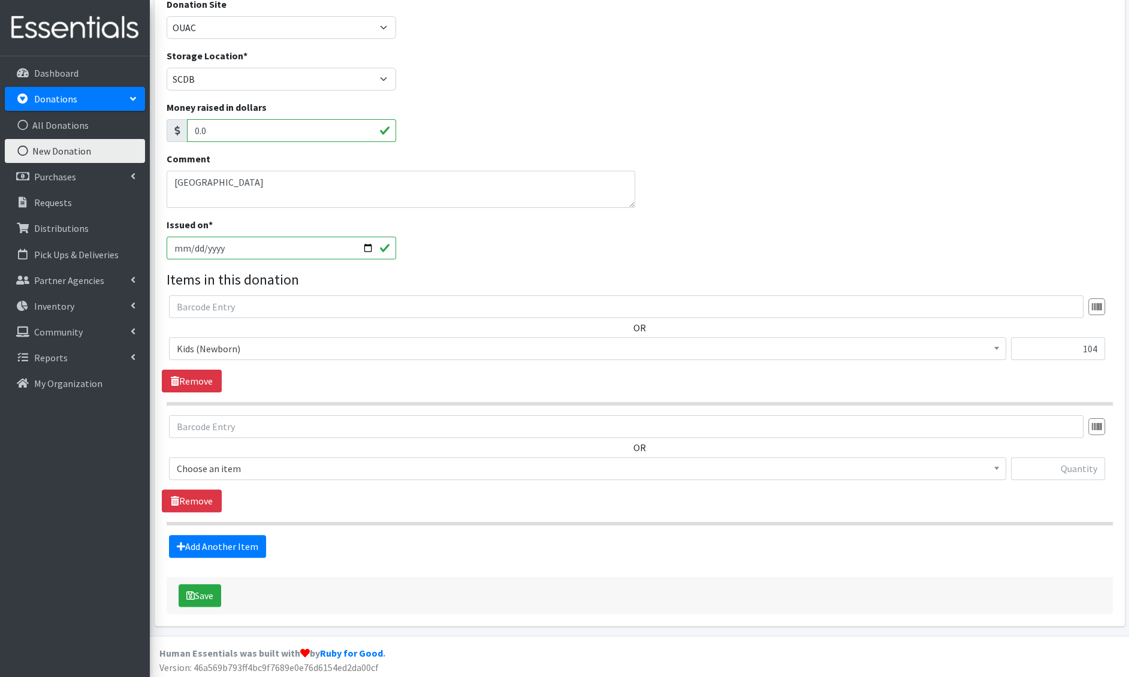
click at [228, 480] on span "Choose an item Adult Incontinence Pads - Generic Adult Incontinence Pads - Mens…" at bounding box center [587, 473] width 837 height 32
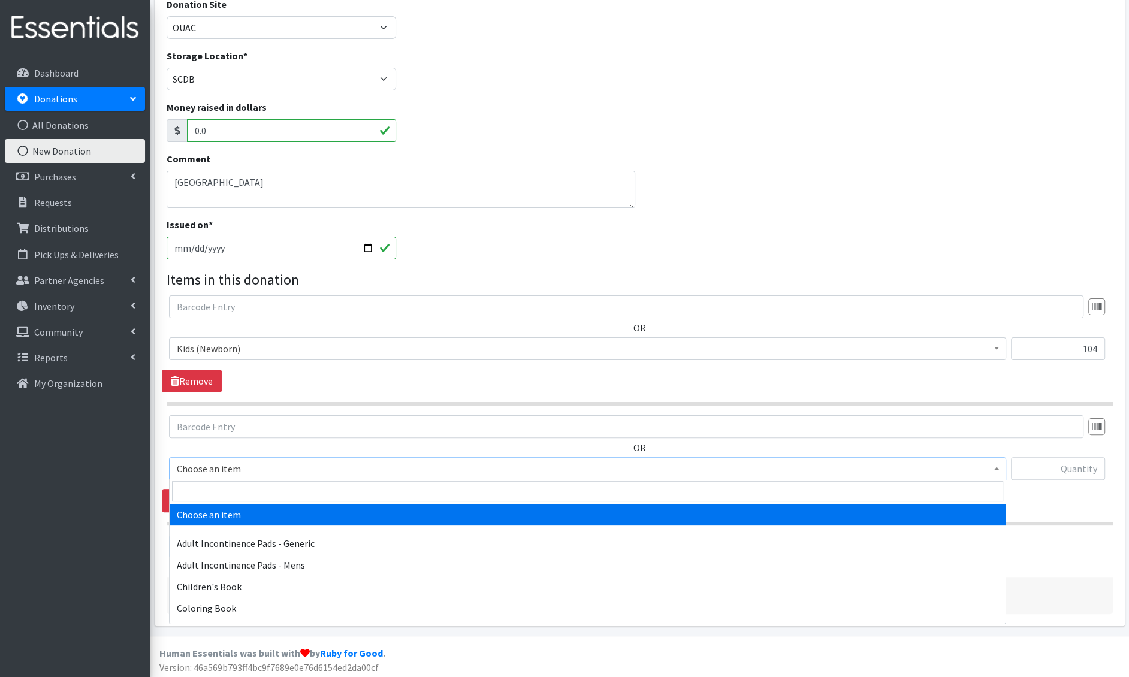
click at [228, 473] on span "Choose an item" at bounding box center [588, 468] width 822 height 17
click at [223, 498] on input "search" at bounding box center [587, 491] width 831 height 20
type input "e 1"
select select "1201"
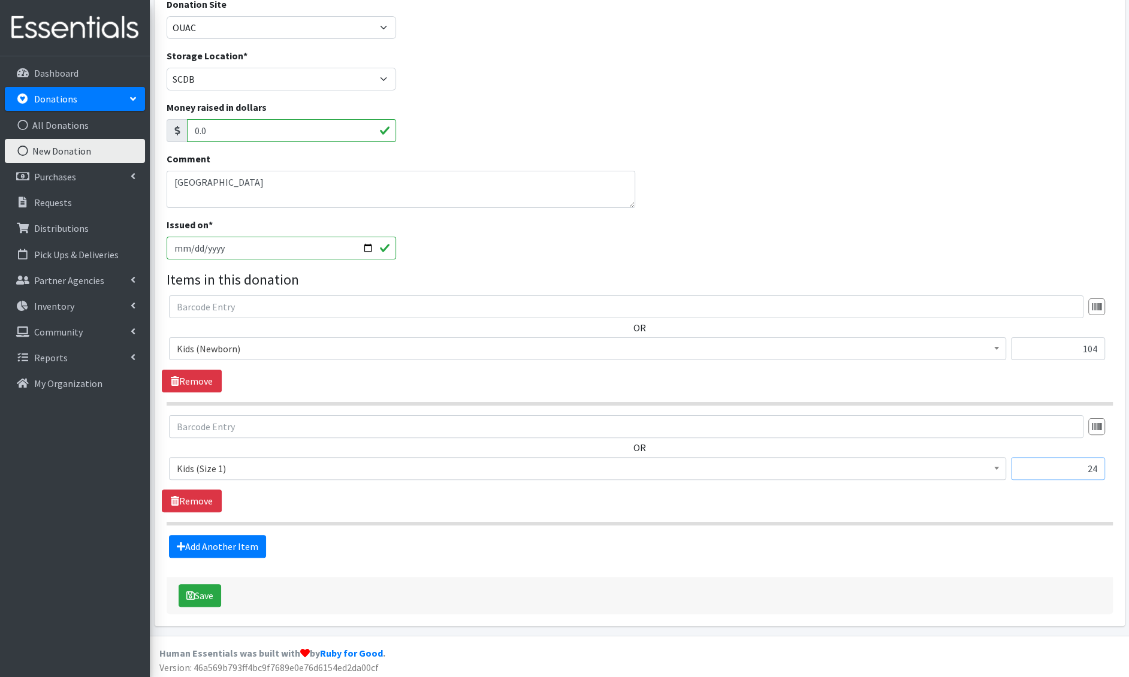
type input "24"
click at [186, 558] on div "Source * Product Drive Manufacturer Donation Site Misc. Donation Donation Site …" at bounding box center [640, 279] width 947 height 669
click at [196, 541] on link "Add Another Item" at bounding box center [217, 546] width 97 height 23
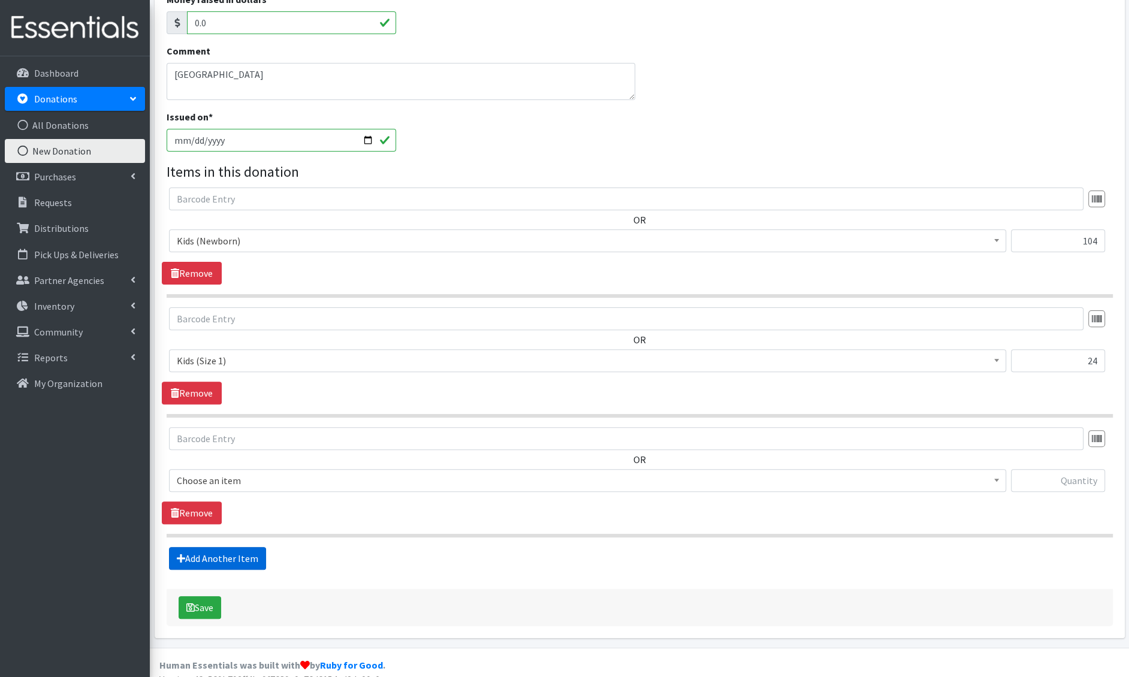
scroll to position [264, 0]
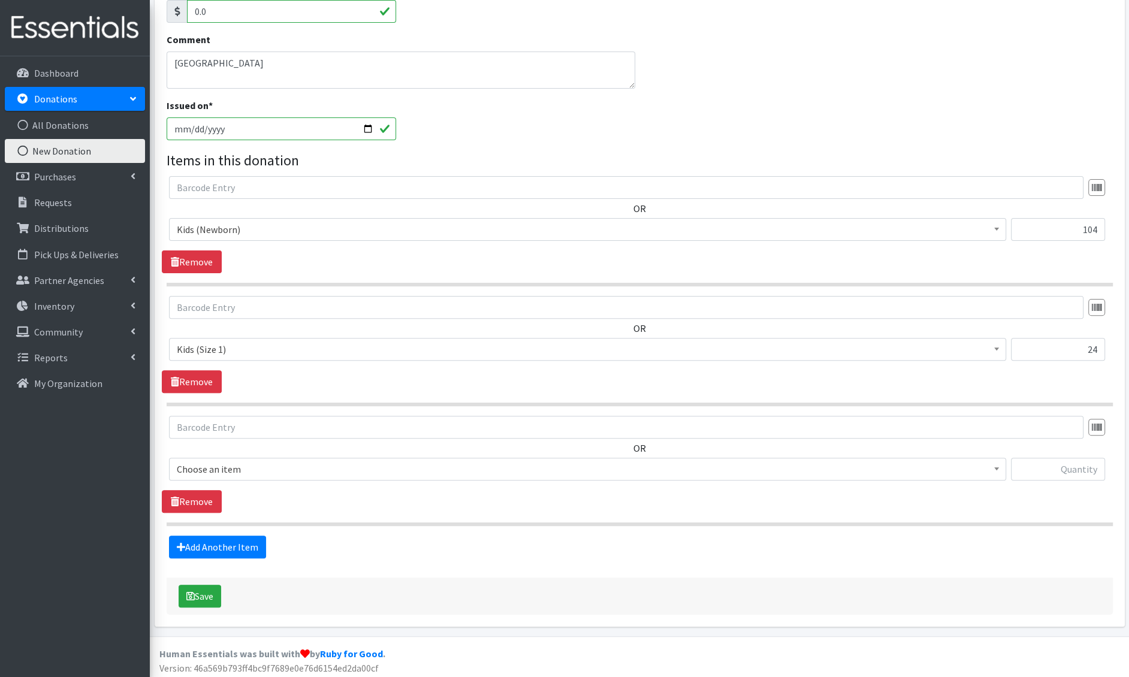
click at [213, 473] on span "Choose an item" at bounding box center [588, 469] width 822 height 17
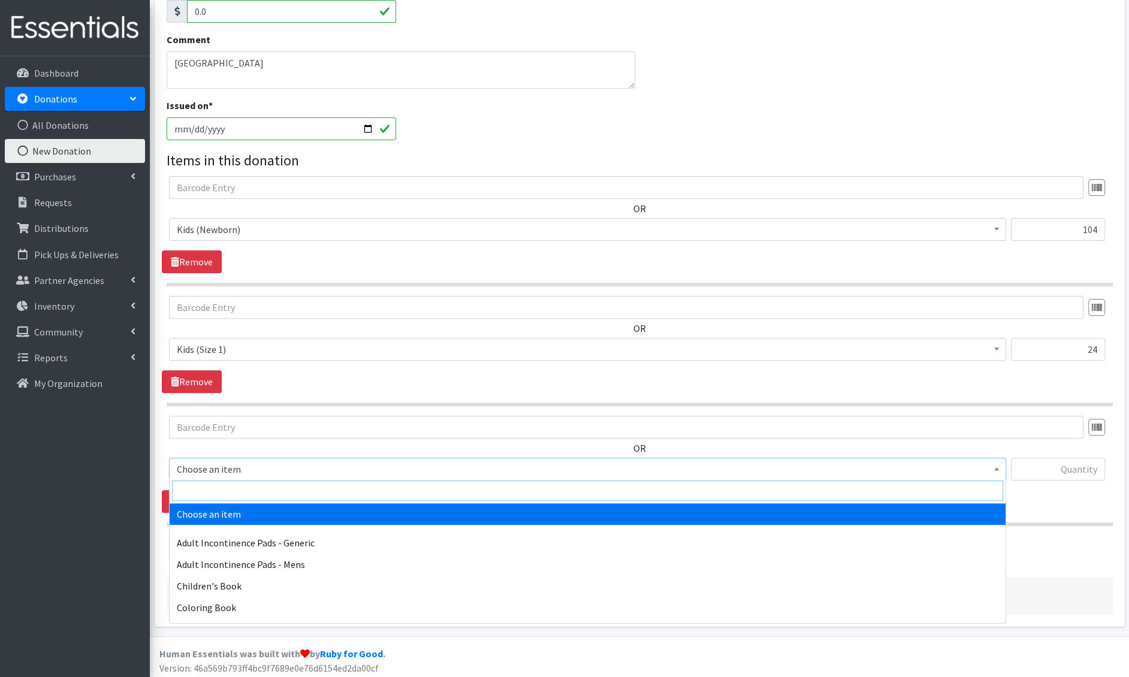
click at [209, 486] on input "search" at bounding box center [587, 491] width 831 height 20
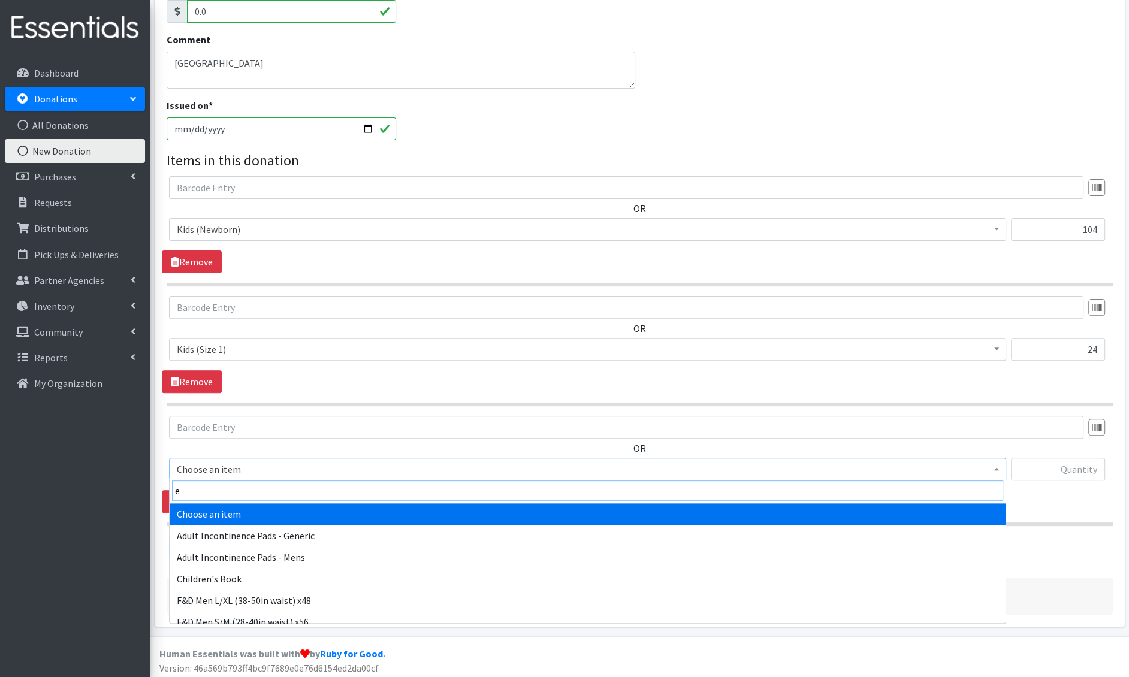
type input "e 2"
select select "1202"
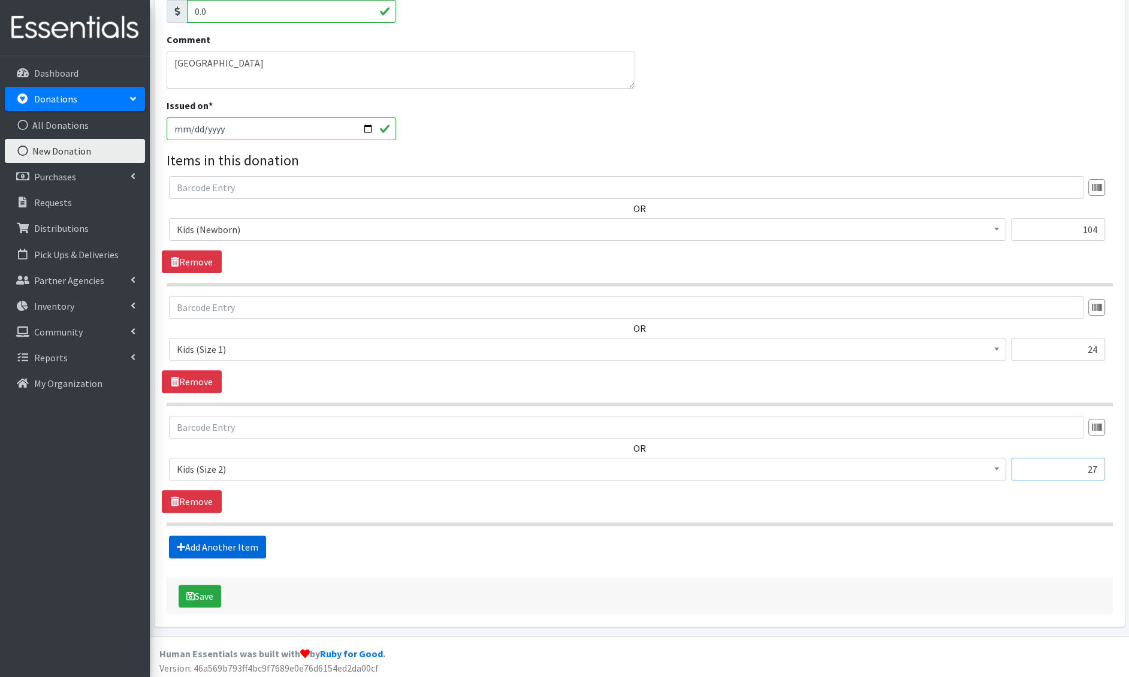
type input "27"
click at [179, 547] on icon at bounding box center [181, 548] width 8 height 10
click at [245, 543] on link "Add Another Item" at bounding box center [217, 547] width 97 height 23
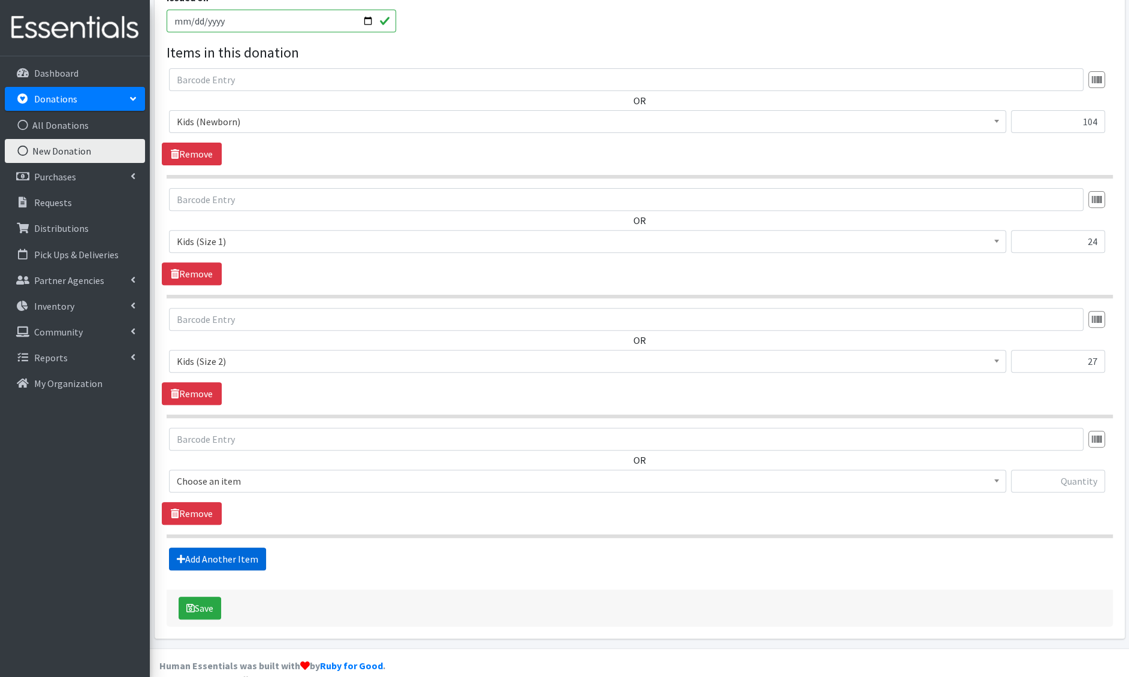
scroll to position [383, 0]
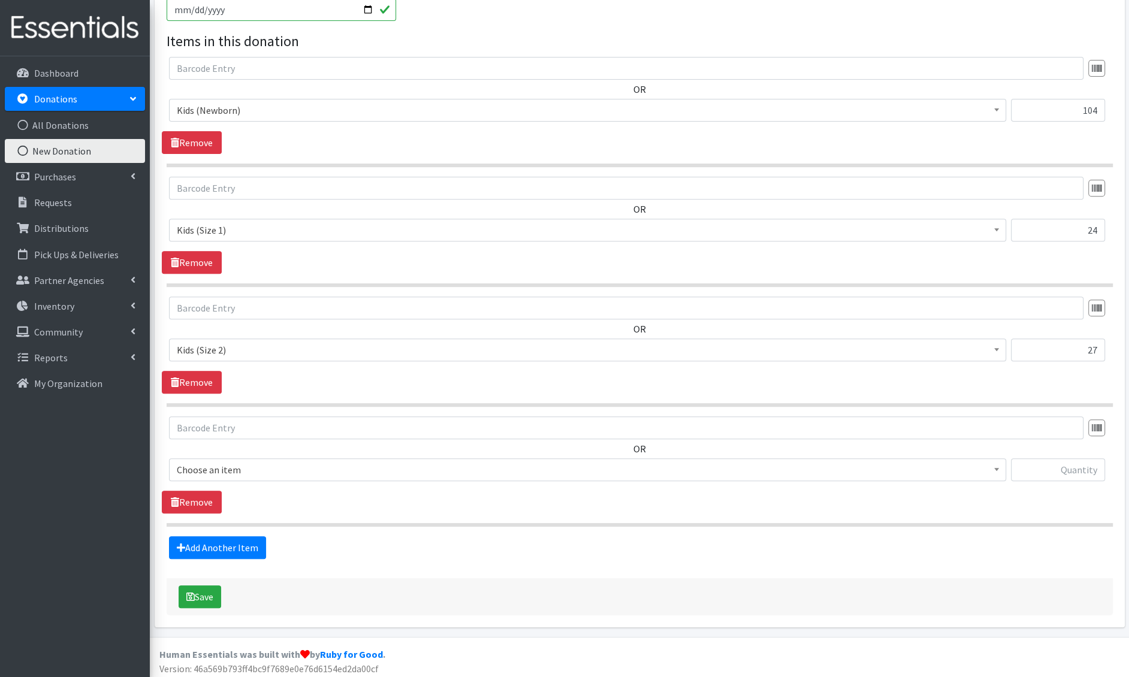
click at [235, 464] on span "Choose an item" at bounding box center [588, 470] width 822 height 17
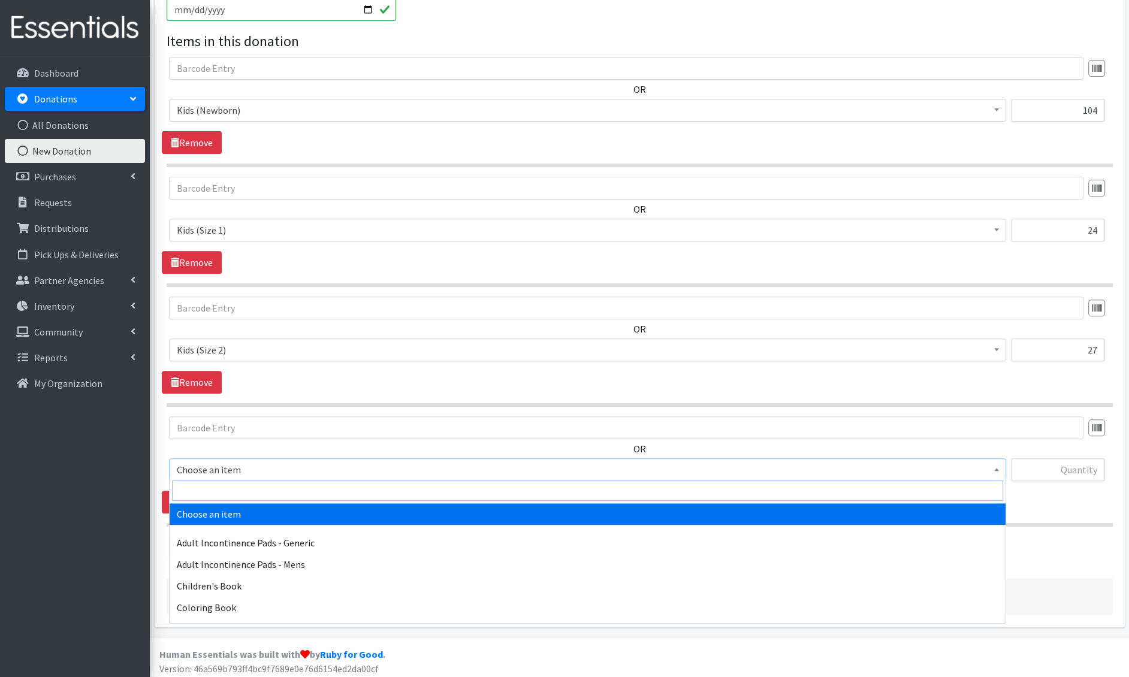
click at [223, 483] on input "search" at bounding box center [587, 491] width 831 height 20
type input "e 3"
select select "1221"
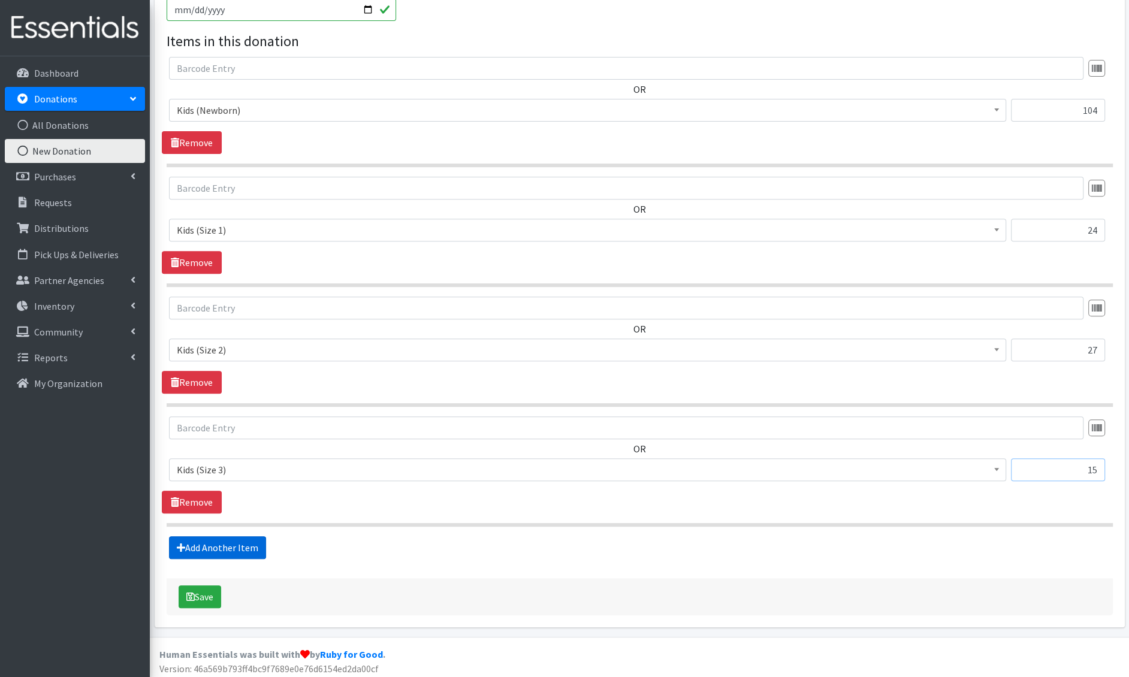
type input "15"
click at [191, 541] on link "Add Another Item" at bounding box center [217, 548] width 97 height 23
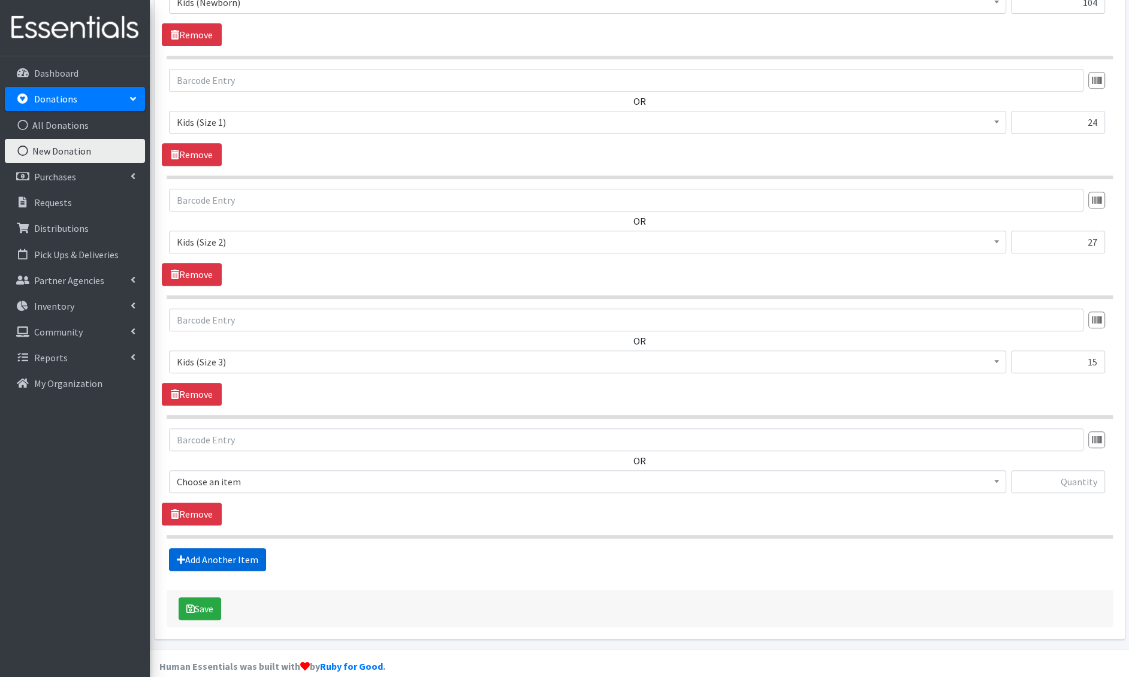
scroll to position [502, 0]
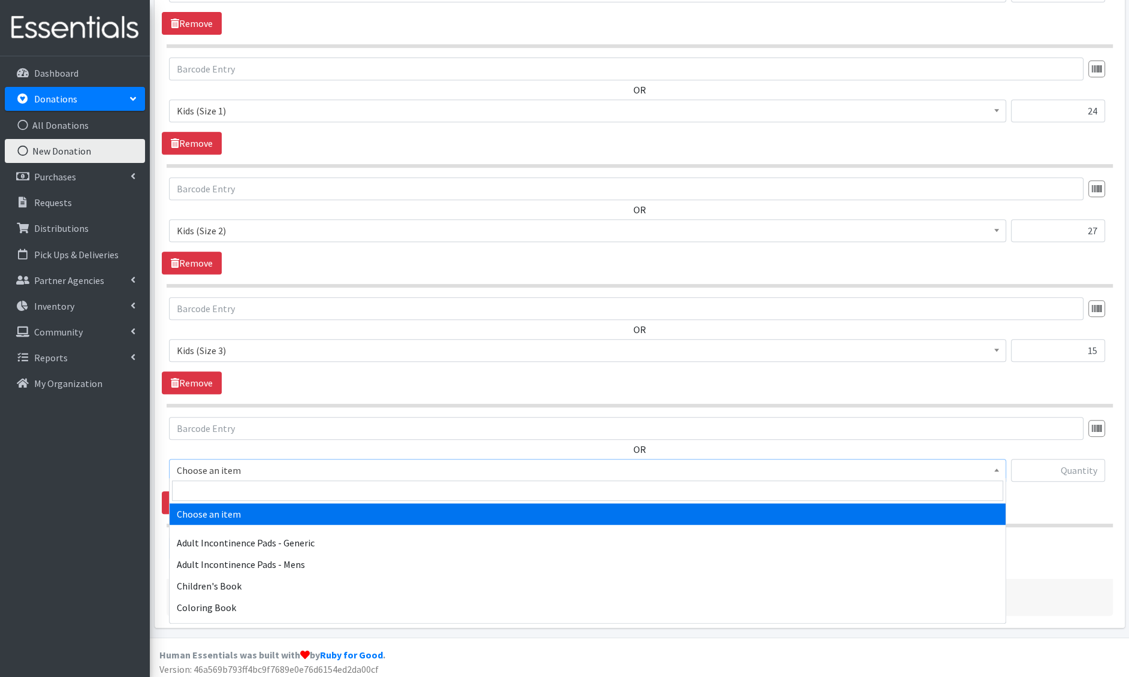
click at [234, 472] on span "Choose an item" at bounding box center [588, 470] width 822 height 17
click at [234, 493] on input "search" at bounding box center [587, 491] width 831 height 20
type input "e 4"
select select "1213"
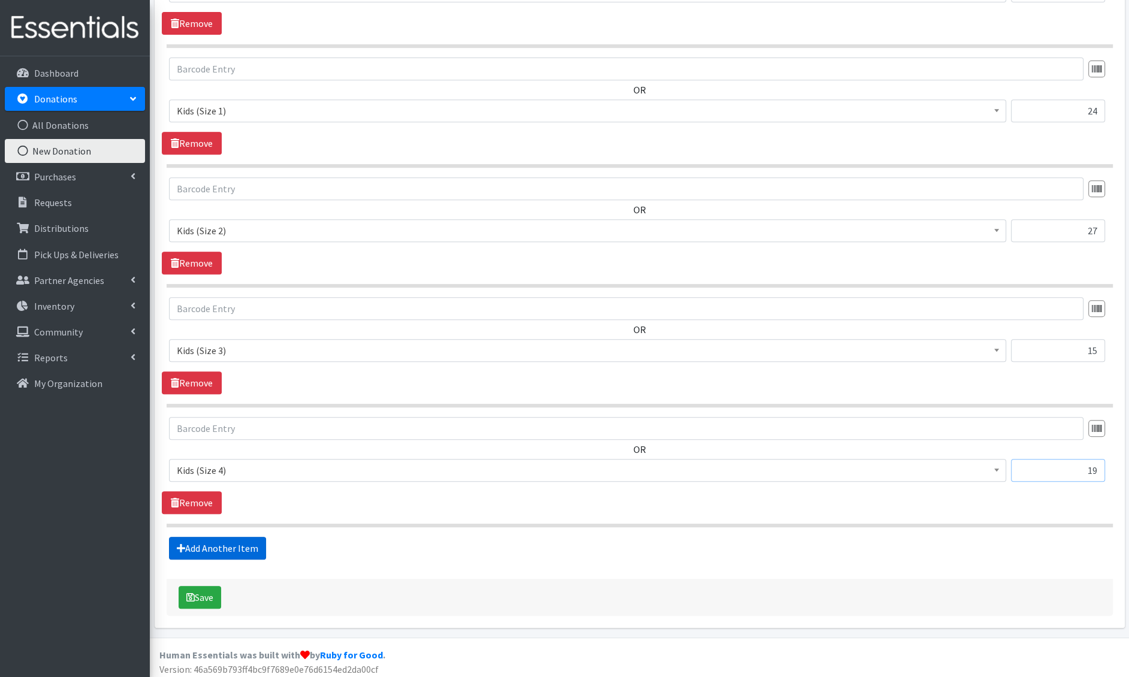
type input "19"
click at [257, 540] on link "Add Another Item" at bounding box center [217, 548] width 97 height 23
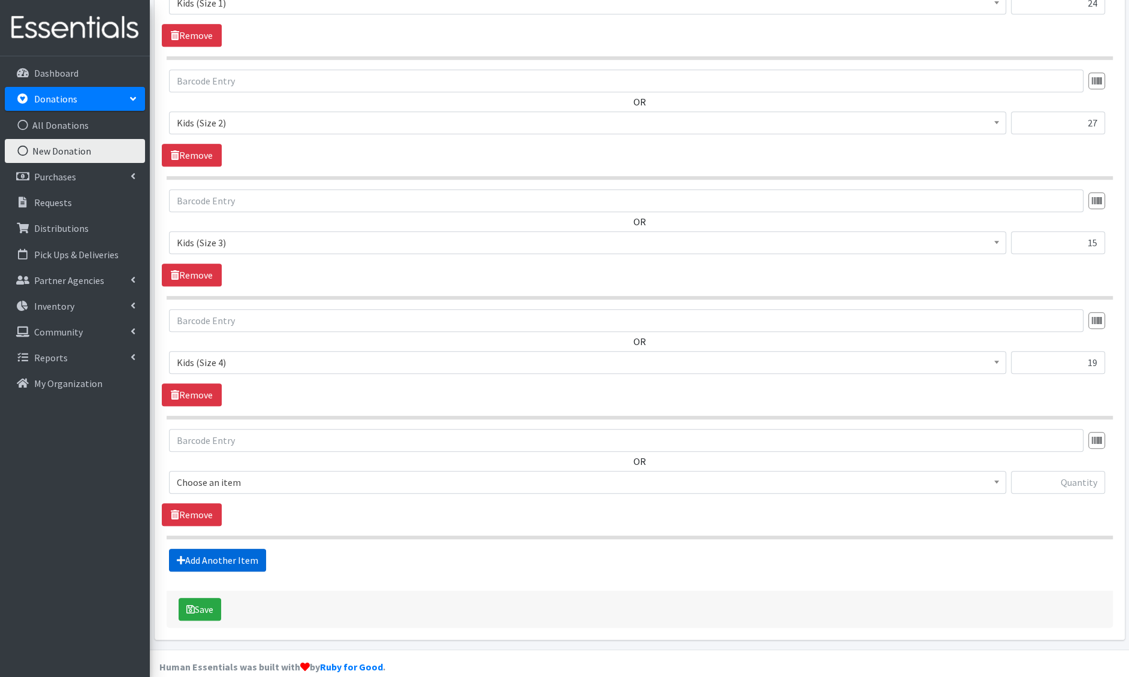
scroll to position [621, 0]
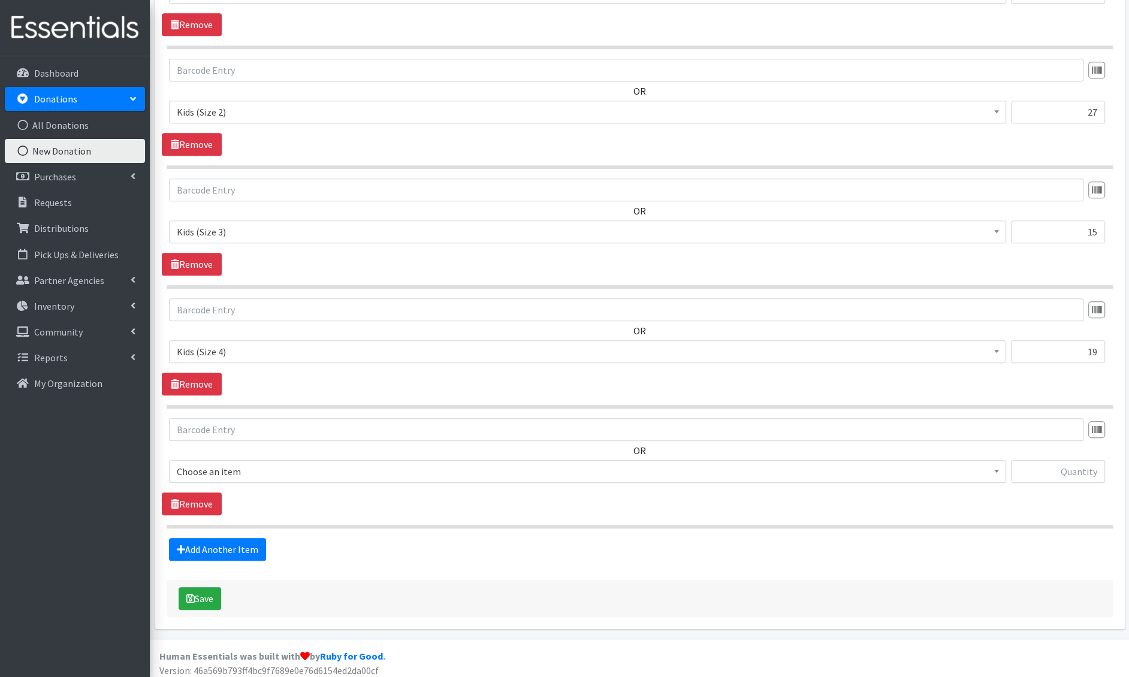
click at [247, 468] on span "Choose an item" at bounding box center [588, 471] width 822 height 17
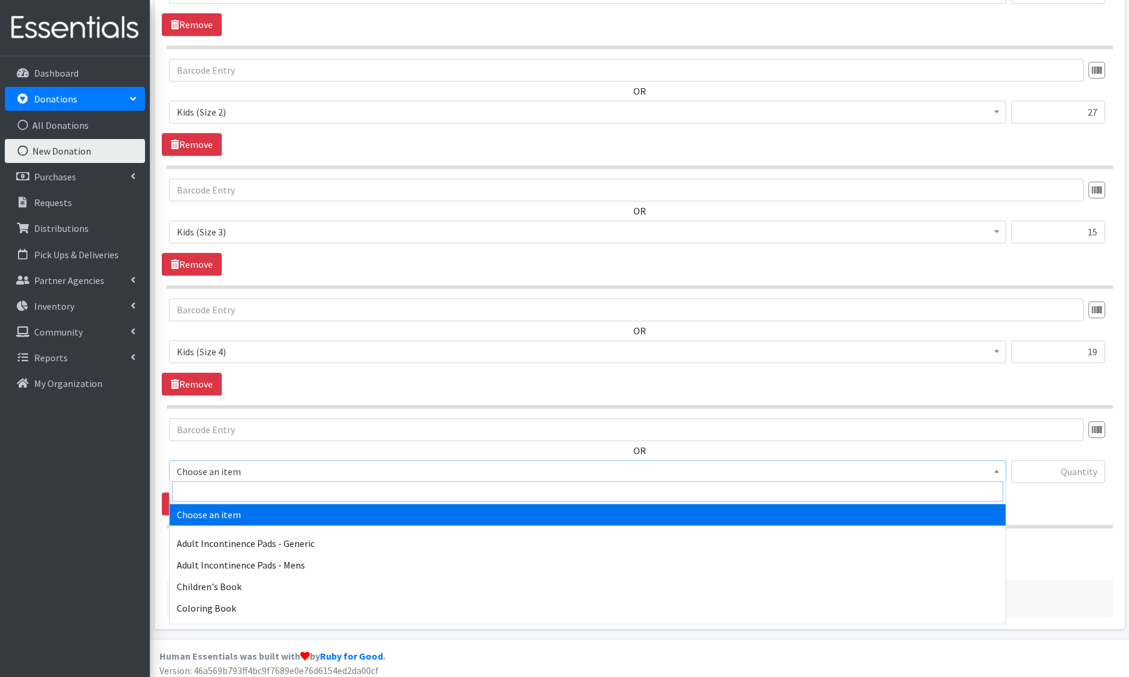
click at [239, 486] on input "search" at bounding box center [587, 491] width 831 height 20
type input "e 5"
select select "1214"
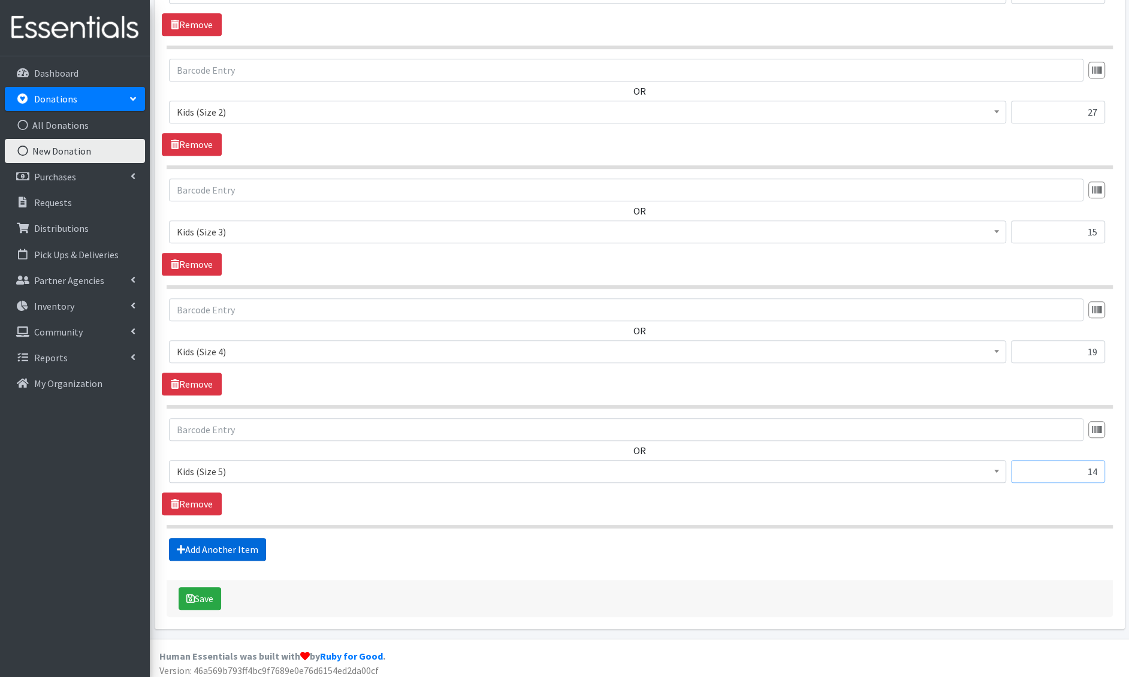
type input "14"
click at [197, 550] on link "Add Another Item" at bounding box center [217, 549] width 97 height 23
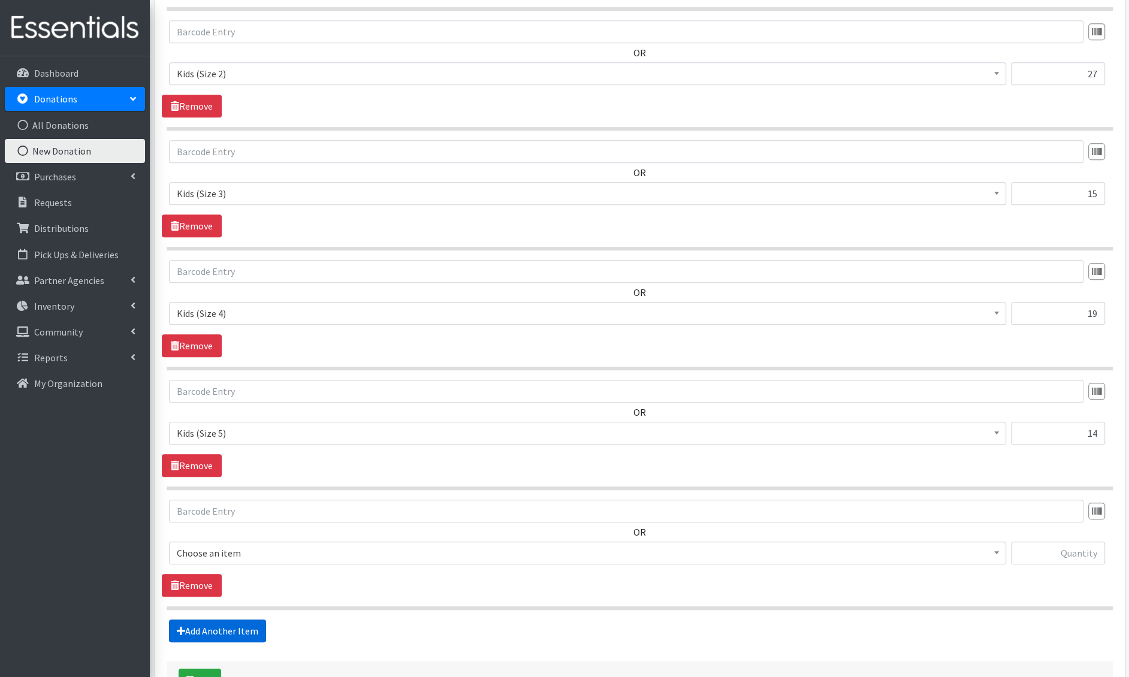
scroll to position [741, 0]
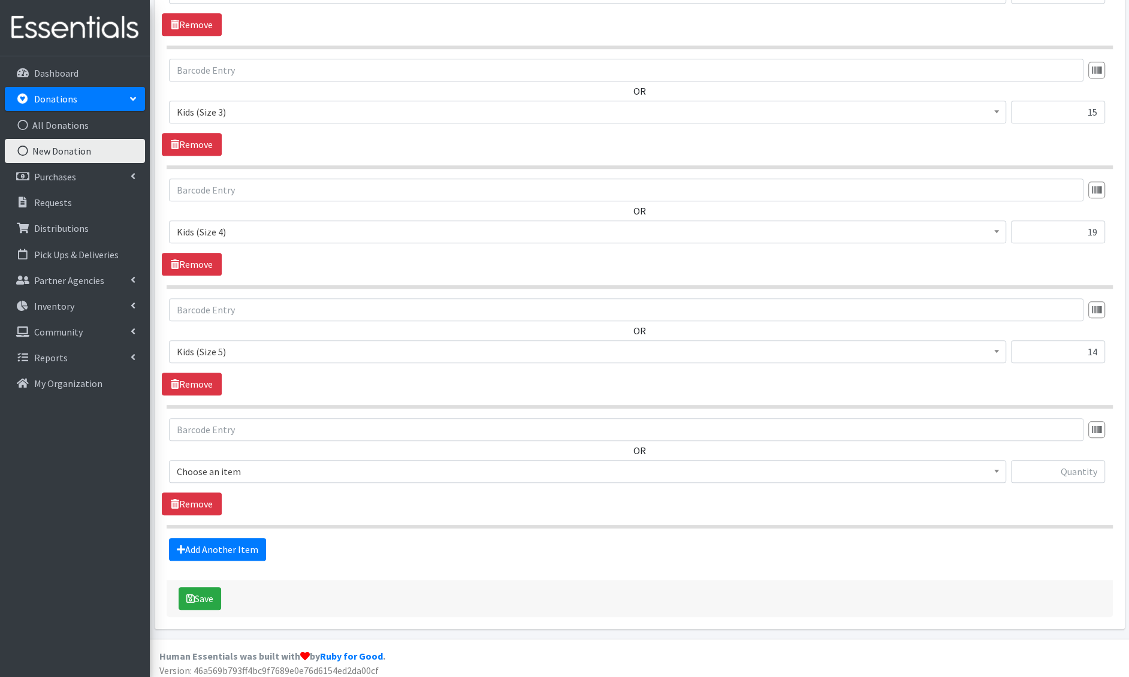
click at [241, 471] on span "Choose an item" at bounding box center [588, 471] width 822 height 17
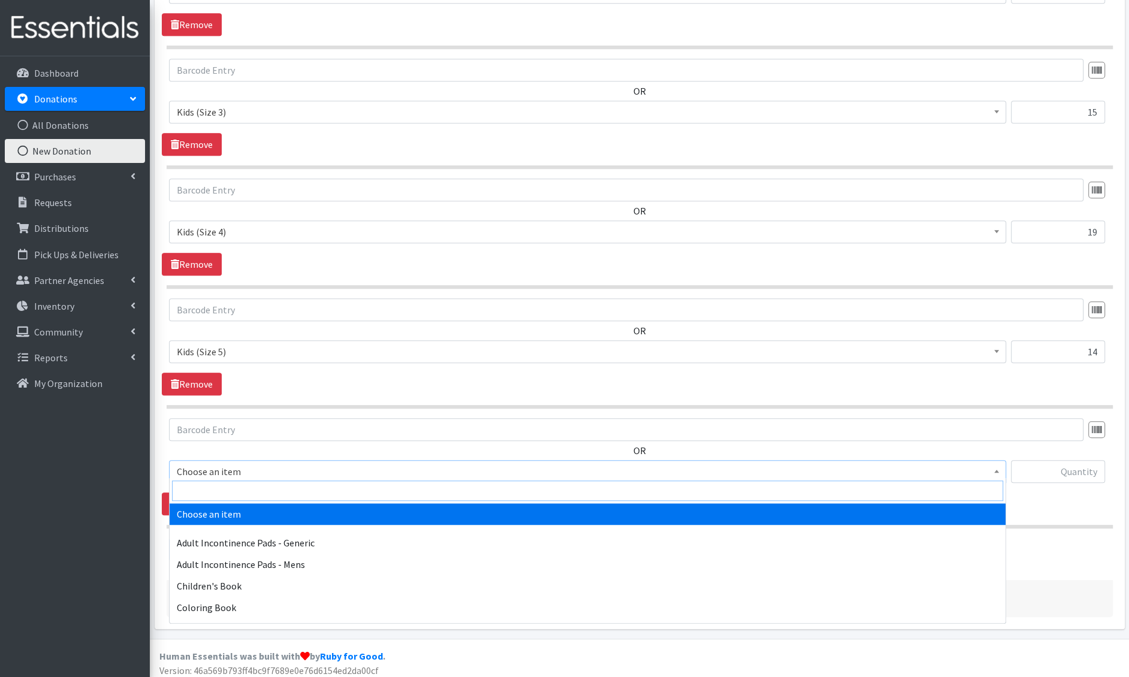
click at [238, 486] on input "search" at bounding box center [587, 491] width 831 height 20
type input "e 6"
select select "1216"
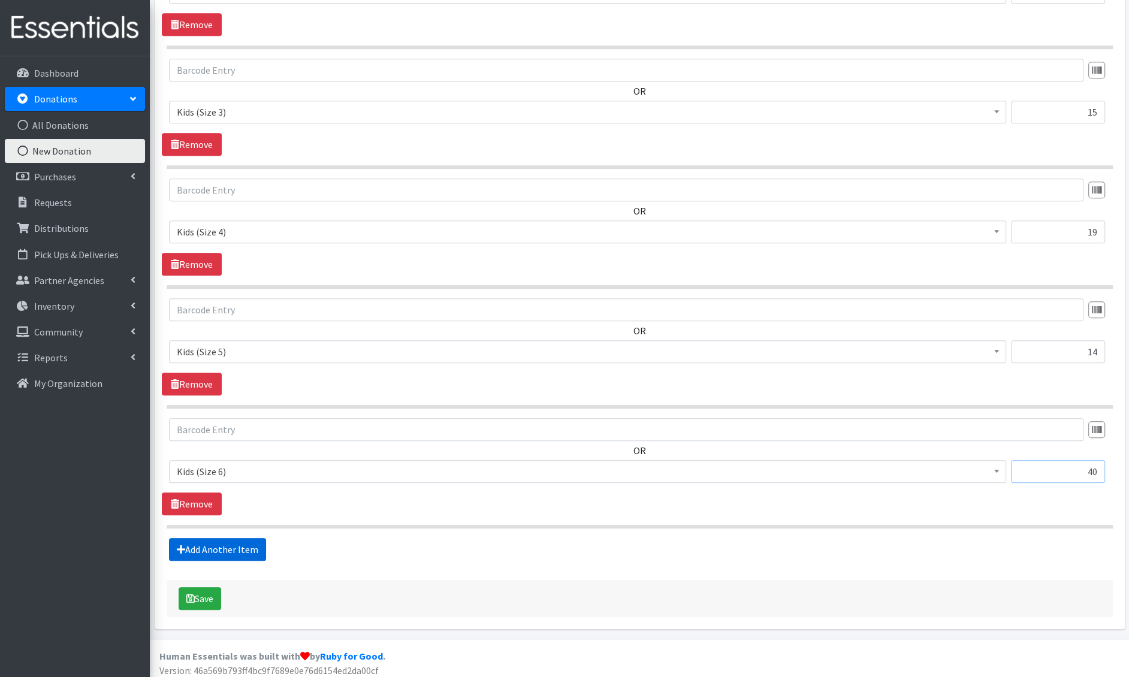
type input "40"
click at [206, 544] on link "Add Another Item" at bounding box center [217, 549] width 97 height 23
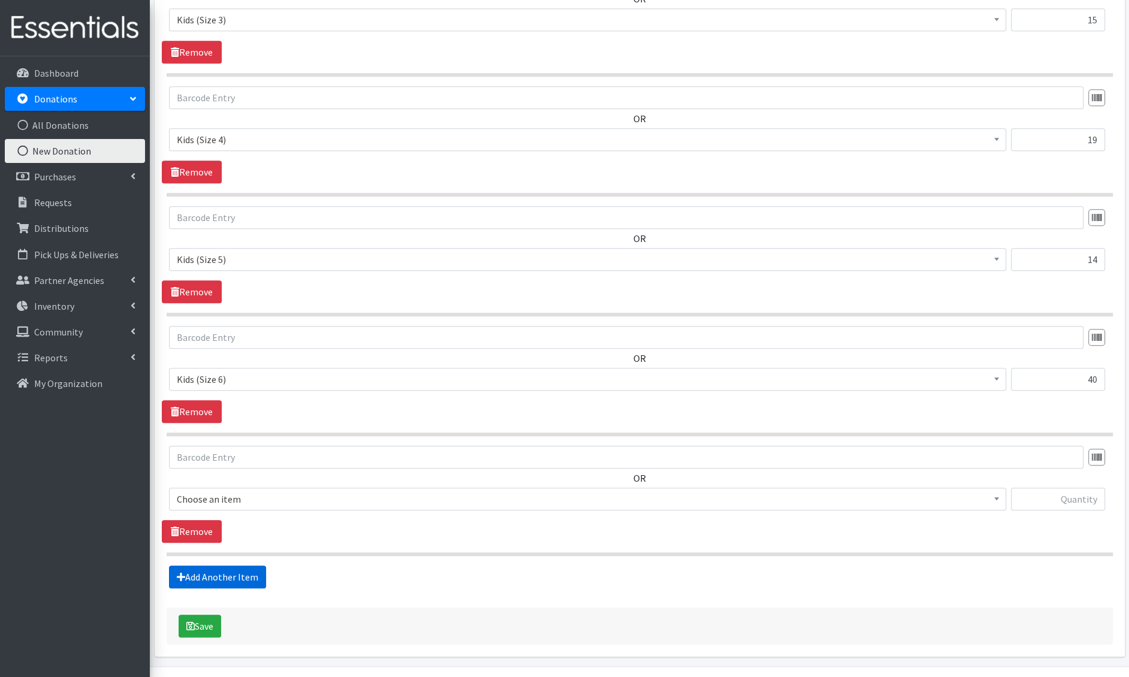
scroll to position [860, 0]
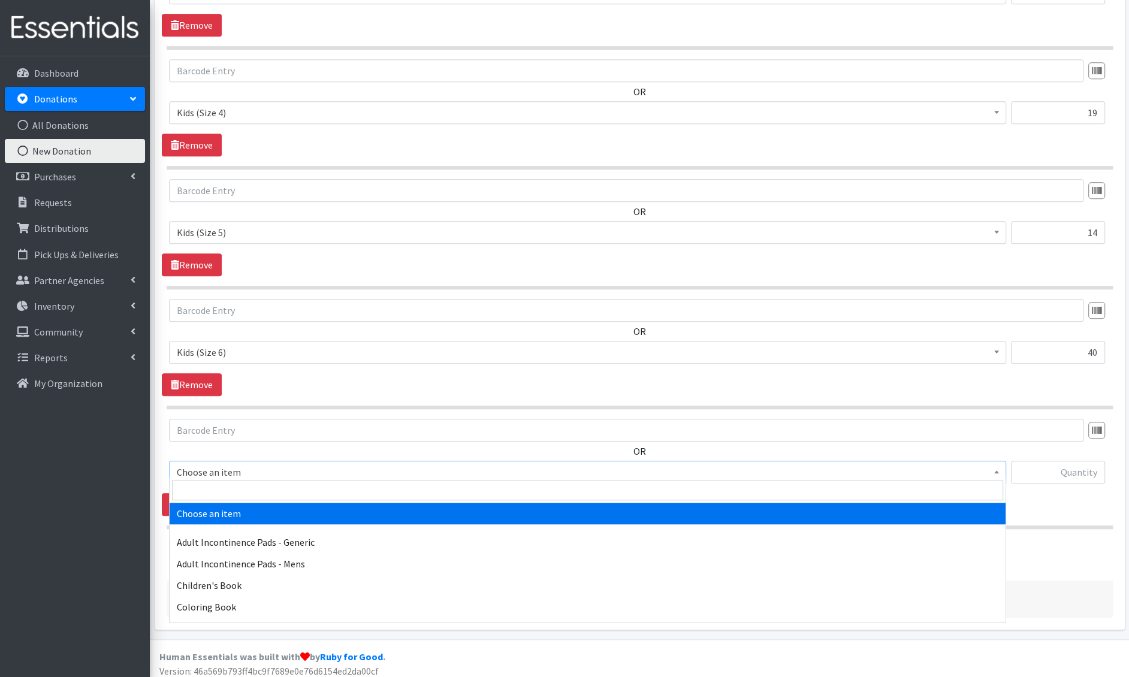
click at [236, 475] on span "Choose an item" at bounding box center [587, 472] width 837 height 23
click at [234, 487] on input "search" at bounding box center [587, 490] width 831 height 20
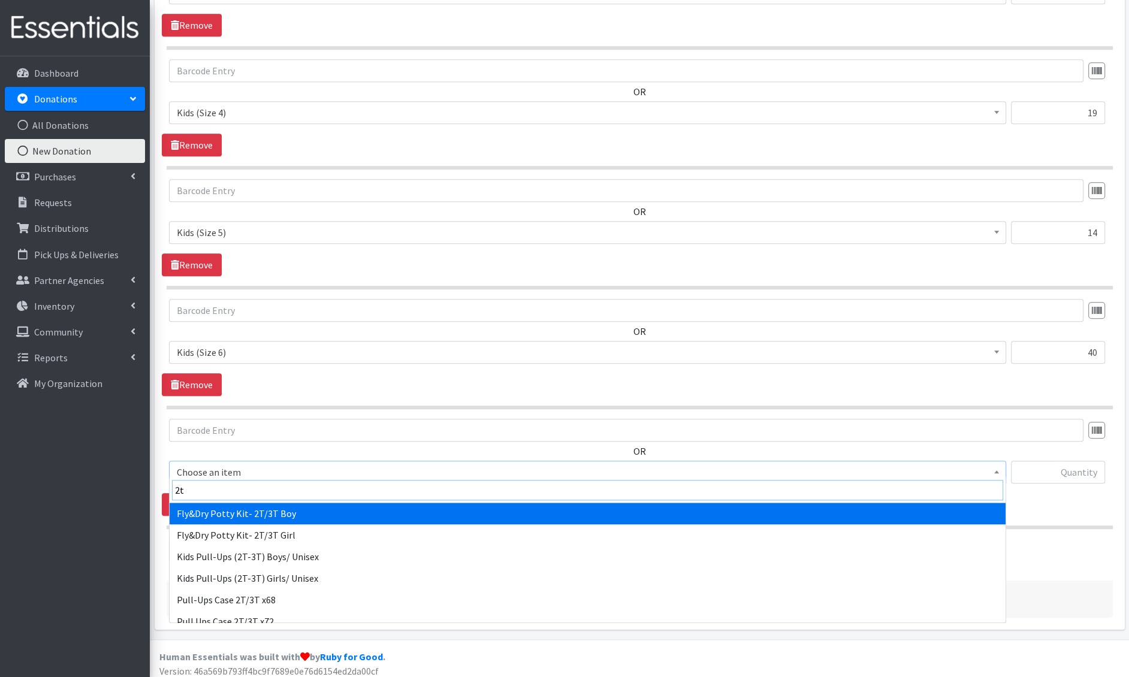
type input "2t-"
select select "1411"
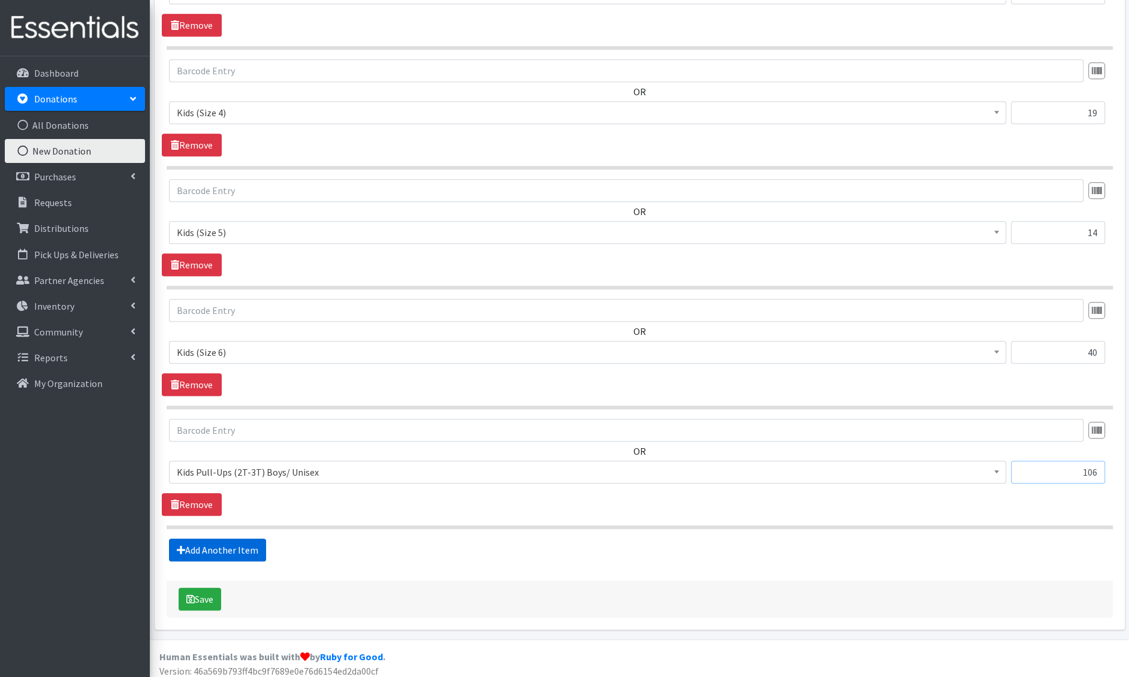
type input "106"
click at [196, 539] on link "Add Another Item" at bounding box center [217, 550] width 97 height 23
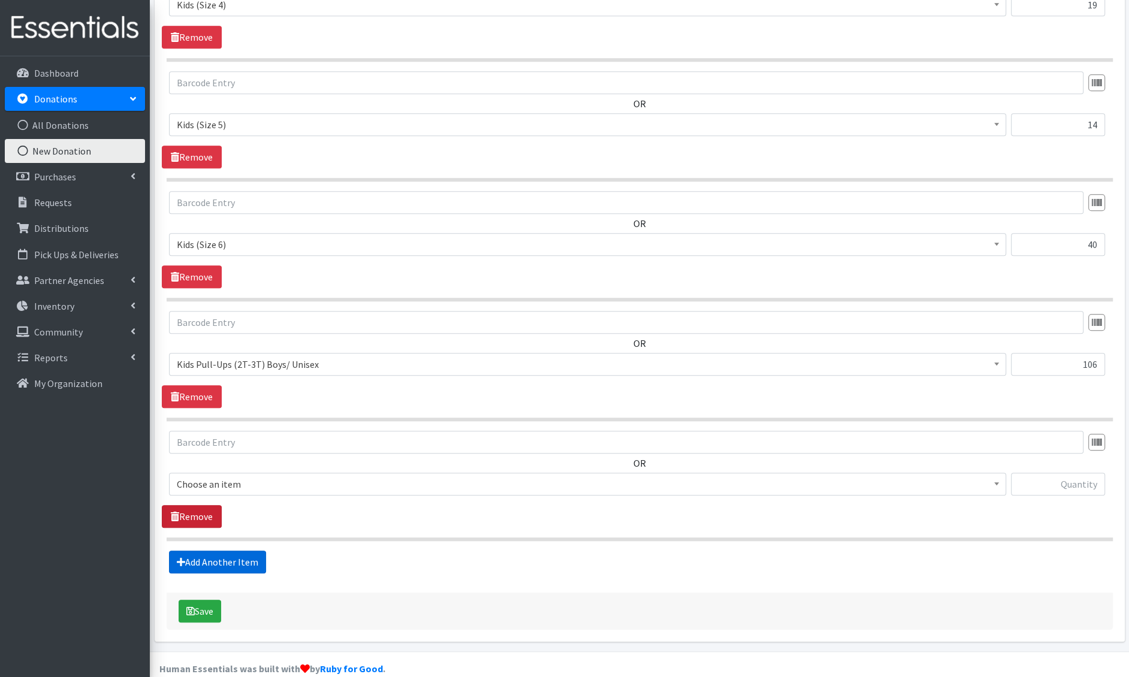
scroll to position [979, 0]
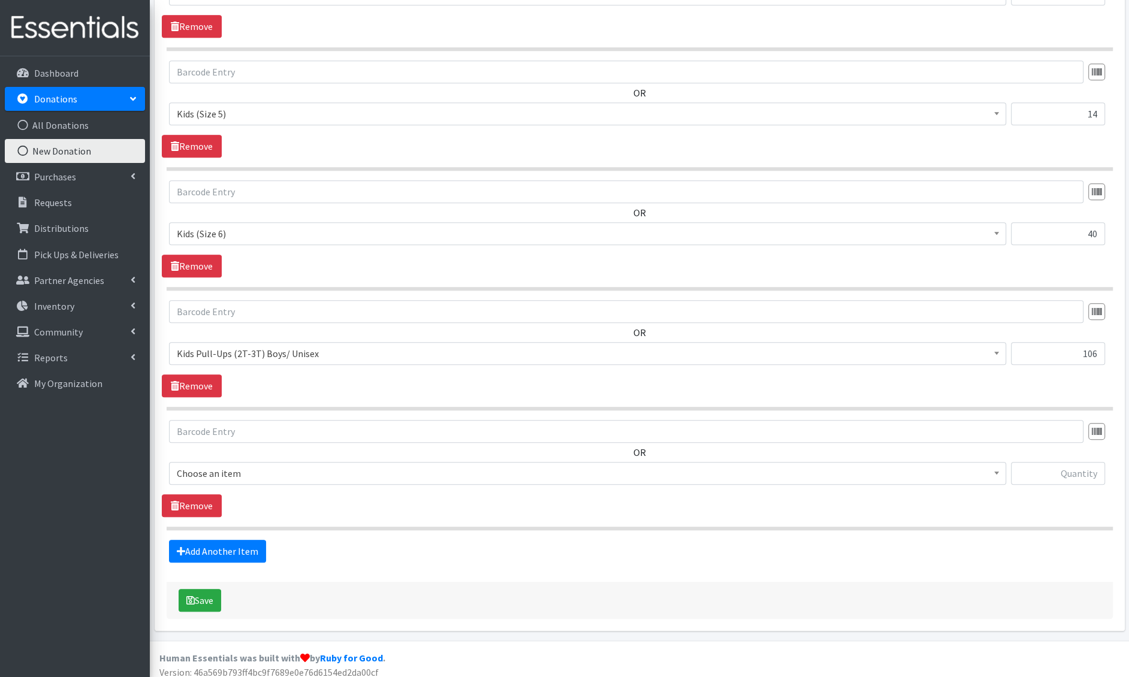
click at [215, 465] on span "Choose an item" at bounding box center [588, 473] width 822 height 17
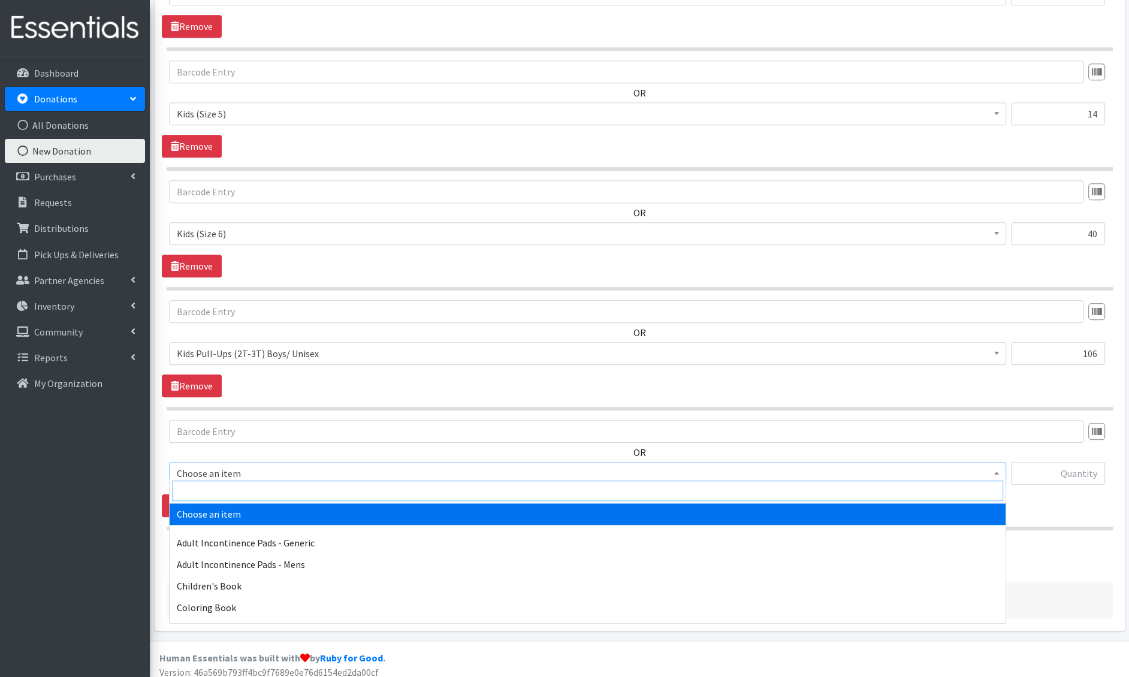
click at [213, 487] on input "search" at bounding box center [587, 491] width 831 height 20
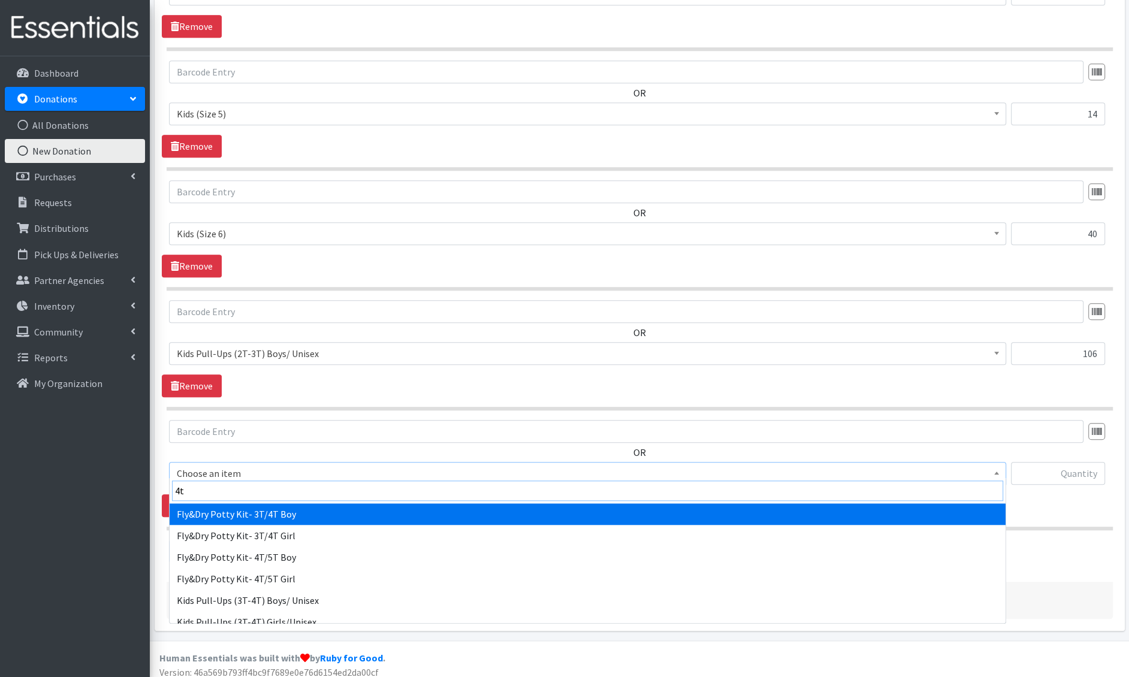
type input "4t-"
select select "1412"
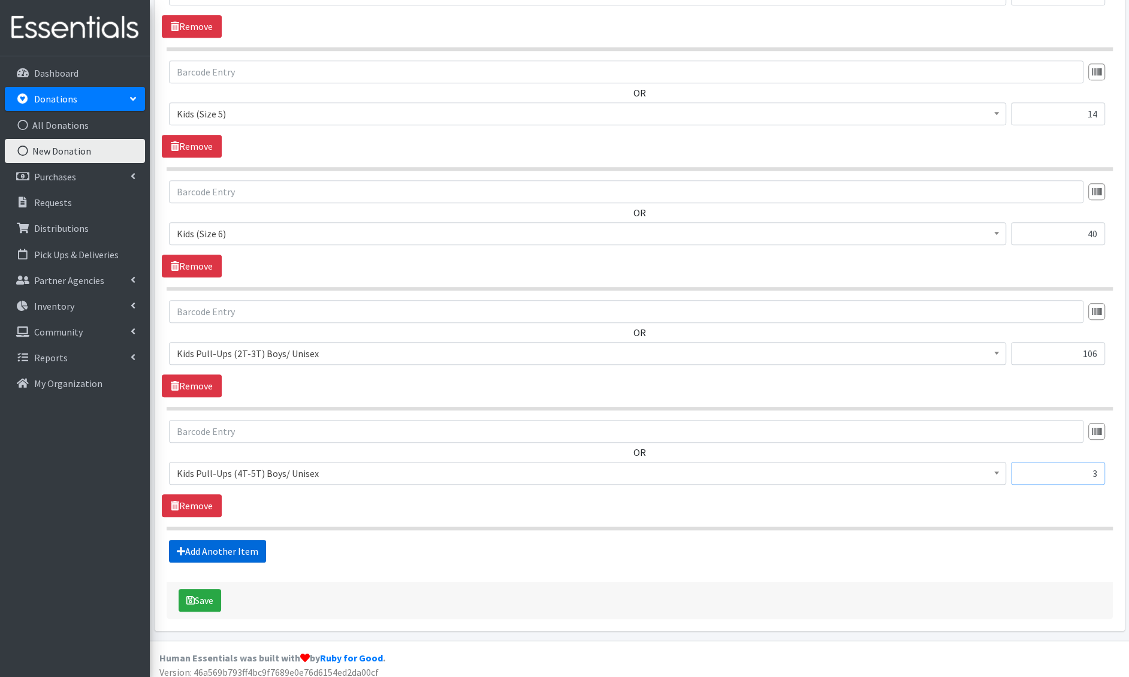
type input "3"
click at [194, 553] on link "Add Another Item" at bounding box center [217, 551] width 97 height 23
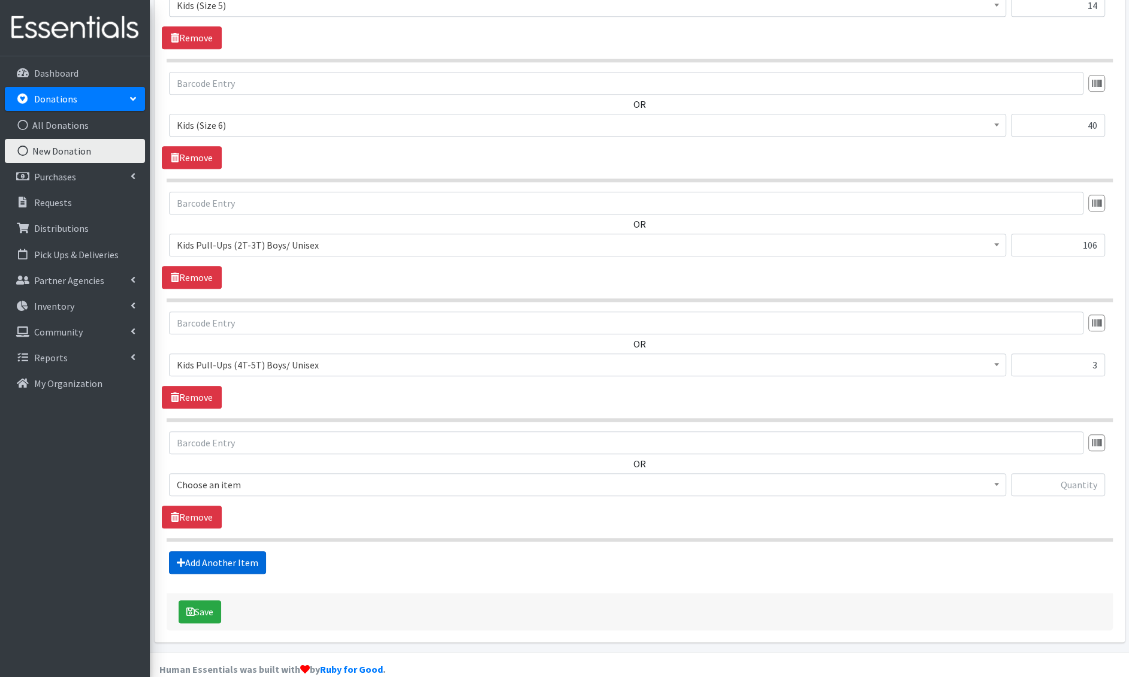
scroll to position [1098, 0]
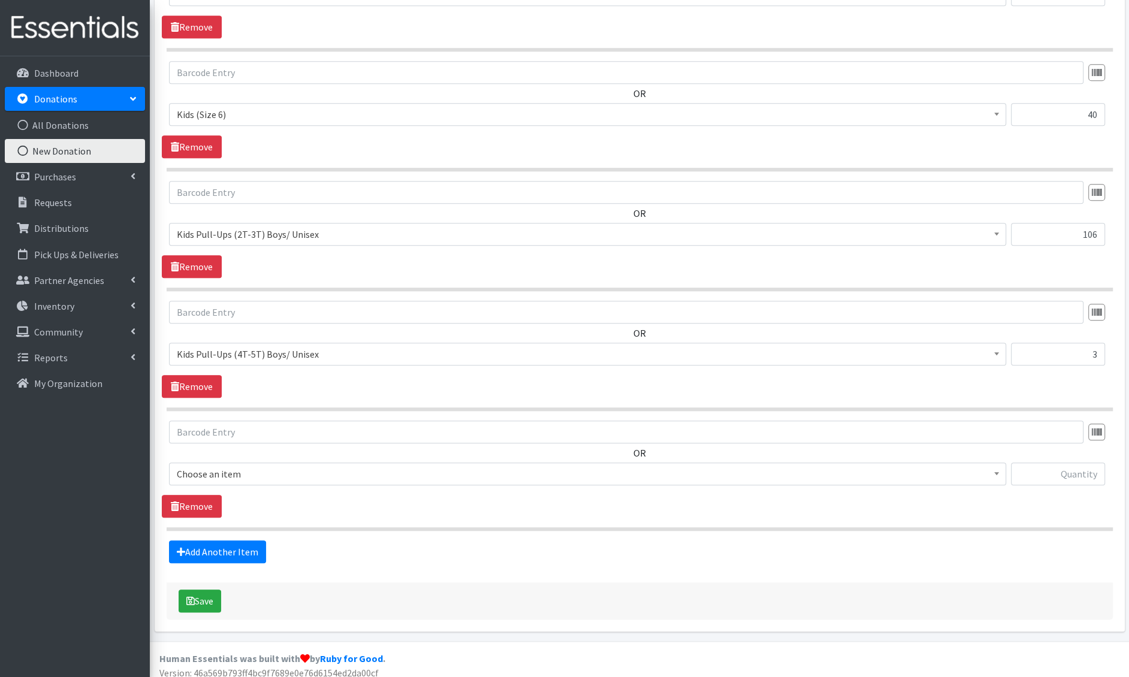
click at [222, 466] on span "Choose an item" at bounding box center [588, 474] width 822 height 17
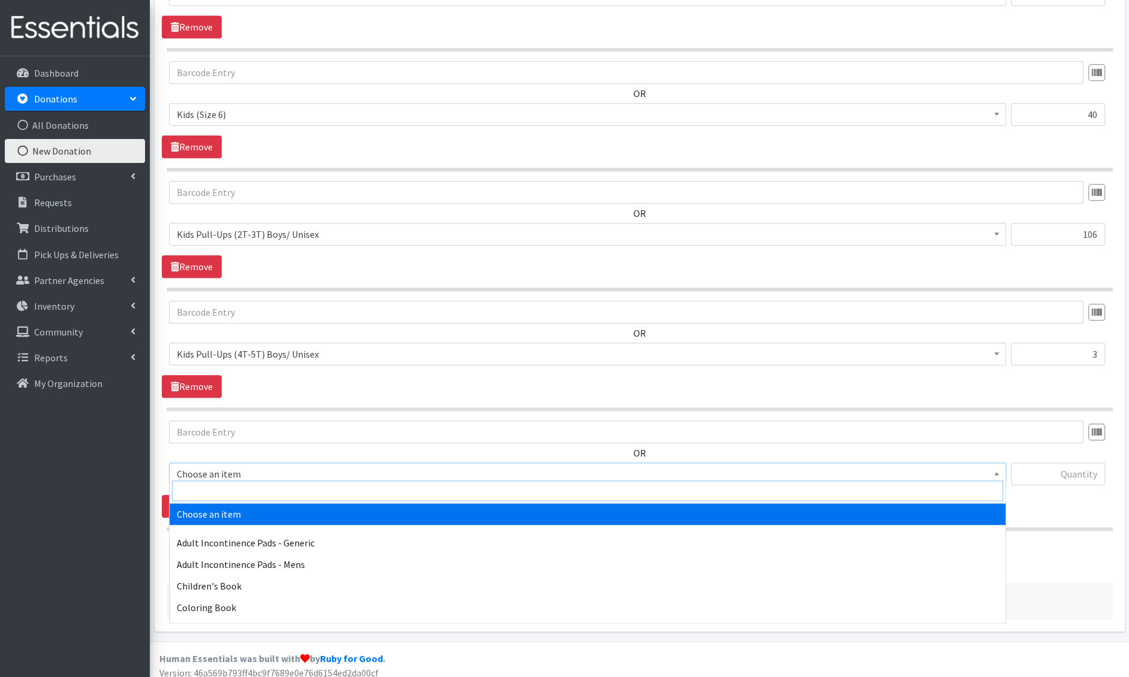
click at [222, 482] on input "search" at bounding box center [587, 491] width 831 height 20
type input "wipes"
select select "1205"
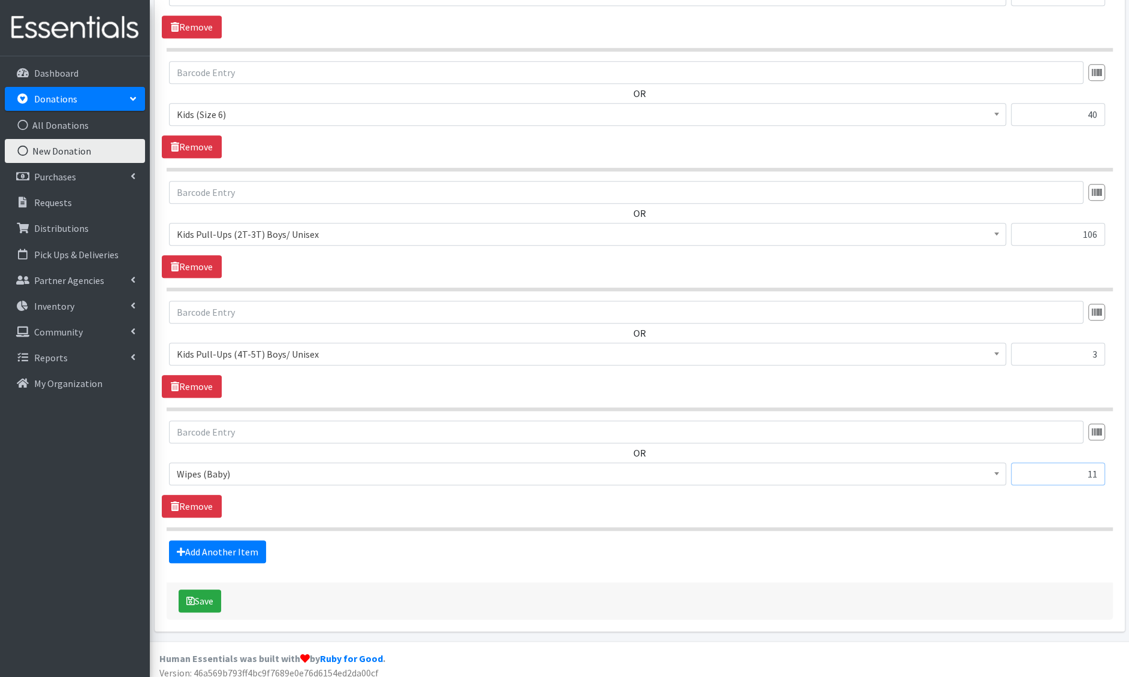
type input "11"
click at [201, 468] on span "Wipes (Baby)" at bounding box center [588, 474] width 822 height 17
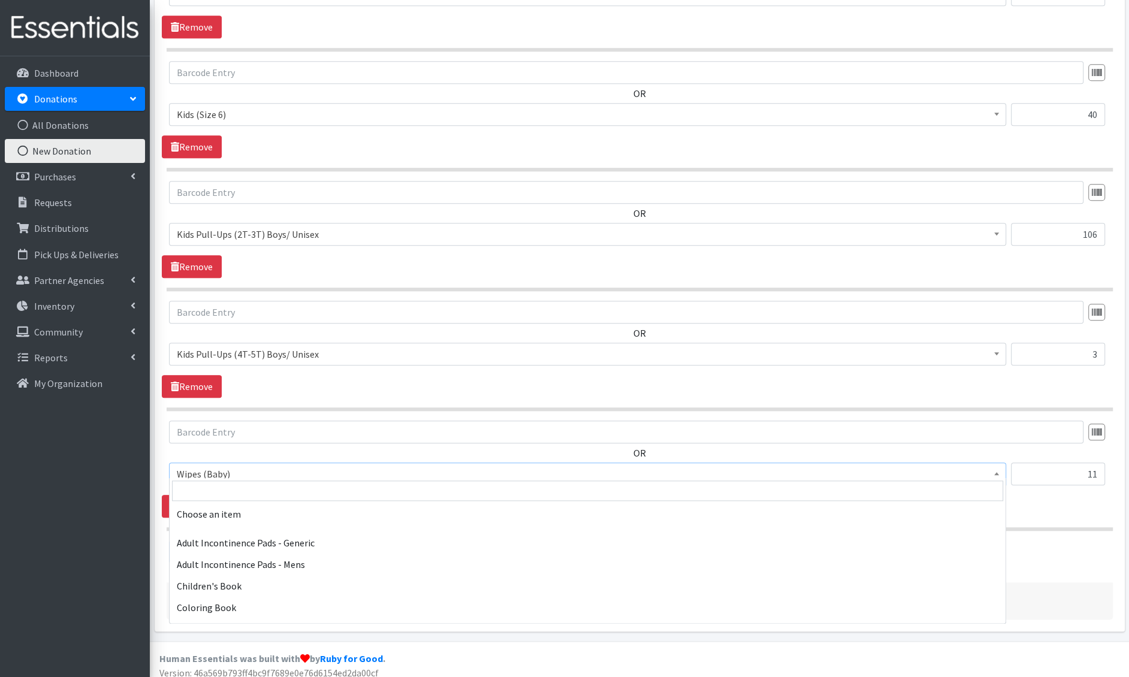
scroll to position [1354, 0]
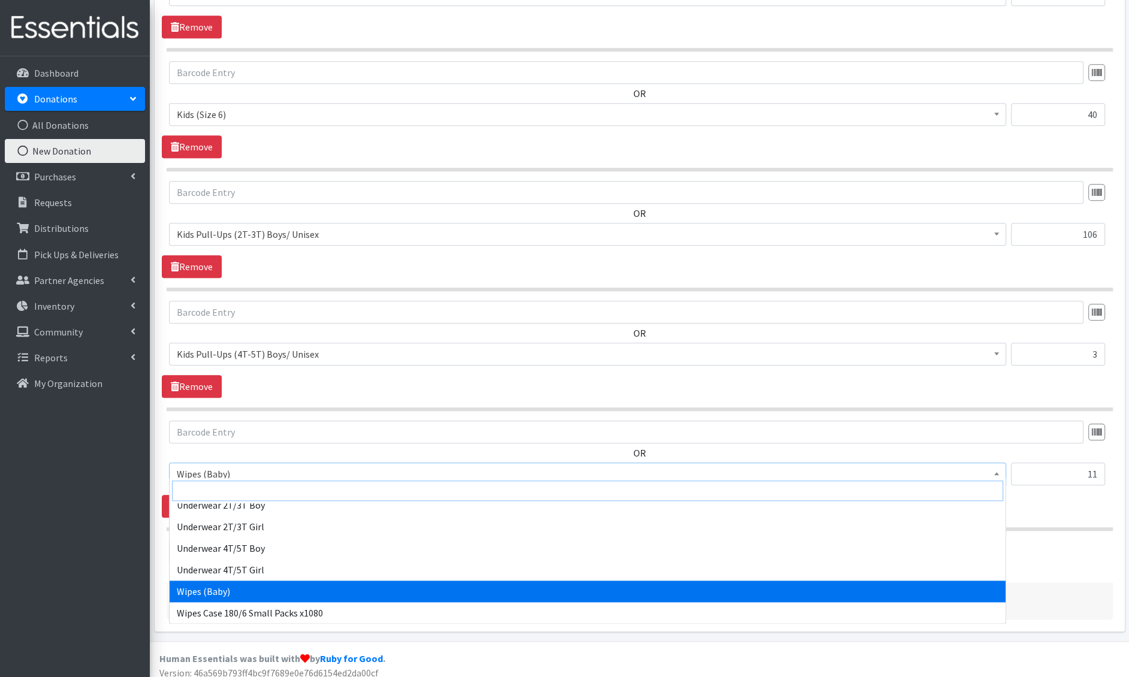
click at [202, 485] on input "search" at bounding box center [587, 491] width 831 height 20
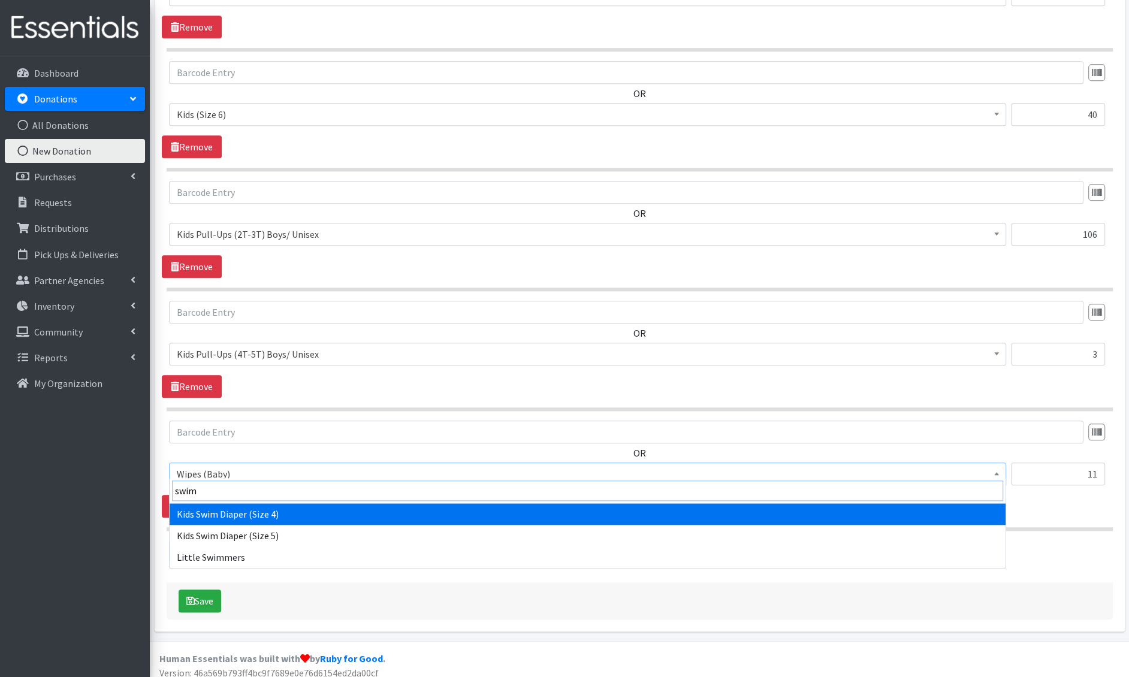
type input "[PERSON_NAME]"
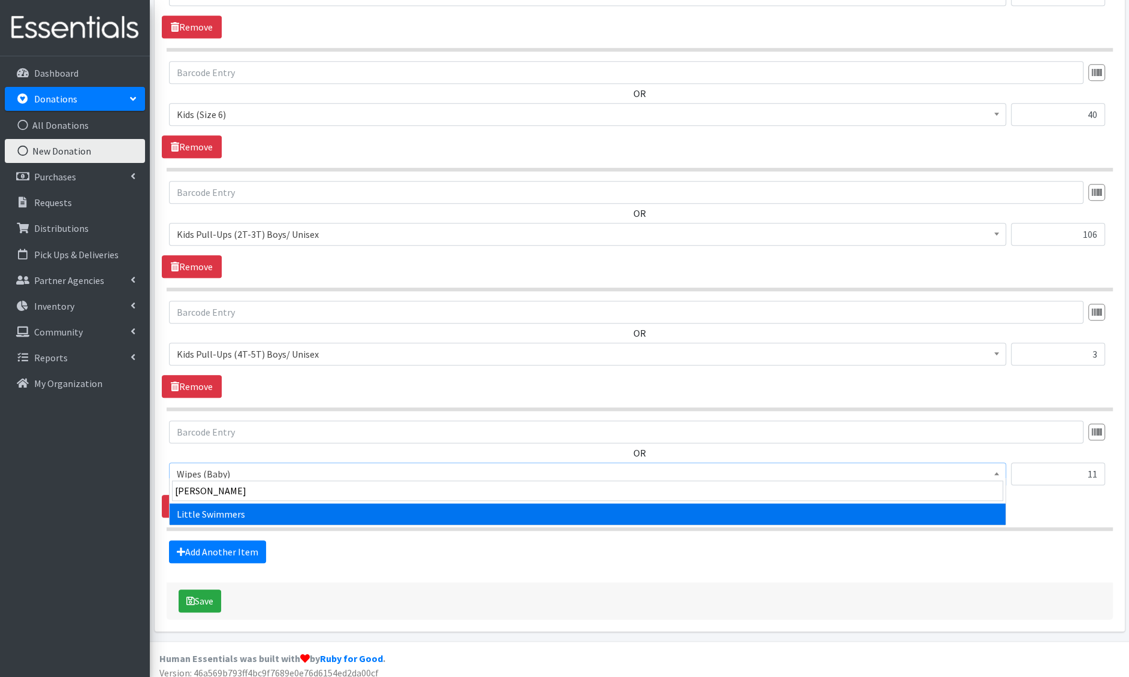
select select "4728"
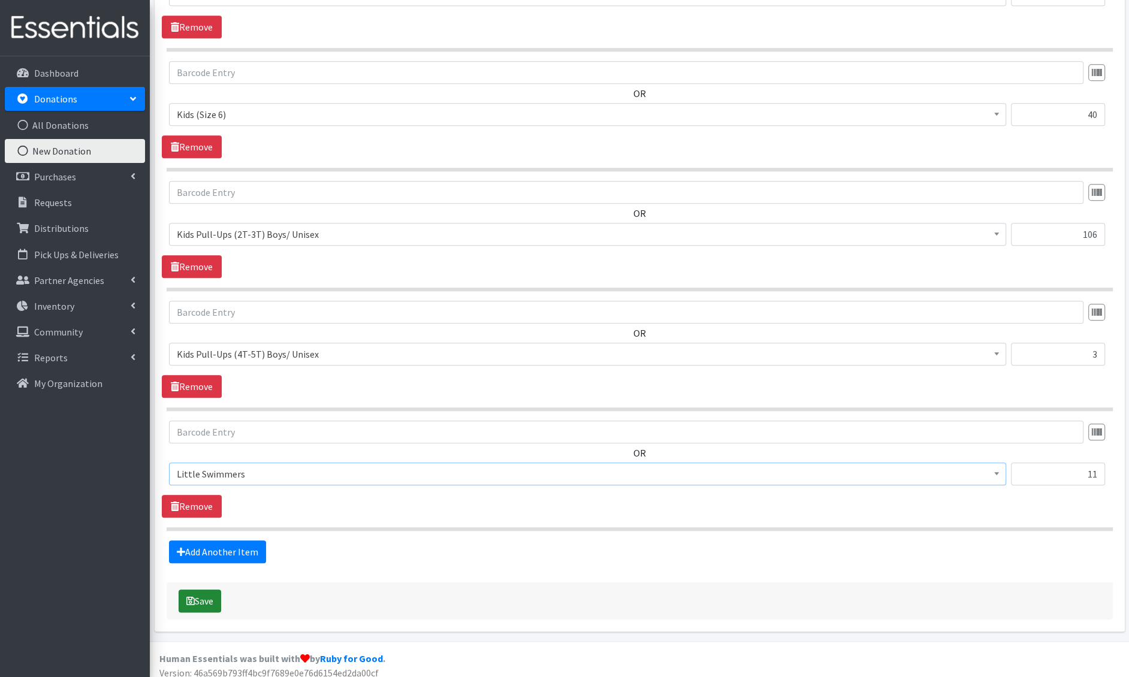
click at [202, 592] on button "Save" at bounding box center [200, 601] width 43 height 23
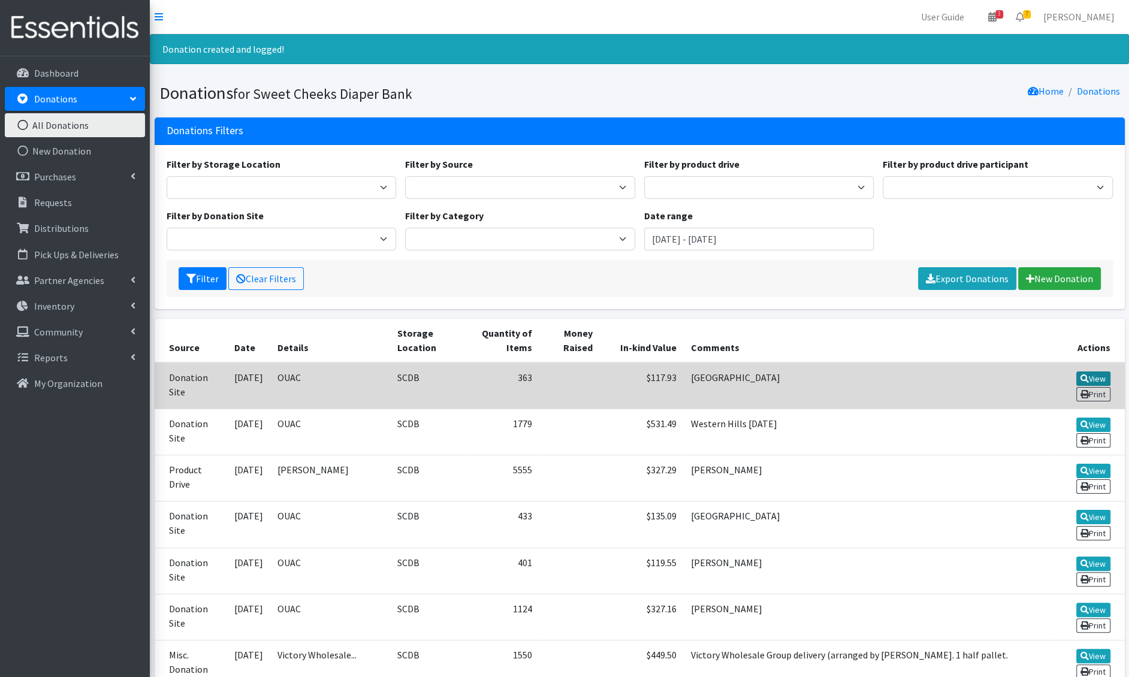
click at [1090, 376] on link "View" at bounding box center [1094, 379] width 34 height 14
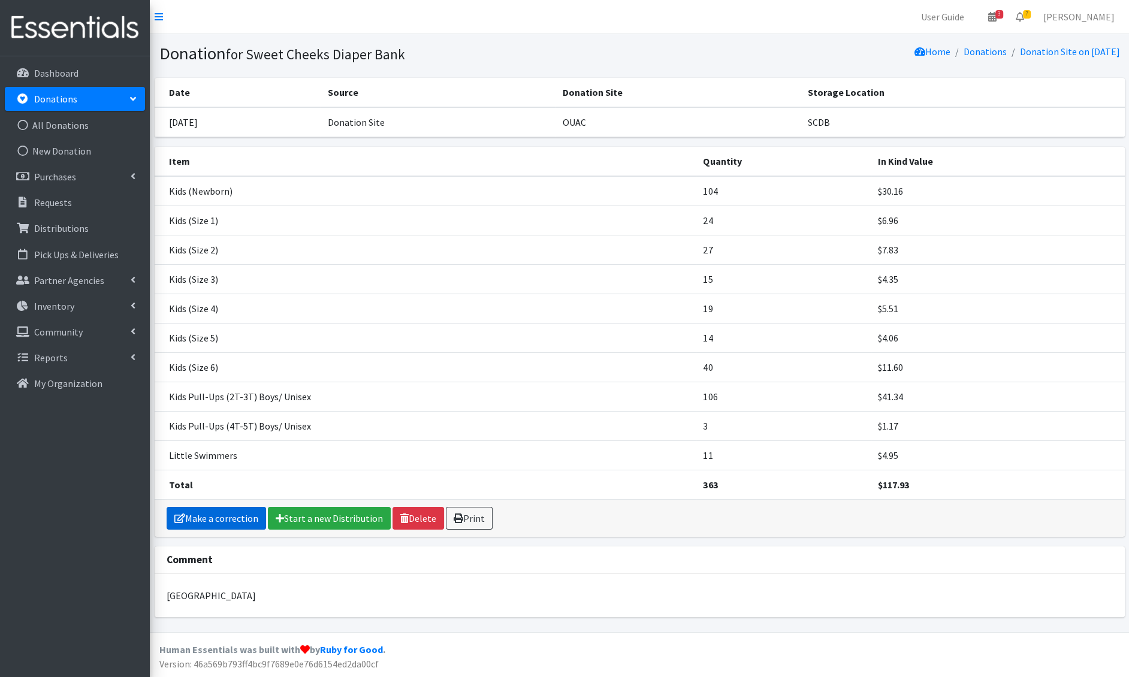
click at [240, 515] on link "Make a correction" at bounding box center [217, 518] width 100 height 23
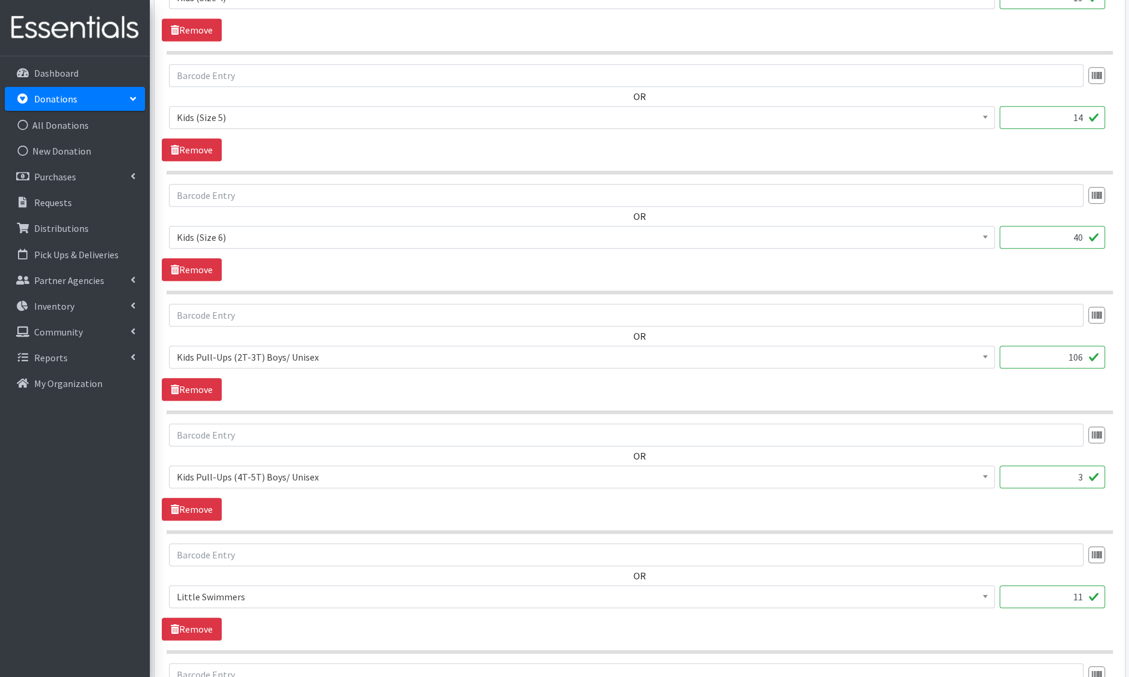
scroll to position [1218, 0]
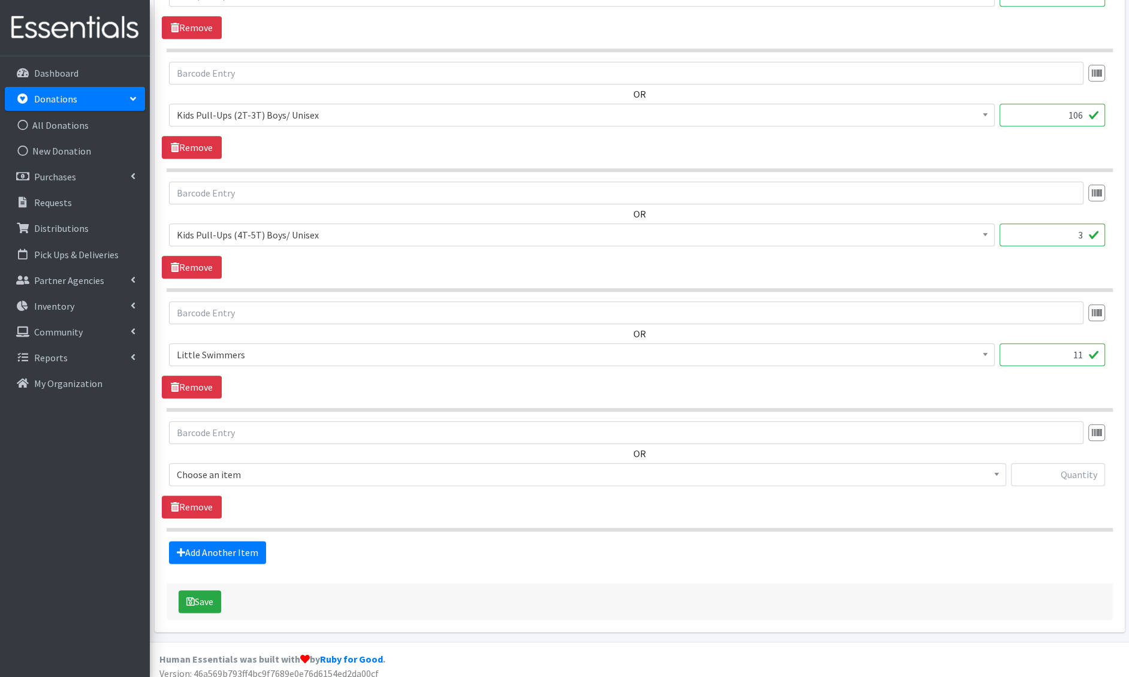
click at [314, 474] on span "Choose an item" at bounding box center [588, 474] width 822 height 17
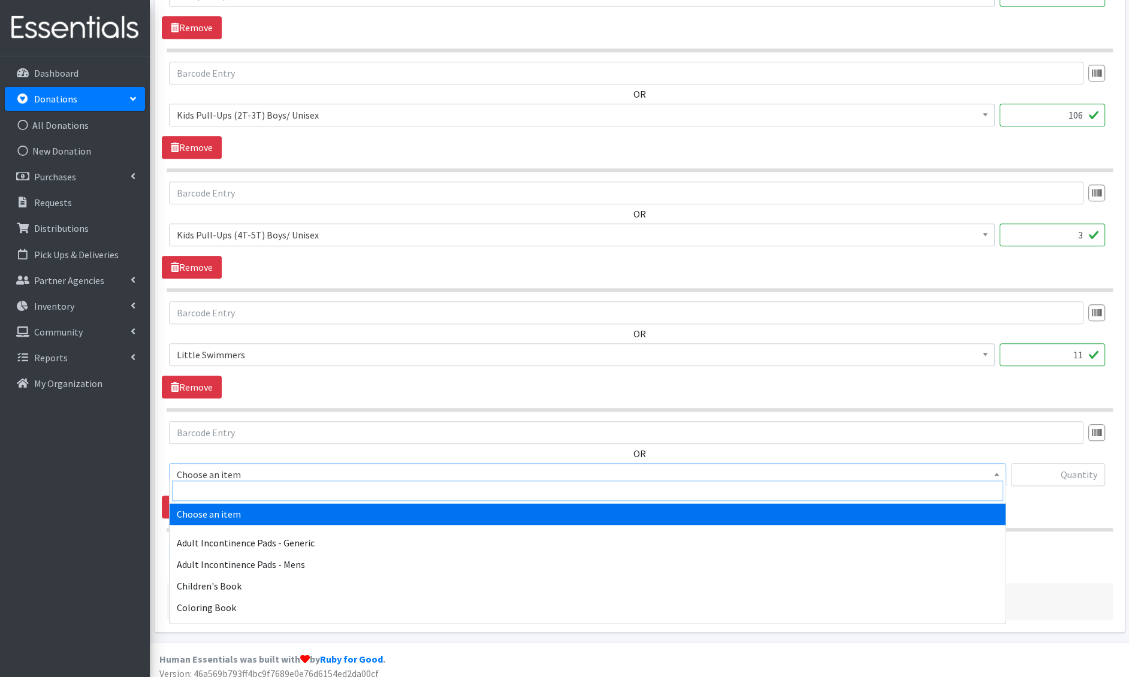
click at [287, 494] on input "search" at bounding box center [587, 491] width 831 height 20
type input "tamp"
select select "1406"
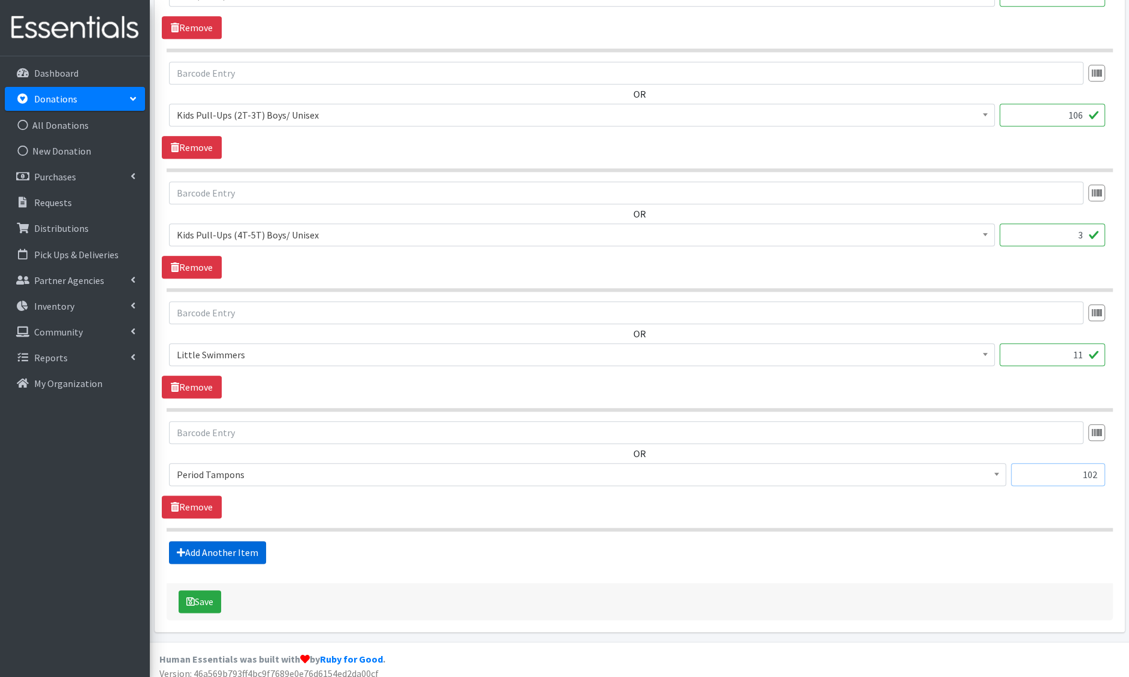
type input "102"
click at [200, 541] on link "Add Another Item" at bounding box center [217, 552] width 97 height 23
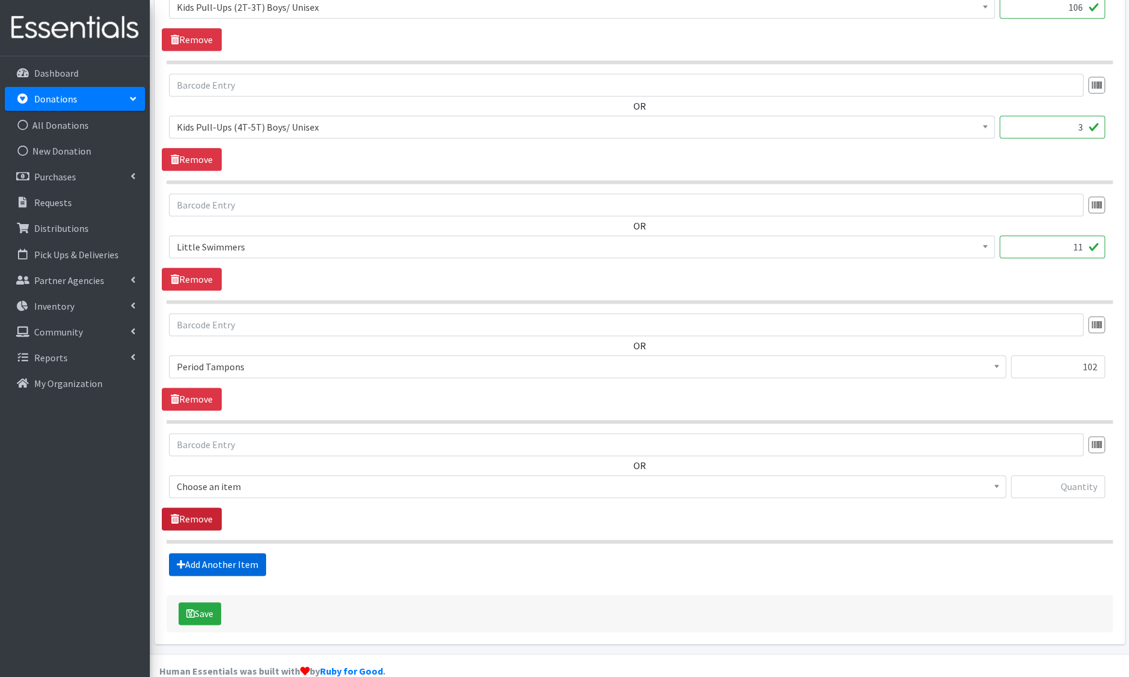
scroll to position [1337, 0]
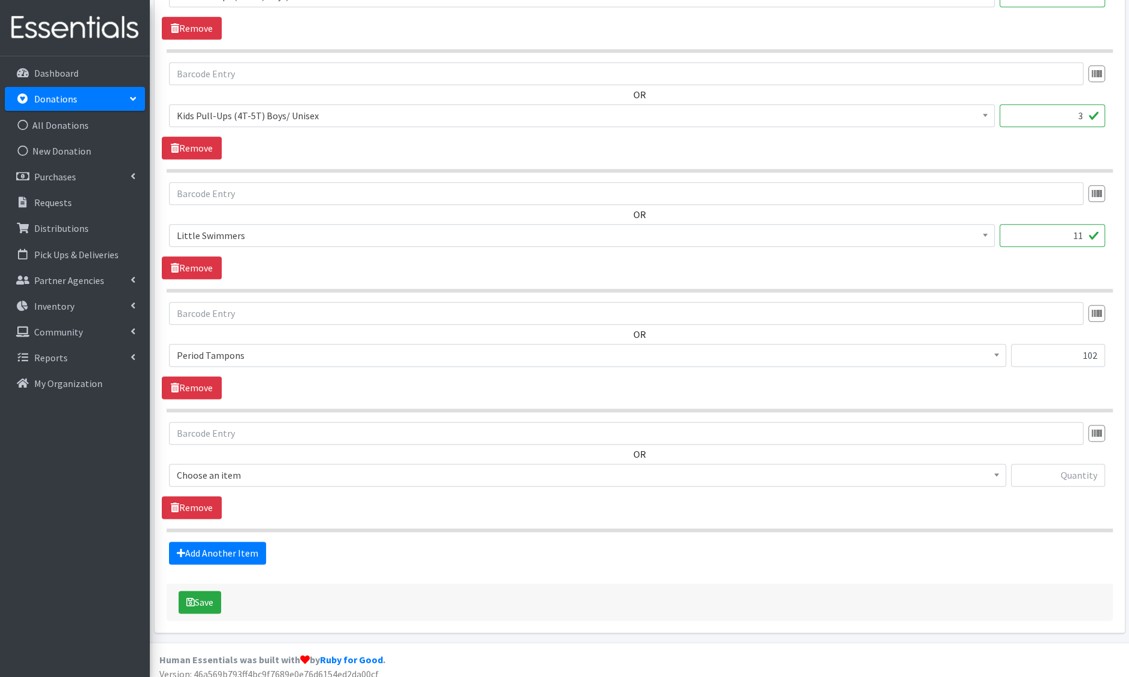
click at [225, 467] on span "Choose an item" at bounding box center [588, 475] width 822 height 17
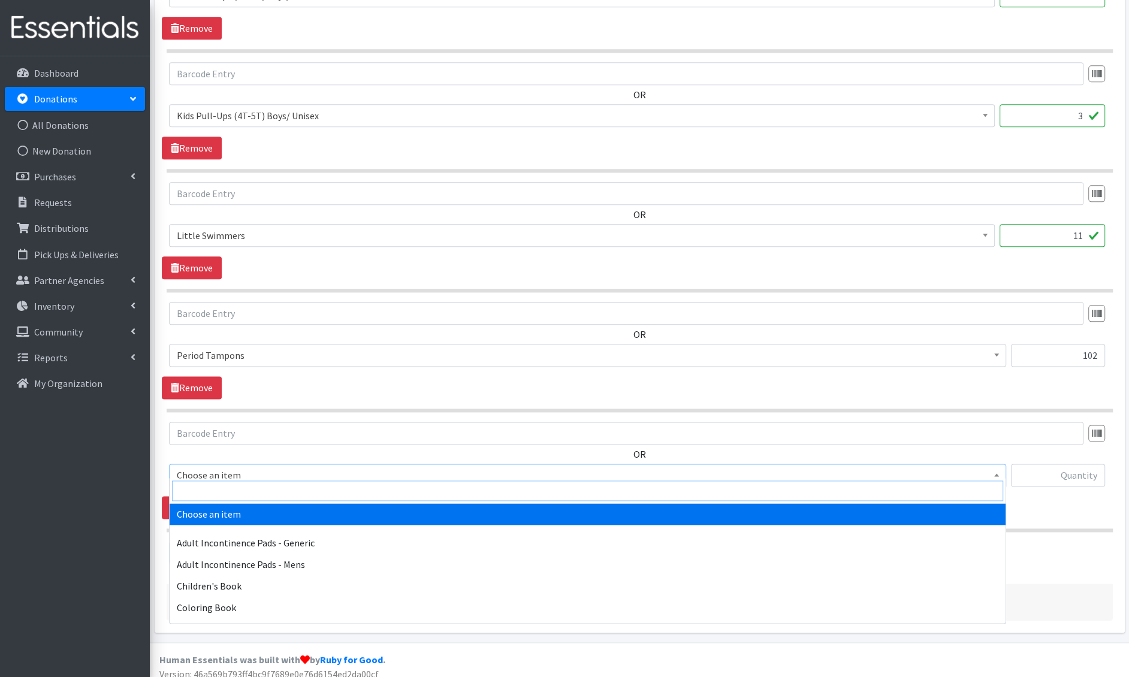
click at [219, 489] on input "search" at bounding box center [587, 491] width 831 height 20
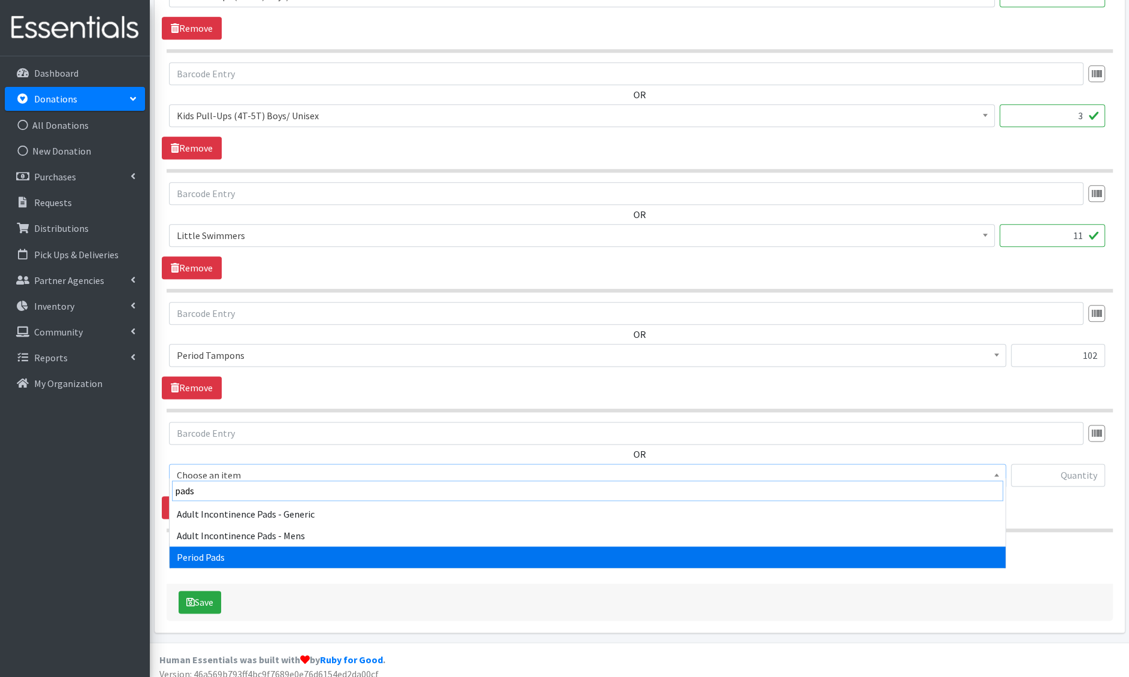
type input "pads"
select select "1402"
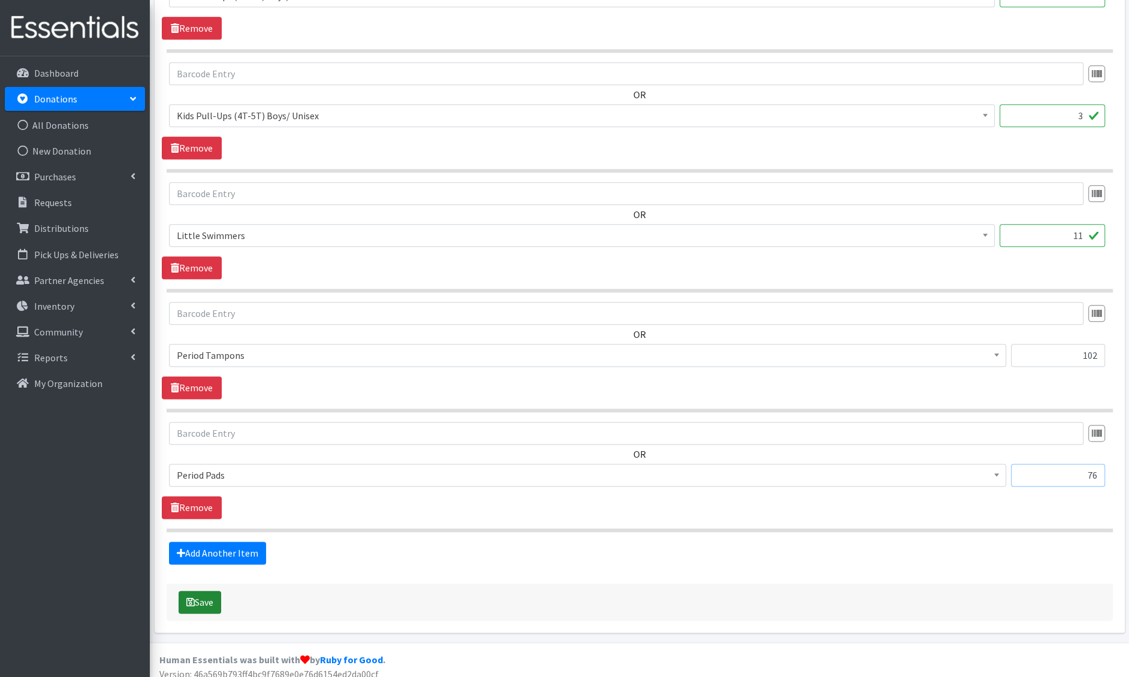
type input "76"
click at [215, 591] on button "Save" at bounding box center [200, 602] width 43 height 23
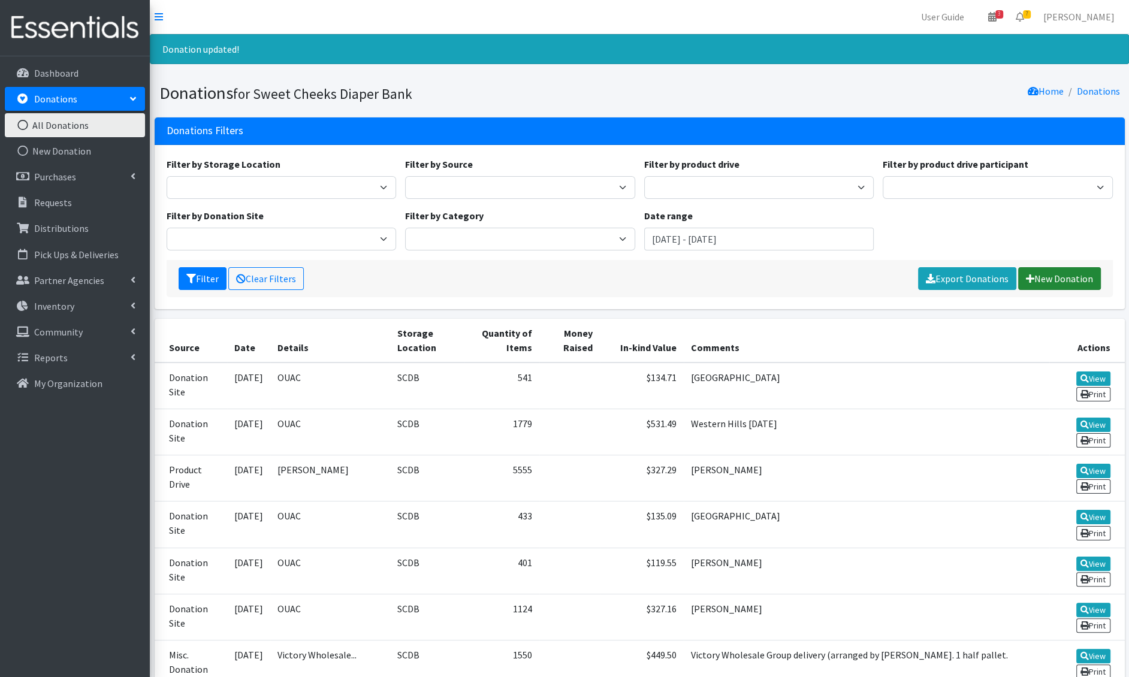
click at [1063, 278] on link "New Donation" at bounding box center [1060, 278] width 83 height 23
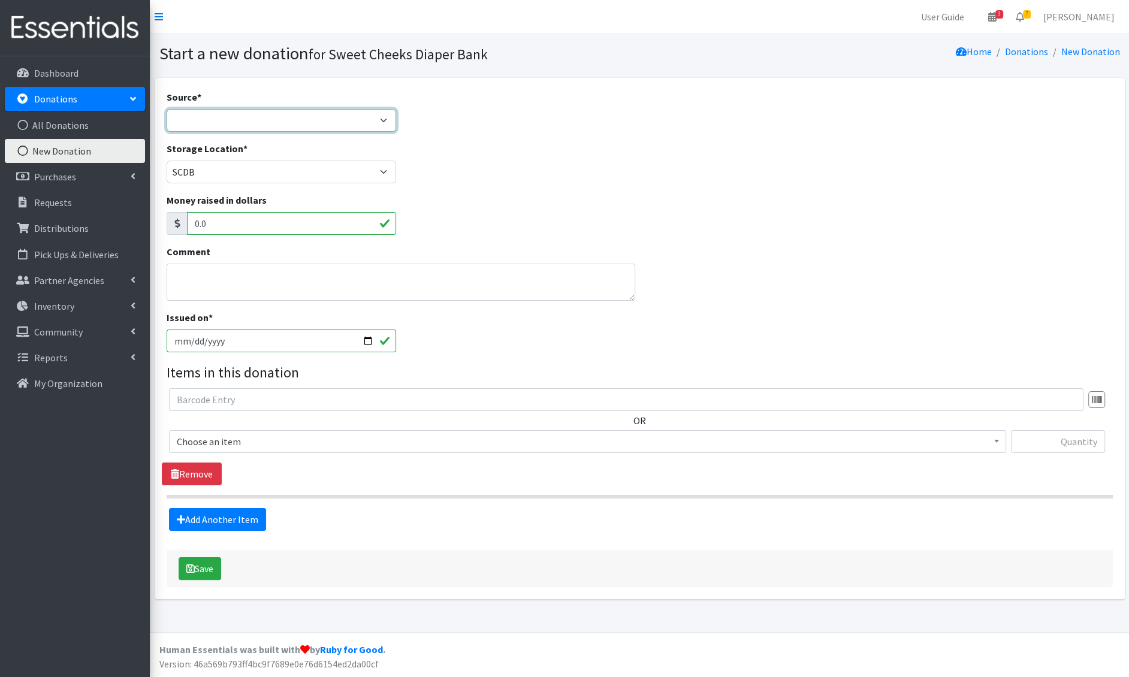
click at [353, 125] on select "Product Drive Manufacturer Donation Site Misc. Donation" at bounding box center [282, 120] width 230 height 23
select select "Misc. Donation"
click at [167, 109] on select "Product Drive Manufacturer Donation Site Misc. Donation" at bounding box center [282, 120] width 230 height 23
click at [213, 279] on textarea "Comment" at bounding box center [401, 282] width 469 height 37
click at [249, 439] on span "Choose an item" at bounding box center [588, 441] width 822 height 17
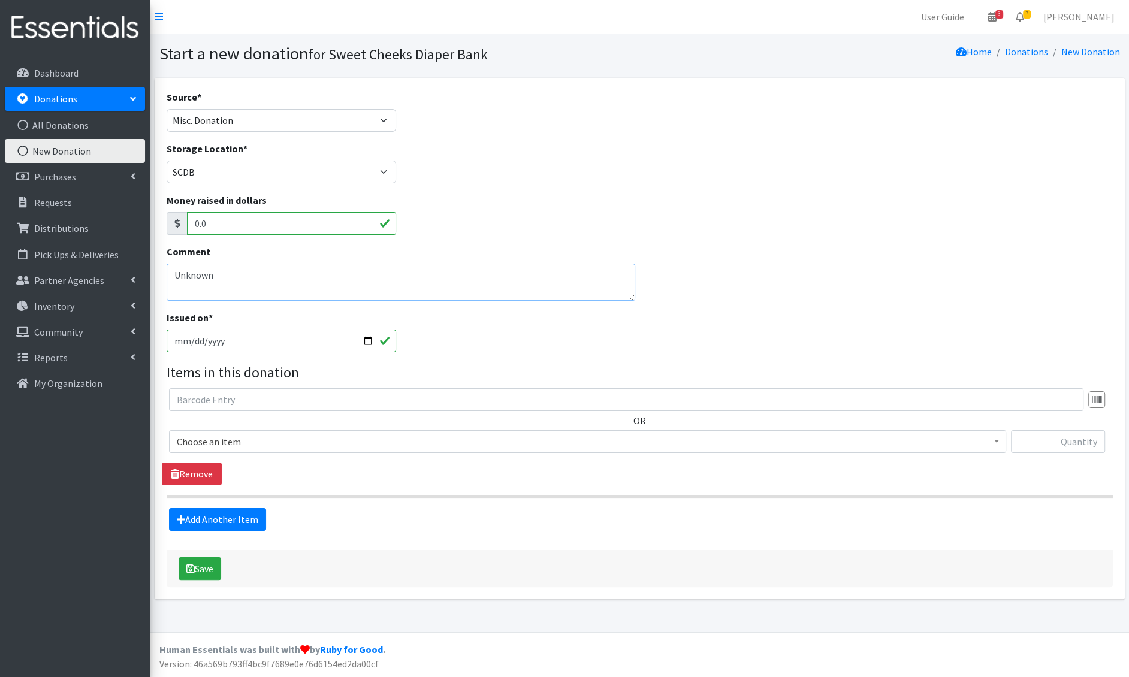
click at [297, 275] on textarea "Unknown" at bounding box center [401, 282] width 469 height 37
type textarea "Unknown [DATE]"
click at [239, 442] on span "Choose an item" at bounding box center [588, 441] width 822 height 17
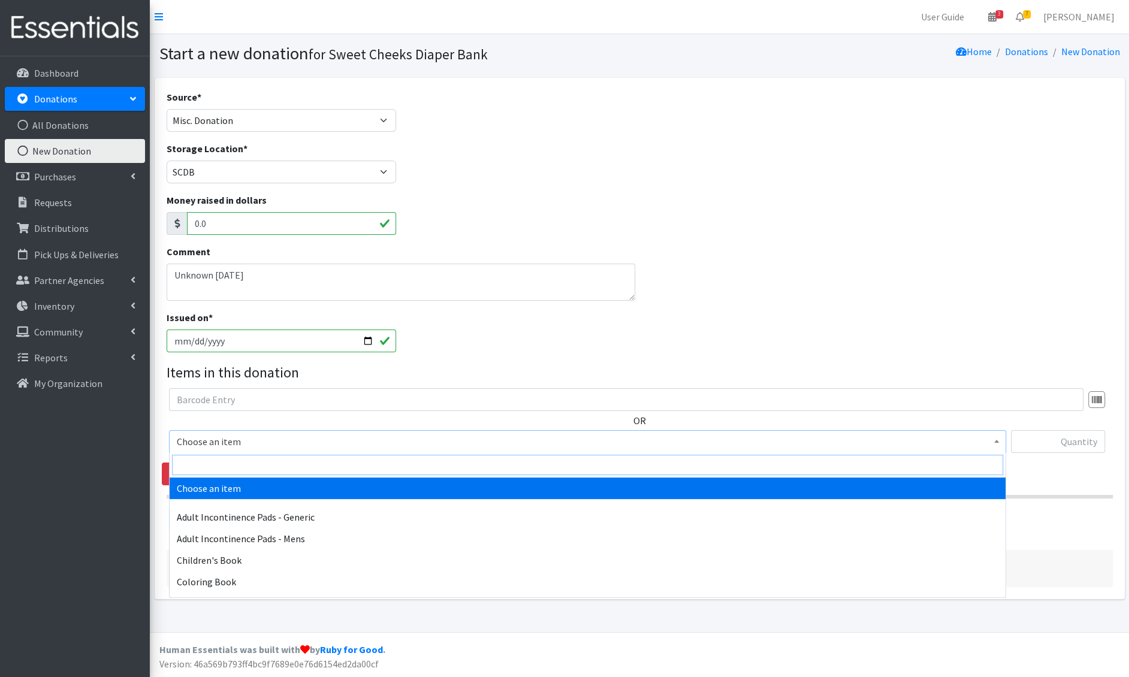
click at [247, 469] on input "search" at bounding box center [587, 465] width 831 height 20
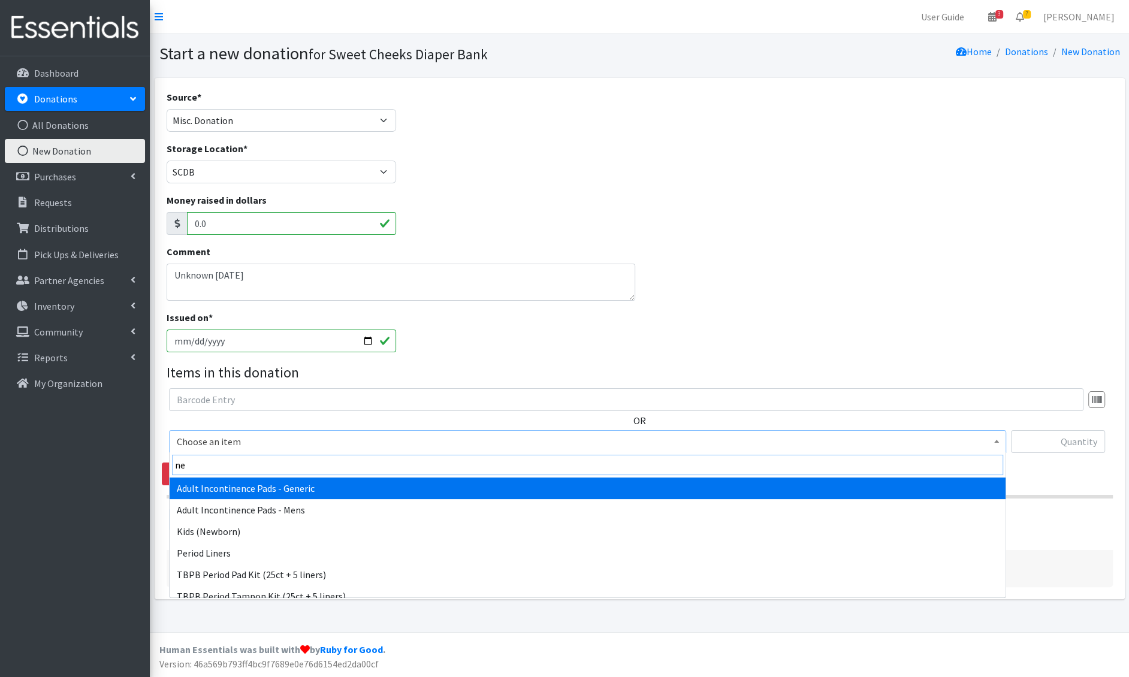
type input "new"
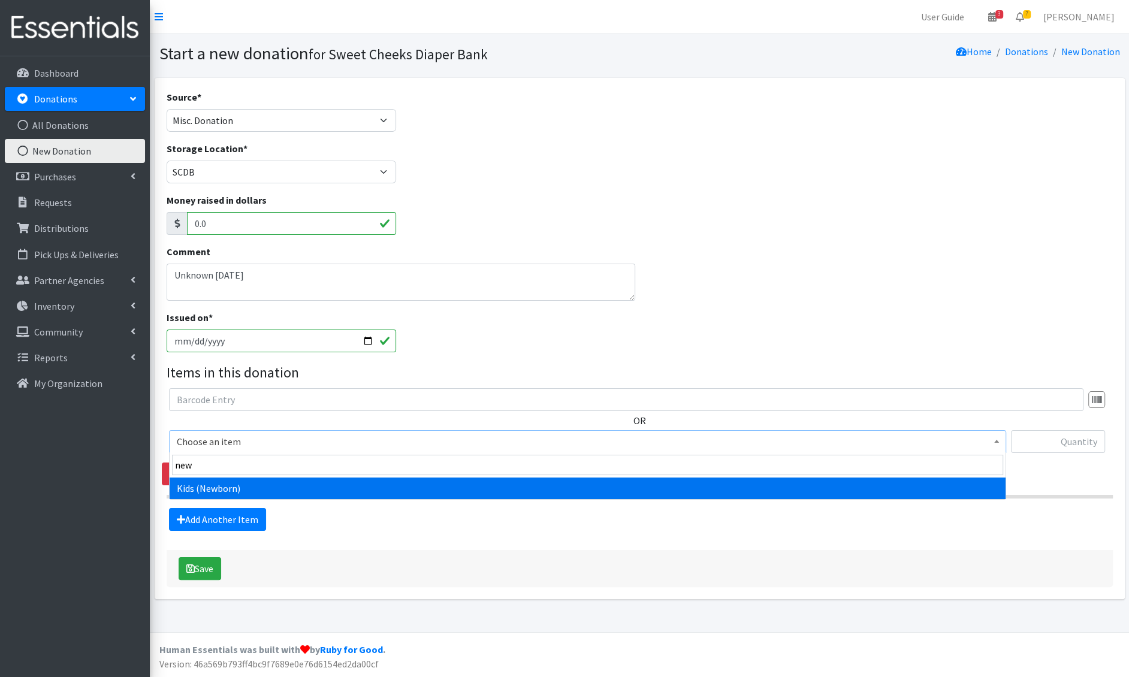
select select "1222"
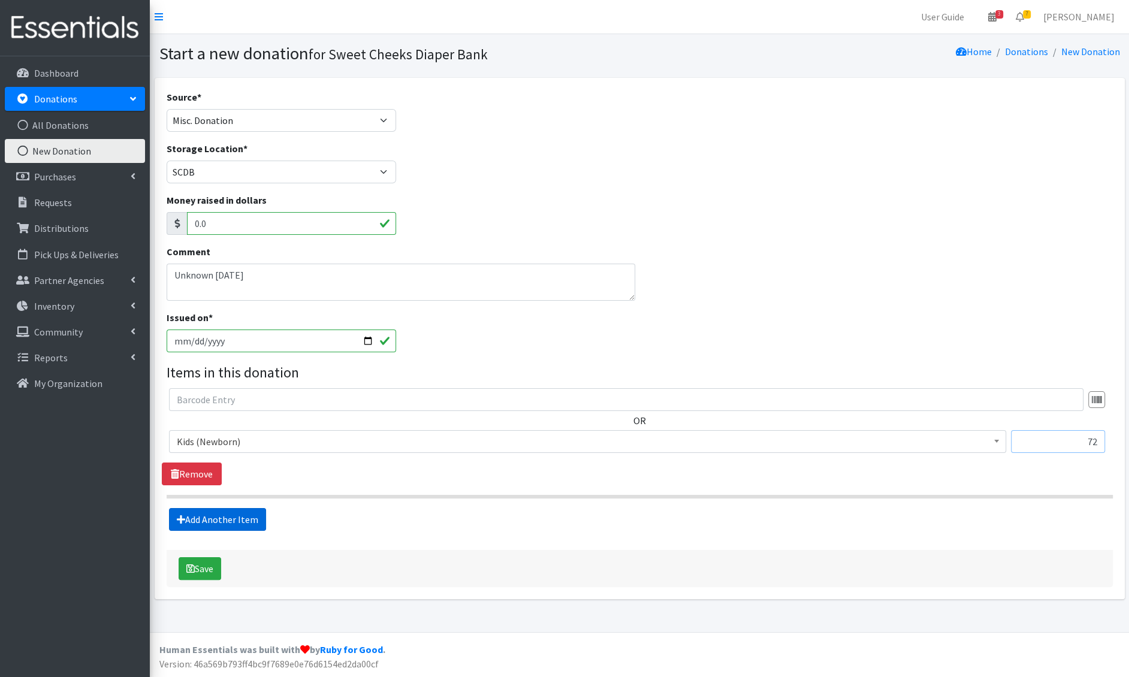
type input "72"
click at [202, 528] on link "Add Another Item" at bounding box center [217, 519] width 97 height 23
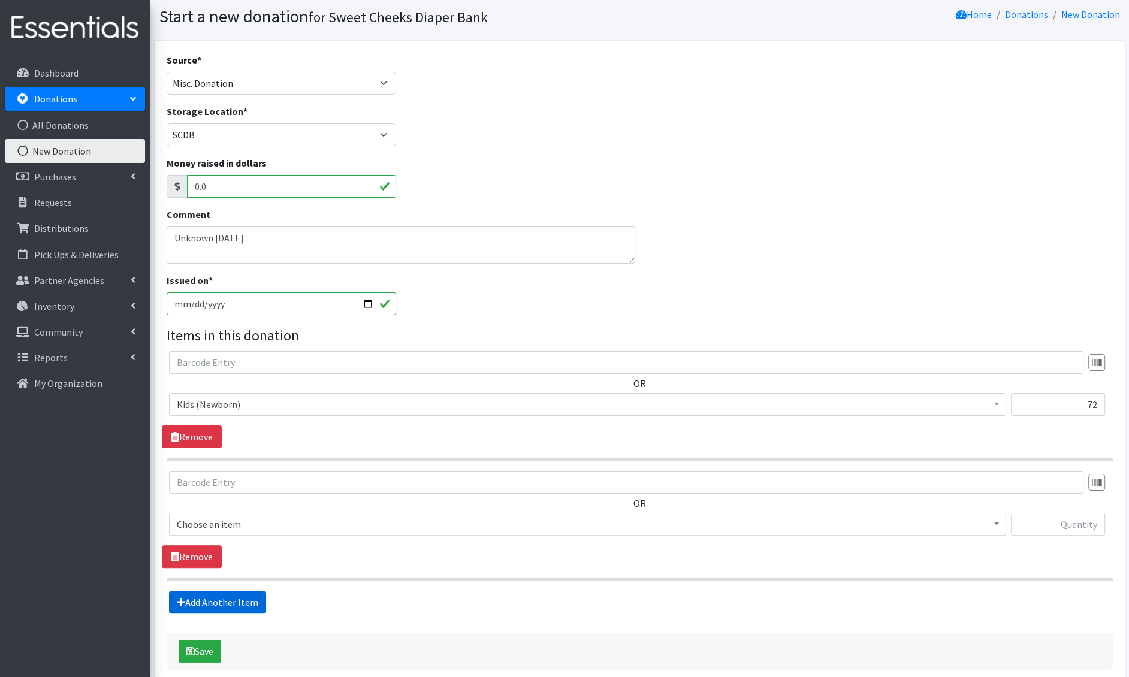
scroll to position [93, 0]
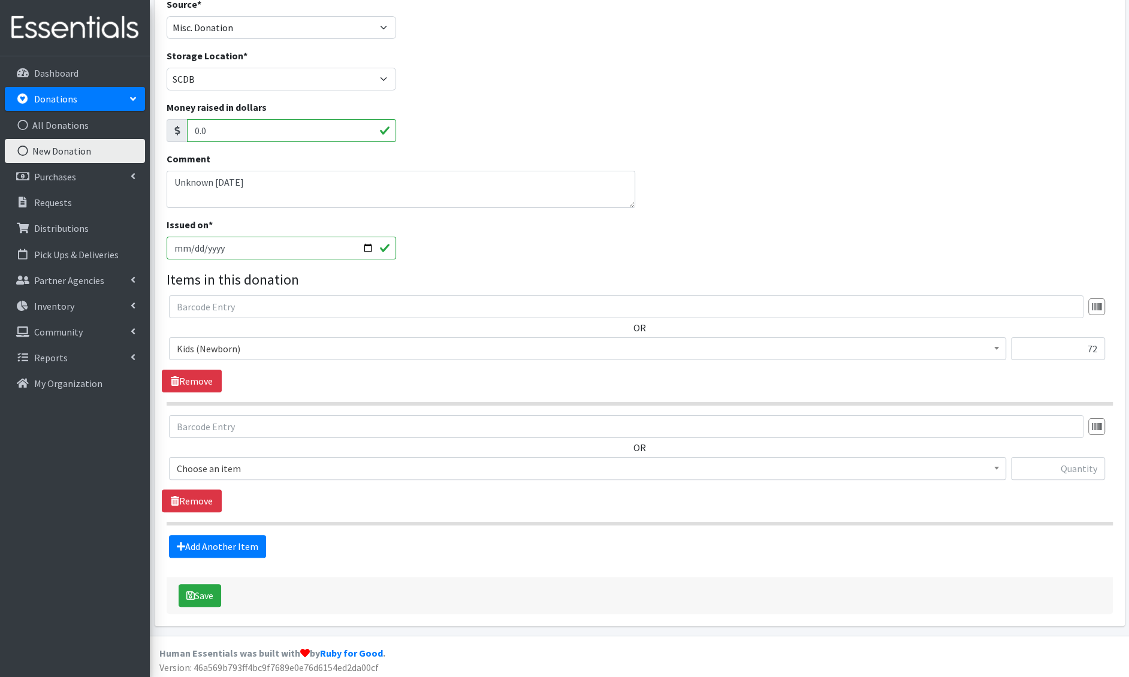
click at [226, 465] on span "Choose an item" at bounding box center [588, 468] width 822 height 17
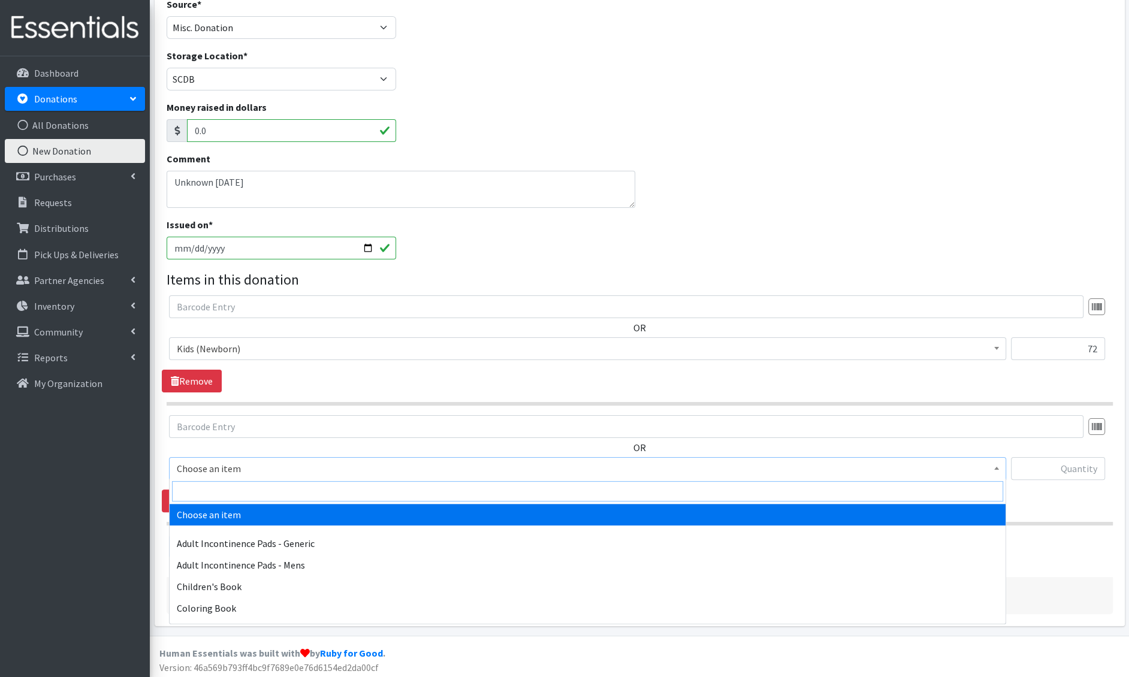
click at [215, 485] on input "search" at bounding box center [587, 491] width 831 height 20
type input "e 1"
select select "1201"
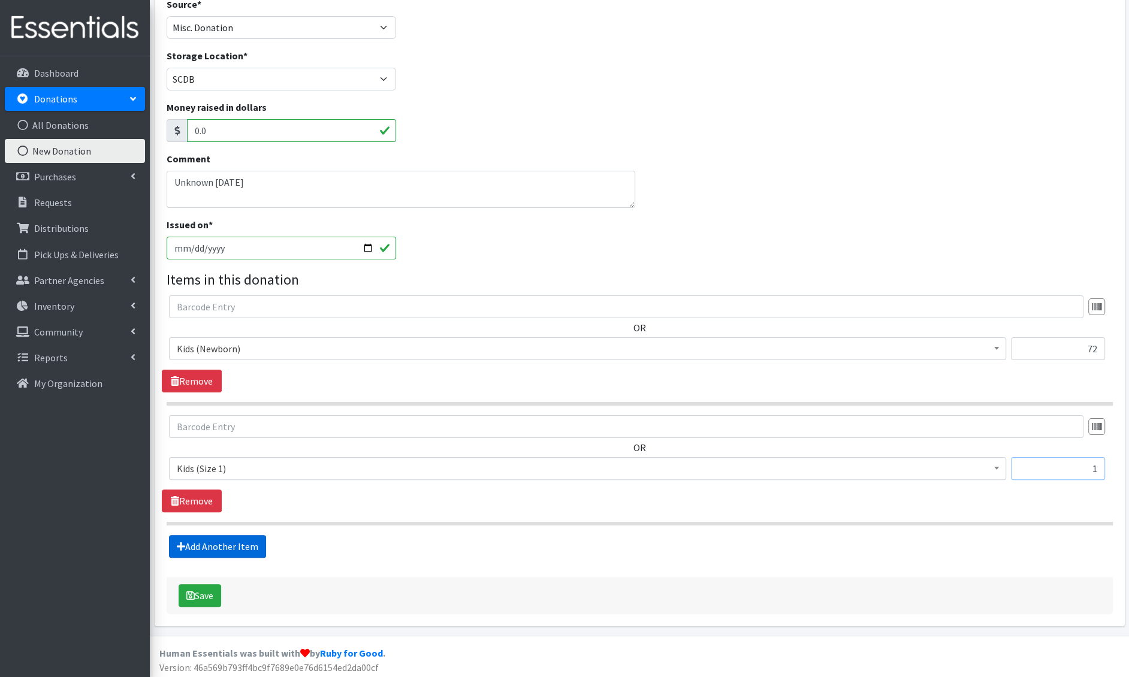
type input "1"
click at [182, 547] on icon at bounding box center [181, 547] width 8 height 10
click at [222, 550] on link "Add Another Item" at bounding box center [217, 546] width 97 height 23
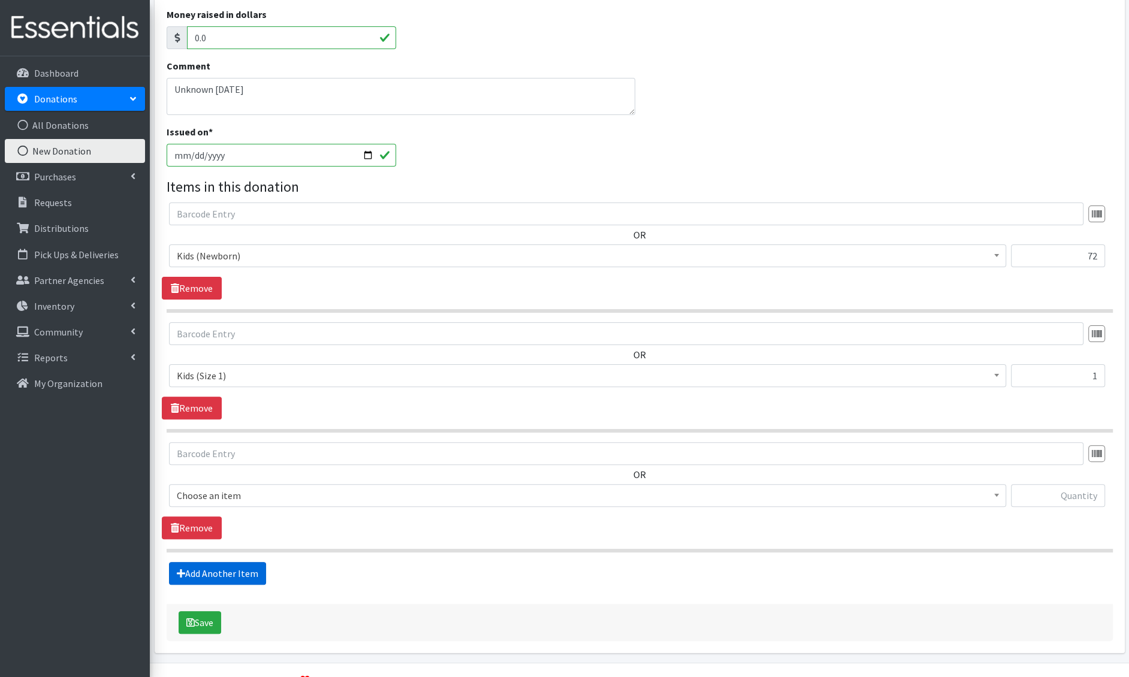
scroll to position [212, 0]
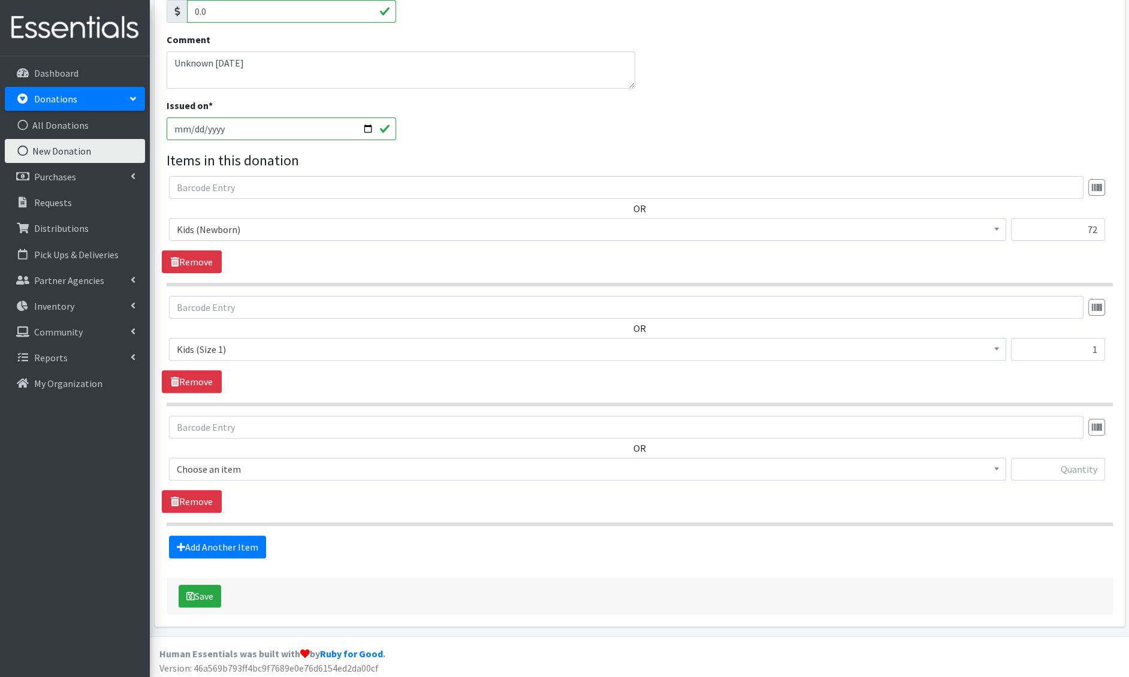
click at [234, 462] on span "Choose an item" at bounding box center [588, 469] width 822 height 17
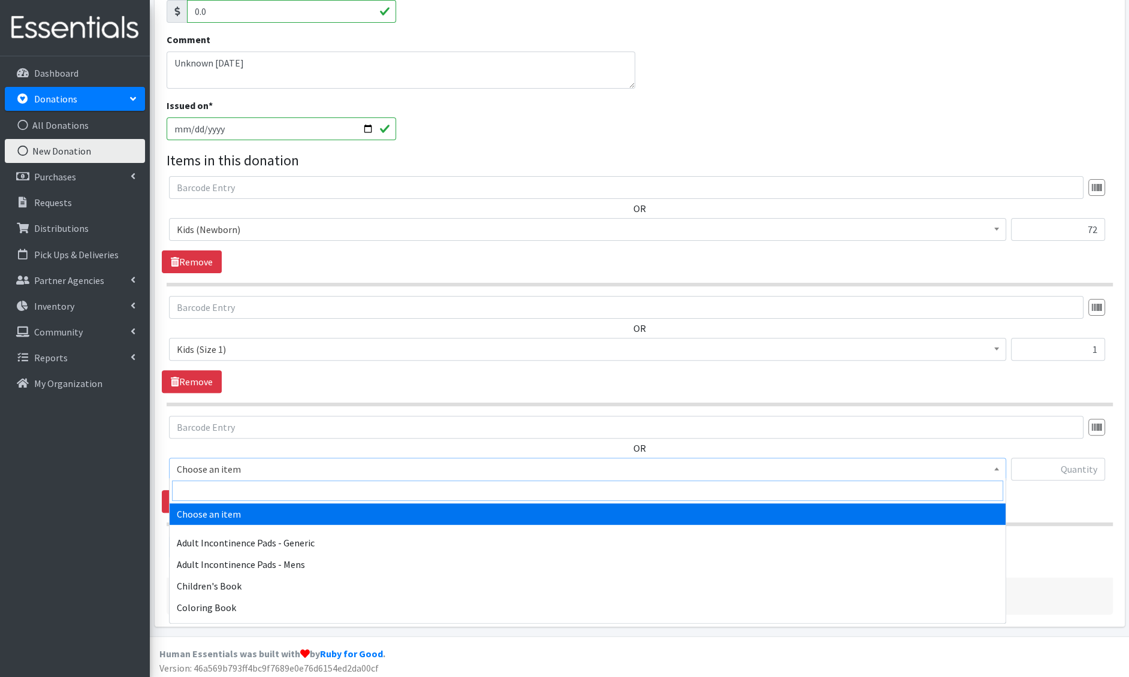
click at [236, 489] on input "search" at bounding box center [587, 491] width 831 height 20
type input "e 2"
select select "1202"
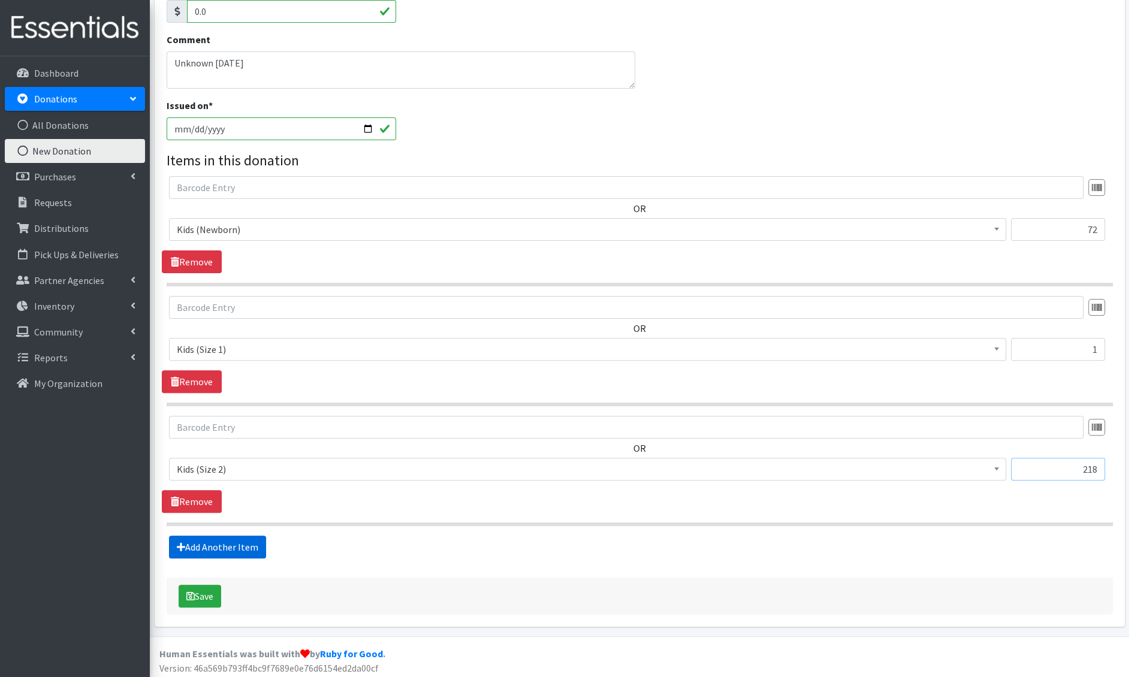
type input "218"
click at [185, 540] on link "Add Another Item" at bounding box center [217, 547] width 97 height 23
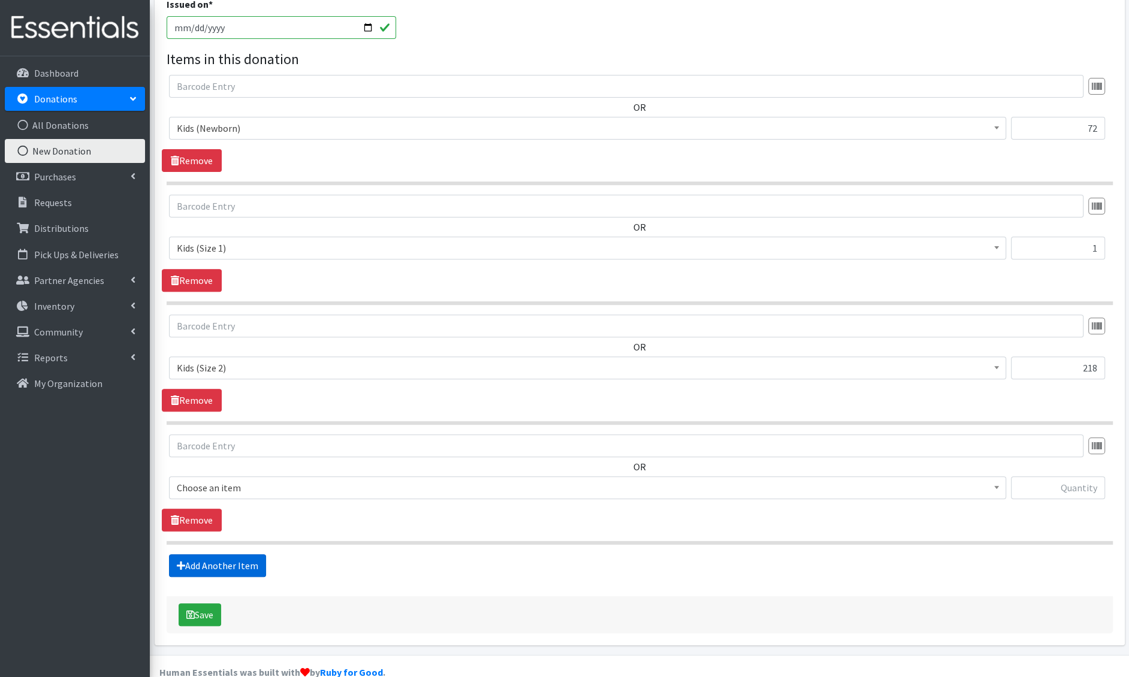
scroll to position [332, 0]
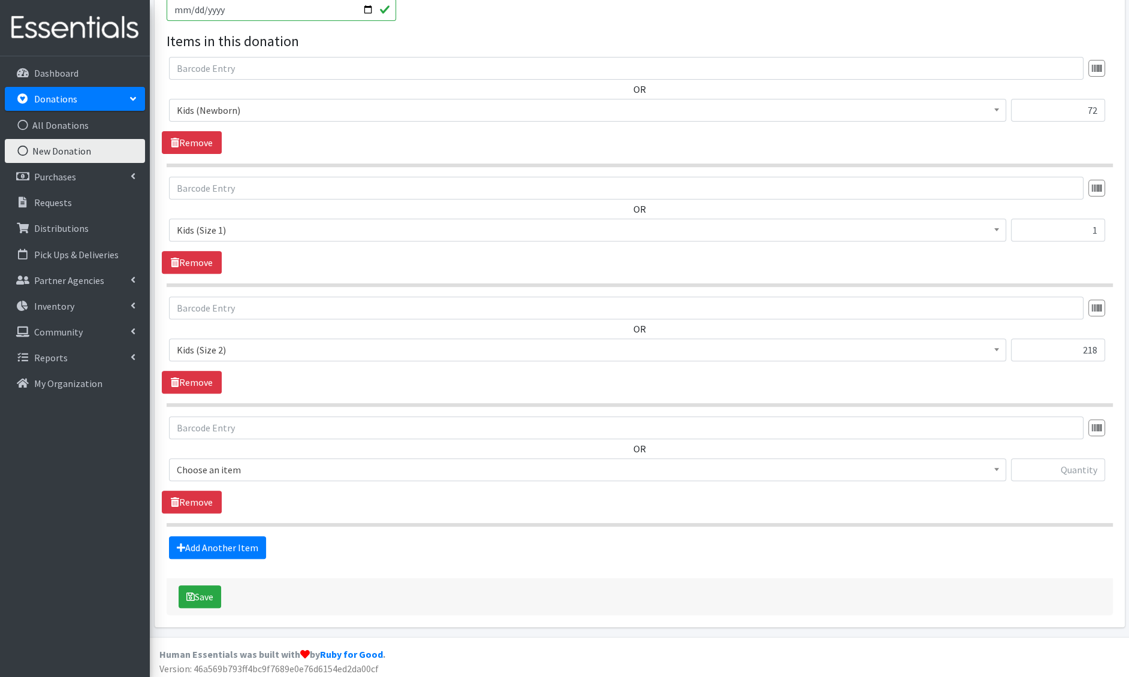
click at [224, 467] on span "Choose an item" at bounding box center [588, 470] width 822 height 17
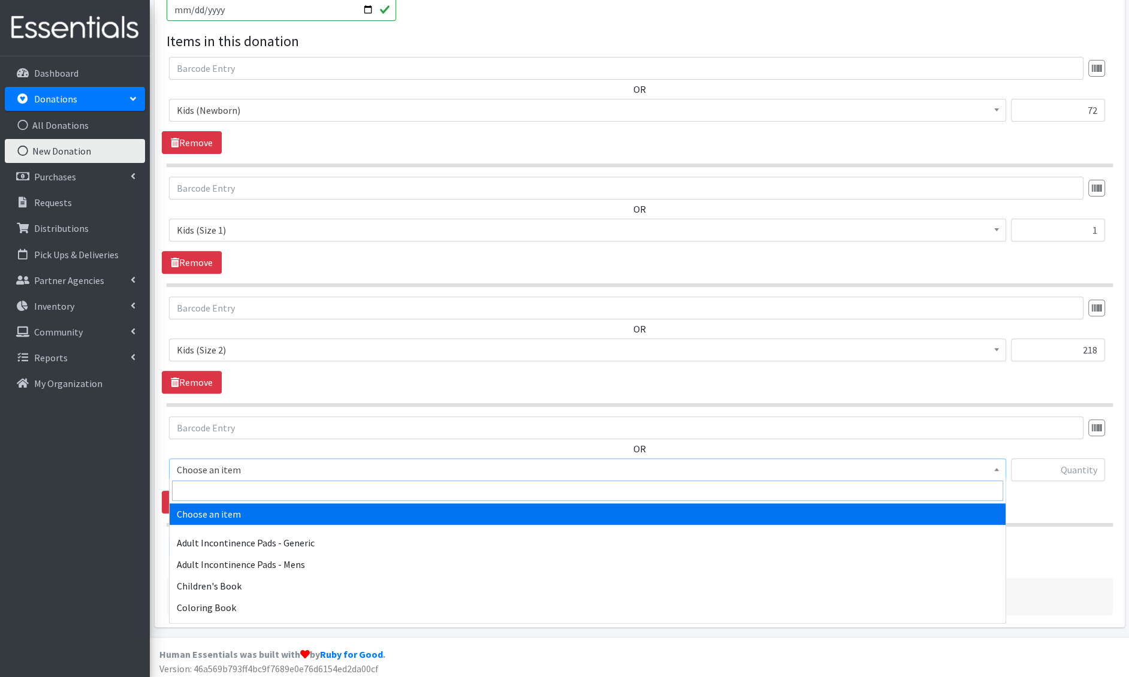
click at [219, 492] on input "search" at bounding box center [587, 491] width 831 height 20
type input "e 3"
select select "1221"
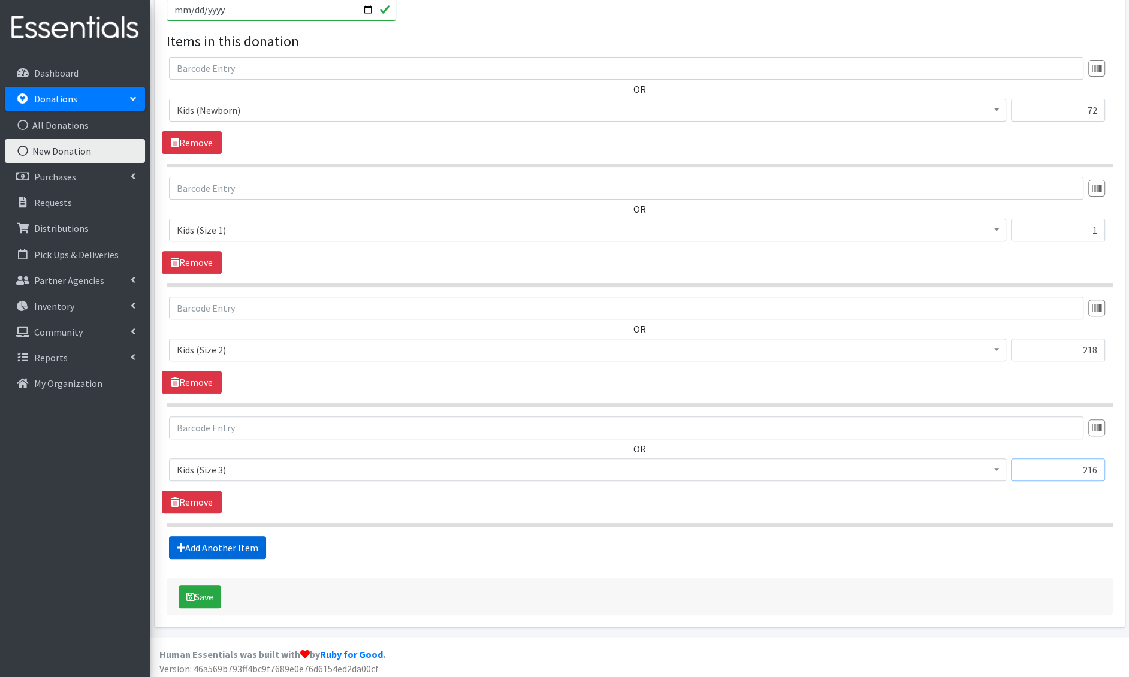
type input "216"
click at [191, 546] on link "Add Another Item" at bounding box center [217, 548] width 97 height 23
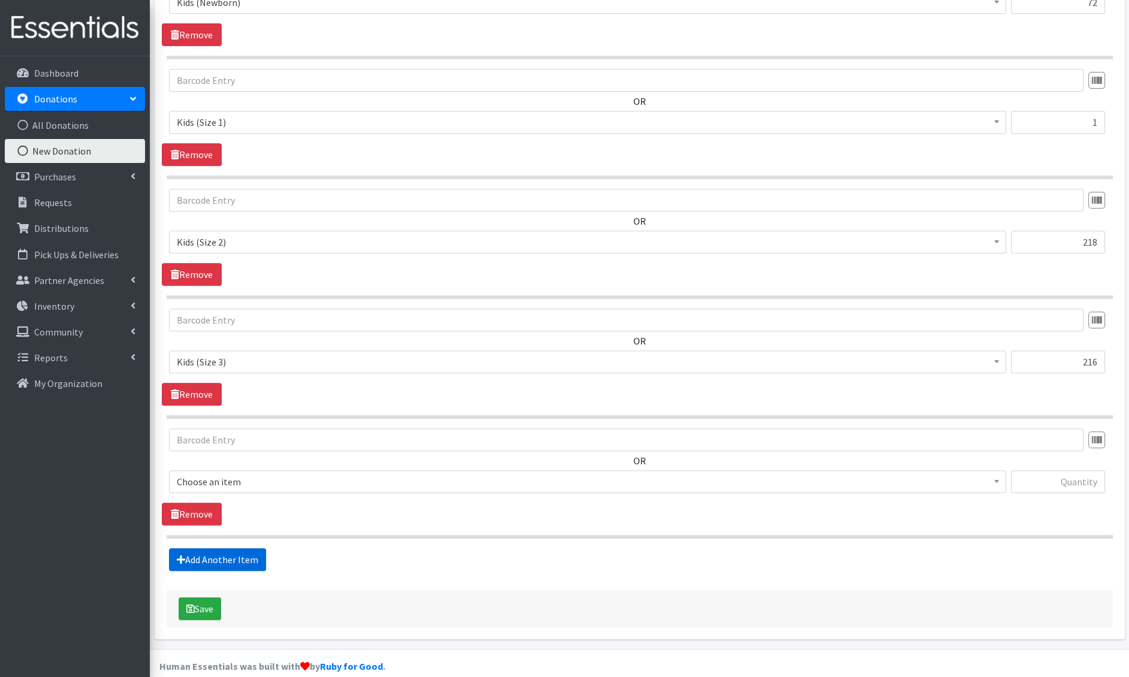
scroll to position [451, 0]
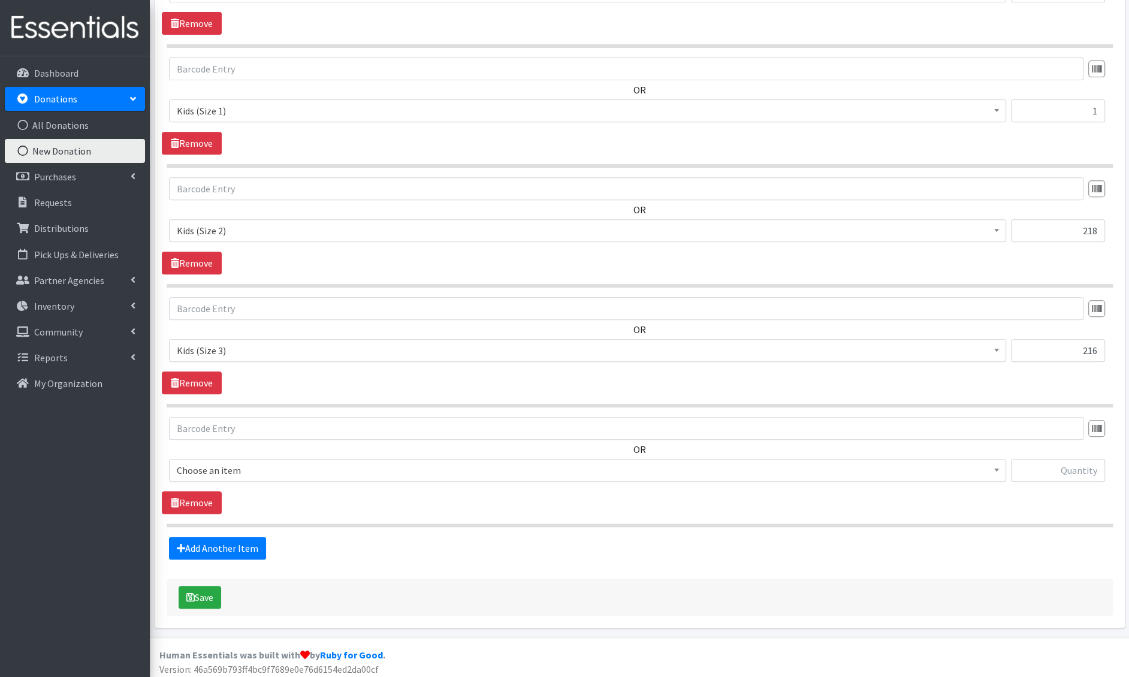
click at [238, 469] on span "Choose an item" at bounding box center [588, 470] width 822 height 17
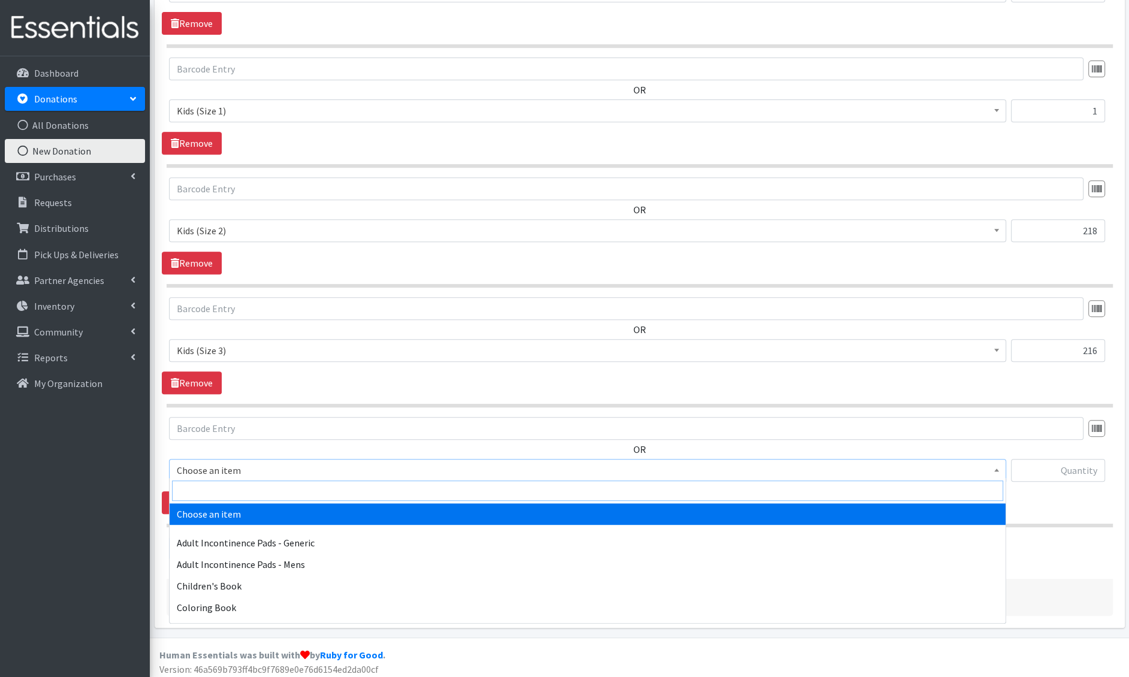
click at [240, 494] on input "search" at bounding box center [587, 491] width 831 height 20
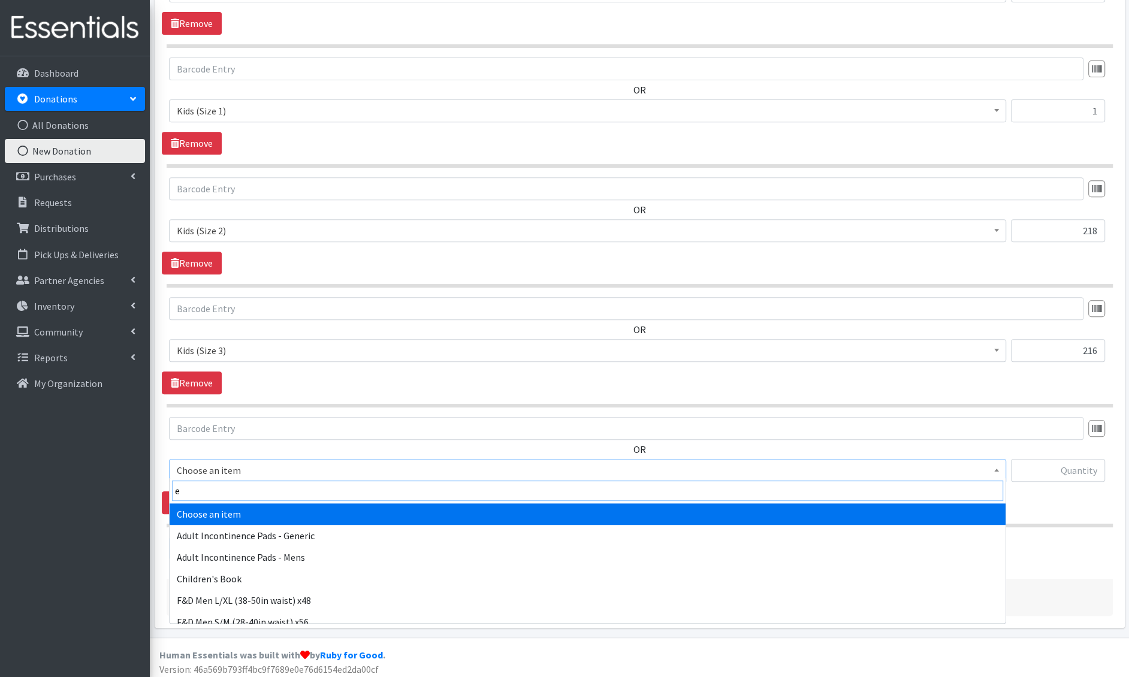
type input "e 4"
select select "1213"
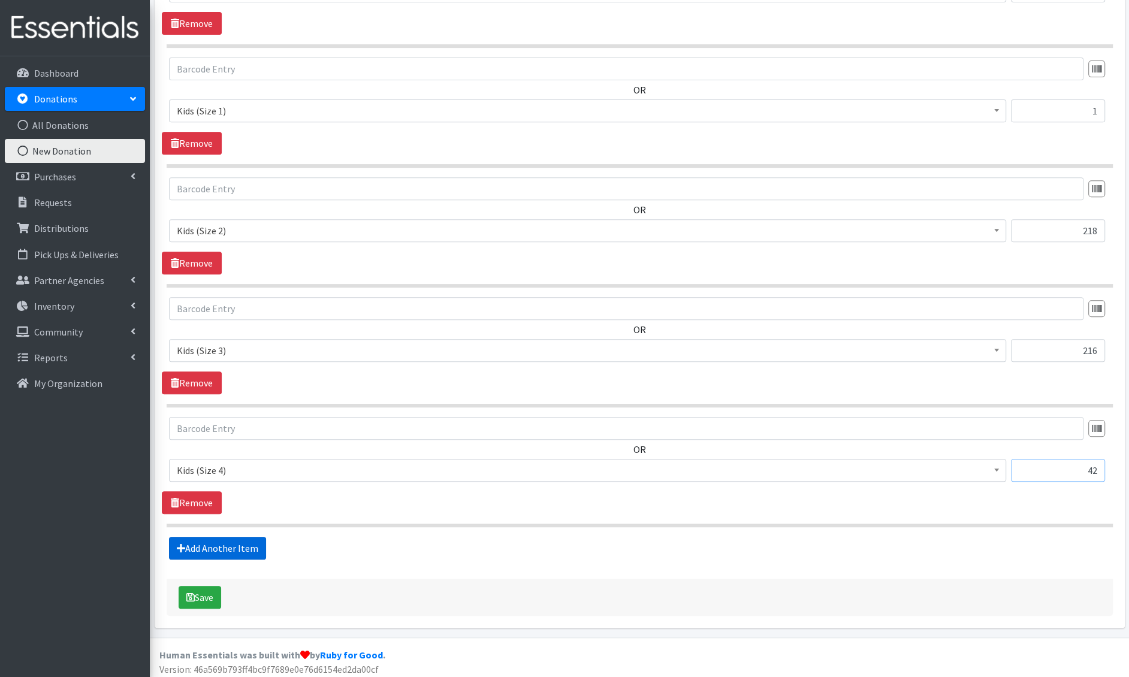
type input "42"
click at [240, 547] on link "Add Another Item" at bounding box center [217, 548] width 97 height 23
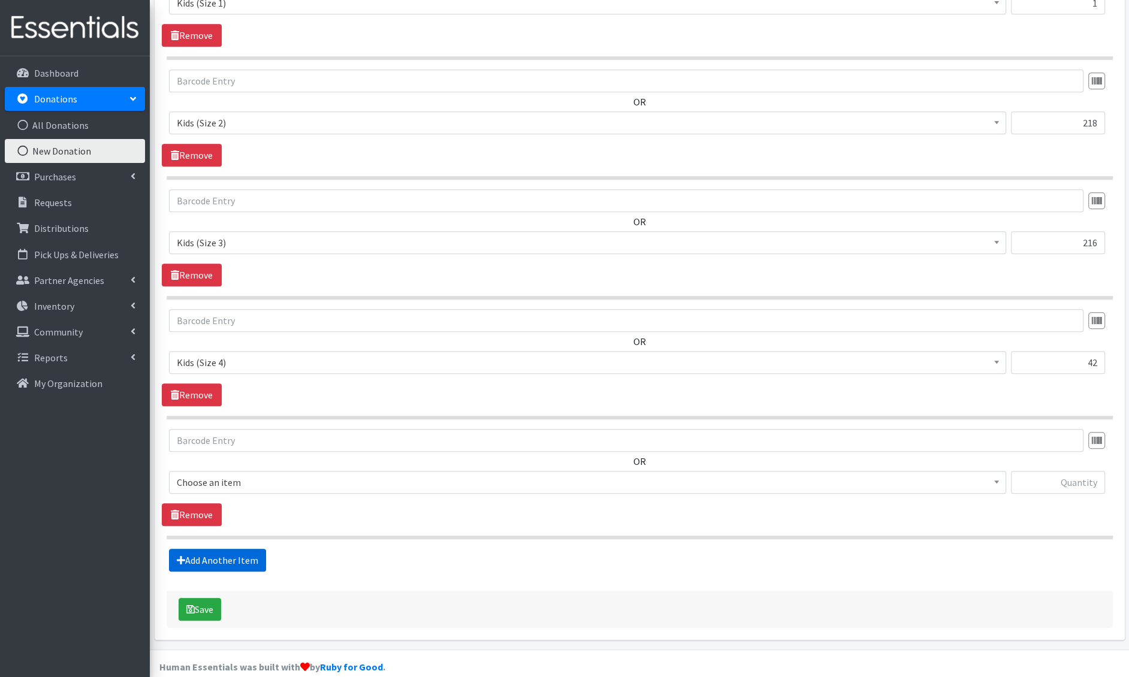
scroll to position [570, 0]
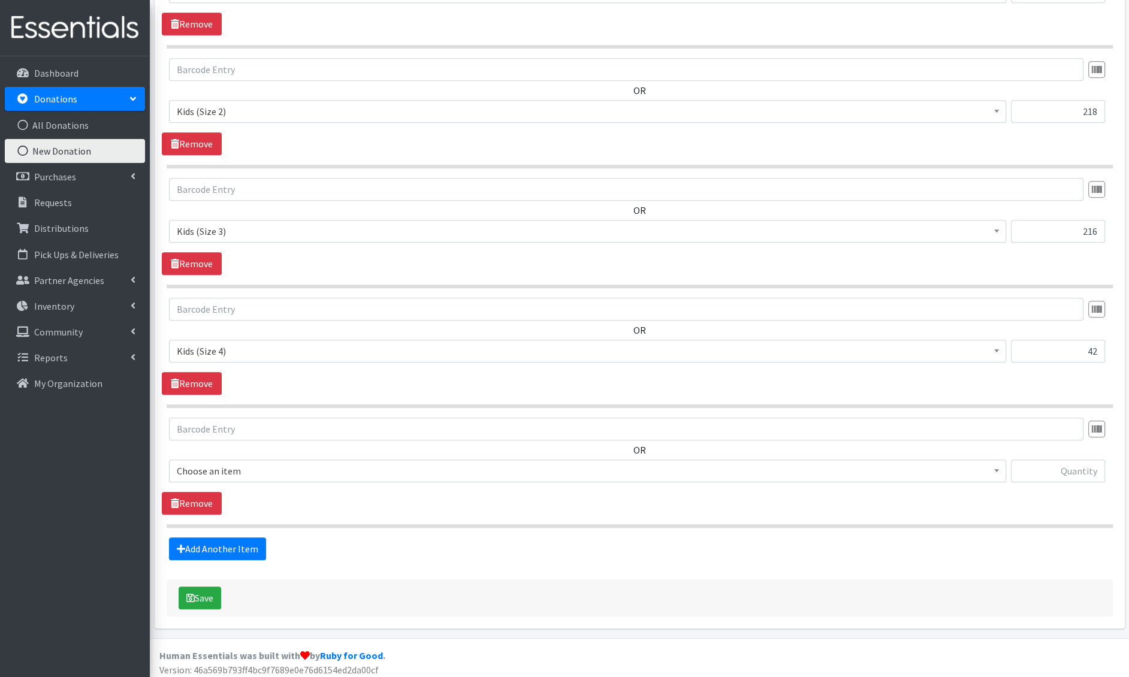
click at [230, 472] on span "Choose an item" at bounding box center [588, 471] width 822 height 17
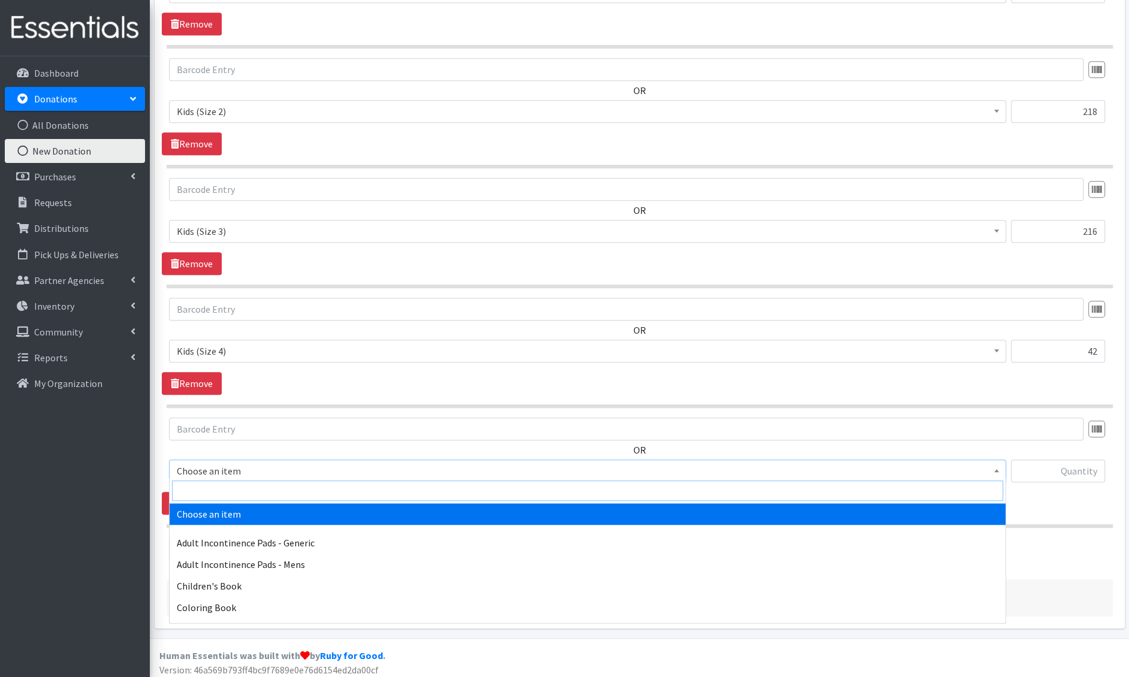
click at [222, 487] on input "search" at bounding box center [587, 491] width 831 height 20
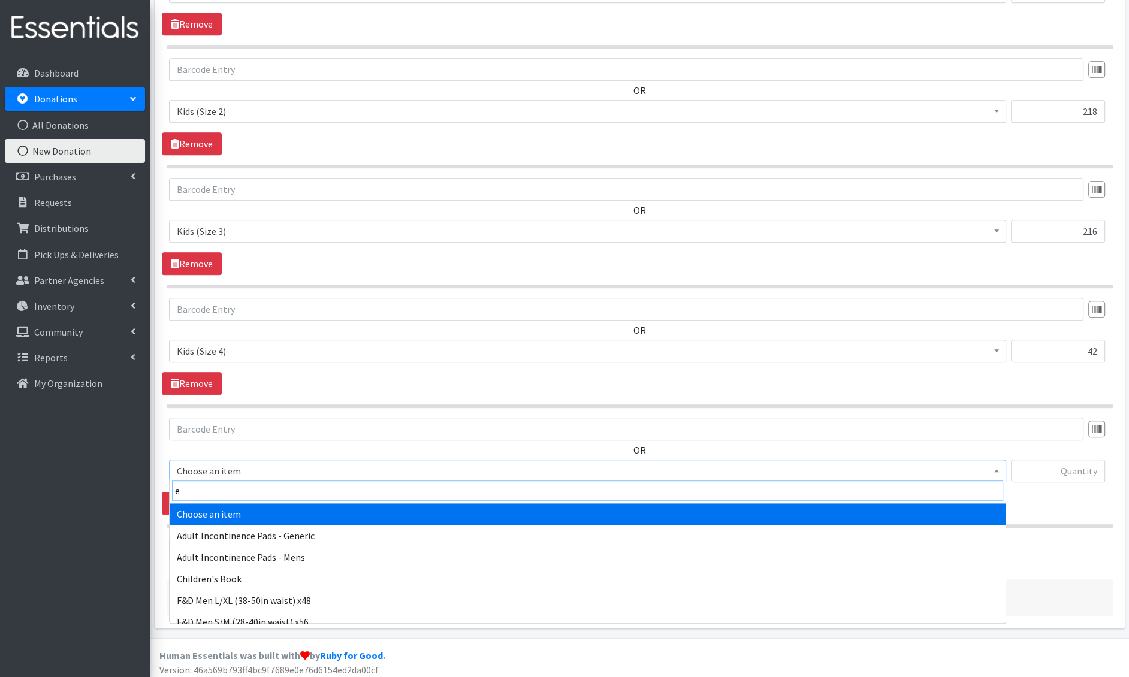
type input "e 5"
select select "1214"
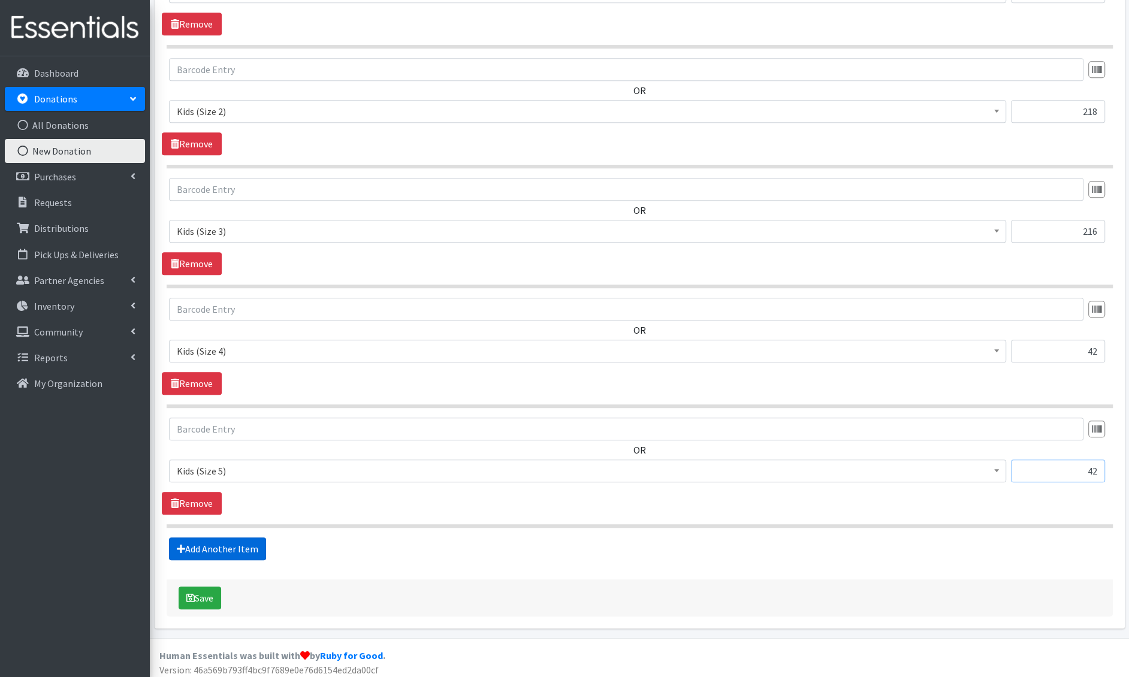
type input "42"
click at [198, 545] on link "Add Another Item" at bounding box center [217, 549] width 97 height 23
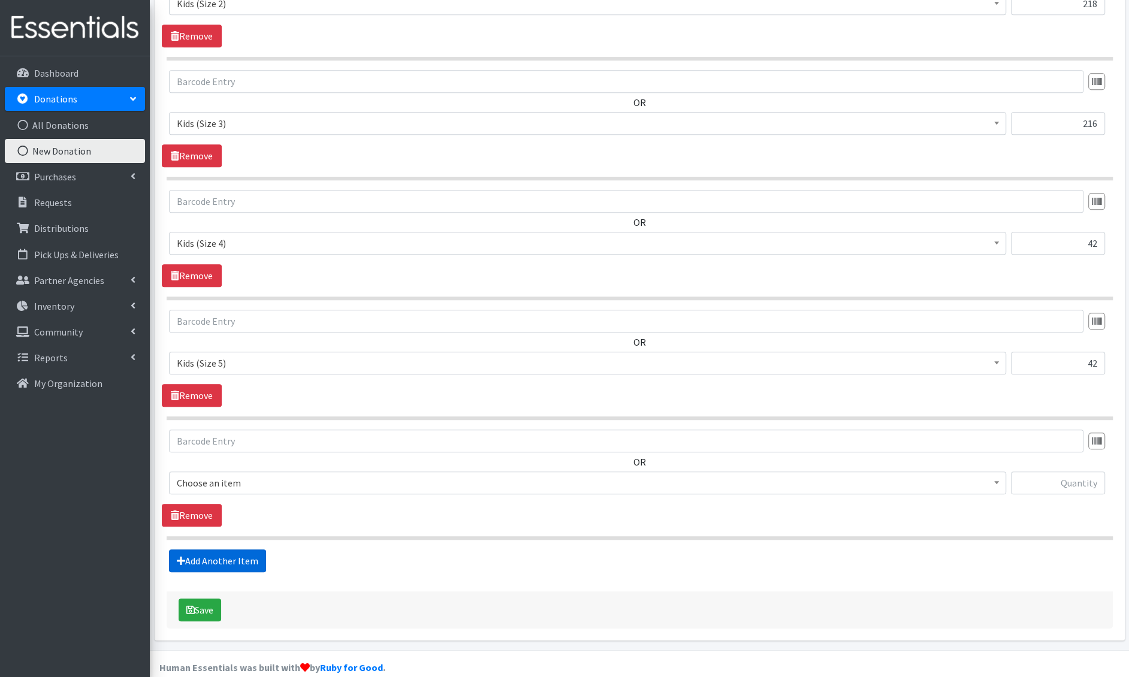
scroll to position [689, 0]
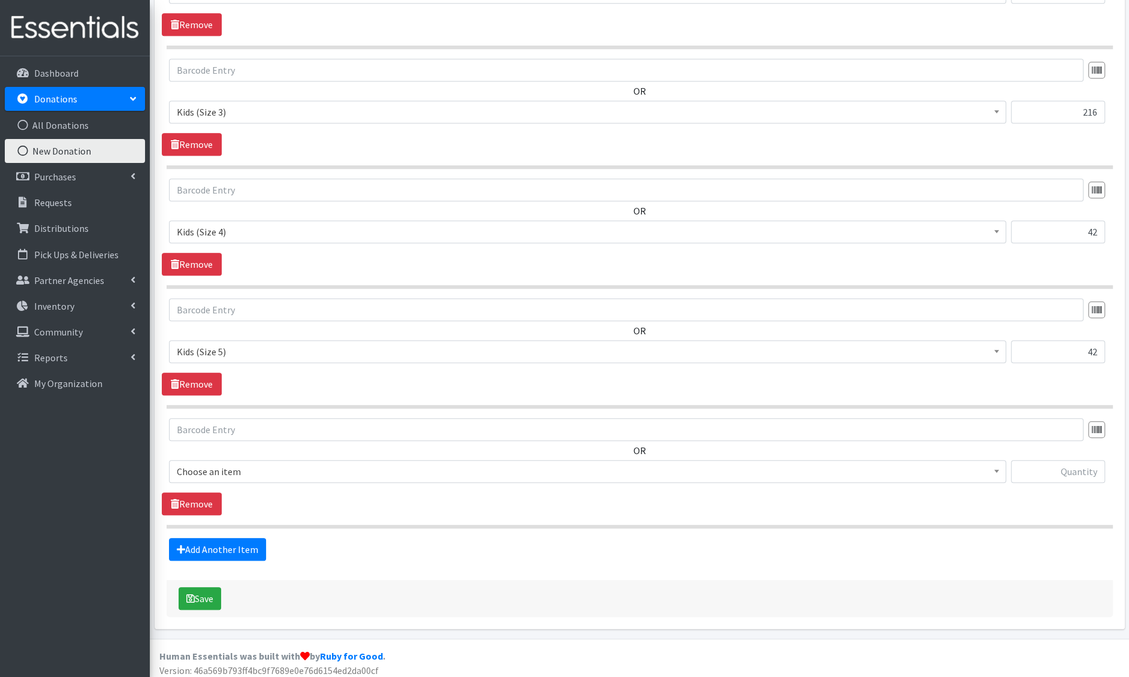
click at [257, 465] on span "Choose an item" at bounding box center [588, 471] width 822 height 17
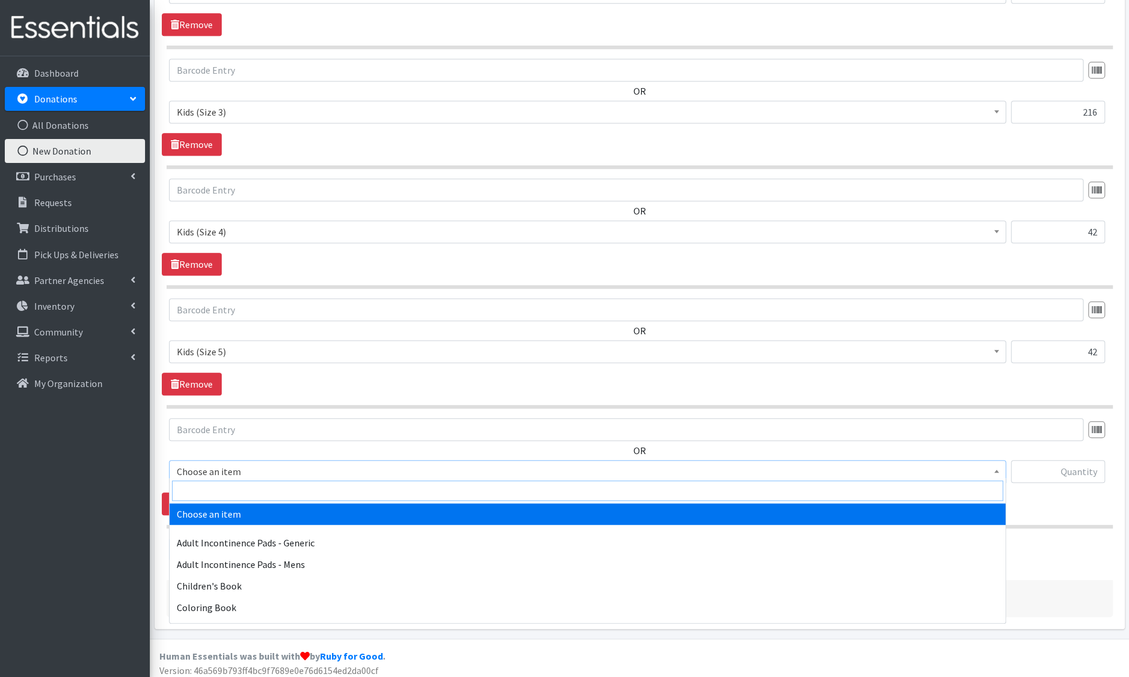
click at [242, 486] on input "search" at bounding box center [587, 491] width 831 height 20
type input "e 6"
select select "1216"
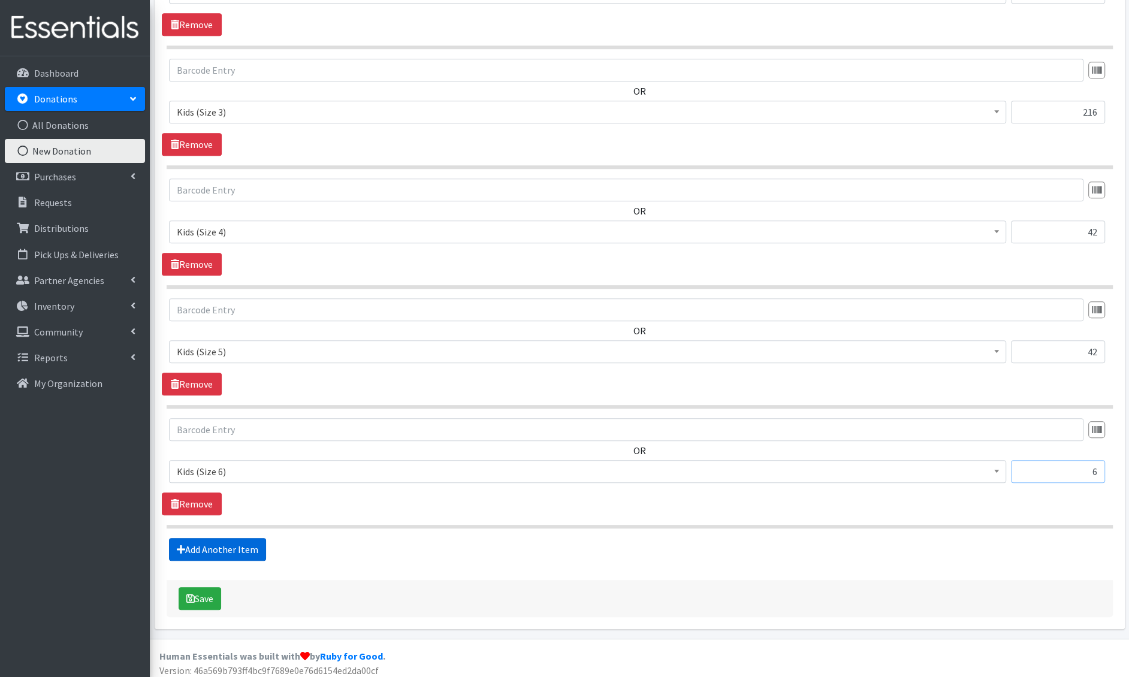
type input "6"
click at [213, 547] on link "Add Another Item" at bounding box center [217, 549] width 97 height 23
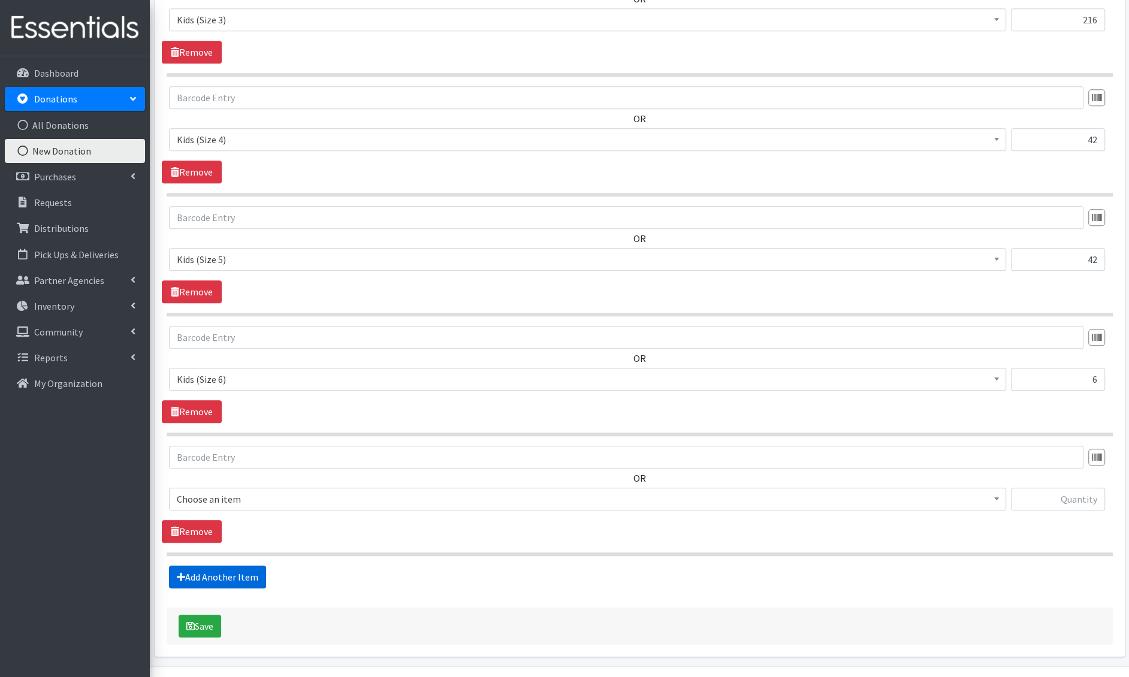
scroll to position [808, 0]
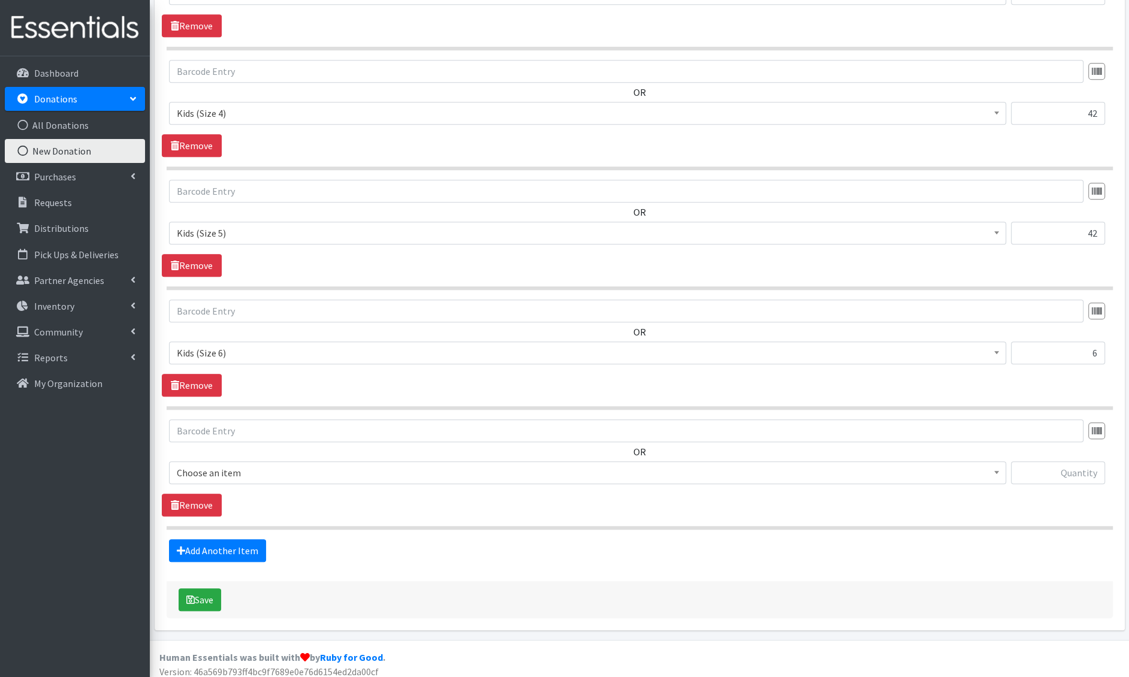
click at [244, 465] on span "Choose an item" at bounding box center [588, 473] width 822 height 17
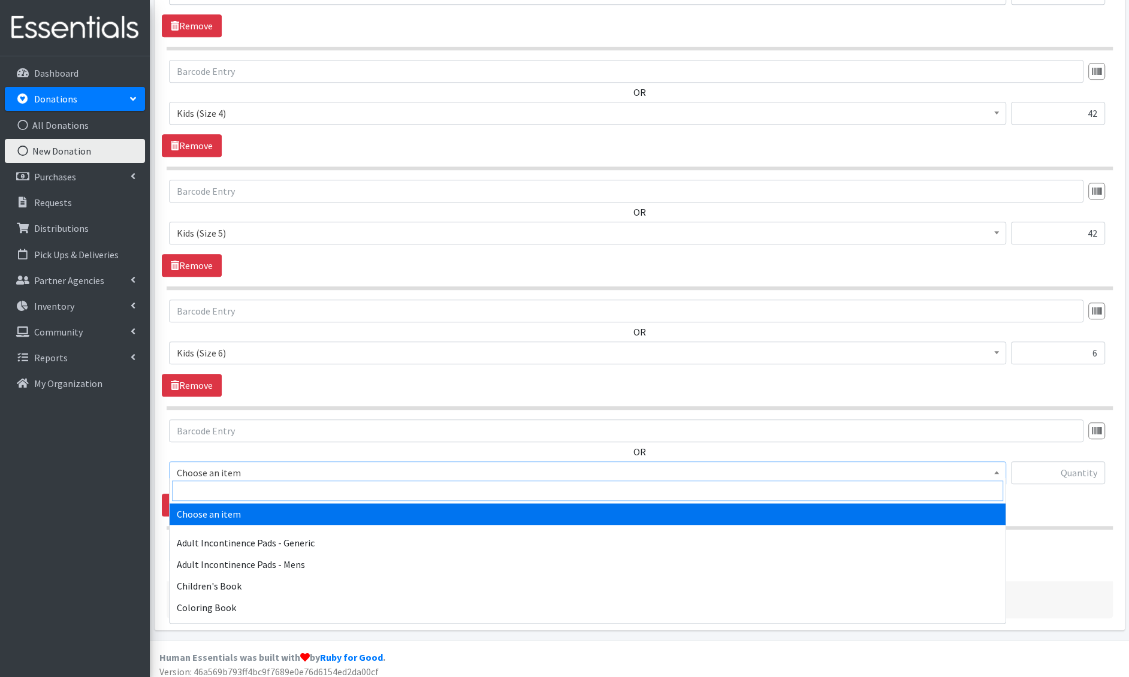
click at [228, 486] on input "search" at bounding box center [587, 491] width 831 height 20
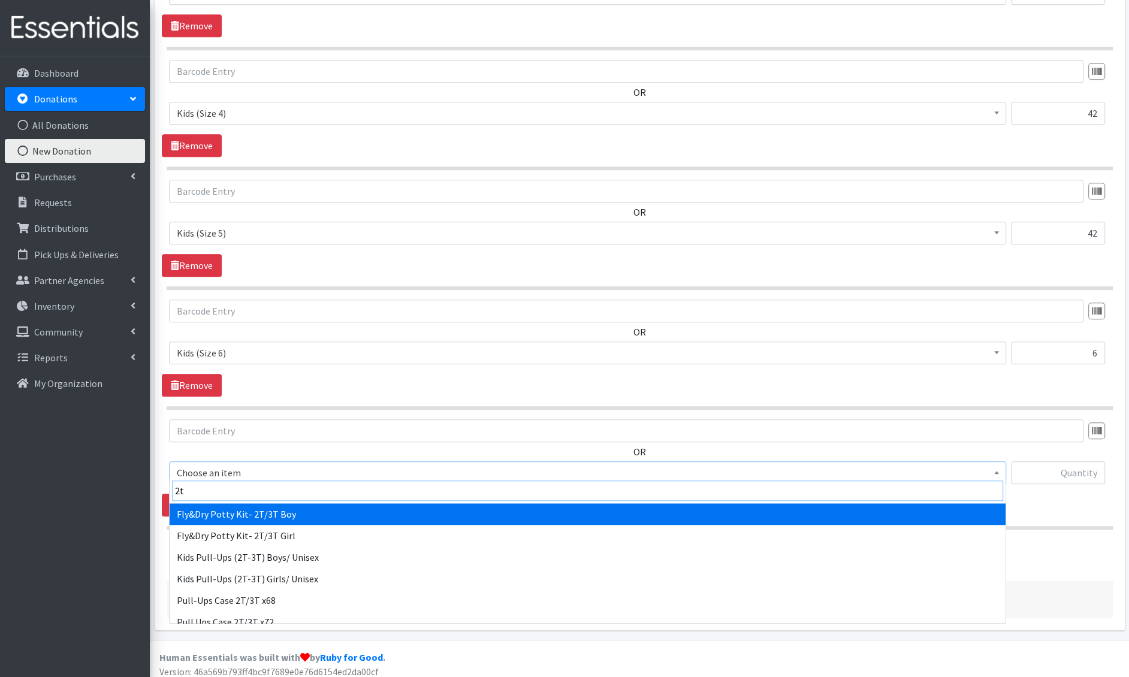
type input "2t-"
select select "1411"
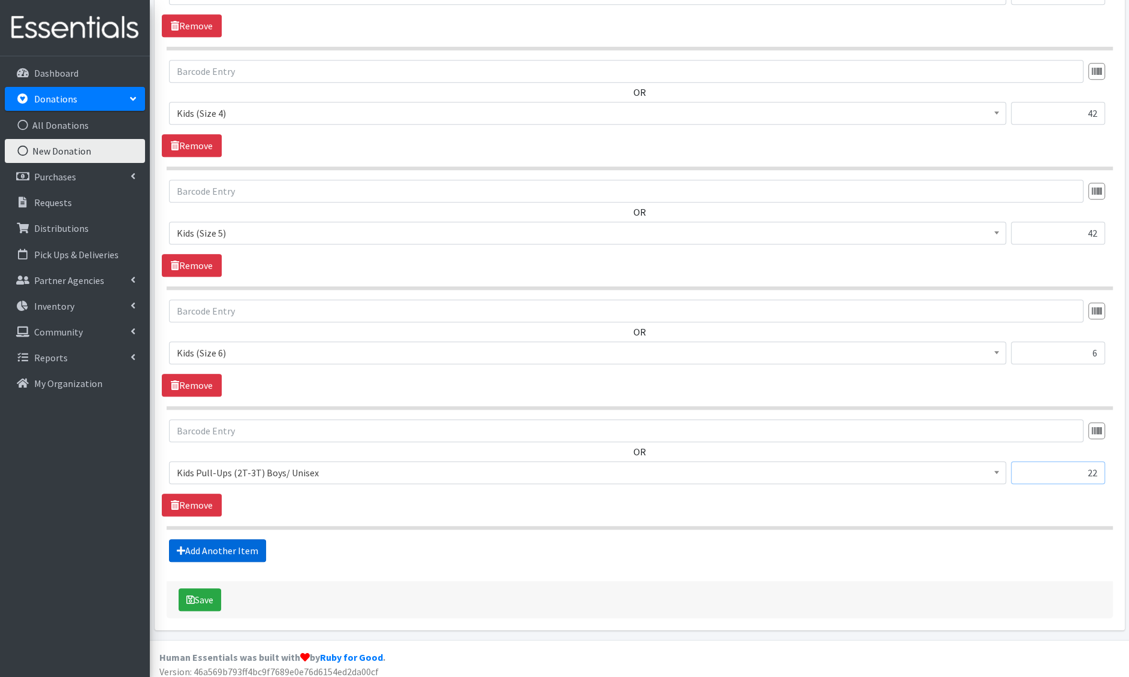
type input "22"
click at [187, 543] on link "Add Another Item" at bounding box center [217, 551] width 97 height 23
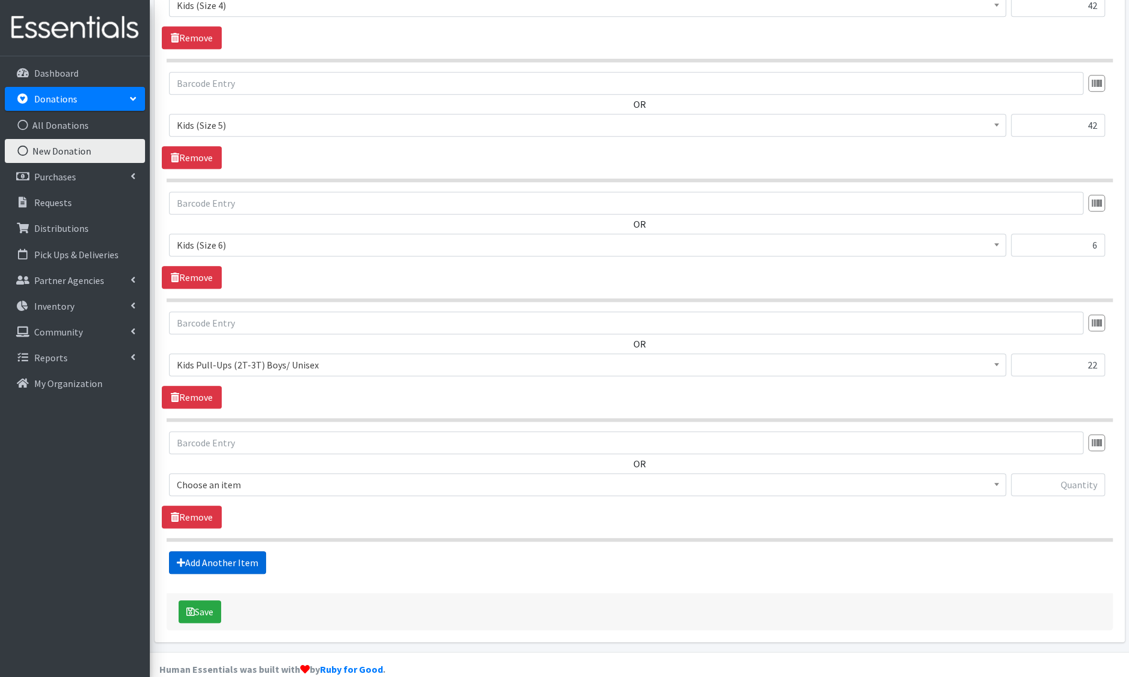
scroll to position [927, 0]
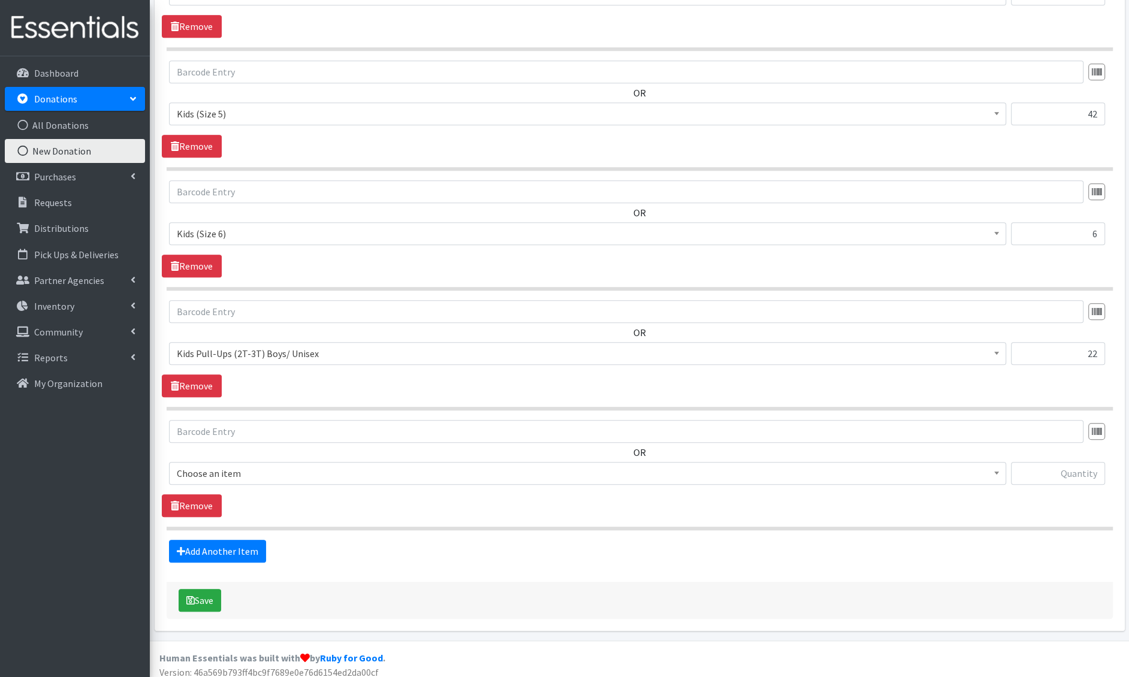
click at [235, 472] on span "Choose an item" at bounding box center [588, 473] width 822 height 17
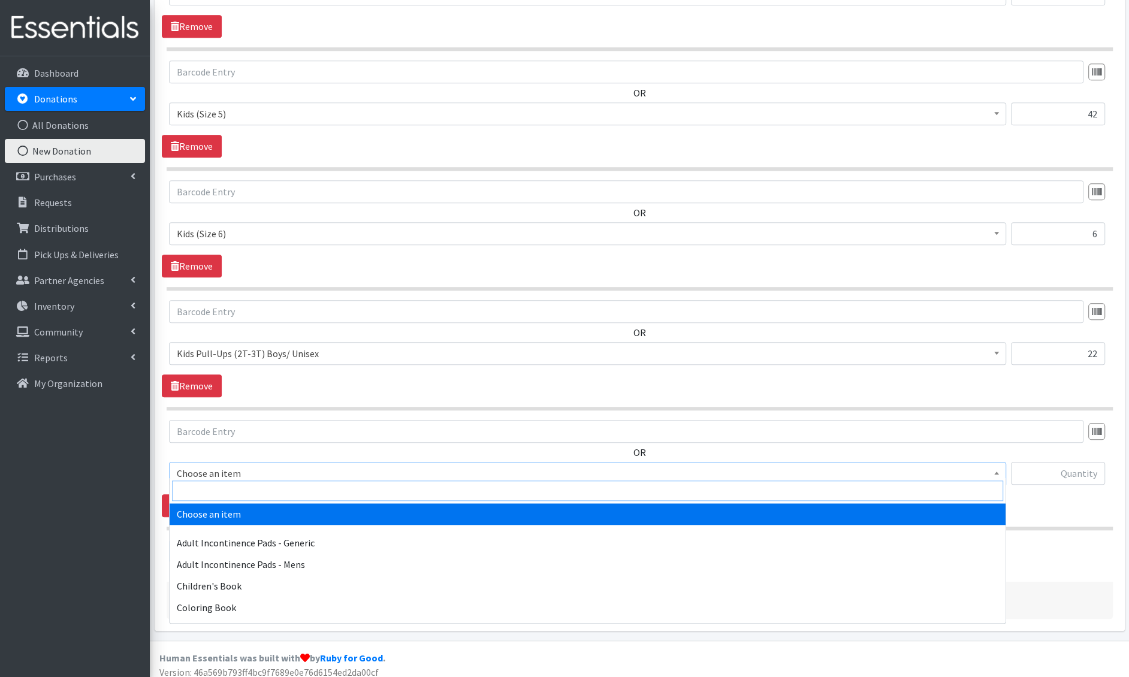
click at [234, 490] on input "search" at bounding box center [587, 491] width 831 height 20
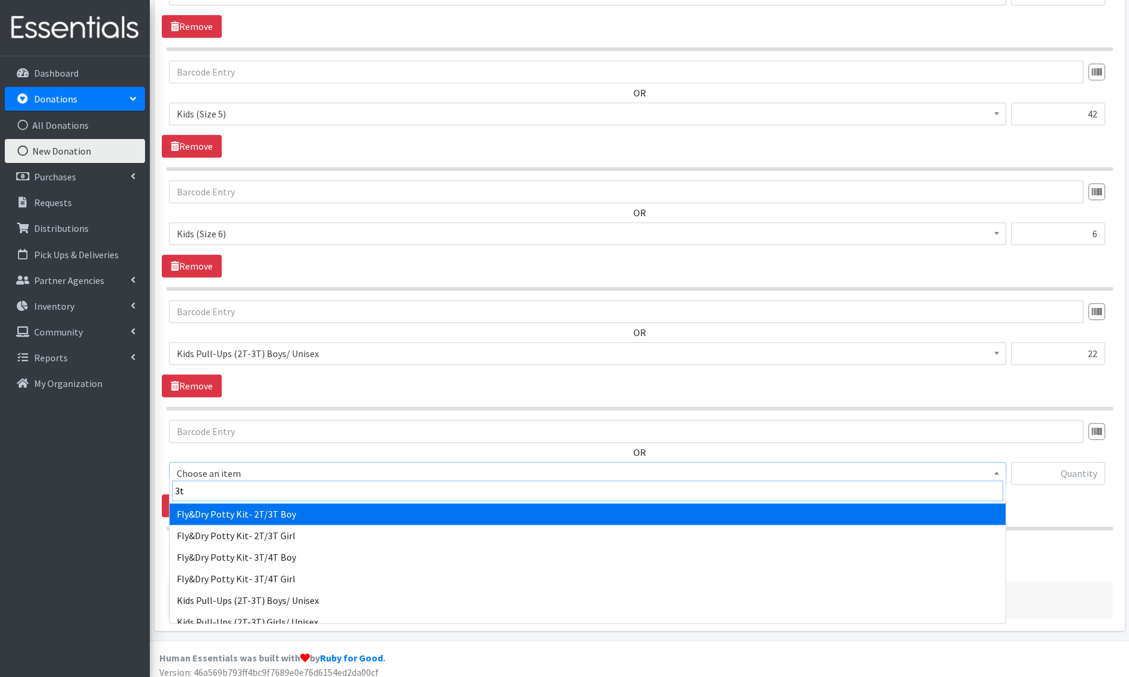
type input "3t-"
select select "1413"
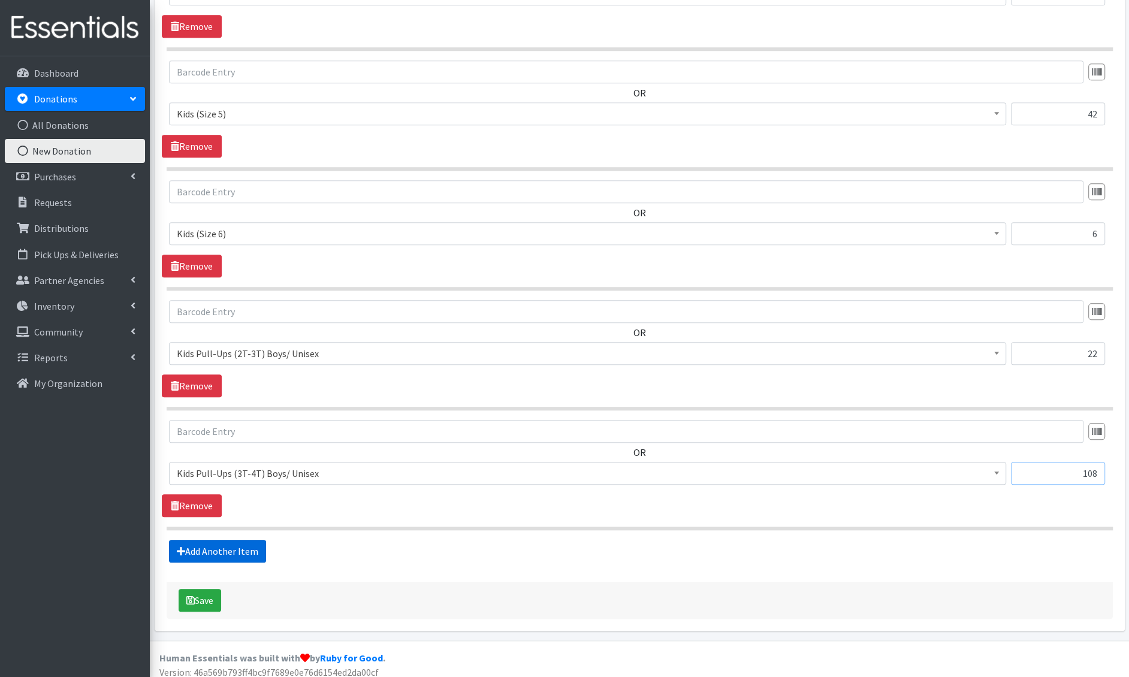
type input "108"
click at [199, 554] on link "Add Another Item" at bounding box center [217, 551] width 97 height 23
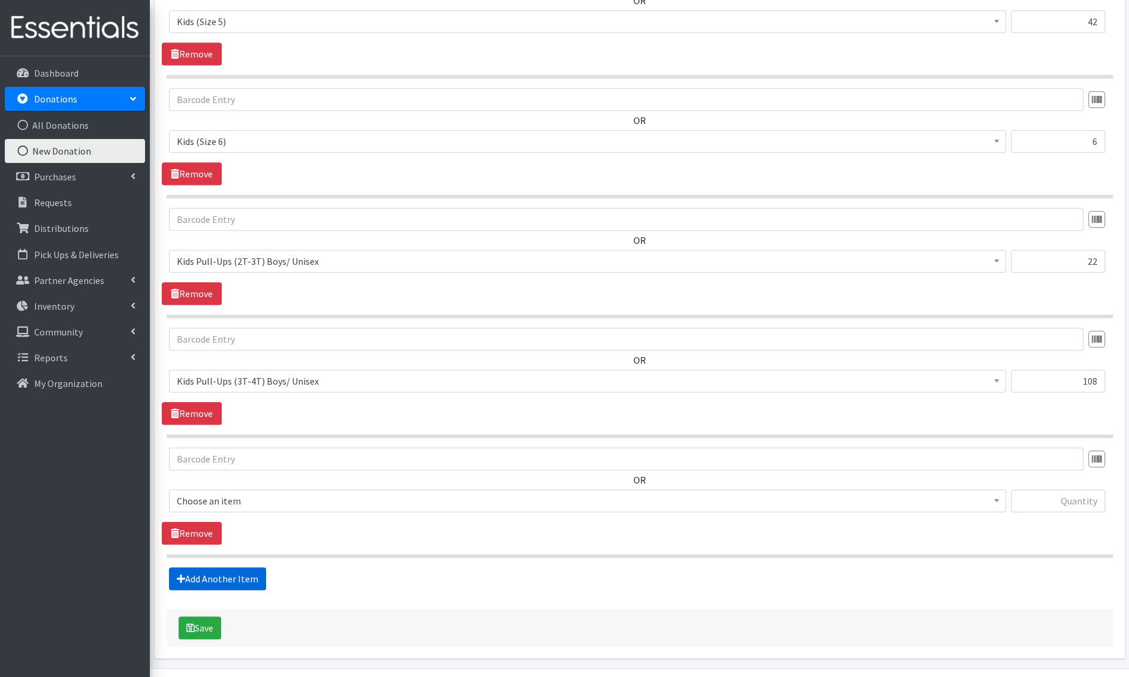
scroll to position [1047, 0]
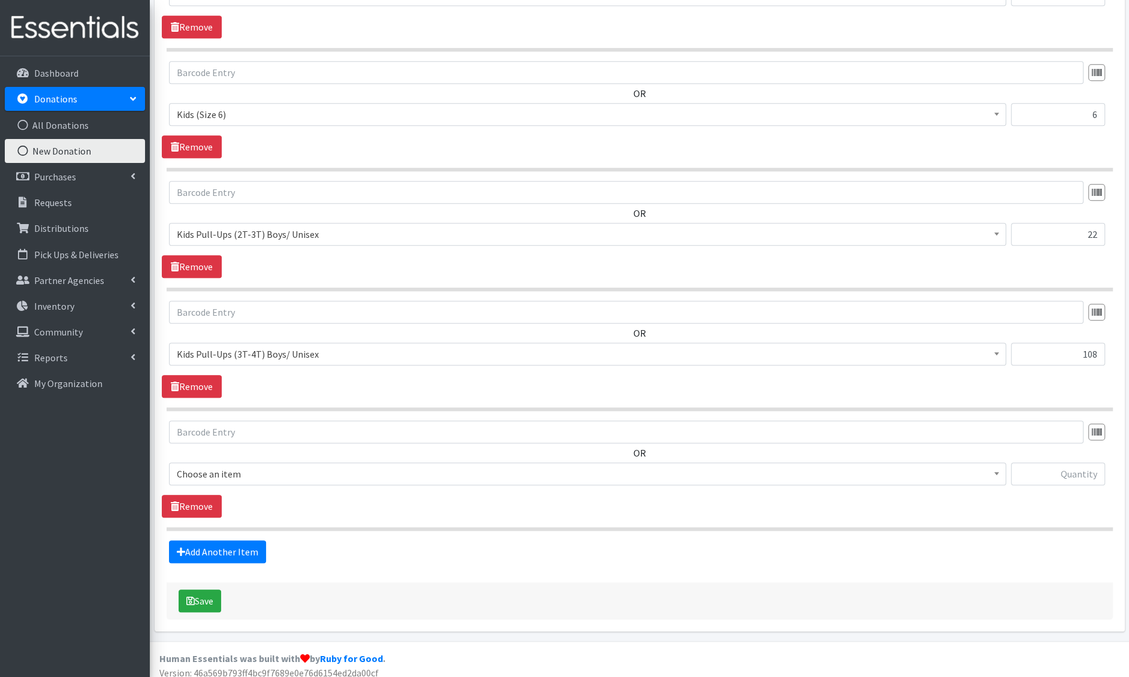
click at [246, 470] on span "Choose an item" at bounding box center [588, 474] width 822 height 17
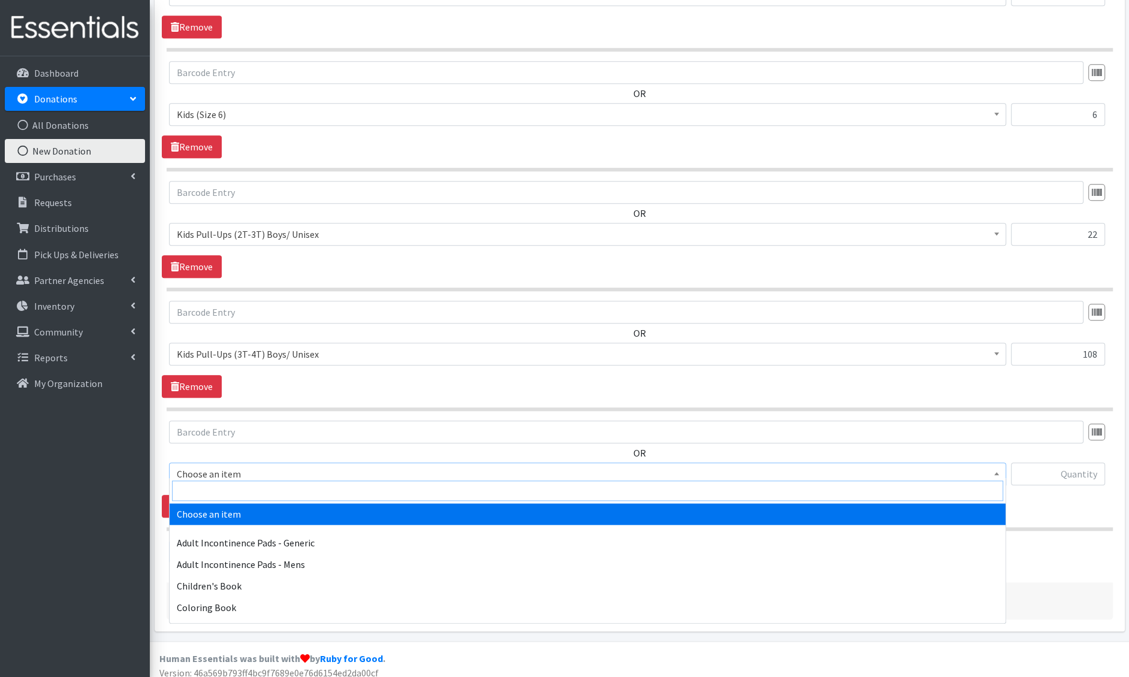
click at [239, 493] on input "search" at bounding box center [587, 491] width 831 height 20
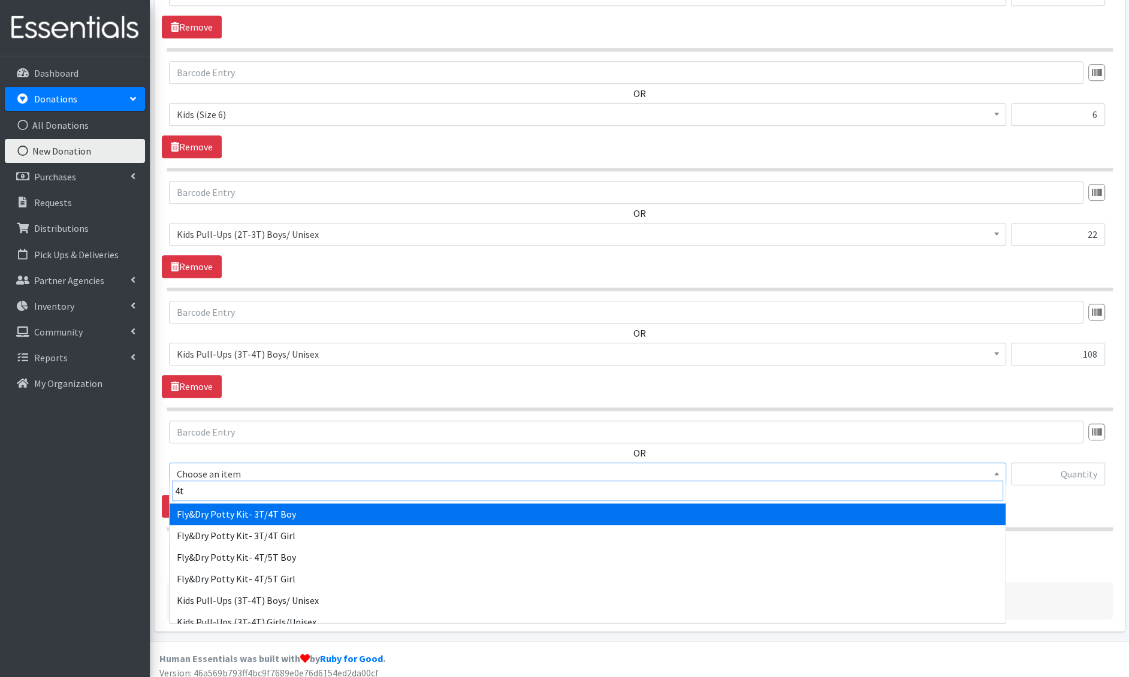
type input "4t-"
select select "1412"
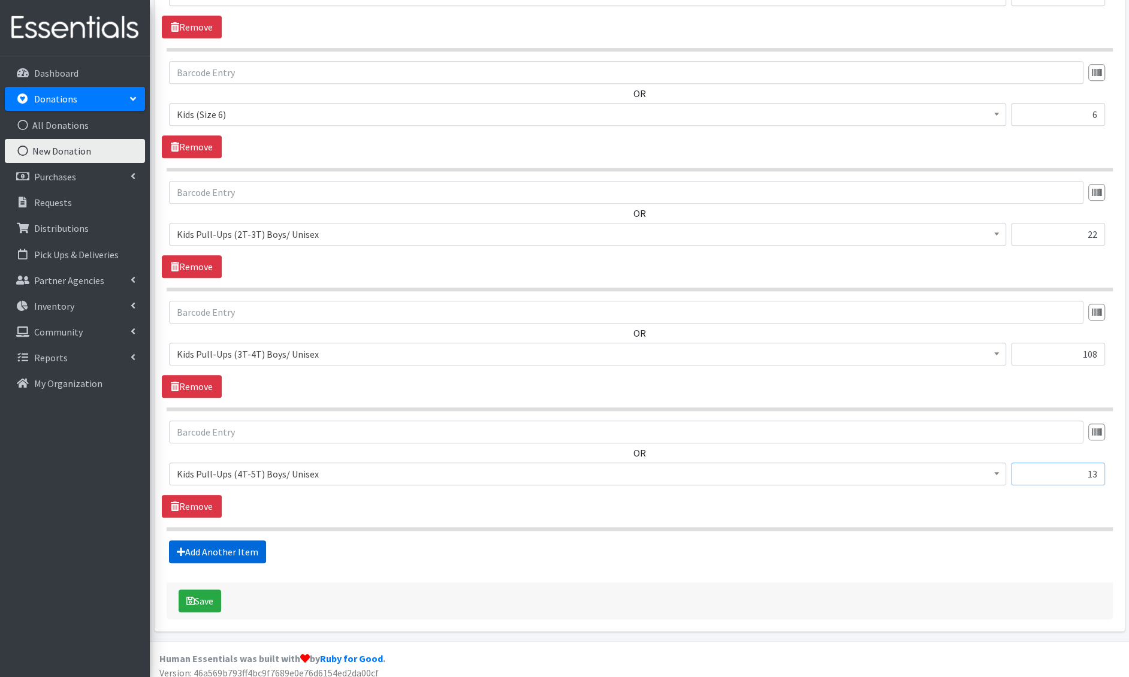
type input "13"
click at [234, 551] on link "Add Another Item" at bounding box center [217, 552] width 97 height 23
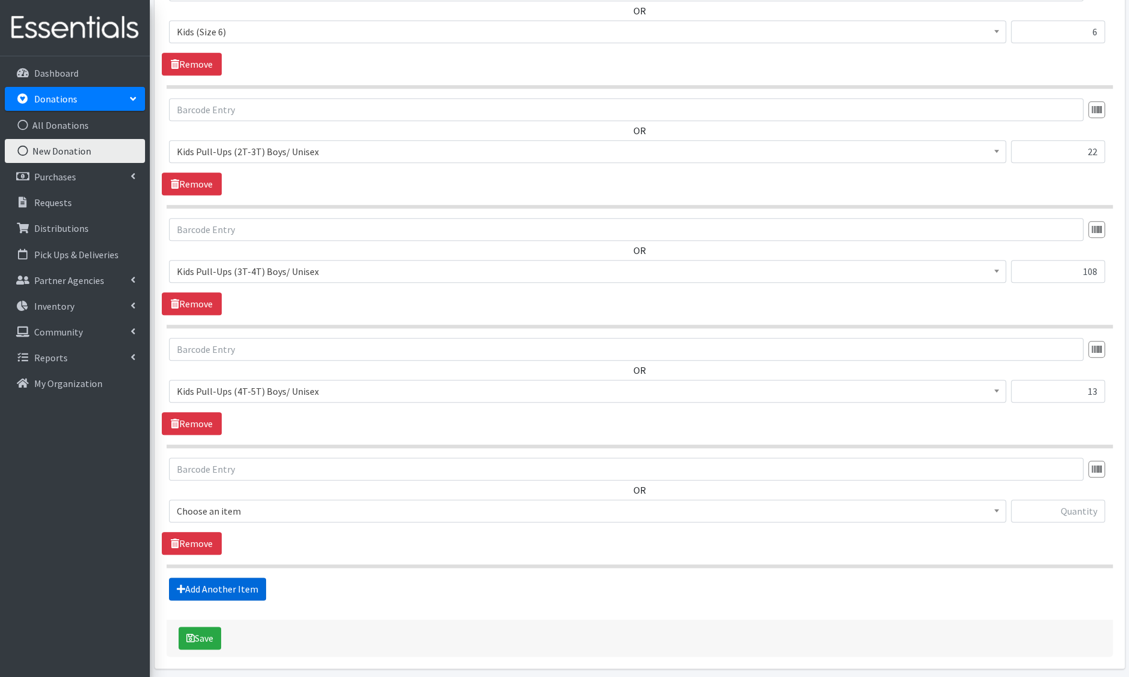
scroll to position [1166, 0]
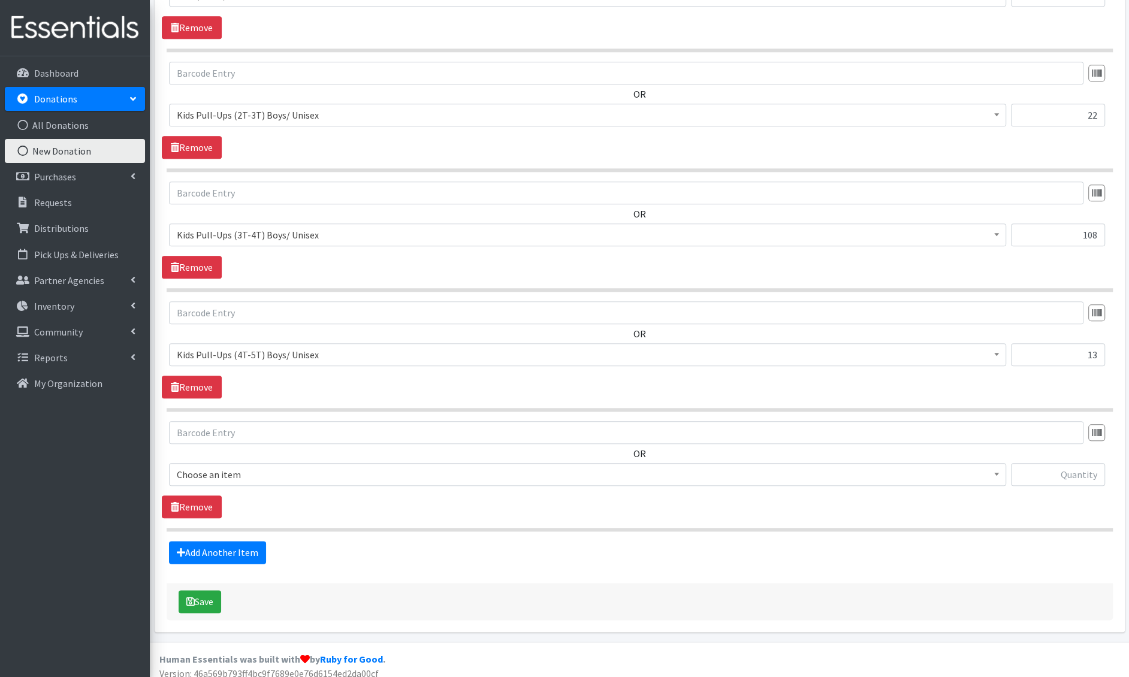
click at [249, 467] on span "Choose an item" at bounding box center [588, 474] width 822 height 17
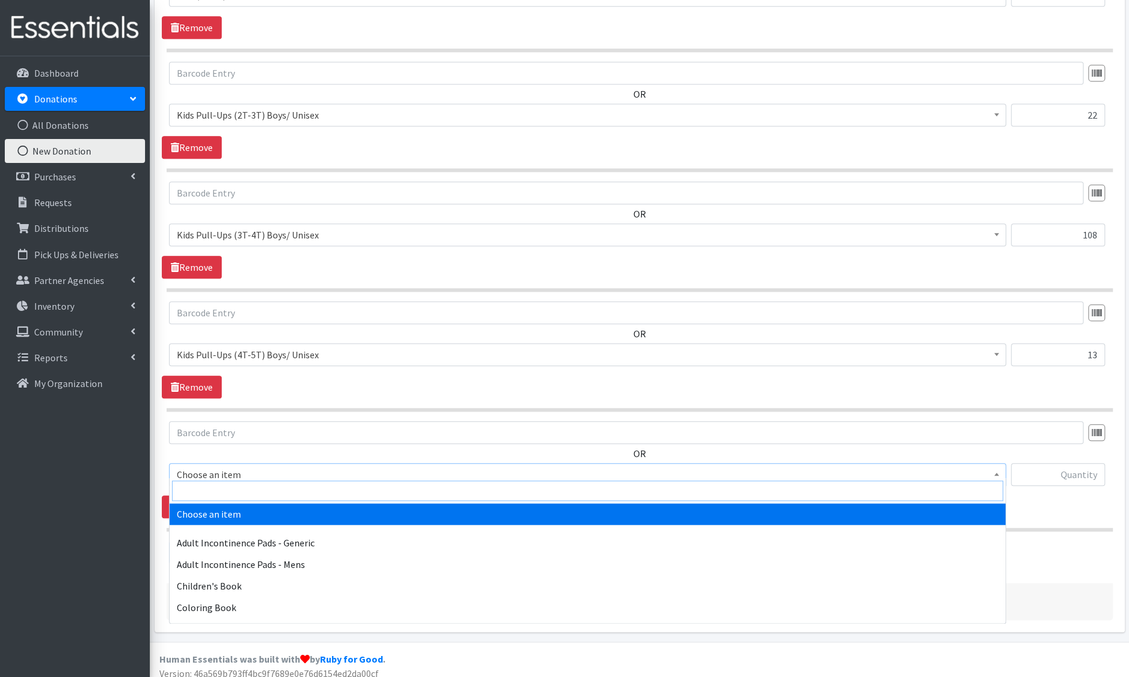
click at [242, 486] on input "search" at bounding box center [587, 491] width 831 height 20
type input "tampon"
select select "1406"
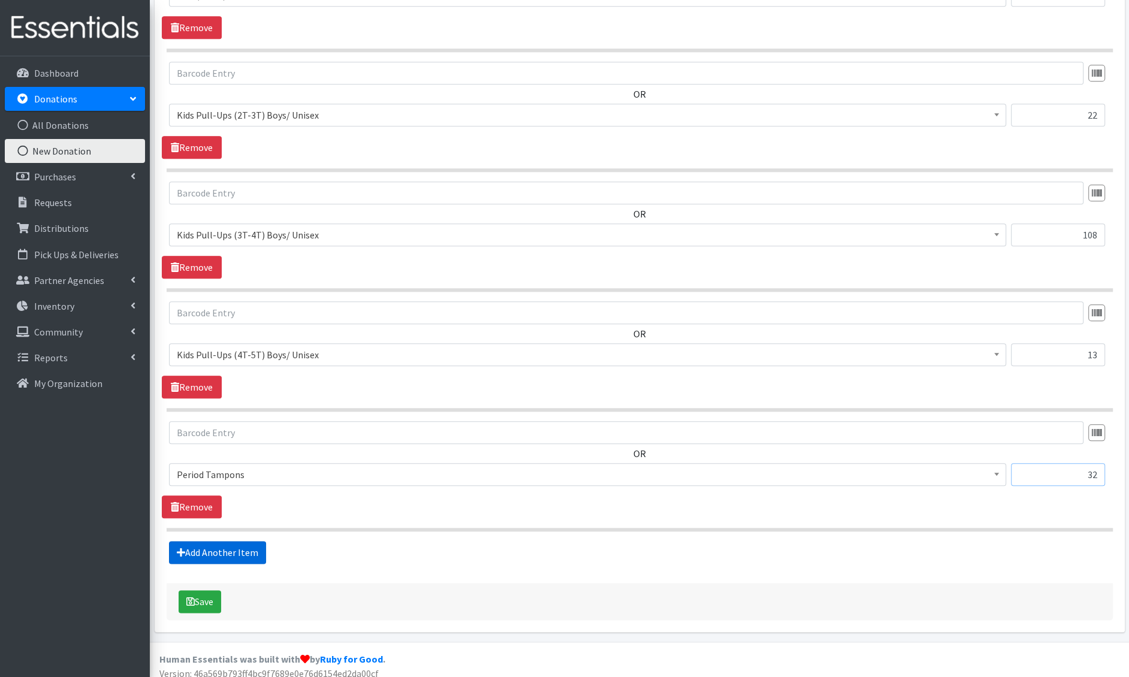
type input "32"
click at [204, 541] on link "Add Another Item" at bounding box center [217, 552] width 97 height 23
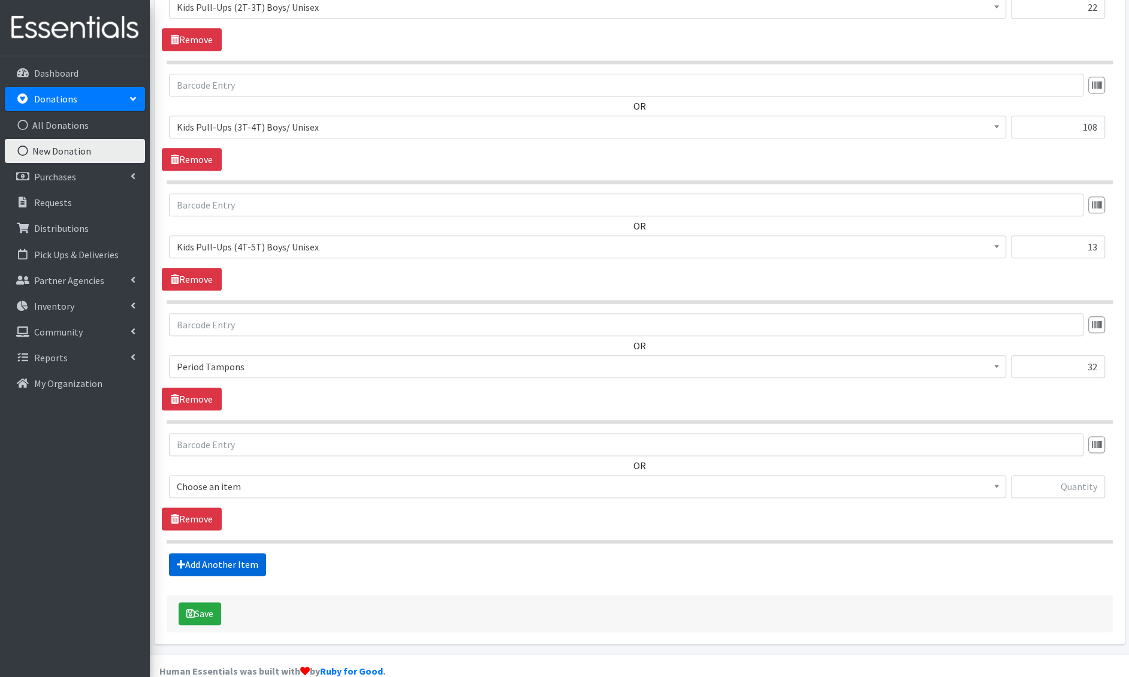
scroll to position [1285, 0]
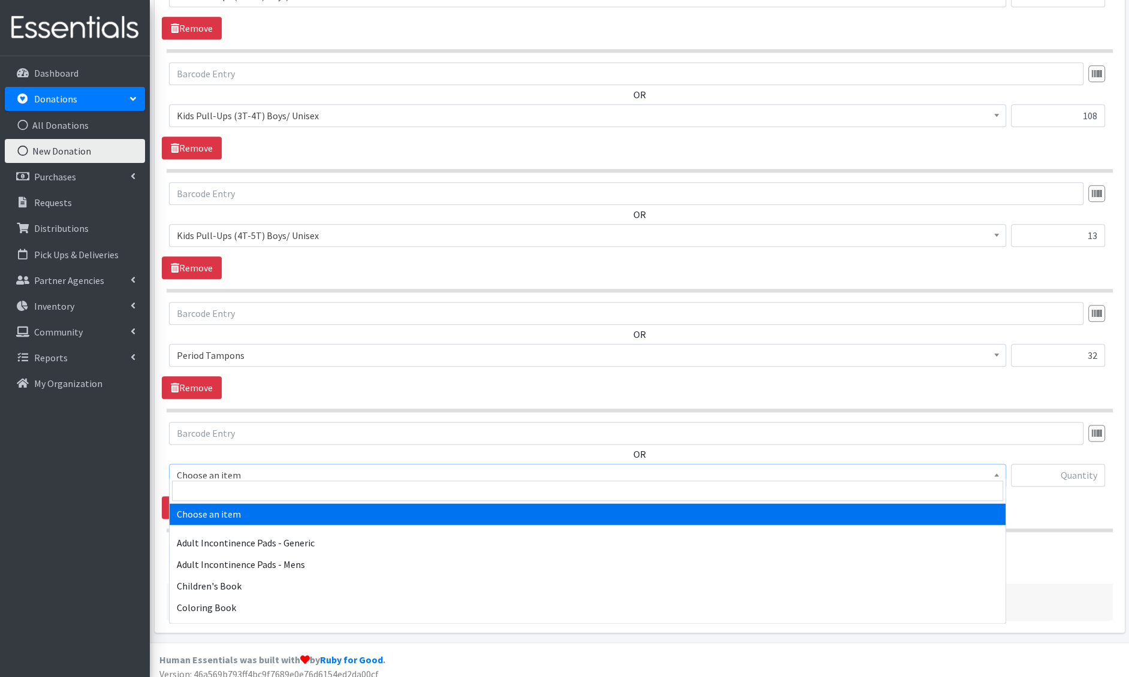
click at [225, 471] on span "Choose an item" at bounding box center [588, 475] width 822 height 17
click at [222, 488] on input "search" at bounding box center [587, 491] width 831 height 20
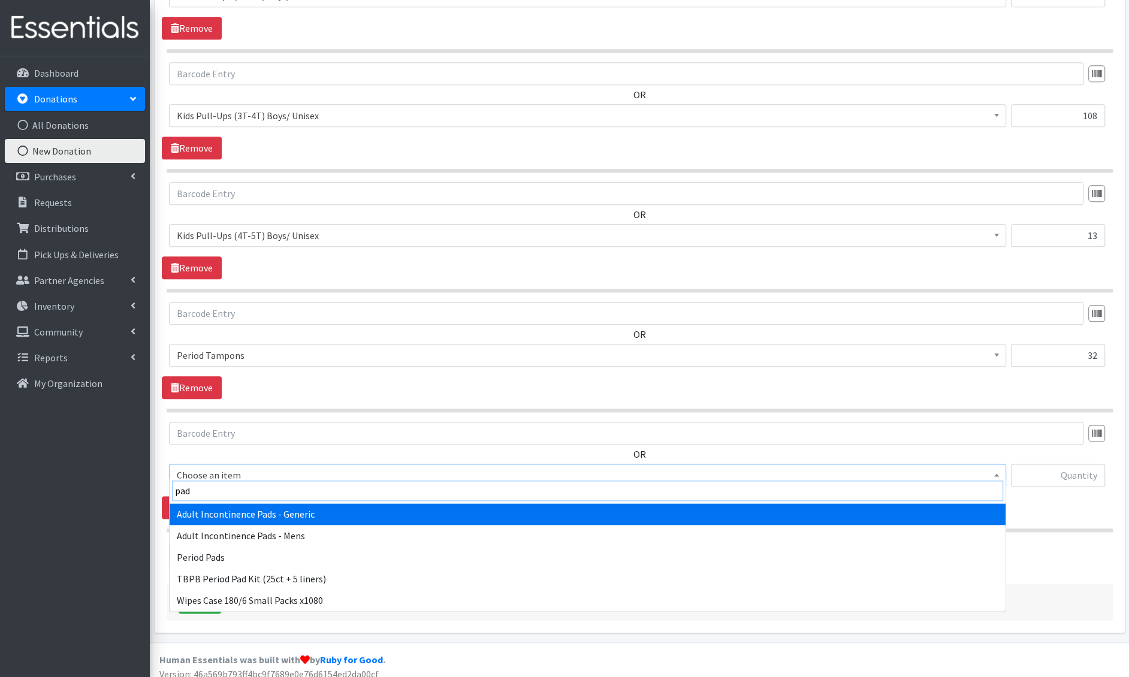
type input "pads"
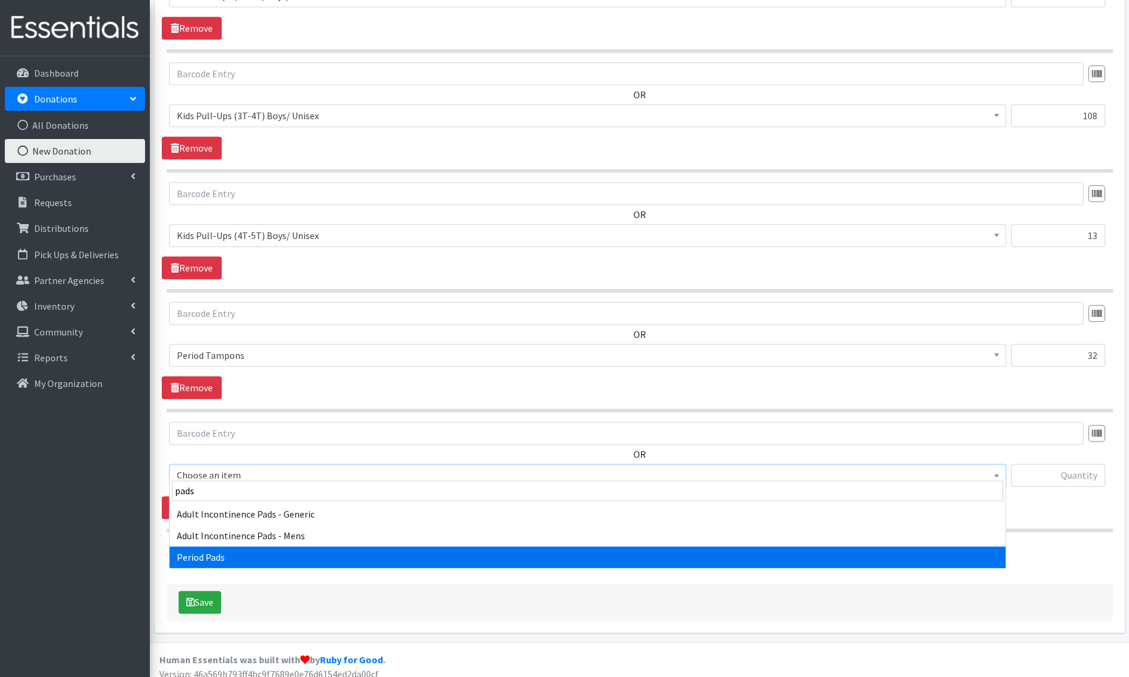
select select "1402"
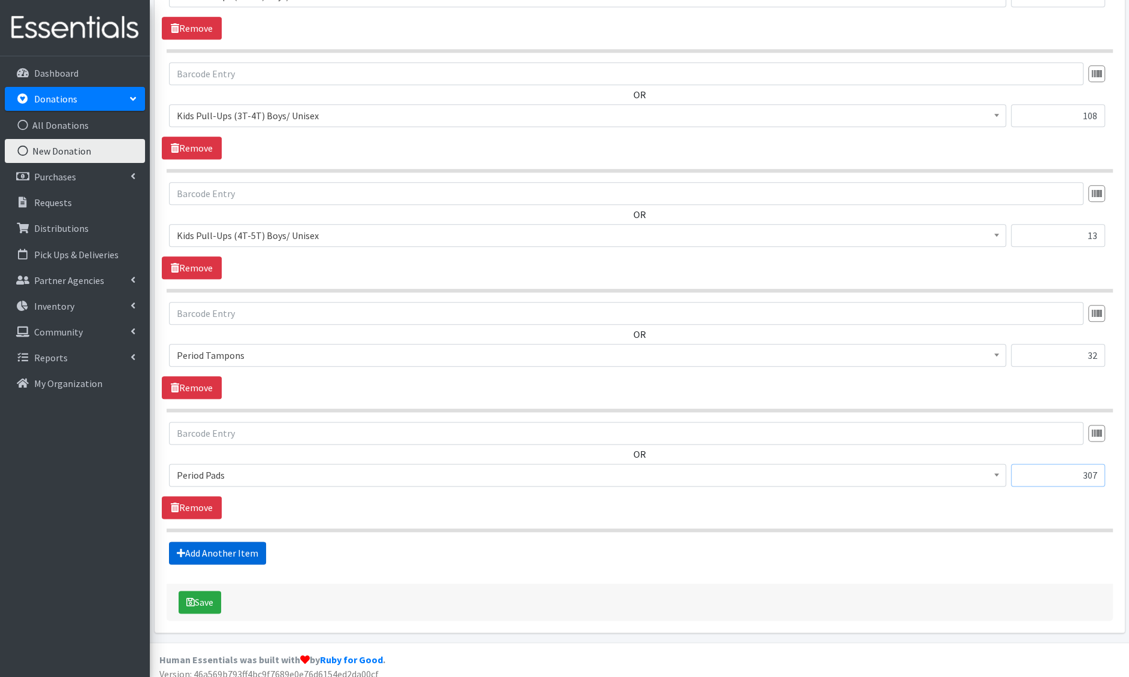
type input "307"
click at [212, 542] on link "Add Another Item" at bounding box center [217, 553] width 97 height 23
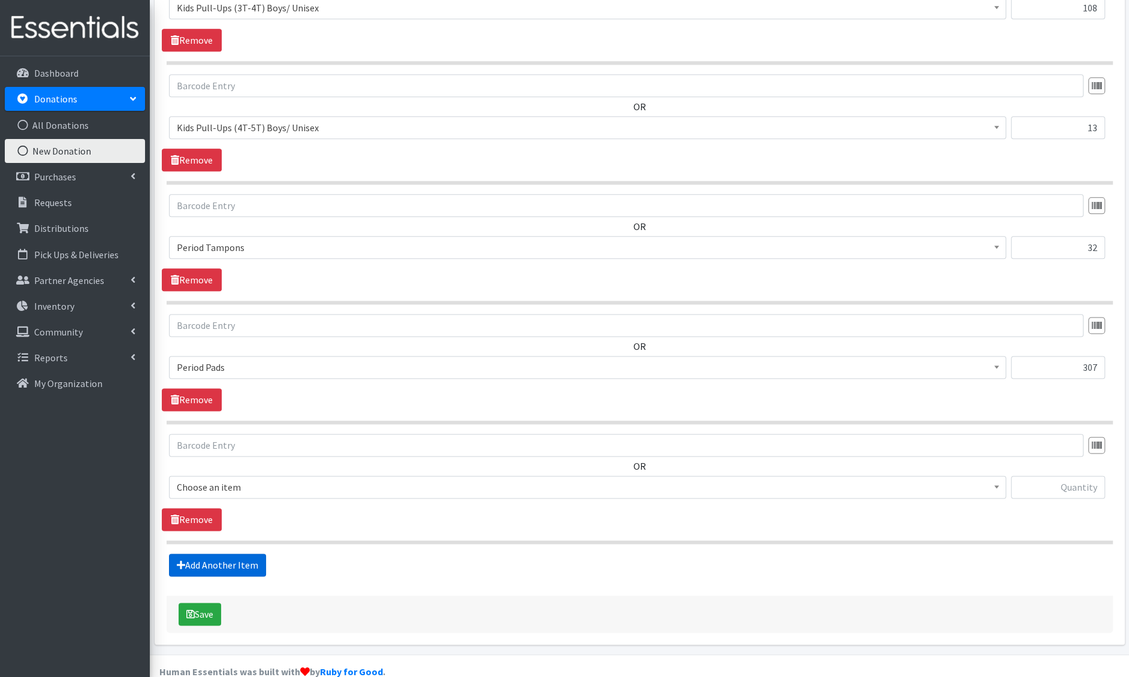
scroll to position [1405, 0]
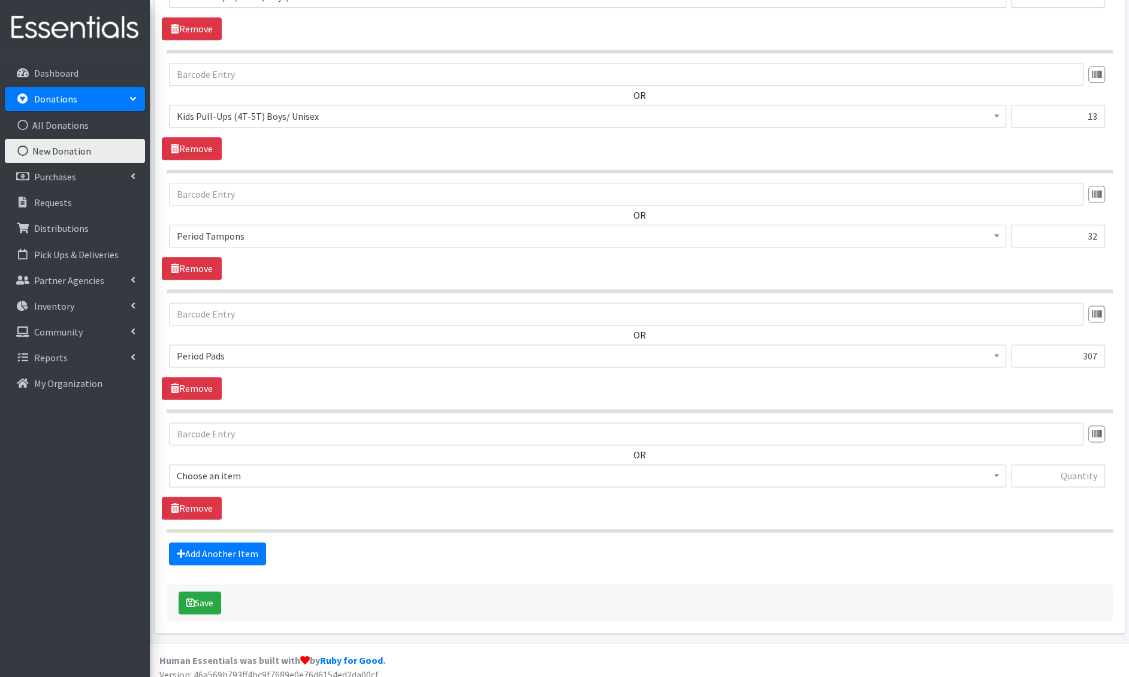
click at [225, 468] on span "Choose an item" at bounding box center [588, 476] width 822 height 17
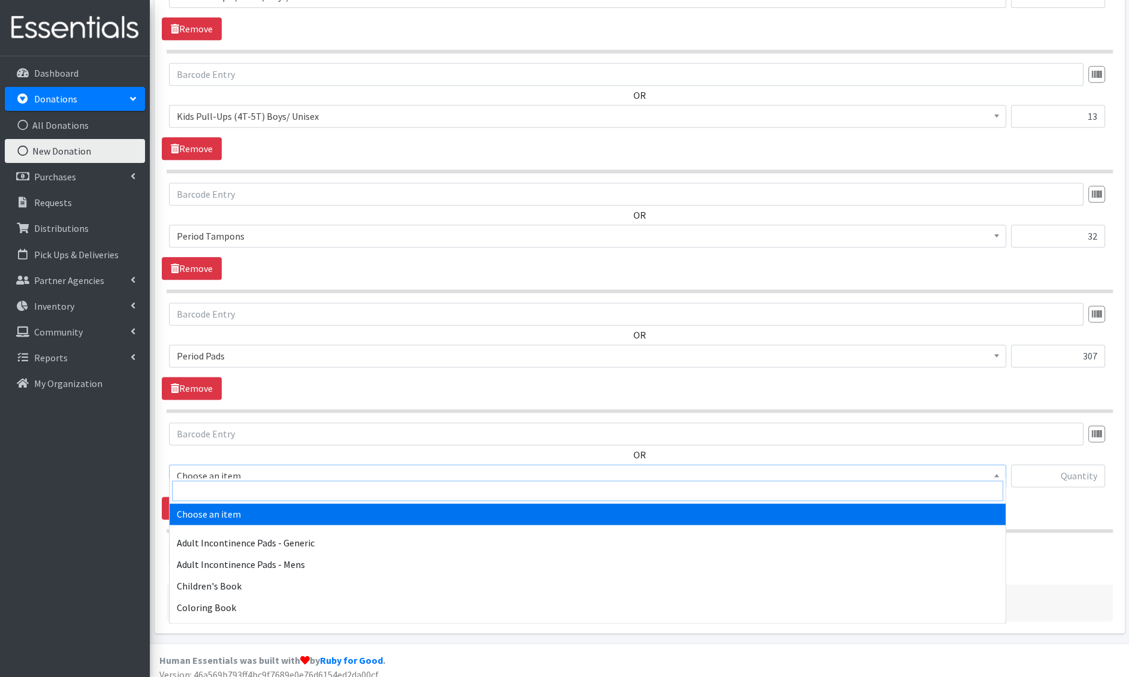
click at [224, 492] on input "search" at bounding box center [587, 491] width 831 height 20
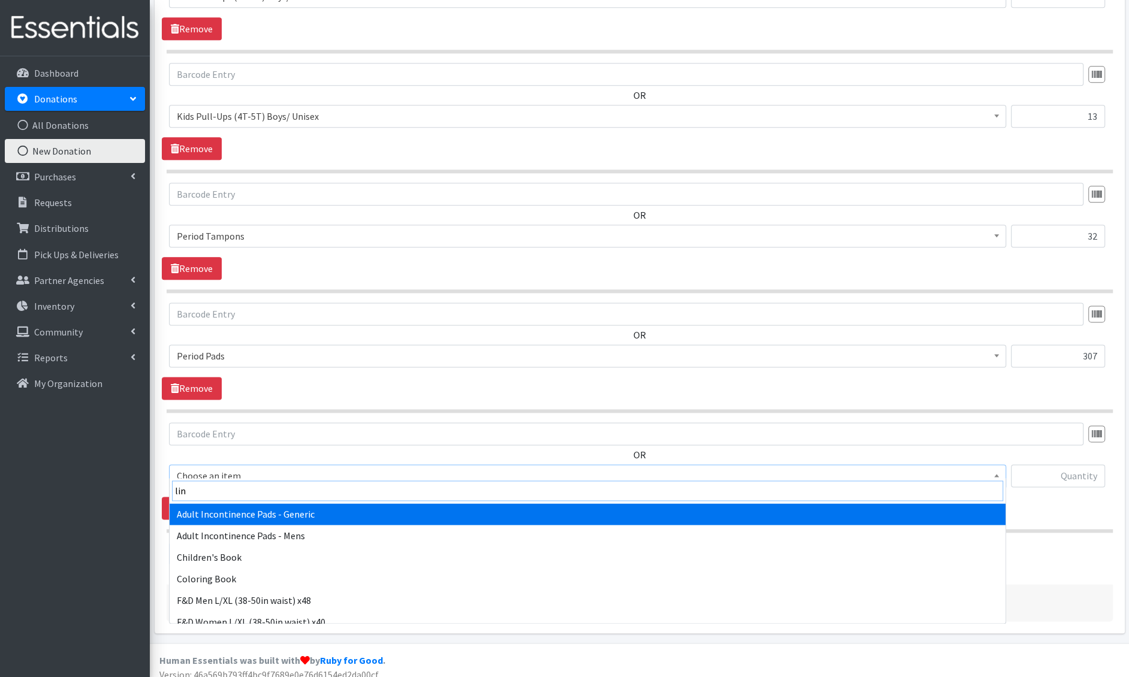
type input "line"
select select "1405"
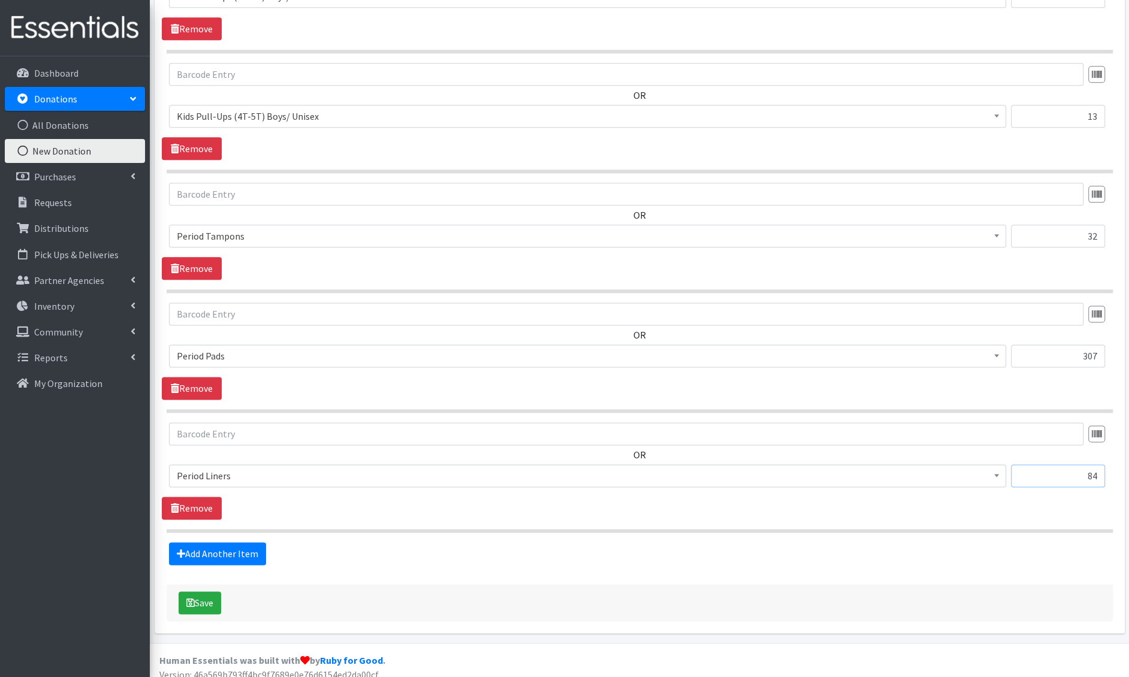
type input "84"
click at [214, 584] on div "Save" at bounding box center [640, 602] width 947 height 37
click at [211, 592] on button "Save" at bounding box center [200, 603] width 43 height 23
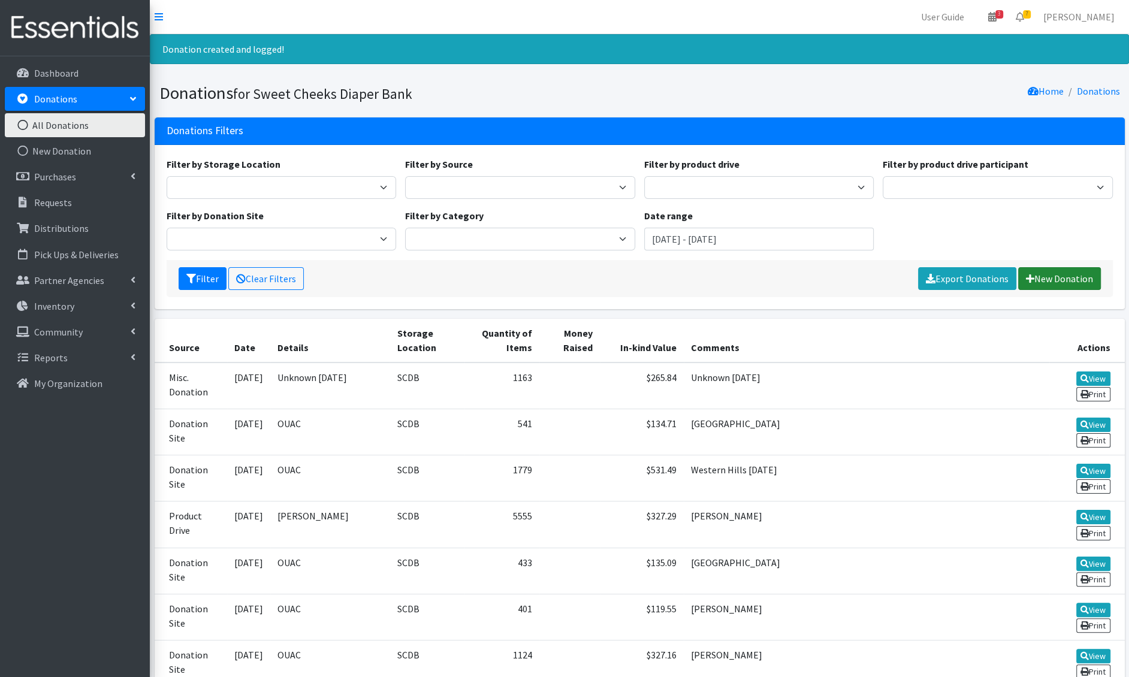
click at [1057, 281] on link "New Donation" at bounding box center [1060, 278] width 83 height 23
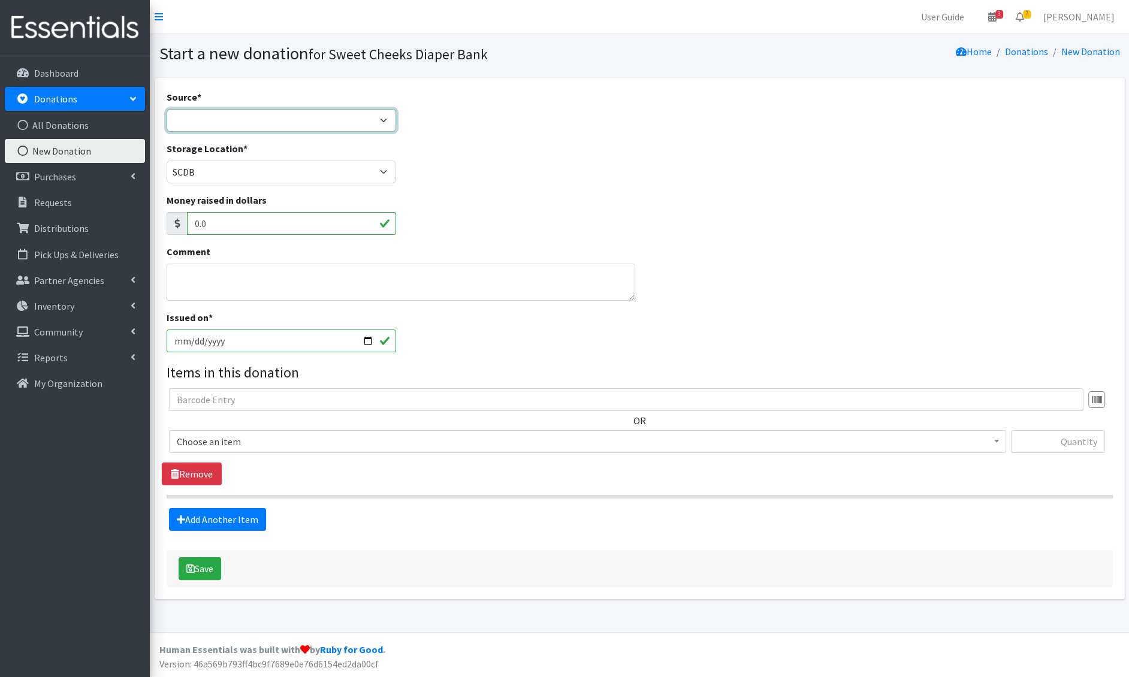
click at [321, 119] on select "Product Drive Manufacturer Donation Site Misc. Donation" at bounding box center [282, 120] width 230 height 23
select select "Misc. Donation"
click at [167, 109] on select "Product Drive Manufacturer Donation Site Misc. Donation" at bounding box center [282, 120] width 230 height 23
click at [240, 278] on textarea "Comment" at bounding box center [401, 282] width 469 height 37
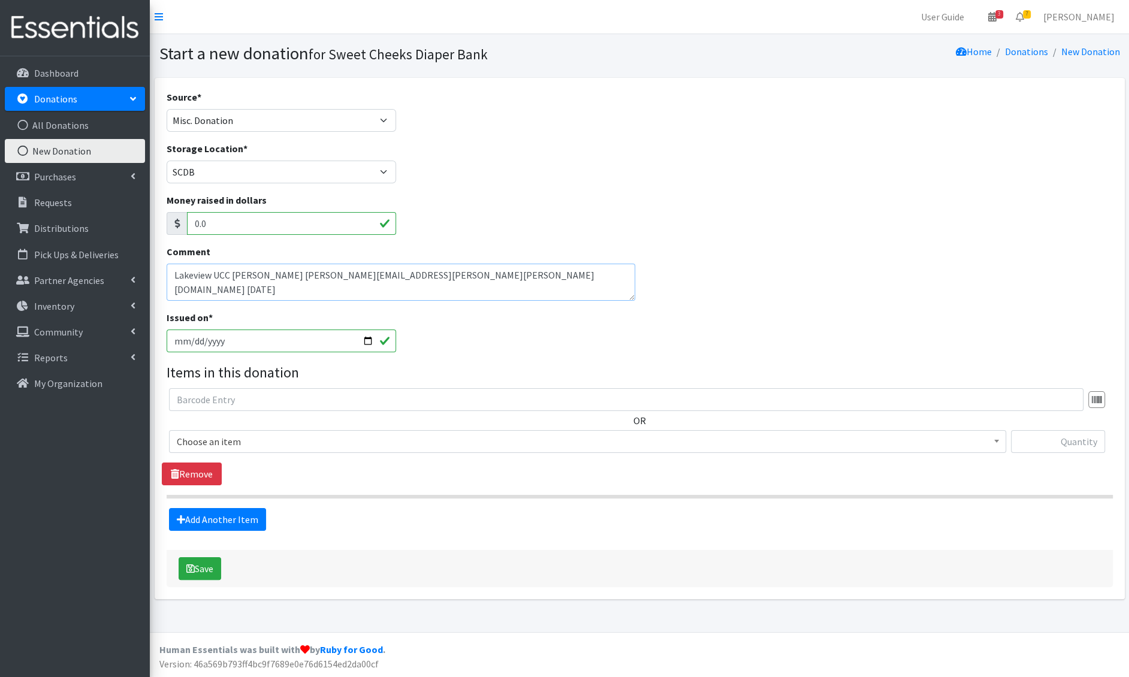
type textarea "Lakeview UCC [PERSON_NAME] [PERSON_NAME][EMAIL_ADDRESS][PERSON_NAME][PERSON_NAM…"
click at [236, 444] on span "Choose an item" at bounding box center [588, 441] width 822 height 17
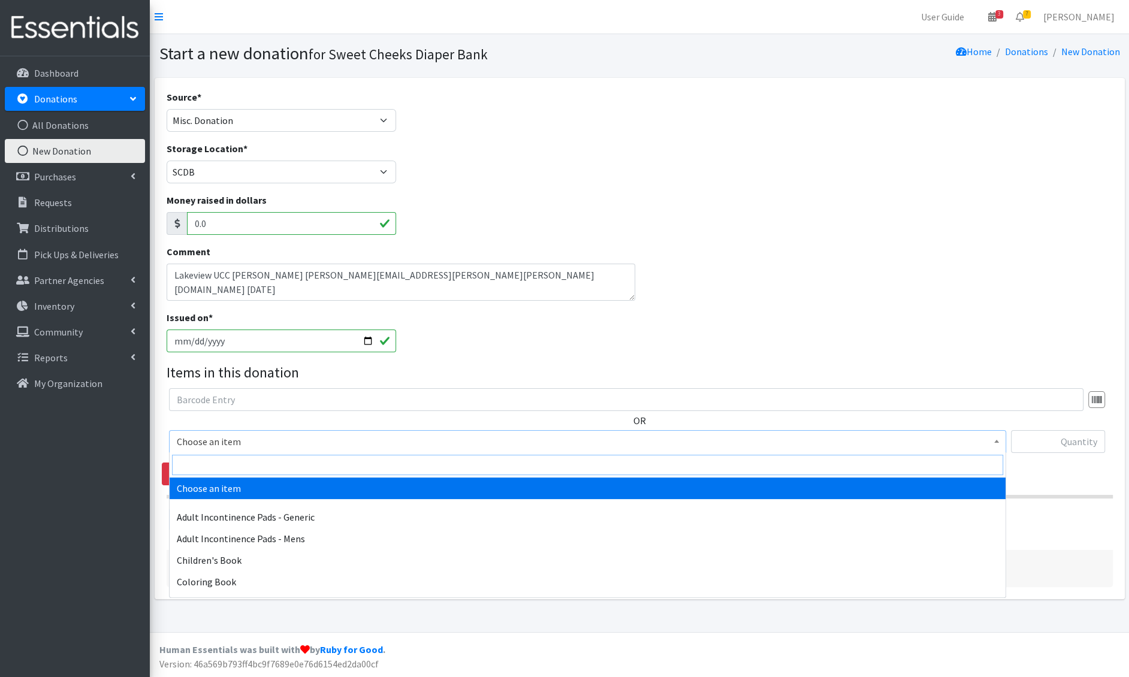
click at [233, 457] on input "search" at bounding box center [587, 465] width 831 height 20
type input "e 4"
select select "1213"
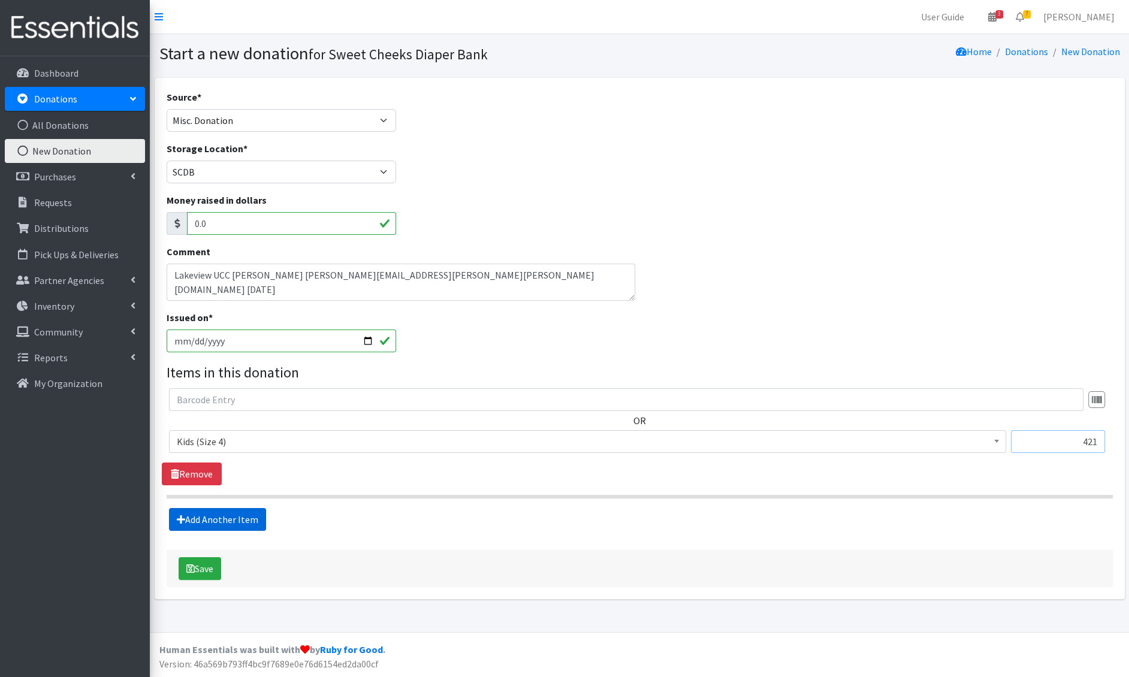
type input "421"
click at [193, 522] on link "Add Another Item" at bounding box center [217, 519] width 97 height 23
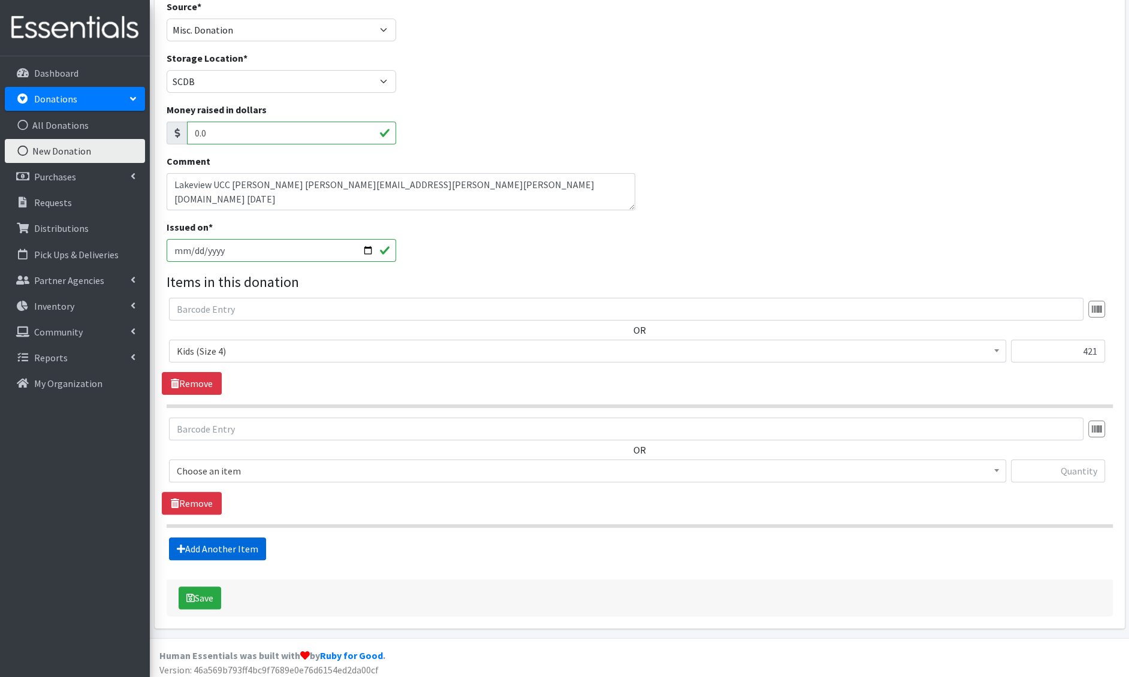
scroll to position [93, 0]
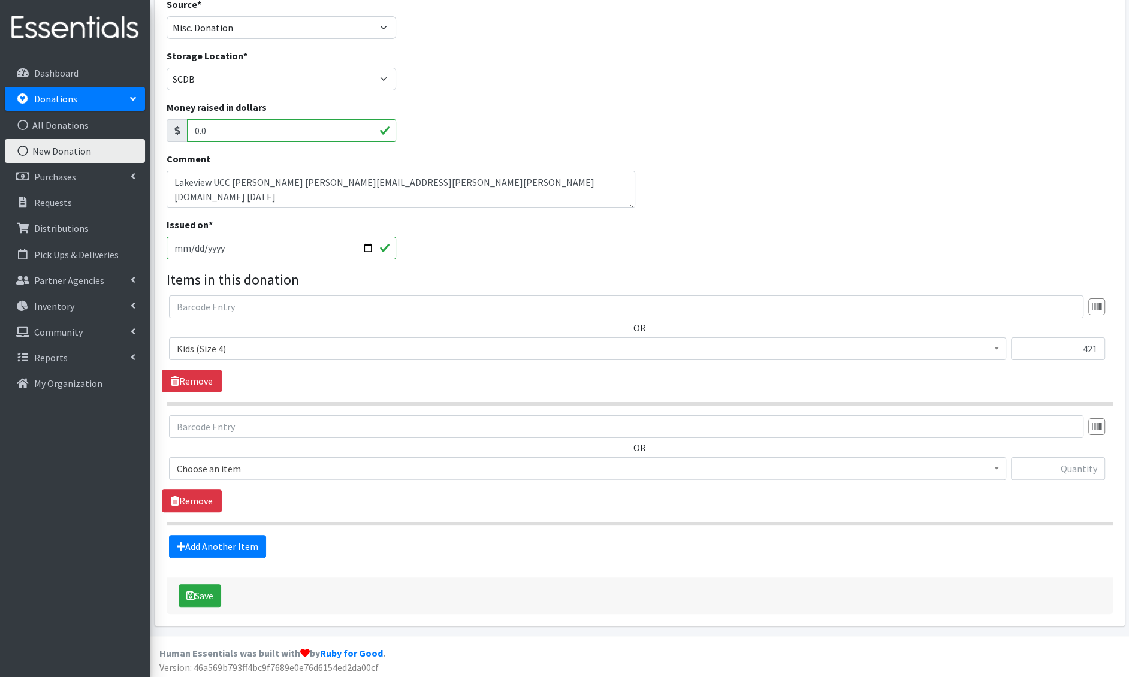
click at [227, 465] on span "Choose an item" at bounding box center [588, 468] width 822 height 17
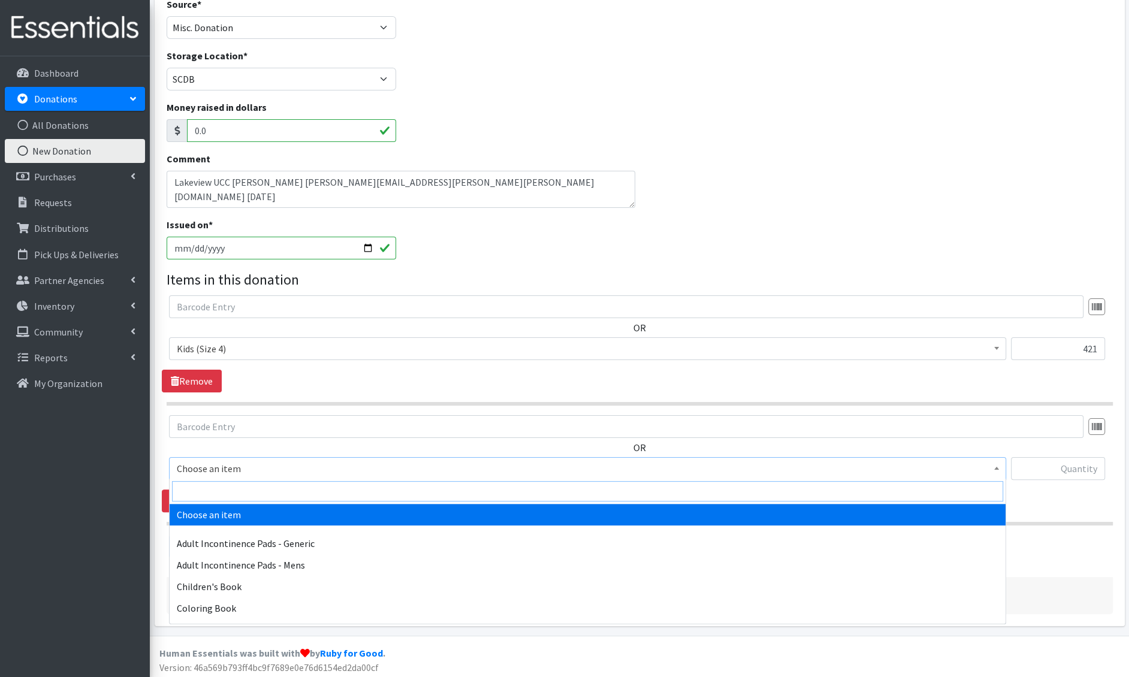
click at [231, 487] on input "search" at bounding box center [587, 491] width 831 height 20
type input "e 5"
select select "1214"
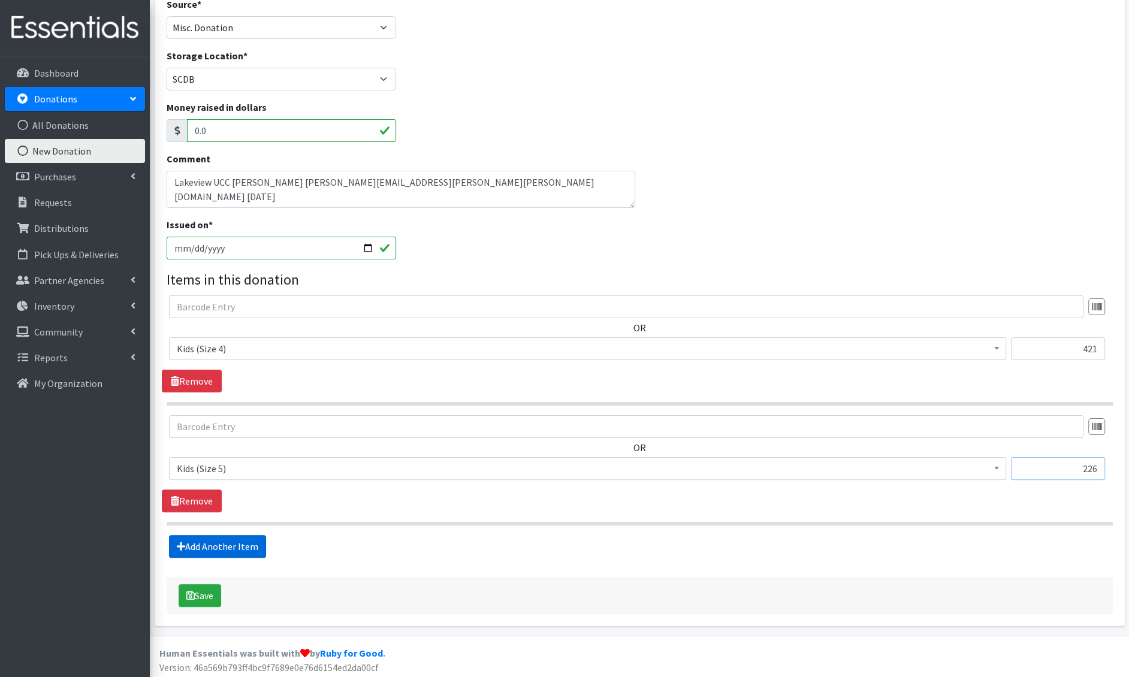
type input "226"
click at [208, 541] on link "Add Another Item" at bounding box center [217, 546] width 97 height 23
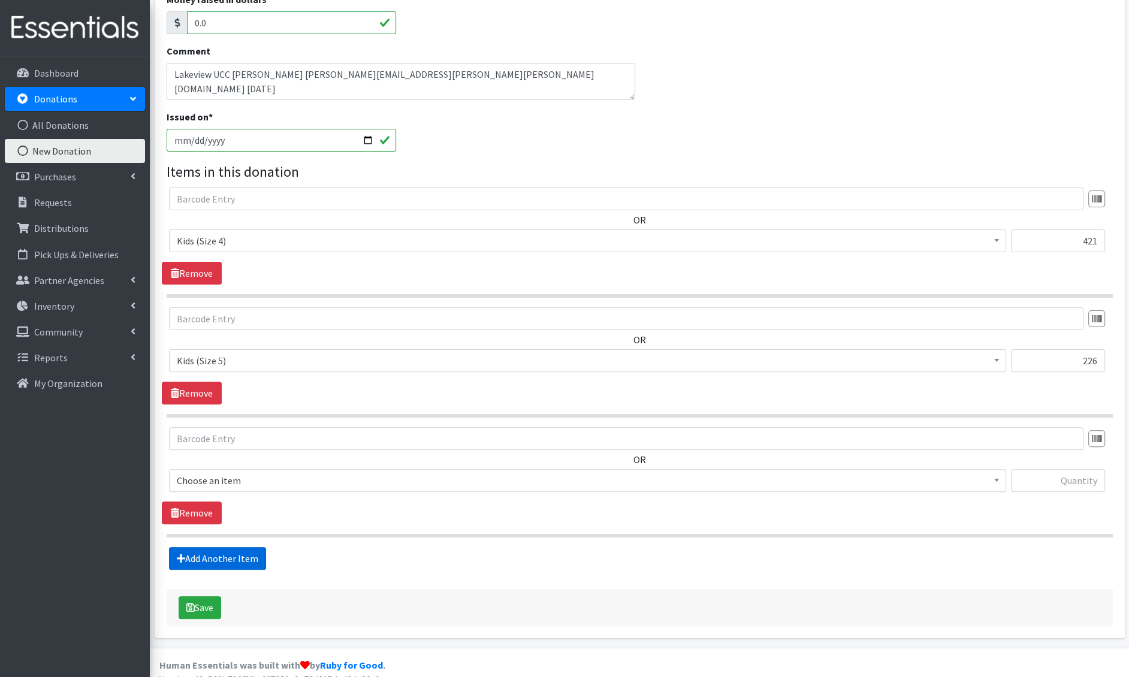
scroll to position [212, 0]
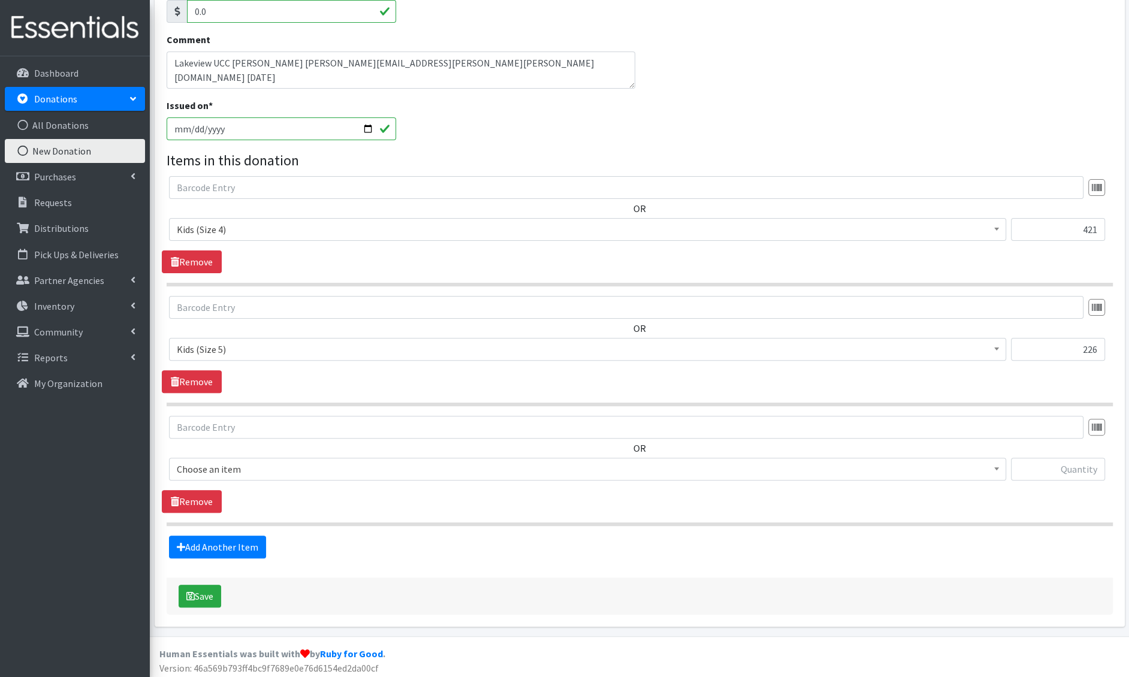
click at [239, 474] on span "Choose an item" at bounding box center [588, 469] width 822 height 17
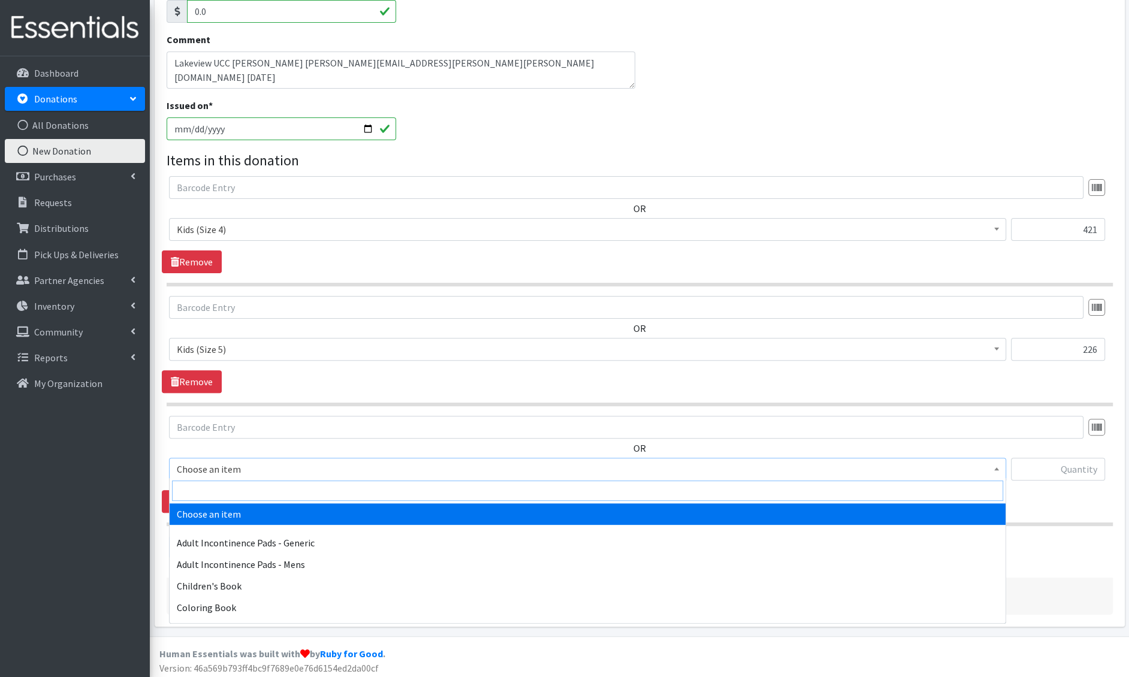
click at [239, 495] on input "search" at bounding box center [587, 491] width 831 height 20
type input "e 6"
select select "1216"
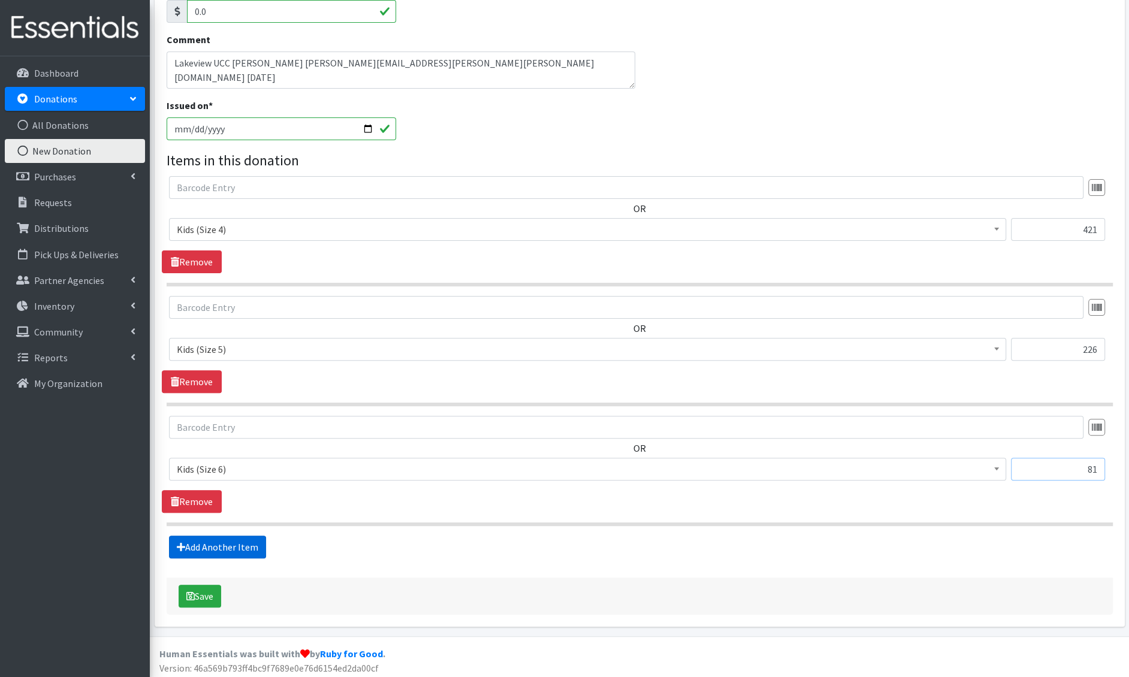
type input "81"
click at [213, 543] on link "Add Another Item" at bounding box center [217, 547] width 97 height 23
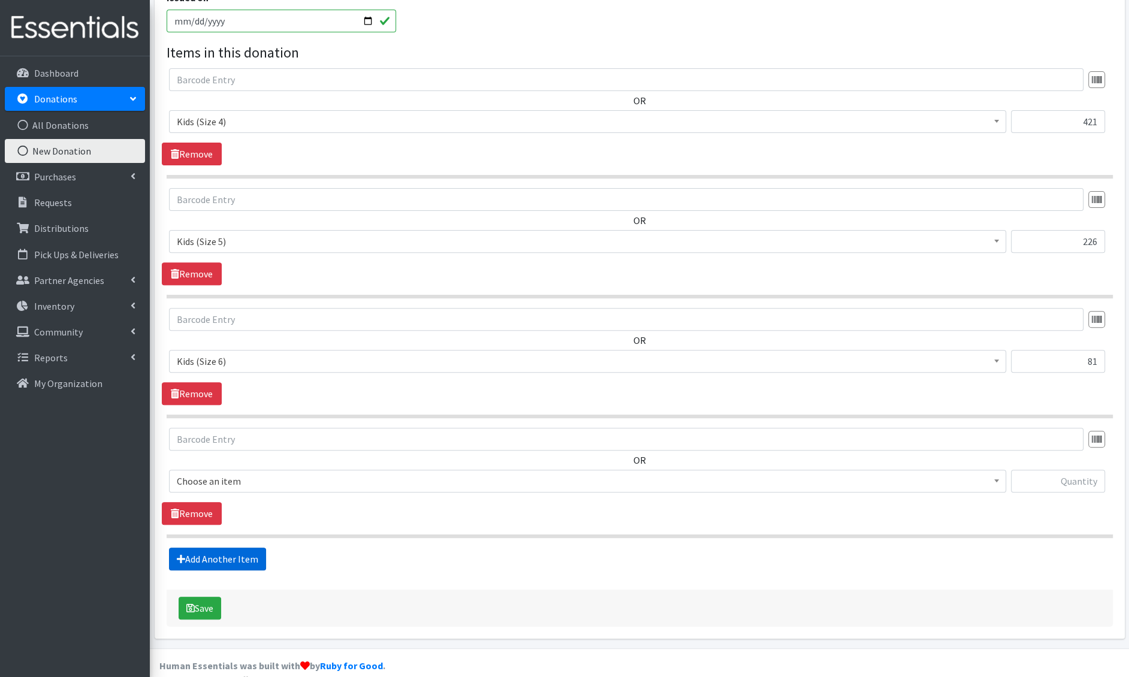
scroll to position [332, 0]
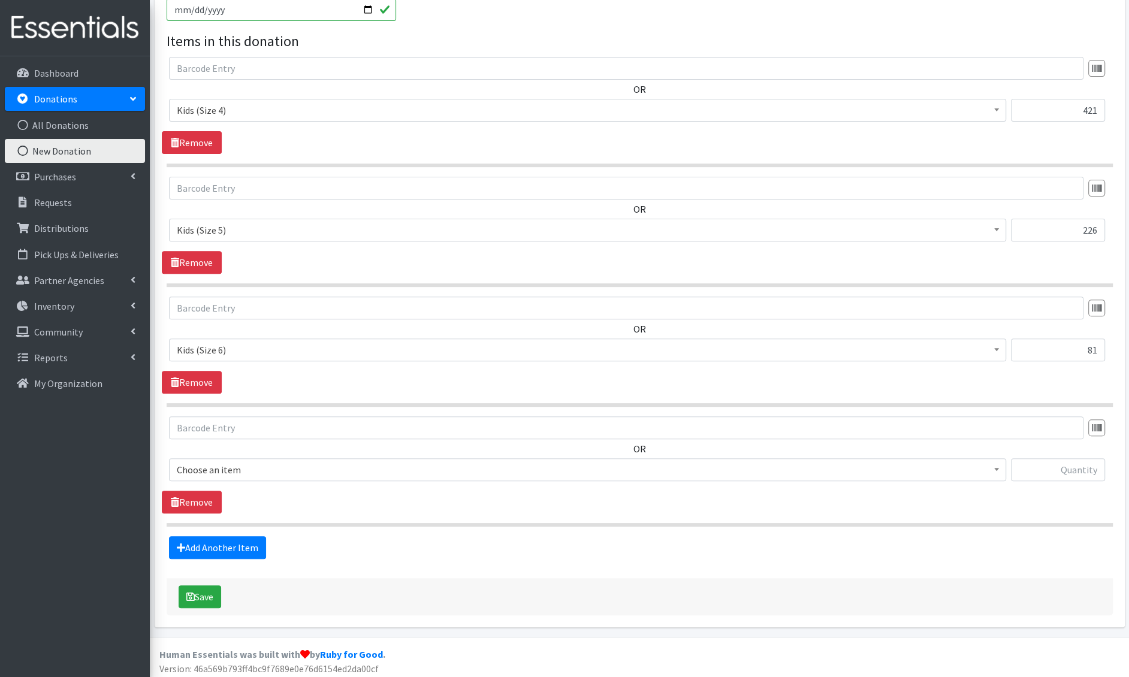
click at [227, 468] on span "Choose an item" at bounding box center [588, 470] width 822 height 17
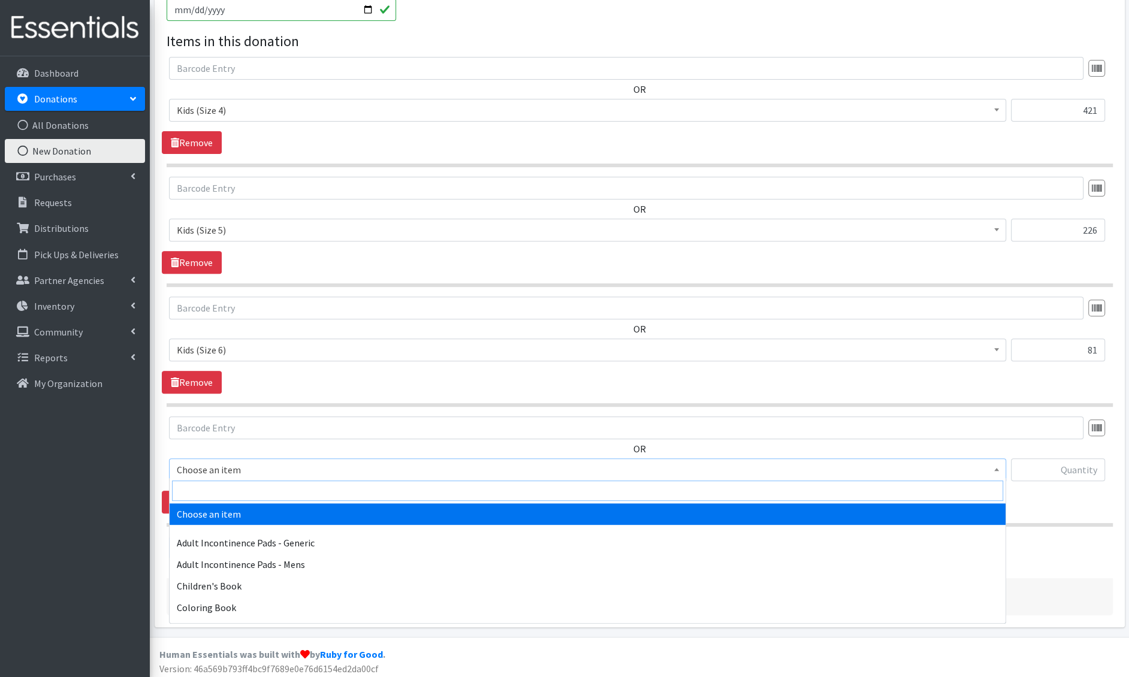
click at [220, 494] on input "search" at bounding box center [587, 491] width 831 height 20
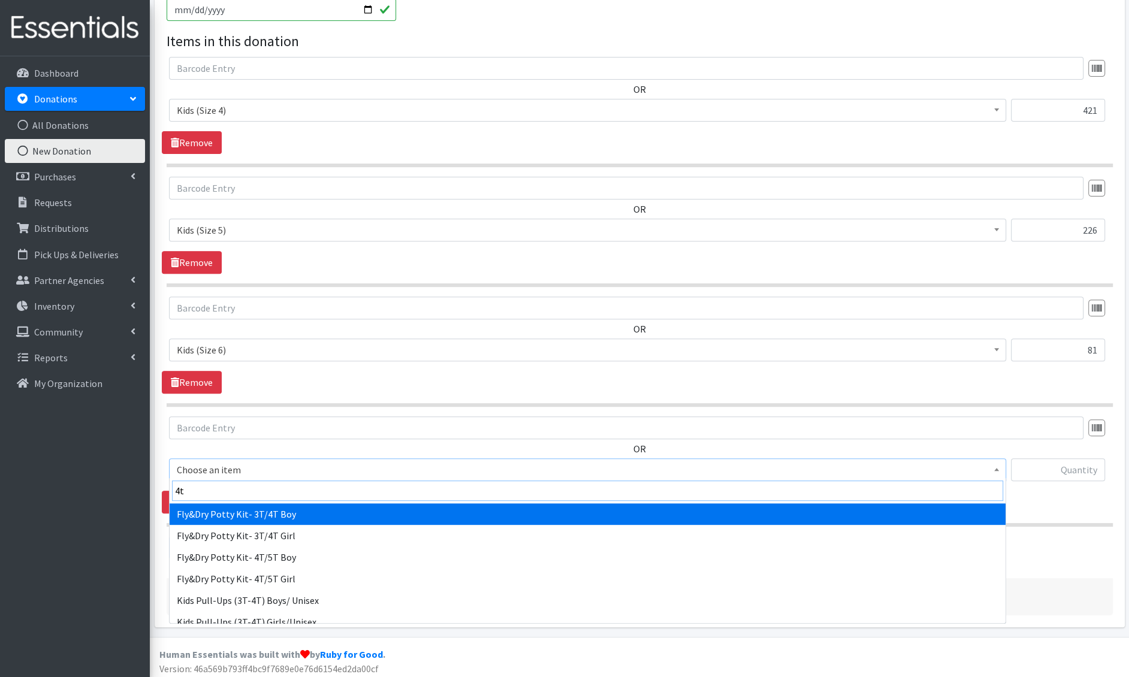
type input "4t-"
select select "1412"
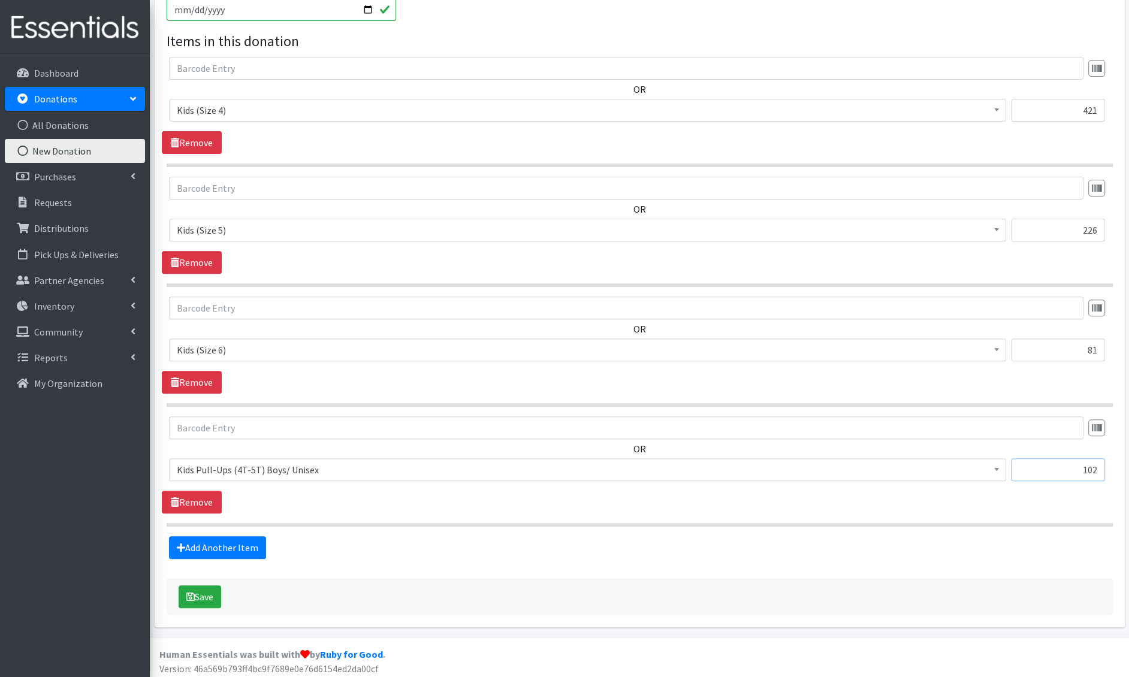
type input "102"
click at [197, 531] on fieldset "Items in this donation OR Choose an item Adult Incontinence Pads - Generic Adul…" at bounding box center [640, 295] width 947 height 529
click at [198, 537] on link "Add Another Item" at bounding box center [217, 548] width 97 height 23
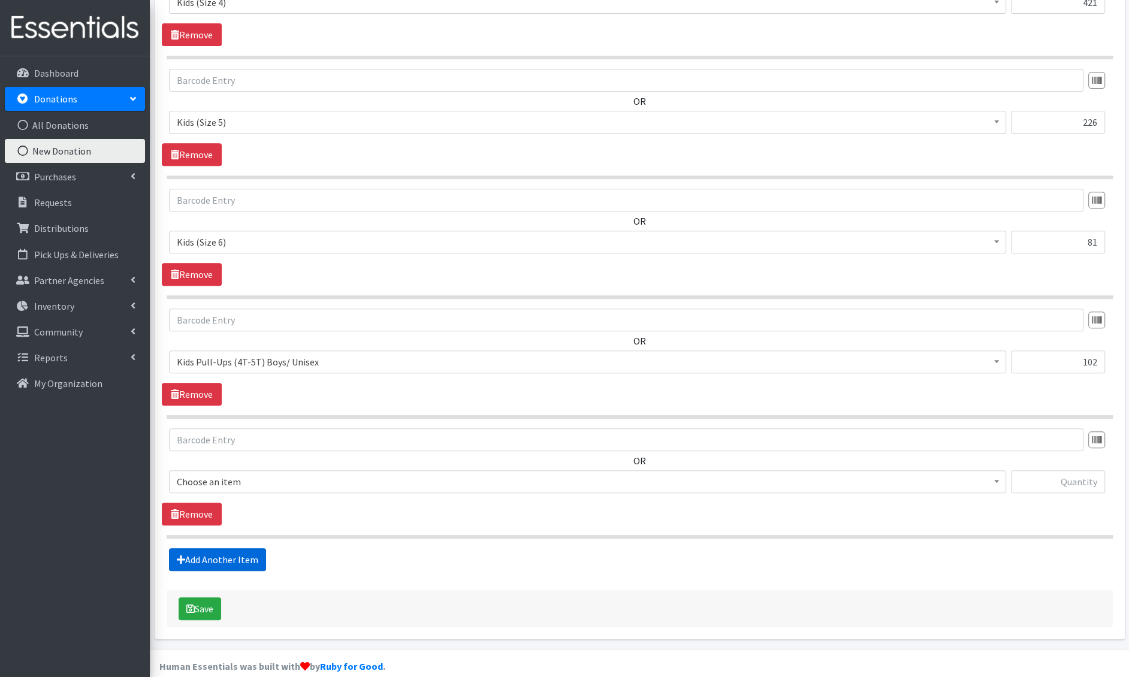
scroll to position [451, 0]
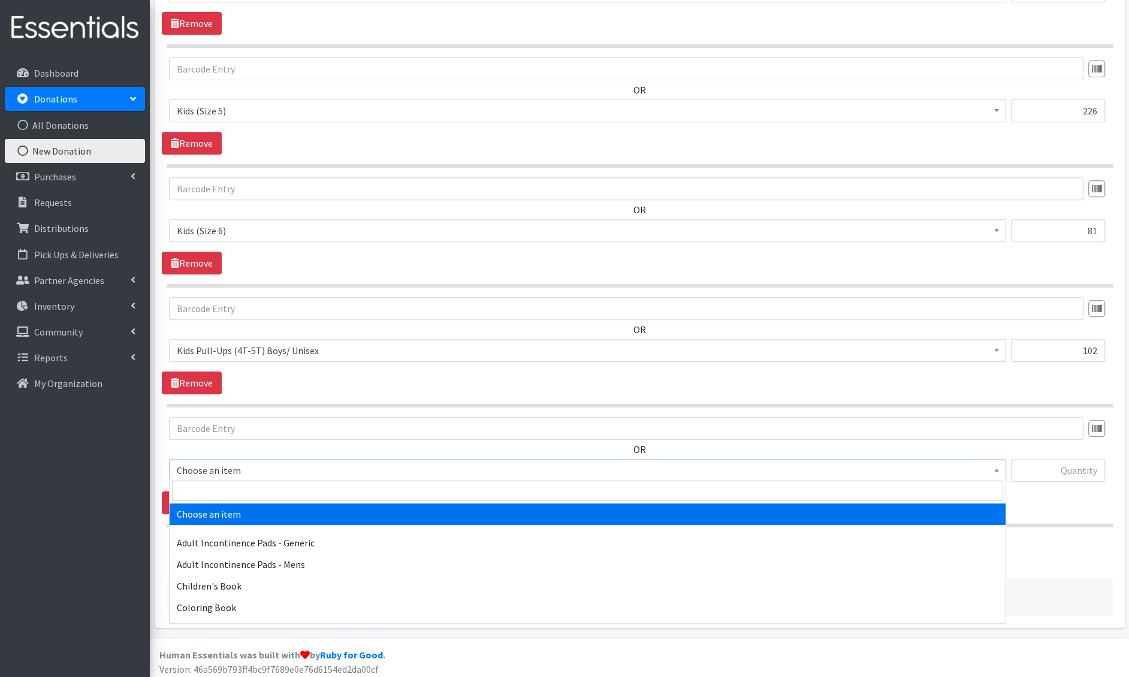
click at [246, 468] on span "Choose an item" at bounding box center [588, 470] width 822 height 17
click at [245, 486] on input "search" at bounding box center [587, 491] width 831 height 20
type input "wipes"
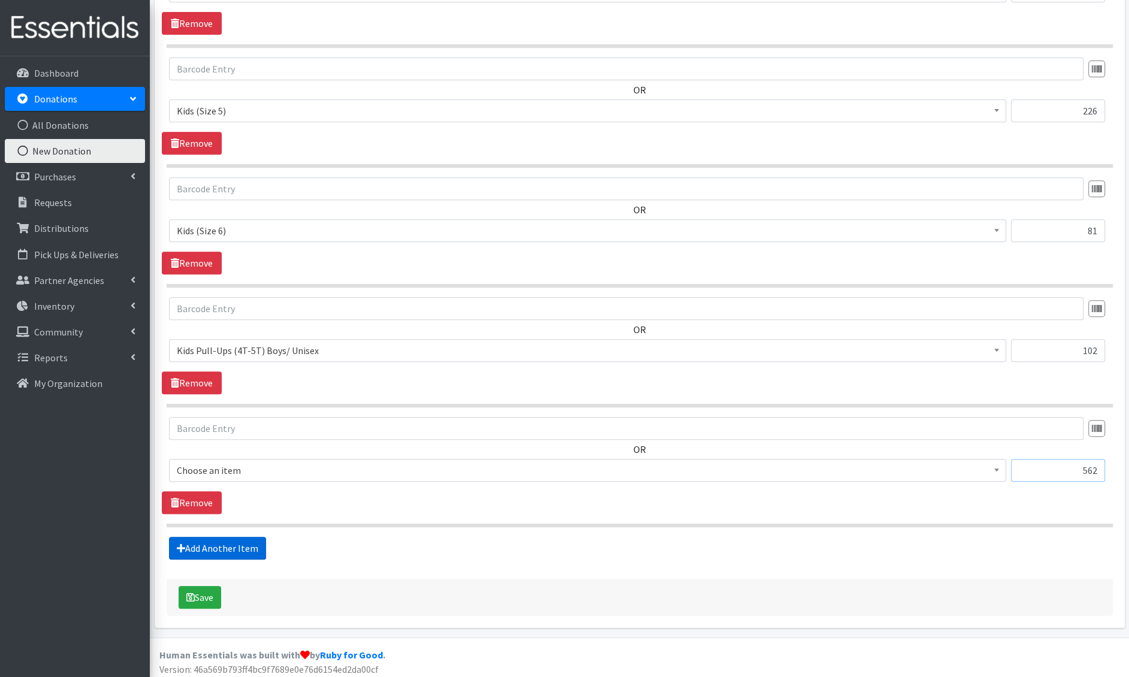
type input "562"
click at [201, 542] on link "Add Another Item" at bounding box center [217, 548] width 97 height 23
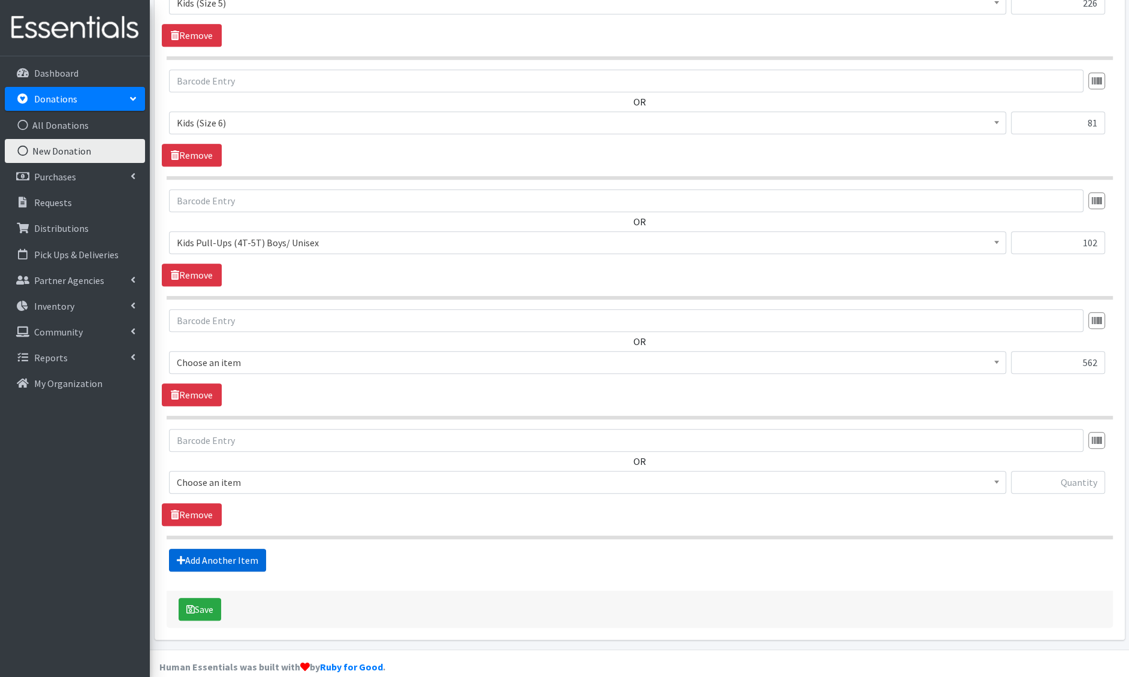
scroll to position [570, 0]
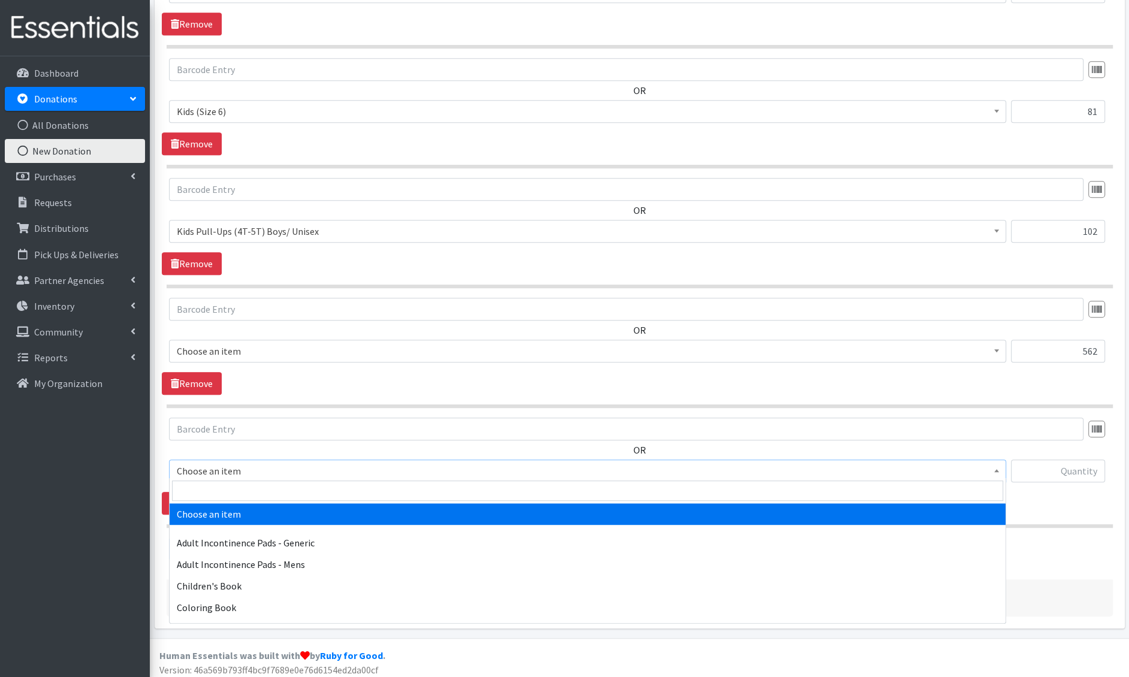
click at [236, 465] on span "Choose an item" at bounding box center [588, 471] width 822 height 17
click at [225, 486] on input "search" at bounding box center [587, 491] width 831 height 20
type input "tampon"
select select "1406"
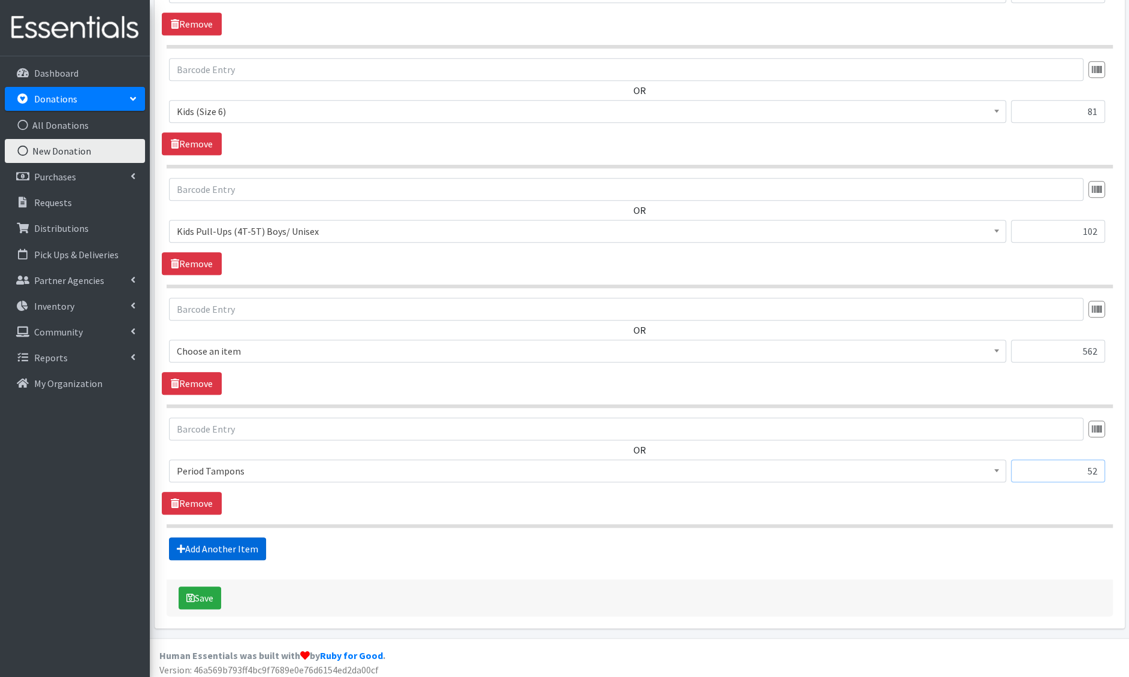
type input "52"
click at [192, 546] on link "Add Another Item" at bounding box center [217, 549] width 97 height 23
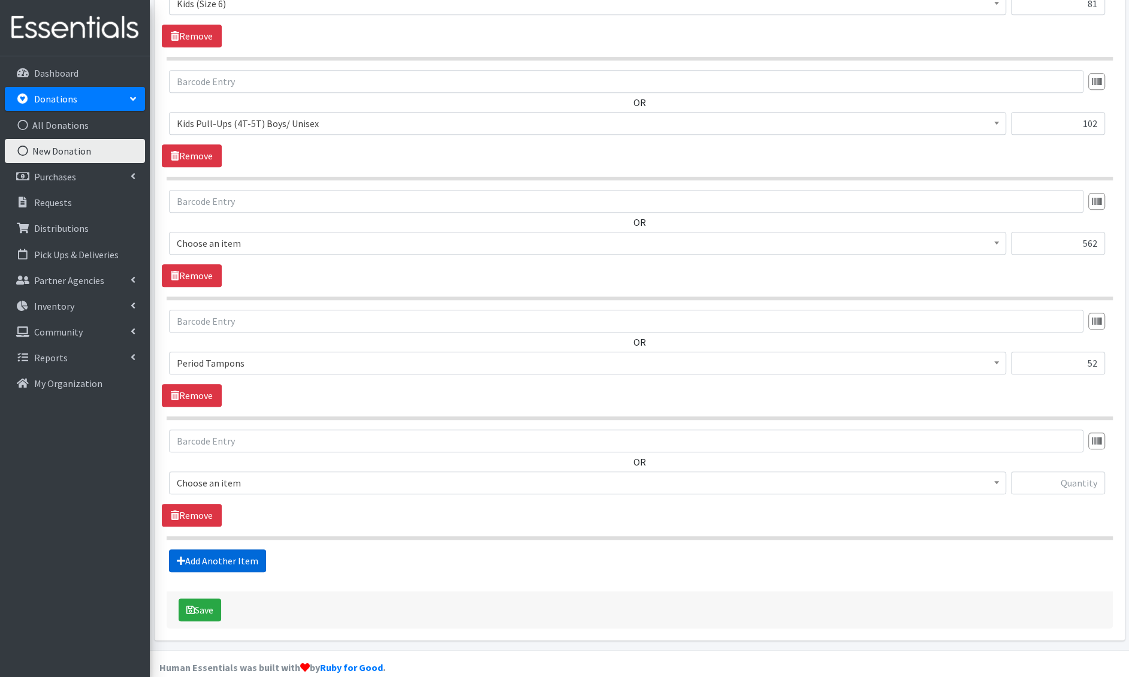
scroll to position [689, 0]
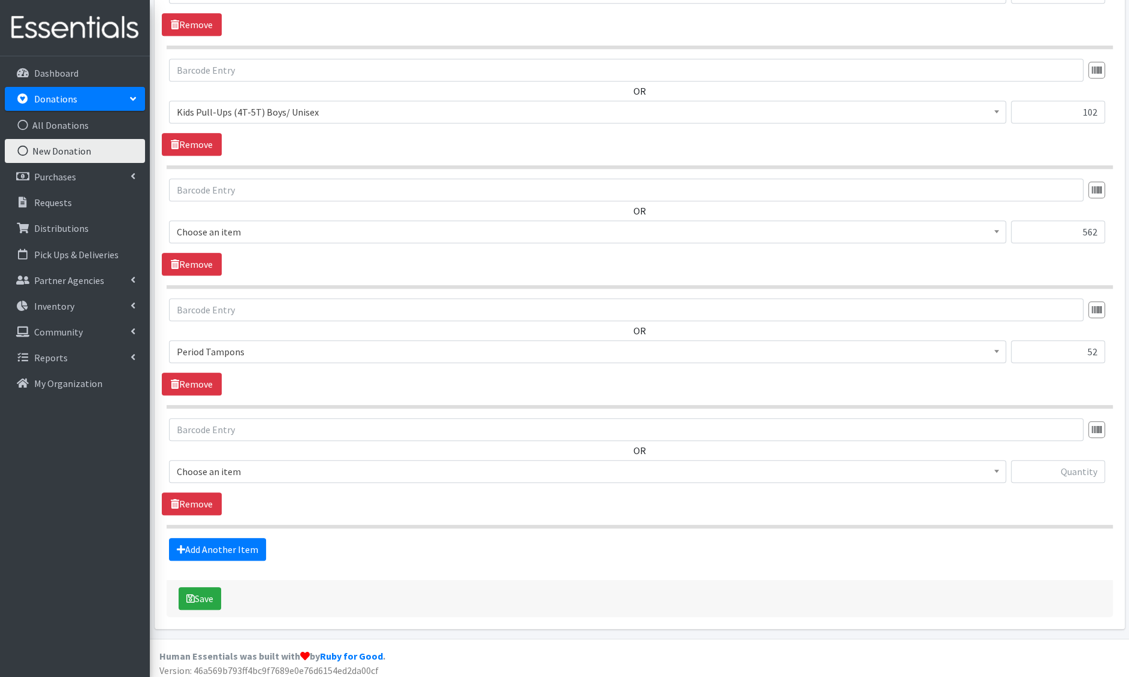
click at [227, 471] on span "Choose an item" at bounding box center [588, 471] width 822 height 17
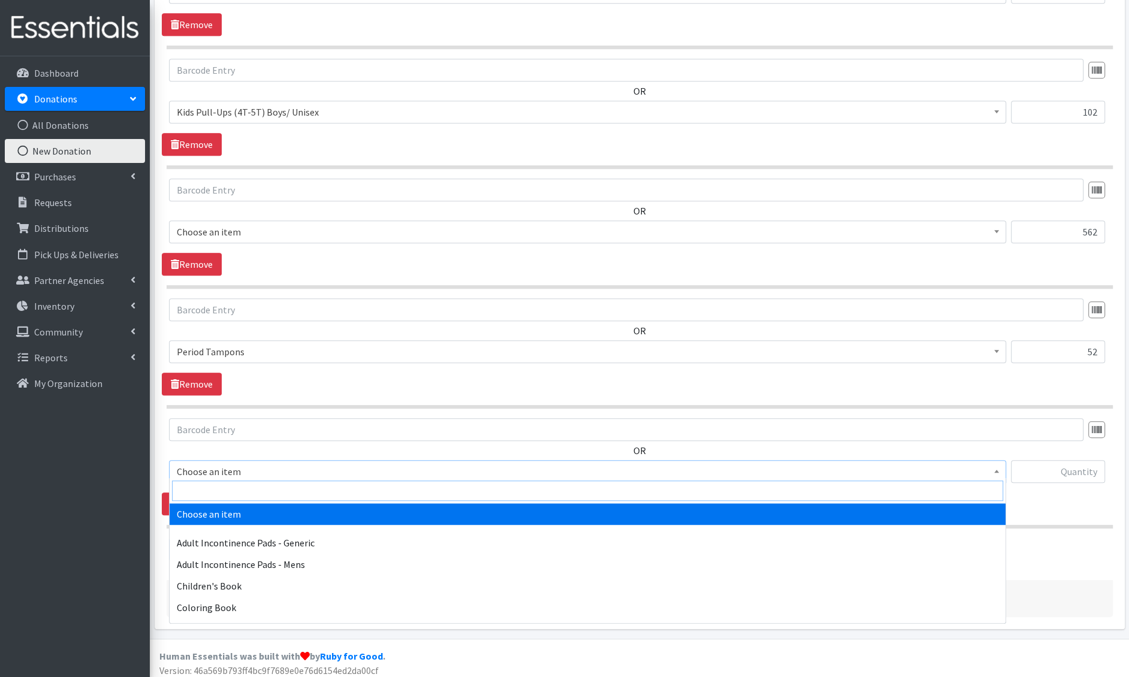
click at [224, 481] on input "search" at bounding box center [587, 491] width 831 height 20
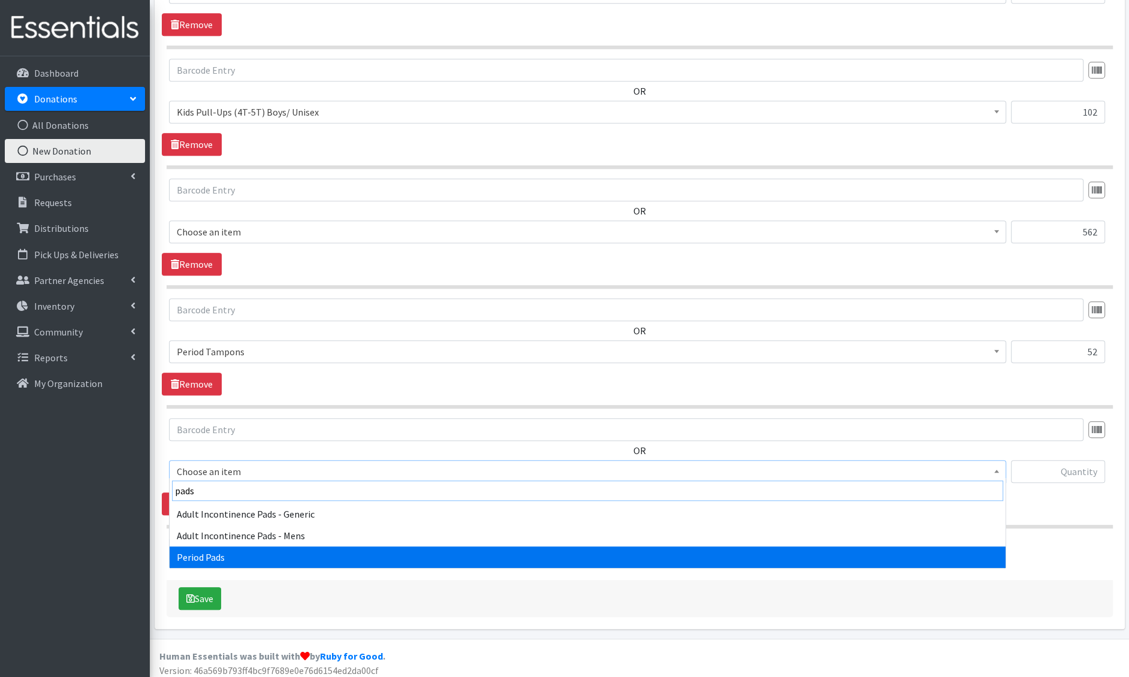
type input "pads"
select select "1402"
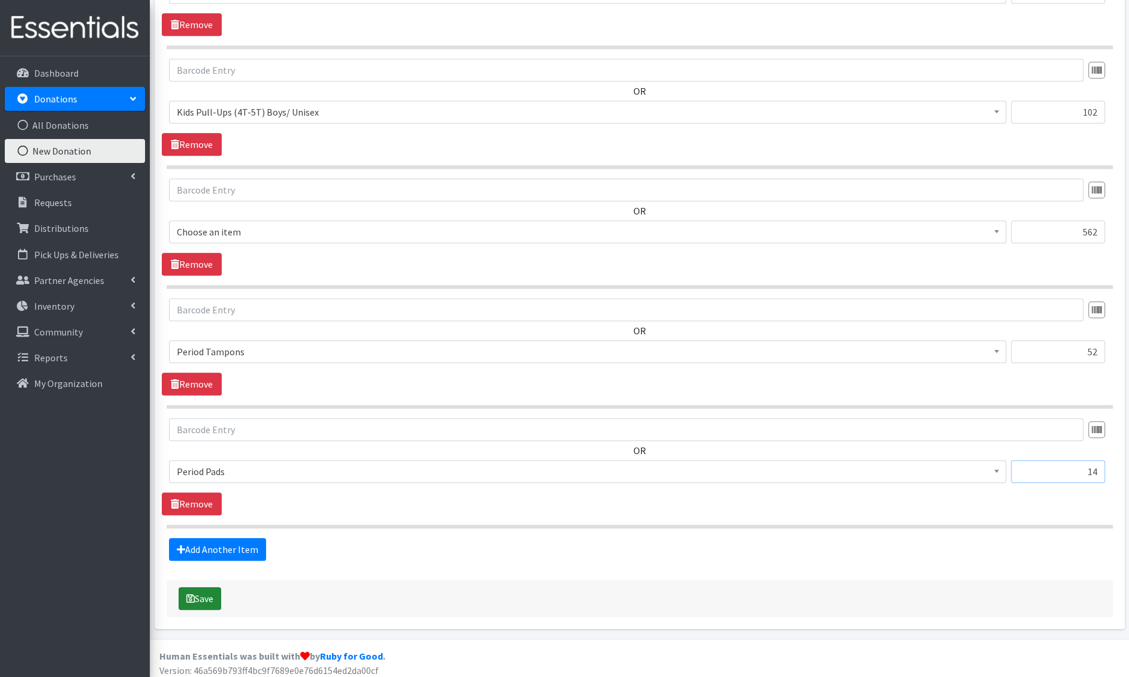
type input "14"
click at [220, 597] on button "Save" at bounding box center [200, 598] width 43 height 23
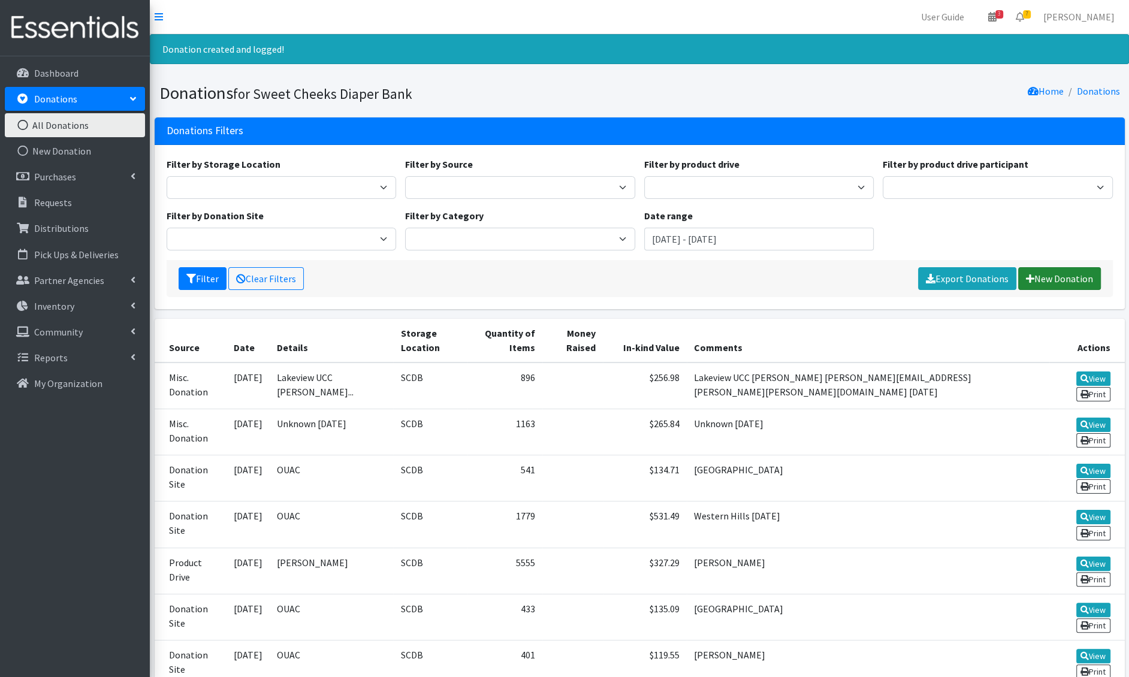
click at [1039, 269] on link "New Donation" at bounding box center [1060, 278] width 83 height 23
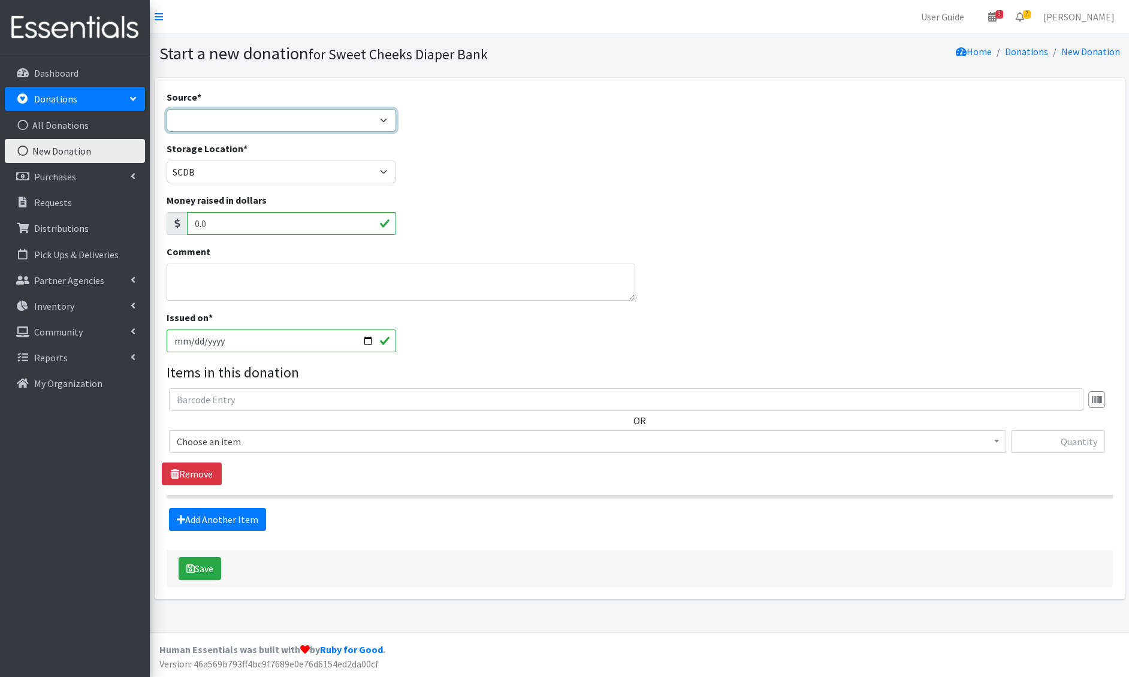
click at [276, 128] on select "Product Drive Manufacturer Donation Site Misc. Donation" at bounding box center [282, 120] width 230 height 23
select select "Donation Site"
click at [167, 109] on select "Product Drive Manufacturer Donation Site Misc. Donation" at bounding box center [282, 120] width 230 height 23
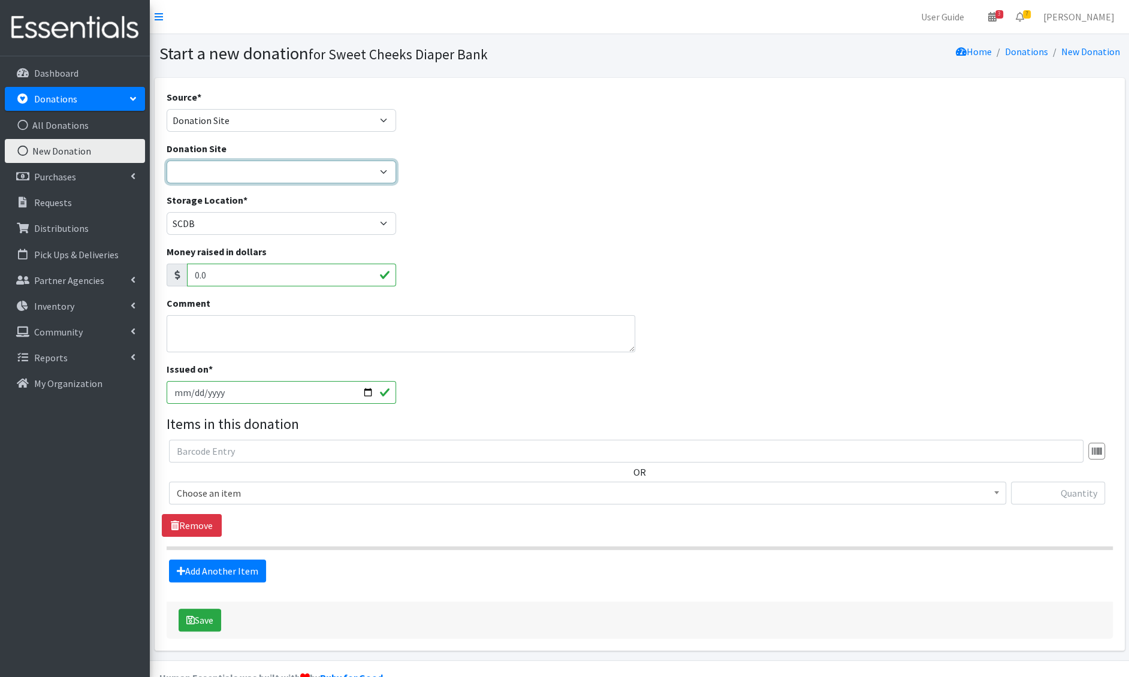
click at [238, 175] on select "Barre 3 [GEOGRAPHIC_DATA] Cincinnati Recycling and Reuse Hub Climb Cincy Clothe…" at bounding box center [282, 172] width 230 height 23
select select "38"
click at [167, 161] on select "Barre 3 [GEOGRAPHIC_DATA] Cincinnati Recycling and Reuse Hub Climb Cincy Clothe…" at bounding box center [282, 172] width 230 height 23
click at [216, 316] on textarea "Comment" at bounding box center [401, 333] width 469 height 37
type textarea "[GEOGRAPHIC_DATA] [DATE]"
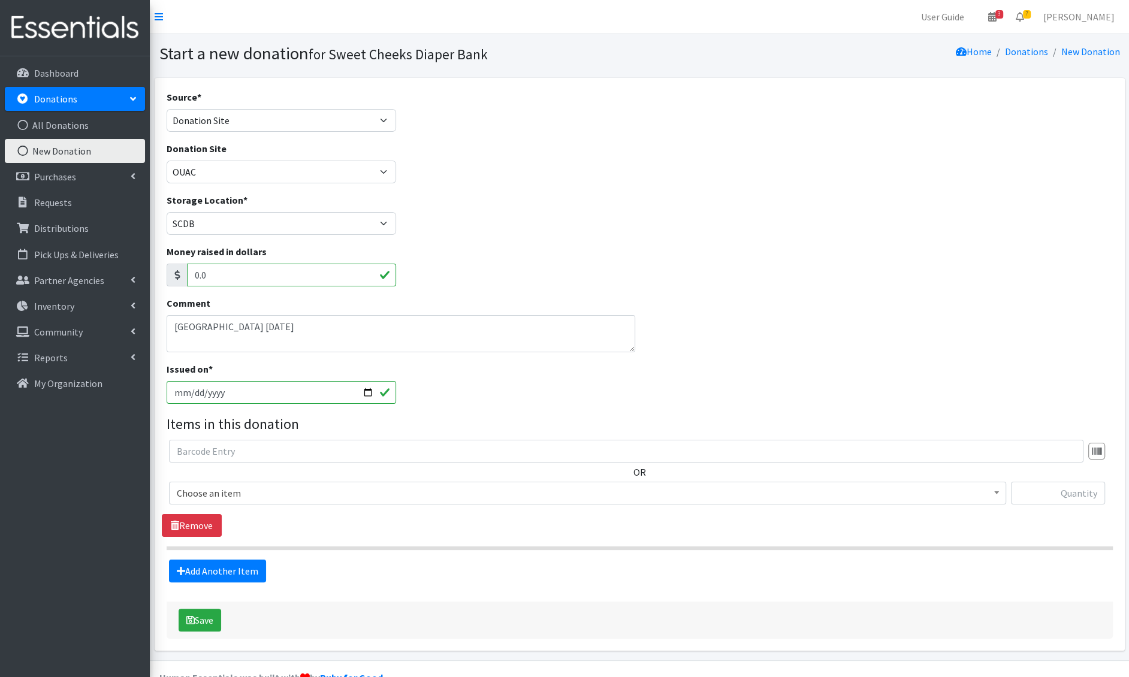
click at [216, 487] on span "Choose an item" at bounding box center [588, 493] width 822 height 17
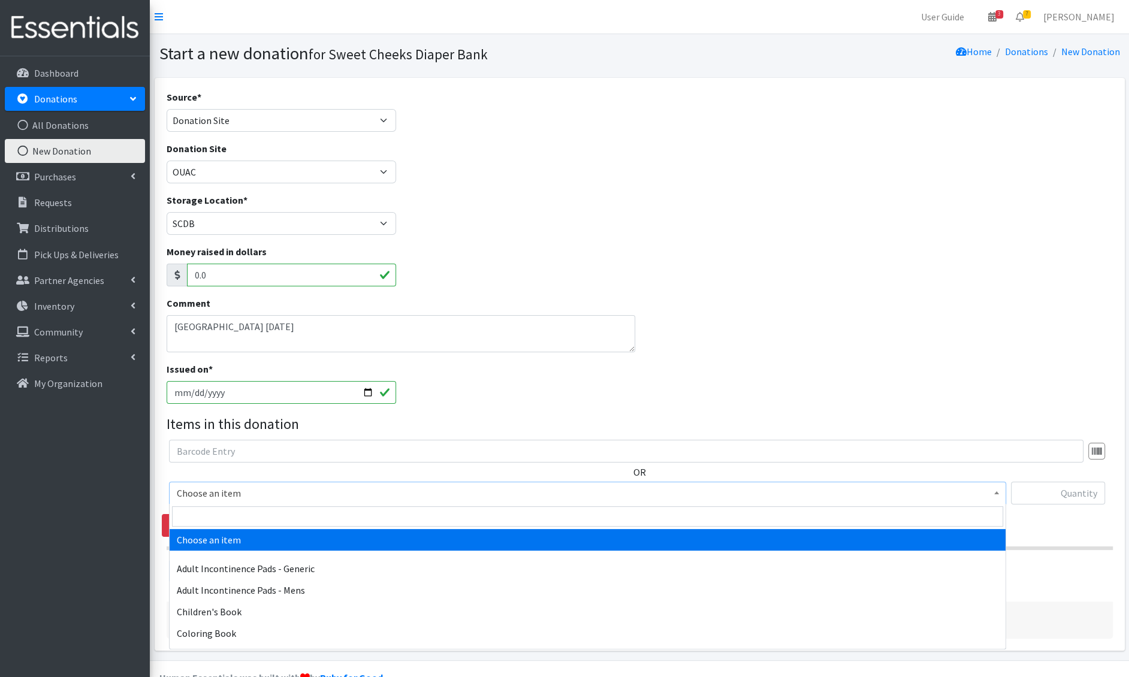
click at [207, 505] on span at bounding box center [588, 516] width 836 height 25
click at [209, 516] on input "search" at bounding box center [587, 517] width 831 height 20
type input "newb"
select select "1222"
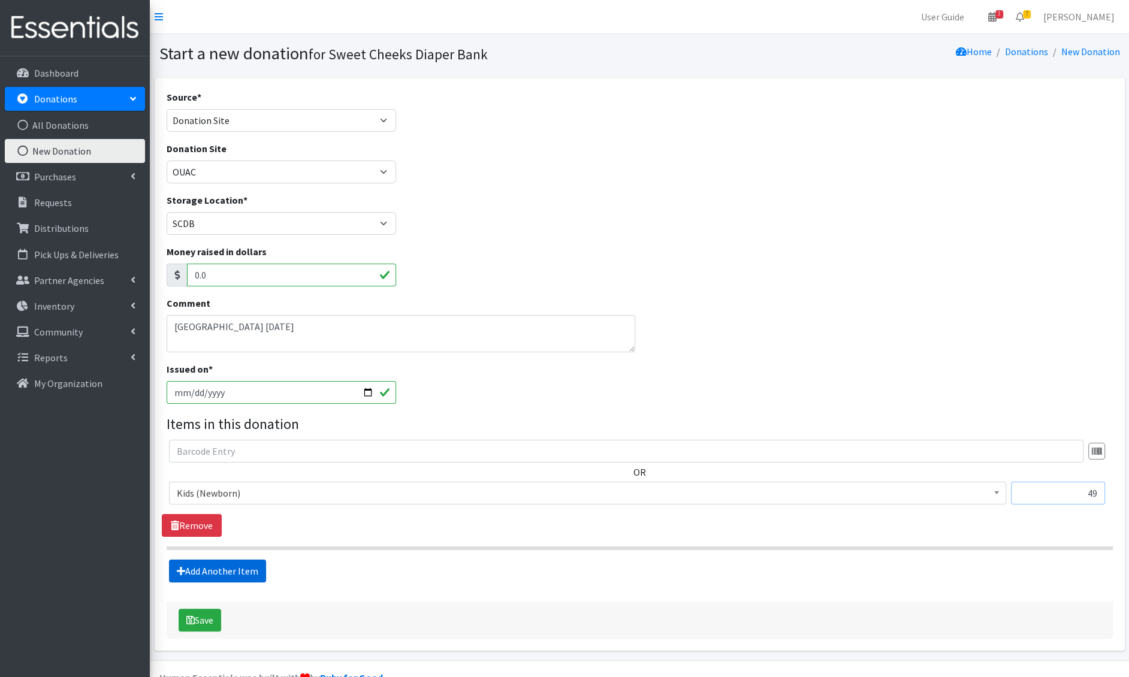
type input "49"
click at [192, 576] on link "Add Another Item" at bounding box center [217, 571] width 97 height 23
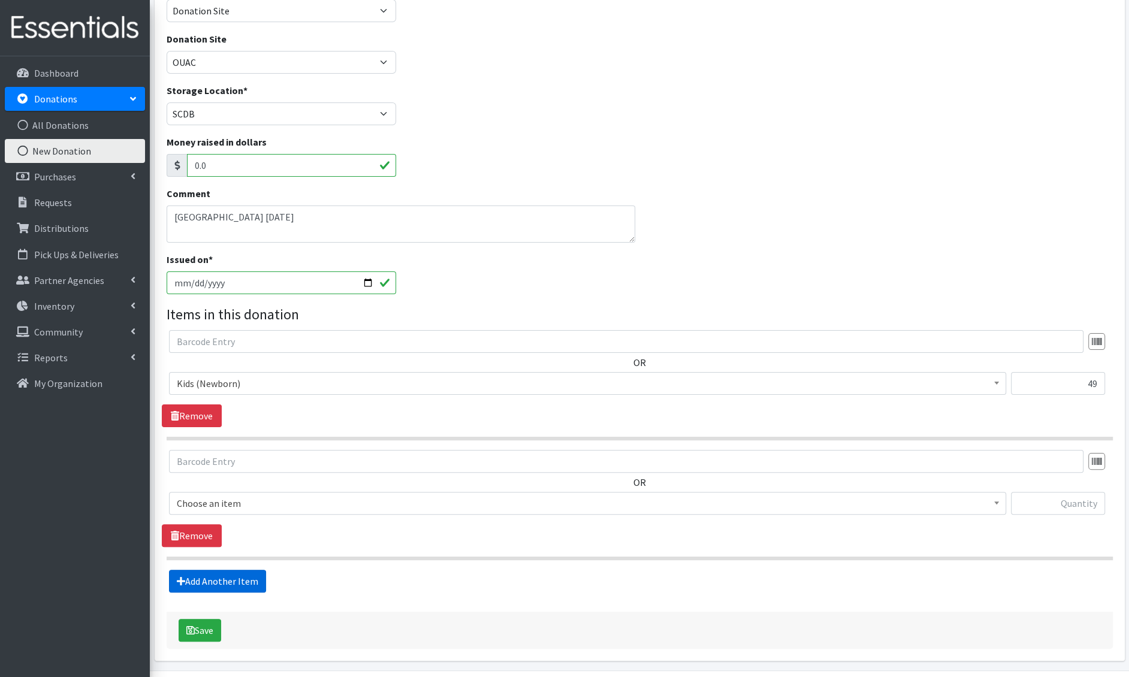
scroll to position [144, 0]
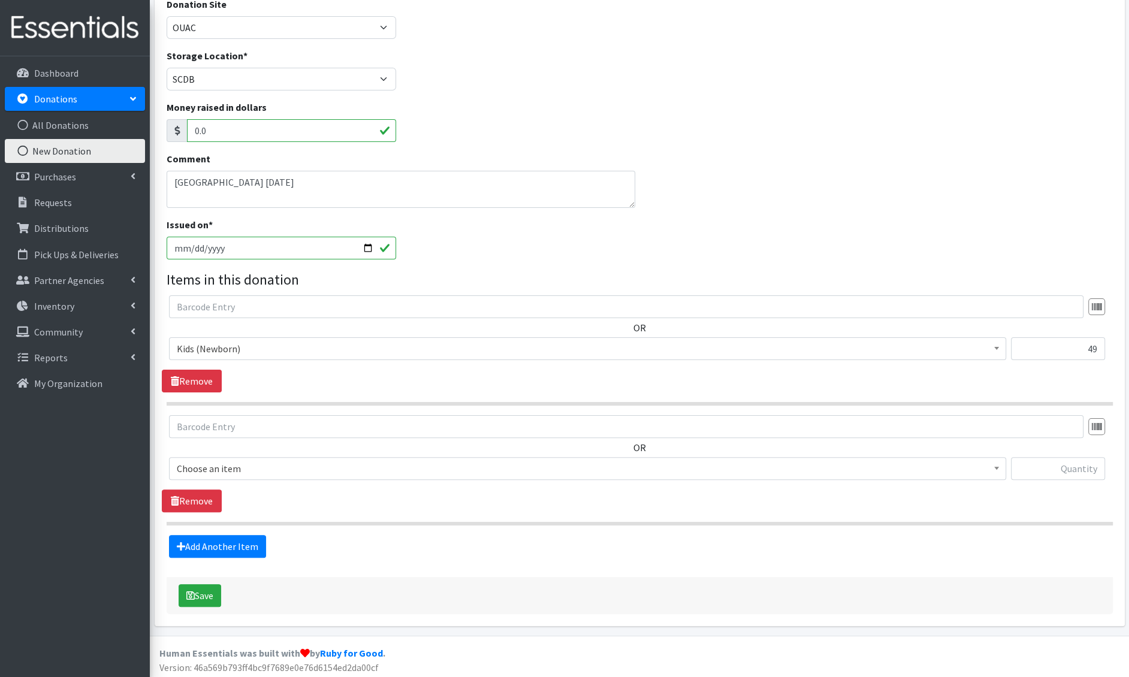
click at [263, 466] on span "Choose an item" at bounding box center [588, 468] width 822 height 17
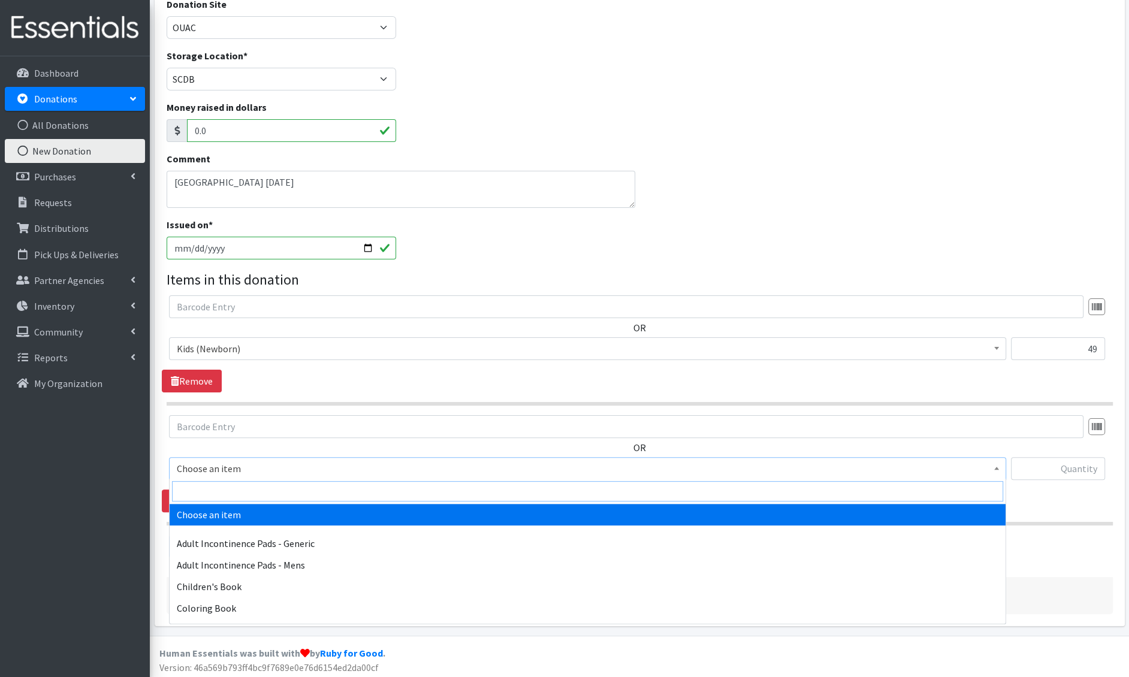
click at [249, 489] on input "search" at bounding box center [587, 491] width 831 height 20
type input "e 1"
select select "1201"
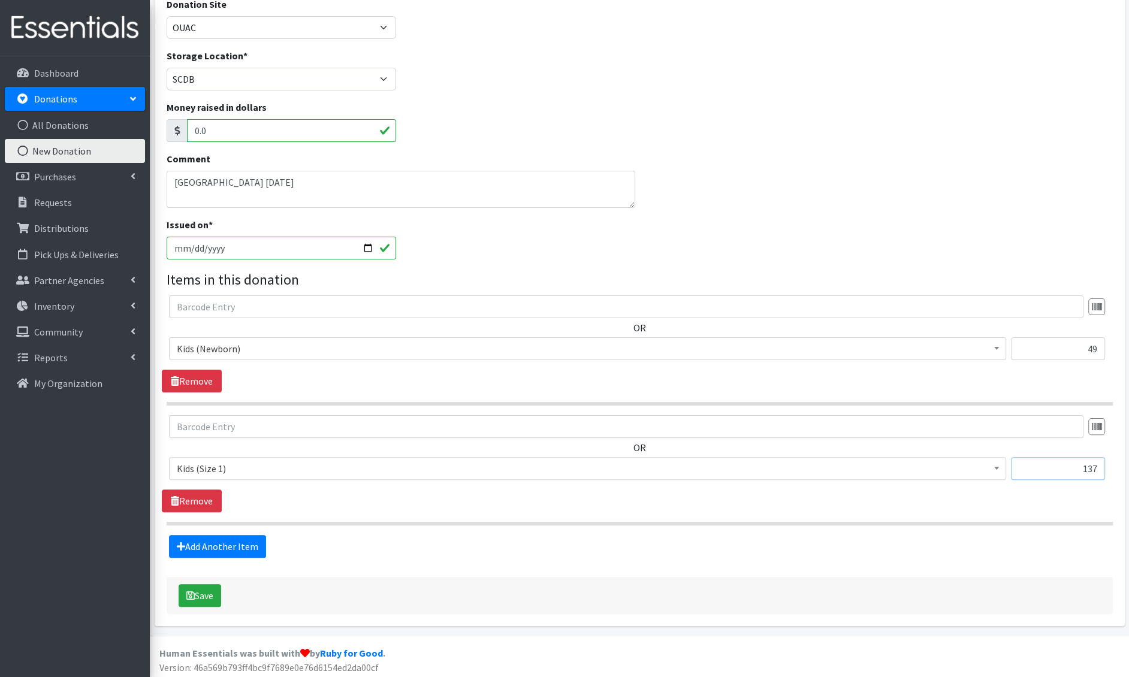
type input "137"
click at [169, 535] on link "Add Another Item" at bounding box center [217, 546] width 97 height 23
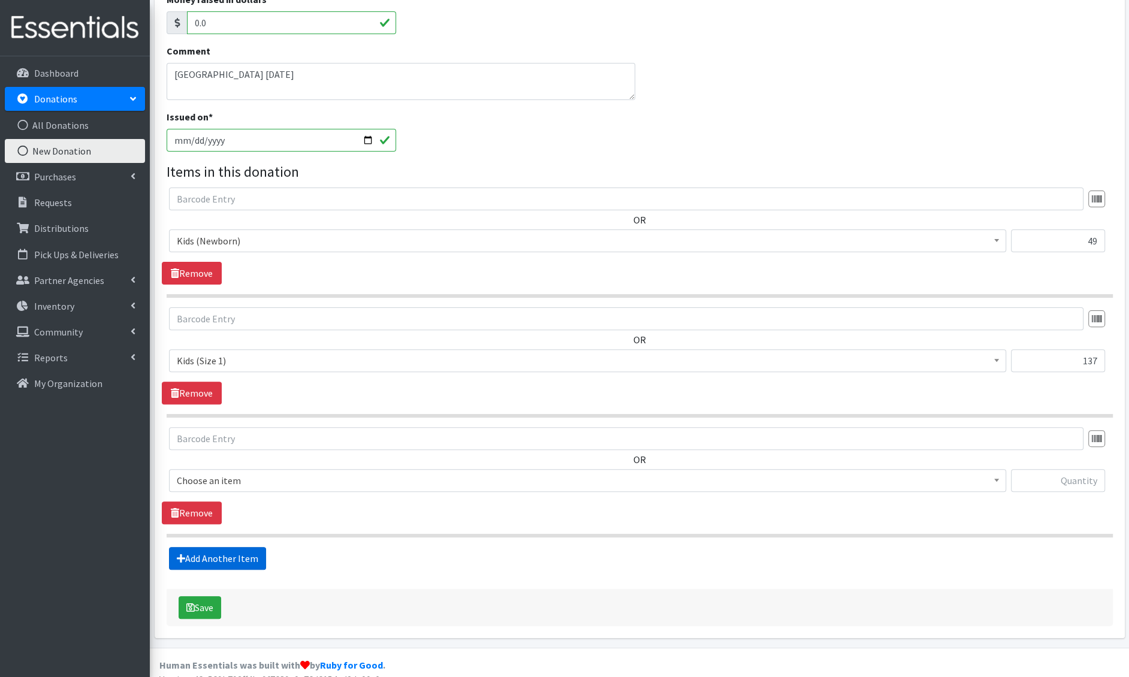
scroll to position [264, 0]
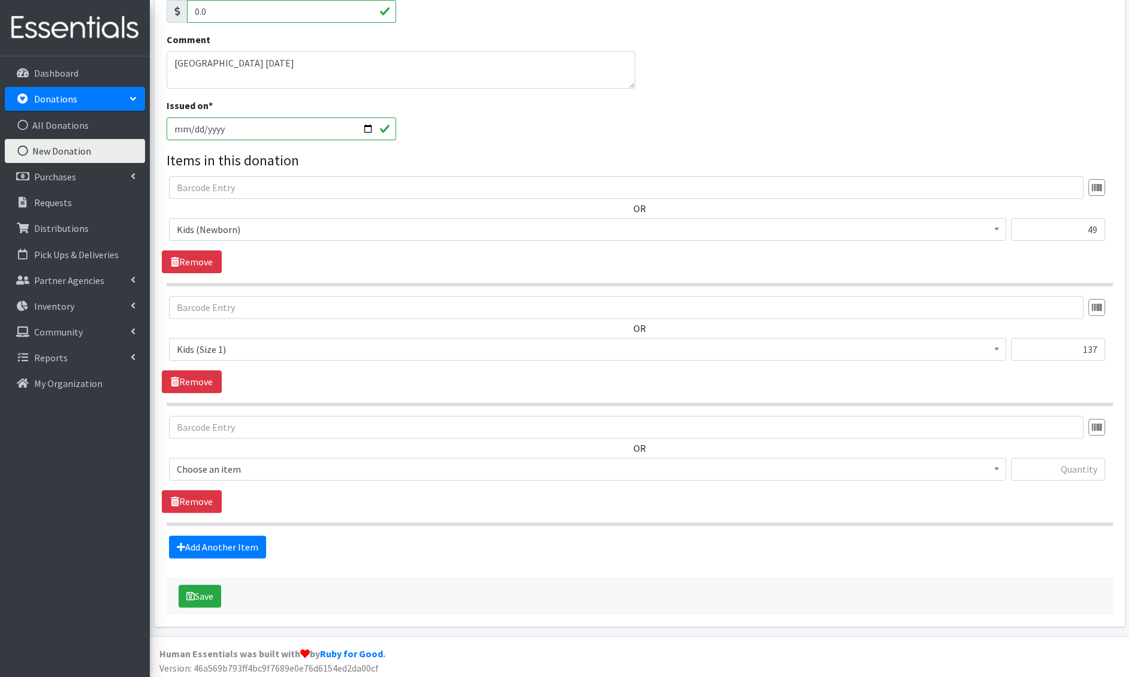
click at [221, 458] on span "Choose an item" at bounding box center [587, 469] width 837 height 23
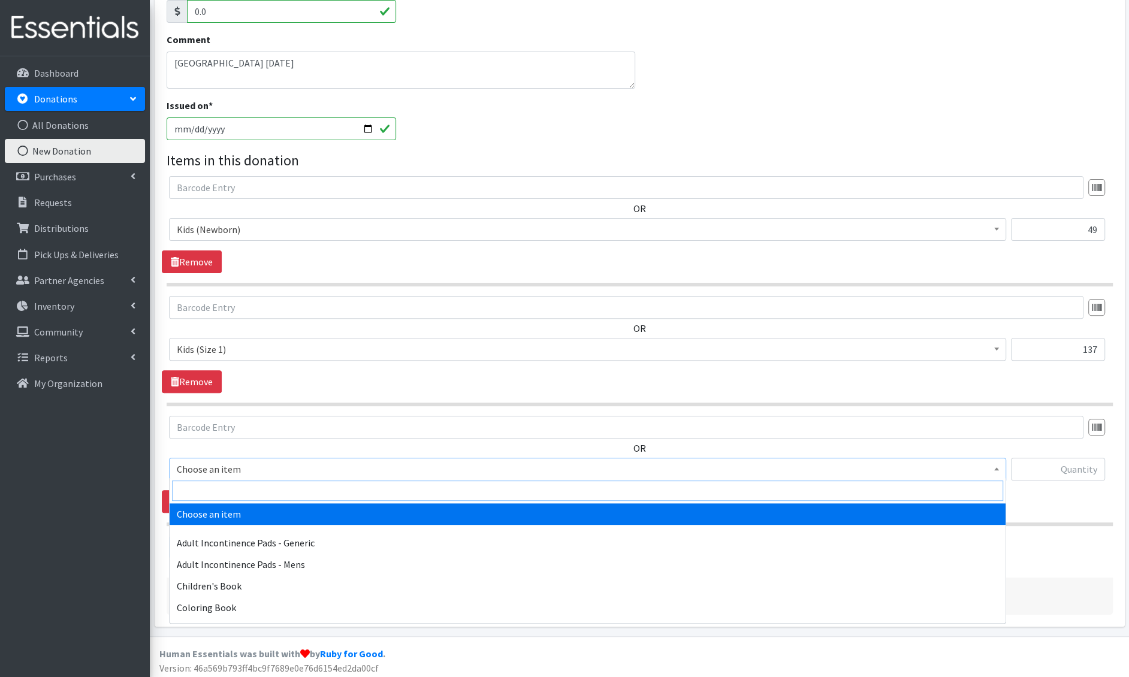
click at [210, 486] on input "search" at bounding box center [587, 491] width 831 height 20
type input "e 2"
select select "1202"
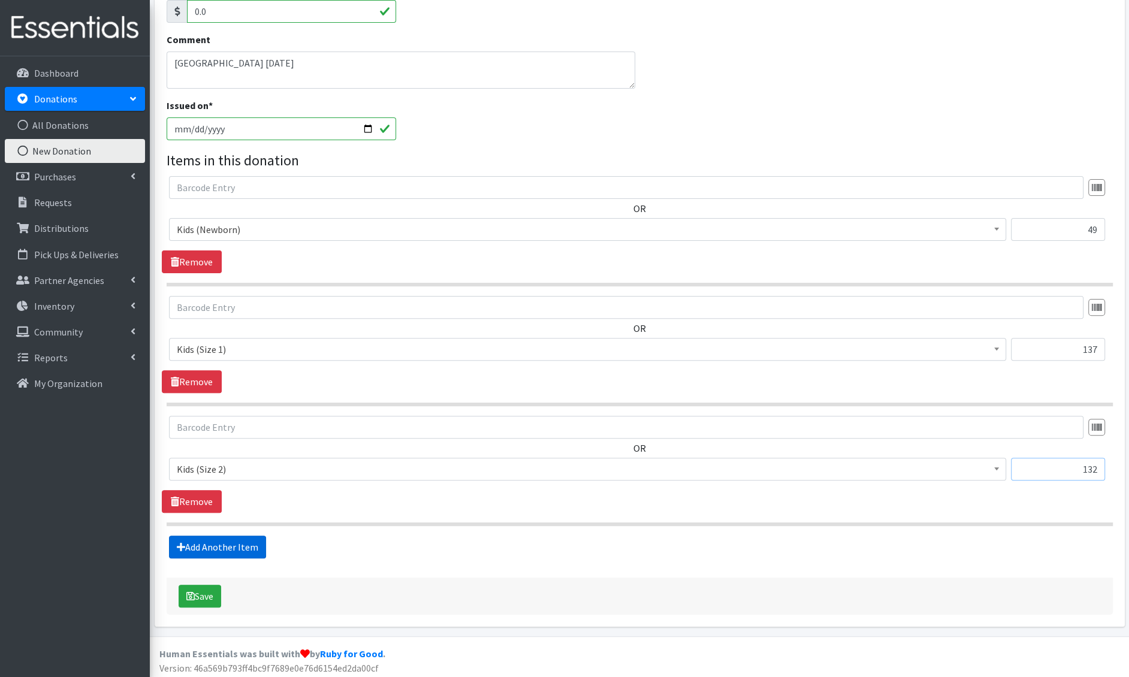
type input "132"
click at [186, 543] on link "Add Another Item" at bounding box center [217, 547] width 97 height 23
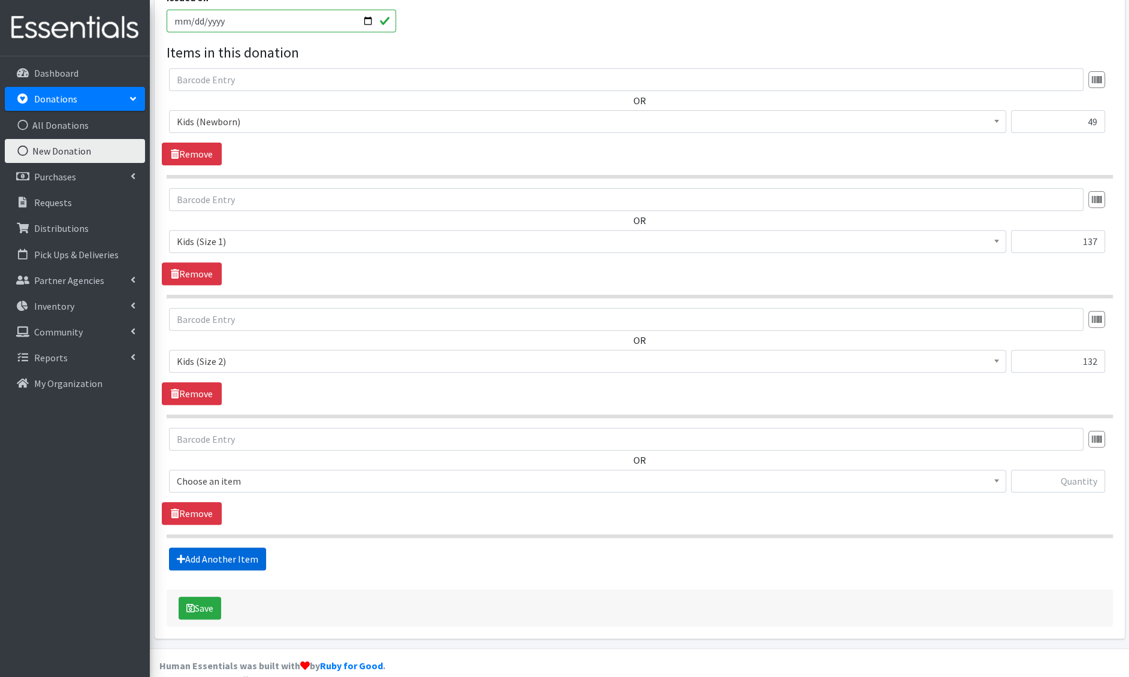
scroll to position [383, 0]
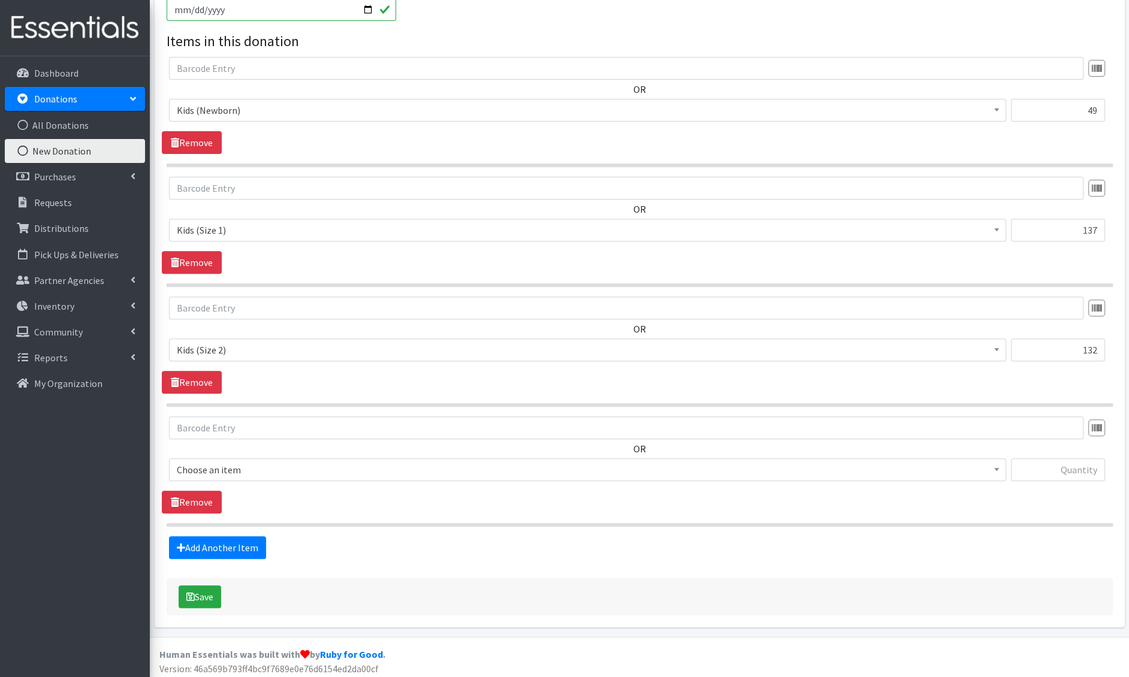
click at [231, 471] on span "Choose an item" at bounding box center [588, 470] width 822 height 17
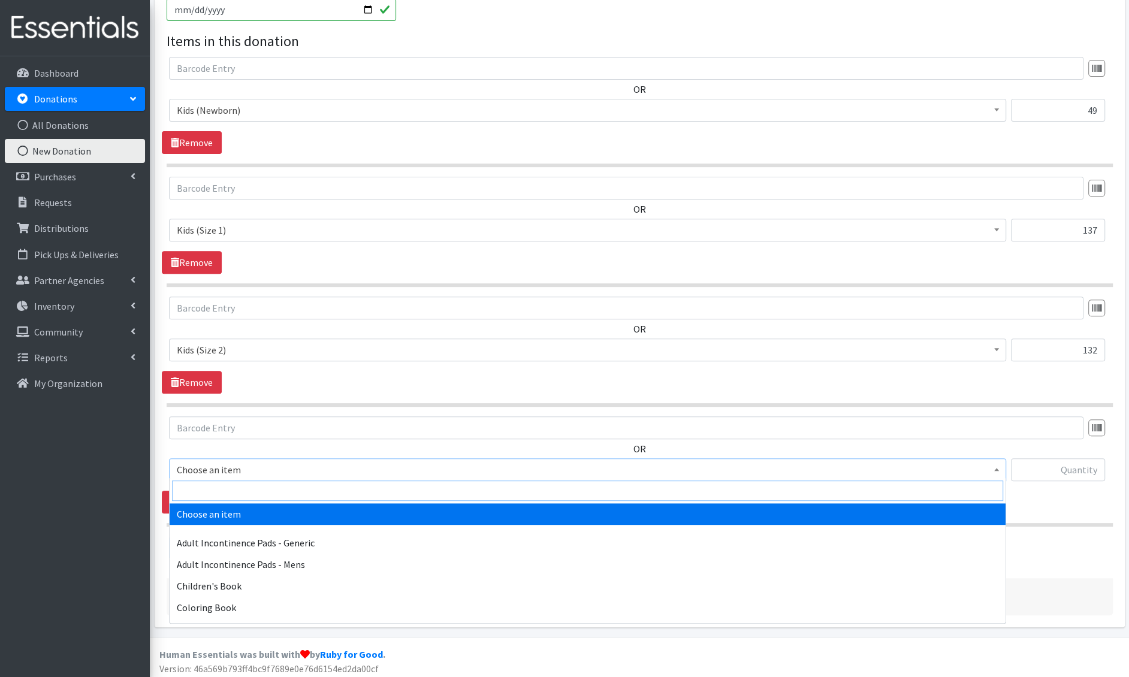
click at [225, 484] on input "search" at bounding box center [587, 491] width 831 height 20
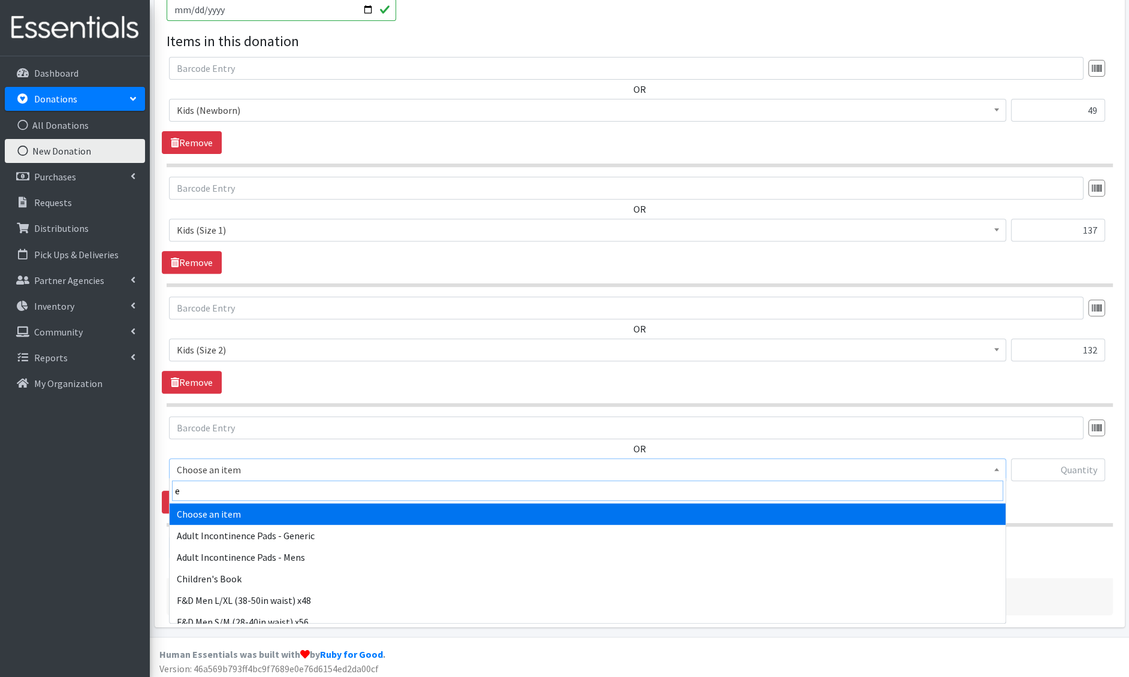
type input "e 3"
select select "1221"
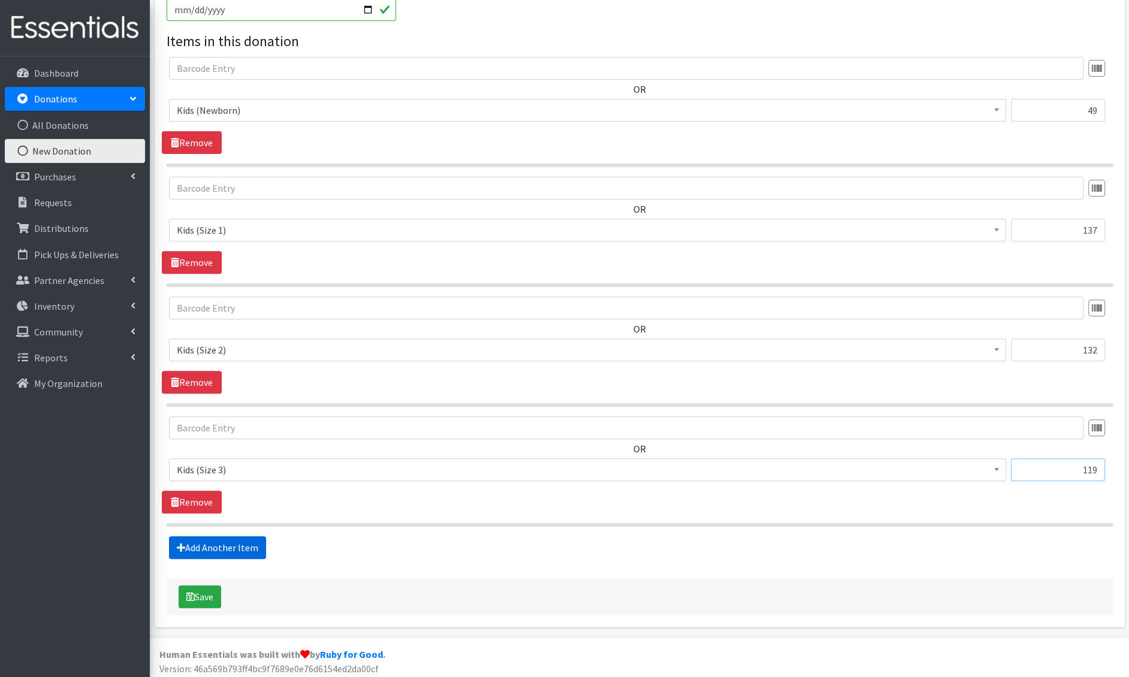
type input "119"
click at [171, 548] on link "Add Another Item" at bounding box center [217, 548] width 97 height 23
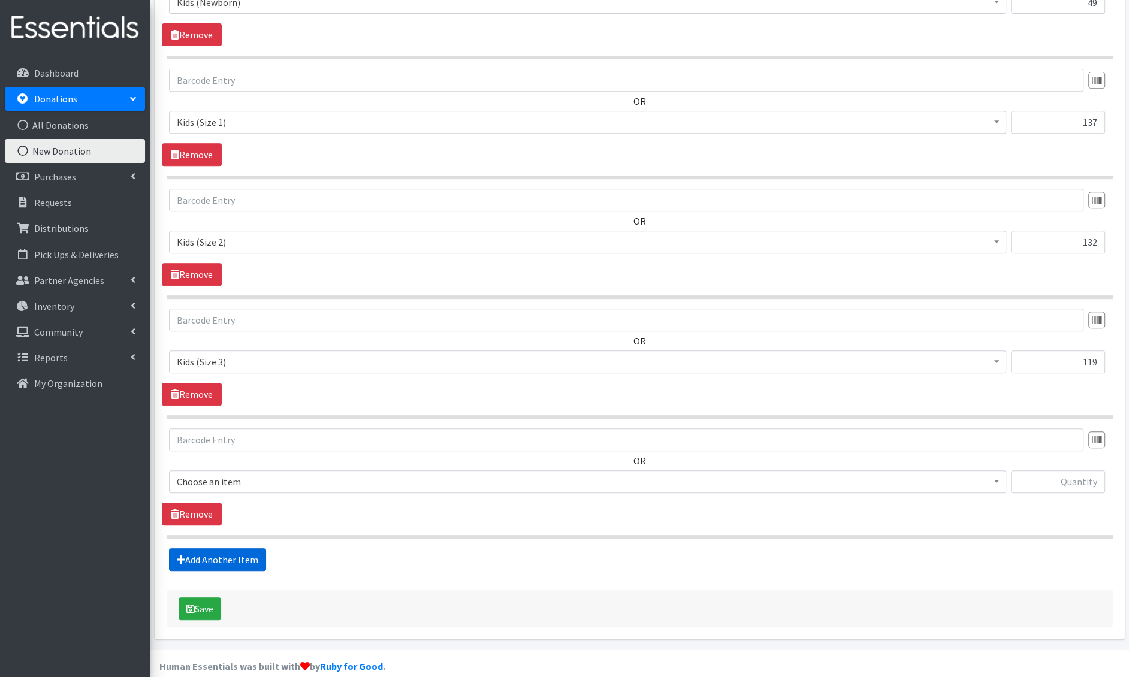
scroll to position [502, 0]
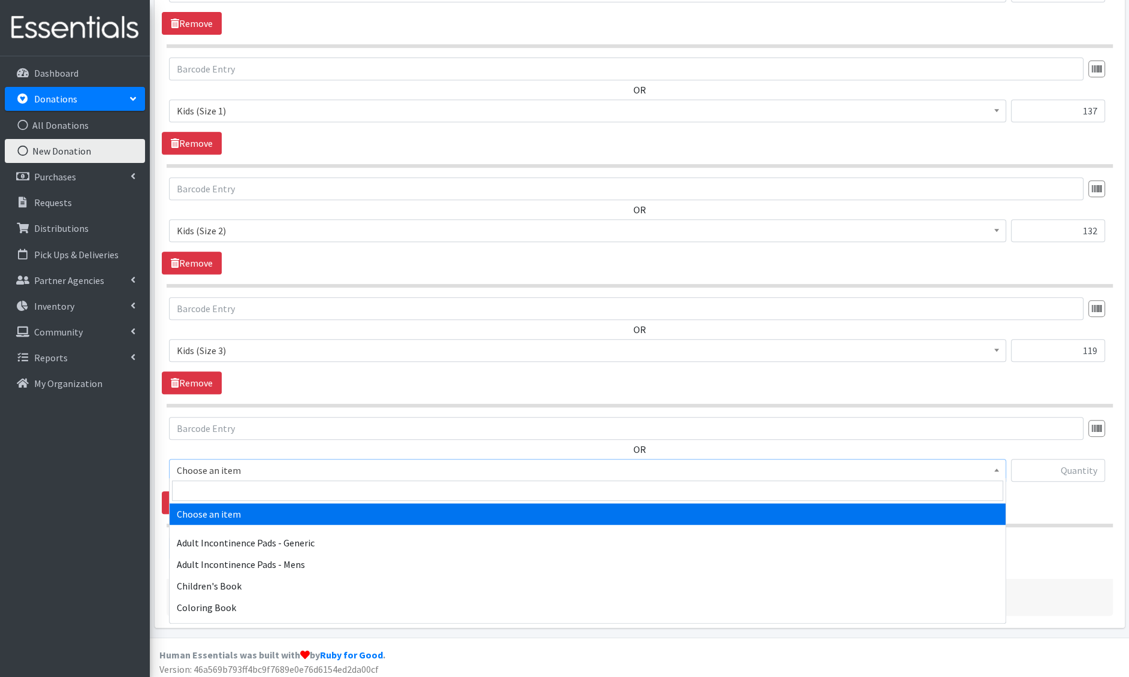
click at [220, 475] on span "Choose an item" at bounding box center [587, 470] width 837 height 23
click at [217, 493] on input "search" at bounding box center [587, 491] width 831 height 20
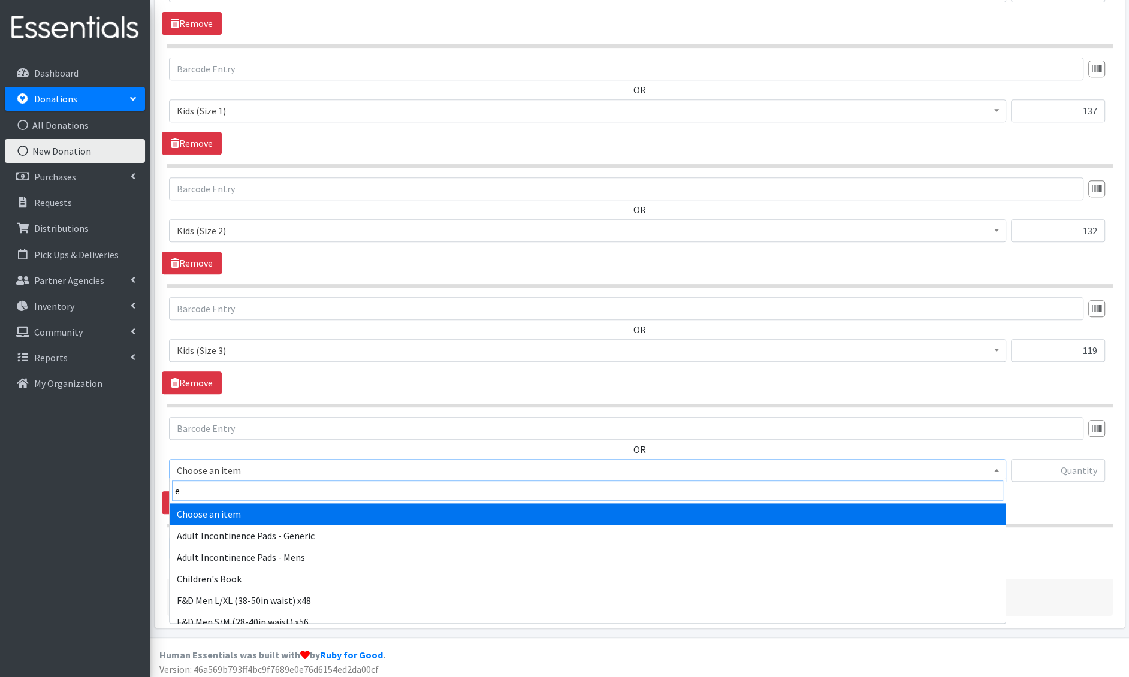
type input "e 4"
select select "1213"
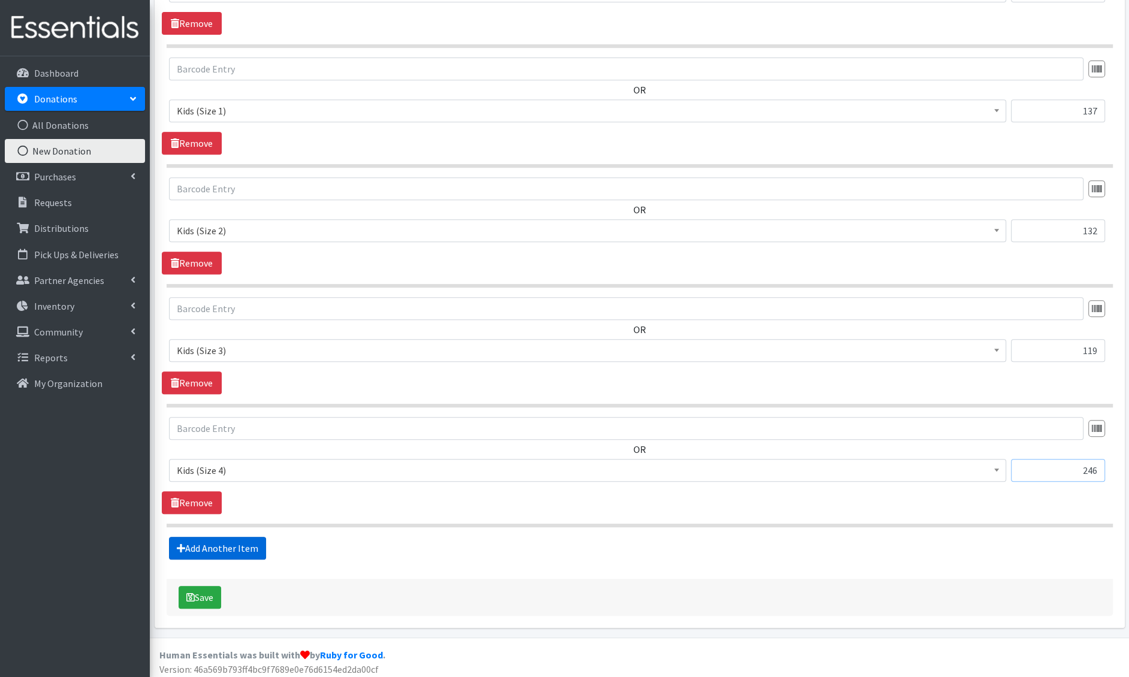
type input "246"
click at [204, 552] on link "Add Another Item" at bounding box center [217, 548] width 97 height 23
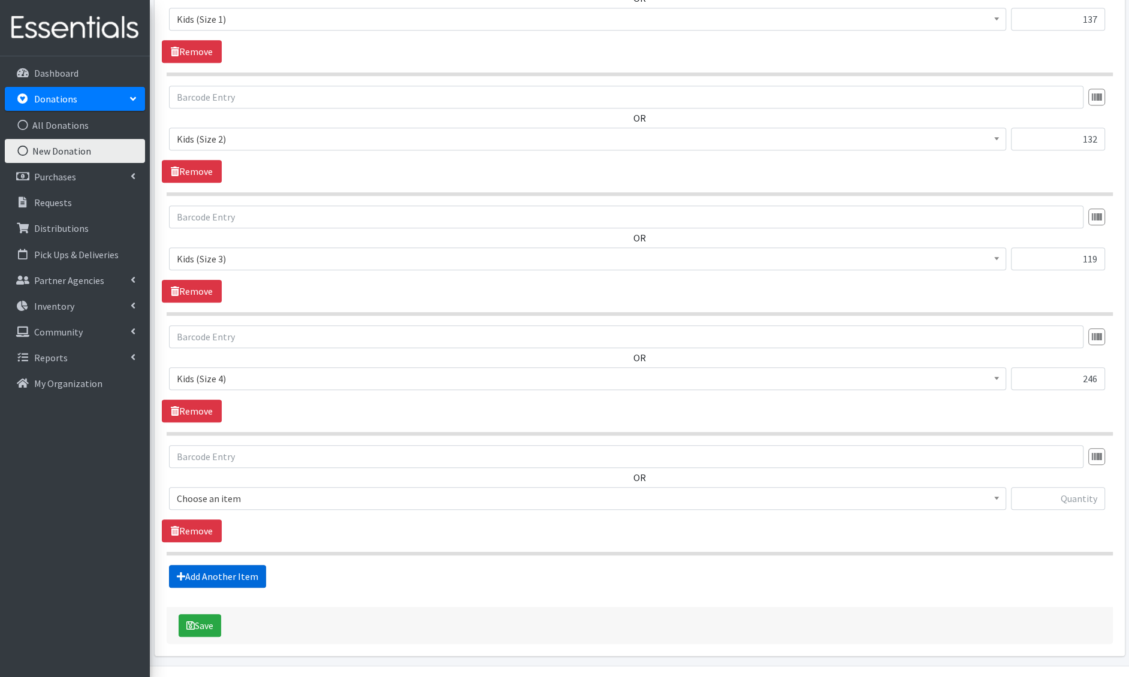
scroll to position [621, 0]
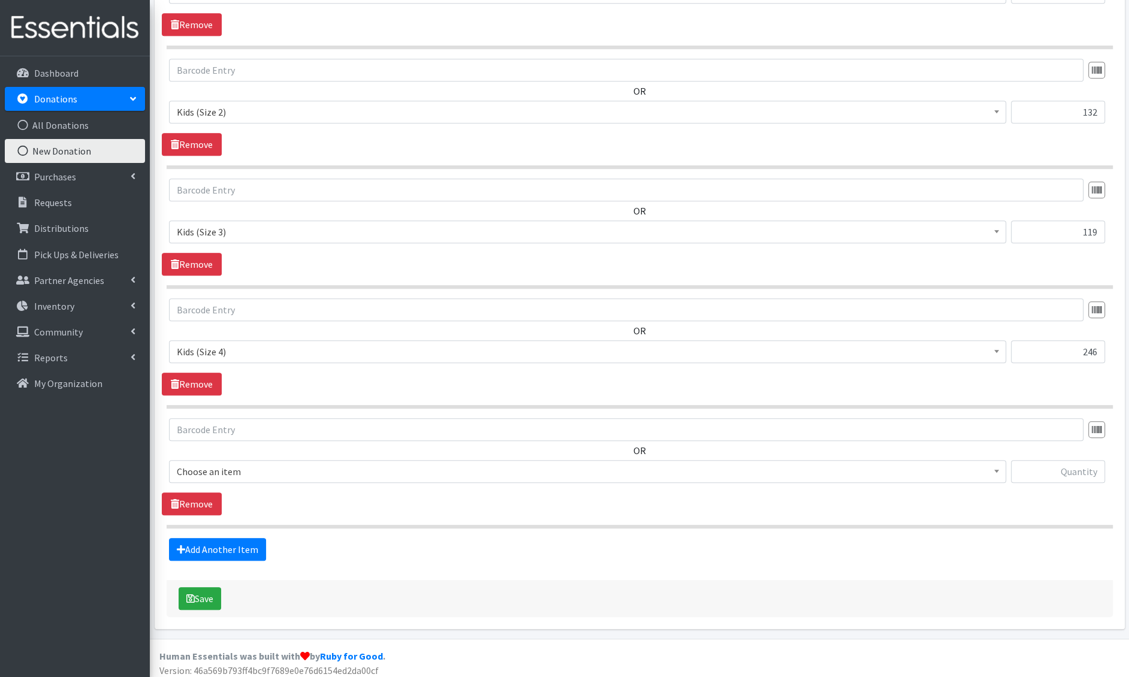
click at [230, 469] on span "Choose an item" at bounding box center [588, 471] width 822 height 17
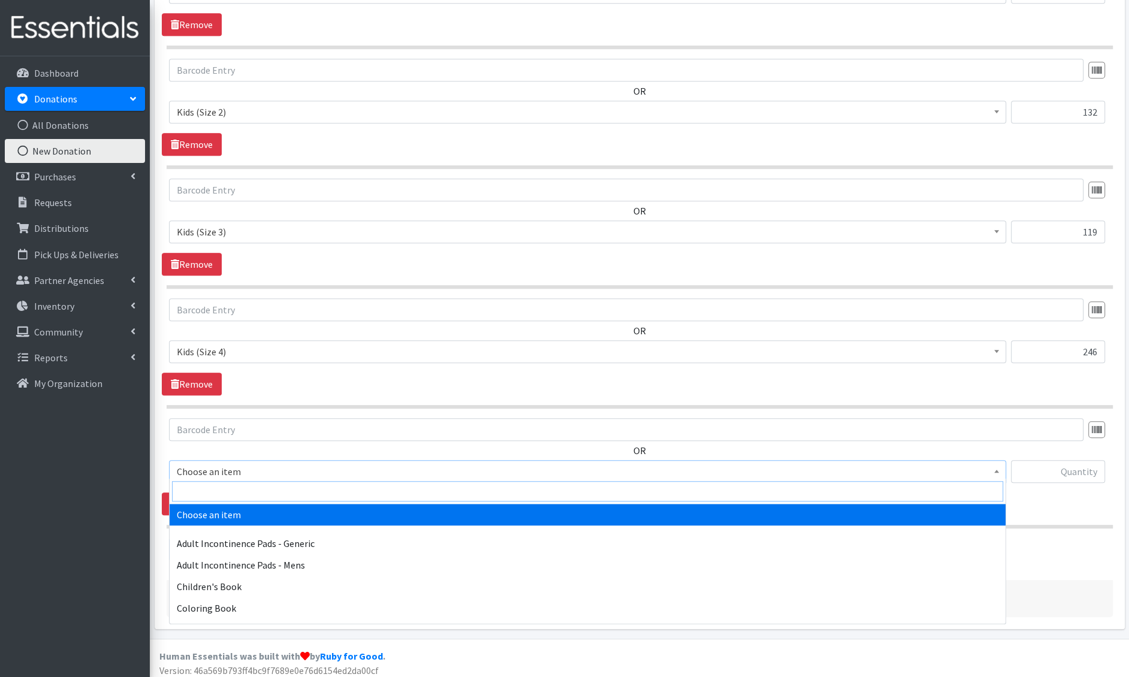
click at [225, 492] on input "search" at bounding box center [587, 491] width 831 height 20
type input "e 5"
select select "1214"
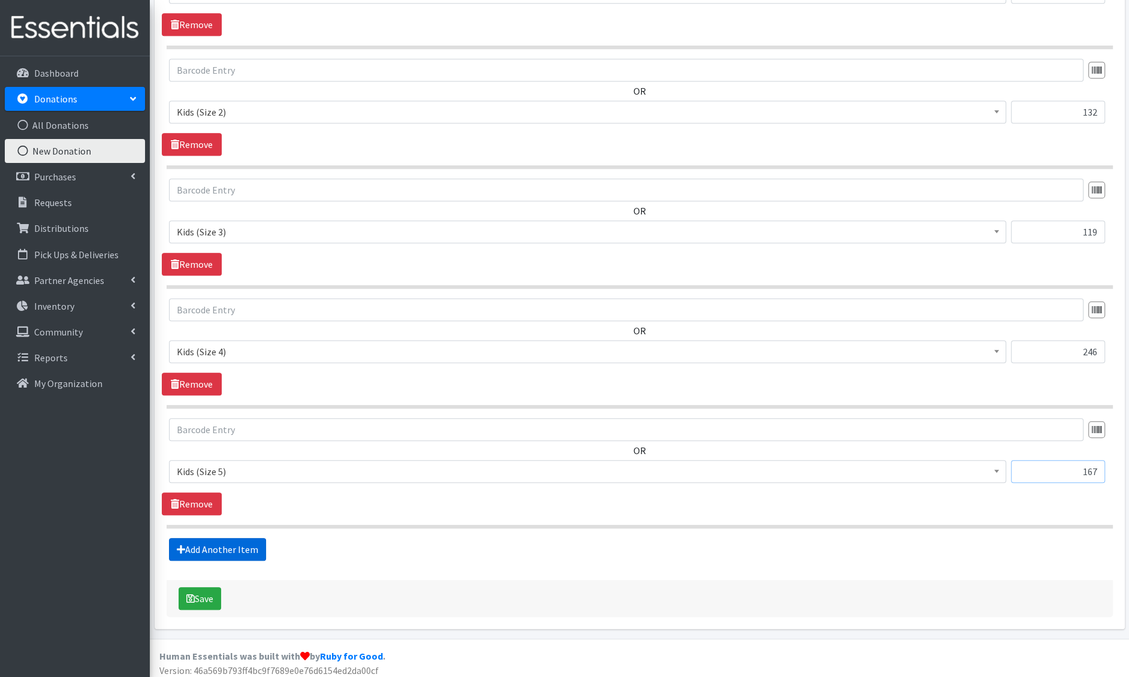
type input "167"
click at [203, 549] on link "Add Another Item" at bounding box center [217, 549] width 97 height 23
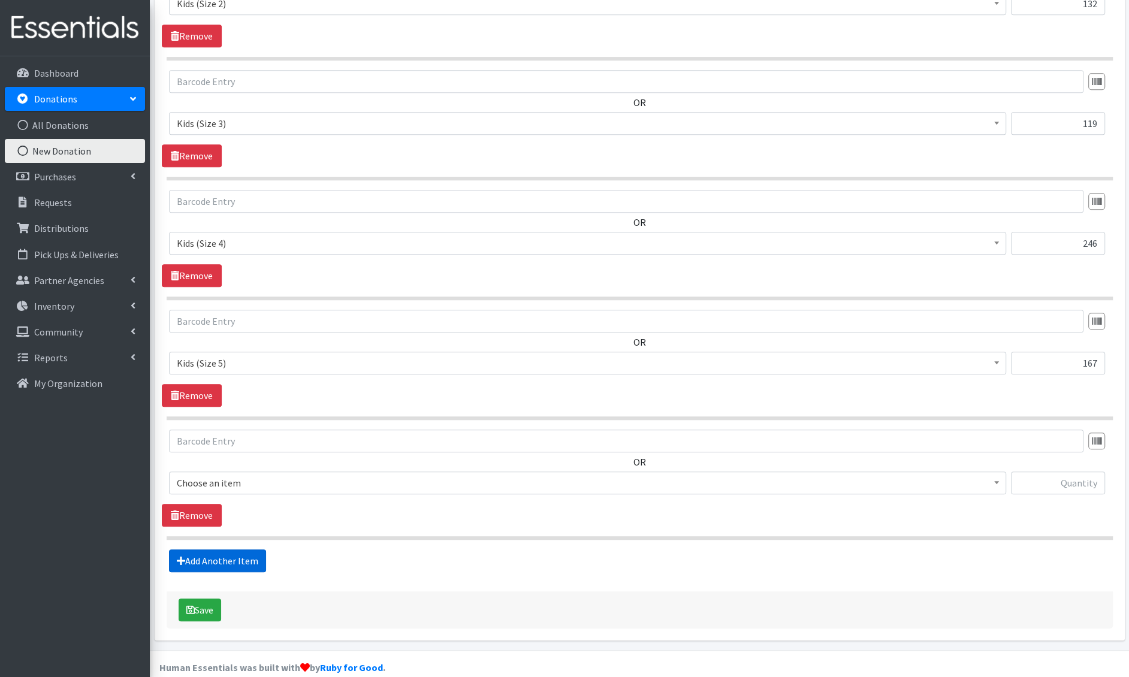
scroll to position [741, 0]
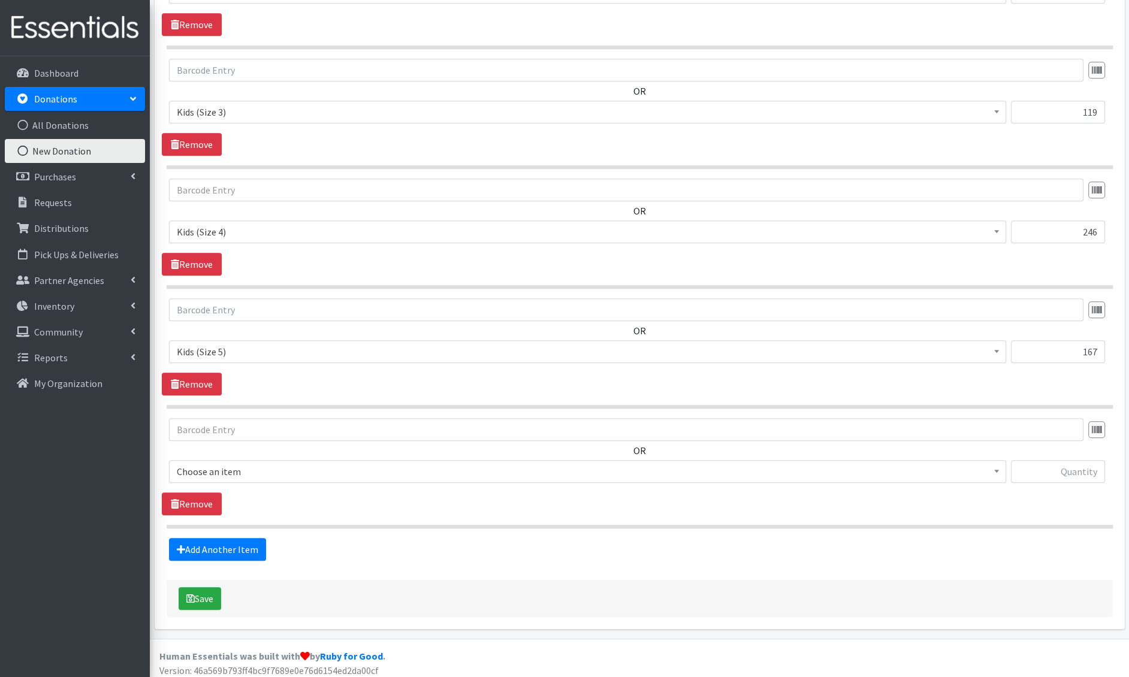
click at [224, 475] on span "Choose an item" at bounding box center [588, 471] width 822 height 17
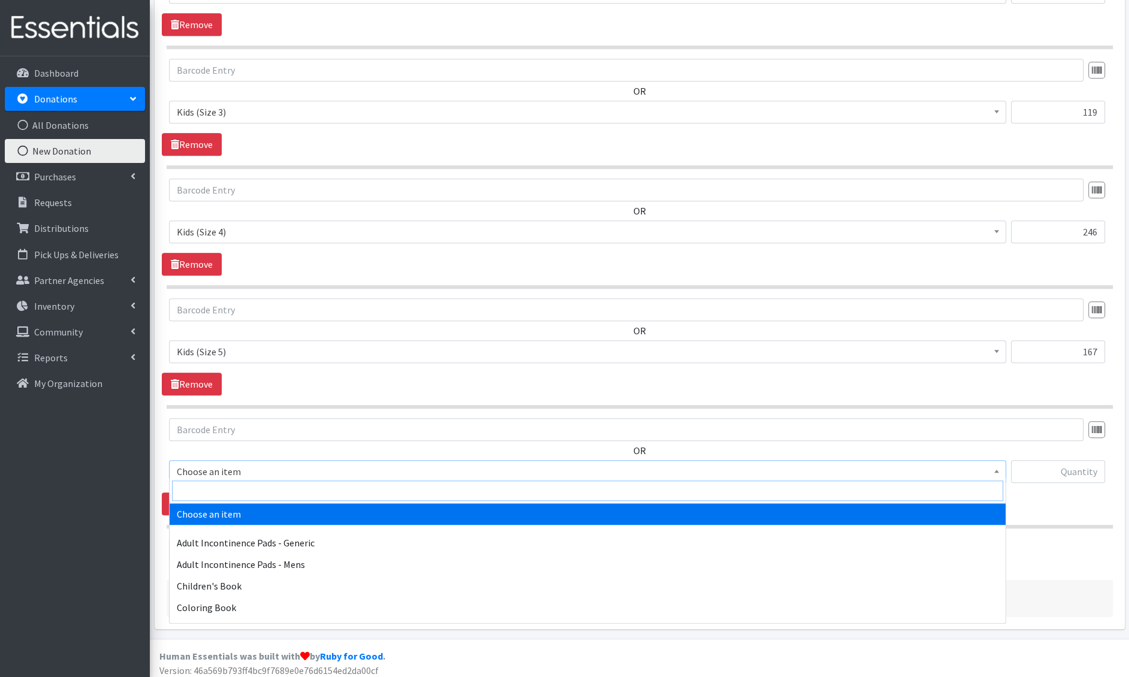
click at [224, 498] on input "search" at bounding box center [587, 491] width 831 height 20
type input "e 6"
select select "1216"
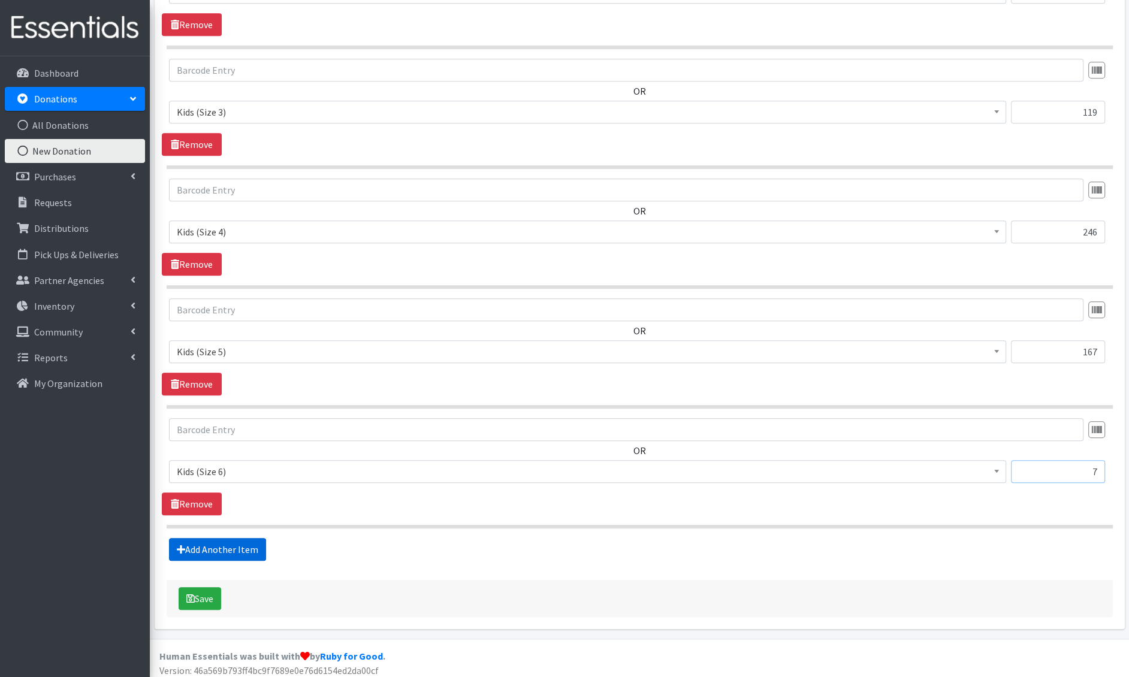
type input "7"
click at [185, 552] on link "Add Another Item" at bounding box center [217, 549] width 97 height 23
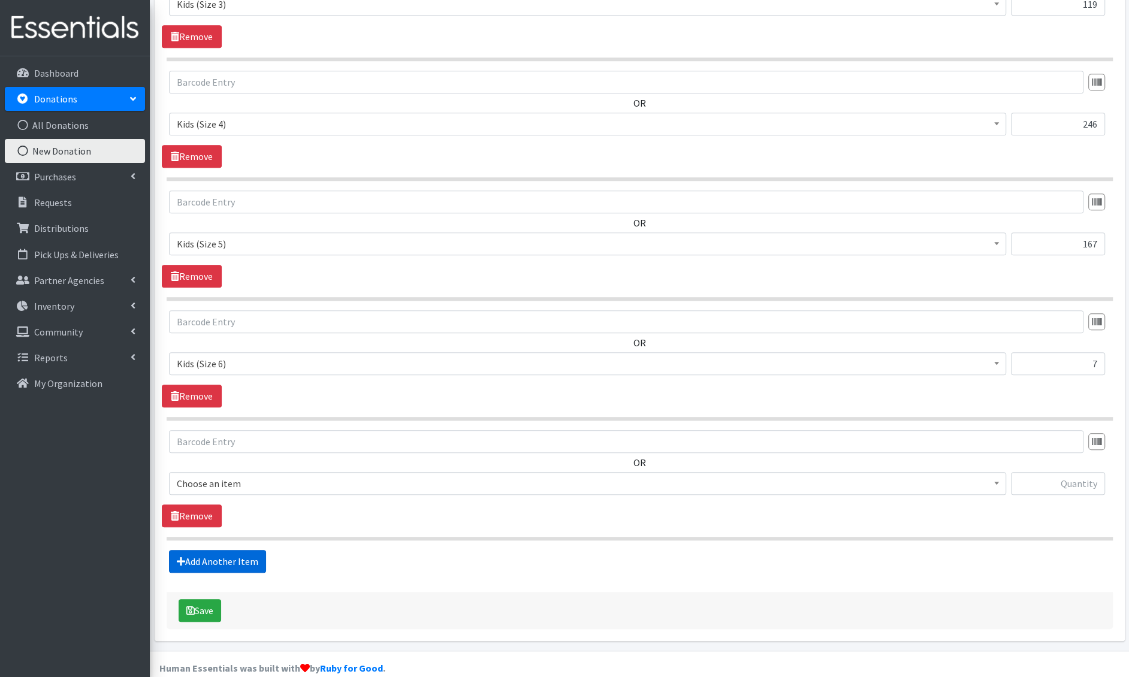
scroll to position [860, 0]
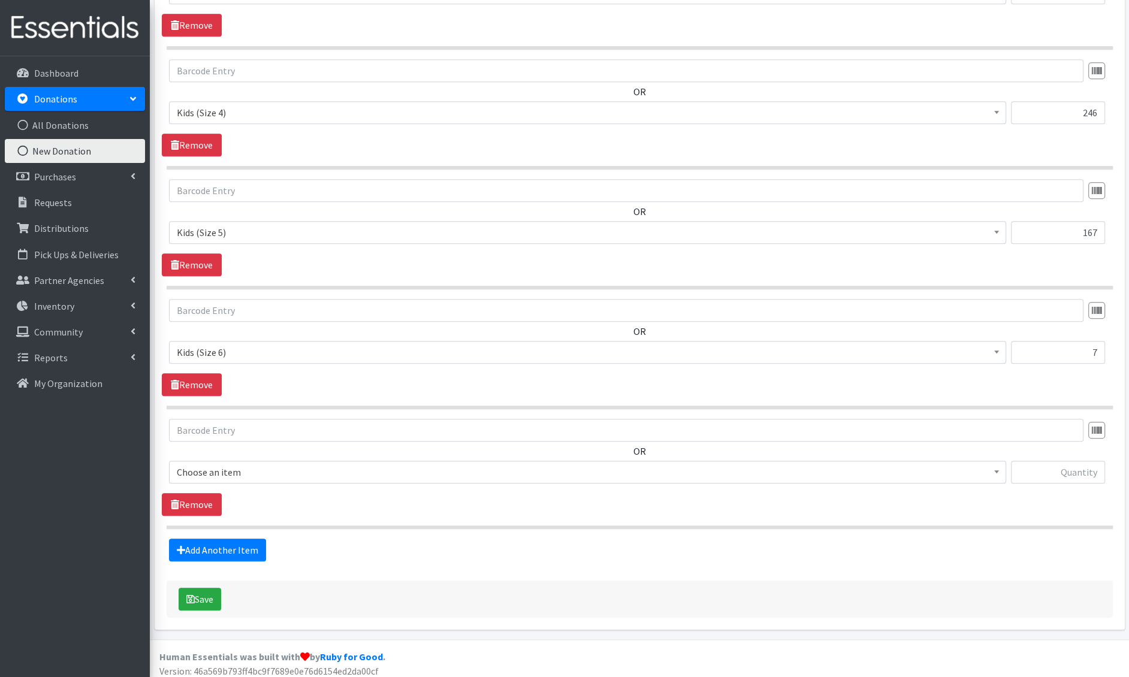
click at [227, 473] on span "Choose an item" at bounding box center [588, 472] width 822 height 17
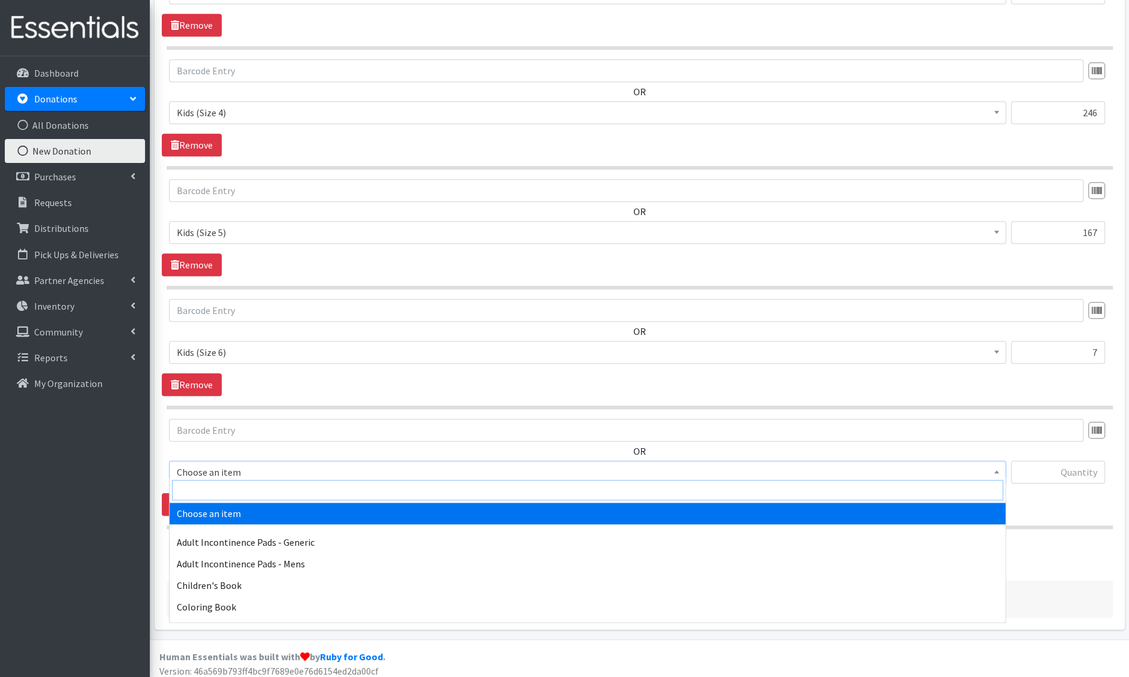
click at [223, 487] on input "search" at bounding box center [587, 490] width 831 height 20
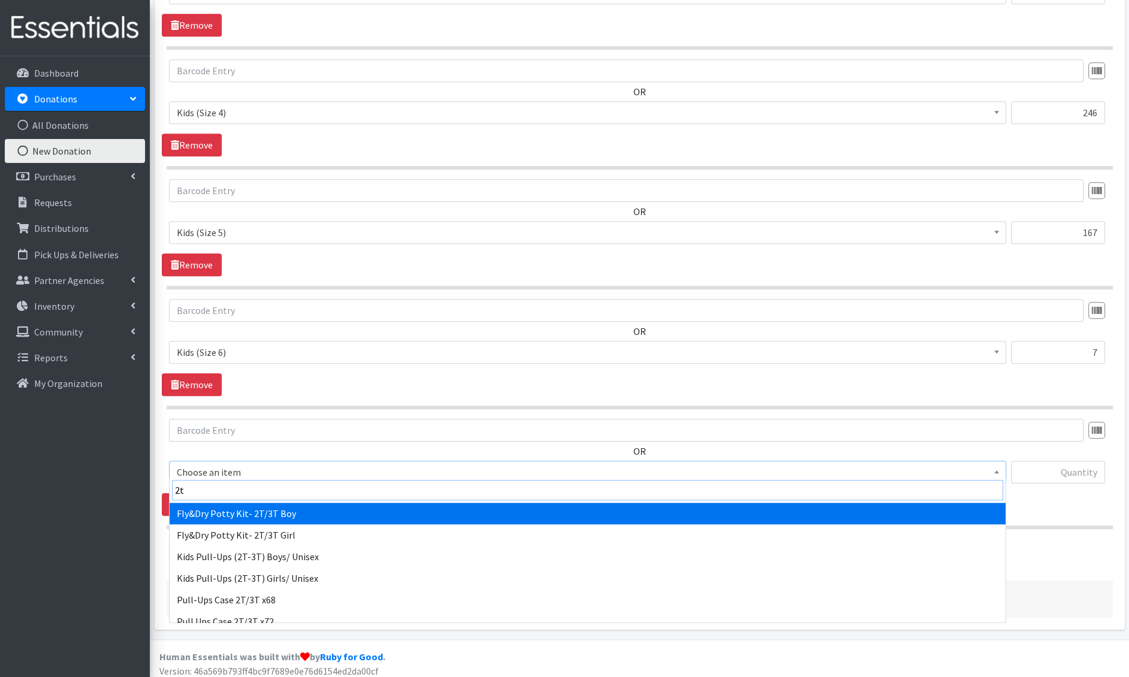
type input "2t-"
select select "1411"
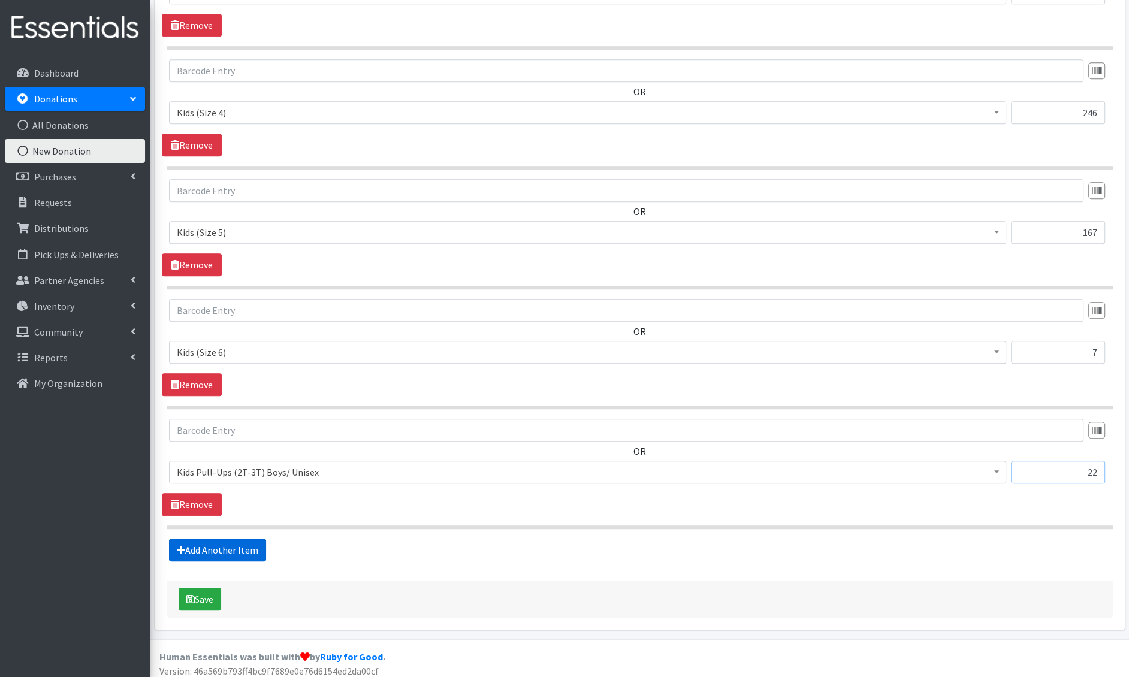
type input "22"
click at [185, 544] on link "Add Another Item" at bounding box center [217, 550] width 97 height 23
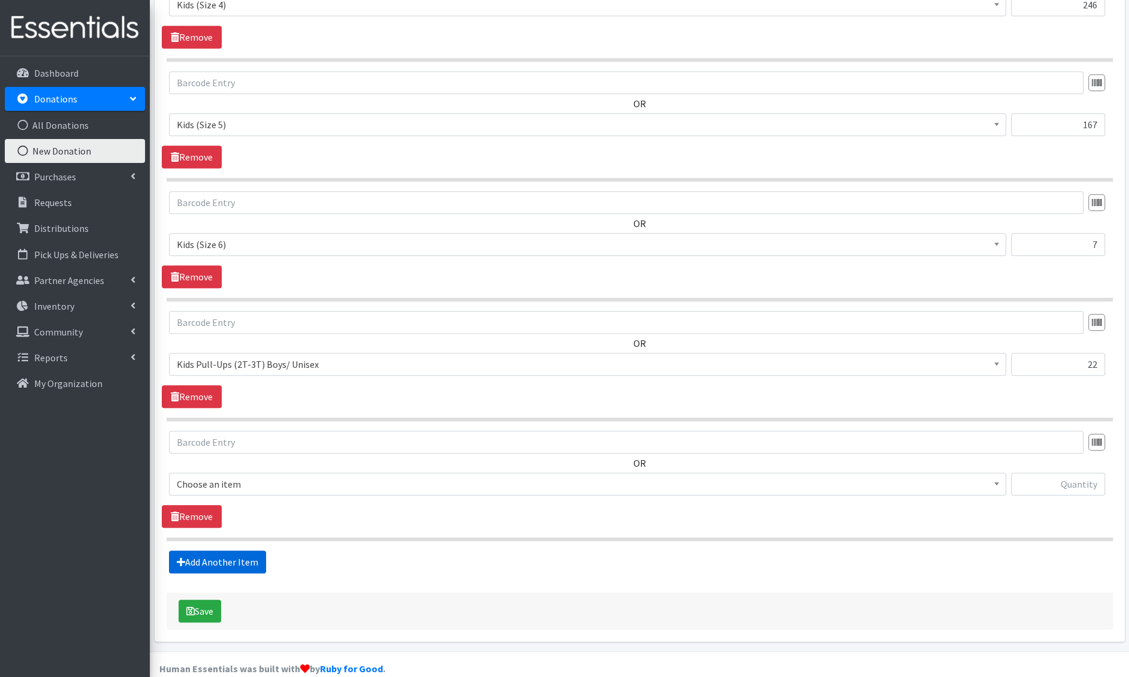
scroll to position [979, 0]
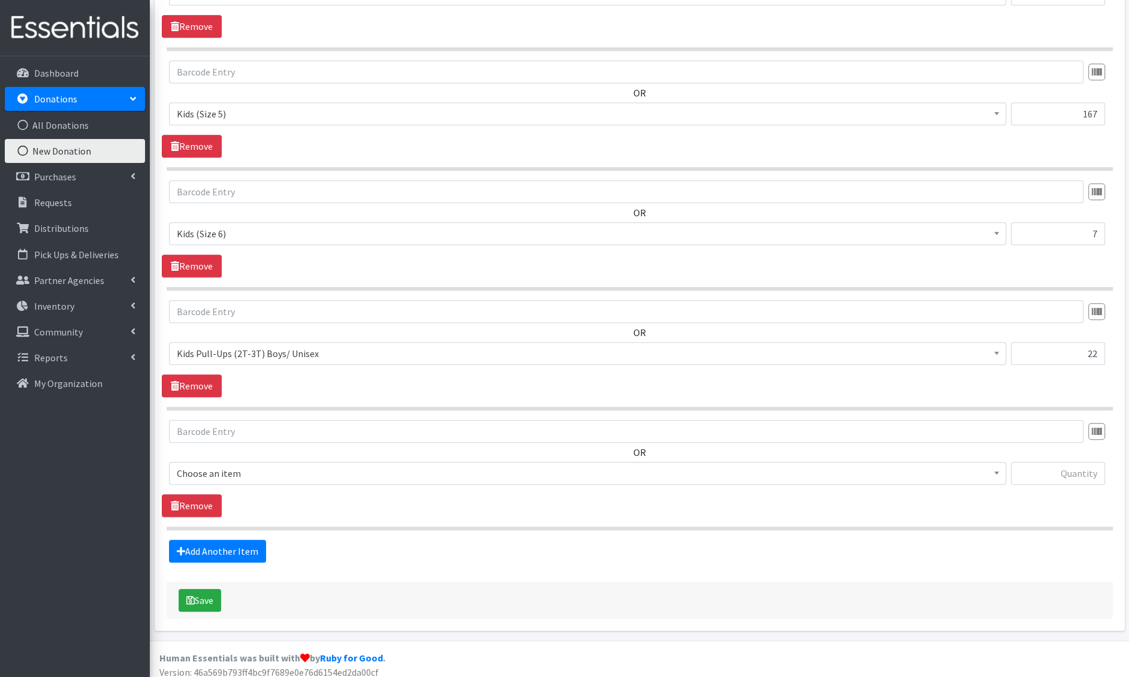
click at [243, 472] on span "Choose an item" at bounding box center [588, 473] width 822 height 17
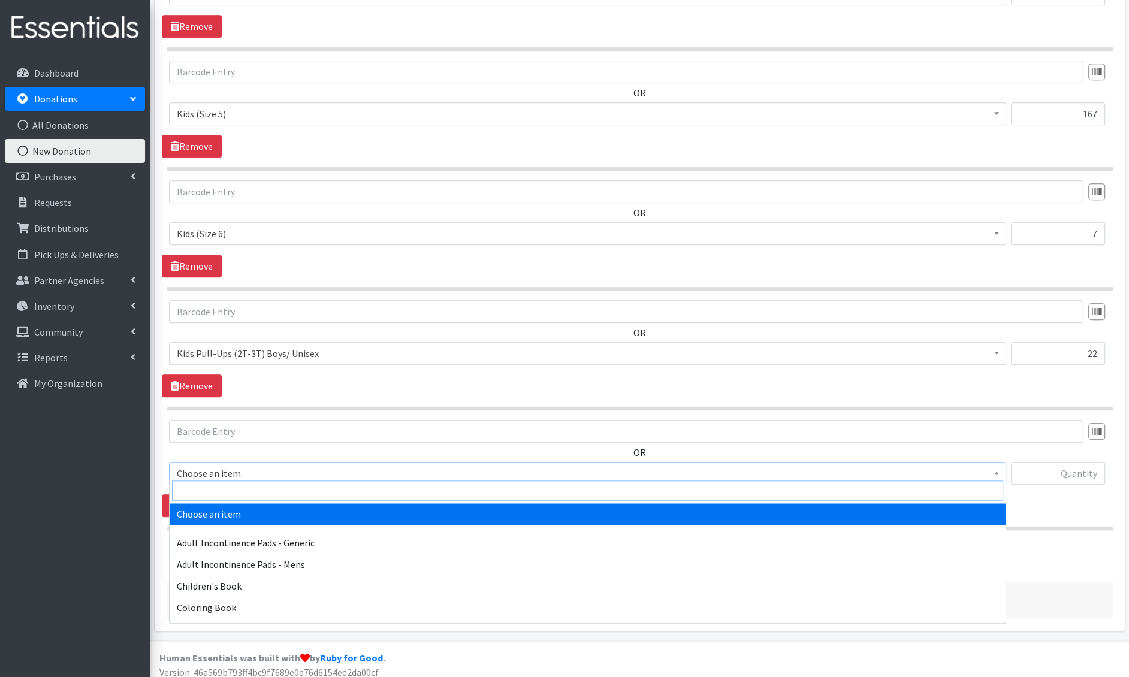
click at [242, 484] on input "search" at bounding box center [587, 491] width 831 height 20
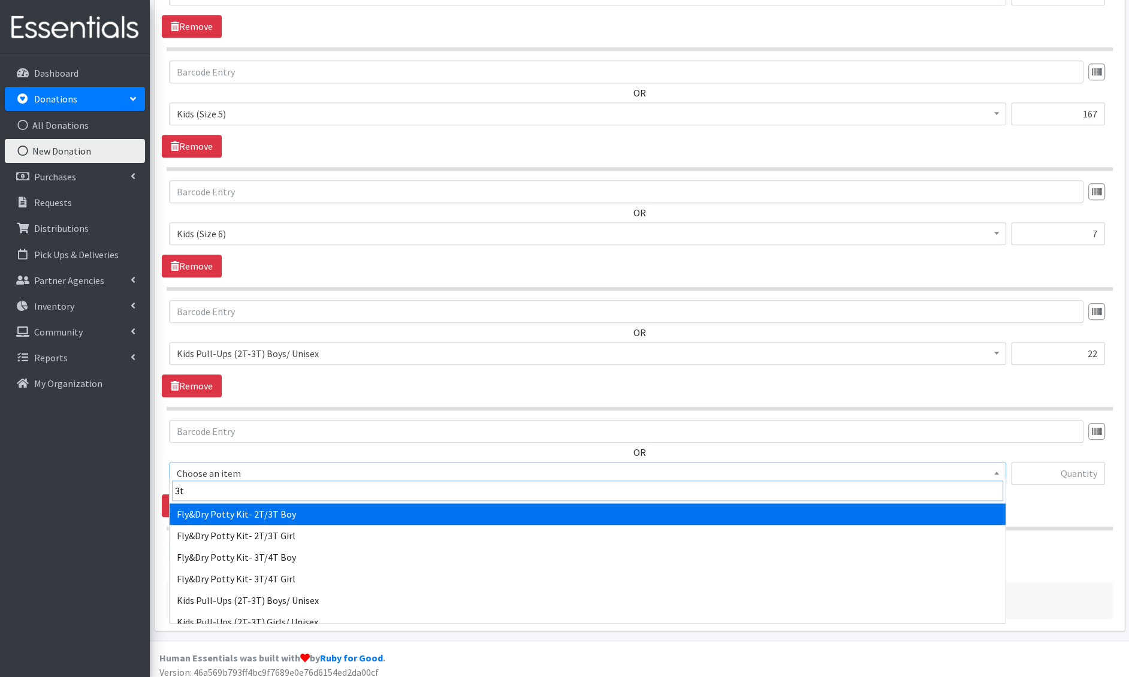
type input "3t-"
select select "1413"
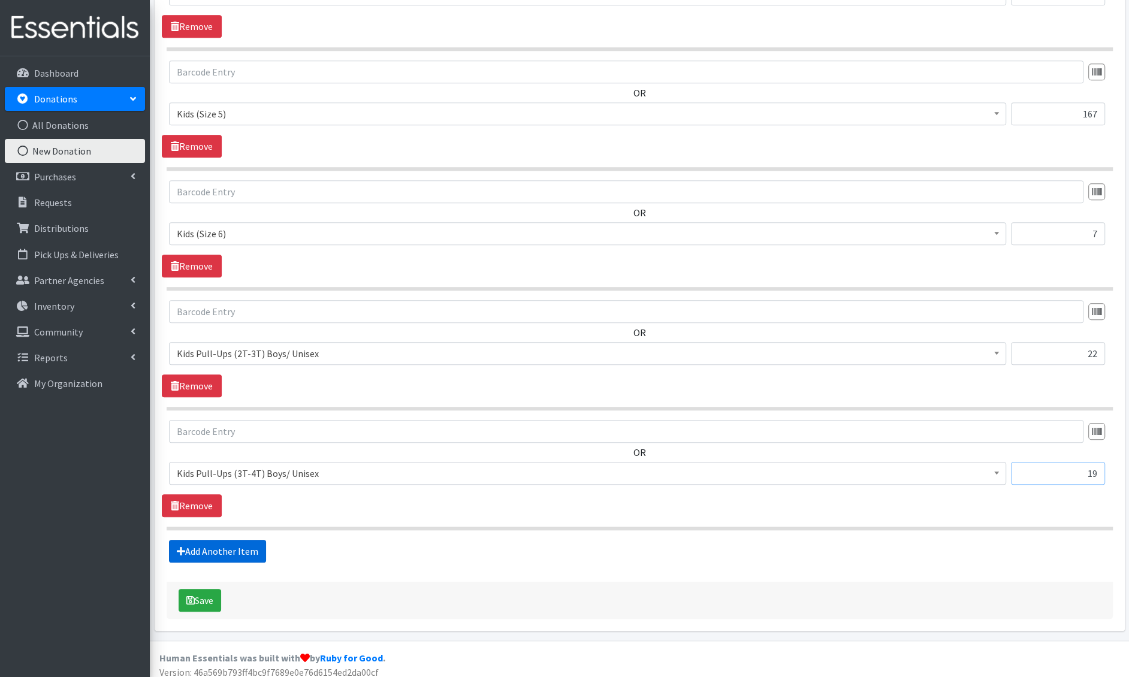
type input "19"
click at [201, 540] on link "Add Another Item" at bounding box center [217, 551] width 97 height 23
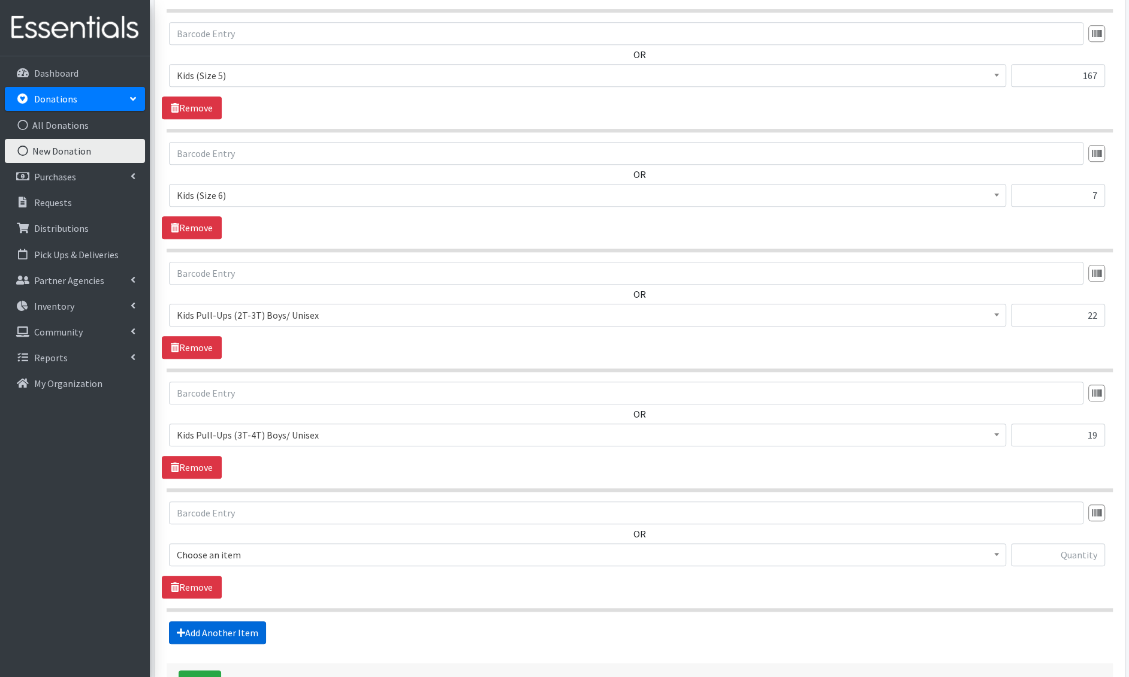
scroll to position [1098, 0]
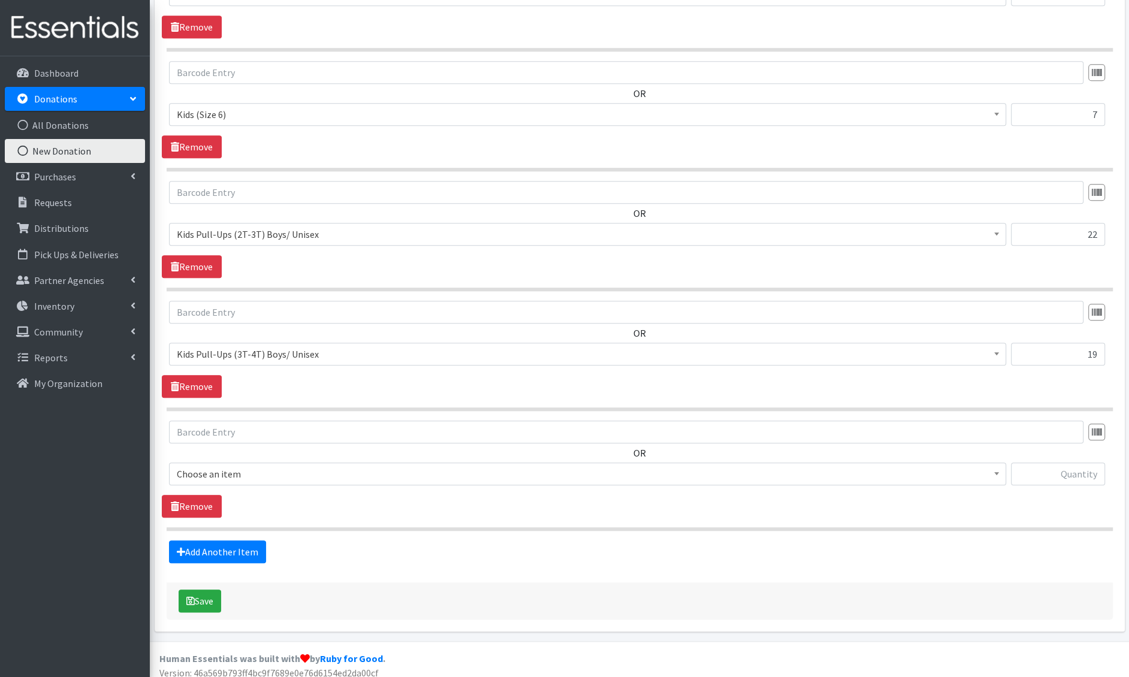
click at [254, 481] on span "Choose an item Adult Incontinence Pads - Generic Adult Incontinence Pads - Mens…" at bounding box center [587, 479] width 837 height 32
click at [255, 466] on span "Choose an item" at bounding box center [588, 474] width 822 height 17
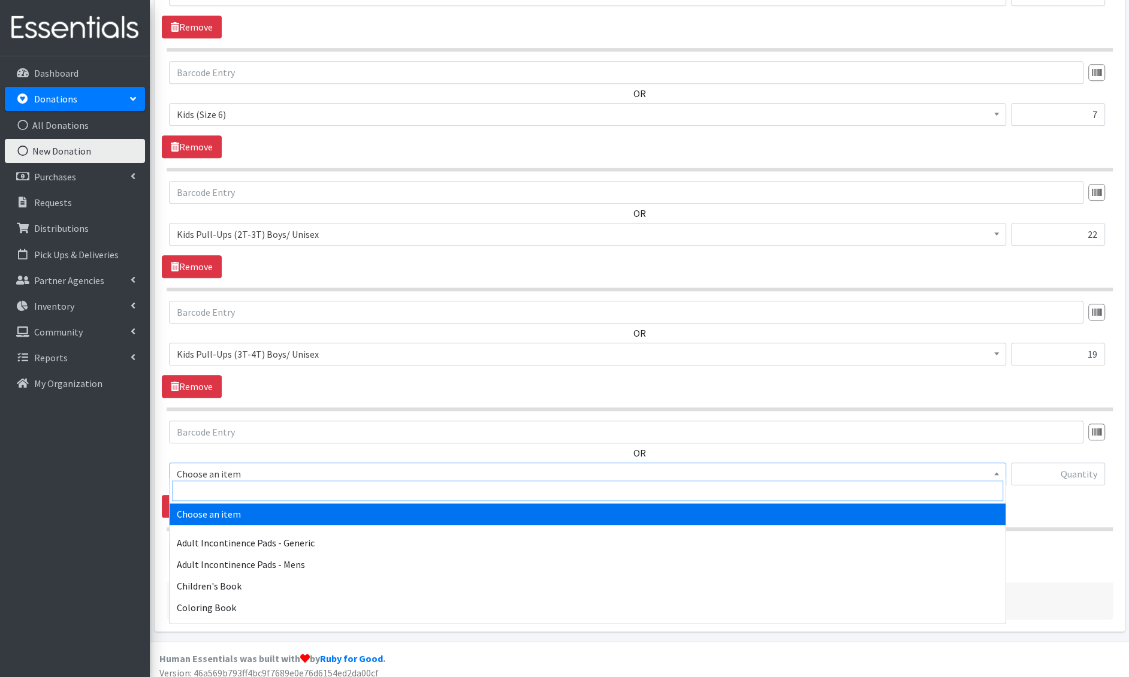
click at [245, 489] on input "search" at bounding box center [587, 491] width 831 height 20
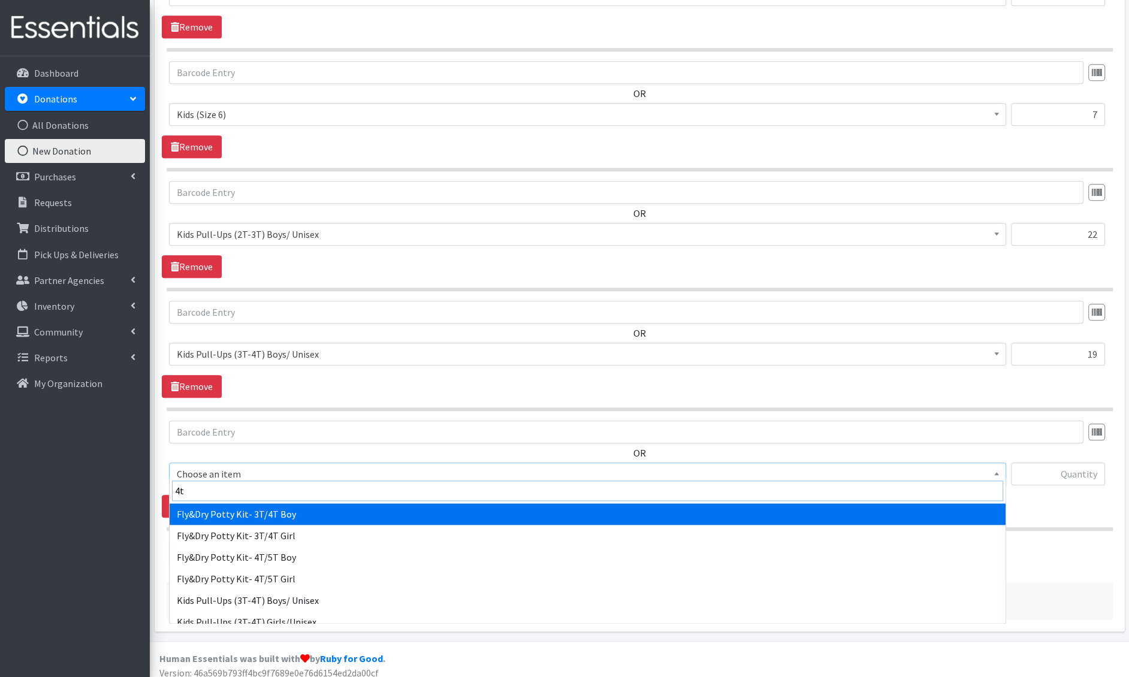
type input "4t-"
select select "1412"
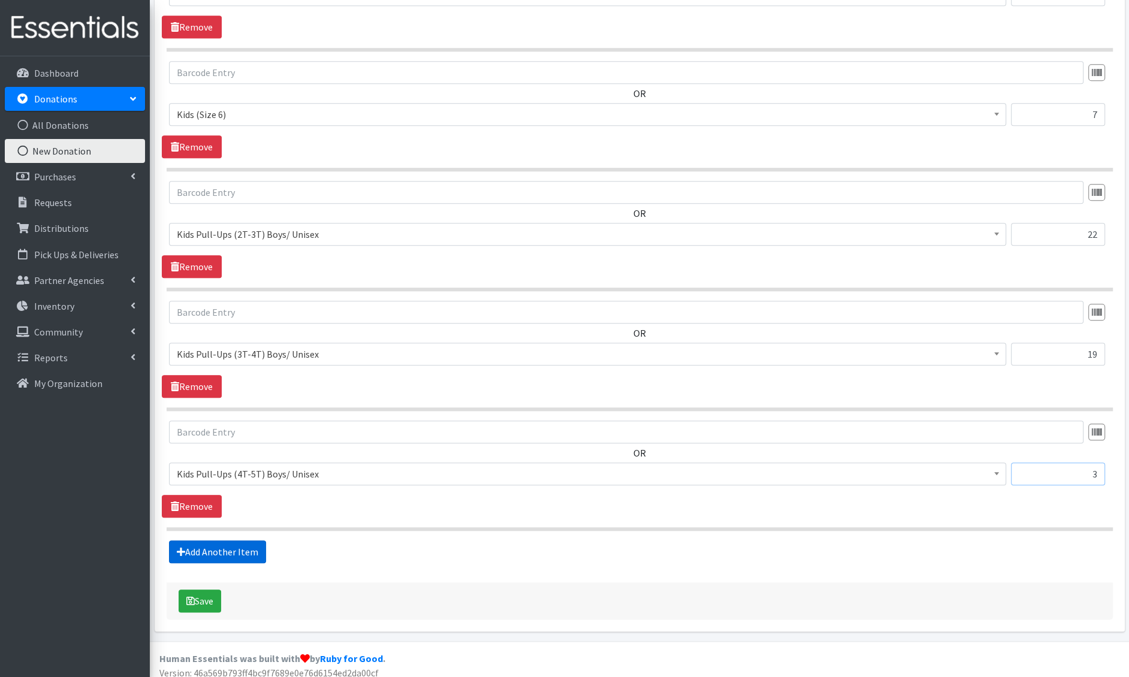
type input "3"
click at [183, 547] on icon at bounding box center [181, 552] width 8 height 10
click at [222, 541] on link "Add Another Item" at bounding box center [217, 552] width 97 height 23
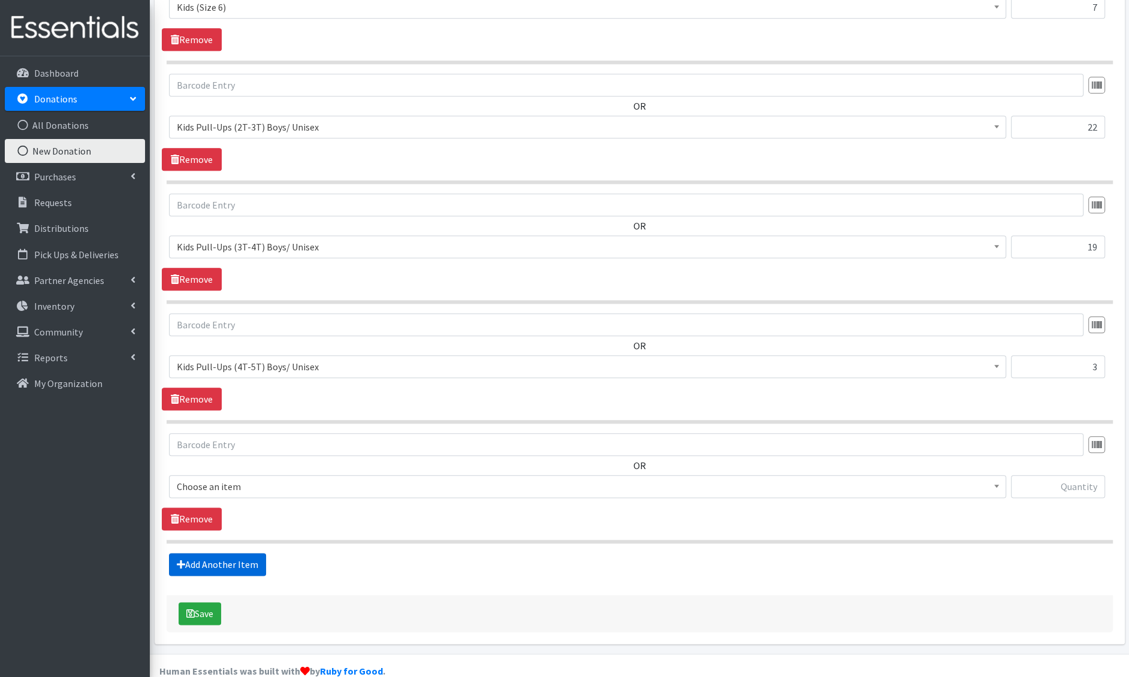
scroll to position [1218, 0]
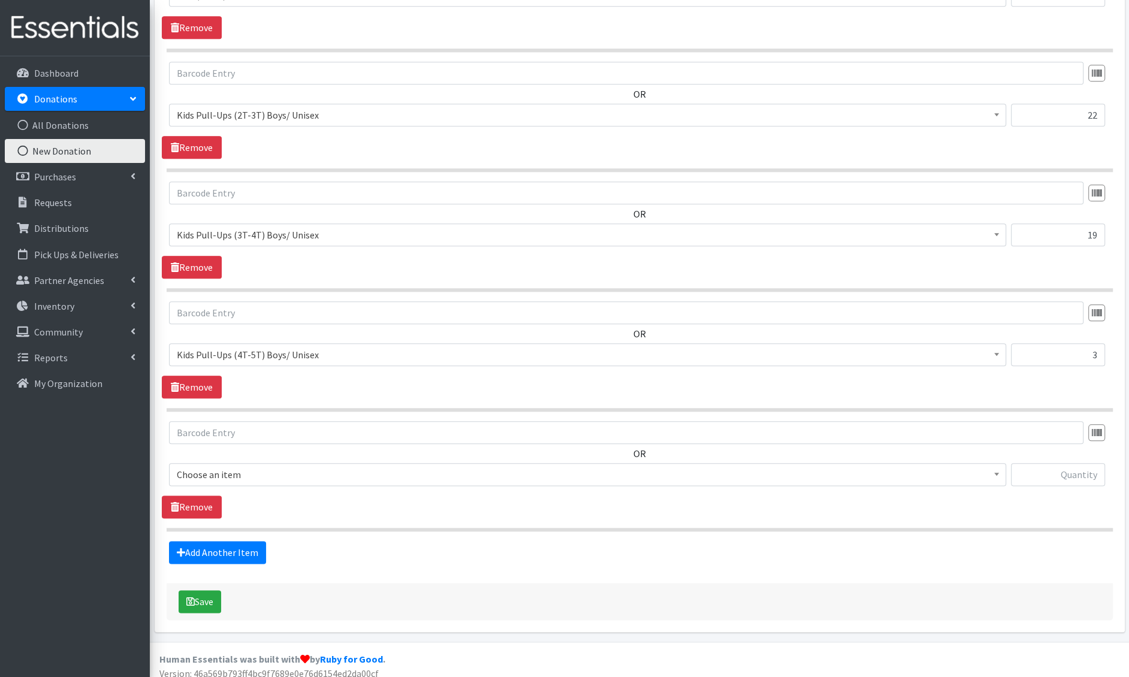
click at [237, 474] on span "Choose an item" at bounding box center [588, 474] width 822 height 17
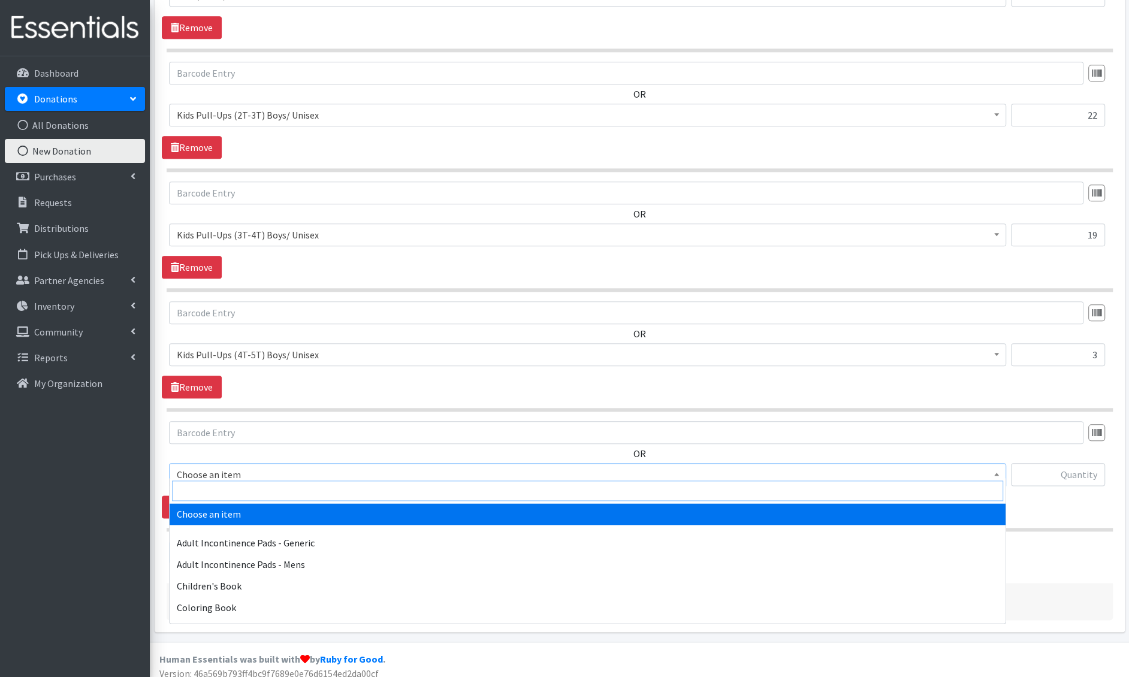
click at [235, 485] on input "search" at bounding box center [587, 491] width 831 height 20
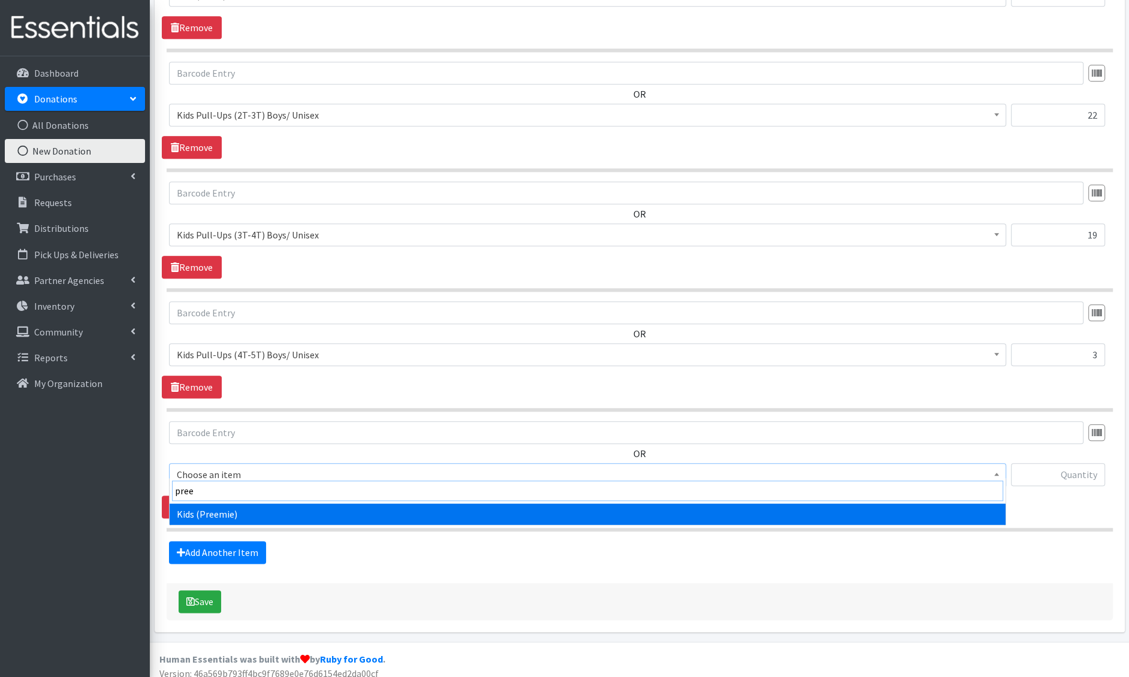
type input "preem"
select select "4729"
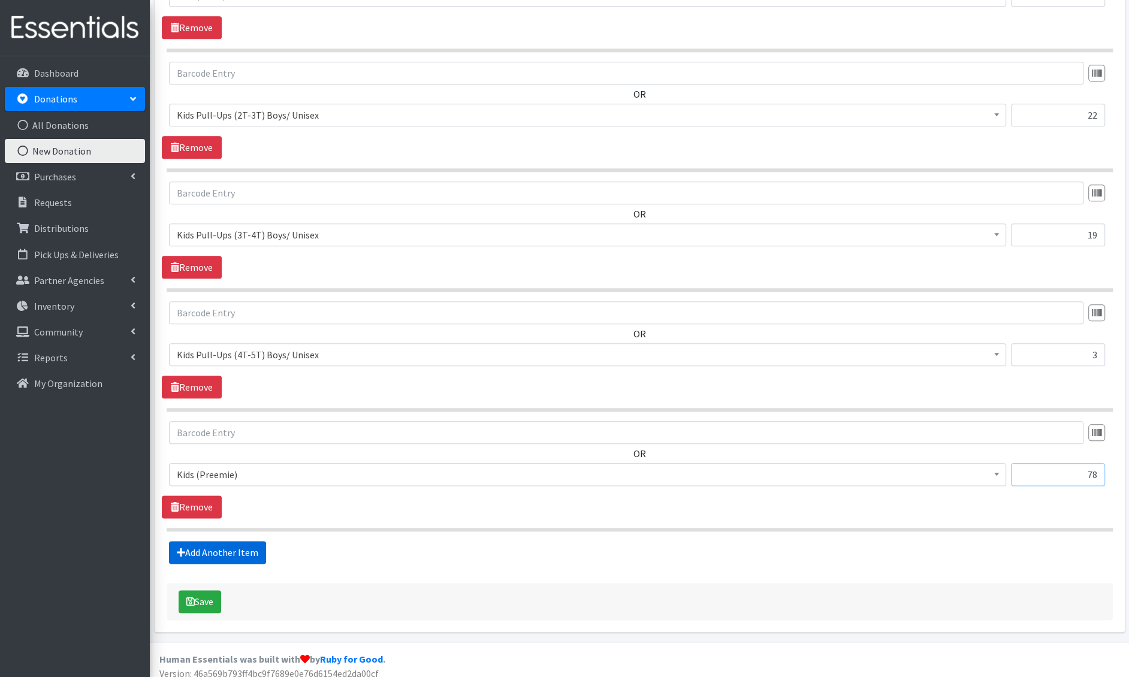
type input "78"
click at [192, 541] on link "Add Another Item" at bounding box center [217, 552] width 97 height 23
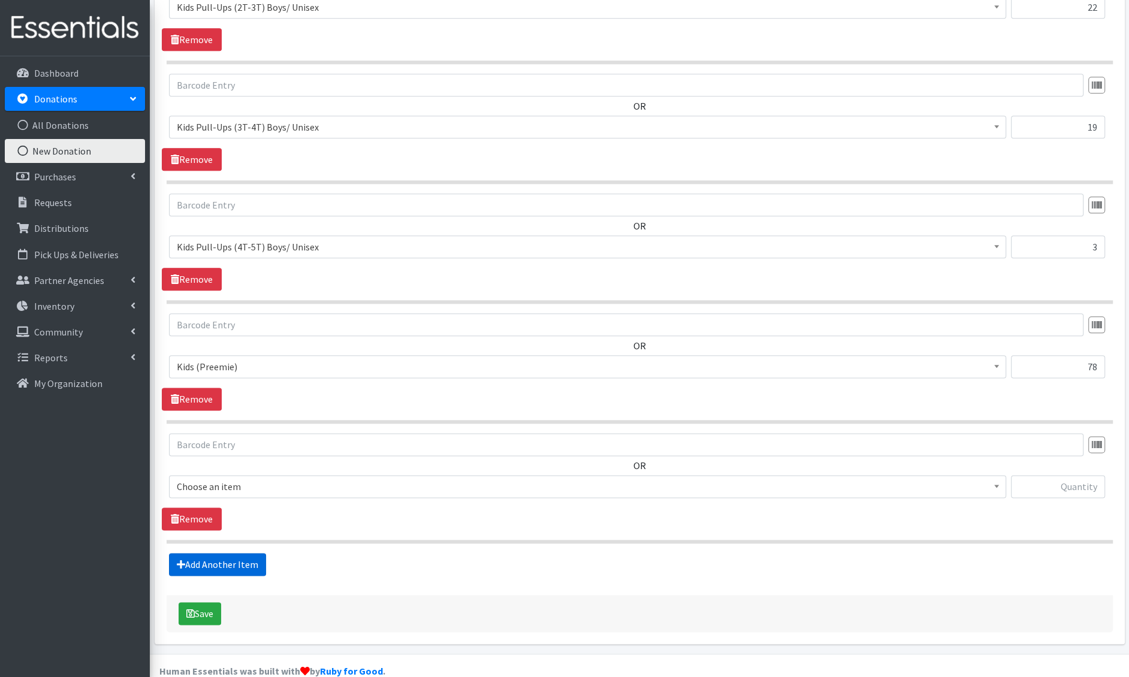
scroll to position [1337, 0]
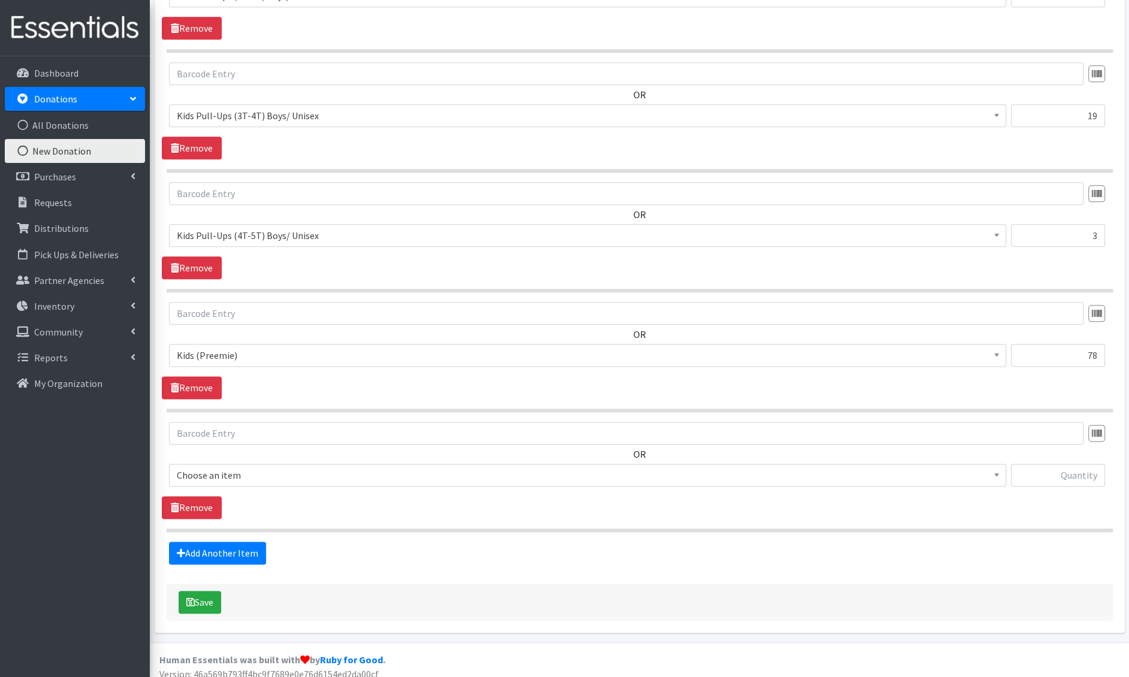
click at [213, 467] on span "Choose an item" at bounding box center [588, 475] width 822 height 17
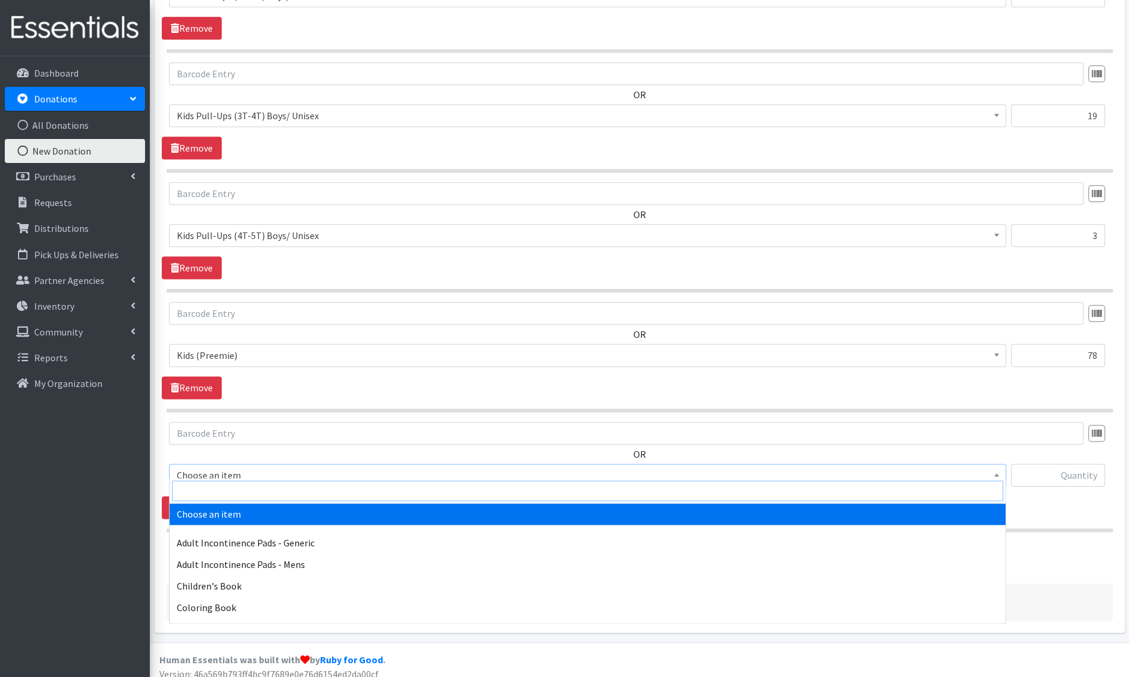
click at [212, 481] on input "search" at bounding box center [587, 491] width 831 height 20
type input "wipes"
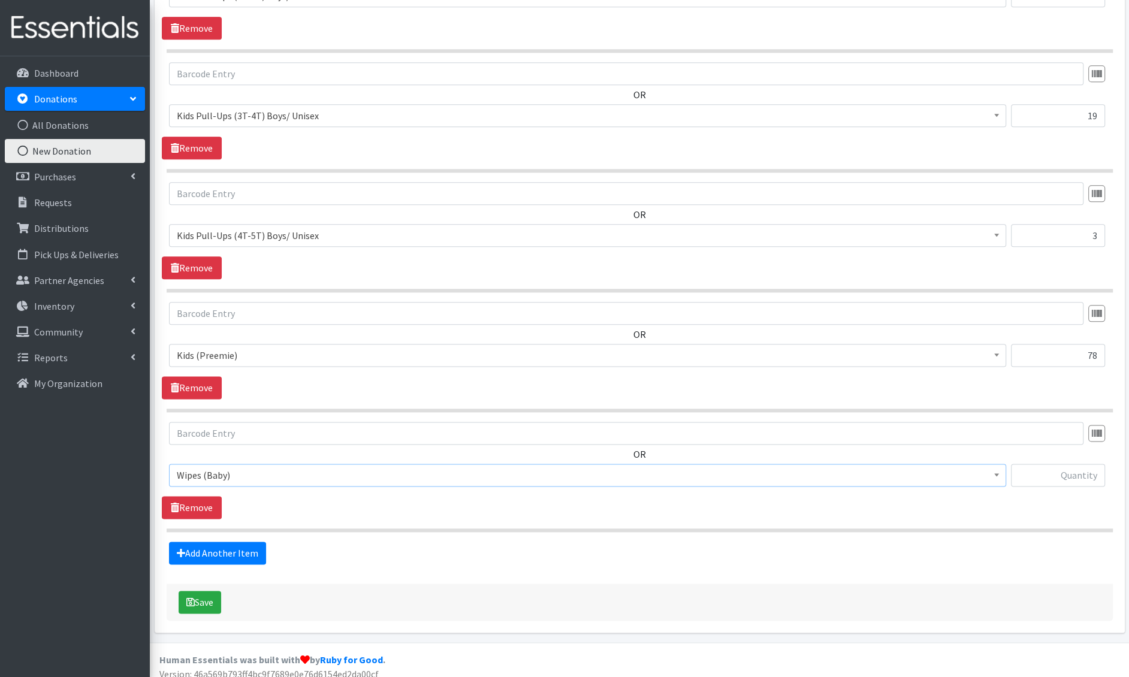
select select "1205"
type input "300"
click at [211, 542] on link "Add Another Item" at bounding box center [217, 553] width 97 height 23
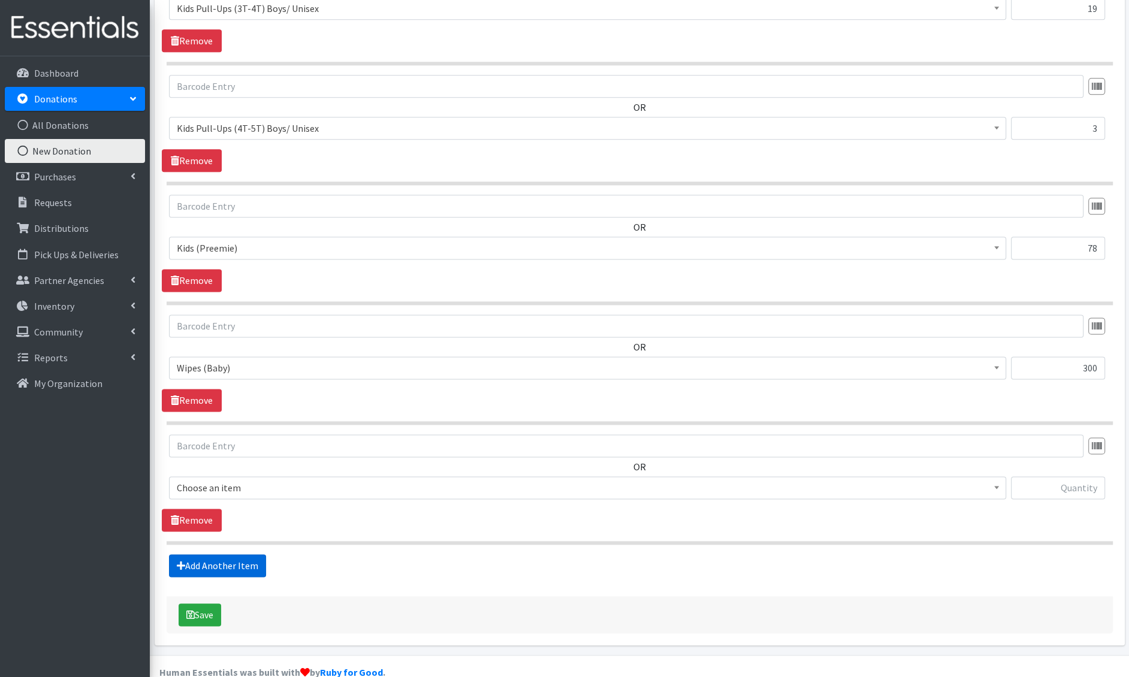
scroll to position [1456, 0]
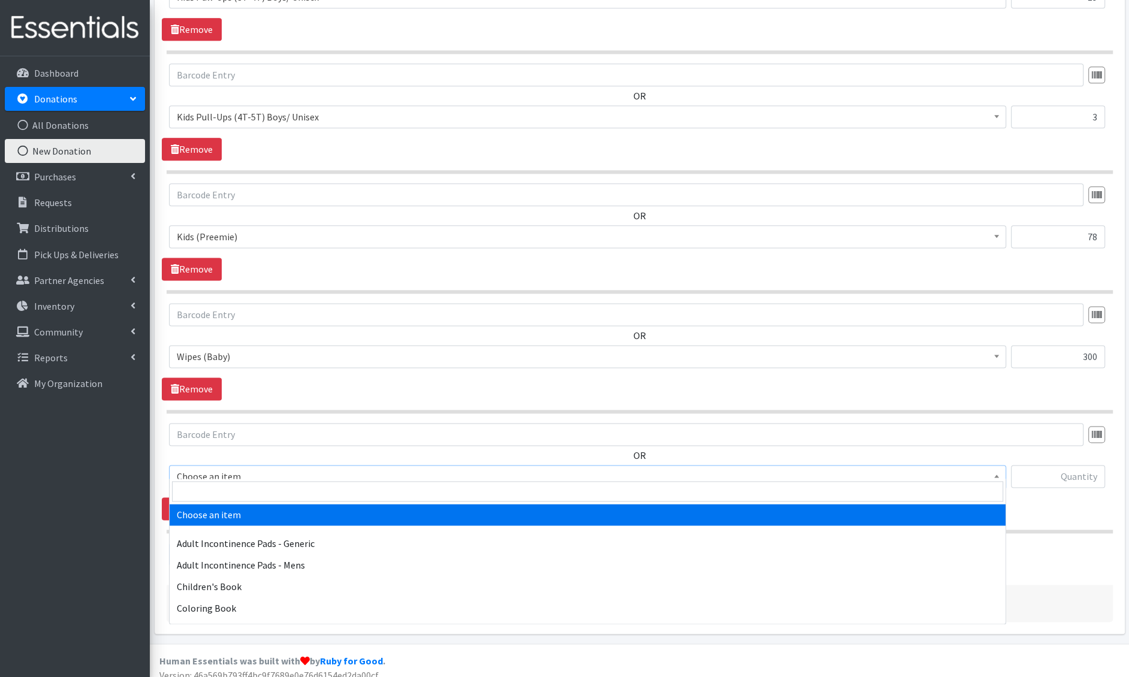
click at [223, 468] on span "Choose an item" at bounding box center [588, 476] width 822 height 17
click at [218, 487] on input "search" at bounding box center [587, 491] width 831 height 20
type input "e 7"
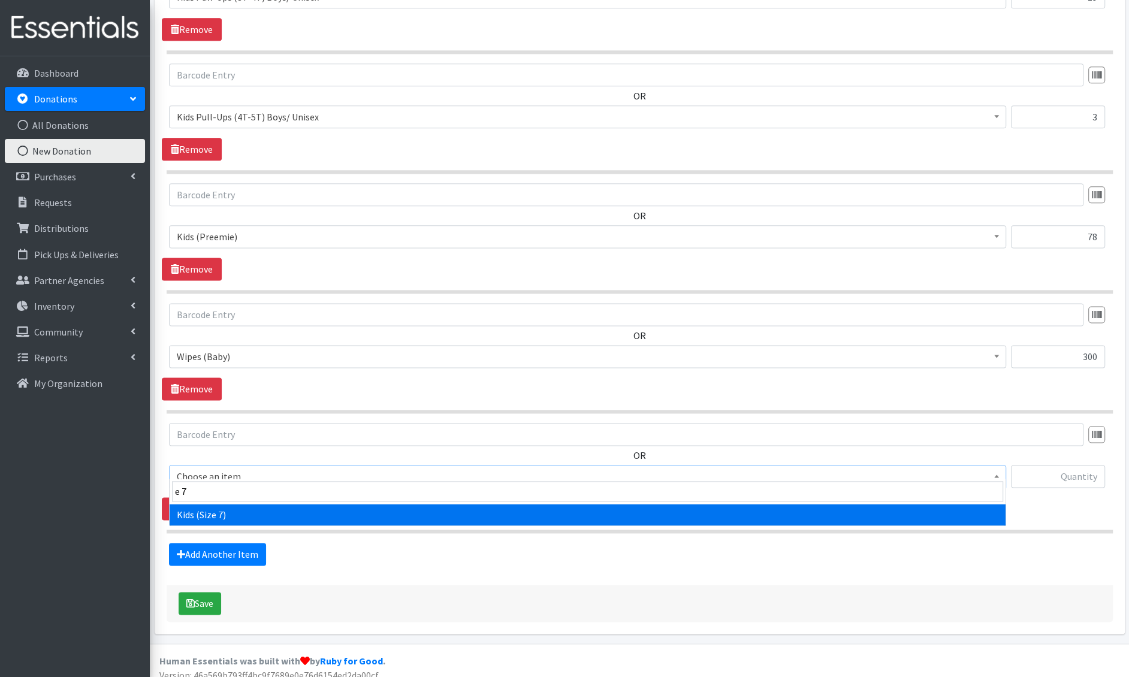
select select "6314"
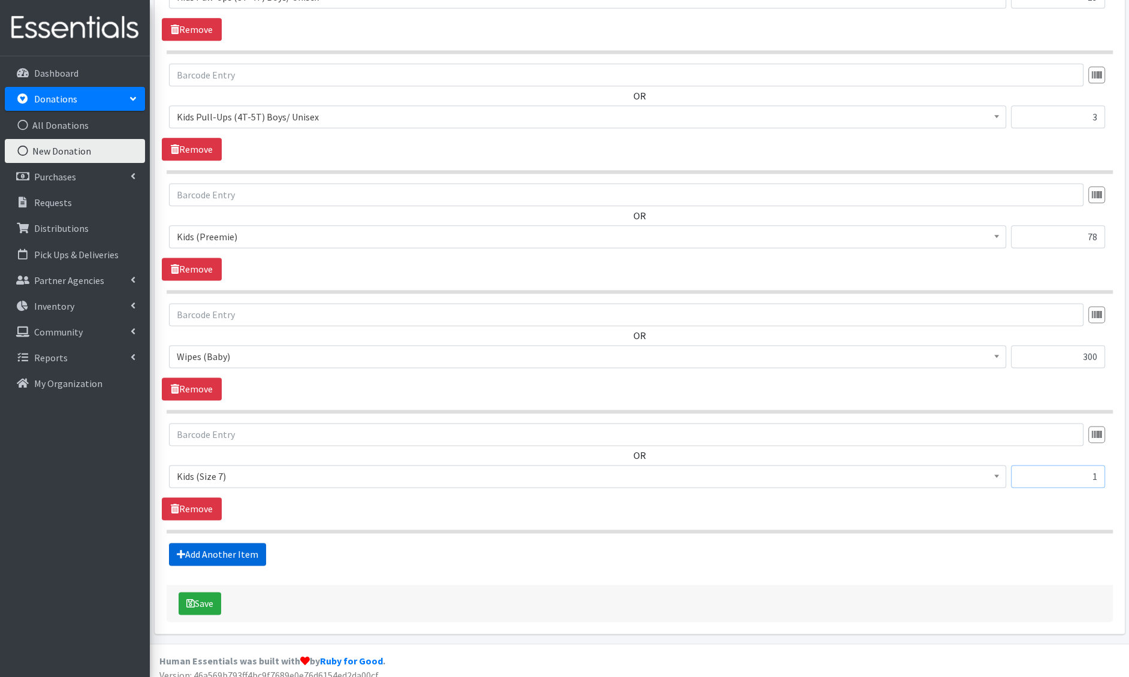
type input "1"
click at [207, 543] on link "Add Another Item" at bounding box center [217, 554] width 97 height 23
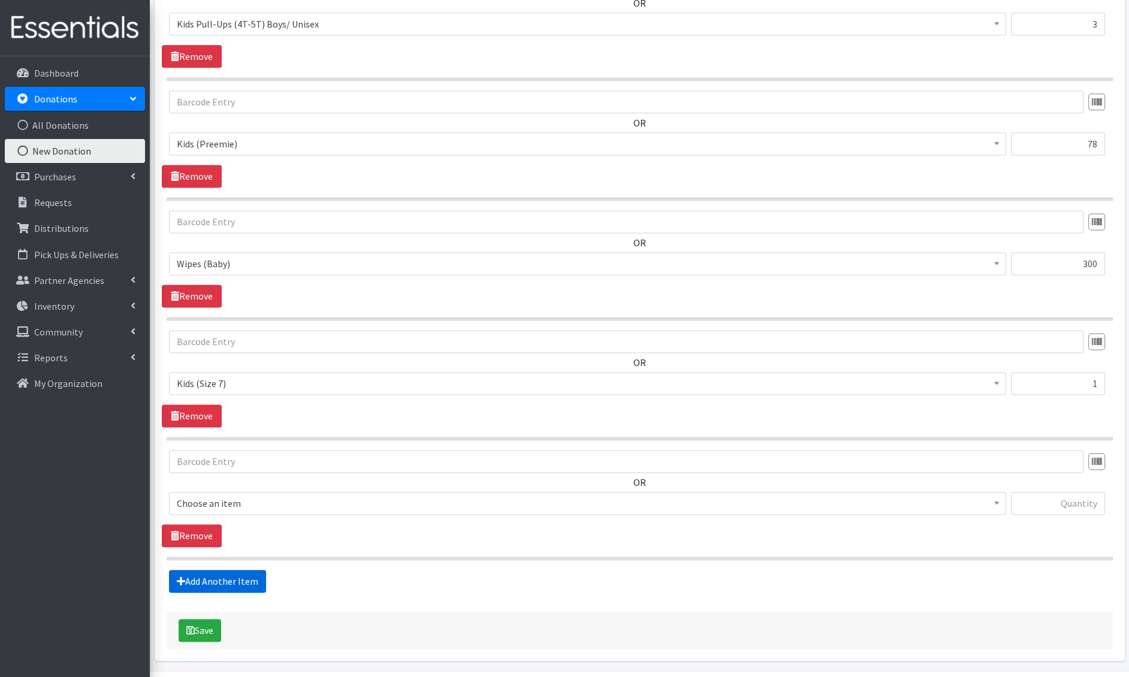
scroll to position [1575, 0]
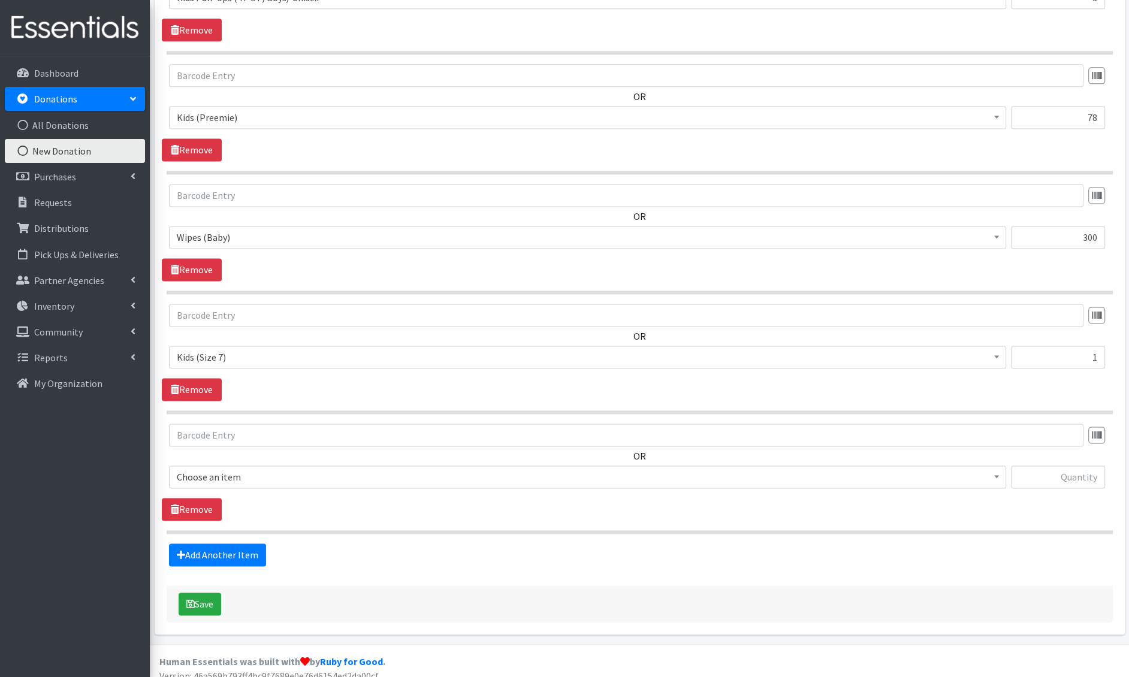
click at [216, 455] on div "OR Choose an item Adult Incontinence Pads - Generic Adult Incontinence Pads - M…" at bounding box center [640, 461] width 956 height 74
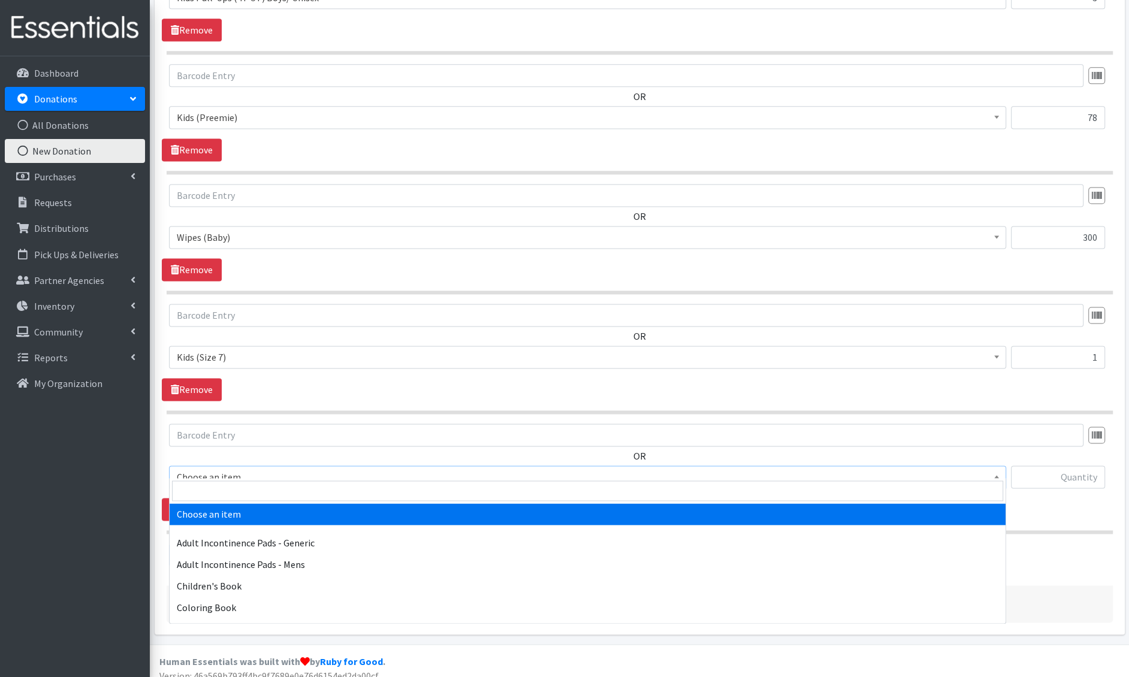
click at [216, 469] on span "Choose an item" at bounding box center [588, 477] width 822 height 17
click at [219, 488] on input "search" at bounding box center [587, 491] width 831 height 20
type input "wimm"
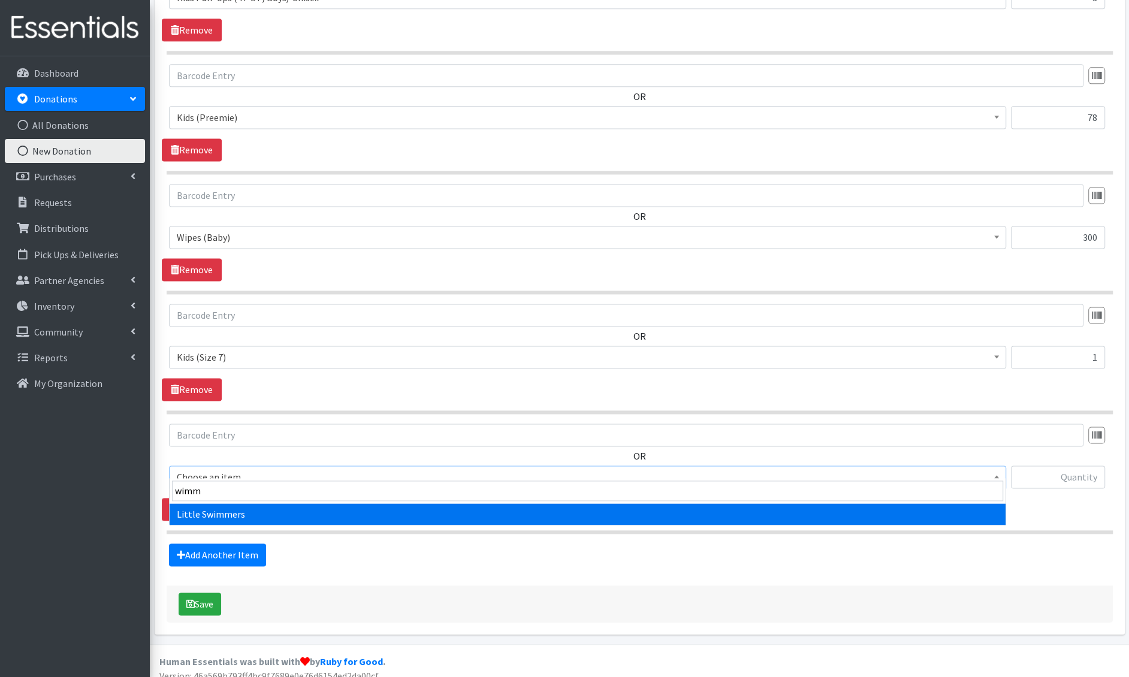
select select "4728"
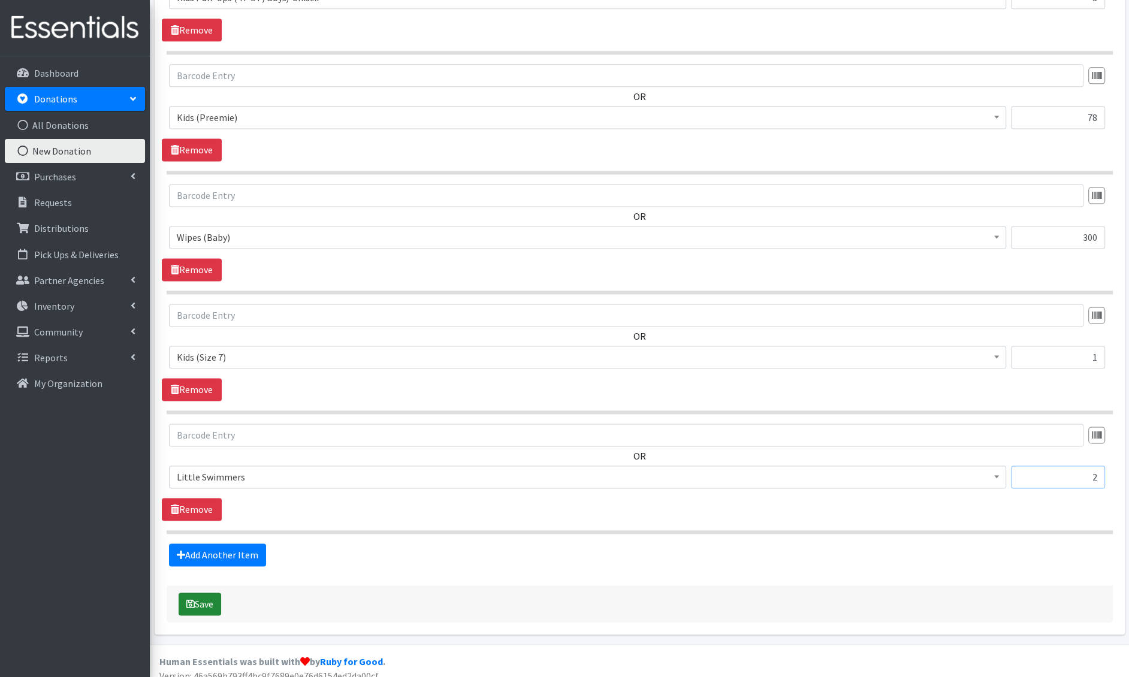
type input "2"
click at [188, 599] on icon "submit" at bounding box center [190, 604] width 8 height 10
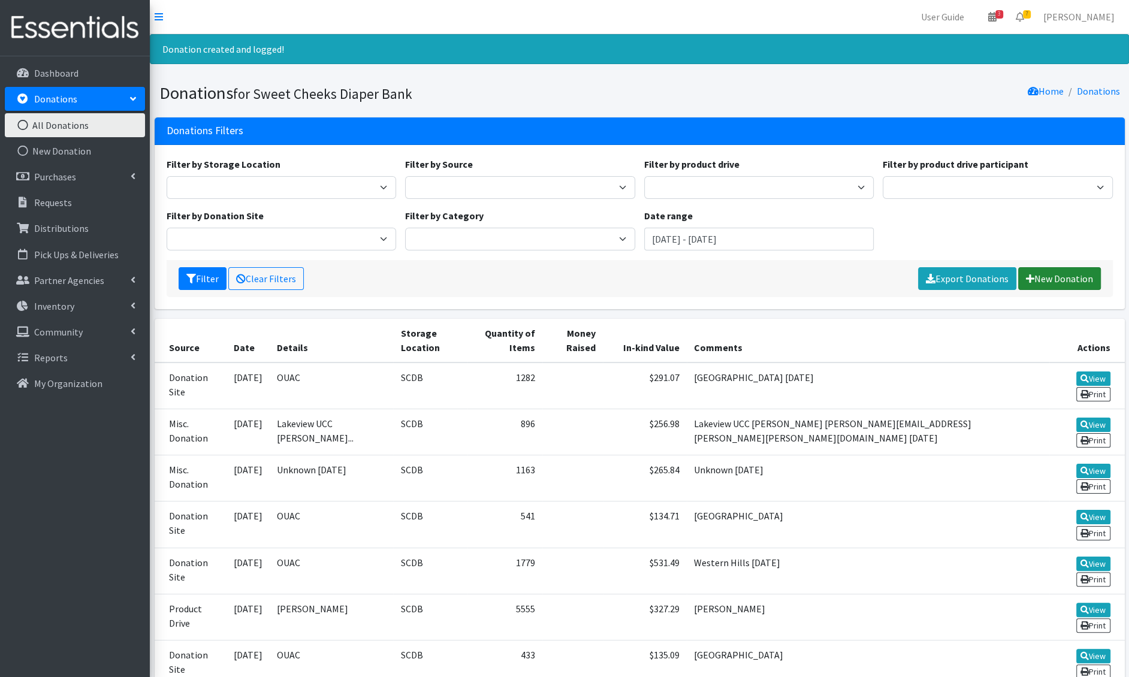
click at [1020, 281] on link "New Donation" at bounding box center [1060, 278] width 83 height 23
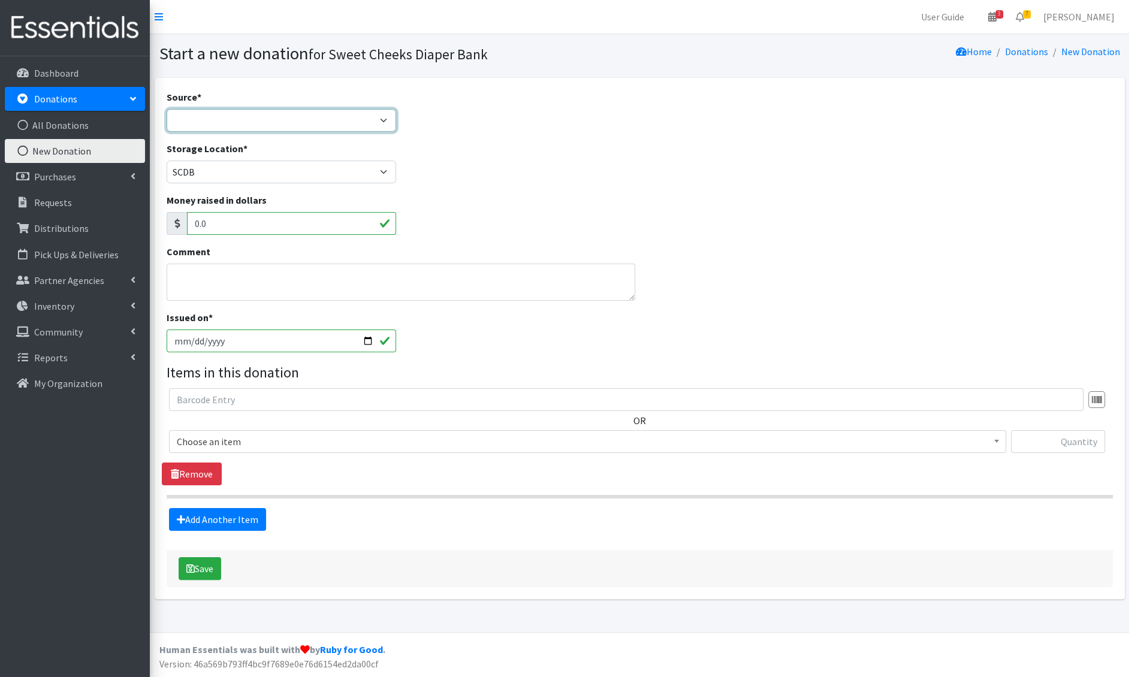
click at [325, 115] on select "Product Drive Manufacturer Donation Site Misc. Donation" at bounding box center [282, 120] width 230 height 23
select select "Donation Site"
click at [167, 109] on select "Product Drive Manufacturer Donation Site Misc. Donation" at bounding box center [282, 120] width 230 height 23
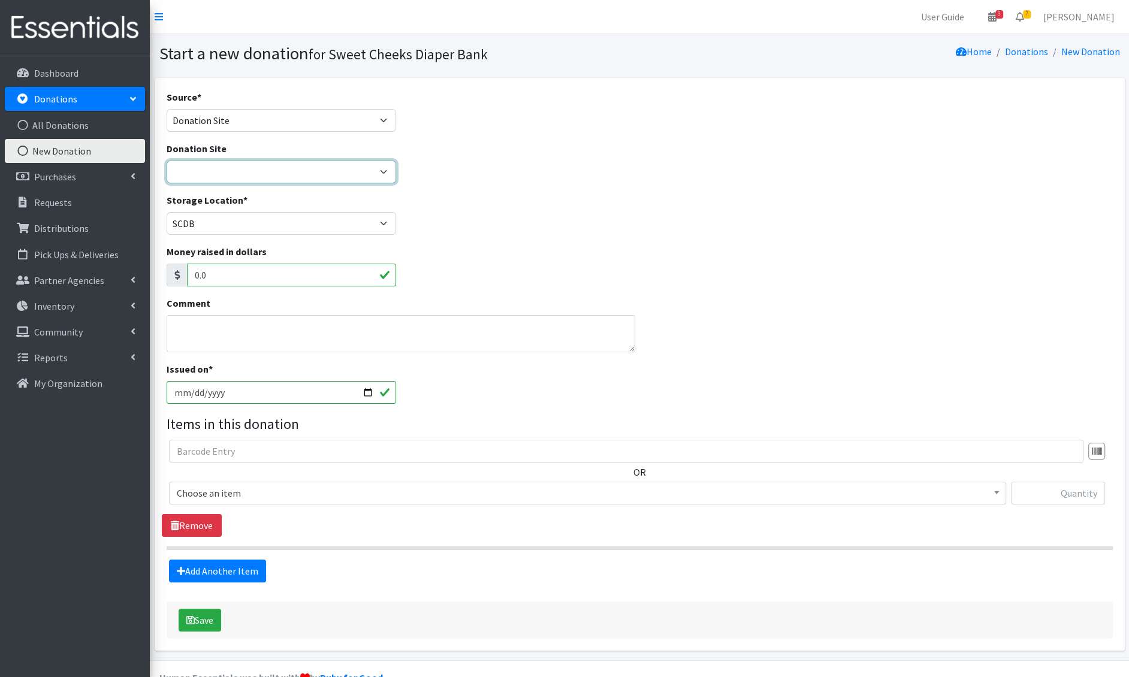
click at [281, 168] on select "Barre 3 [GEOGRAPHIC_DATA] Cincinnati Recycling and Reuse Hub Climb Cincy Clothe…" at bounding box center [282, 172] width 230 height 23
select select "38"
click at [167, 161] on select "Barre 3 [GEOGRAPHIC_DATA] Cincinnati Recycling and Reuse Hub Climb Cincy Clothe…" at bounding box center [282, 172] width 230 height 23
click at [227, 324] on textarea "Comment" at bounding box center [401, 333] width 469 height 37
type textarea "[GEOGRAPHIC_DATA] [DATE]"
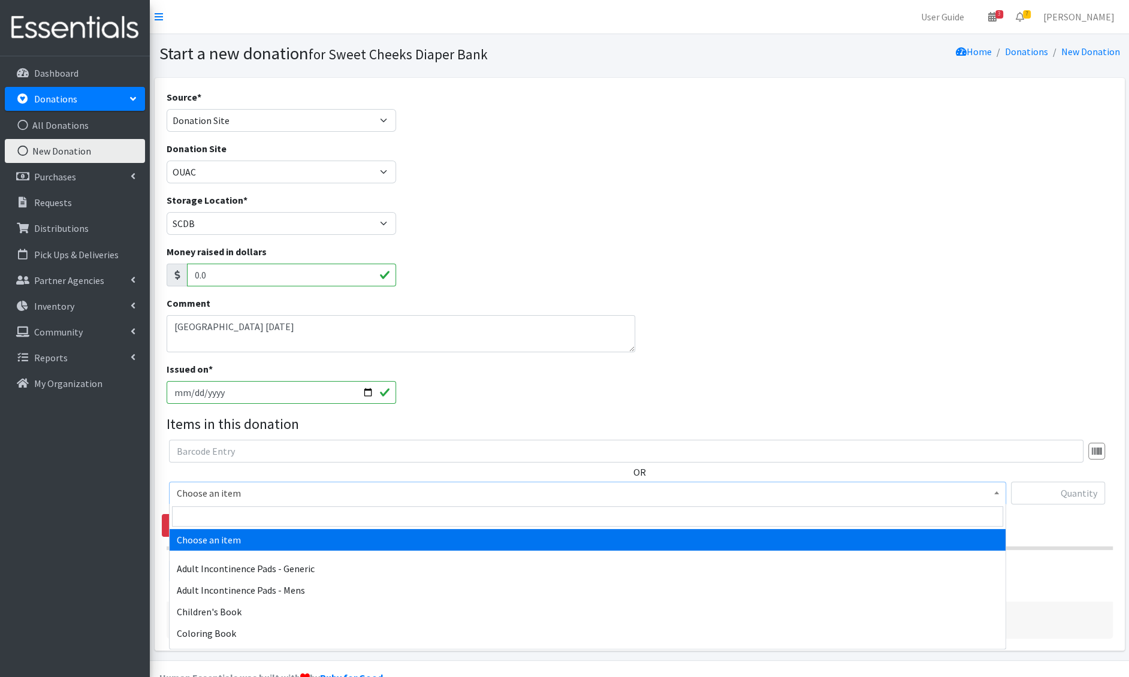
click at [232, 489] on span "Choose an item" at bounding box center [588, 493] width 822 height 17
click at [228, 511] on input "search" at bounding box center [587, 517] width 831 height 20
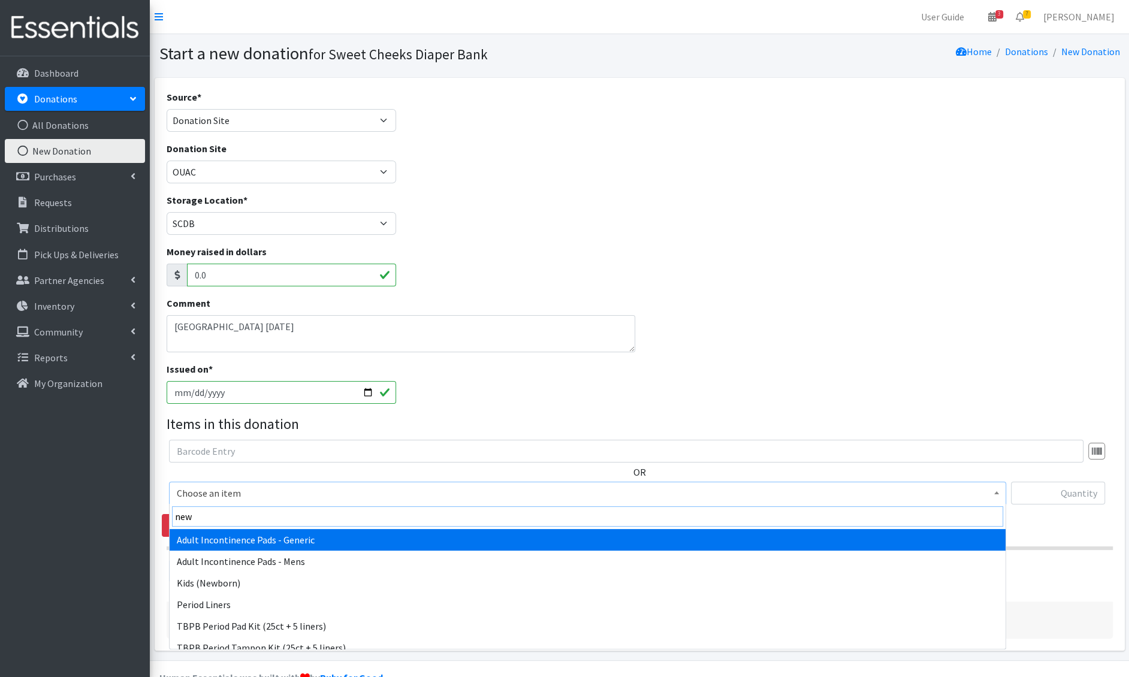
type input "newb"
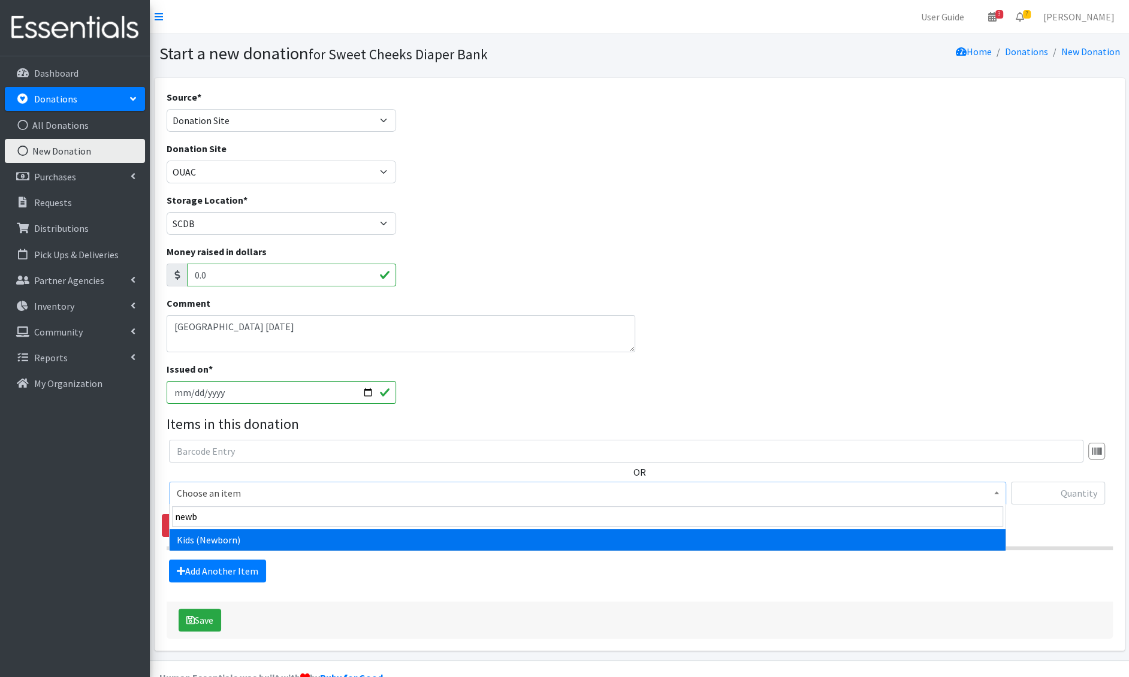
select select "1222"
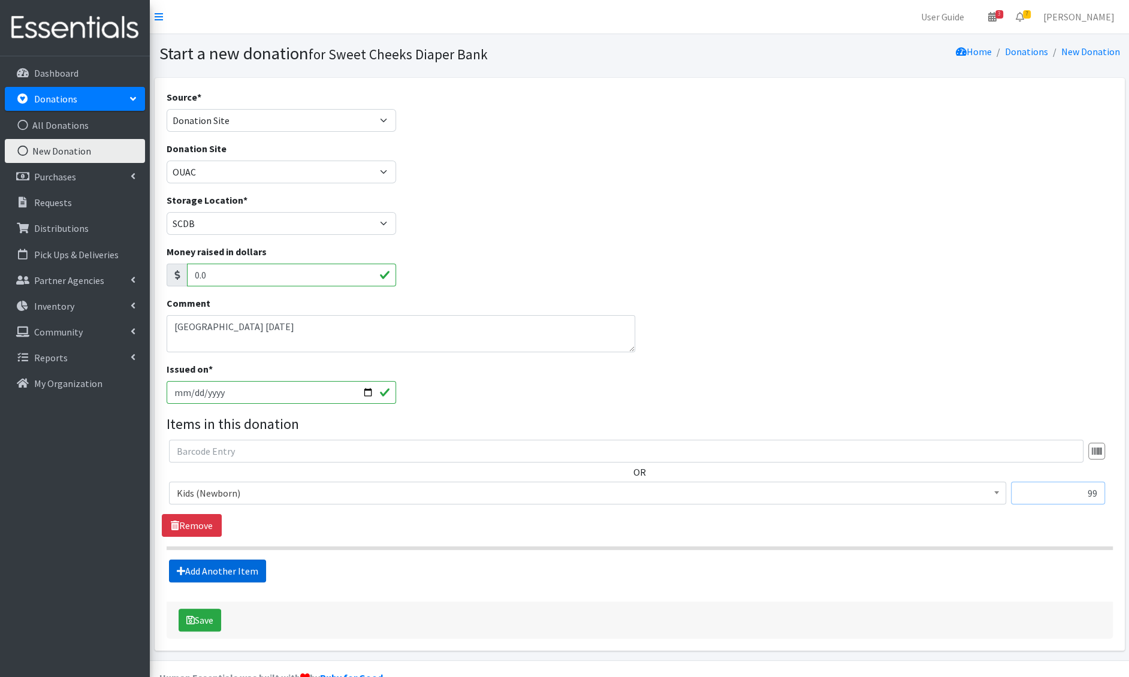
type input "99"
click at [190, 565] on link "Add Another Item" at bounding box center [217, 571] width 97 height 23
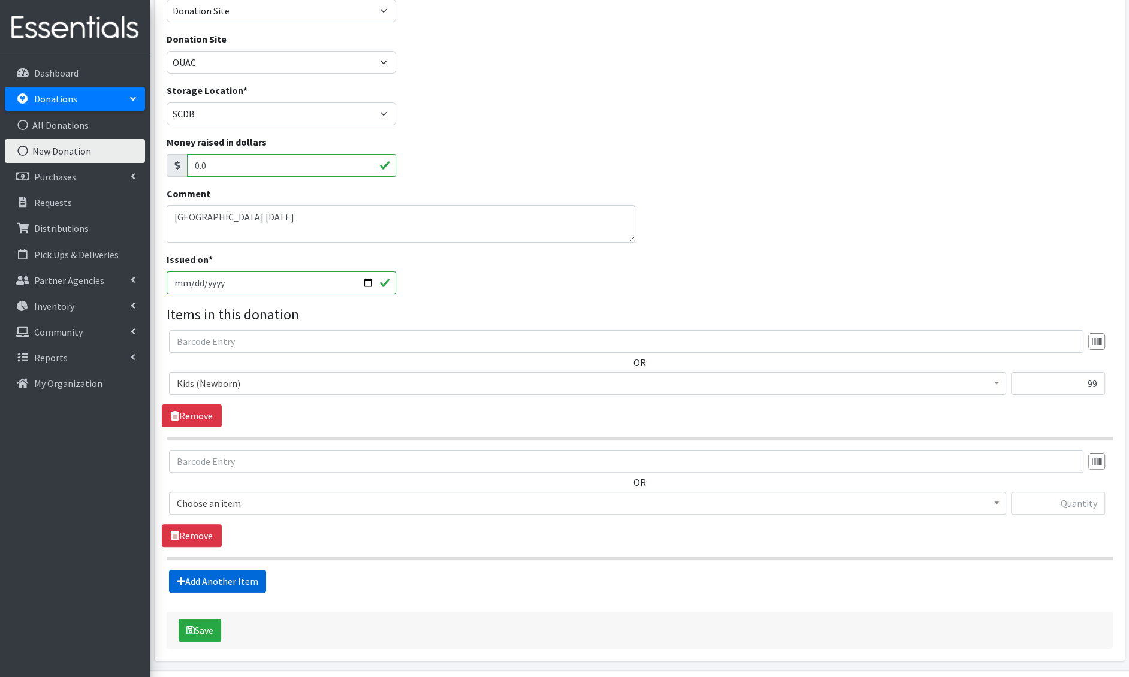
scroll to position [144, 0]
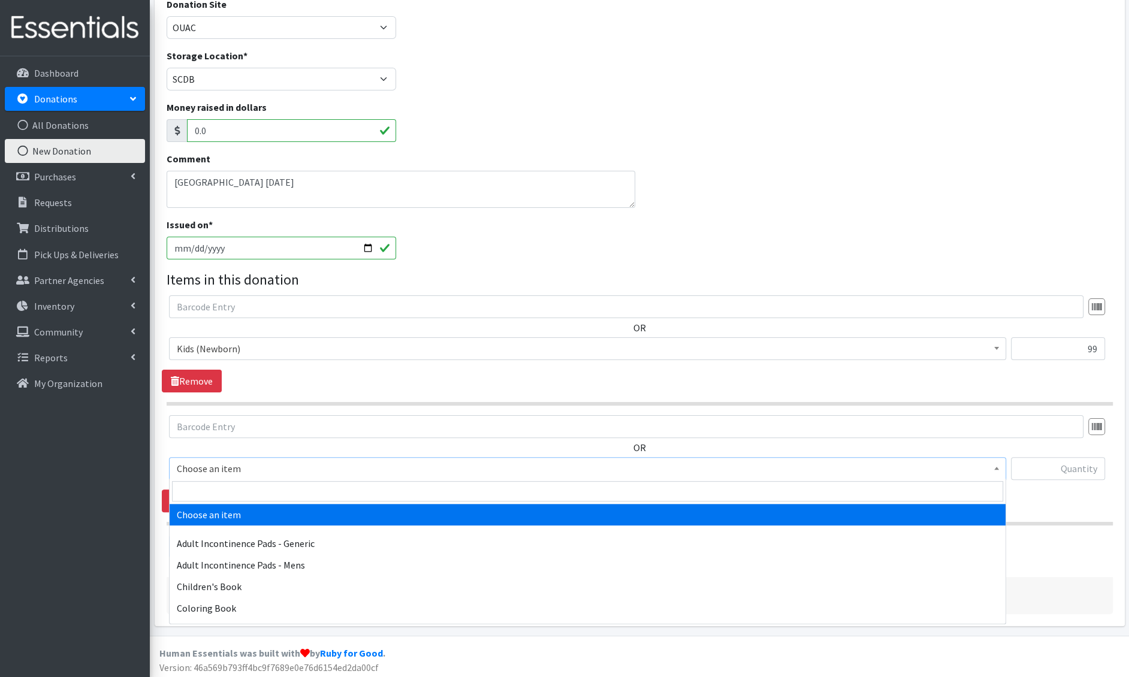
click at [236, 463] on span "Choose an item" at bounding box center [588, 468] width 822 height 17
click at [233, 484] on input "search" at bounding box center [587, 491] width 831 height 20
type input "e 1"
select select "1201"
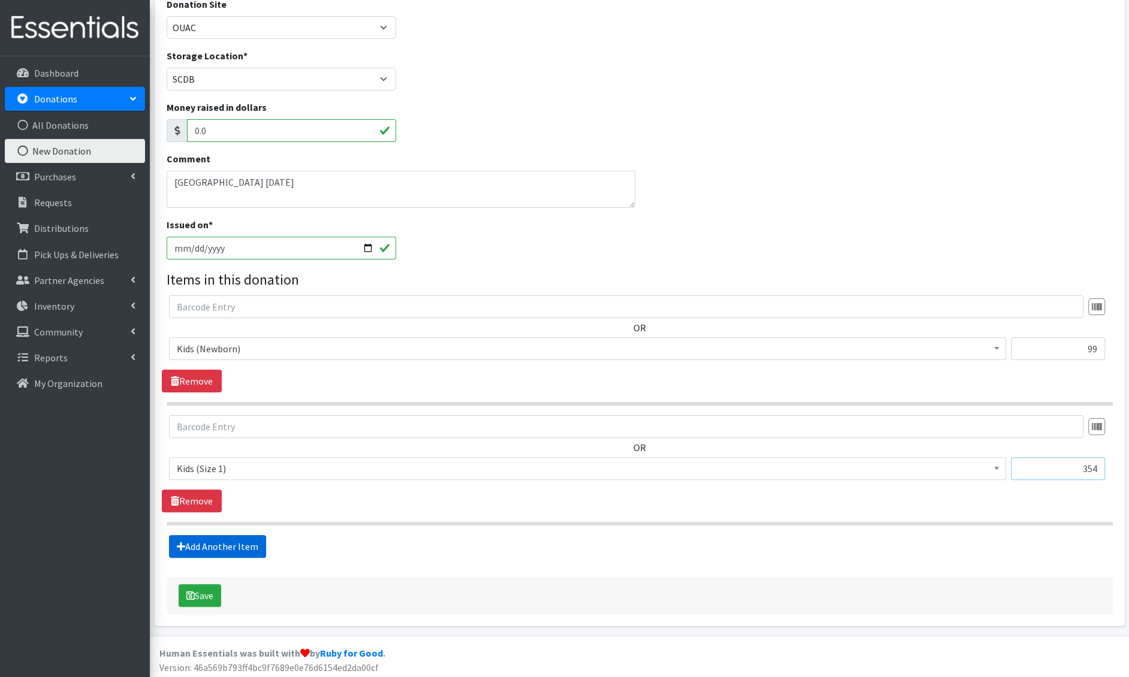
type input "354"
click at [201, 547] on link "Add Another Item" at bounding box center [217, 546] width 97 height 23
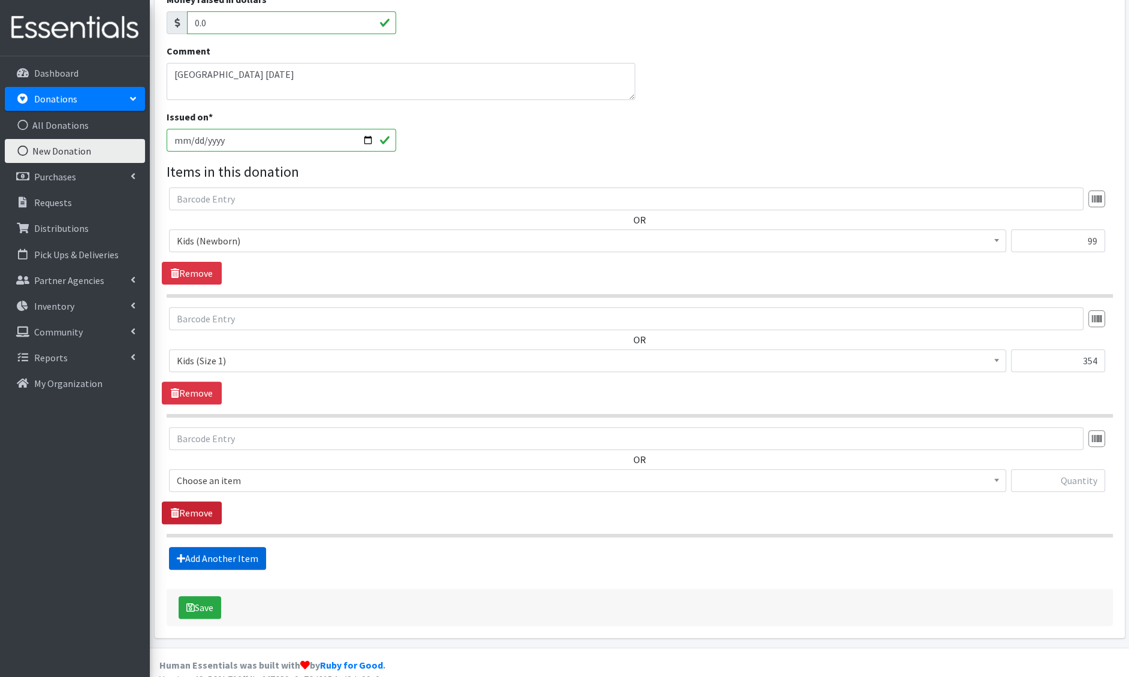
scroll to position [264, 0]
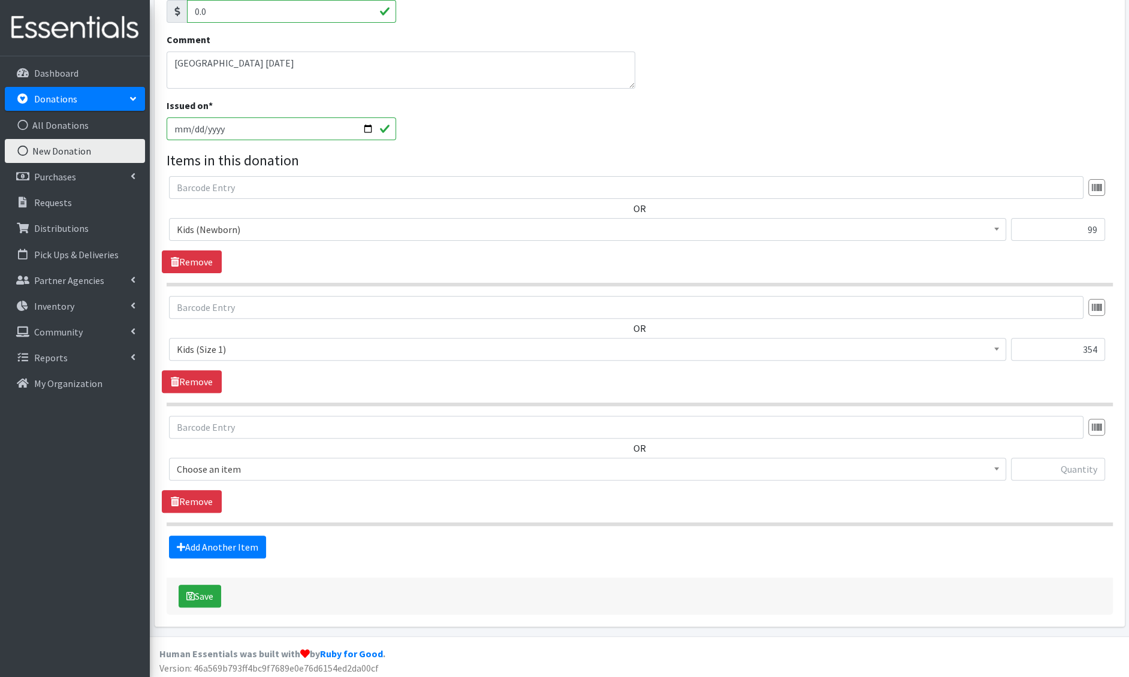
click at [212, 463] on span "Choose an item" at bounding box center [588, 469] width 822 height 17
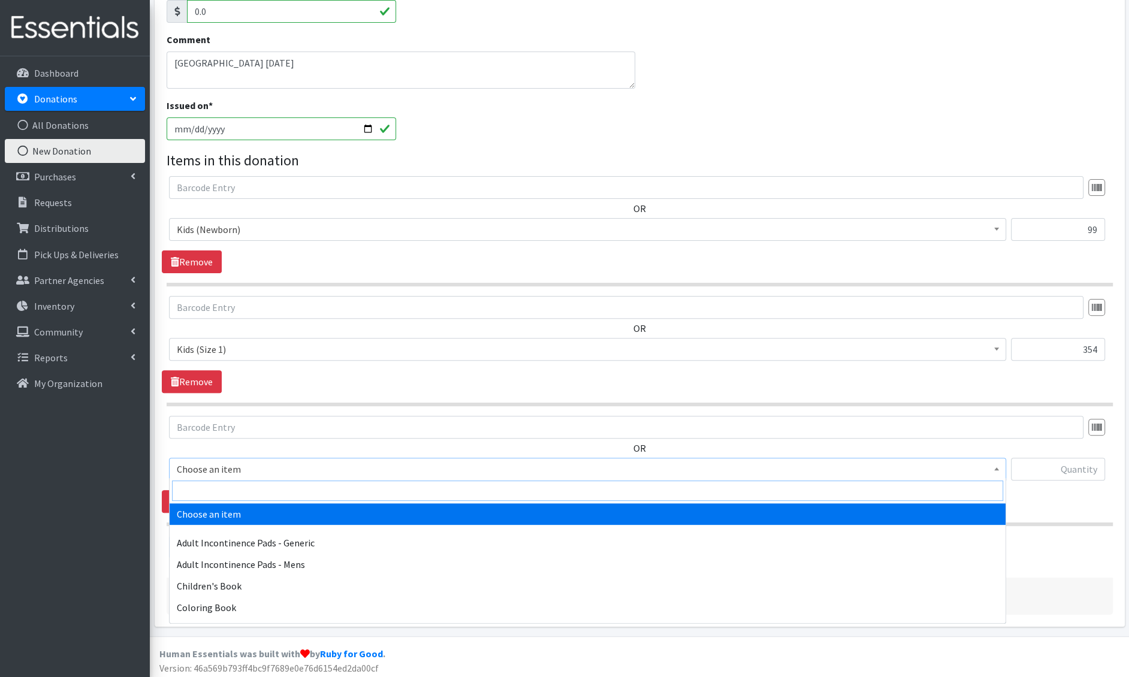
click at [212, 483] on input "search" at bounding box center [587, 491] width 831 height 20
type input "e 2"
select select "1202"
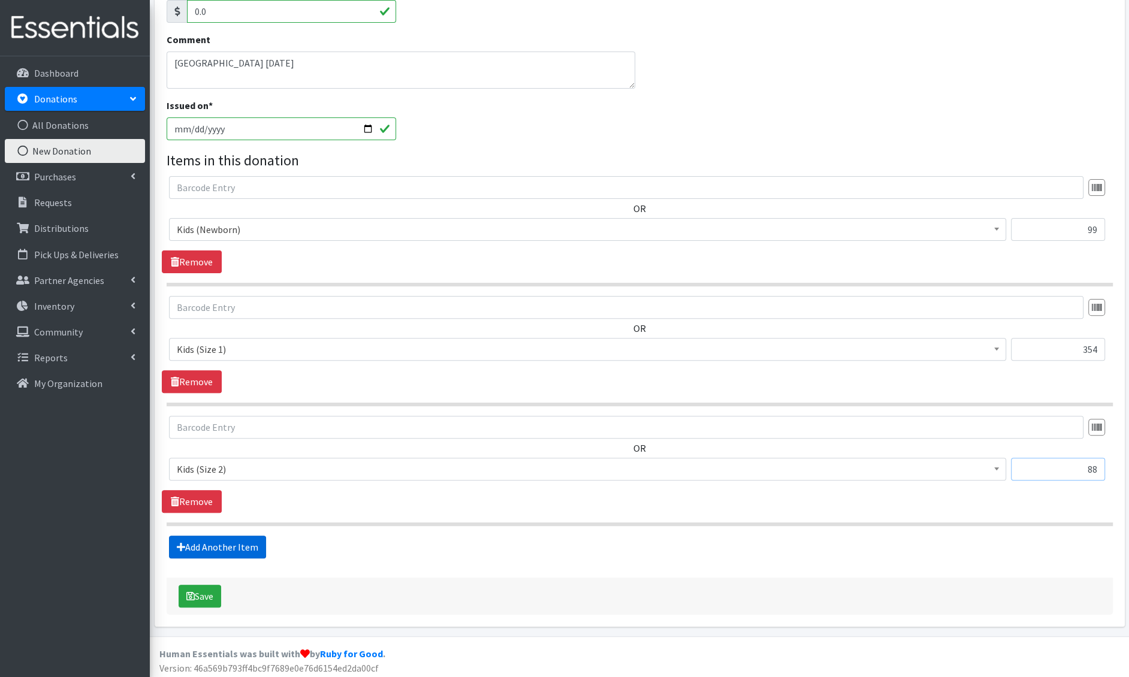
type input "88"
click at [174, 540] on link "Add Another Item" at bounding box center [217, 547] width 97 height 23
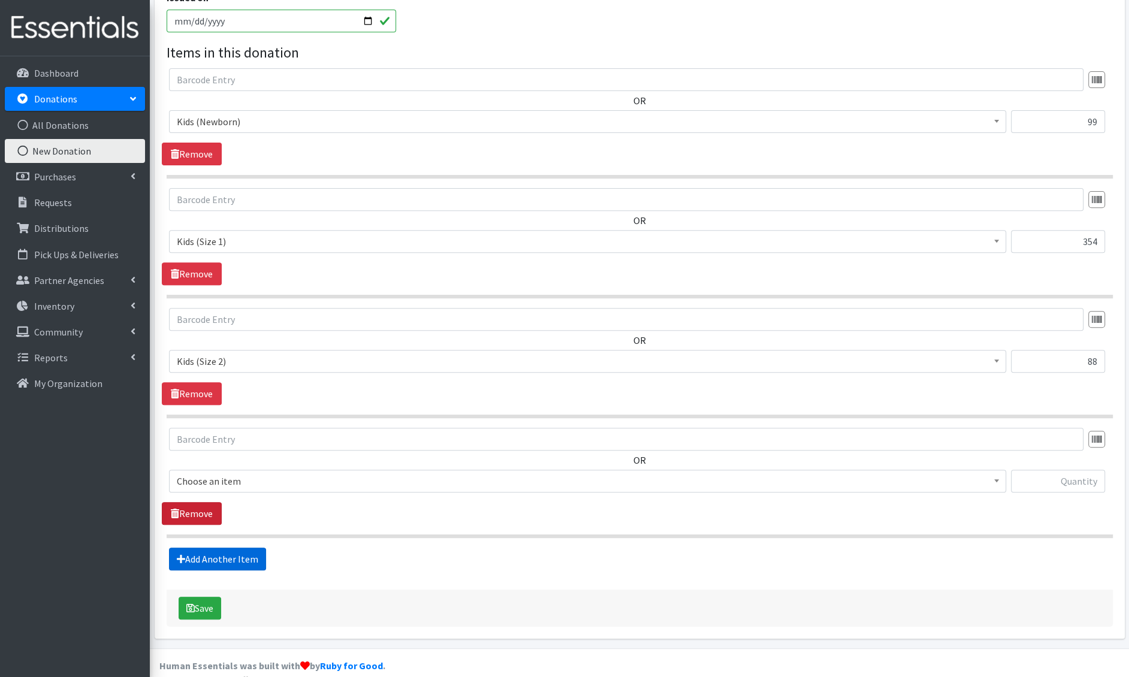
scroll to position [383, 0]
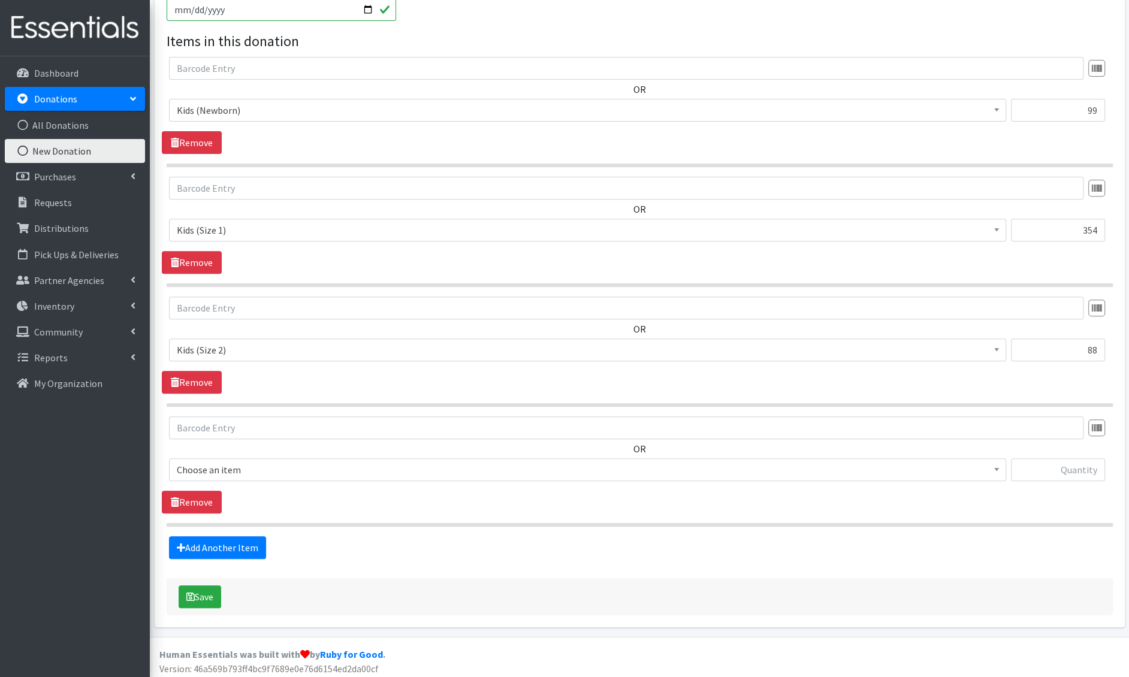
click at [216, 477] on span "Choose an item" at bounding box center [587, 470] width 837 height 23
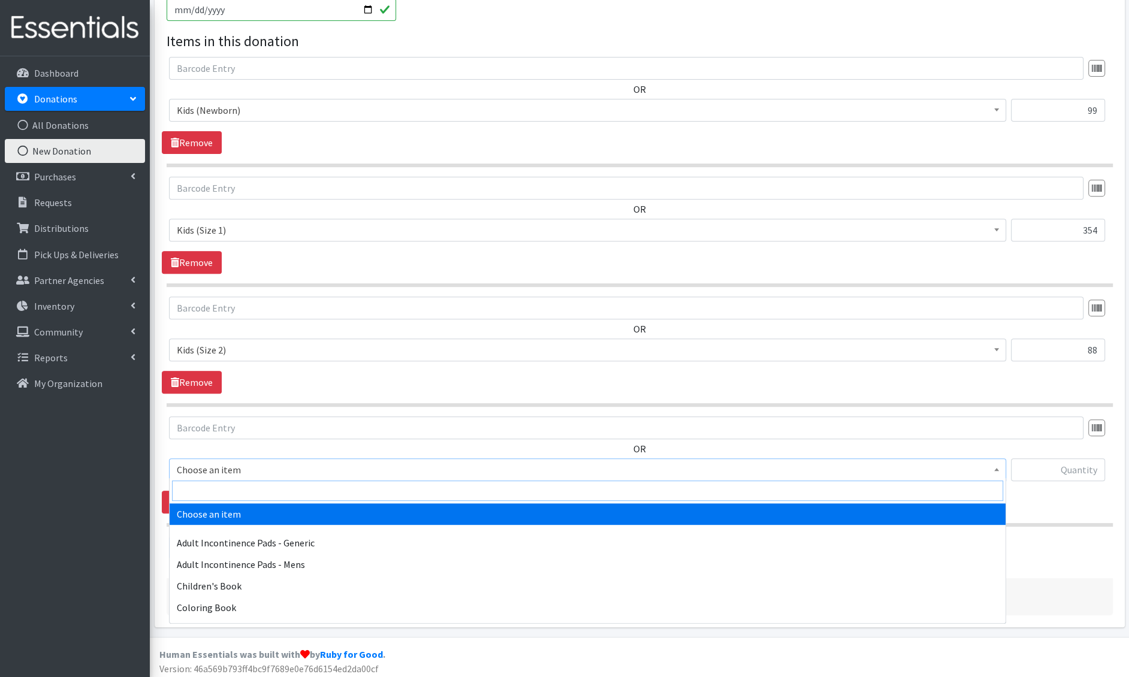
click at [213, 492] on input "search" at bounding box center [587, 491] width 831 height 20
type input "e 3"
select select "1221"
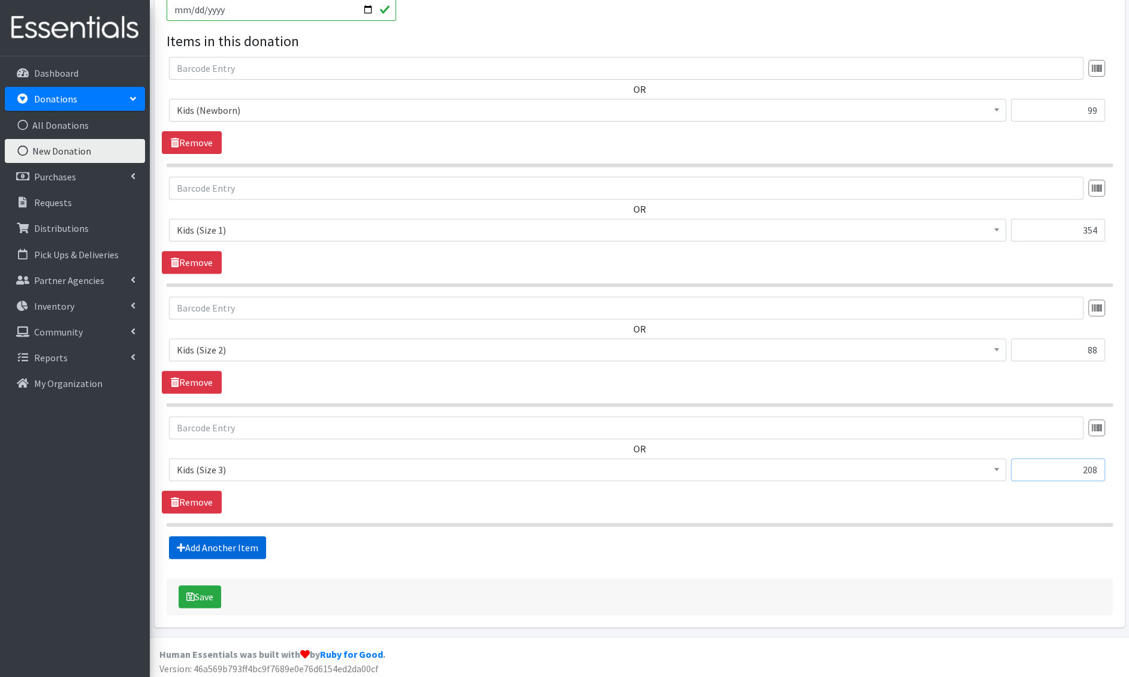
type input "208"
click at [185, 537] on link "Add Another Item" at bounding box center [217, 548] width 97 height 23
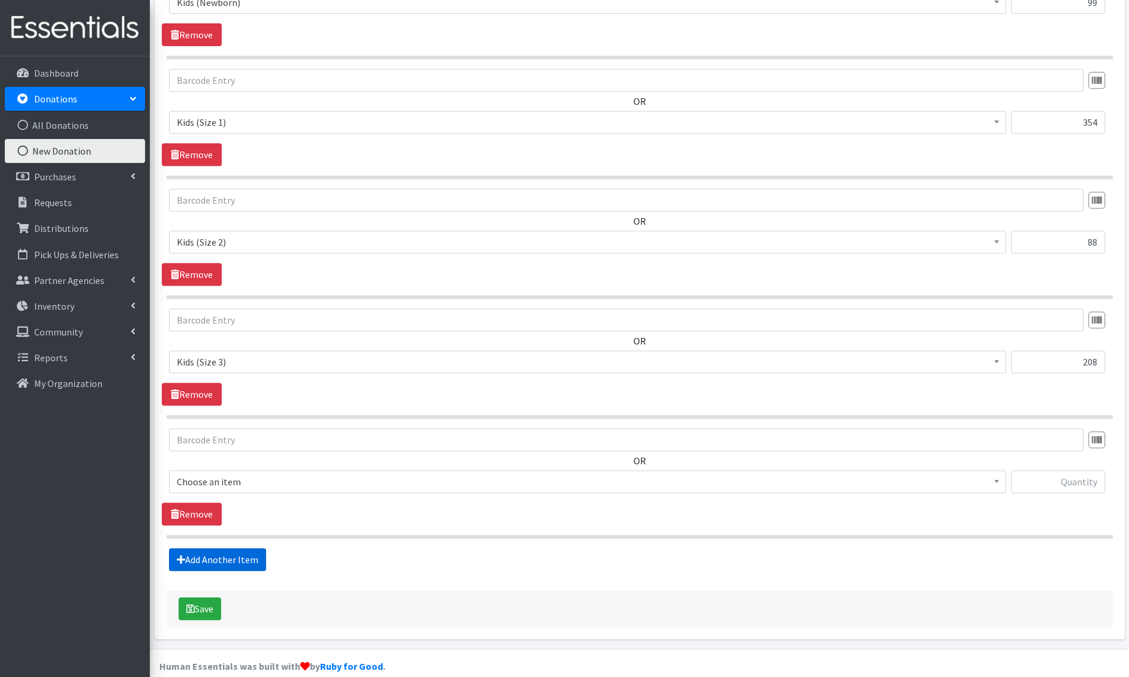
scroll to position [502, 0]
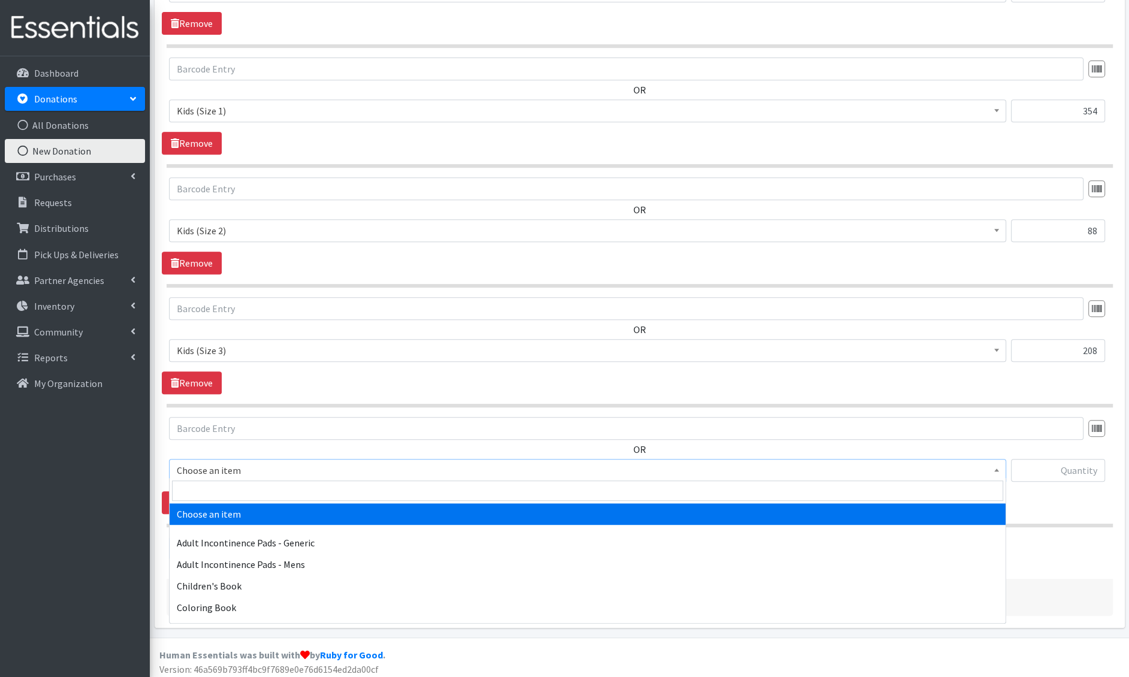
click at [223, 468] on span "Choose an item" at bounding box center [588, 470] width 822 height 17
click at [215, 489] on input "search" at bounding box center [587, 491] width 831 height 20
type input "e 4"
select select "1213"
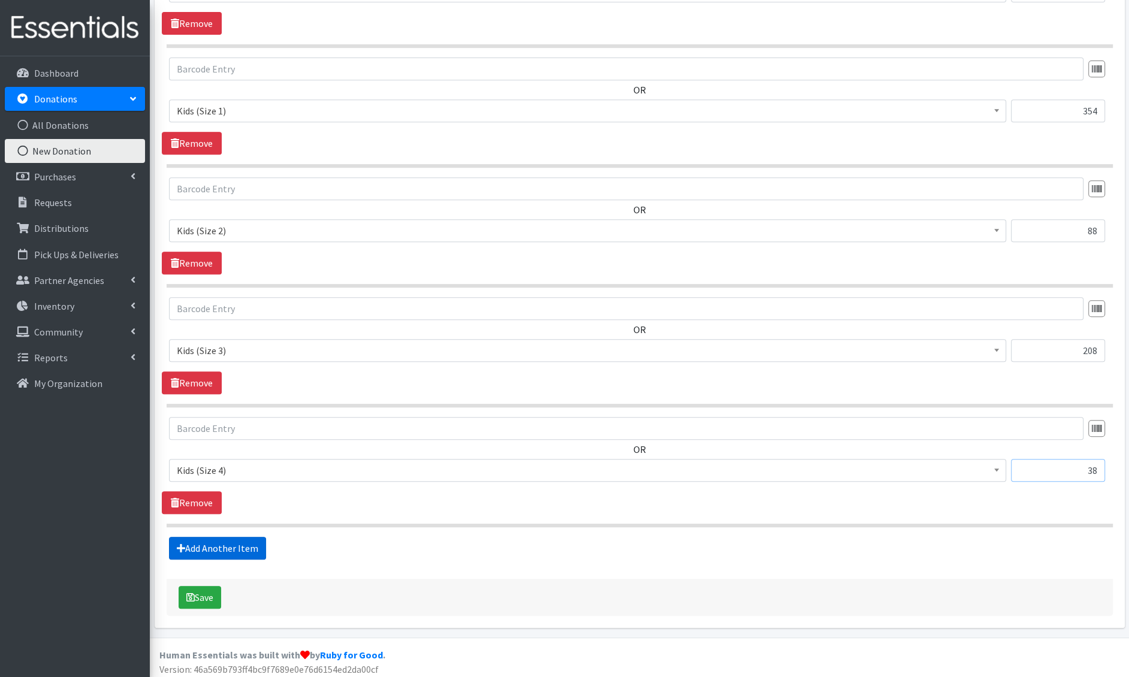
type input "38"
click at [198, 544] on link "Add Another Item" at bounding box center [217, 548] width 97 height 23
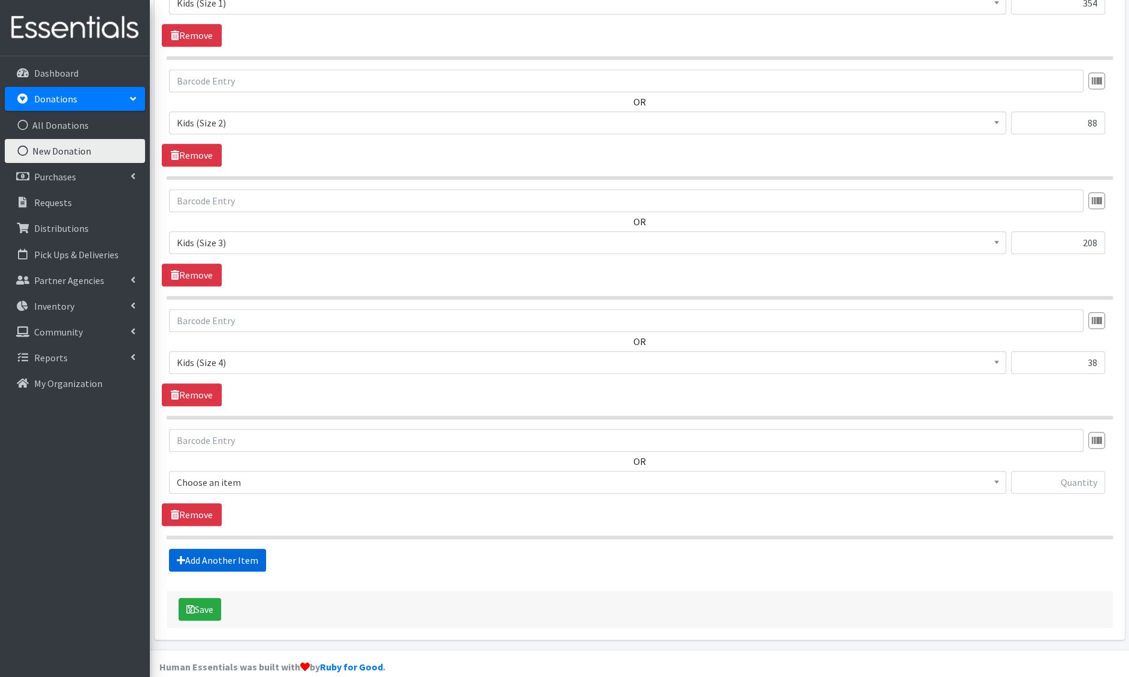
scroll to position [621, 0]
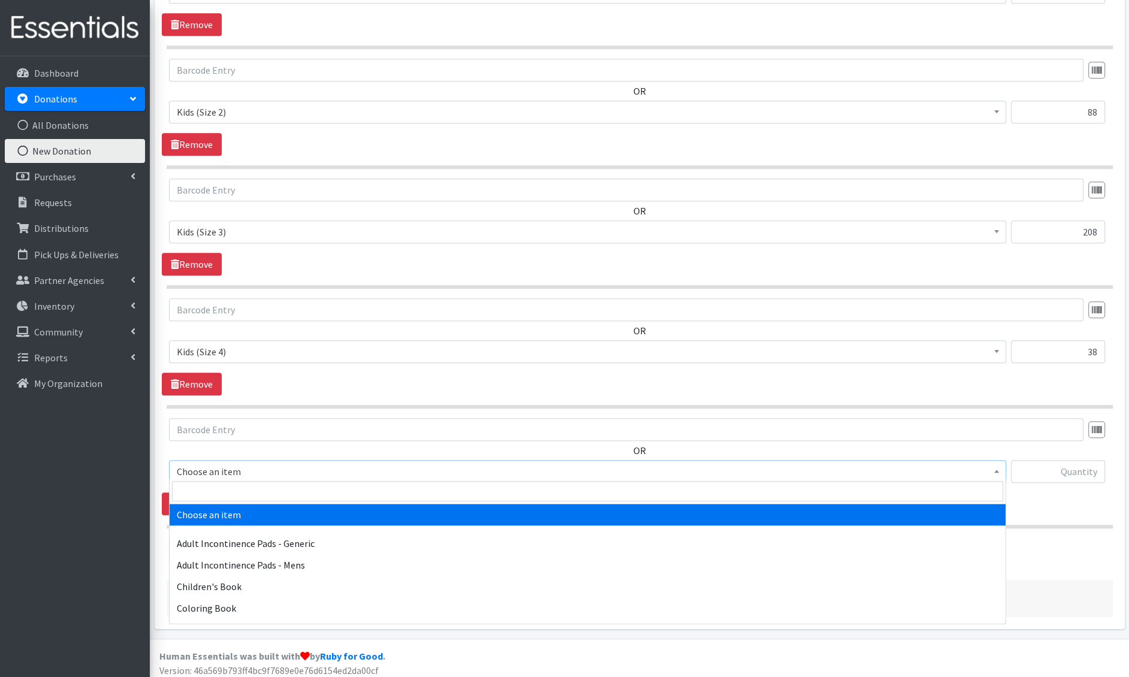
click at [223, 470] on span "Choose an item" at bounding box center [588, 471] width 822 height 17
click at [222, 489] on input "search" at bounding box center [587, 491] width 831 height 20
type input "e 5"
select select "1214"
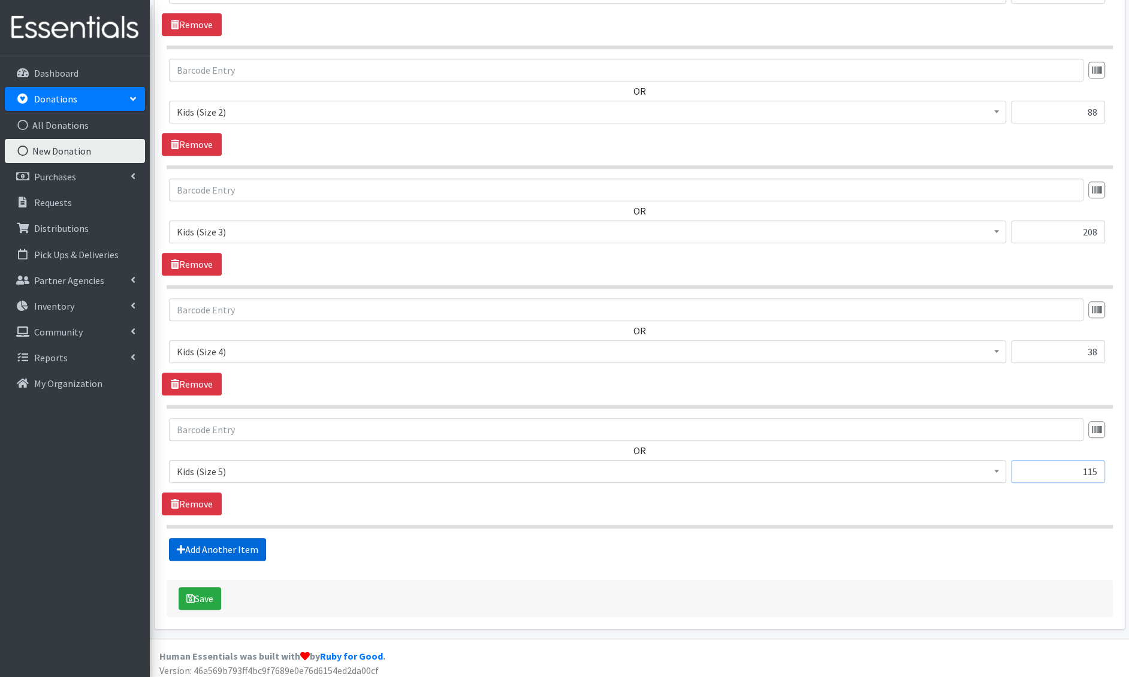
type input "115"
click at [198, 553] on link "Add Another Item" at bounding box center [217, 549] width 97 height 23
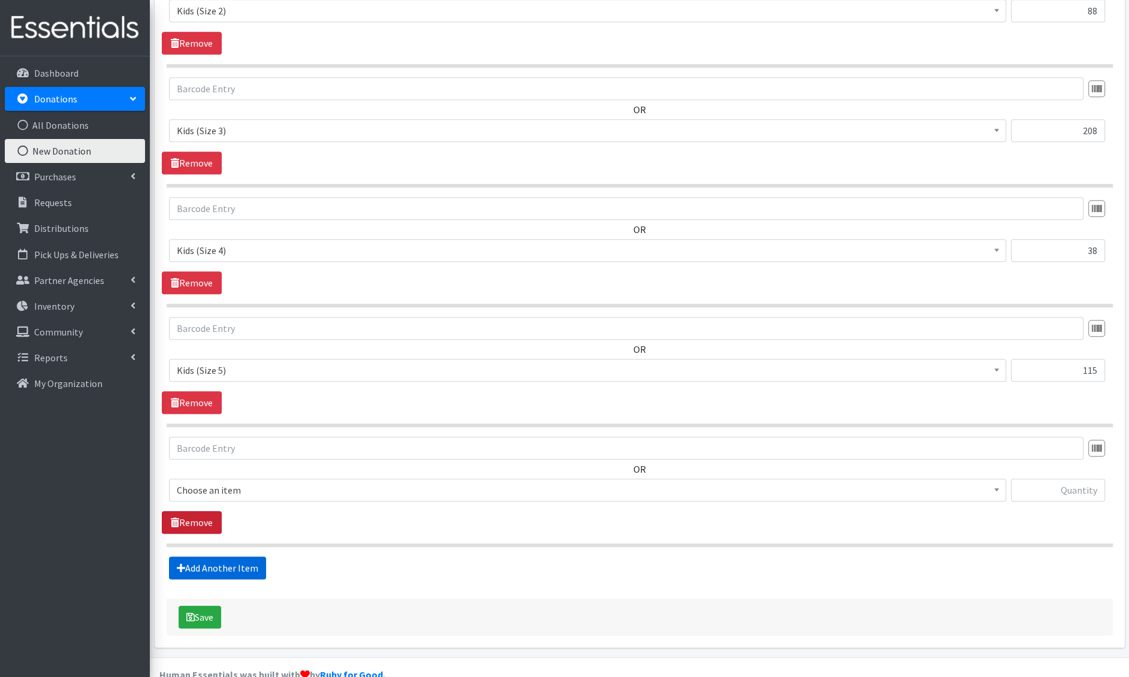
scroll to position [741, 0]
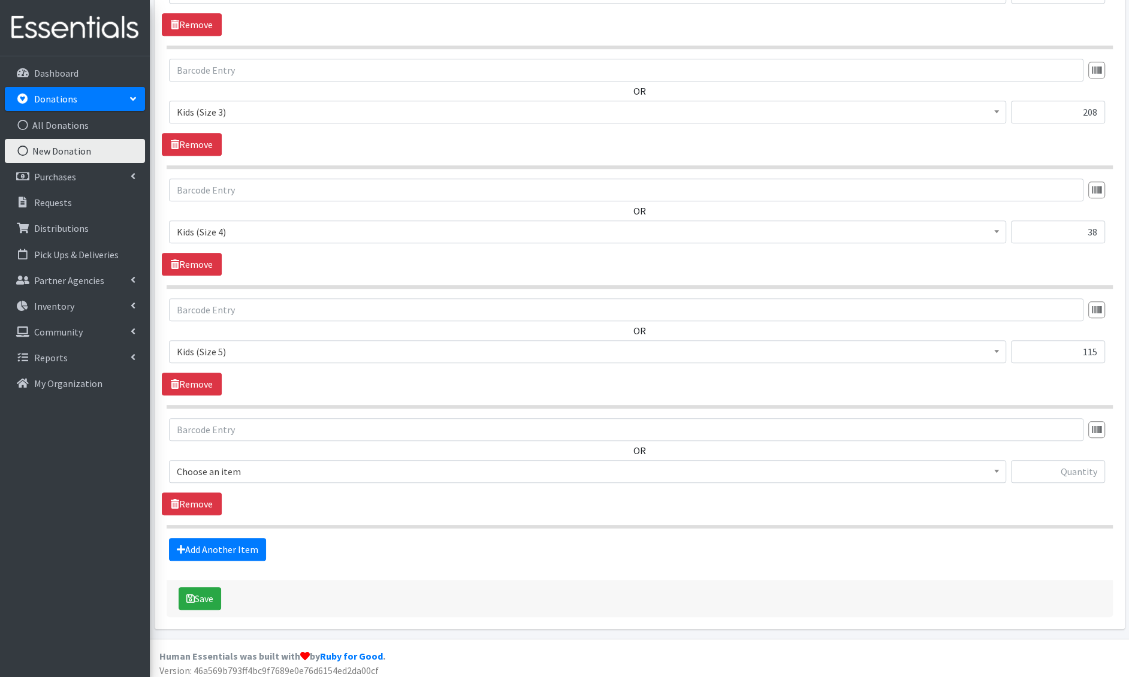
click at [215, 472] on span "Choose an item" at bounding box center [588, 471] width 822 height 17
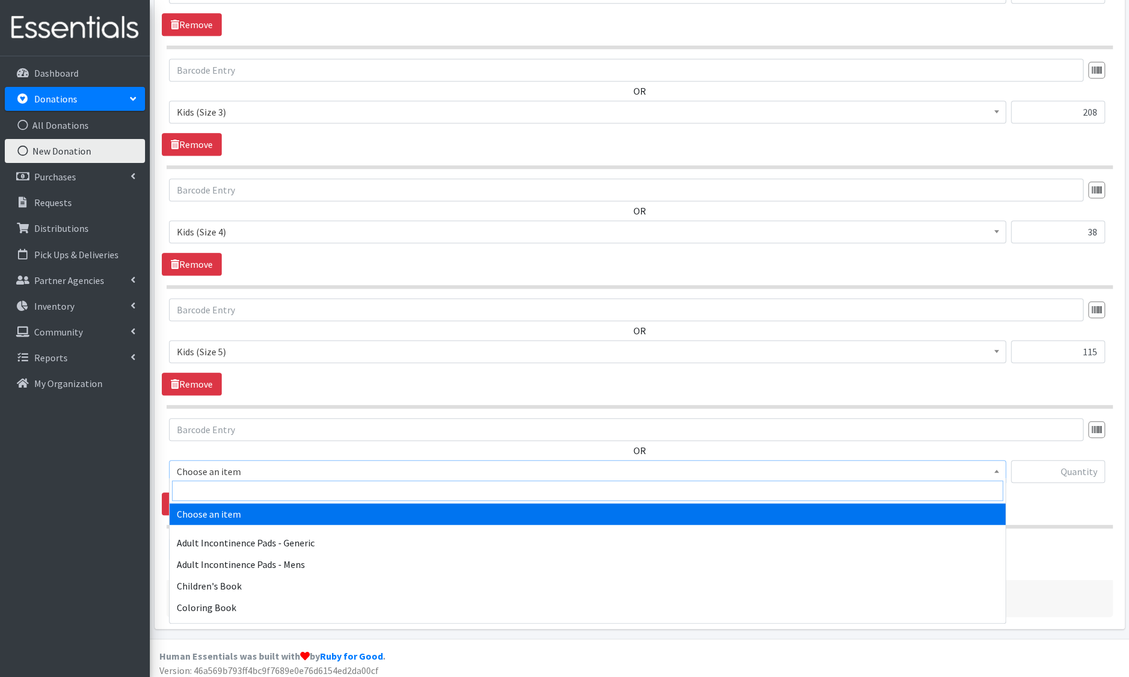
click at [212, 484] on input "search" at bounding box center [587, 491] width 831 height 20
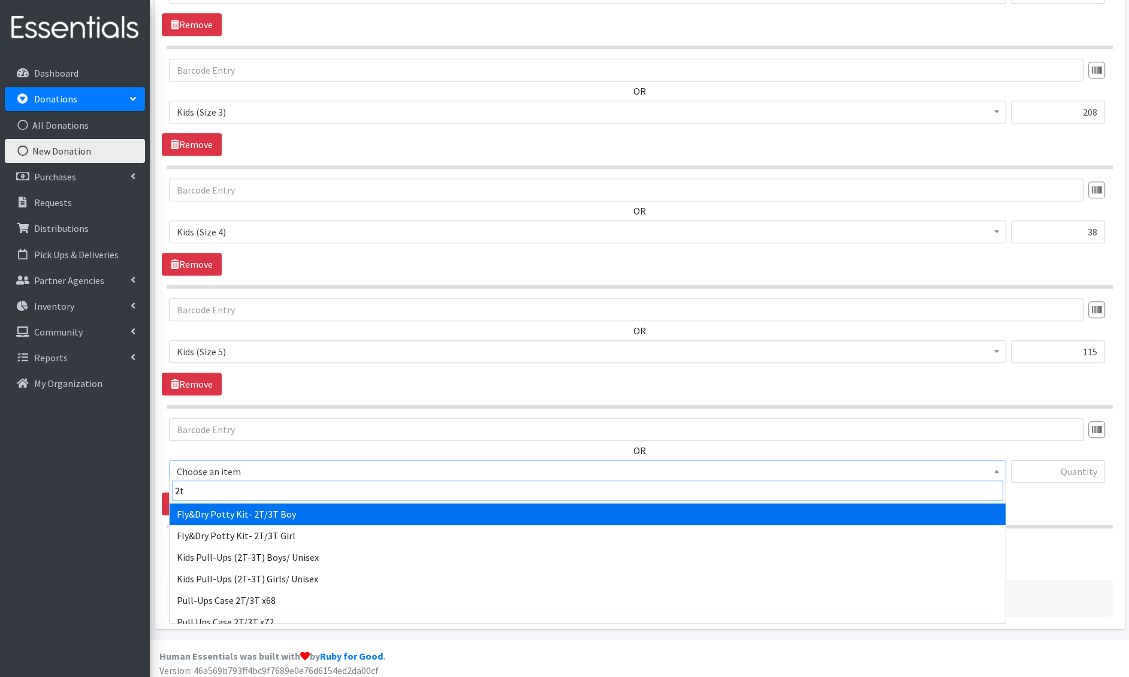
type input "2t-"
select select "1411"
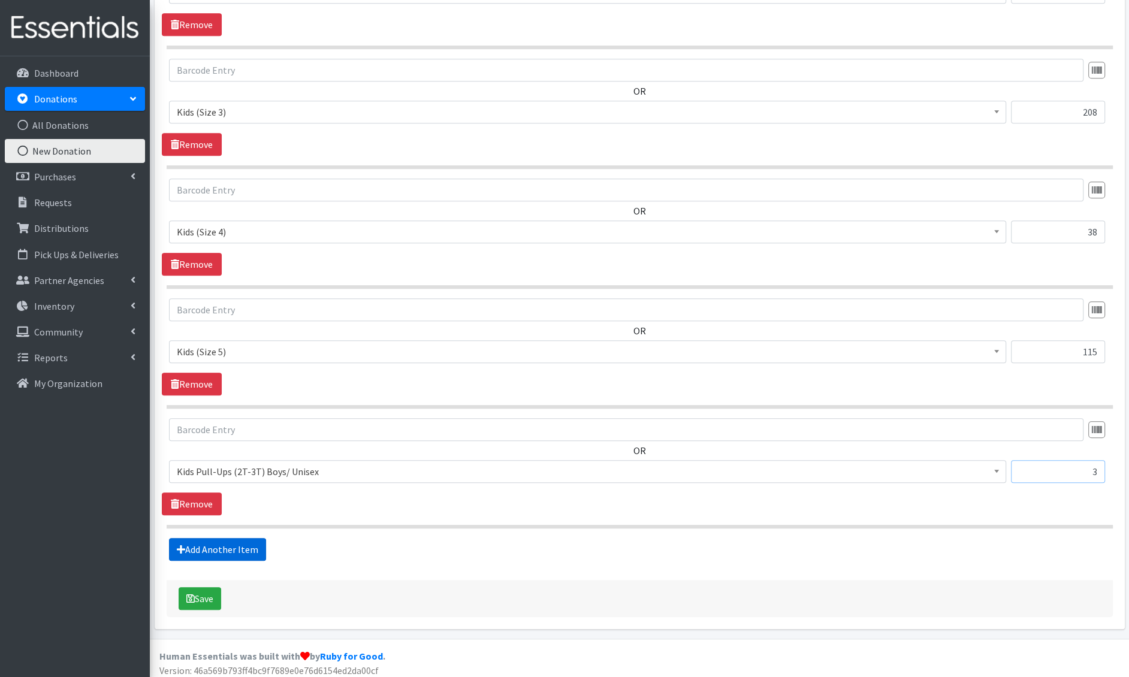
type input "3"
click at [185, 545] on link "Add Another Item" at bounding box center [217, 549] width 97 height 23
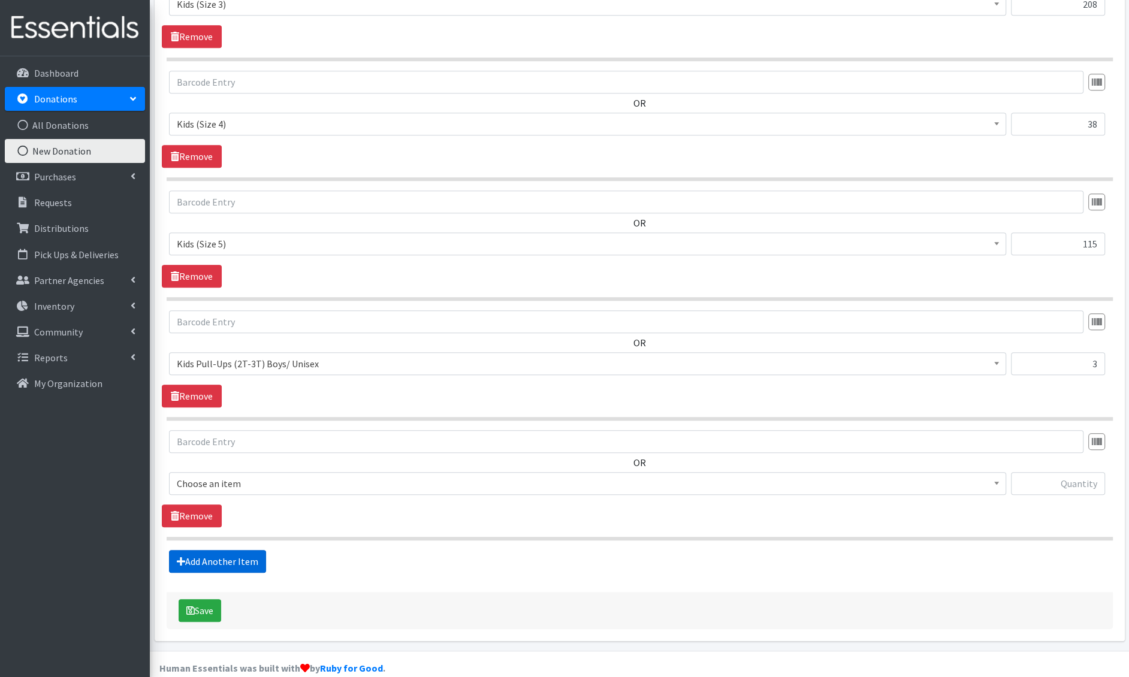
scroll to position [860, 0]
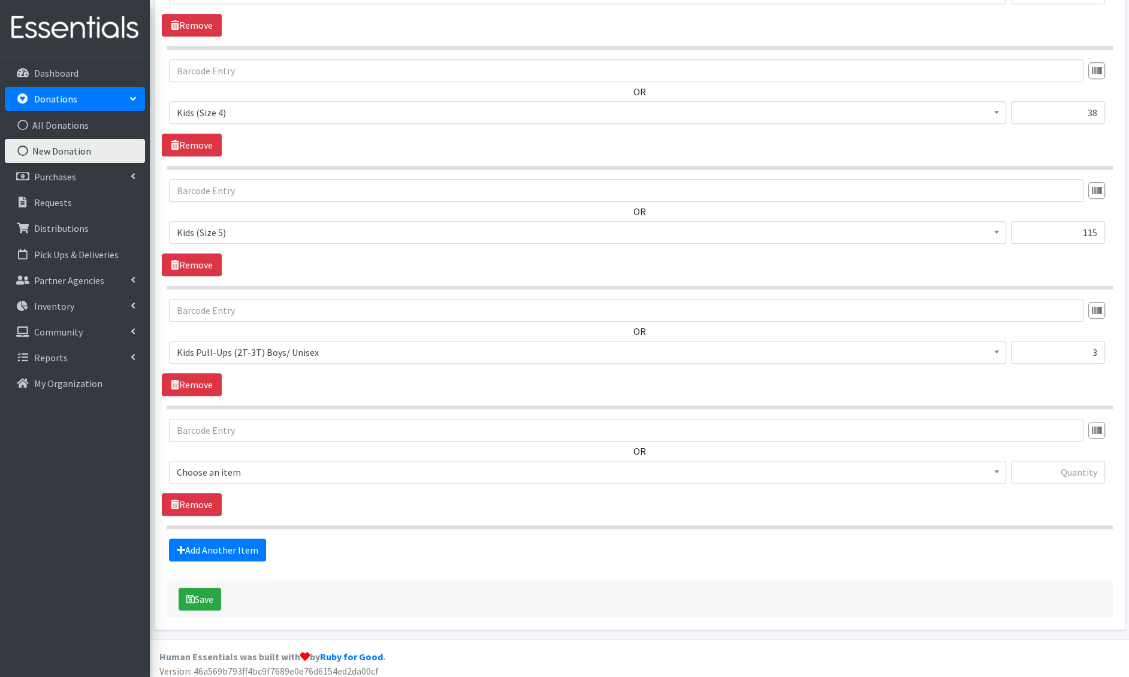
click at [231, 473] on span "Choose an item" at bounding box center [588, 472] width 822 height 17
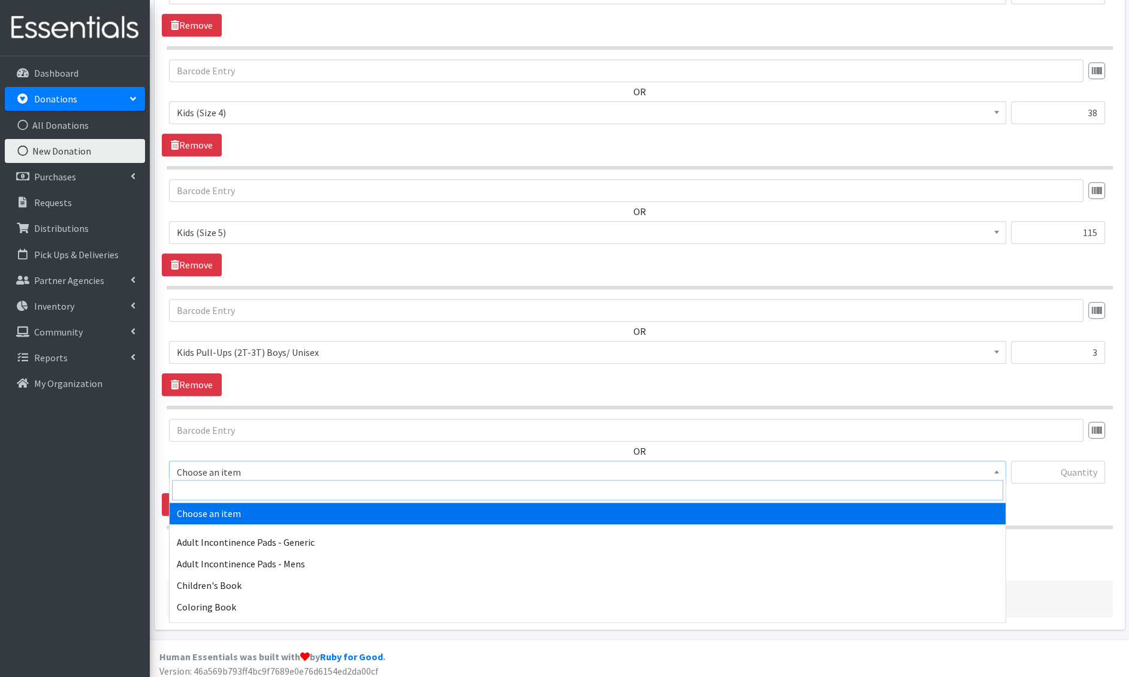
click at [231, 483] on input "search" at bounding box center [587, 490] width 831 height 20
type input "swimm"
select select "4728"
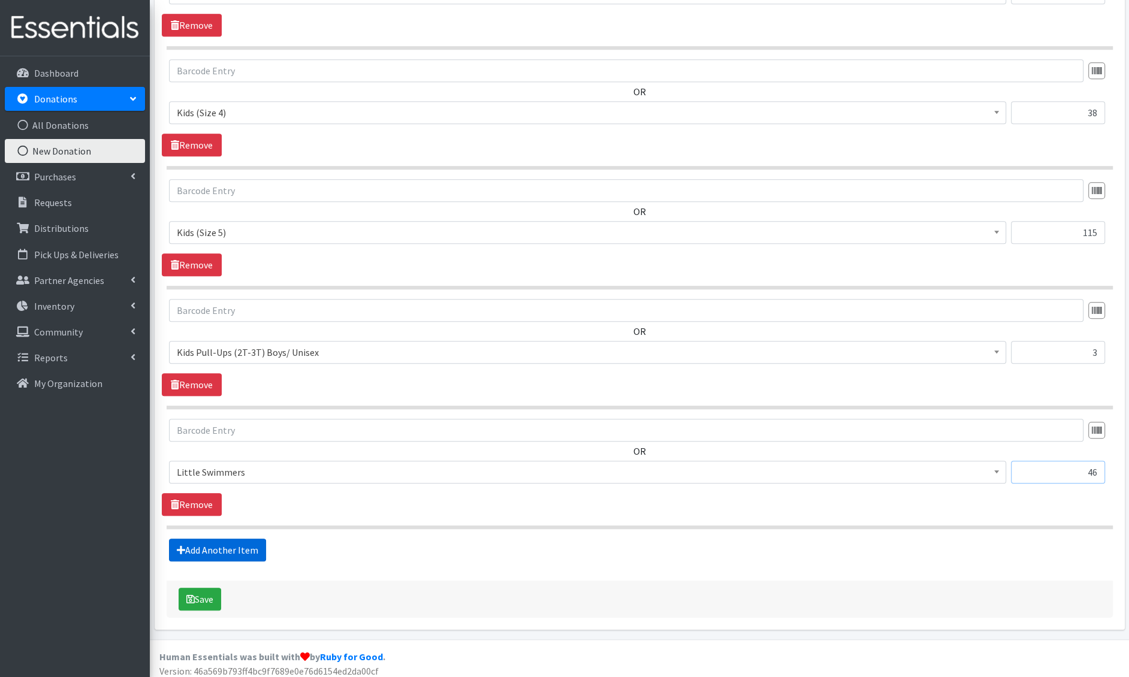
type input "46"
click at [182, 548] on icon at bounding box center [181, 551] width 8 height 10
click at [230, 541] on link "Add Another Item" at bounding box center [217, 550] width 97 height 23
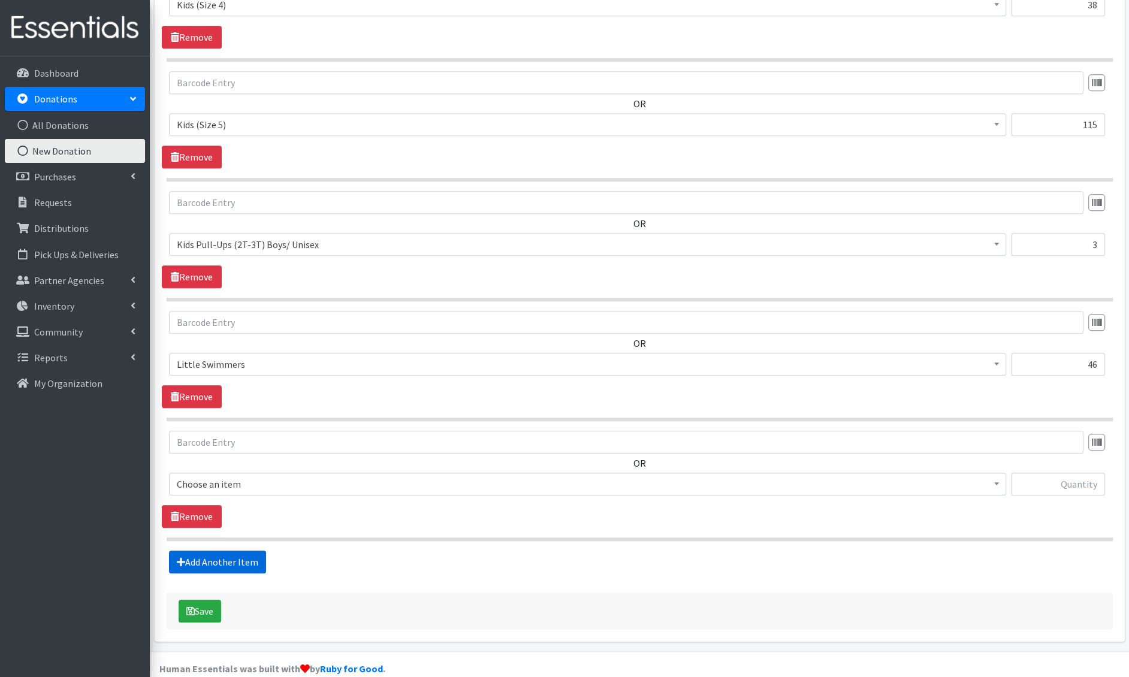
scroll to position [979, 0]
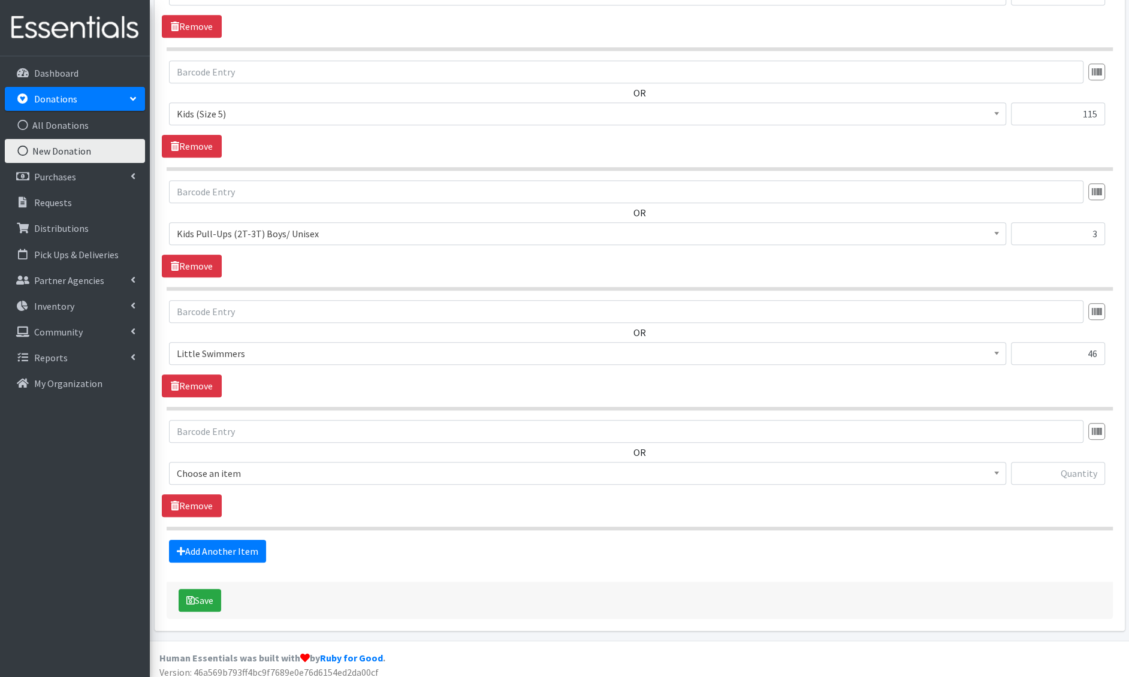
click at [225, 471] on span "Choose an item" at bounding box center [588, 473] width 822 height 17
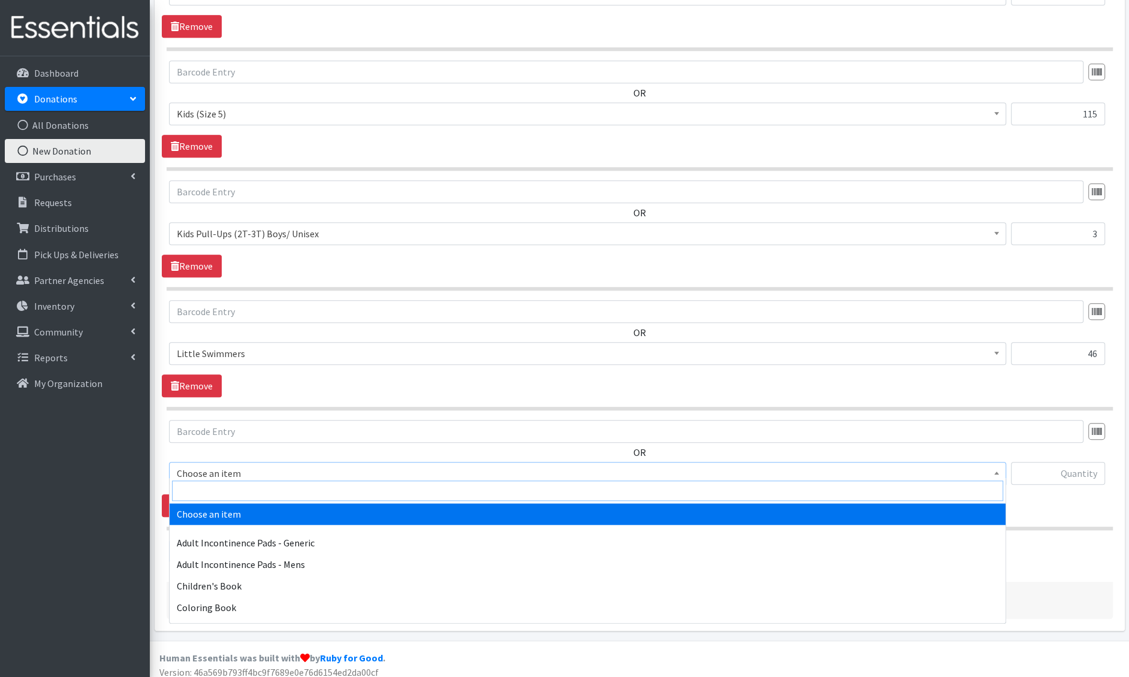
click at [219, 487] on input "search" at bounding box center [587, 491] width 831 height 20
type input "e 7"
select select "6314"
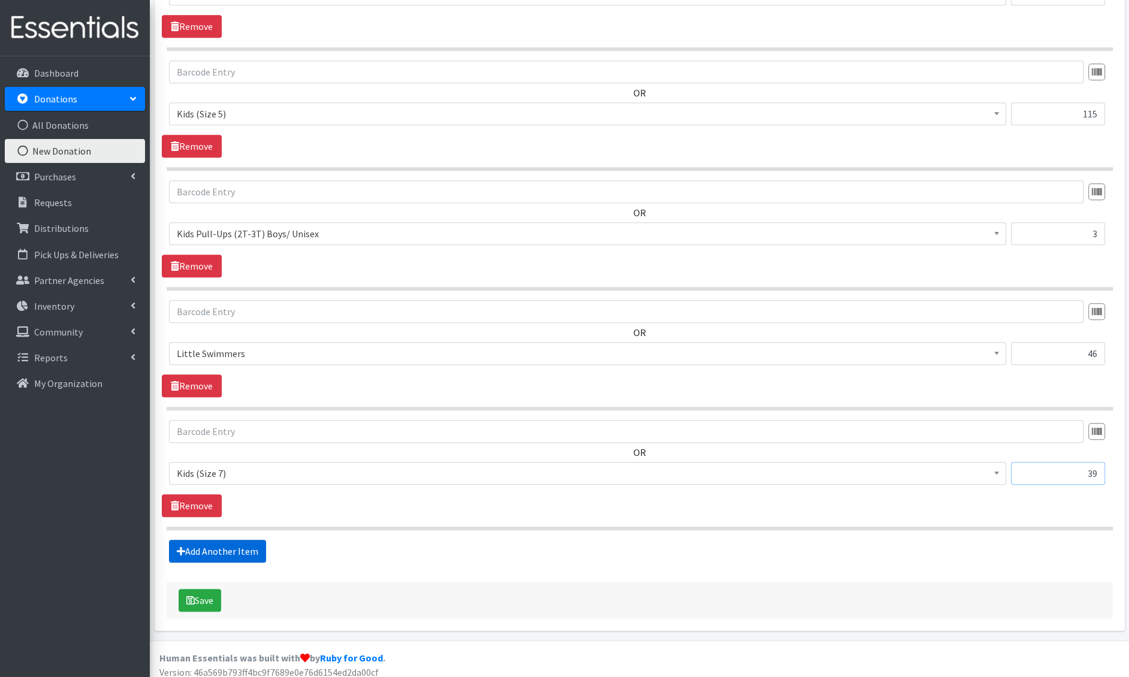
type input "39"
click at [193, 542] on link "Add Another Item" at bounding box center [217, 551] width 97 height 23
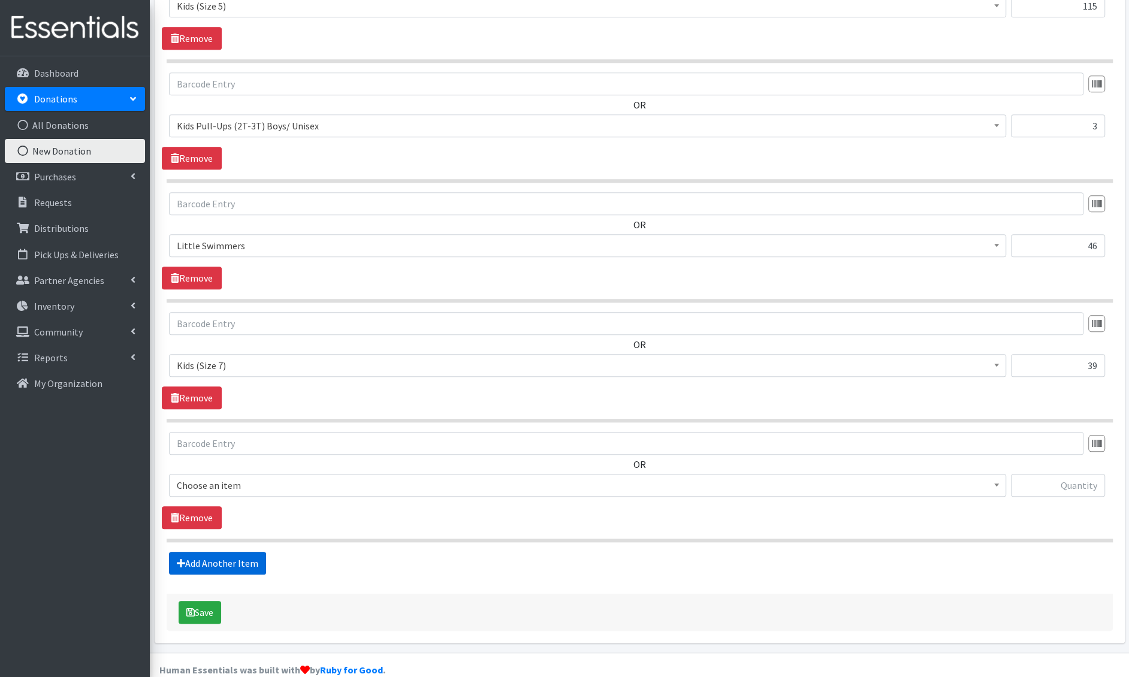
scroll to position [1098, 0]
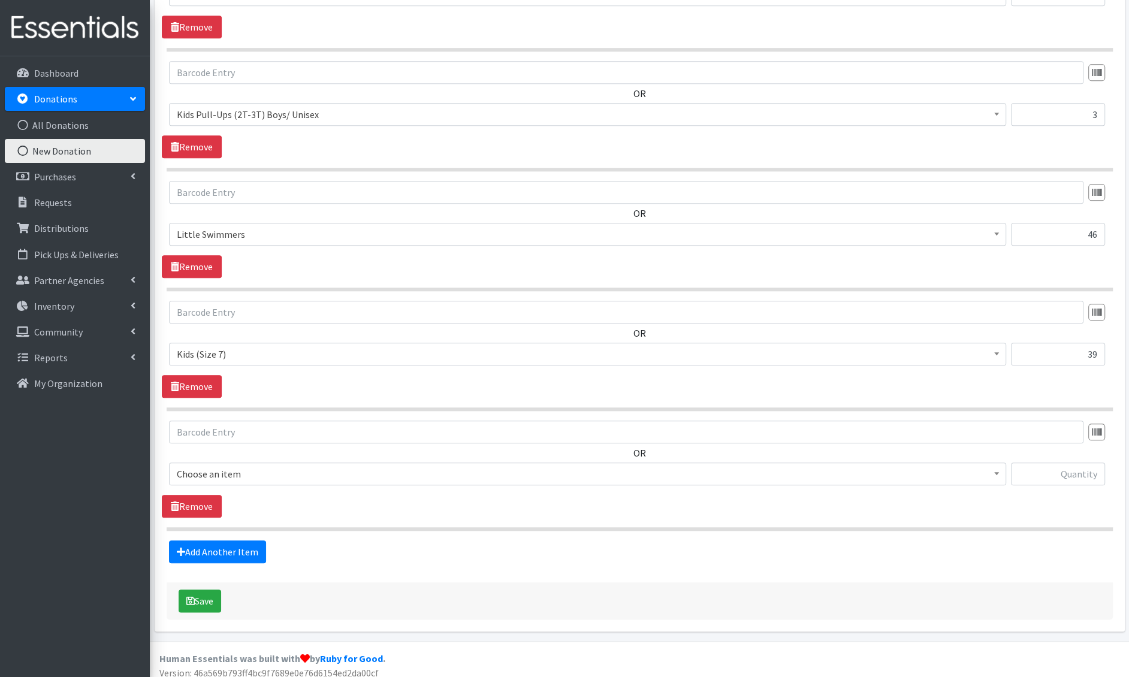
click at [230, 469] on span "Choose an item" at bounding box center [588, 474] width 822 height 17
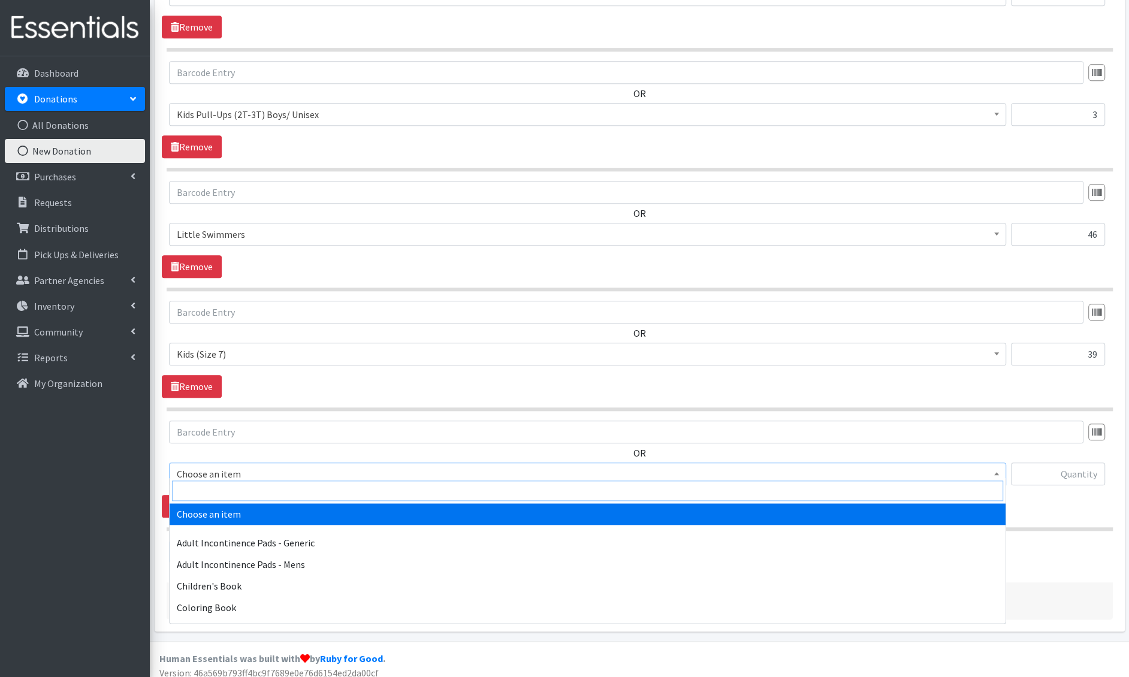
click at [227, 484] on input "search" at bounding box center [587, 491] width 831 height 20
type input "tampon"
select select "1406"
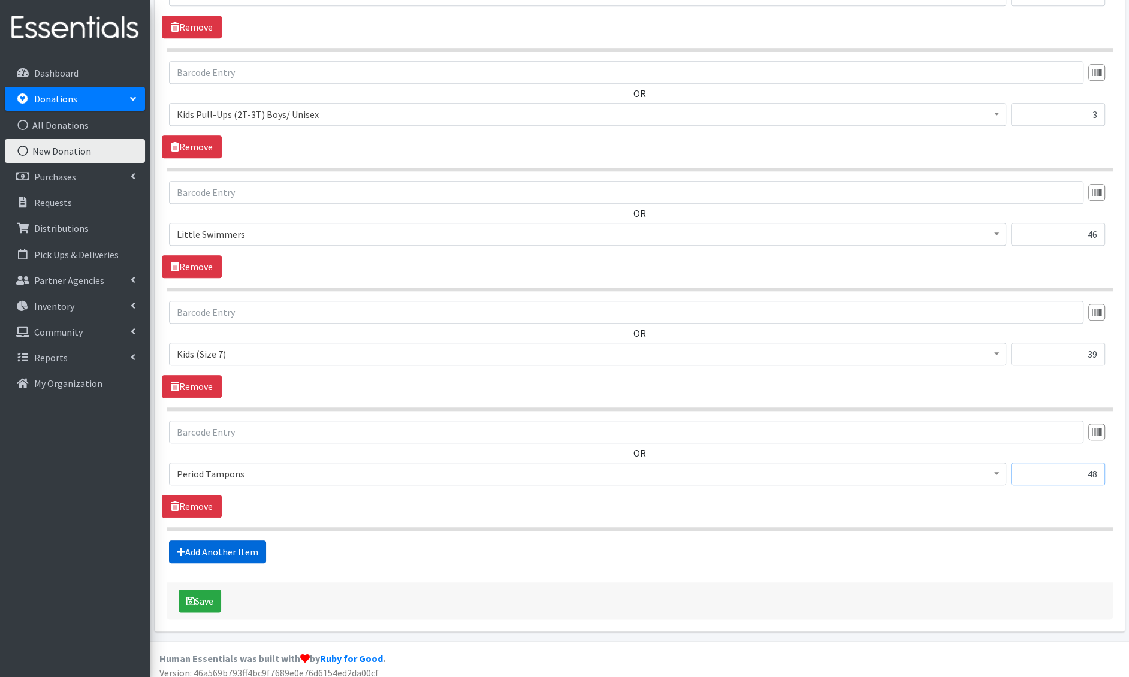
type input "48"
click at [204, 543] on link "Add Another Item" at bounding box center [217, 552] width 97 height 23
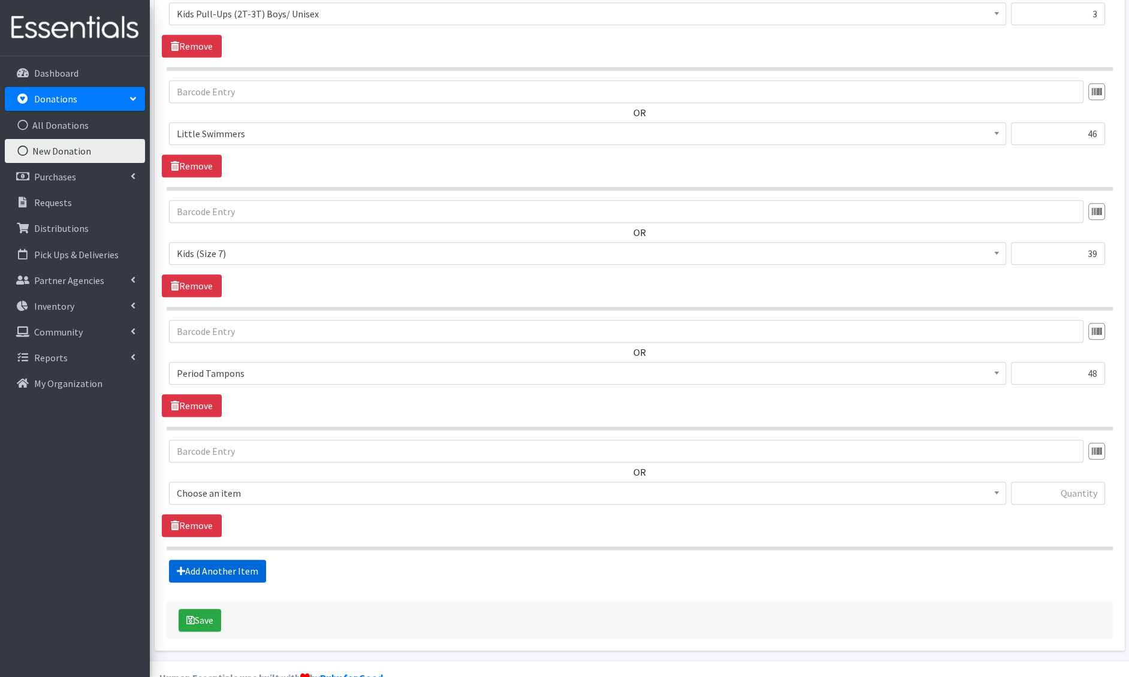
scroll to position [1218, 0]
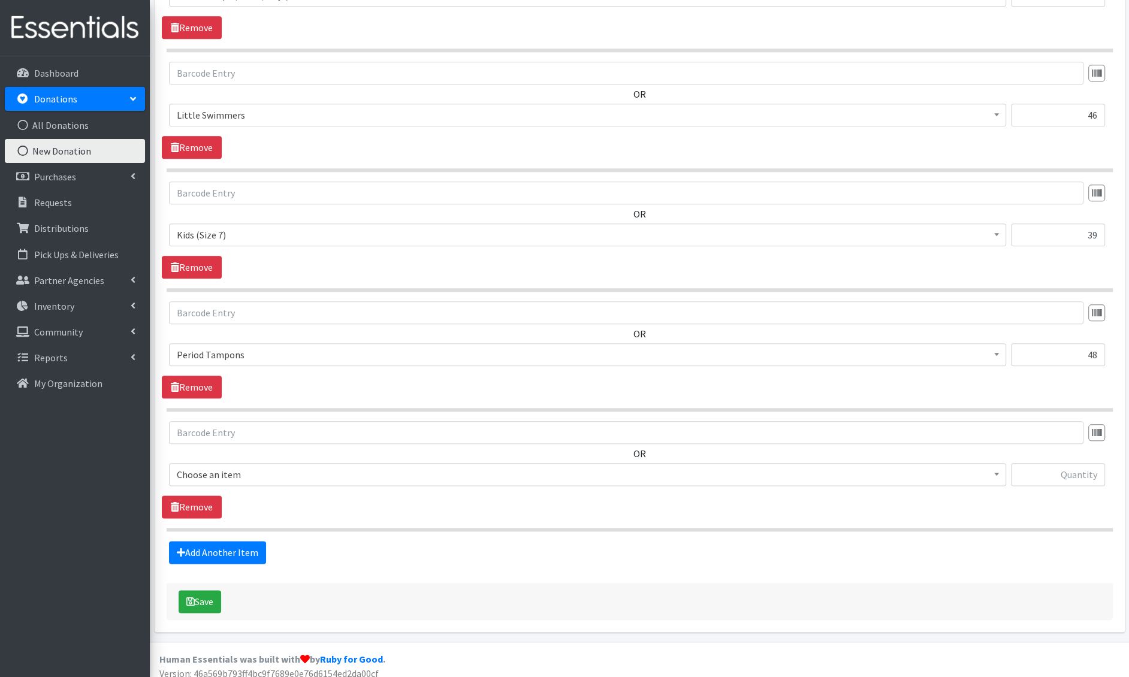
click at [227, 470] on span "Choose an item" at bounding box center [588, 474] width 822 height 17
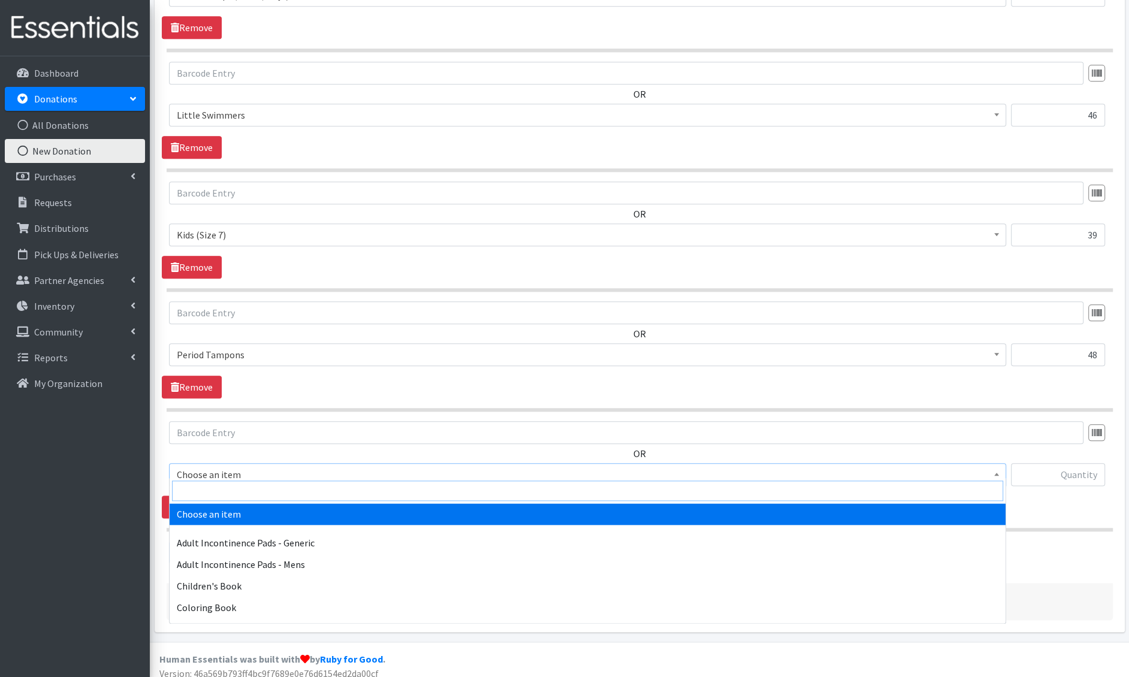
click at [222, 492] on input "search" at bounding box center [587, 491] width 831 height 20
type input "liner"
select select "1405"
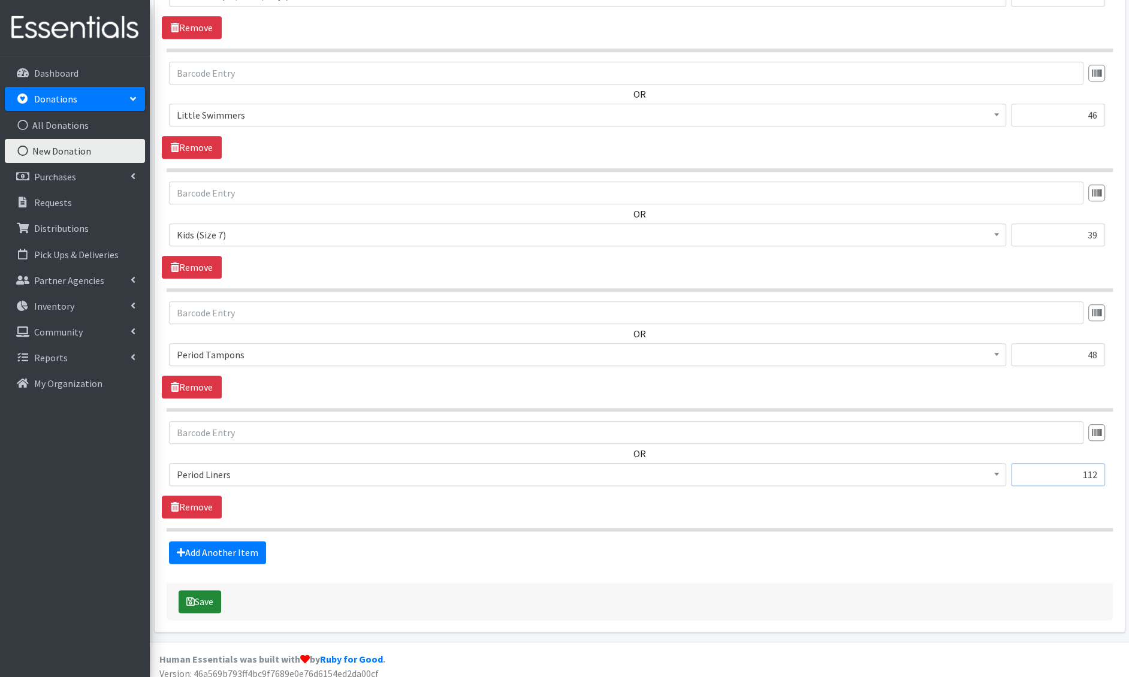
type input "112"
click at [206, 590] on button "Save" at bounding box center [200, 601] width 43 height 23
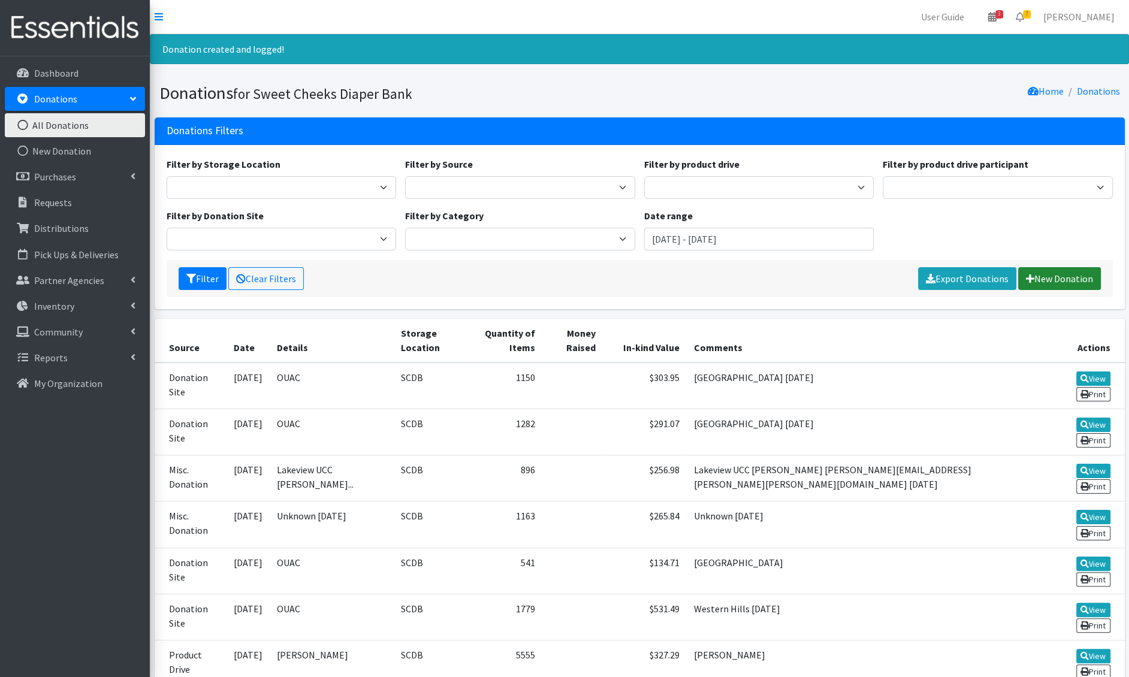
click at [1051, 280] on link "New Donation" at bounding box center [1060, 278] width 83 height 23
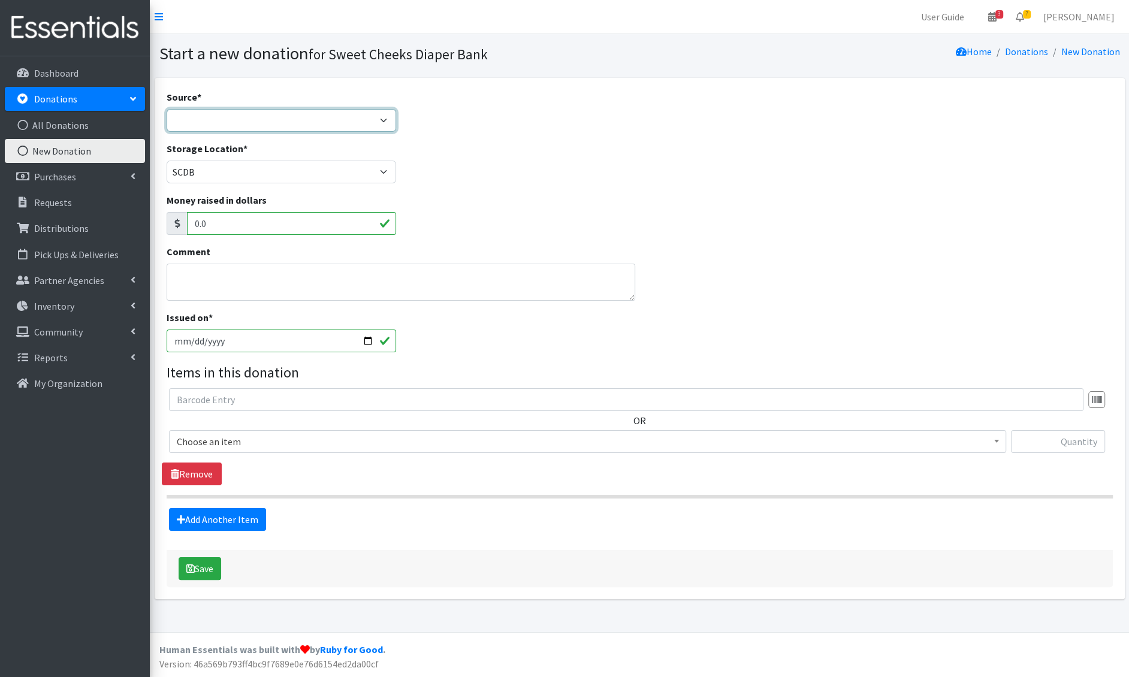
click at [327, 130] on select "Product Drive Manufacturer Donation Site Misc. Donation" at bounding box center [282, 120] width 230 height 23
select select "Donation Site"
click at [167, 109] on select "Product Drive Manufacturer Donation Site Misc. Donation" at bounding box center [282, 120] width 230 height 23
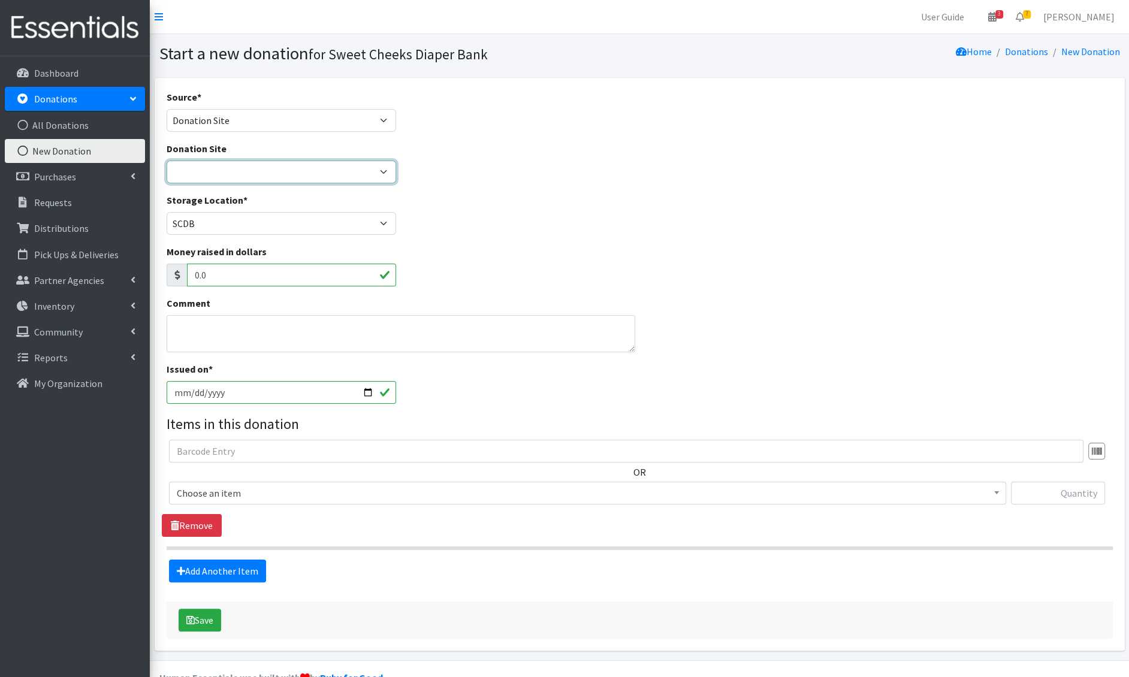
click at [266, 174] on select "Barre 3 [GEOGRAPHIC_DATA] Cincinnati Recycling and Reuse Hub Climb Cincy Clothe…" at bounding box center [282, 172] width 230 height 23
select select "38"
click at [167, 161] on select "Barre 3 [GEOGRAPHIC_DATA] Cincinnati Recycling and Reuse Hub Climb Cincy Clothe…" at bounding box center [282, 172] width 230 height 23
click at [215, 324] on textarea "Comment" at bounding box center [401, 333] width 469 height 37
type textarea "West [PERSON_NAME] [DATE]"
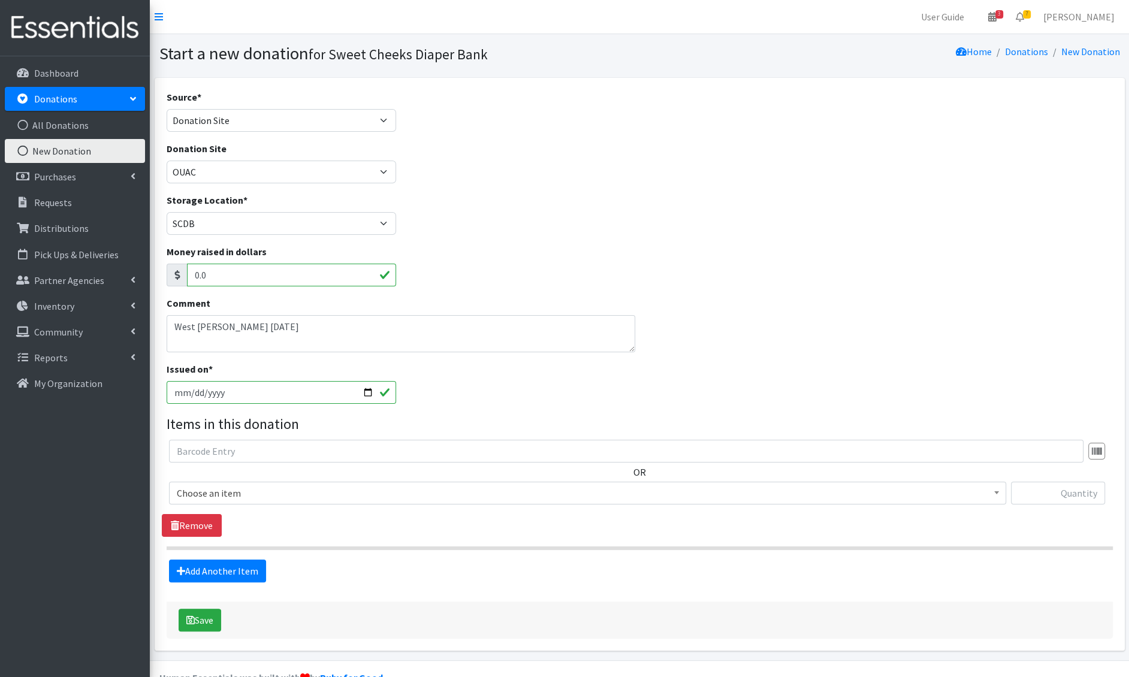
click at [250, 494] on span "Choose an item" at bounding box center [588, 493] width 822 height 17
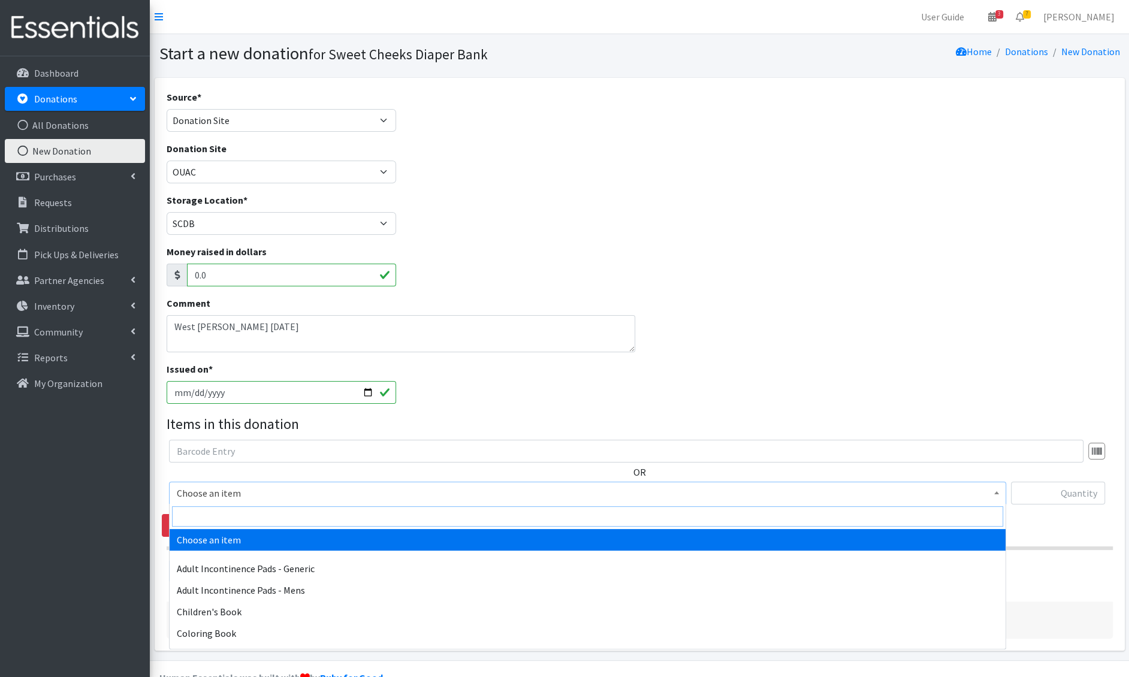
click at [248, 508] on input "search" at bounding box center [587, 517] width 831 height 20
type input "e 1"
select select "1201"
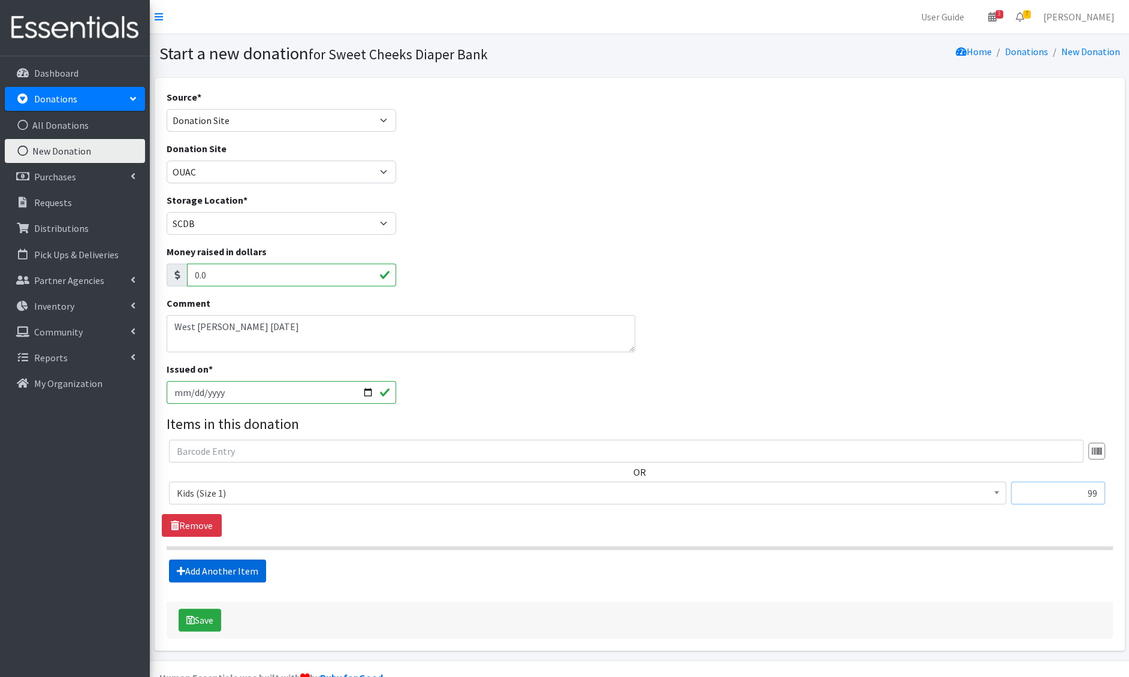
type input "99"
click at [215, 571] on link "Add Another Item" at bounding box center [217, 571] width 97 height 23
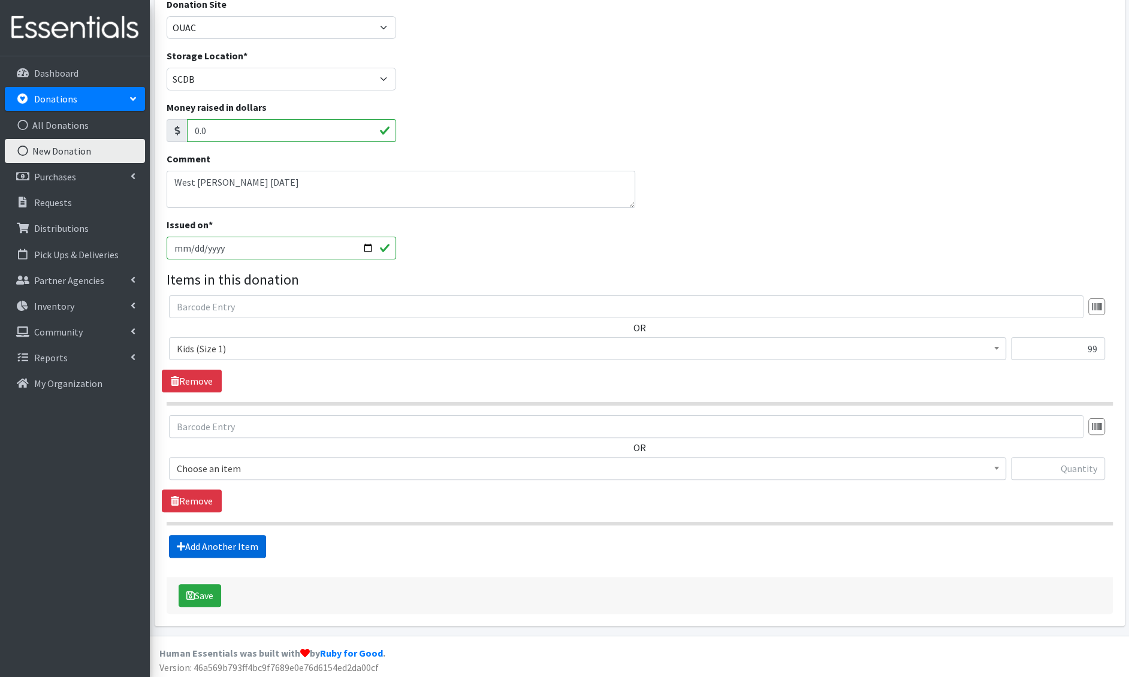
scroll to position [144, 0]
click at [239, 469] on span "Choose an item" at bounding box center [588, 468] width 822 height 17
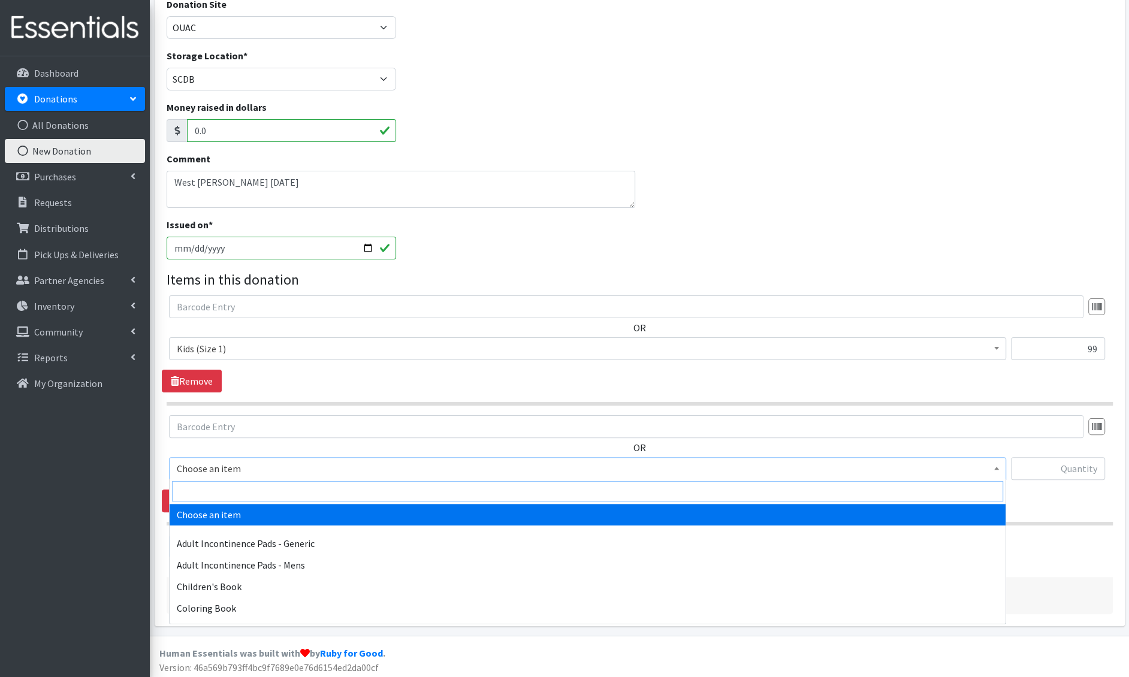
click at [232, 492] on input "search" at bounding box center [587, 491] width 831 height 20
type input "e 2"
select select "1202"
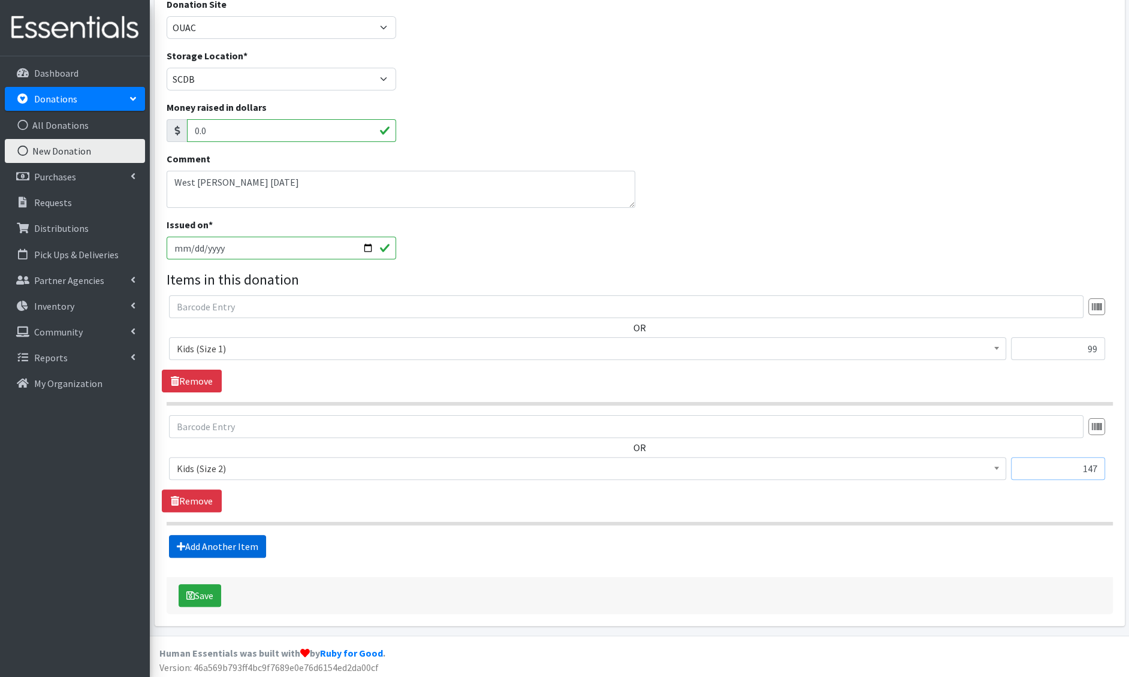
type input "147"
click at [195, 552] on link "Add Another Item" at bounding box center [217, 546] width 97 height 23
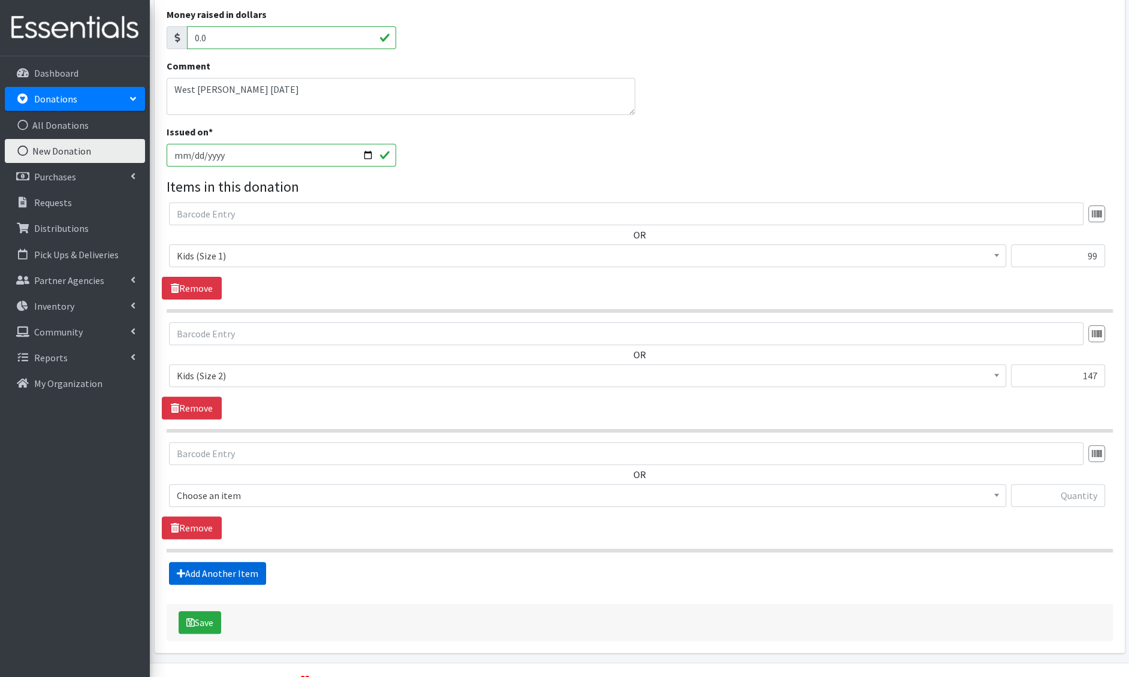
scroll to position [264, 0]
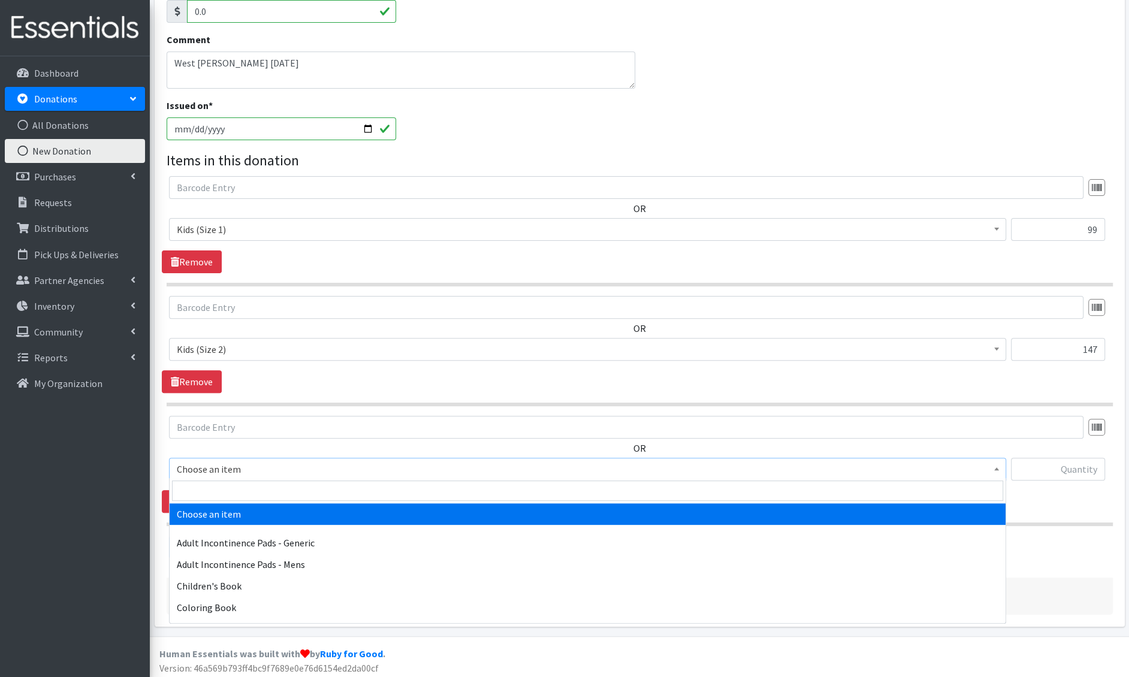
click at [209, 468] on span "Choose an item" at bounding box center [588, 469] width 822 height 17
click at [201, 490] on input "search" at bounding box center [587, 491] width 831 height 20
type input "e 3"
select select "1221"
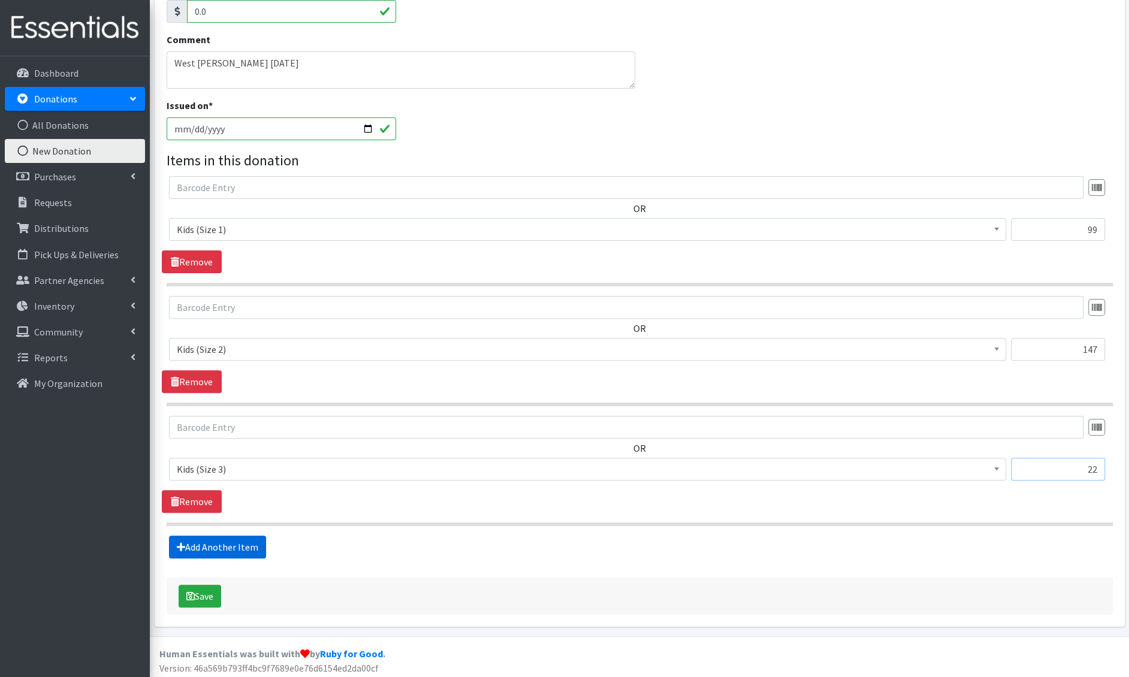
type input "22"
click at [188, 547] on link "Add Another Item" at bounding box center [217, 547] width 97 height 23
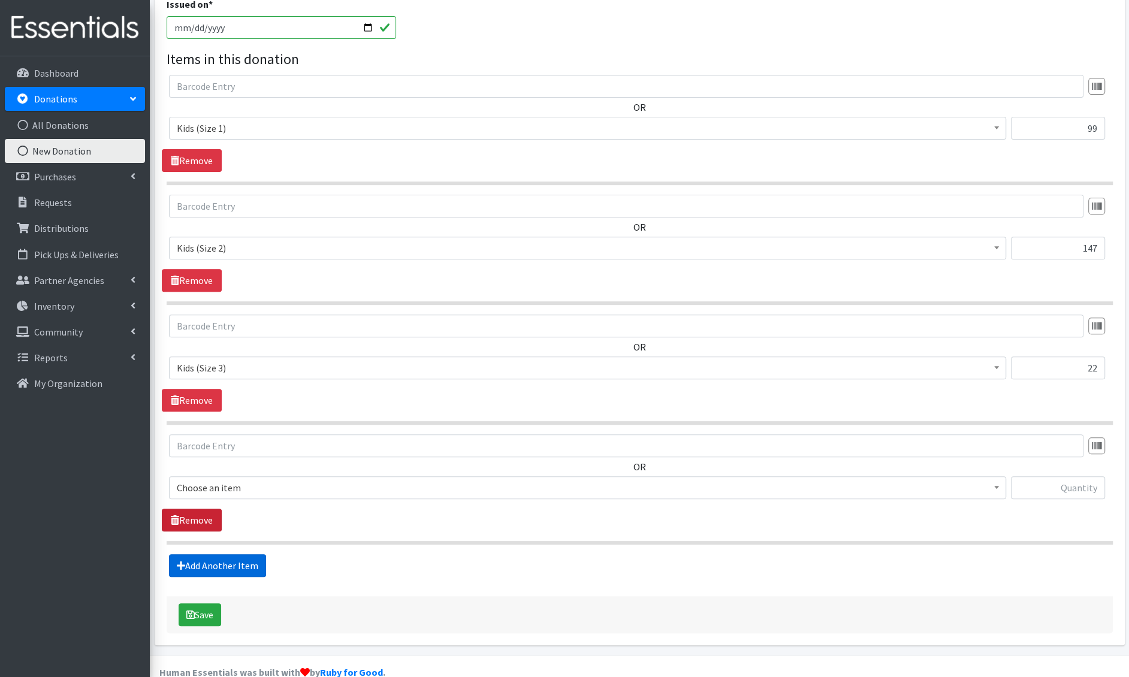
scroll to position [383, 0]
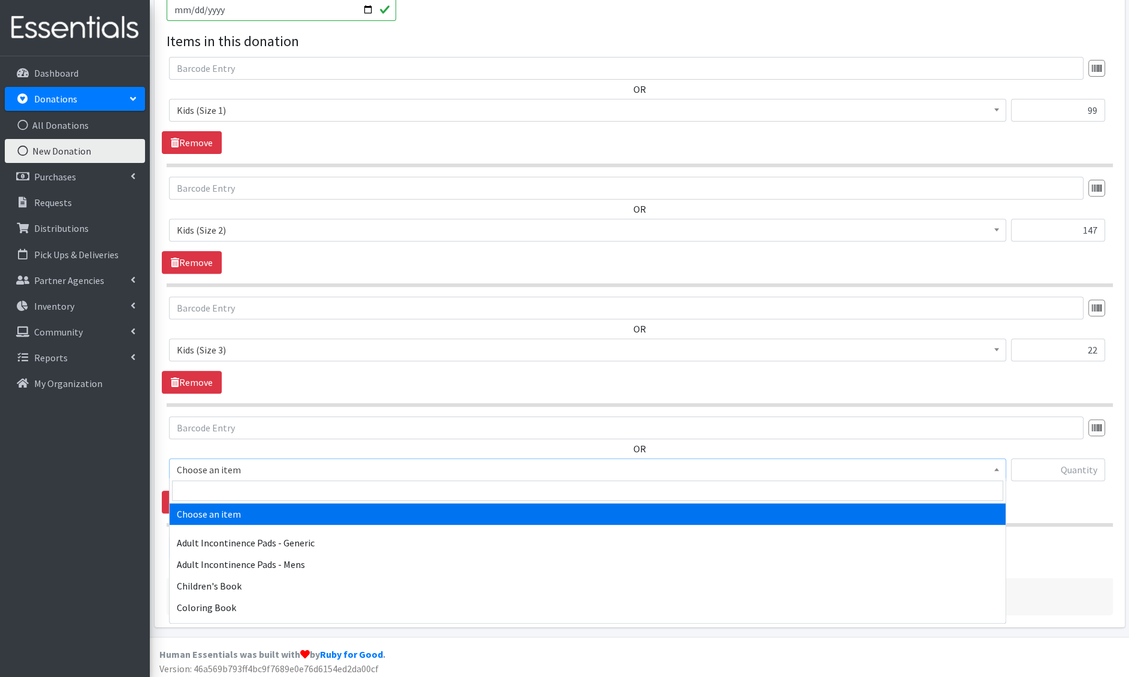
click at [221, 472] on span "Choose an item" at bounding box center [588, 470] width 822 height 17
click at [220, 490] on input "search" at bounding box center [587, 491] width 831 height 20
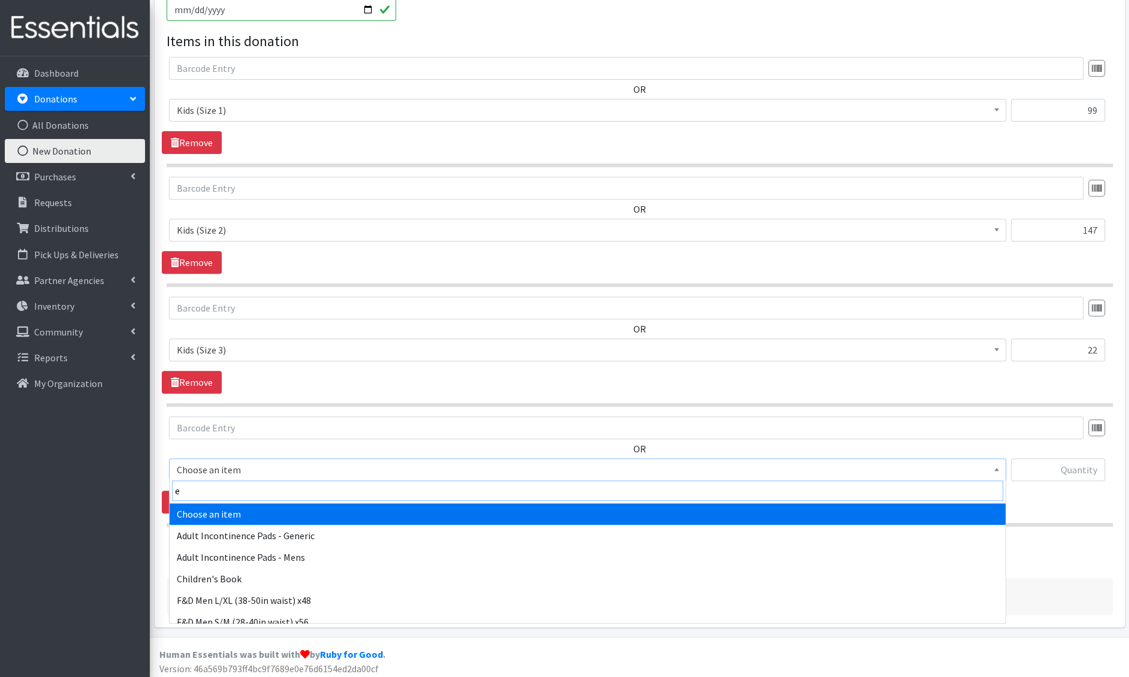
type input "e 4"
select select "1213"
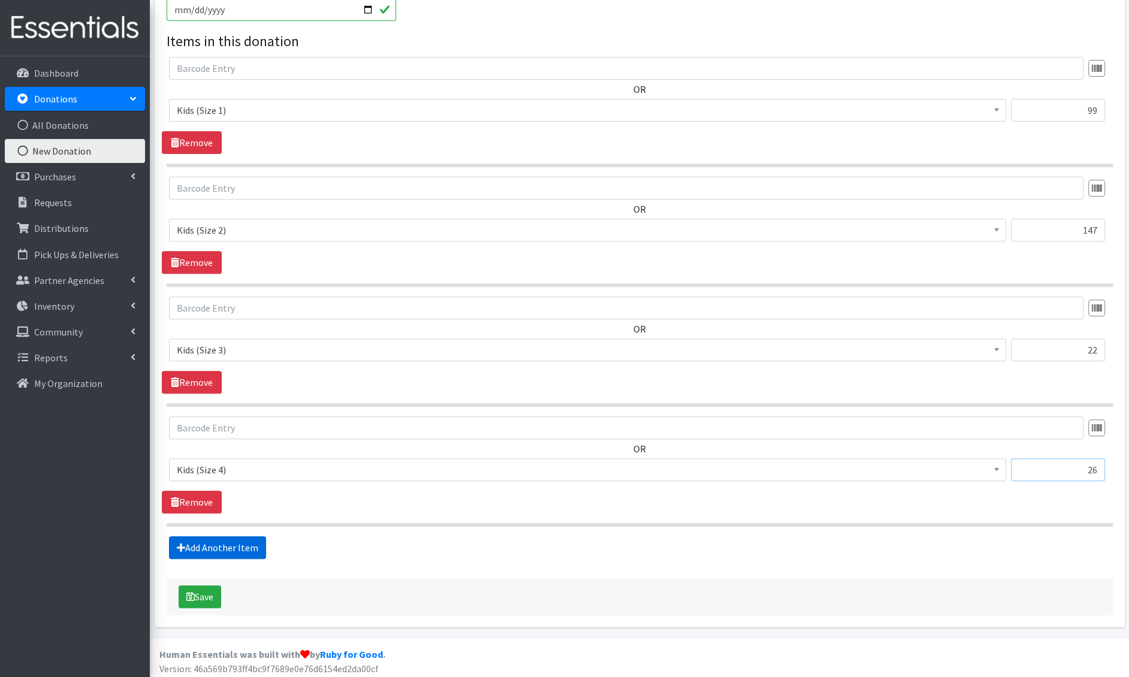
type input "26"
click at [183, 543] on icon at bounding box center [181, 548] width 8 height 10
click at [209, 542] on link "Add Another Item" at bounding box center [217, 548] width 97 height 23
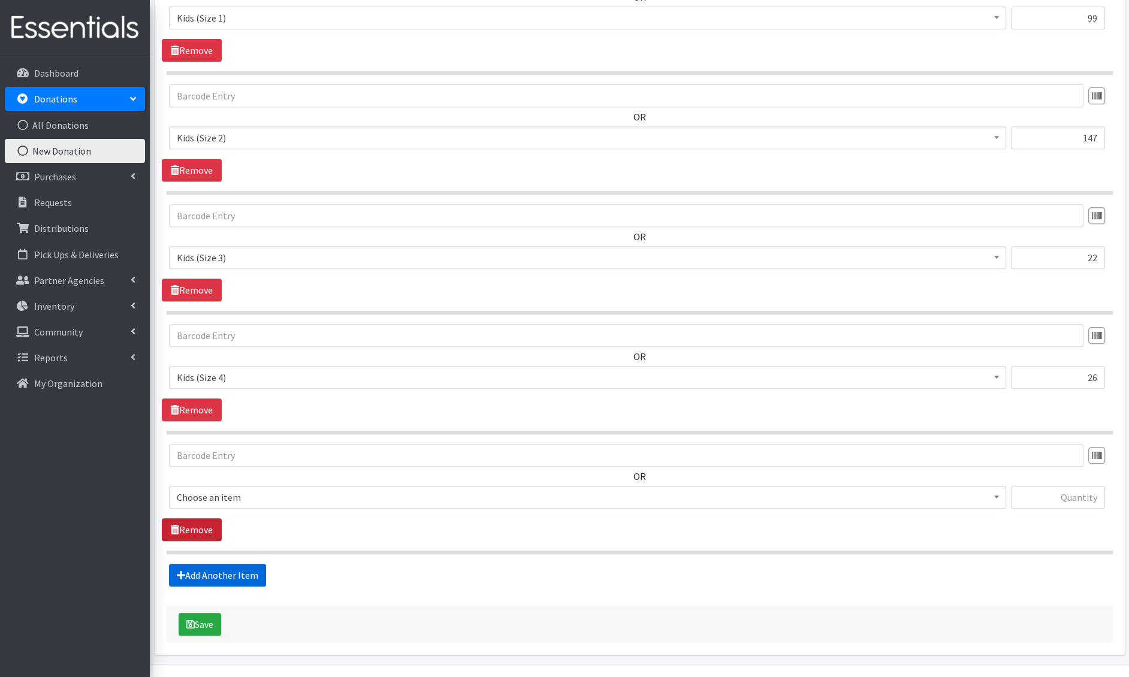
scroll to position [502, 0]
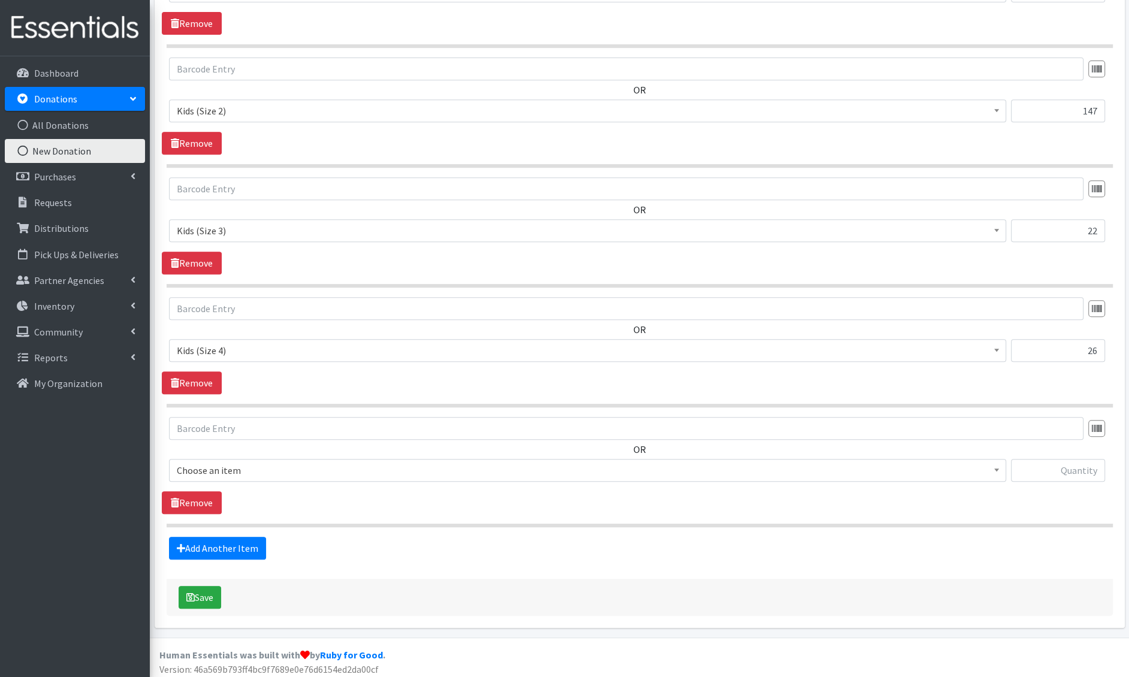
click at [215, 474] on span "Choose an item" at bounding box center [588, 470] width 822 height 17
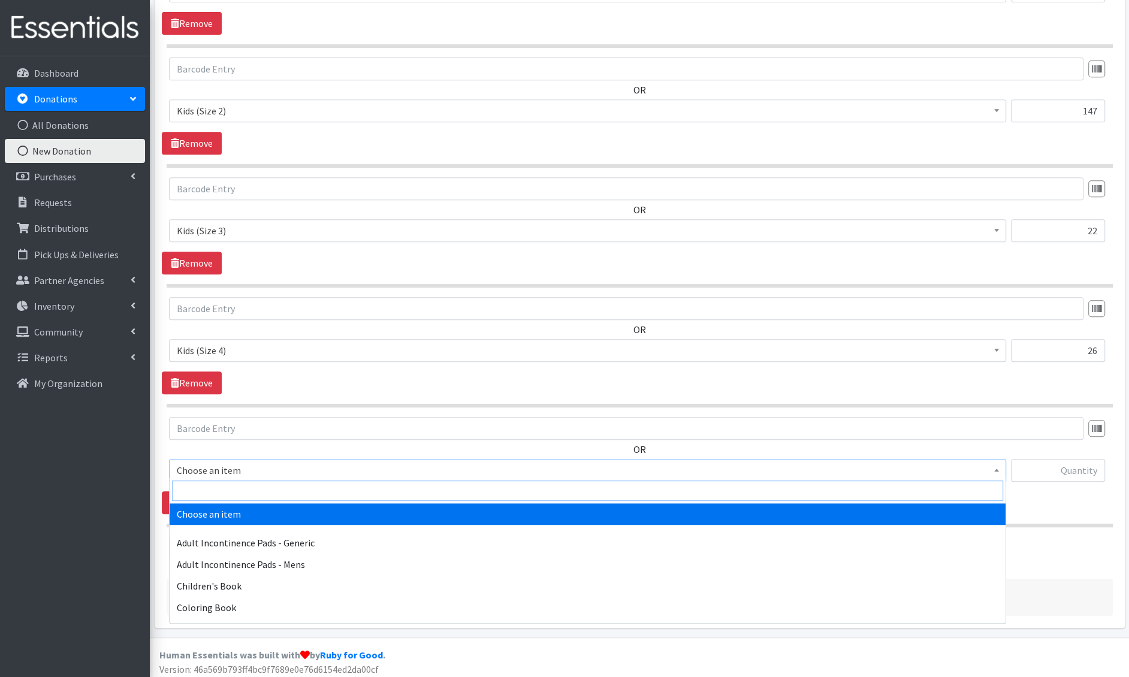
click at [221, 485] on input "search" at bounding box center [587, 491] width 831 height 20
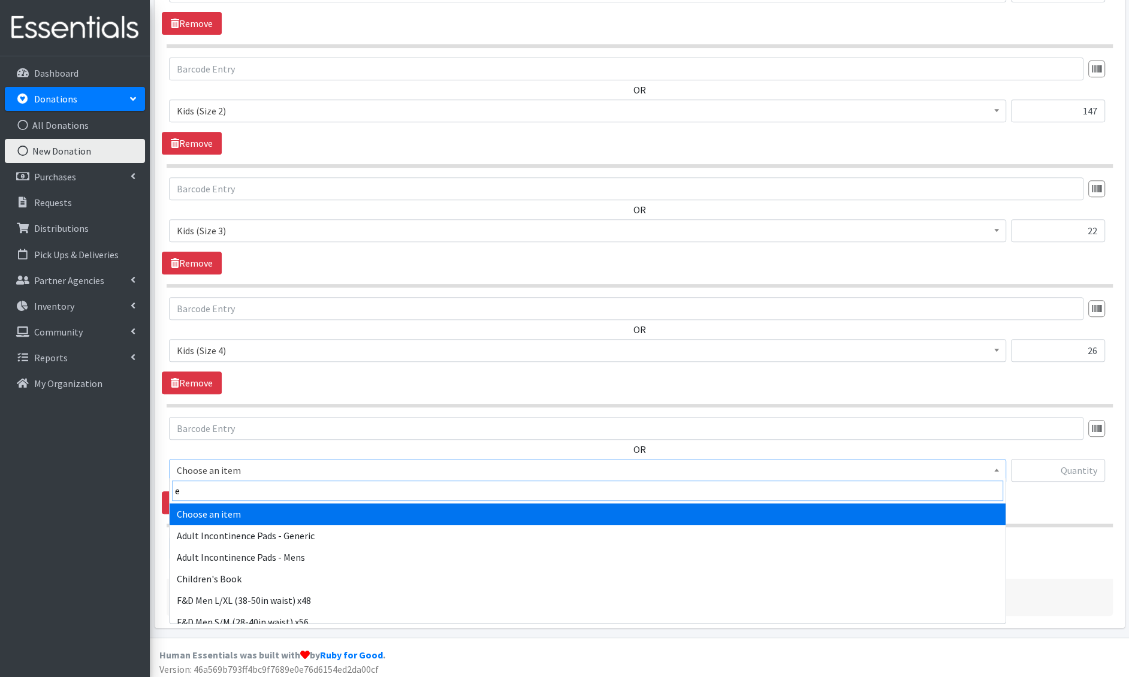
type input "e 5"
select select "1214"
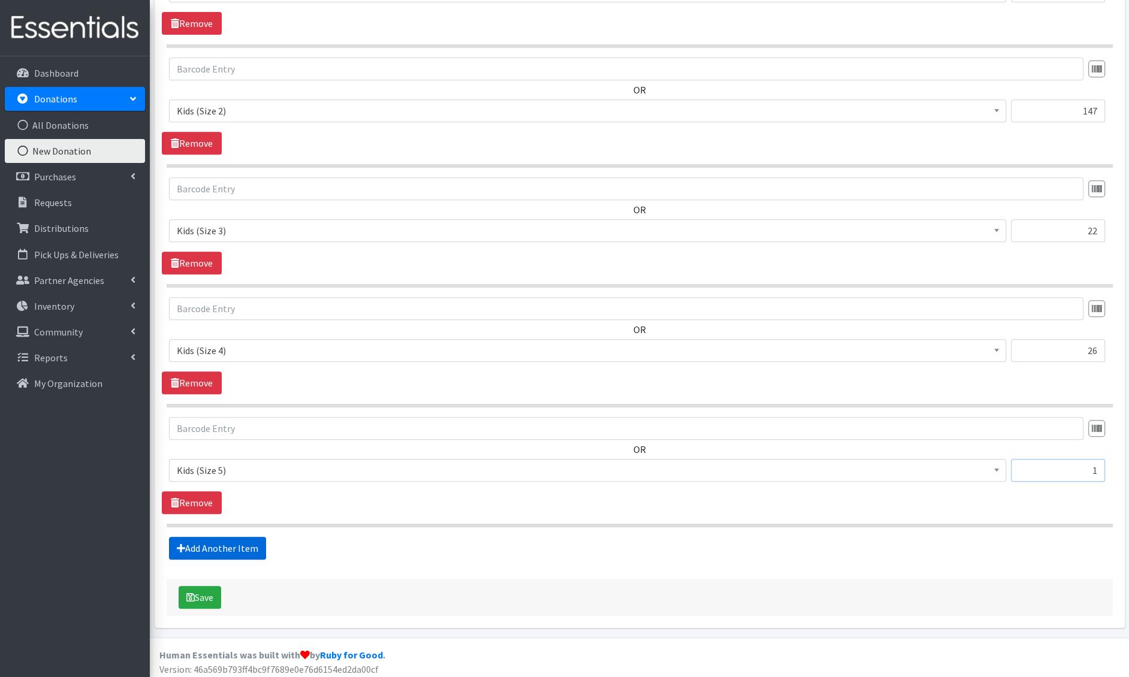
type input "1"
click at [185, 537] on link "Add Another Item" at bounding box center [217, 548] width 97 height 23
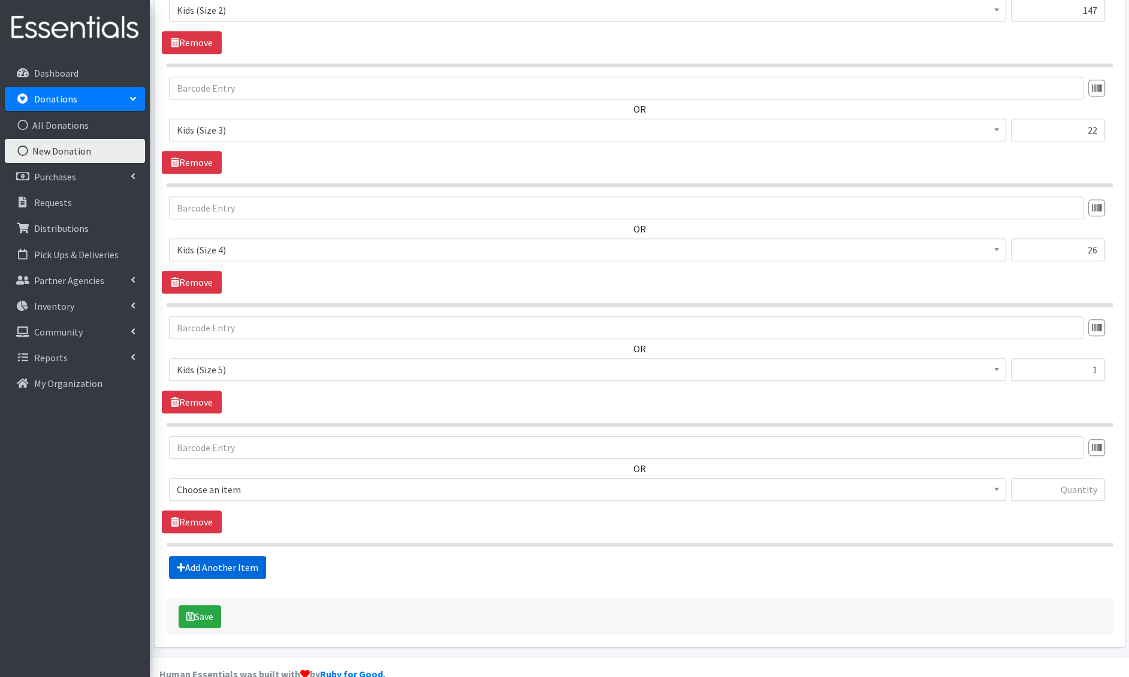
scroll to position [621, 0]
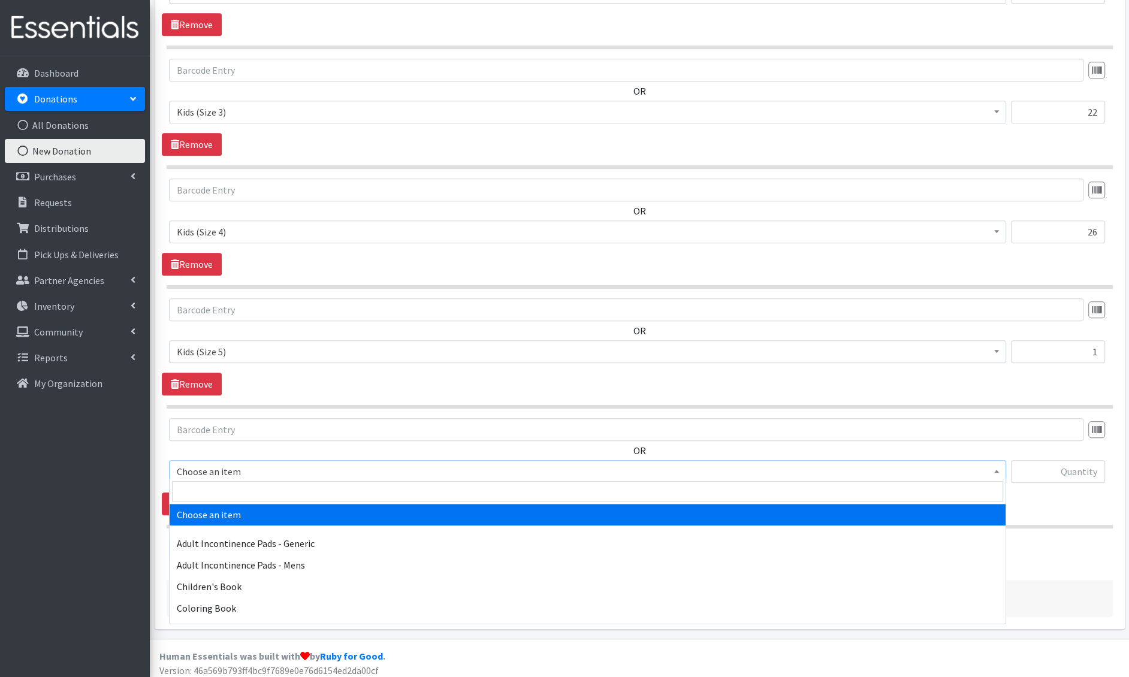
click at [225, 471] on span "Choose an item" at bounding box center [588, 471] width 822 height 17
click at [223, 497] on input "search" at bounding box center [587, 491] width 831 height 20
type input "e 6"
select select "1216"
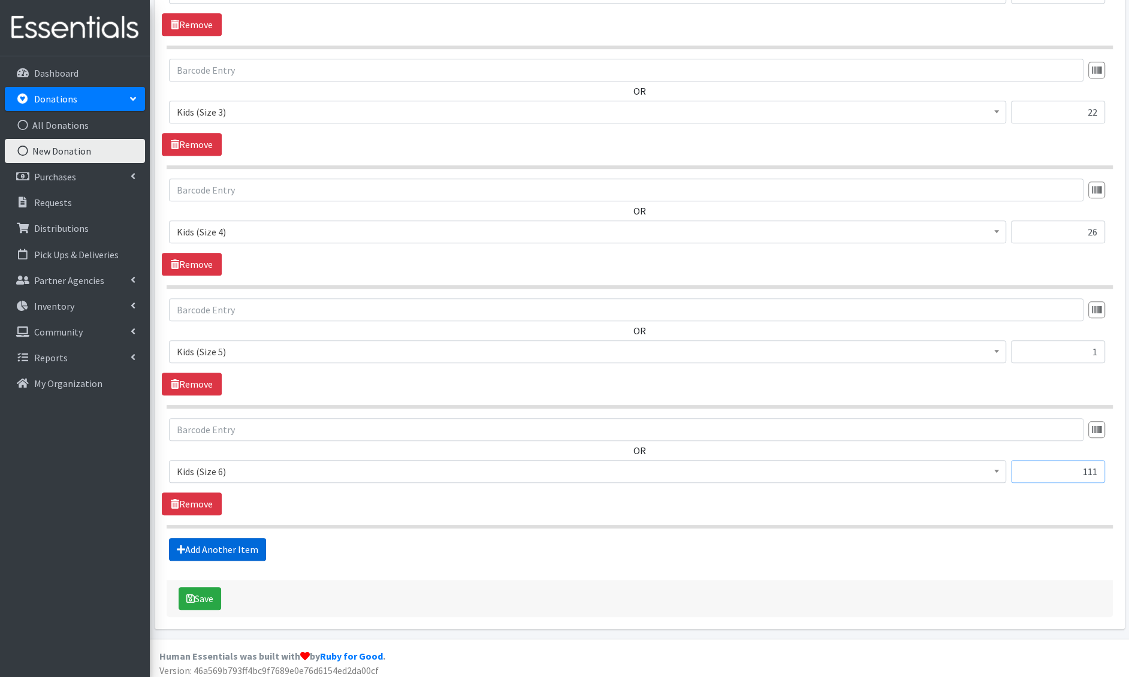
type input "111"
click at [189, 544] on link "Add Another Item" at bounding box center [217, 549] width 97 height 23
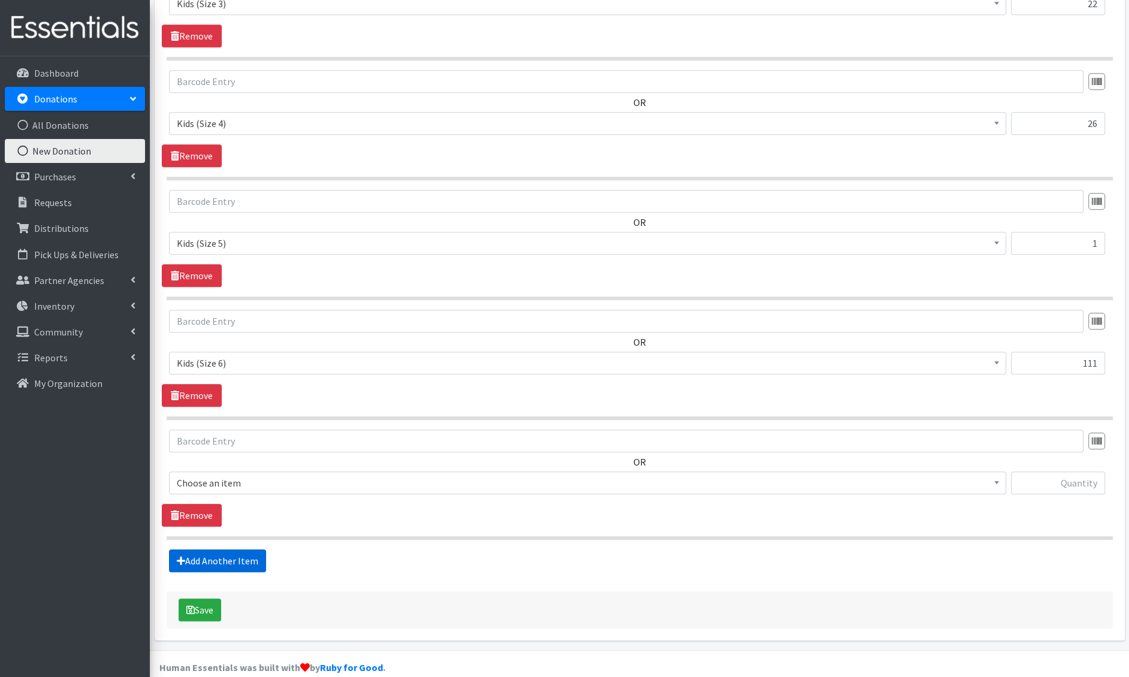
scroll to position [741, 0]
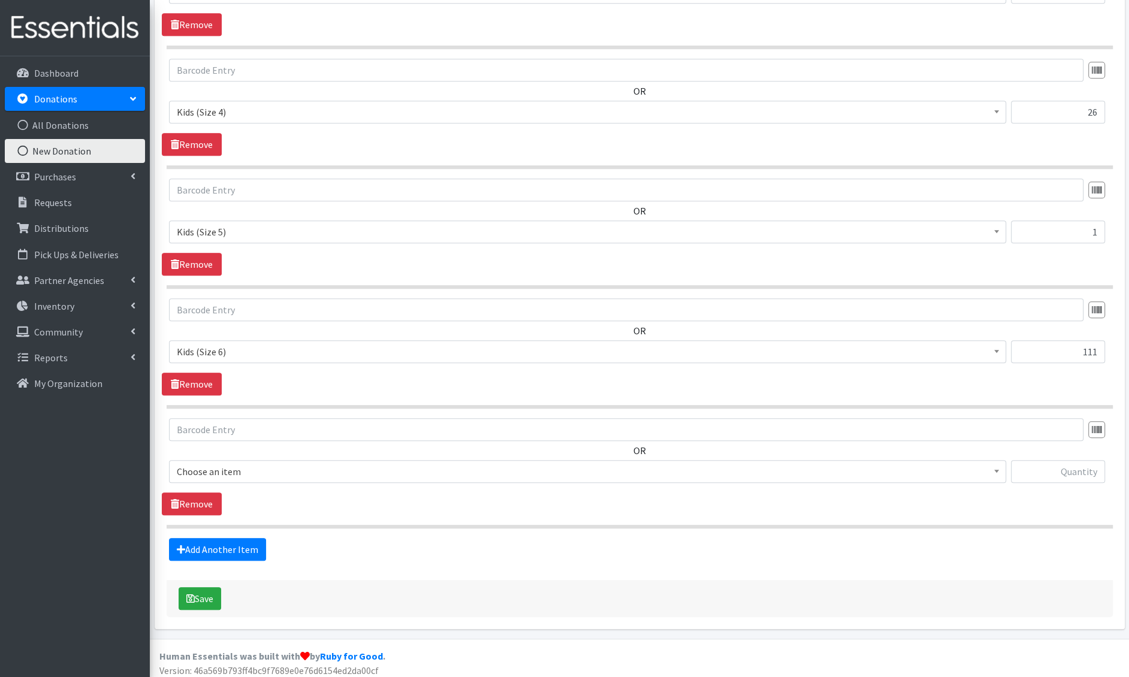
click at [233, 465] on span "Choose an item" at bounding box center [588, 471] width 822 height 17
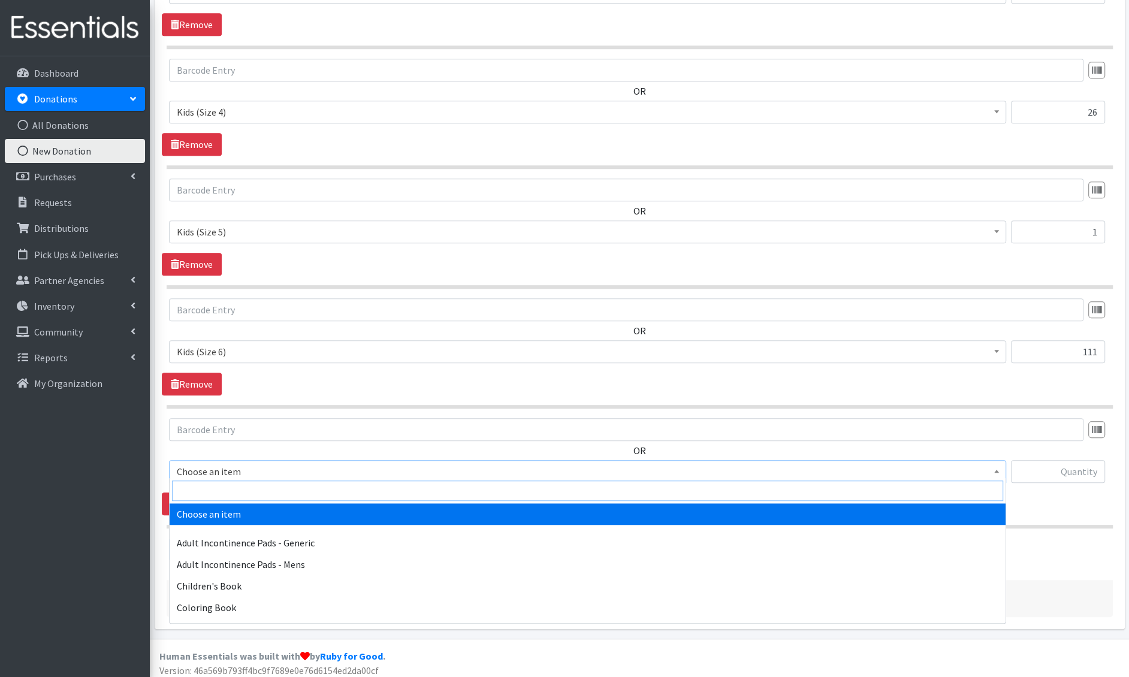
click at [234, 483] on input "search" at bounding box center [587, 491] width 831 height 20
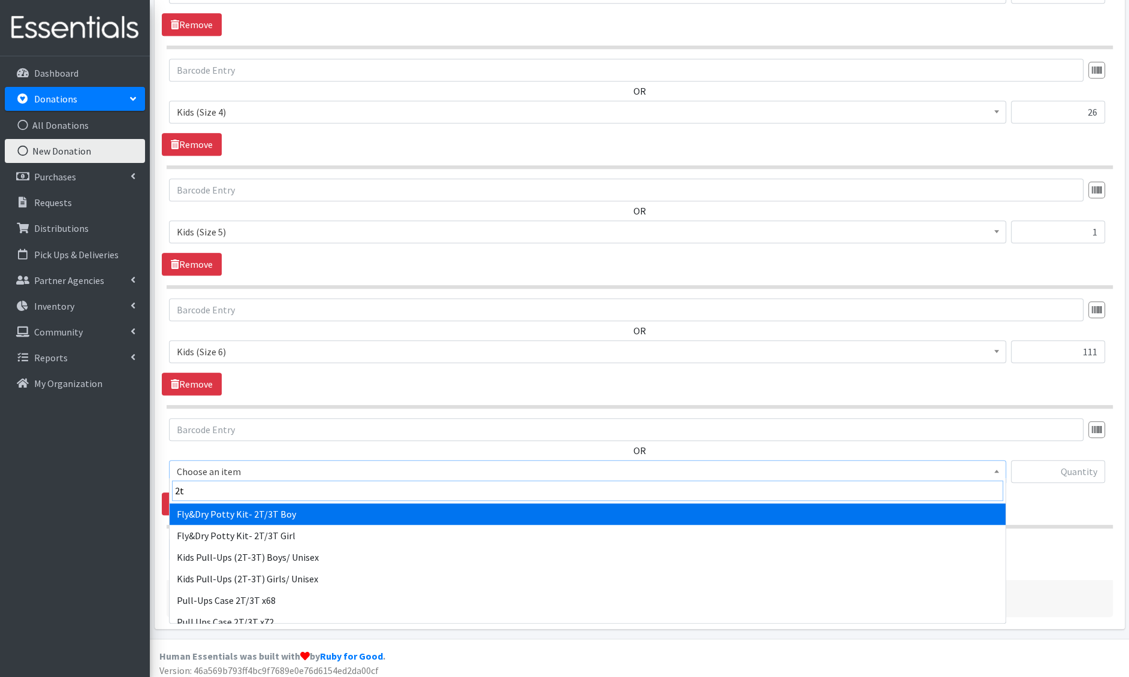
type input "2t-"
select select "1411"
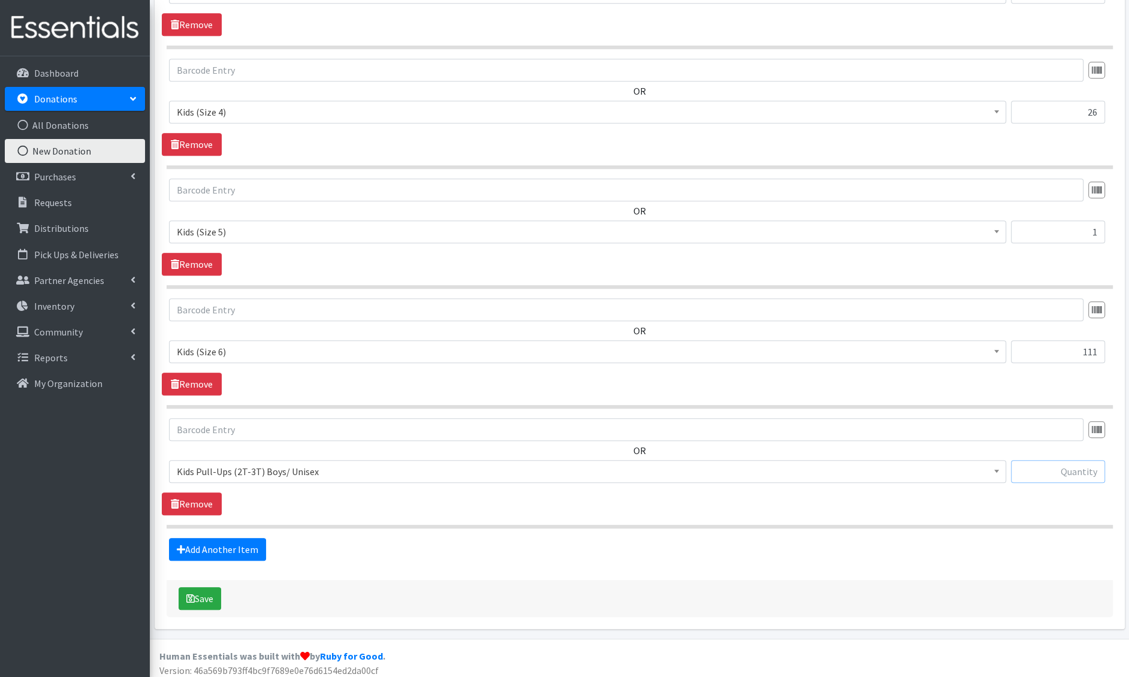
type input "2"
type input "86"
click at [246, 543] on link "Add Another Item" at bounding box center [217, 549] width 97 height 23
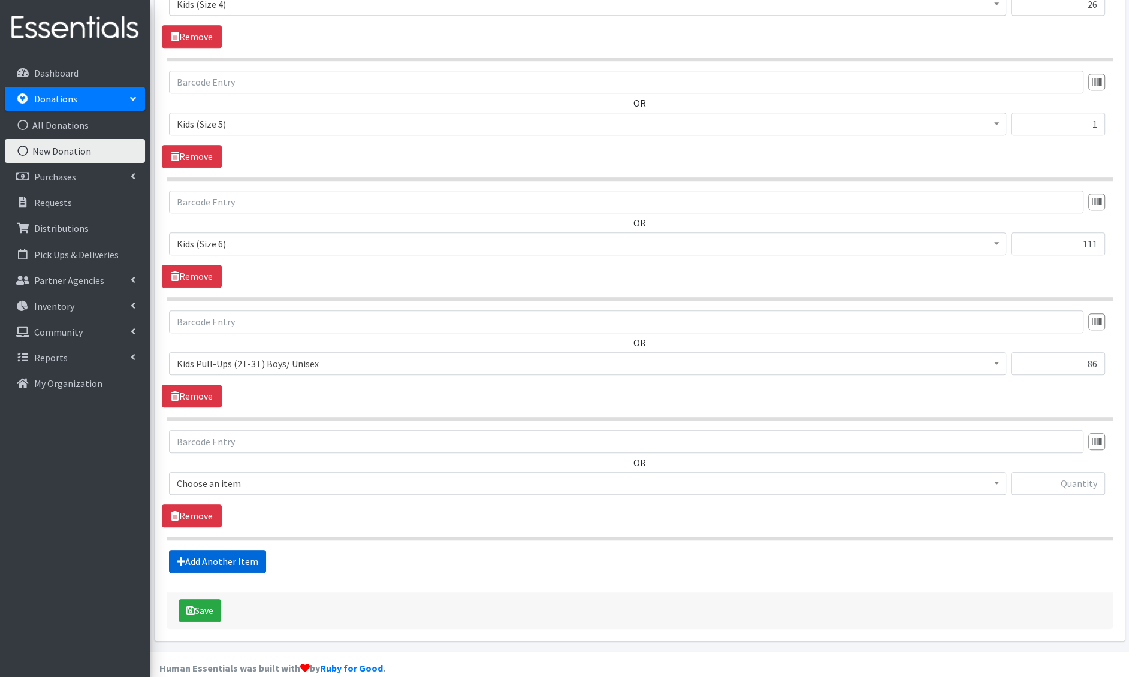
scroll to position [860, 0]
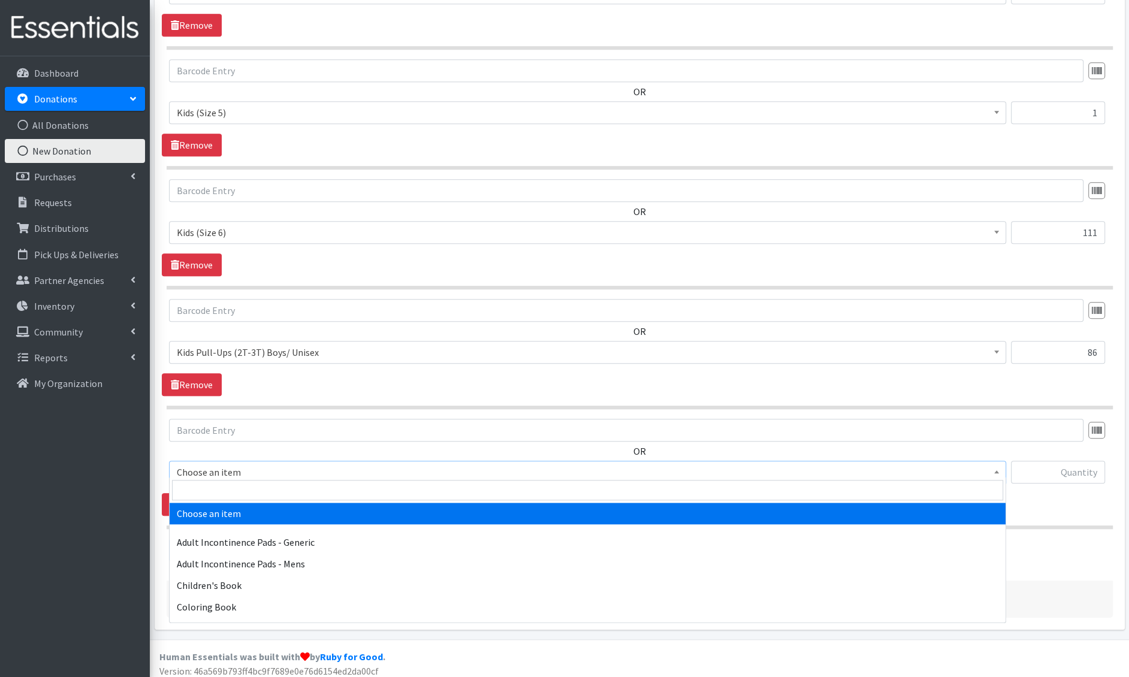
click at [246, 467] on span "Choose an item" at bounding box center [588, 472] width 822 height 17
click at [222, 493] on input "search" at bounding box center [587, 490] width 831 height 20
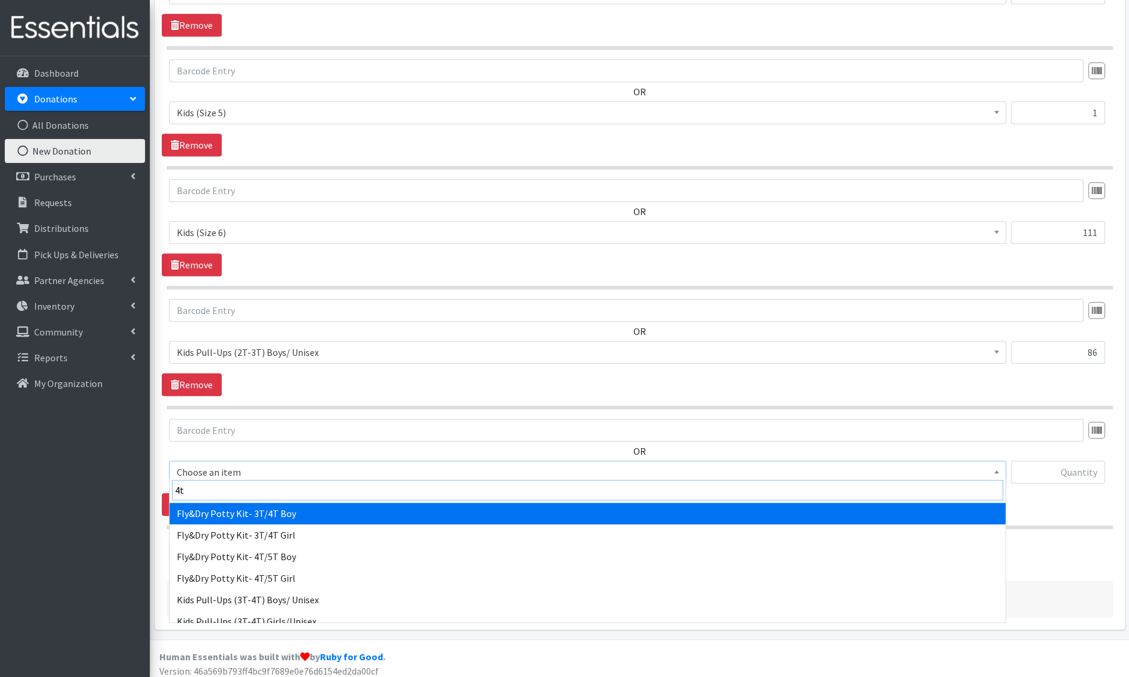
type input "4t-"
select select "1412"
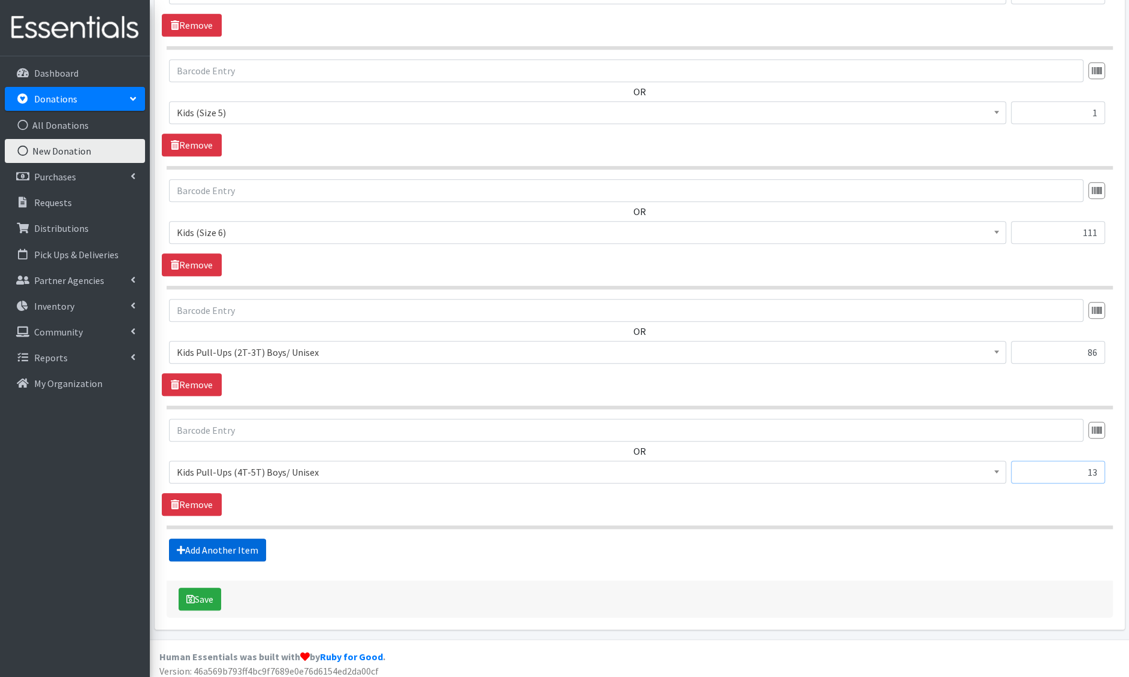
type input "13"
click at [196, 547] on link "Add Another Item" at bounding box center [217, 550] width 97 height 23
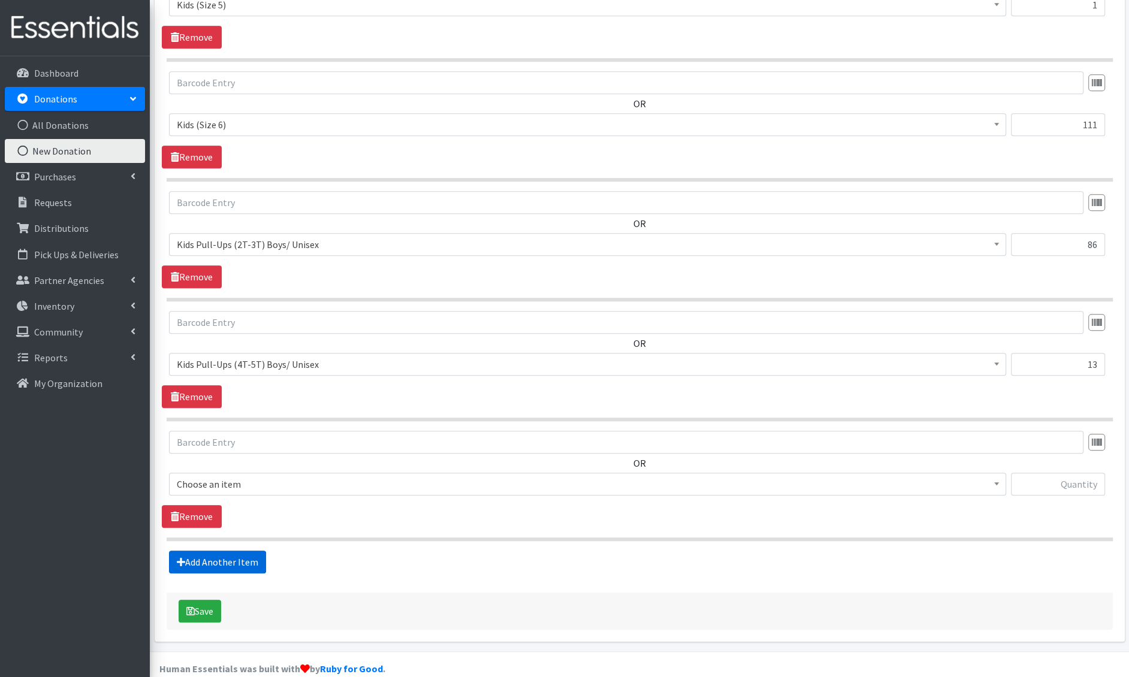
scroll to position [979, 0]
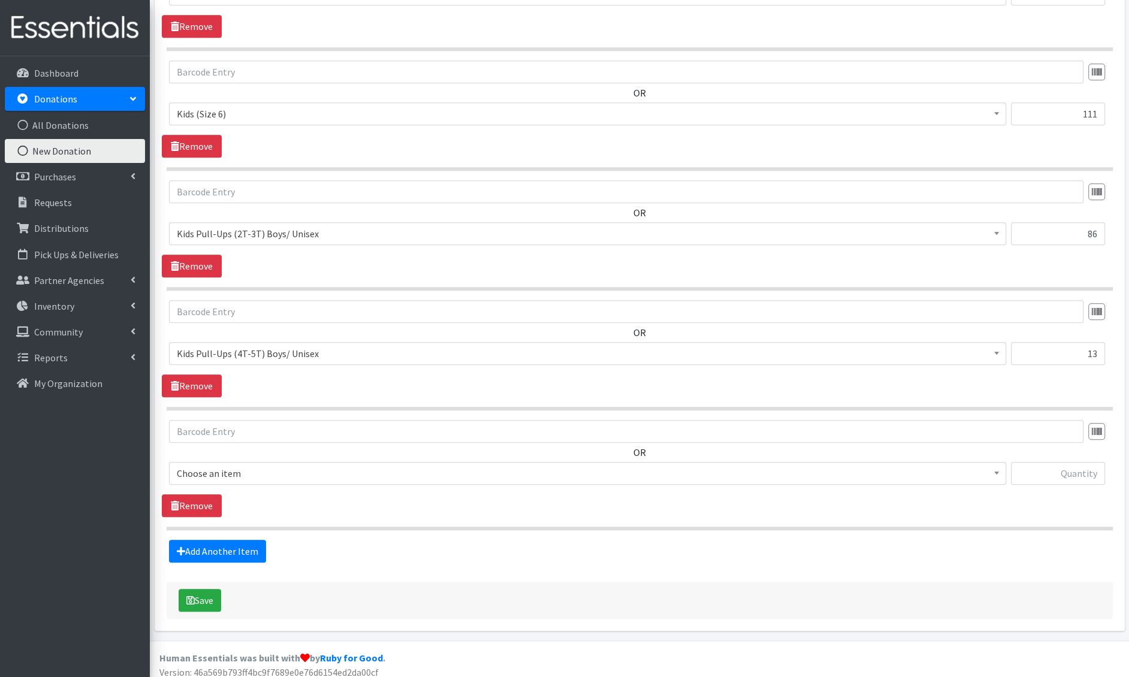
click at [242, 474] on span "Choose an item" at bounding box center [588, 473] width 822 height 17
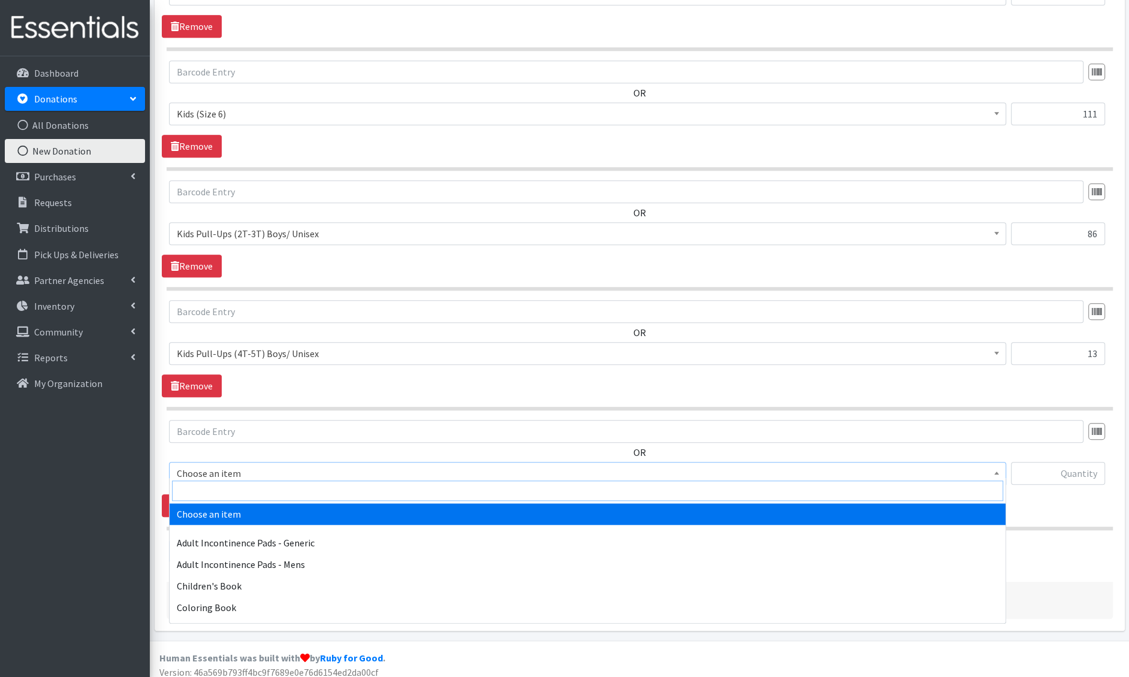
click at [239, 488] on input "search" at bounding box center [587, 491] width 831 height 20
type input "[PERSON_NAME]"
select select "4728"
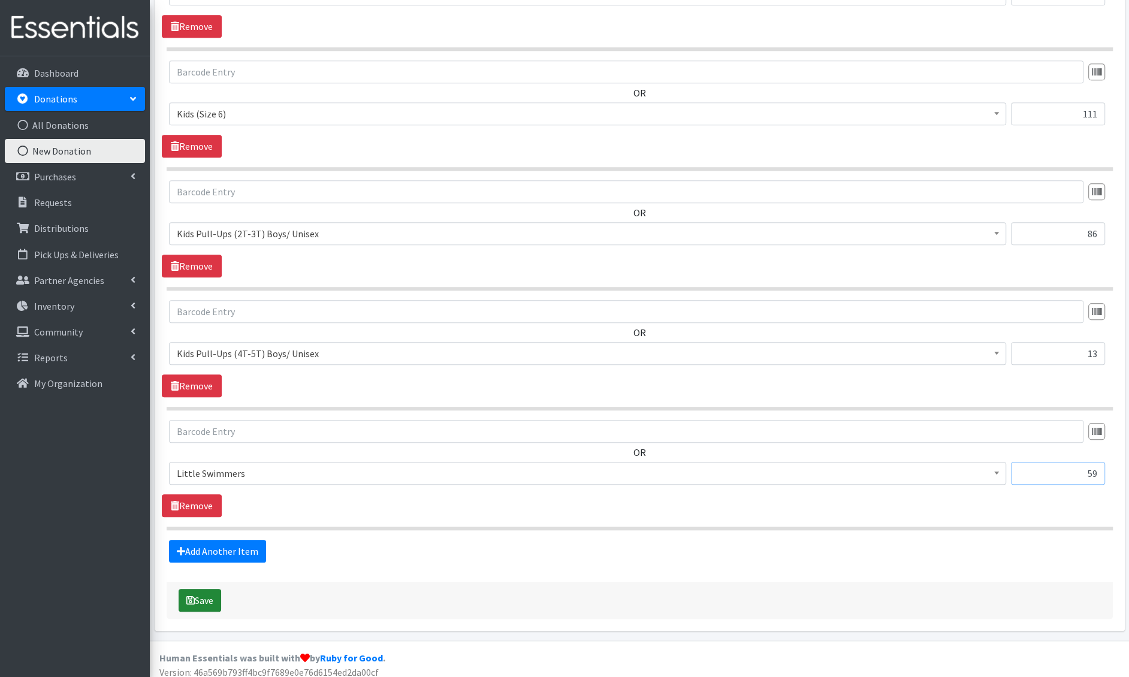
type input "59"
click at [216, 598] on button "Save" at bounding box center [200, 600] width 43 height 23
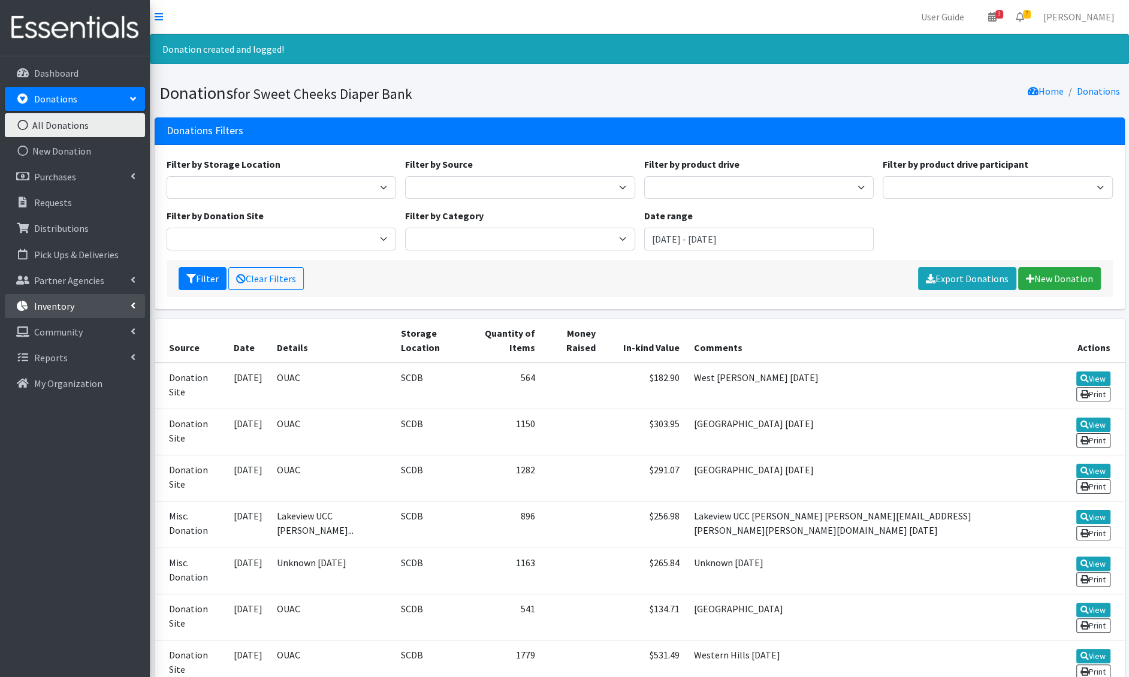
click at [71, 306] on p "Inventory" at bounding box center [54, 306] width 40 height 12
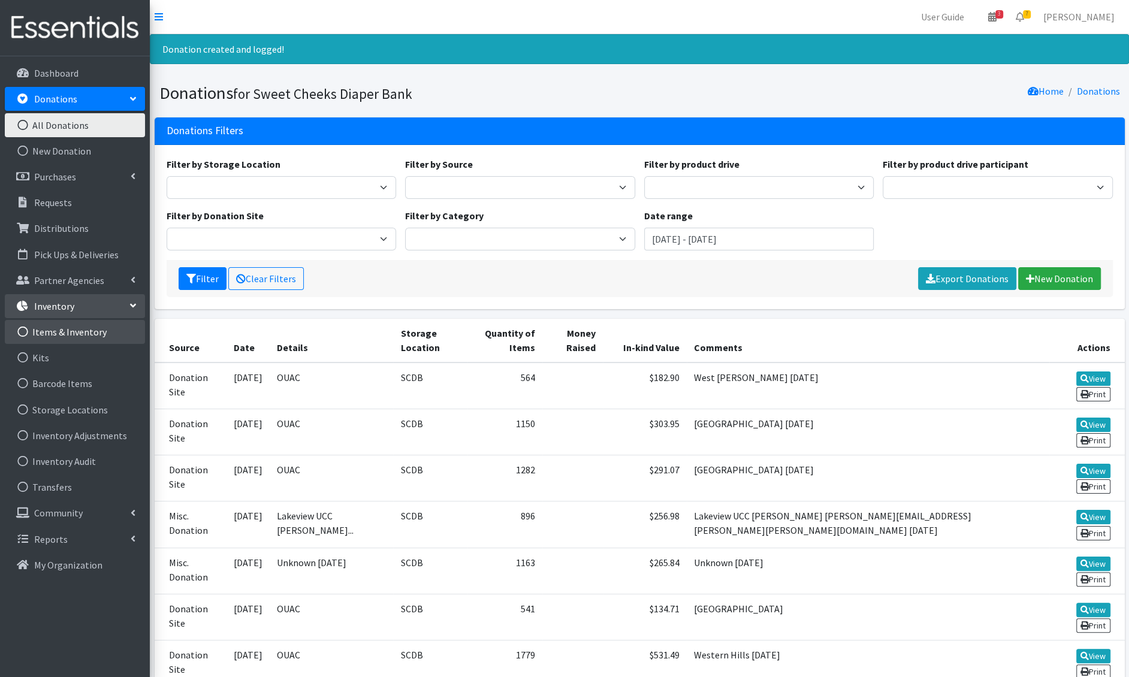
click at [79, 334] on link "Items & Inventory" at bounding box center [75, 332] width 140 height 24
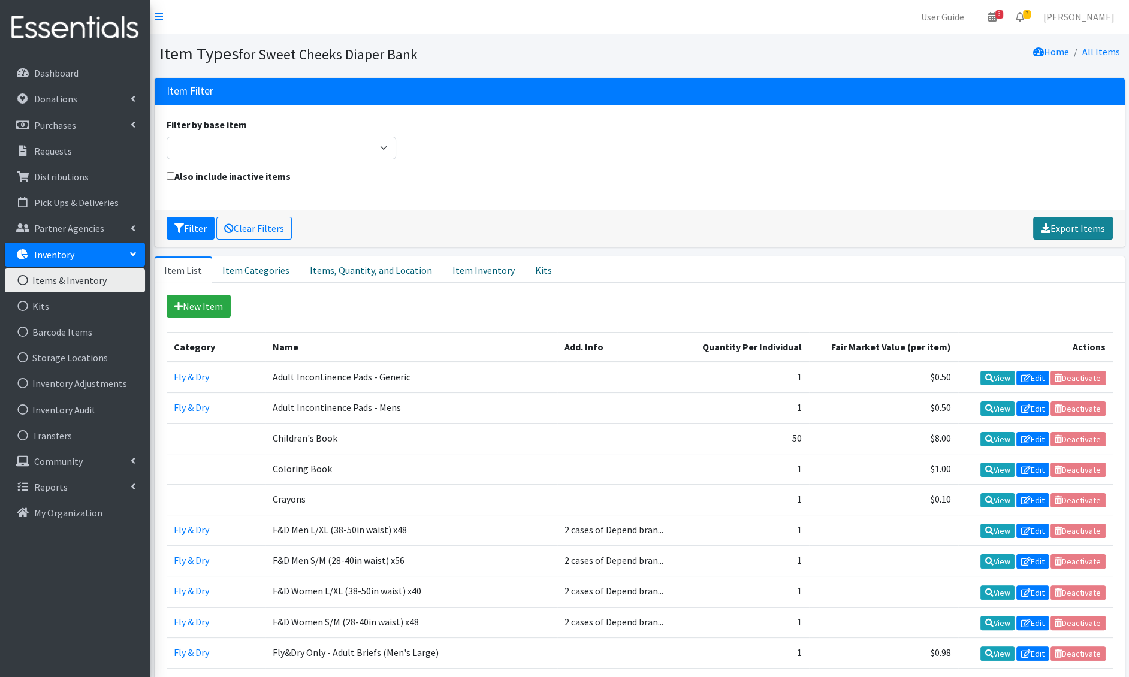
click at [1074, 229] on link "Export Items" at bounding box center [1074, 228] width 80 height 23
